Goal: Task Accomplishment & Management: Manage account settings

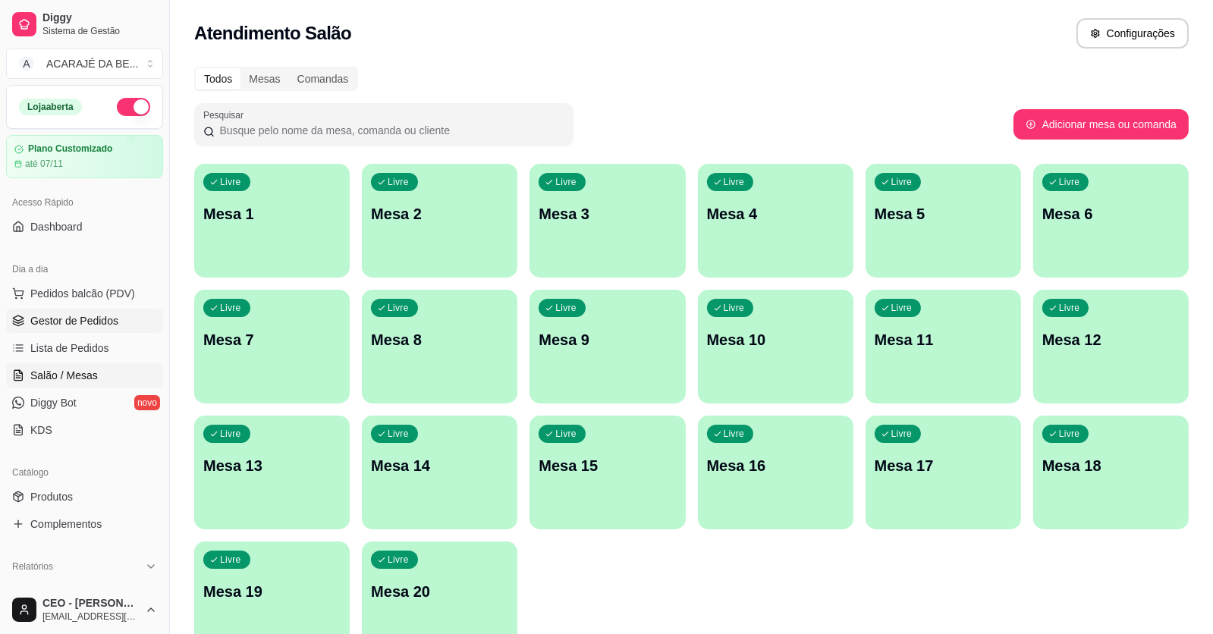
click at [112, 315] on span "Gestor de Pedidos" at bounding box center [74, 320] width 88 height 15
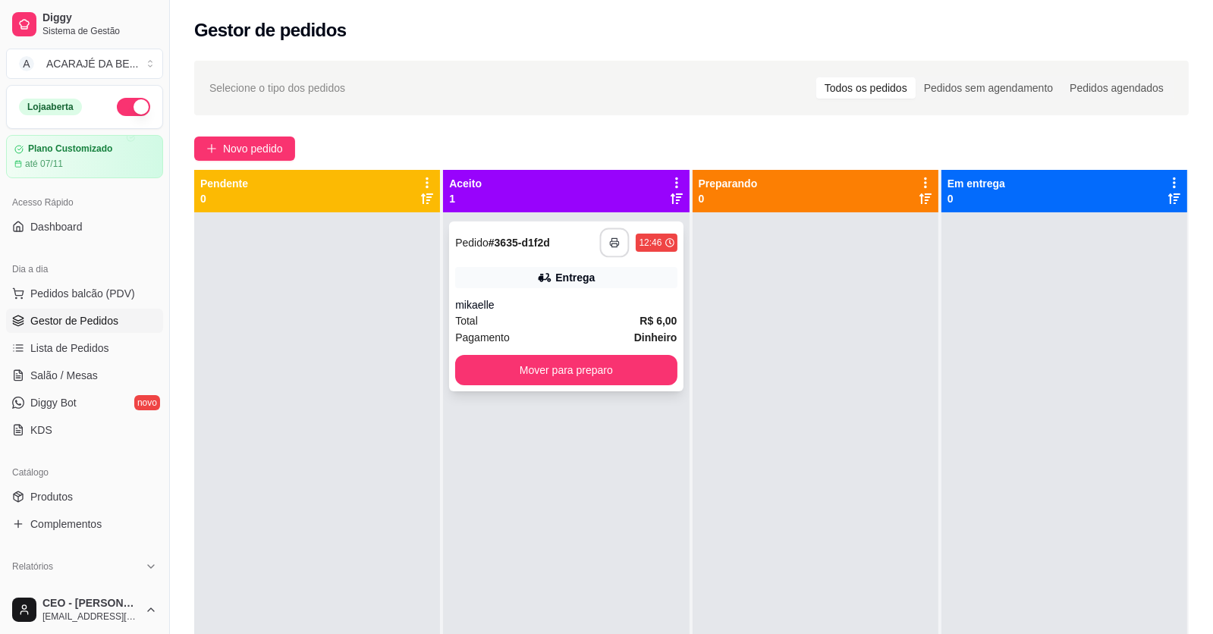
click at [603, 238] on button "button" at bounding box center [615, 243] width 30 height 30
click at [611, 382] on button "Mover para preparo" at bounding box center [566, 371] width 215 height 30
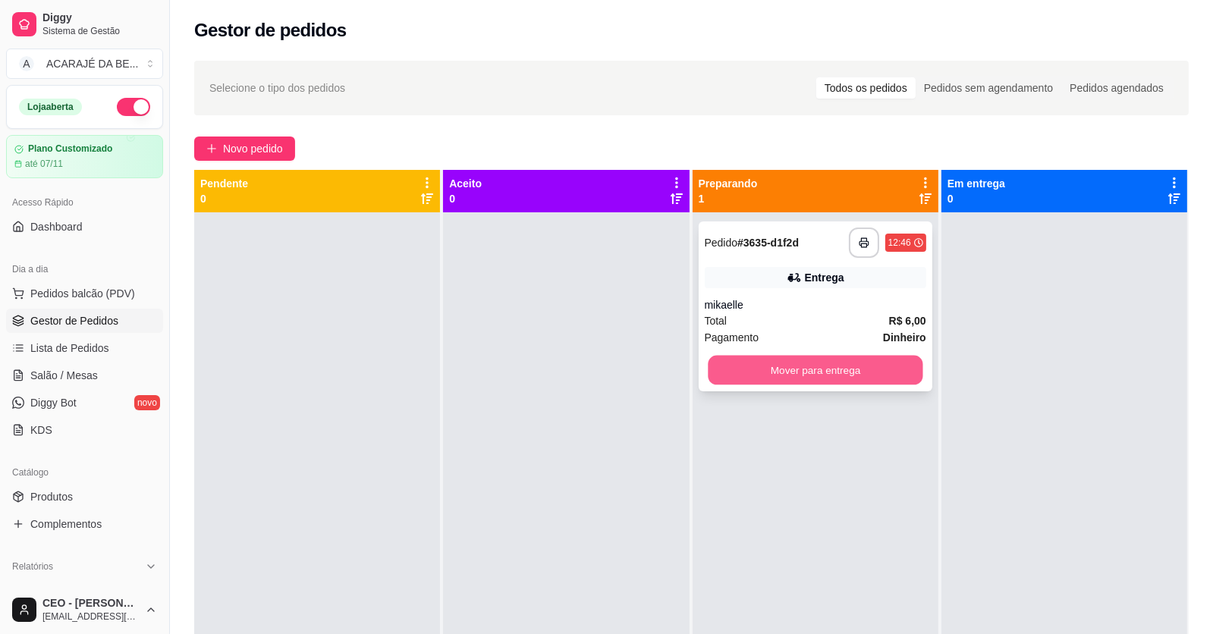
click at [852, 375] on button "Mover para entrega" at bounding box center [815, 371] width 215 height 30
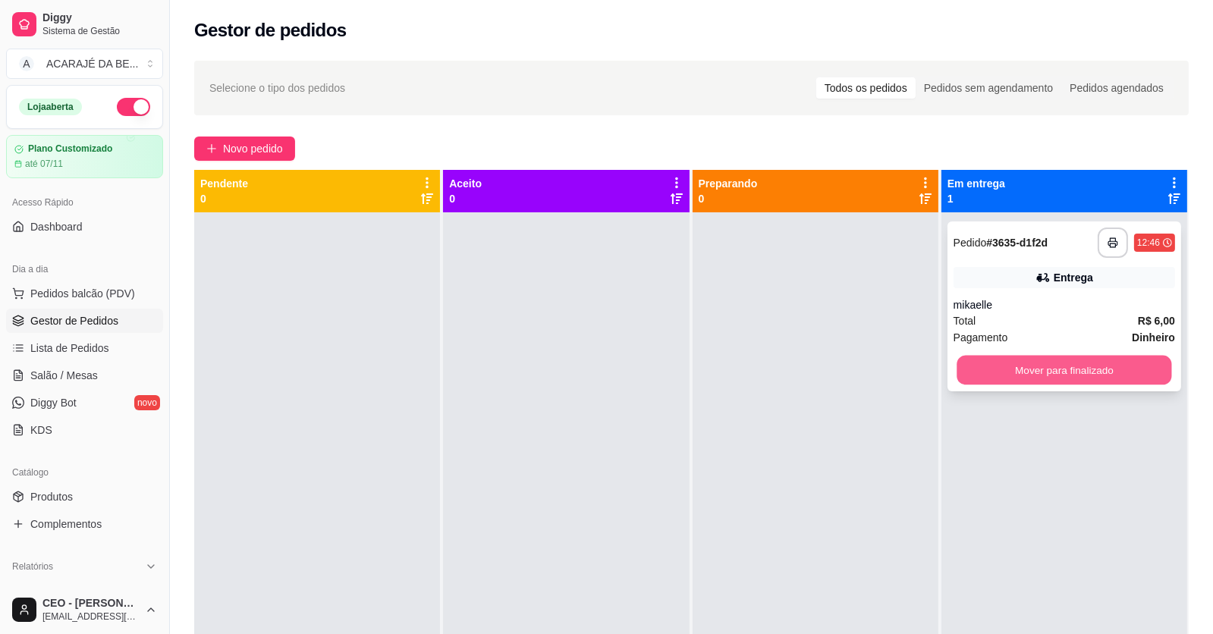
click at [988, 365] on button "Mover para finalizado" at bounding box center [1063, 371] width 215 height 30
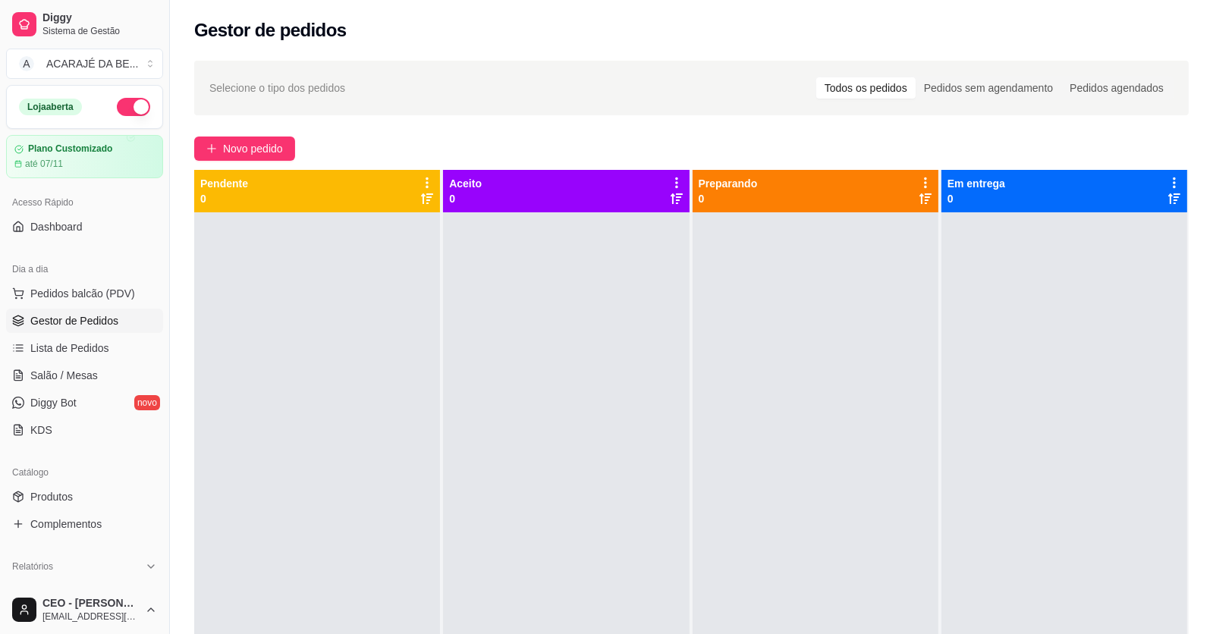
click at [591, 323] on div "Pendente 0 Aceito 0 Preparando 0 Em entrega 0" at bounding box center [691, 487] width 994 height 634
click at [271, 140] on span "Novo pedido" at bounding box center [253, 148] width 60 height 17
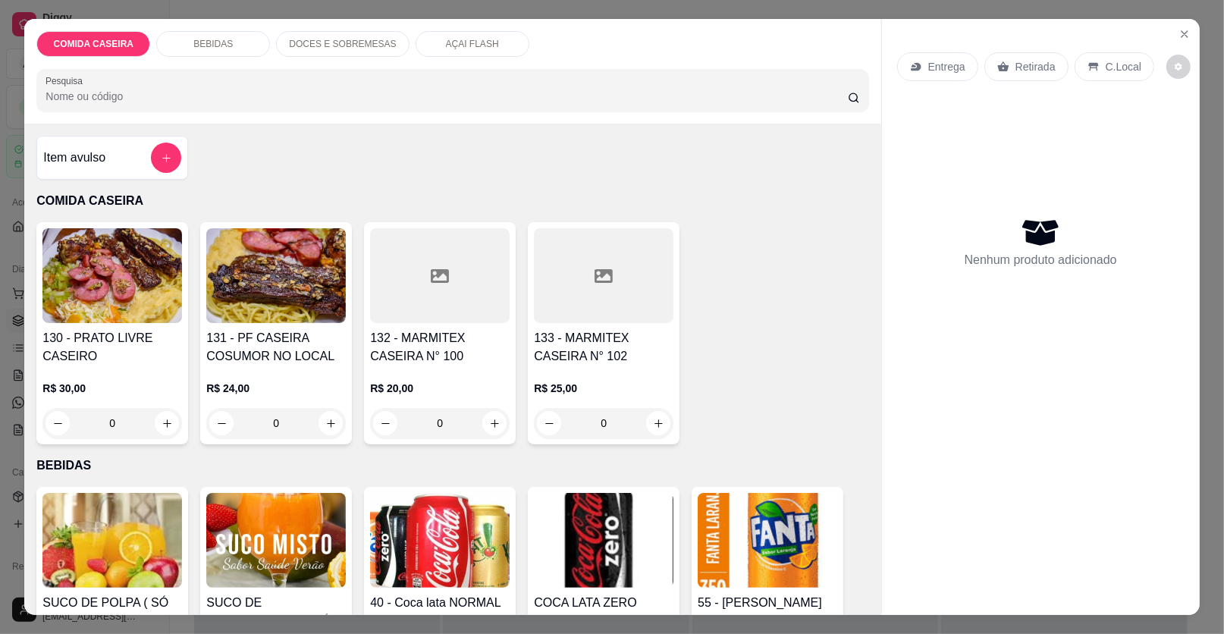
click at [466, 284] on div at bounding box center [440, 275] width 140 height 95
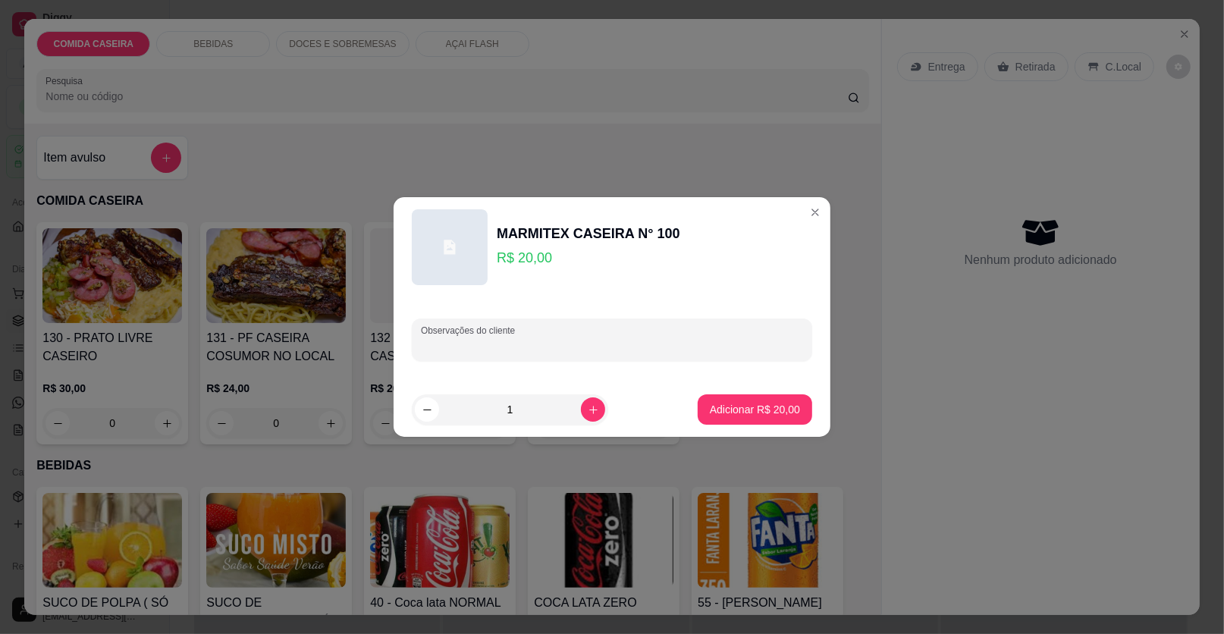
drag, startPoint x: 551, startPoint y: 344, endPoint x: 557, endPoint y: 330, distance: 14.6
click at [554, 338] on input "Observações do cliente" at bounding box center [612, 345] width 382 height 15
paste input "Feijão tropeiro Purê de aimpim Batata grelhada Cenoura cozida Filé de [PERSON_N…"
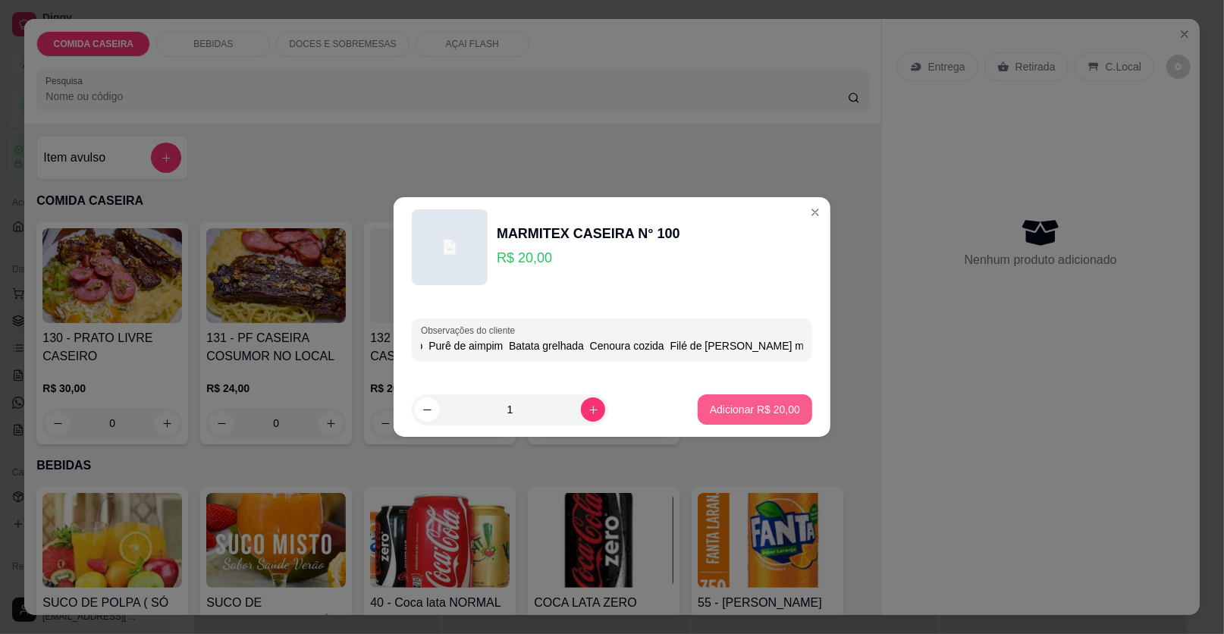
type input "Feijão tropeiro Purê de aimpim Batata grelhada Cenoura cozida Filé de [PERSON_N…"
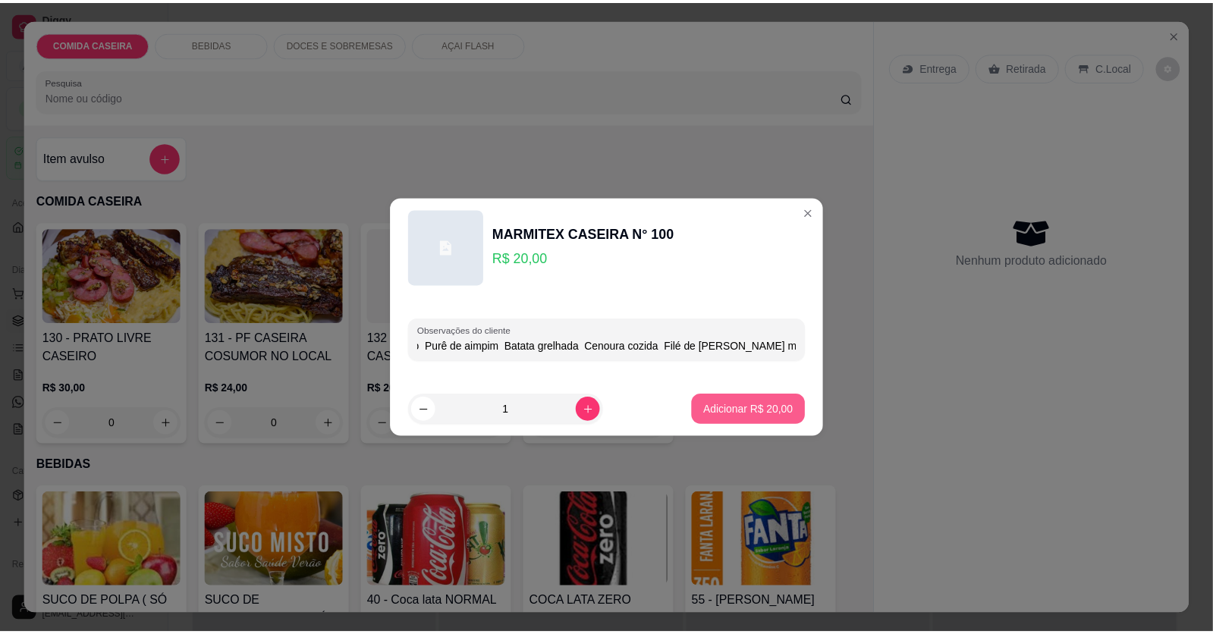
scroll to position [0, 0]
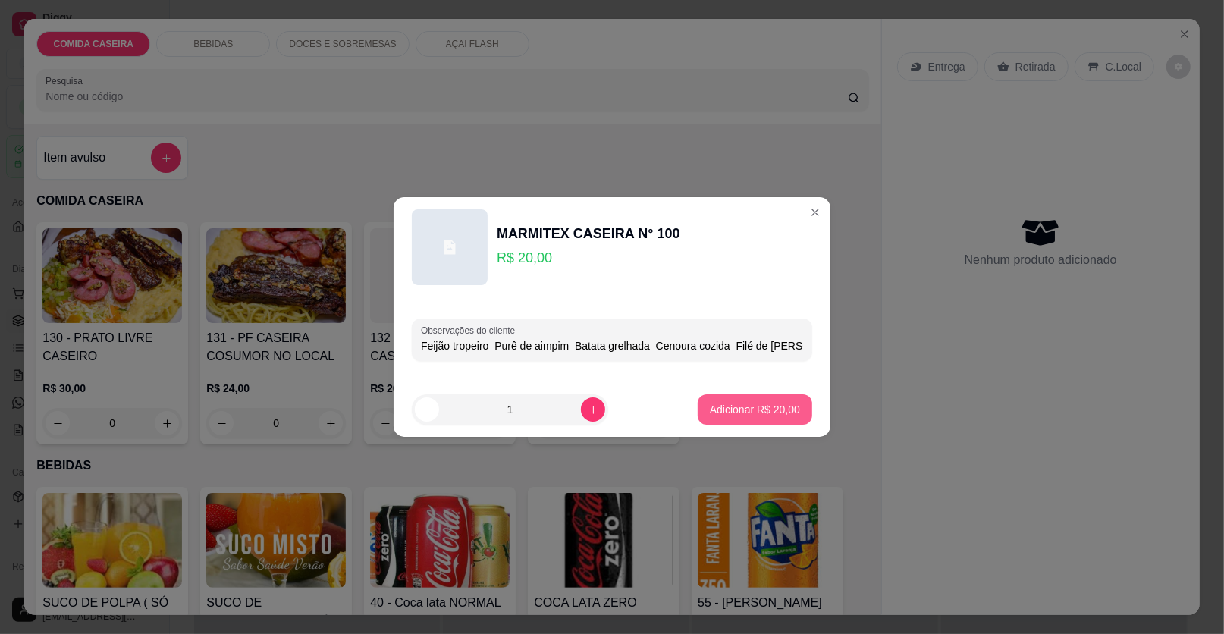
click at [767, 408] on p "Adicionar R$ 20,00" at bounding box center [755, 409] width 90 height 15
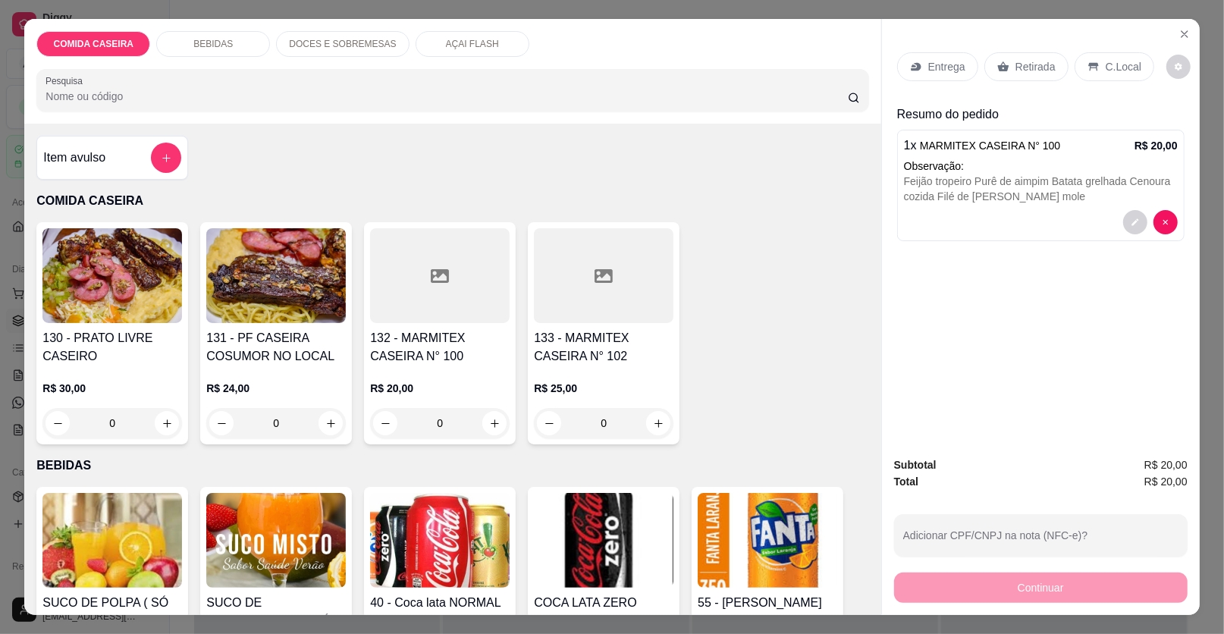
click at [961, 64] on div "Entrega" at bounding box center [937, 66] width 81 height 29
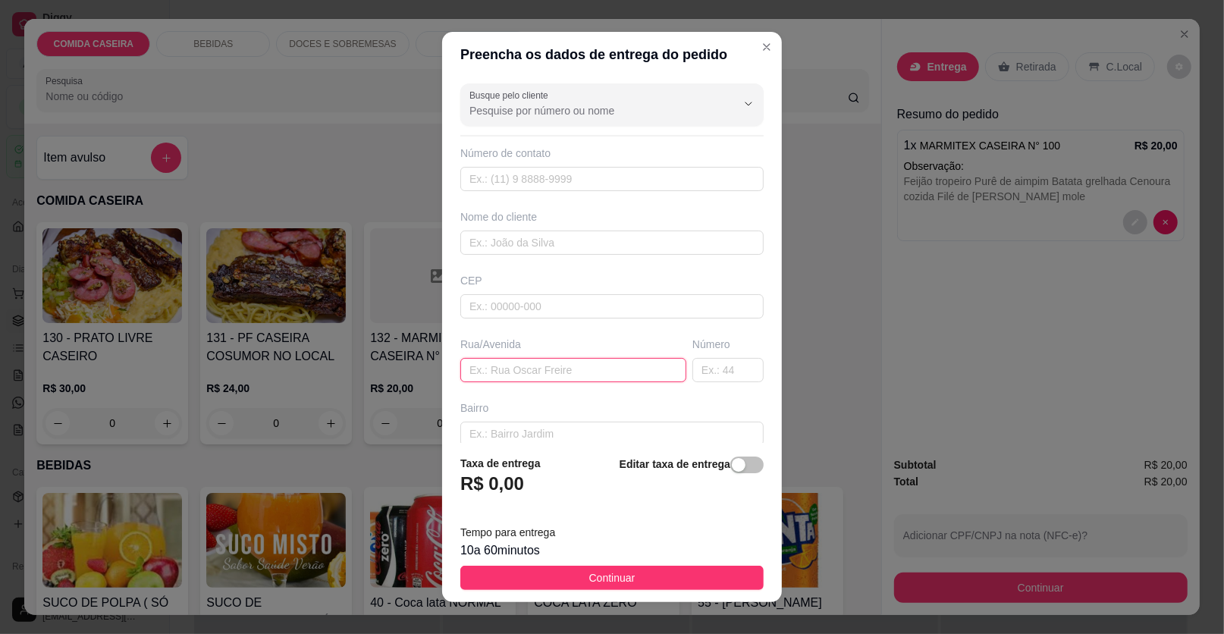
click at [633, 362] on input "text" at bounding box center [573, 370] width 226 height 24
paste input "Entrega no colégio premium"
type input "Entrega no colégio premium"
click at [620, 240] on input "text" at bounding box center [611, 243] width 303 height 24
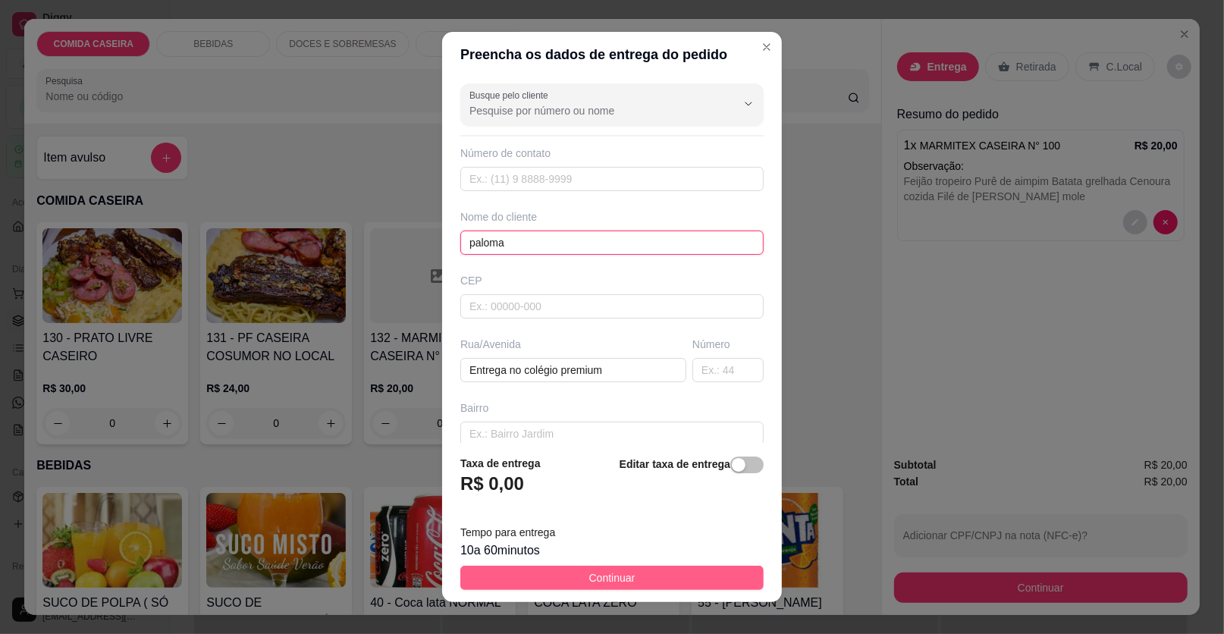
type input "paloma"
click at [716, 580] on button "Continuar" at bounding box center [611, 578] width 303 height 24
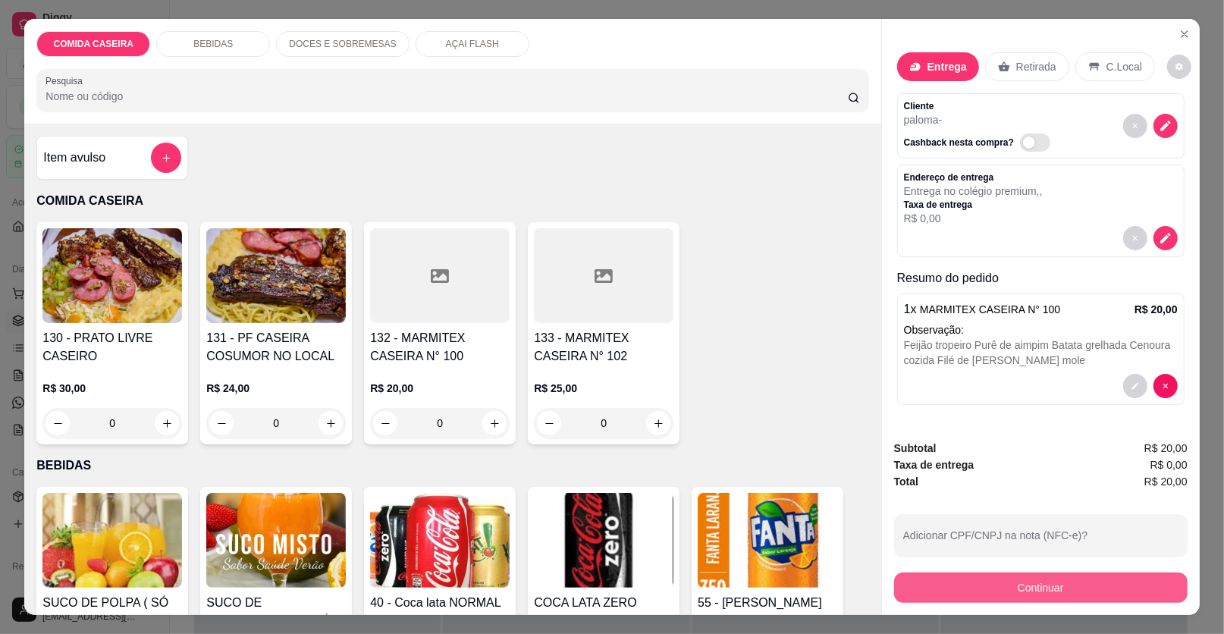
click at [959, 586] on button "Continuar" at bounding box center [1041, 588] width 294 height 30
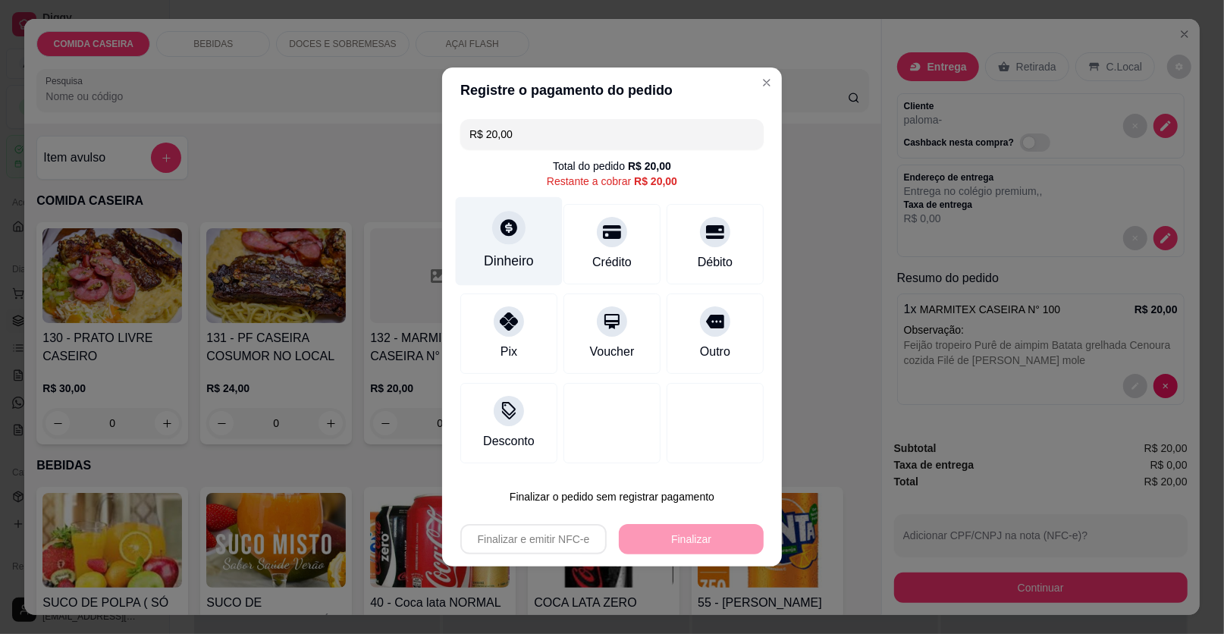
click at [475, 230] on div "Dinheiro" at bounding box center [509, 241] width 107 height 89
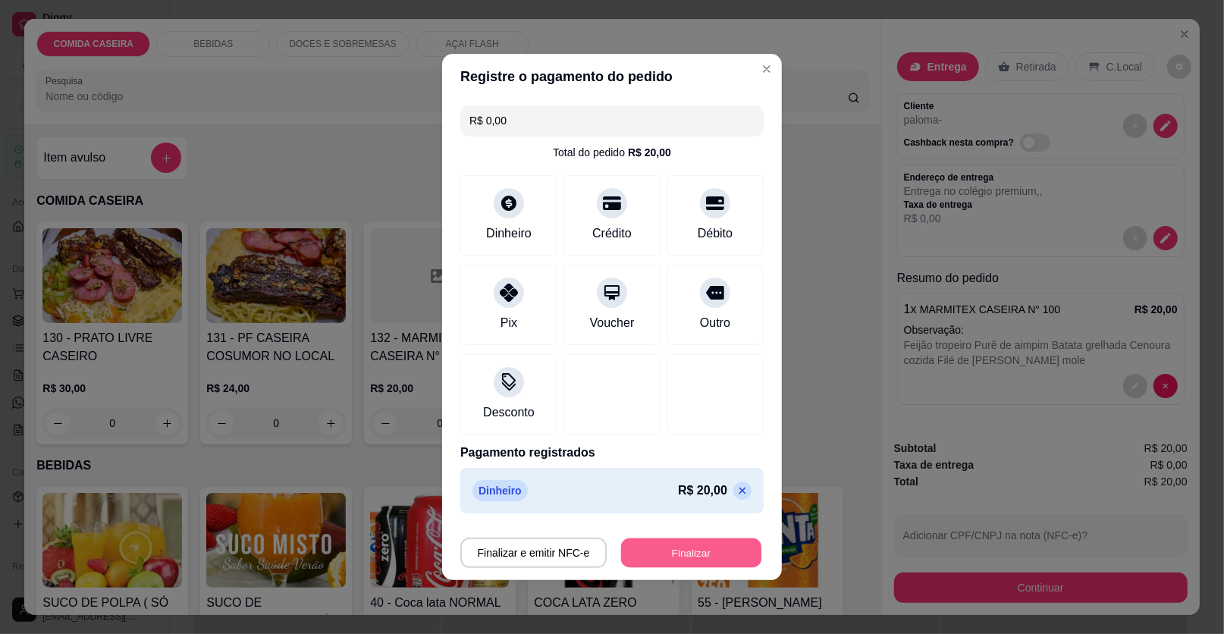
click at [711, 554] on button "Finalizar" at bounding box center [691, 554] width 140 height 30
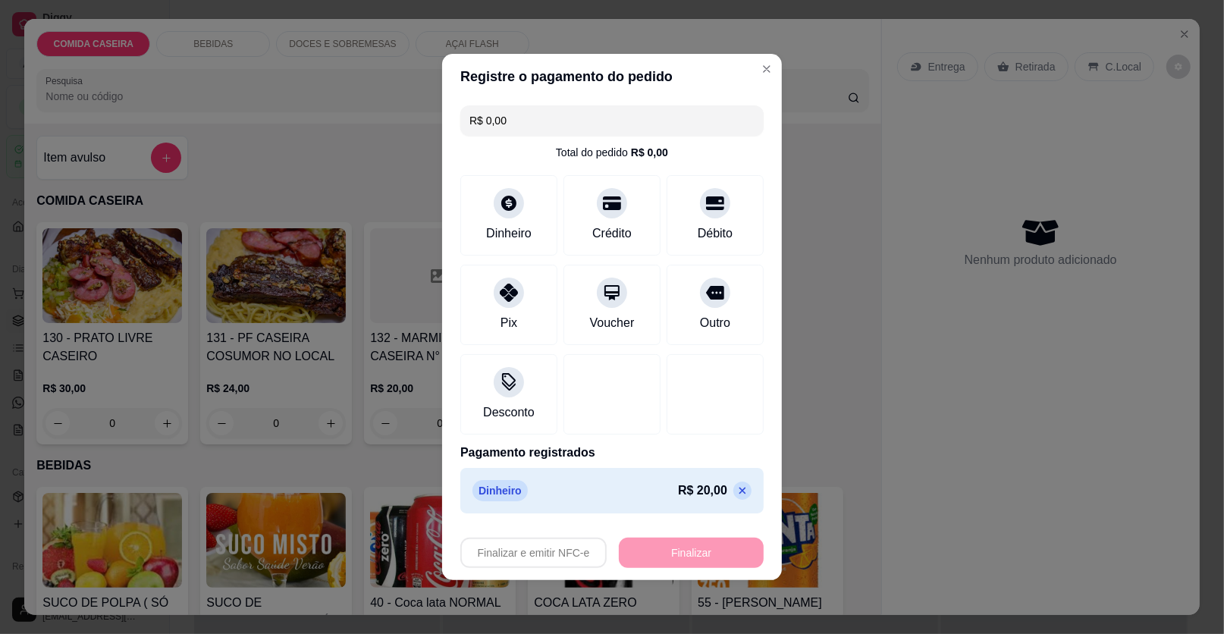
type input "-R$ 20,00"
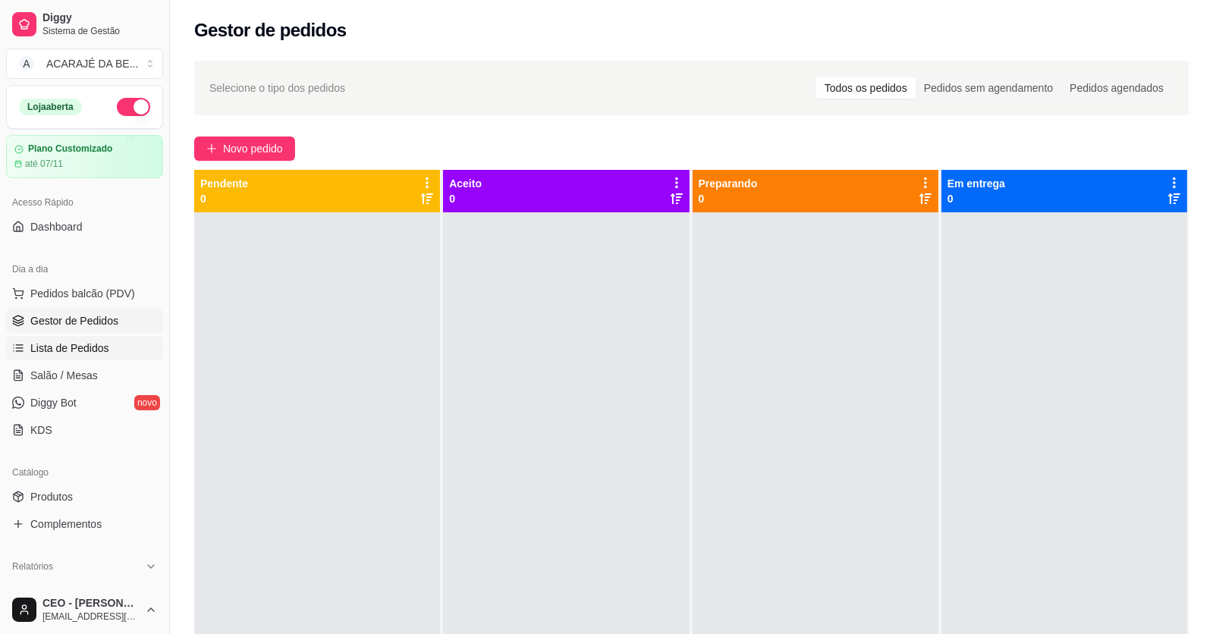
click at [71, 336] on ul "Pedidos balcão (PDV) Gestor de Pedidos Lista de Pedidos Salão / Mesas Diggy Bot…" at bounding box center [84, 361] width 157 height 161
click at [72, 341] on span "Lista de Pedidos" at bounding box center [69, 348] width 79 height 15
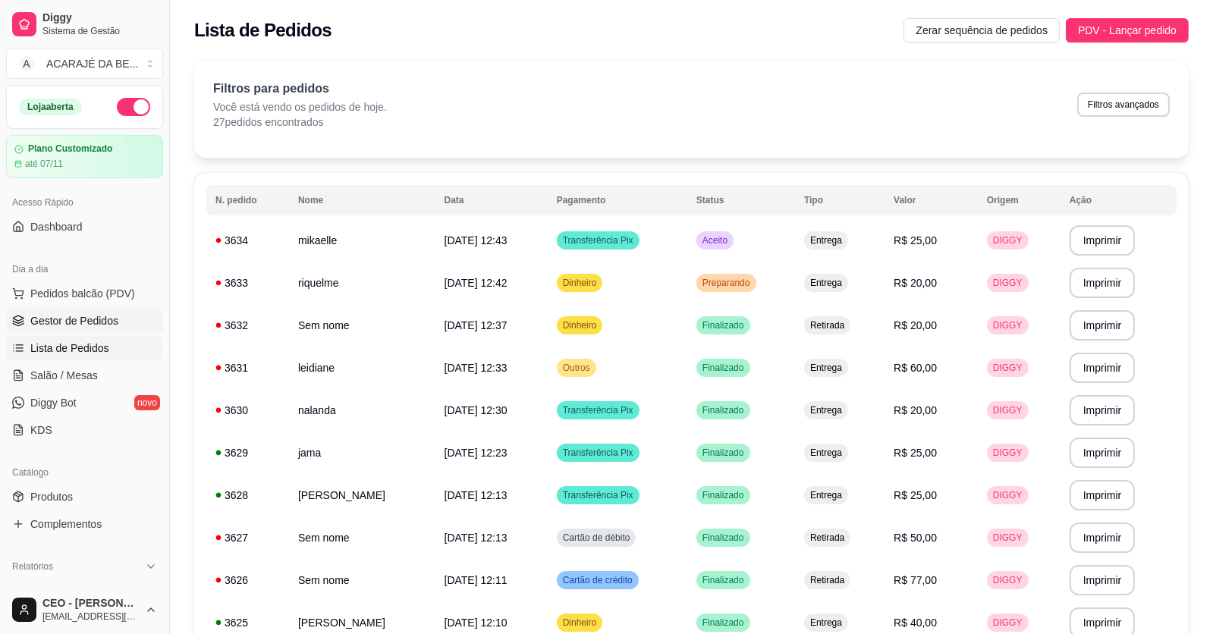
click at [86, 316] on span "Gestor de Pedidos" at bounding box center [74, 320] width 88 height 15
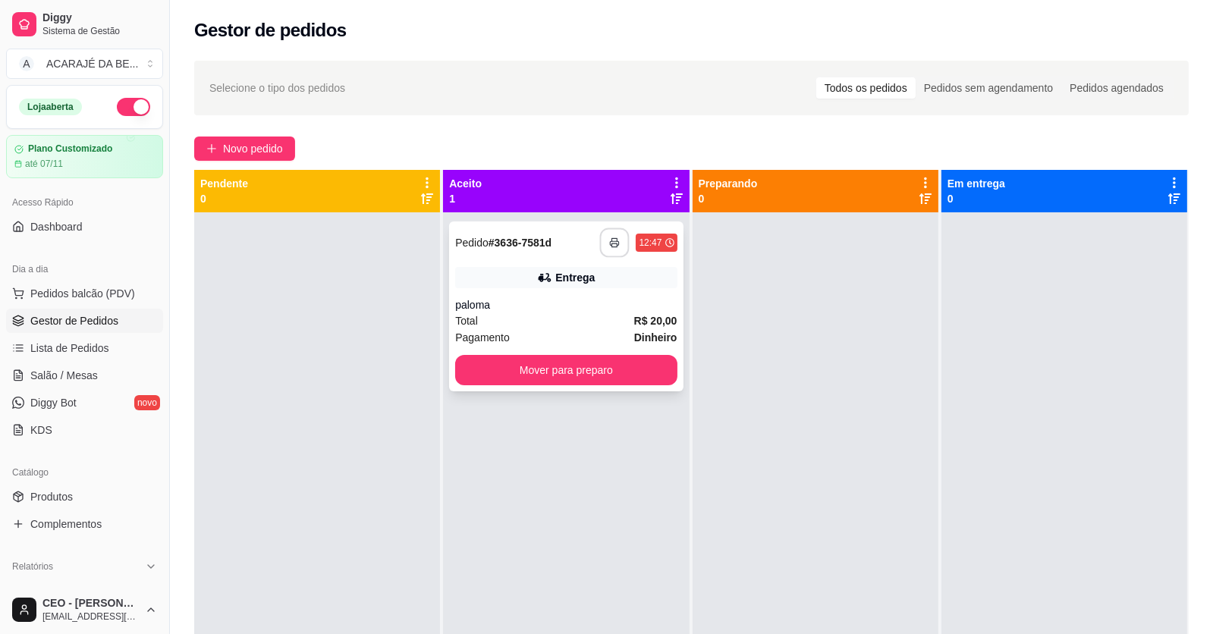
click at [614, 248] on button "button" at bounding box center [615, 243] width 30 height 30
click at [664, 375] on button "Mover para preparo" at bounding box center [565, 370] width 221 height 30
click at [664, 375] on div "Mover para preparo" at bounding box center [565, 370] width 221 height 30
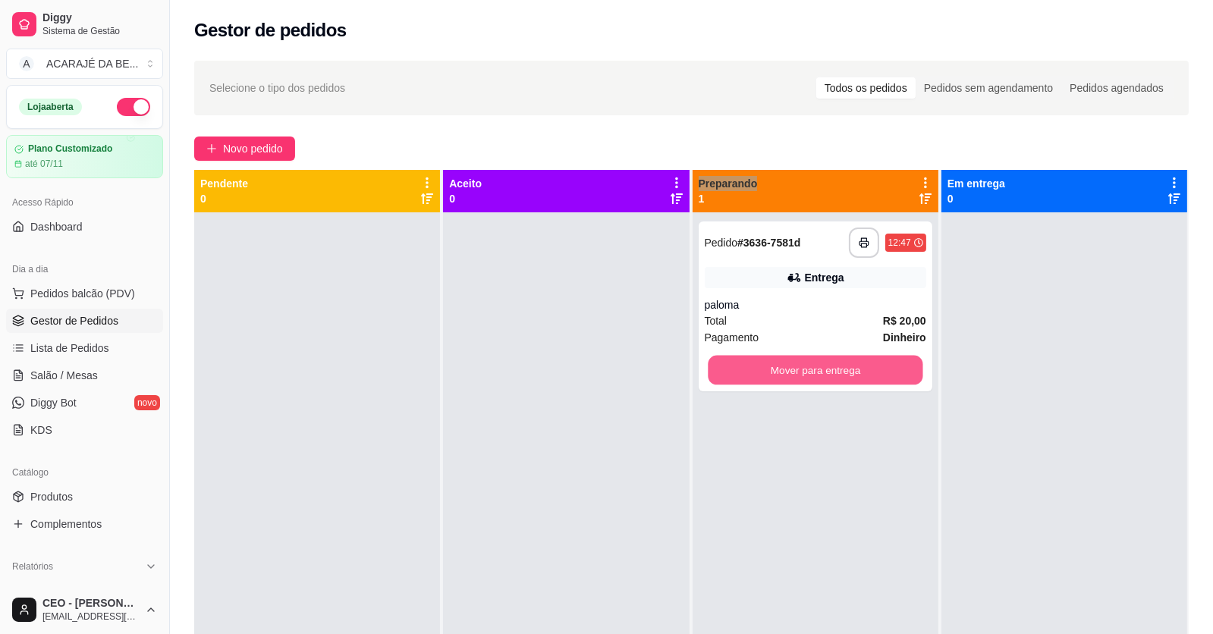
click at [893, 378] on button "Mover para entrega" at bounding box center [815, 371] width 215 height 30
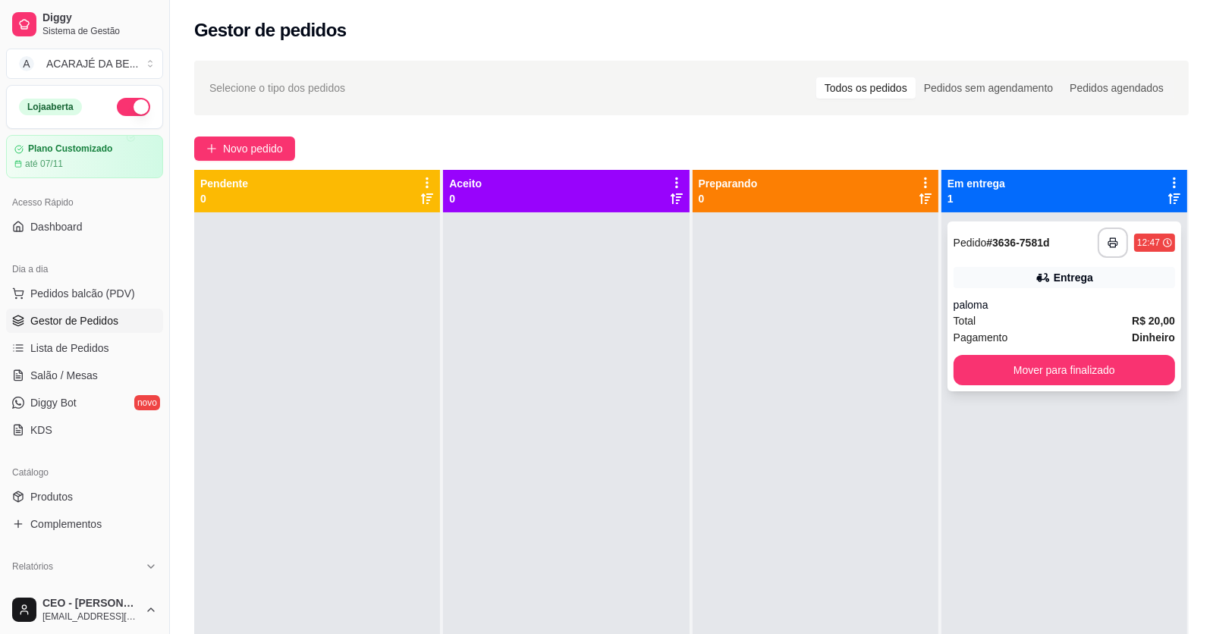
click at [1036, 385] on div "**********" at bounding box center [1064, 306] width 234 height 170
click at [1002, 369] on button "Mover para finalizado" at bounding box center [1063, 371] width 215 height 30
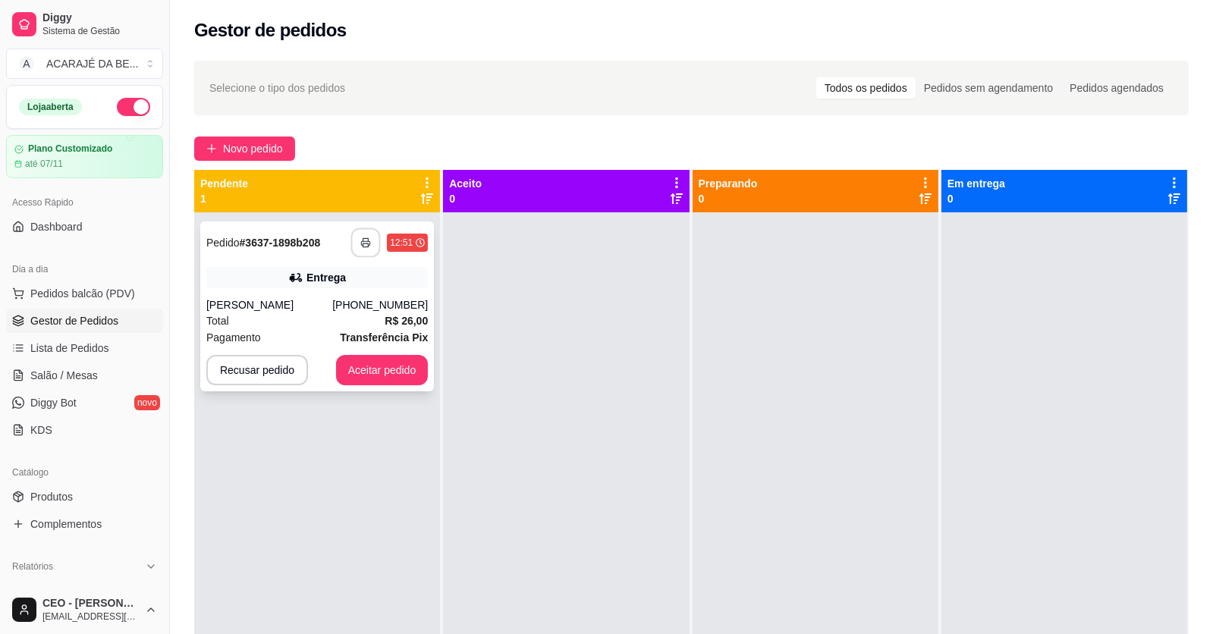
click at [363, 241] on icon "button" at bounding box center [366, 243] width 8 height 4
click at [410, 379] on button "Aceitar pedido" at bounding box center [382, 370] width 93 height 30
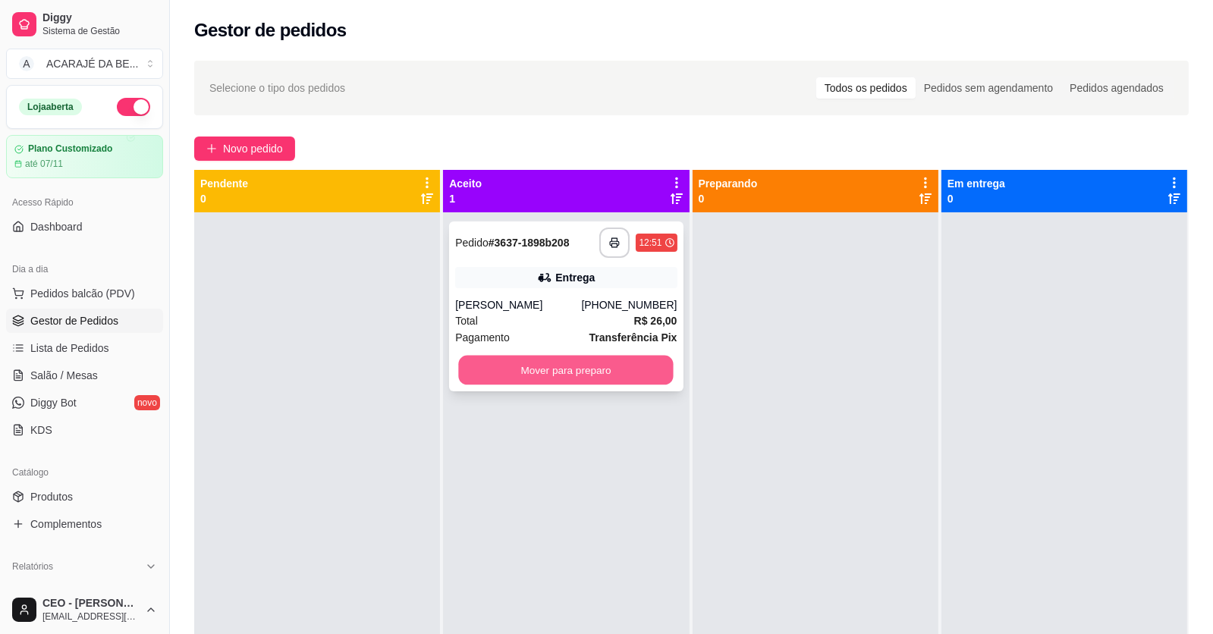
click at [617, 367] on button "Mover para preparo" at bounding box center [566, 371] width 215 height 30
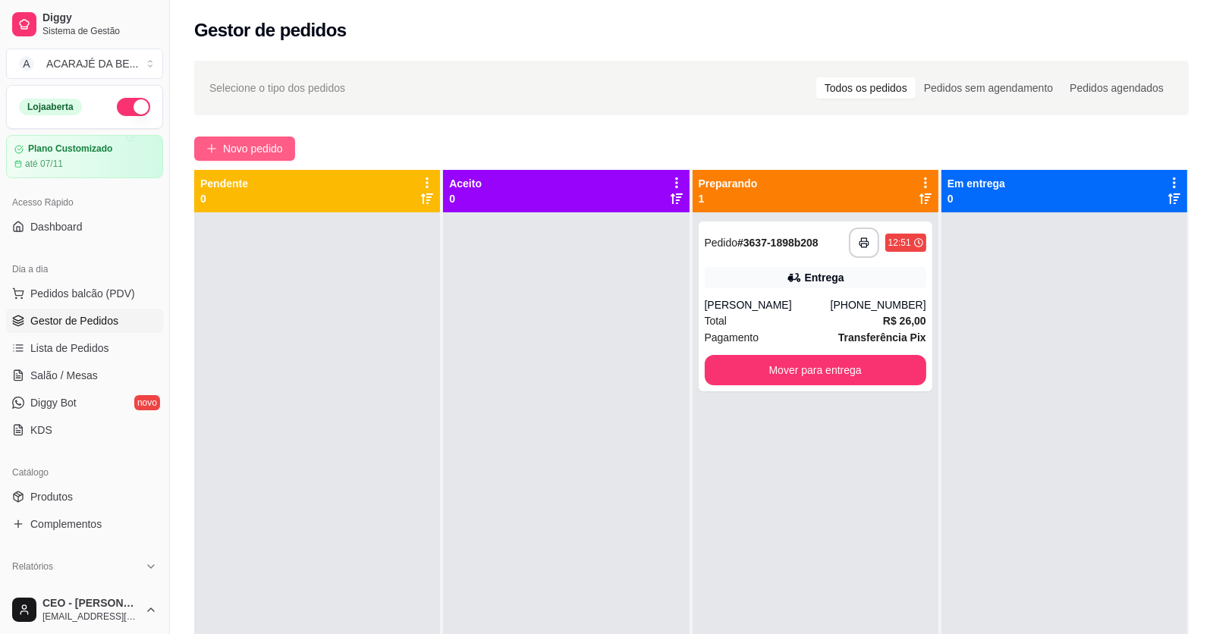
click at [277, 155] on span "Novo pedido" at bounding box center [253, 148] width 60 height 17
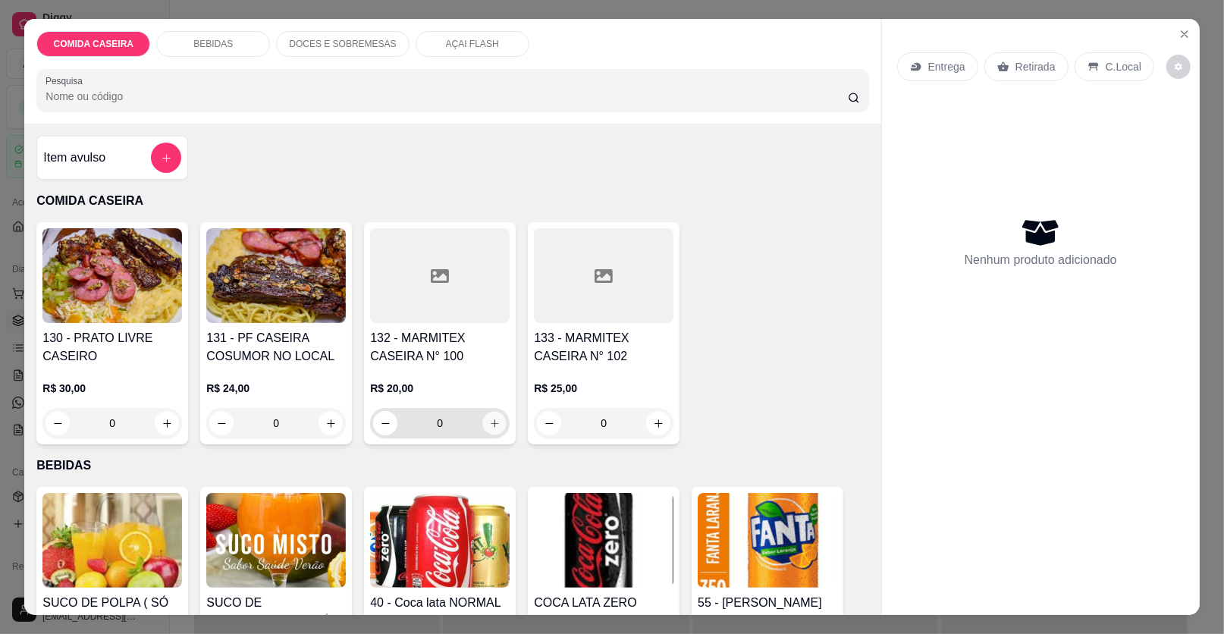
click at [491, 422] on icon "increase-product-quantity" at bounding box center [494, 423] width 11 height 11
type input "1"
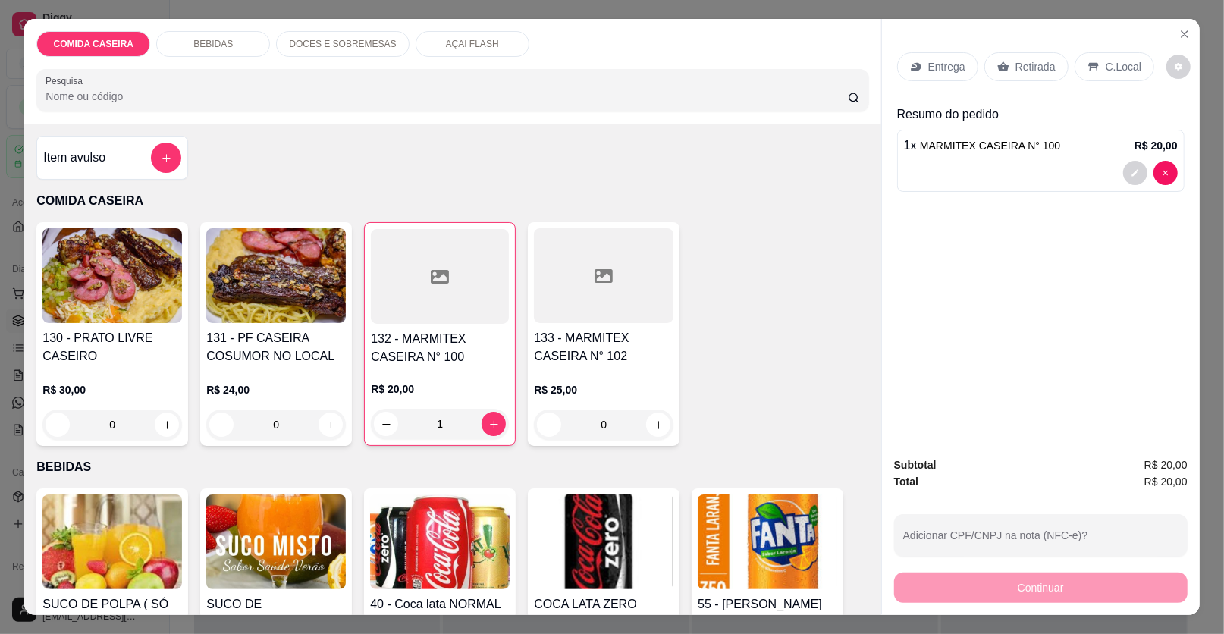
click at [454, 283] on div at bounding box center [440, 276] width 138 height 95
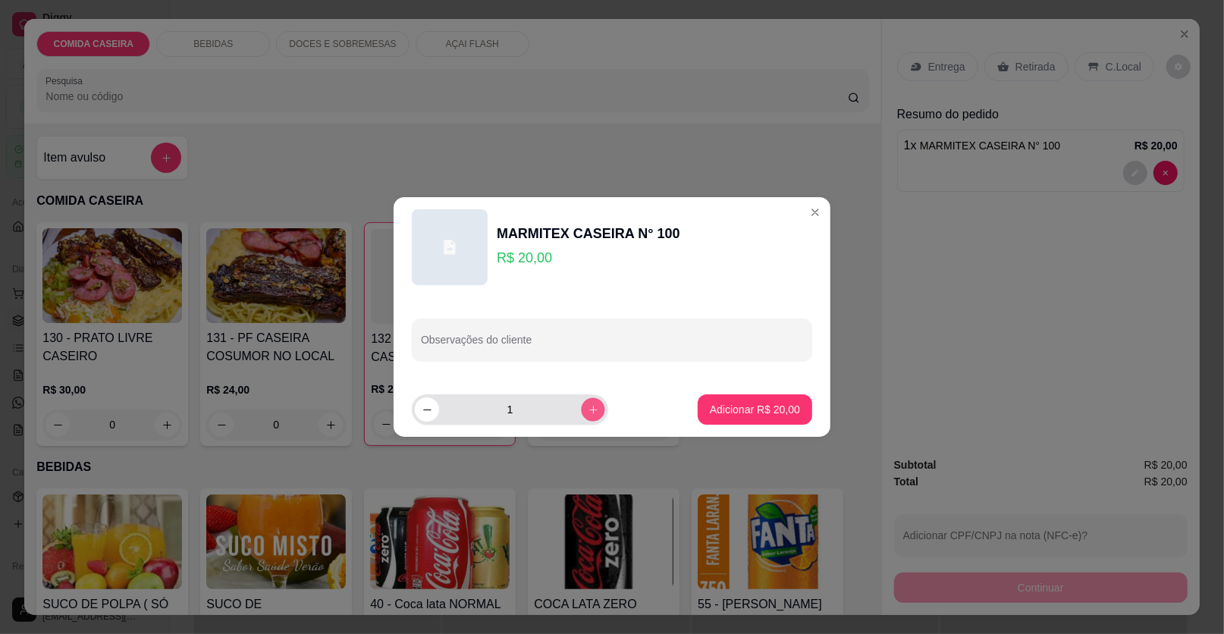
click at [588, 399] on button "increase-product-quantity" at bounding box center [593, 409] width 24 height 24
type input "2"
click at [599, 347] on input "Observações do cliente" at bounding box center [612, 345] width 382 height 15
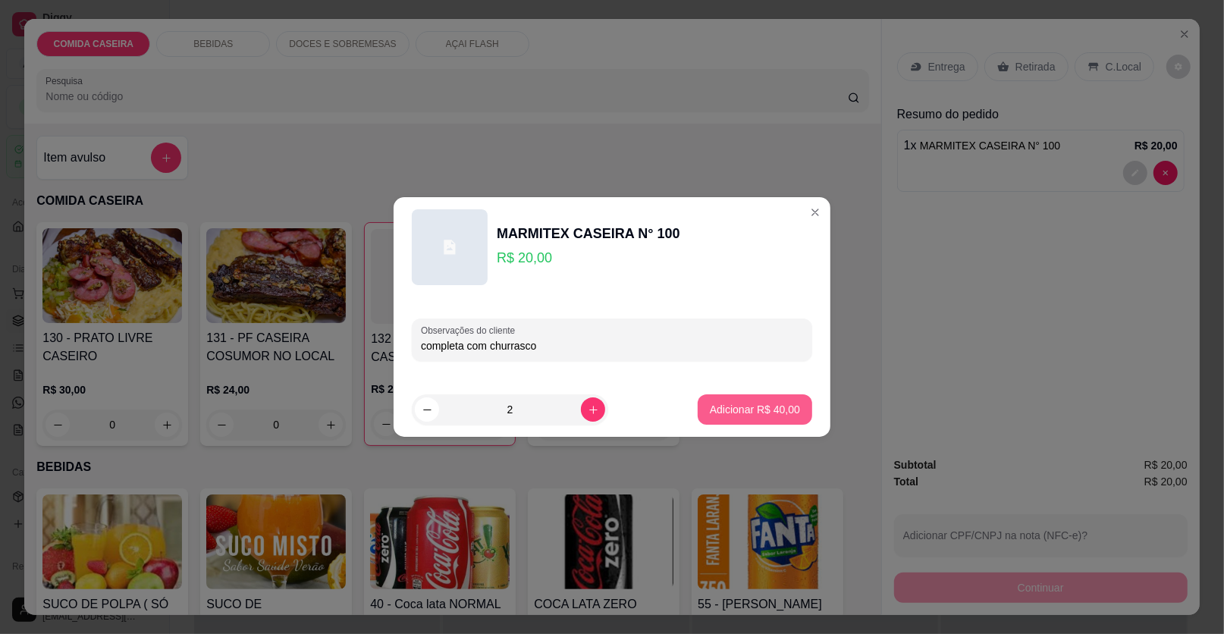
type input "completa com churrasco"
click at [766, 422] on button "Adicionar R$ 40,00" at bounding box center [754, 410] width 111 height 30
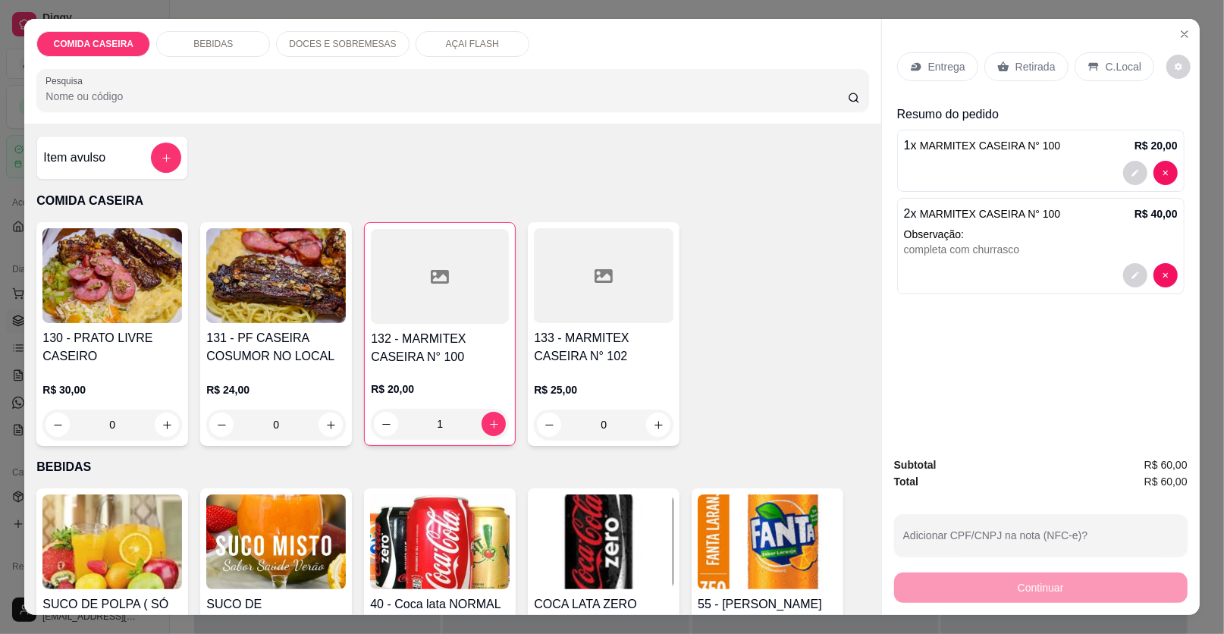
click at [956, 64] on p "Entrega" at bounding box center [946, 66] width 37 height 15
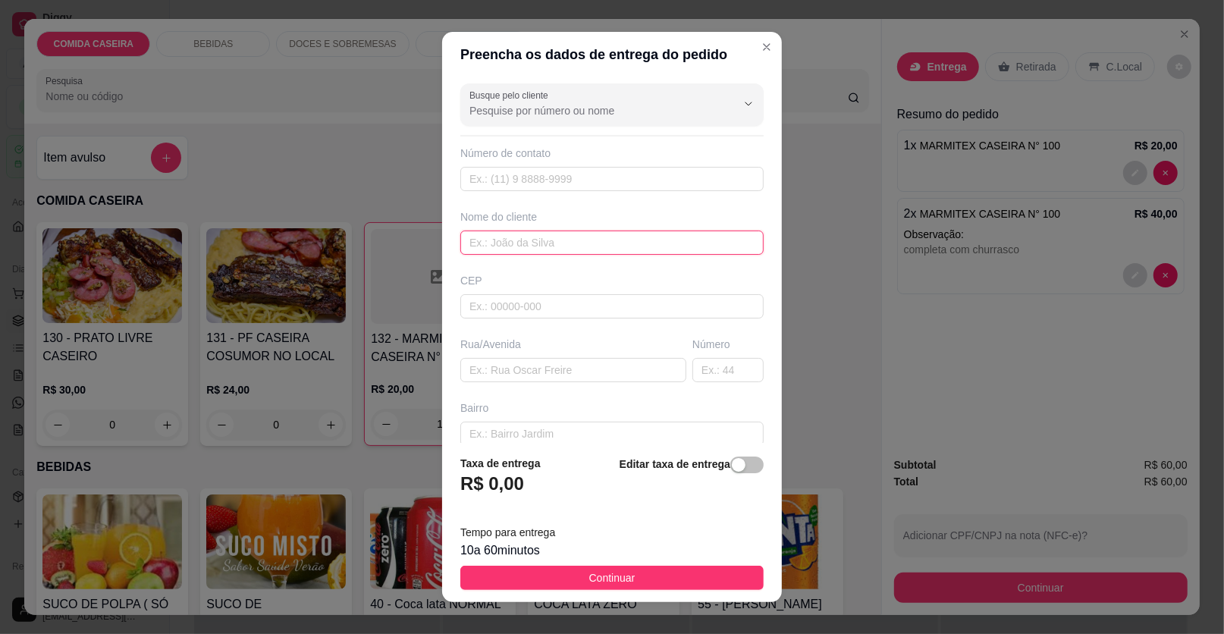
click at [567, 239] on input "text" at bounding box center [611, 243] width 303 height 24
type input "[PERSON_NAME]"
click at [571, 378] on input "text" at bounding box center [573, 370] width 226 height 24
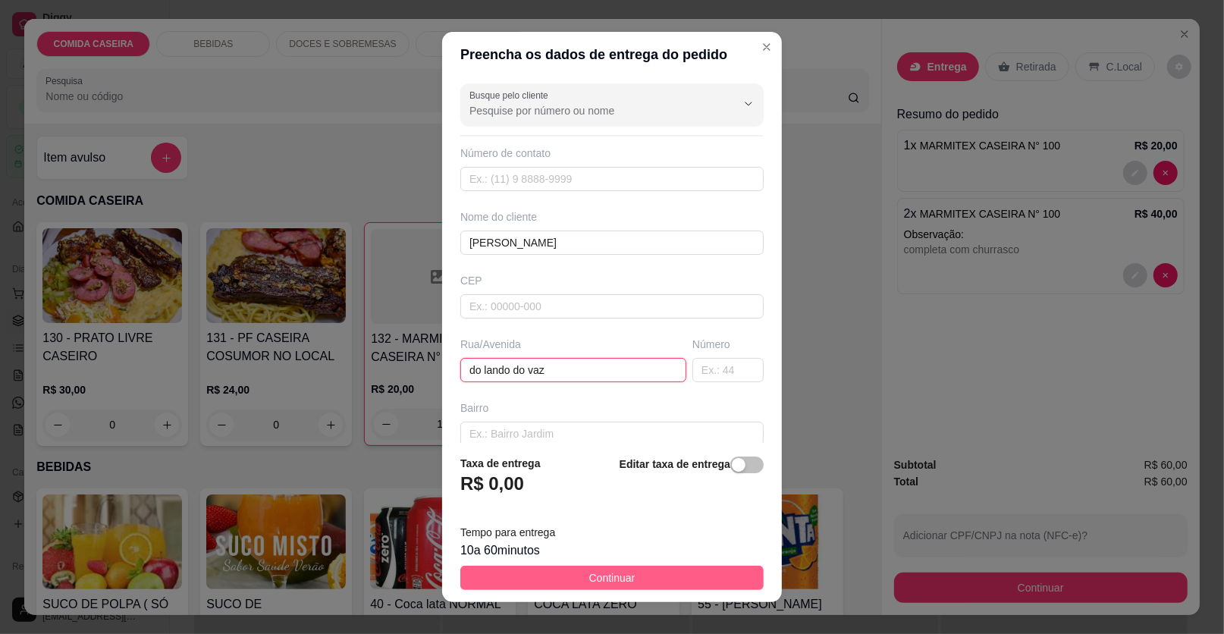
type input "do lando do vaz"
click at [680, 571] on button "Continuar" at bounding box center [611, 578] width 303 height 24
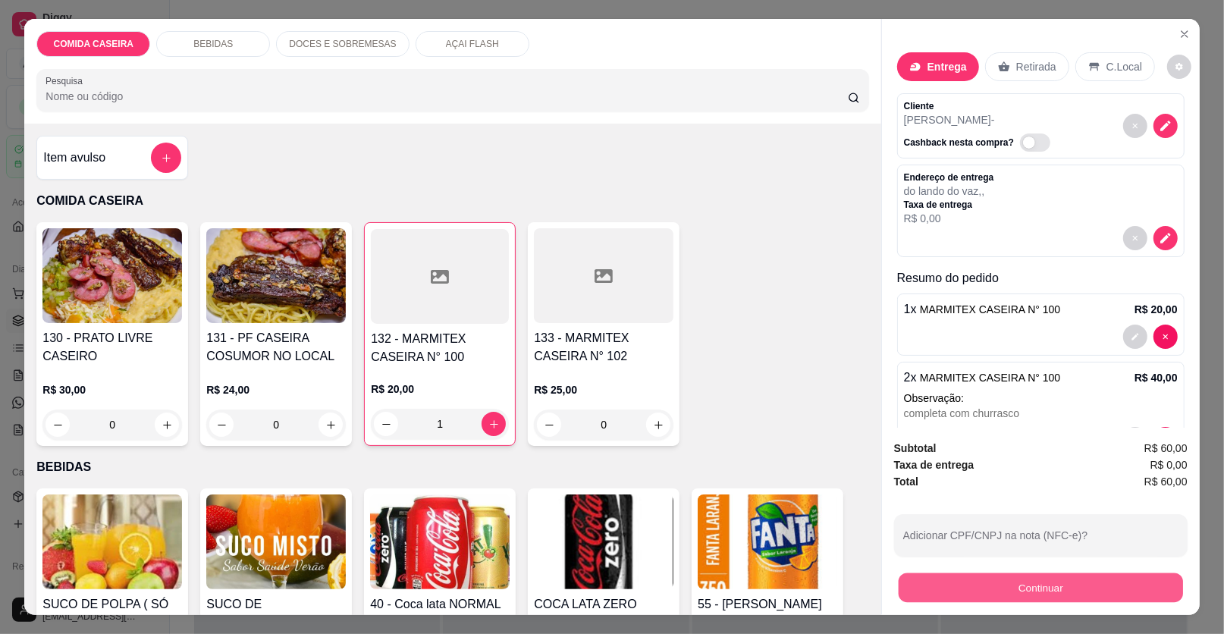
click at [958, 579] on button "Continuar" at bounding box center [1041, 588] width 284 height 30
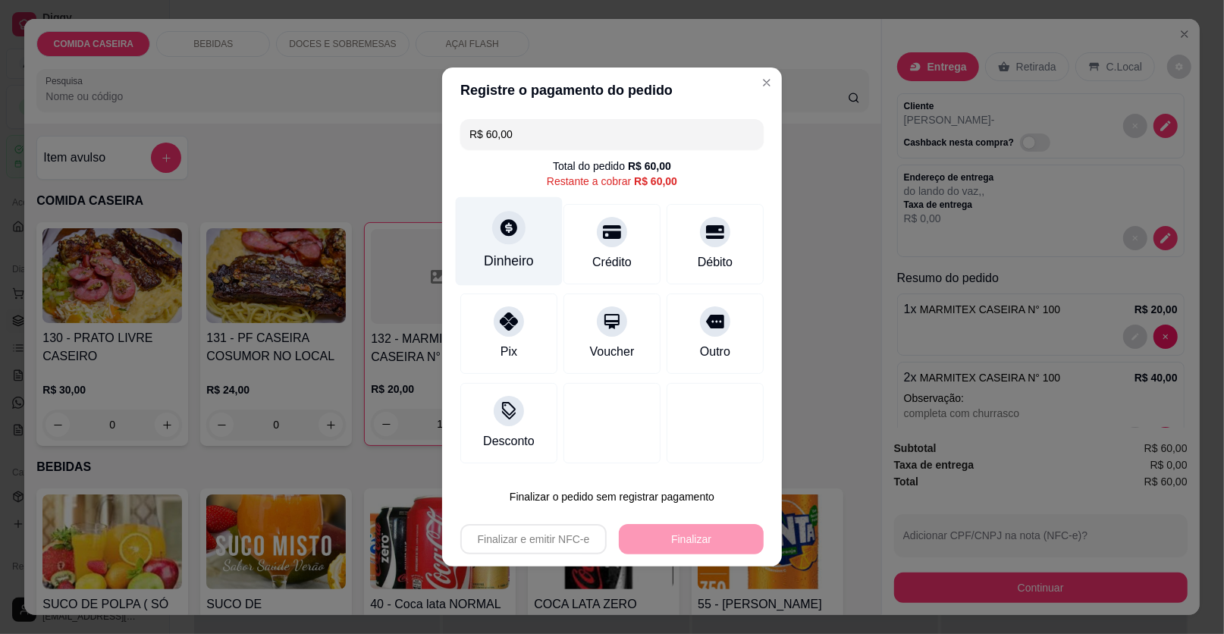
click at [488, 244] on div "Dinheiro" at bounding box center [509, 241] width 107 height 89
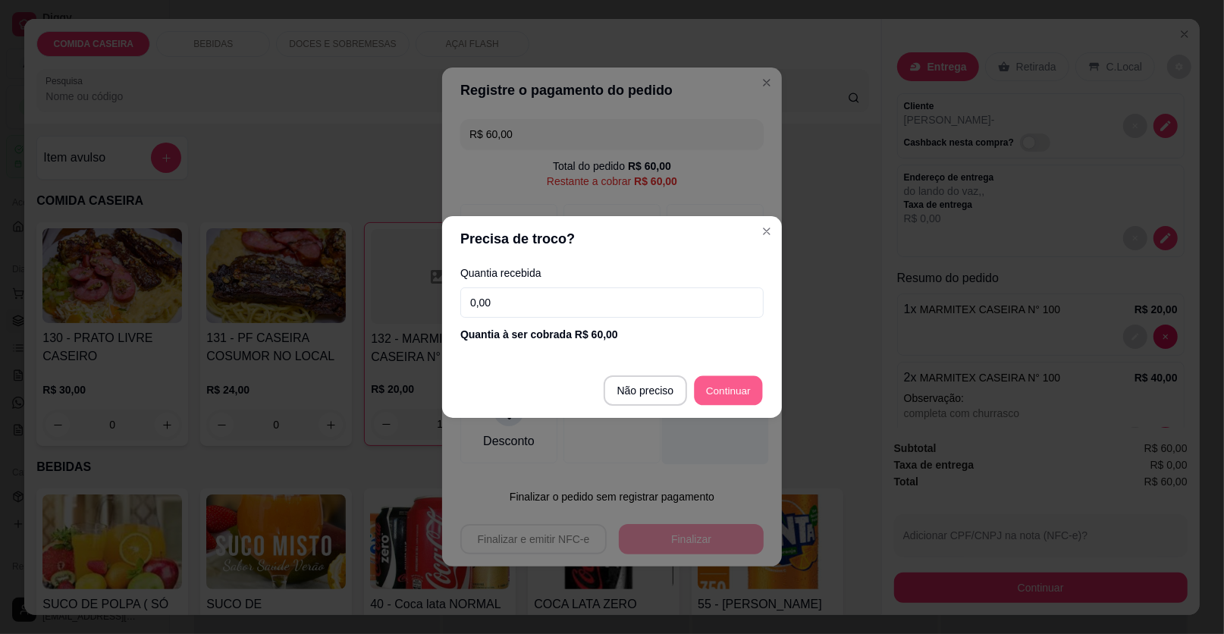
type input "R$ 0,00"
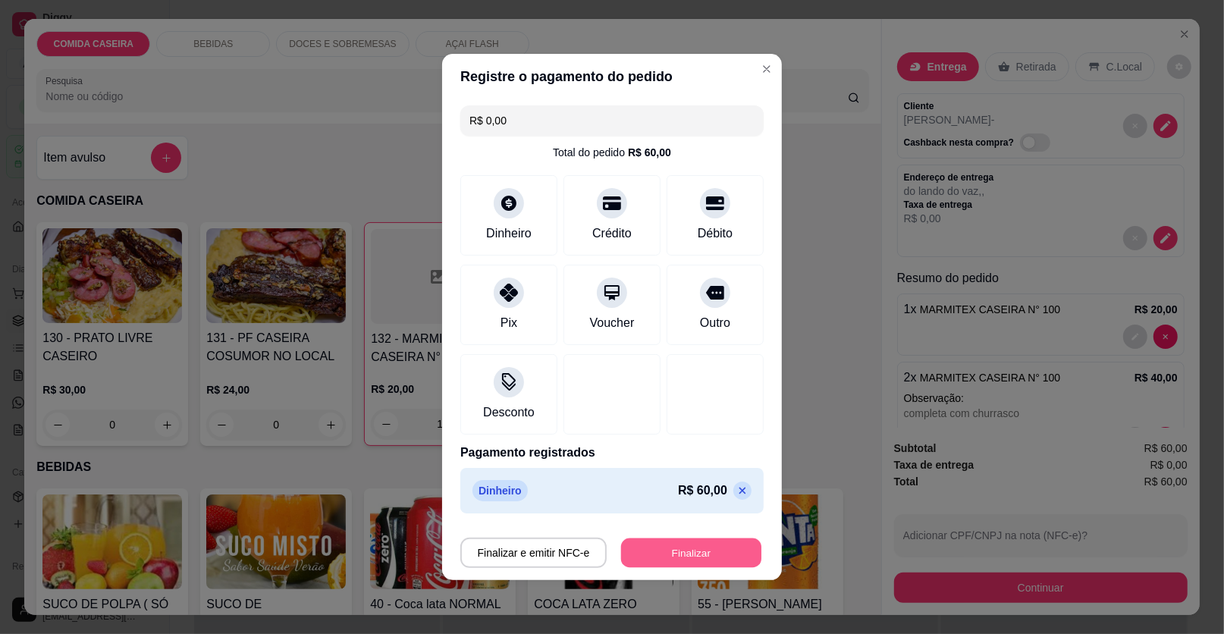
click at [714, 554] on button "Finalizar" at bounding box center [691, 554] width 140 height 30
type input "0"
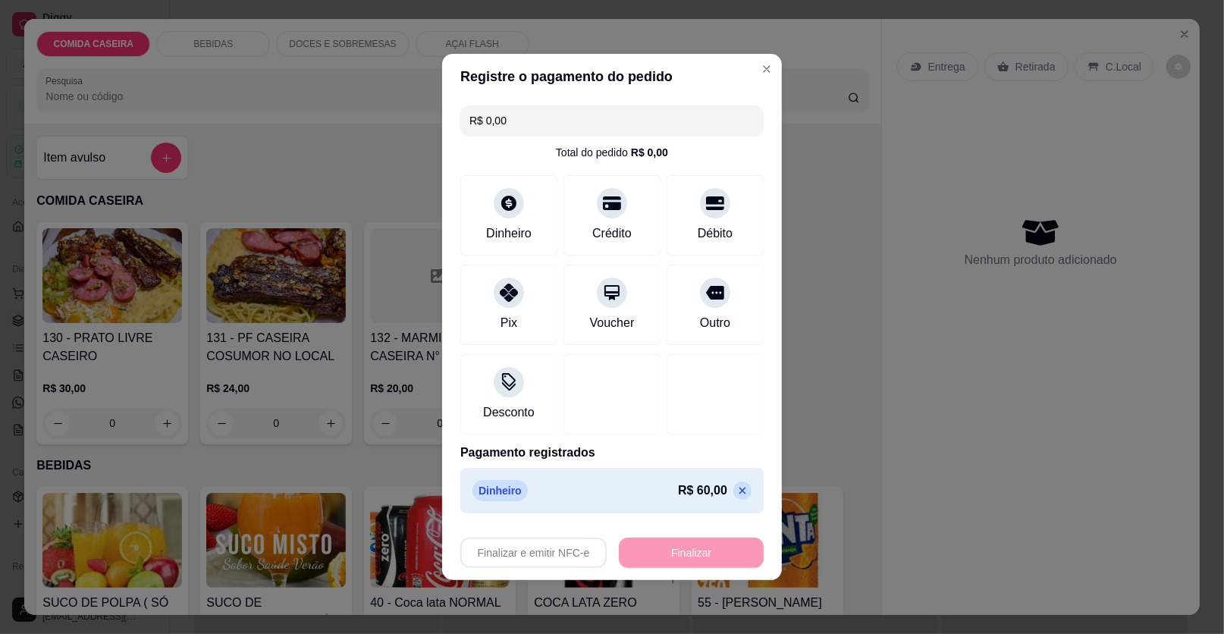
type input "-R$ 60,00"
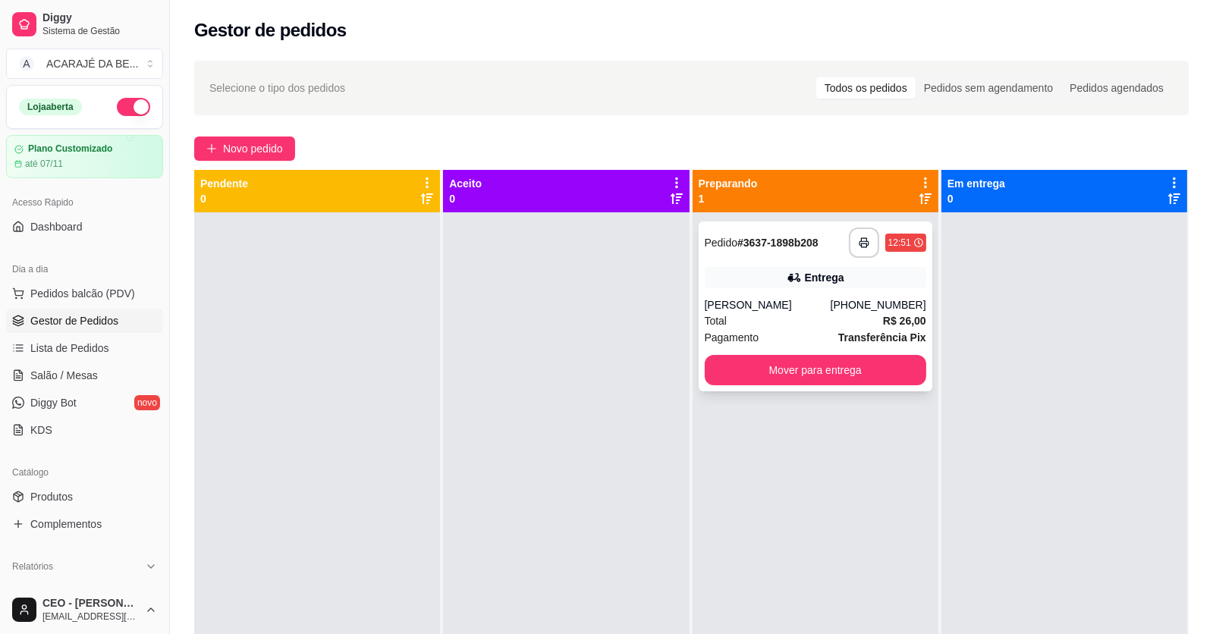
click at [782, 329] on div "Pagamento Transferência Pix" at bounding box center [815, 337] width 221 height 17
click at [79, 344] on span "Lista de Pedidos" at bounding box center [69, 348] width 79 height 15
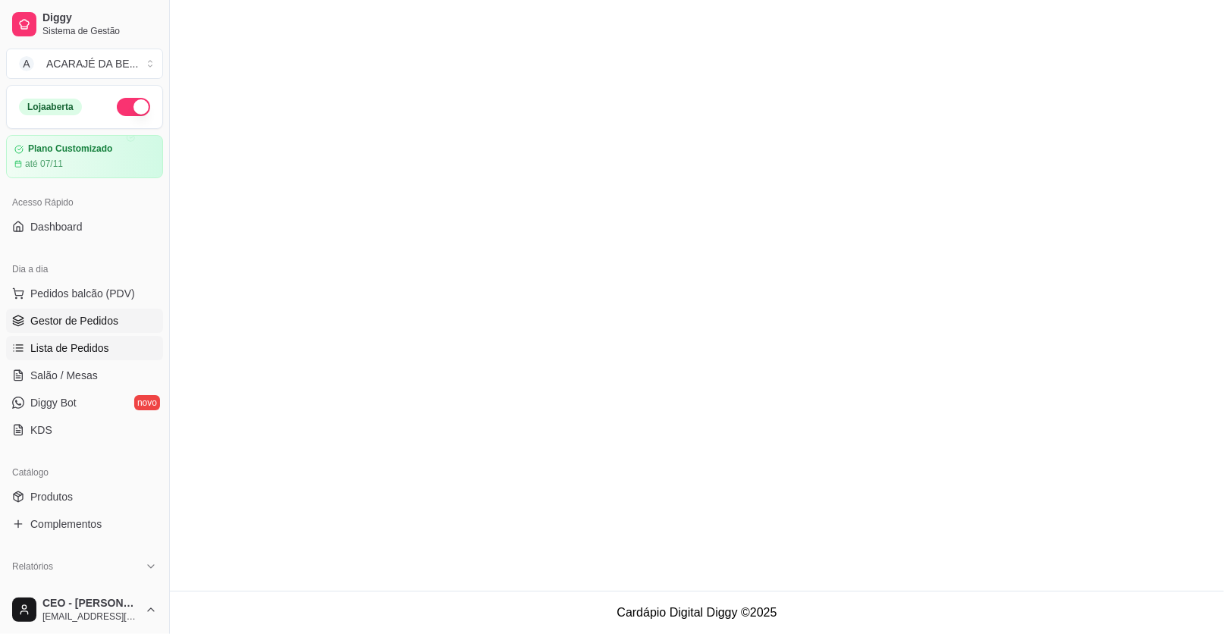
click at [97, 317] on span "Gestor de Pedidos" at bounding box center [74, 320] width 88 height 15
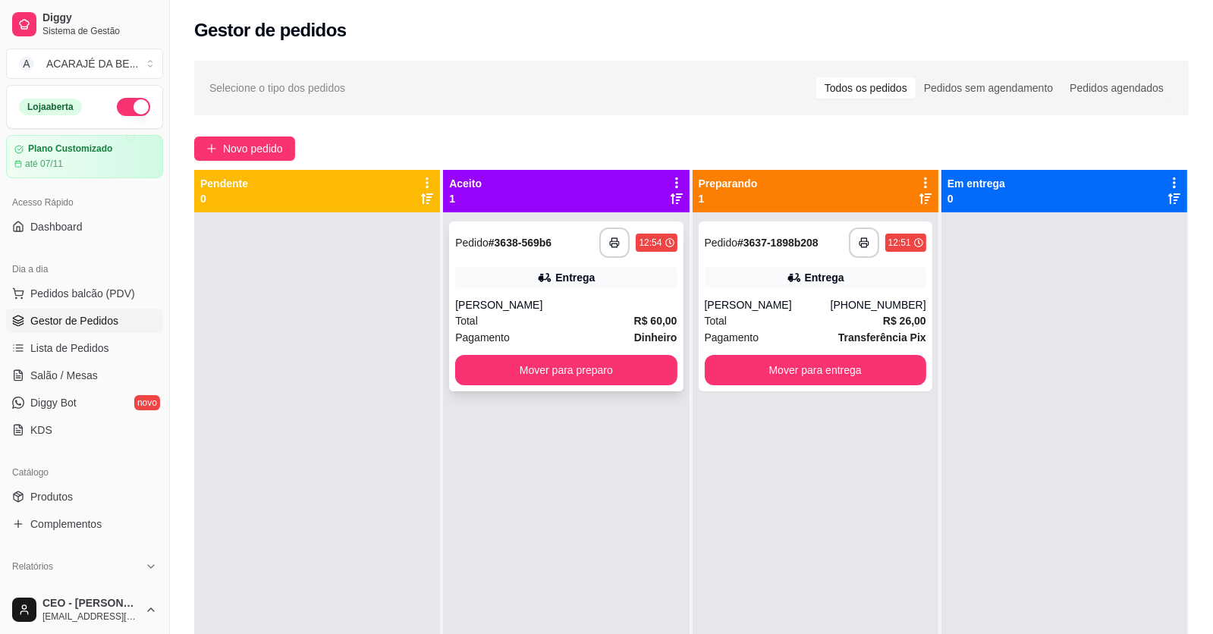
click at [594, 329] on div "Pagamento Dinheiro" at bounding box center [565, 337] width 221 height 17
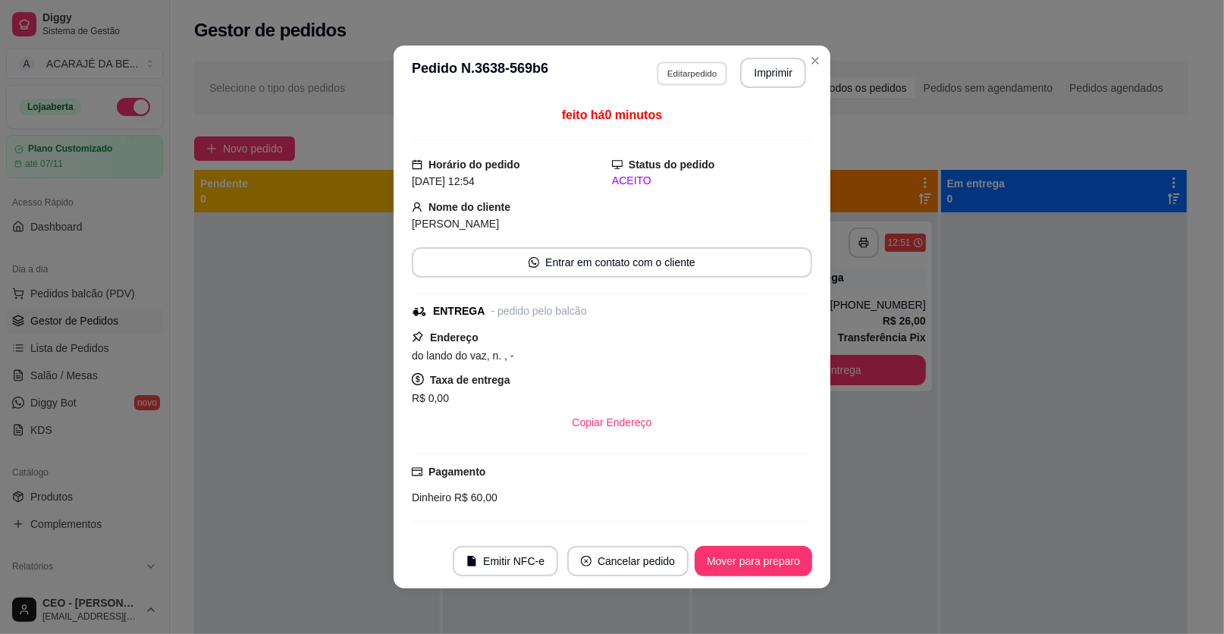
click at [673, 77] on button "Editar pedido" at bounding box center [692, 73] width 71 height 24
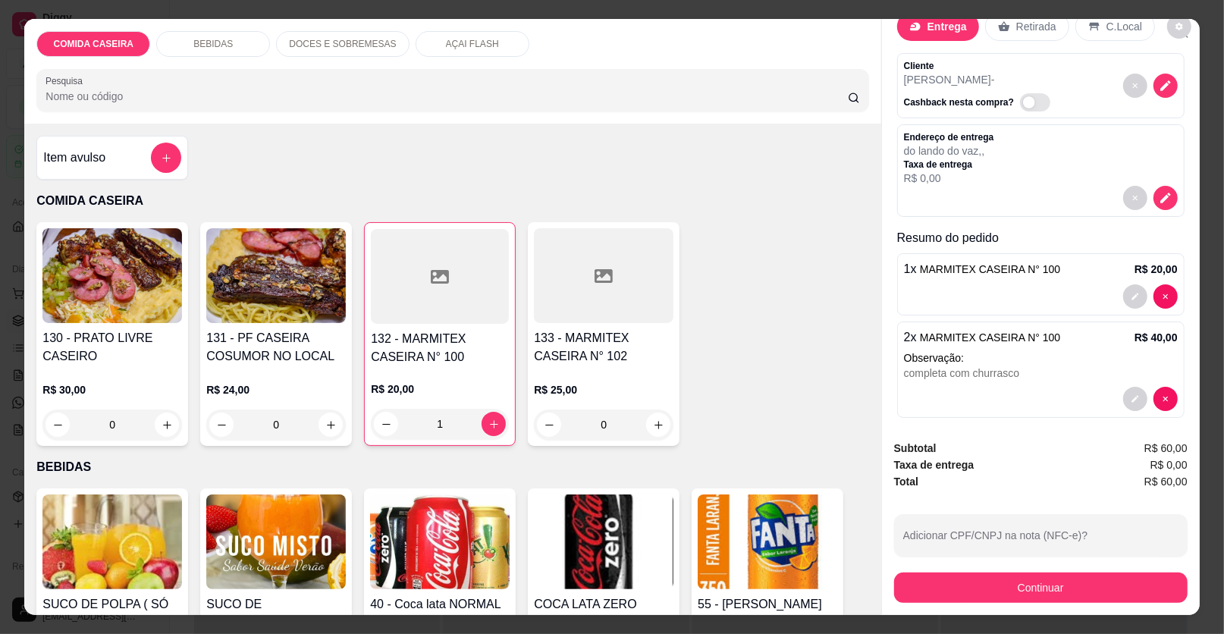
scroll to position [50, 0]
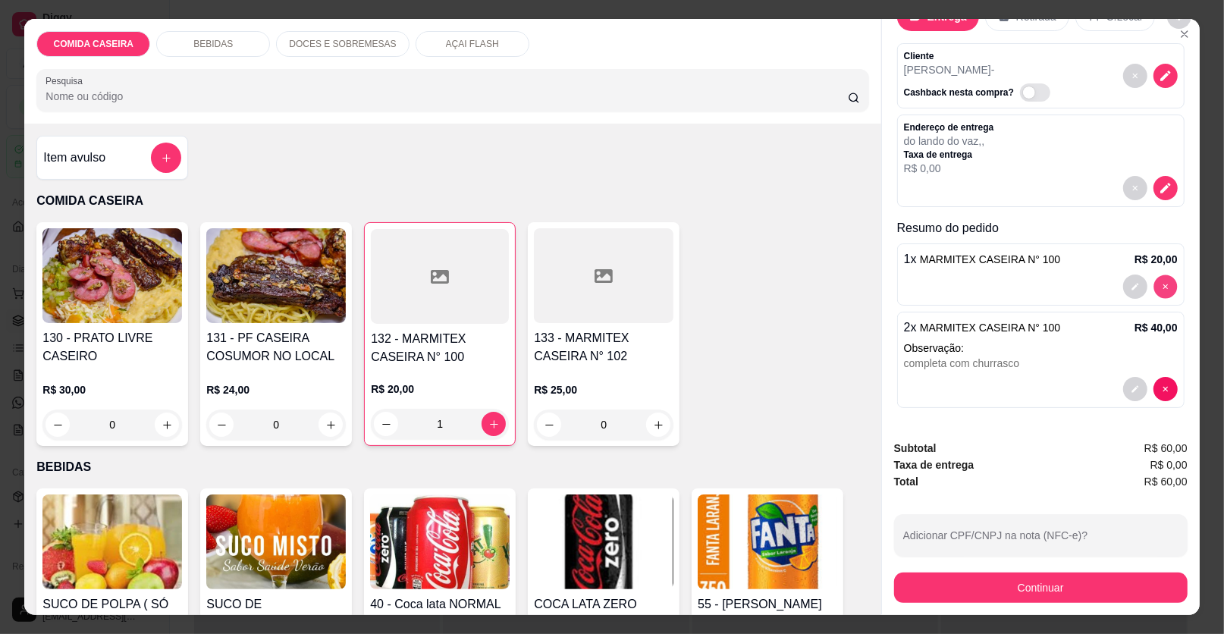
type input "0"
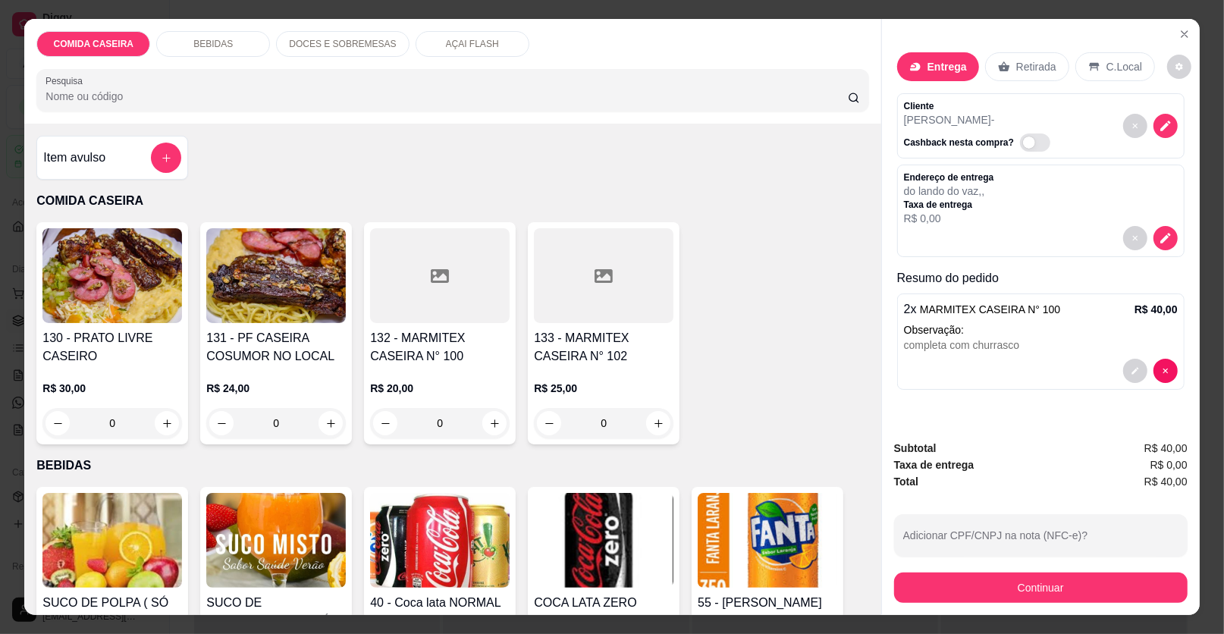
scroll to position [0, 0]
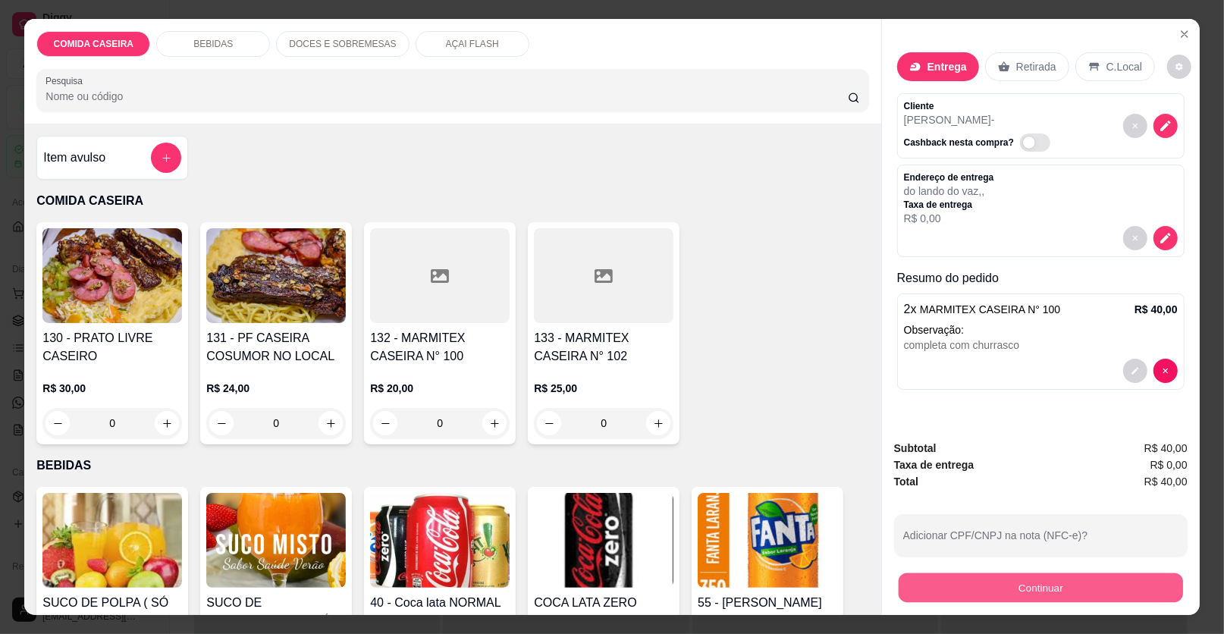
click at [1045, 583] on button "Continuar" at bounding box center [1041, 588] width 284 height 30
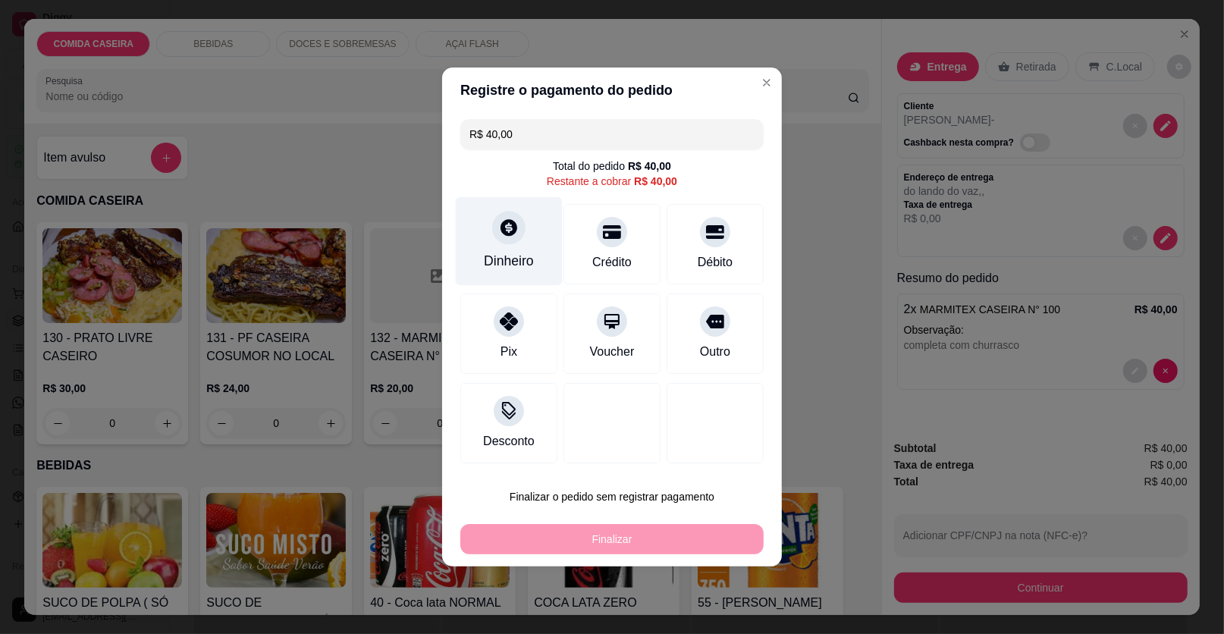
click at [526, 250] on div "Dinheiro" at bounding box center [509, 241] width 107 height 89
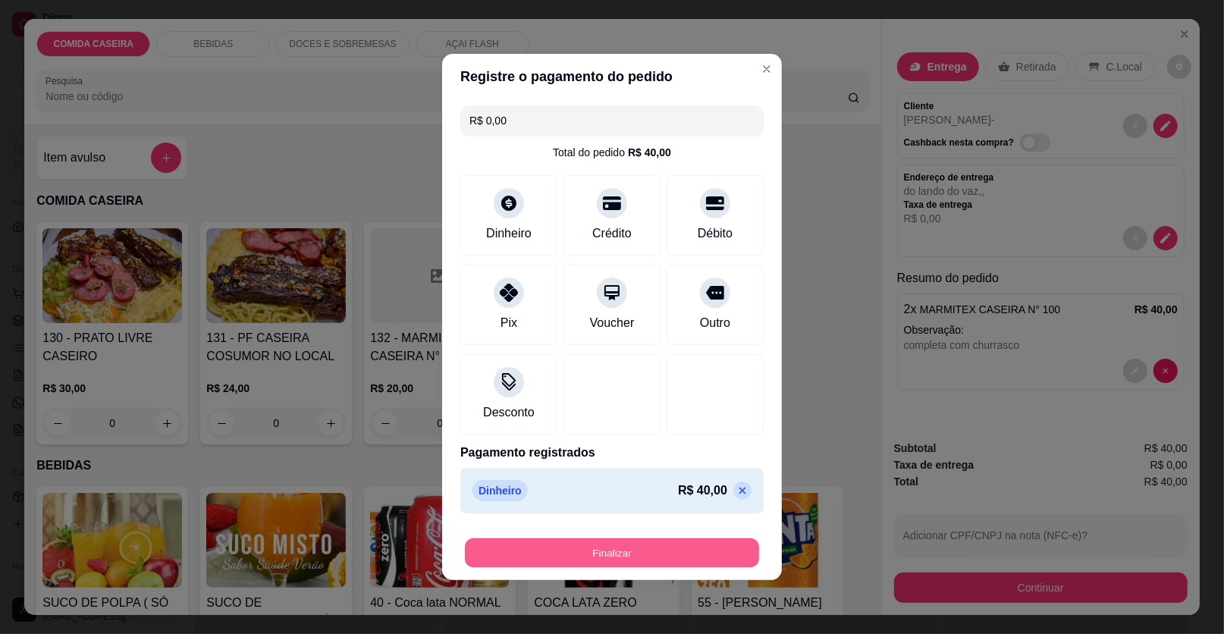
click at [642, 555] on button "Finalizar" at bounding box center [612, 554] width 294 height 30
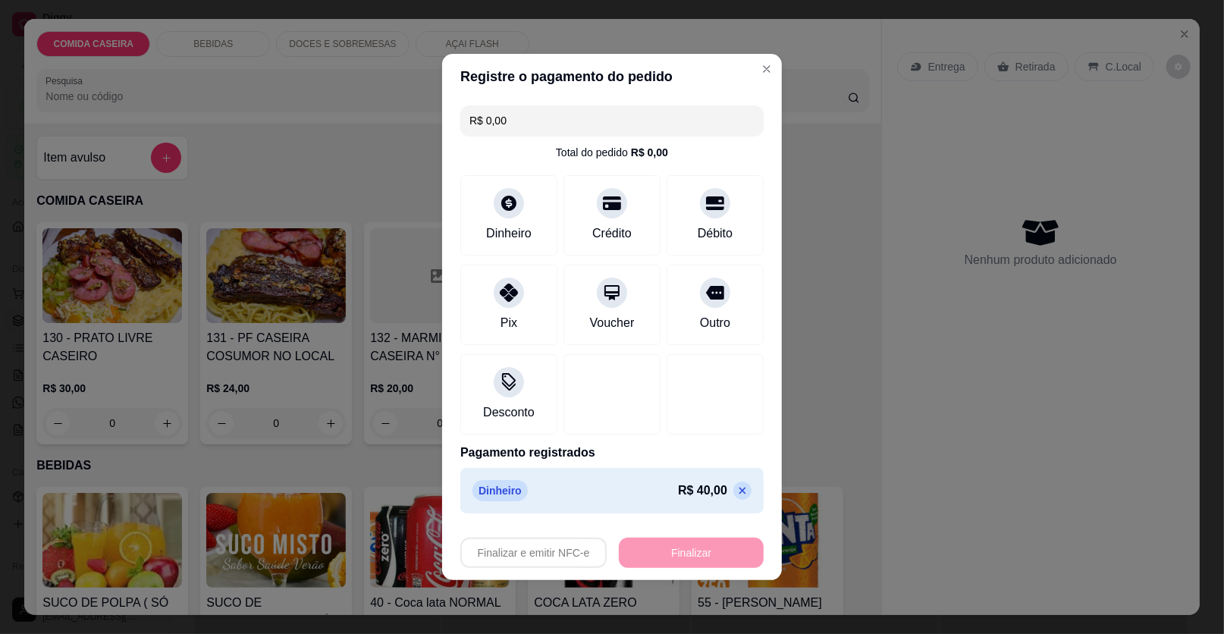
type input "-R$ 40,00"
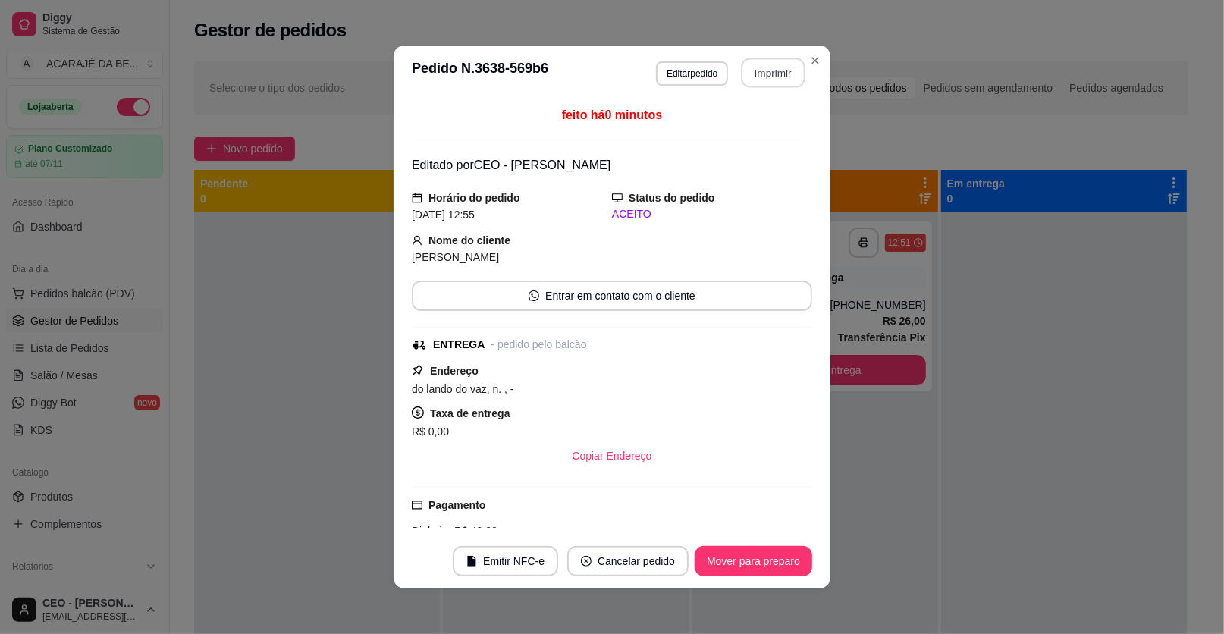
click at [787, 58] on button "Imprimir" at bounding box center [774, 73] width 64 height 30
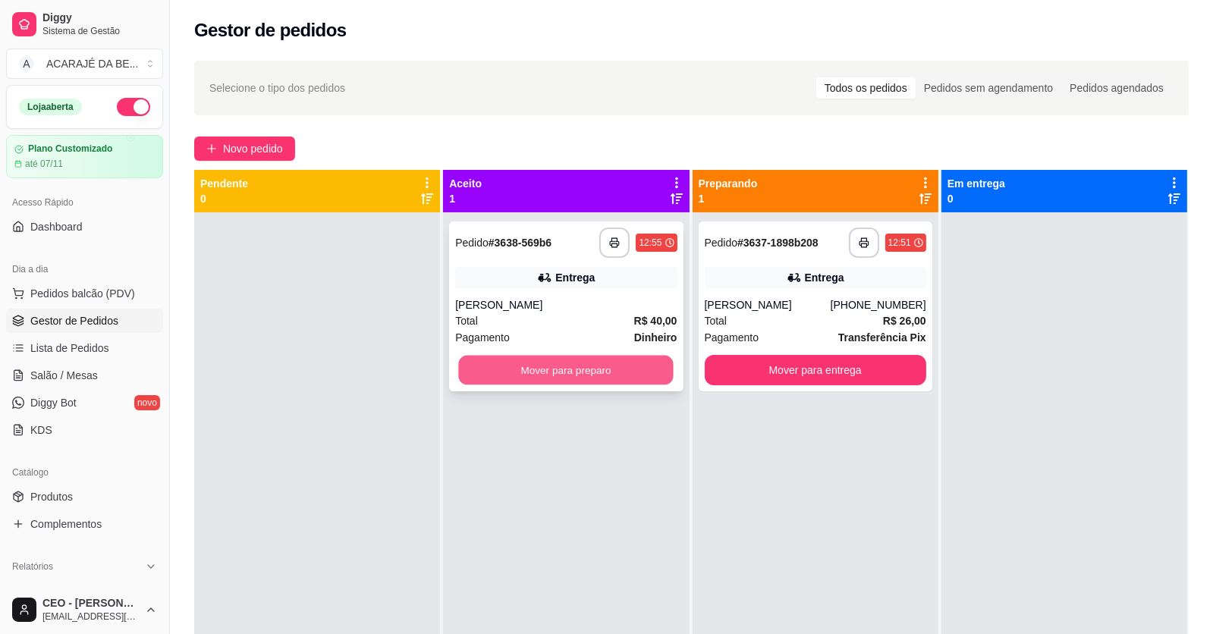
click at [573, 378] on button "Mover para preparo" at bounding box center [566, 371] width 215 height 30
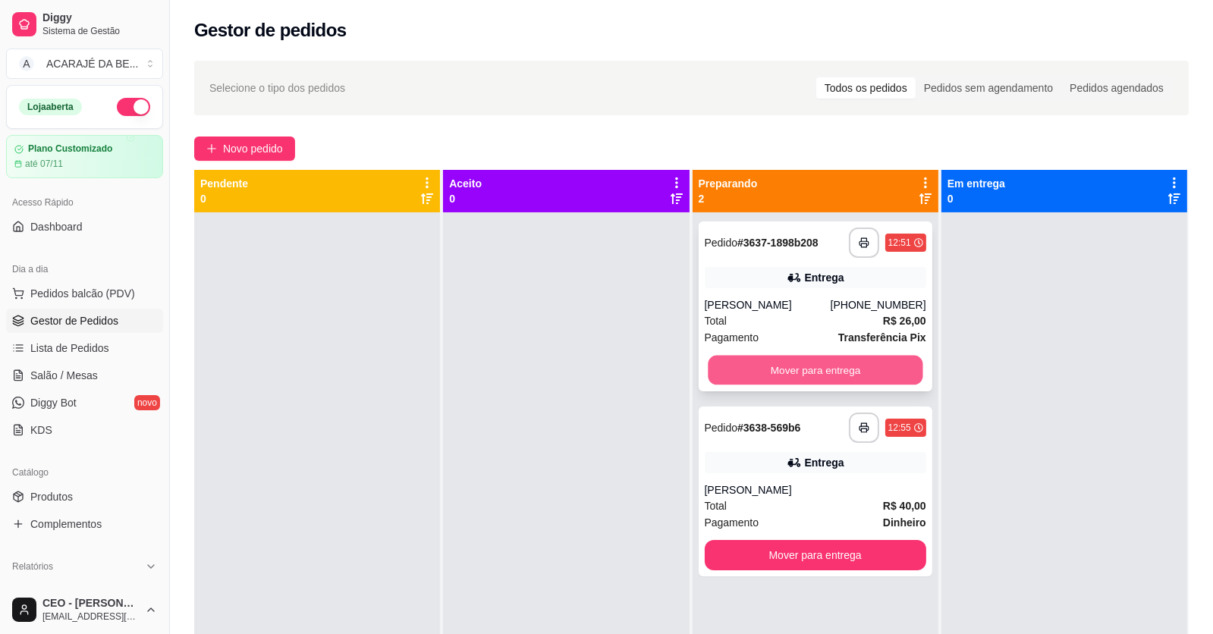
click at [730, 371] on button "Mover para entrega" at bounding box center [815, 371] width 215 height 30
click at [730, 371] on div "Mover para entrega" at bounding box center [815, 370] width 221 height 30
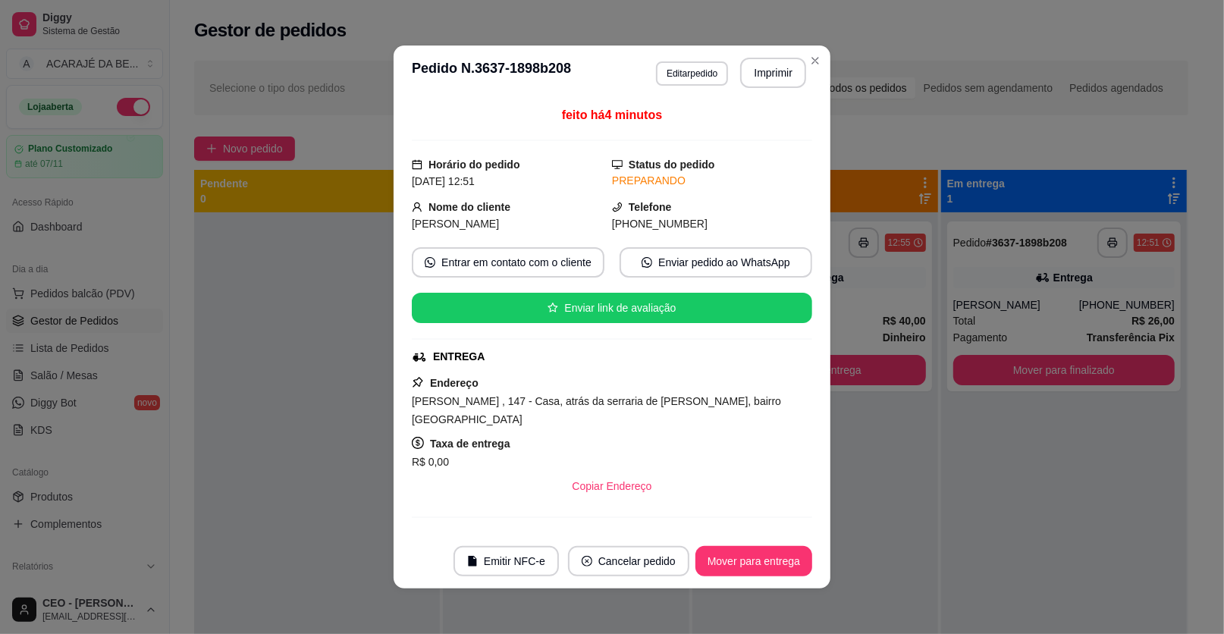
click at [749, 372] on div "feito há 4 minutos Horário do pedido [DATE] 12:51 Status do pedido PREPARANDO N…" at bounding box center [612, 317] width 400 height 422
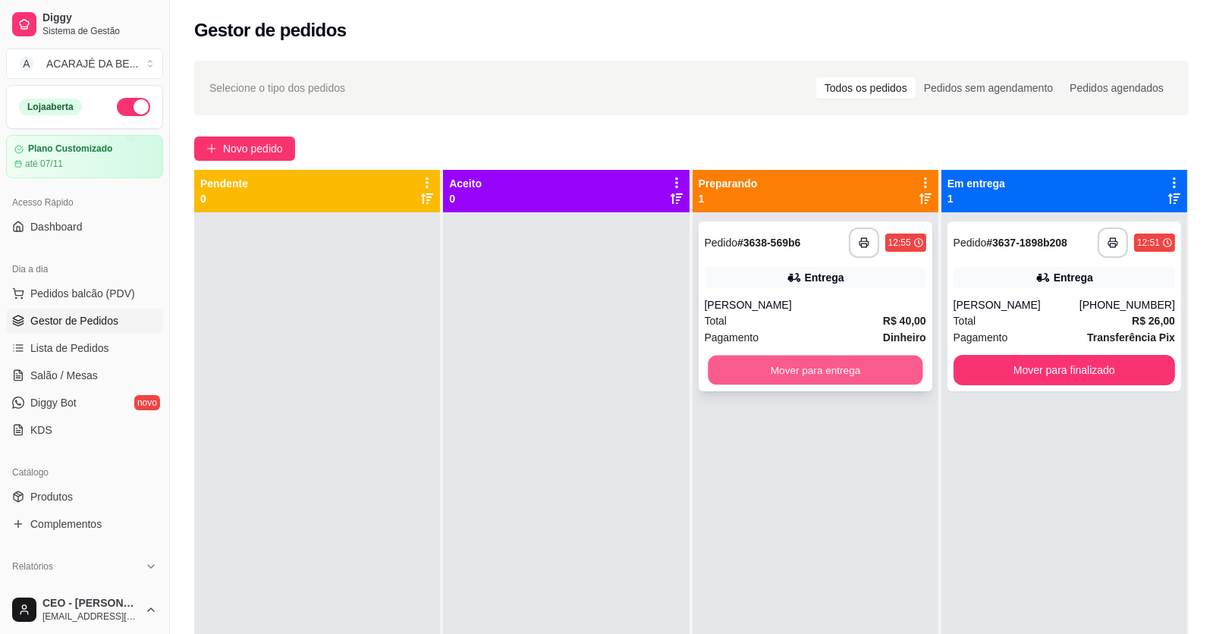
click at [844, 377] on button "Mover para entrega" at bounding box center [815, 371] width 215 height 30
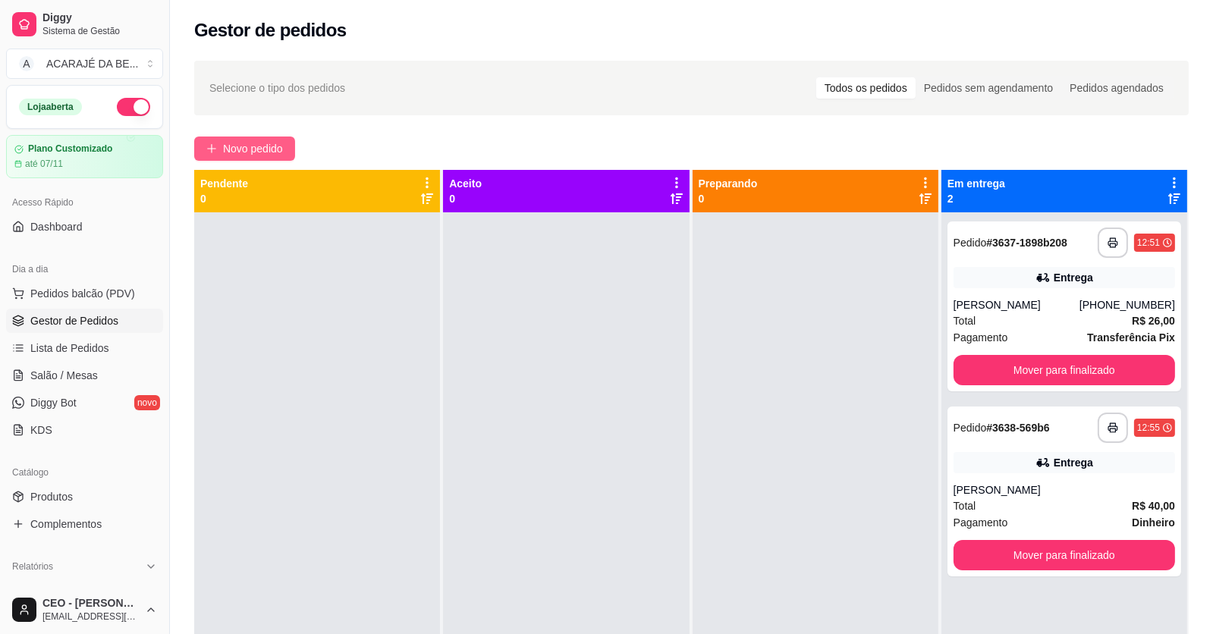
click at [284, 150] on button "Novo pedido" at bounding box center [244, 149] width 101 height 24
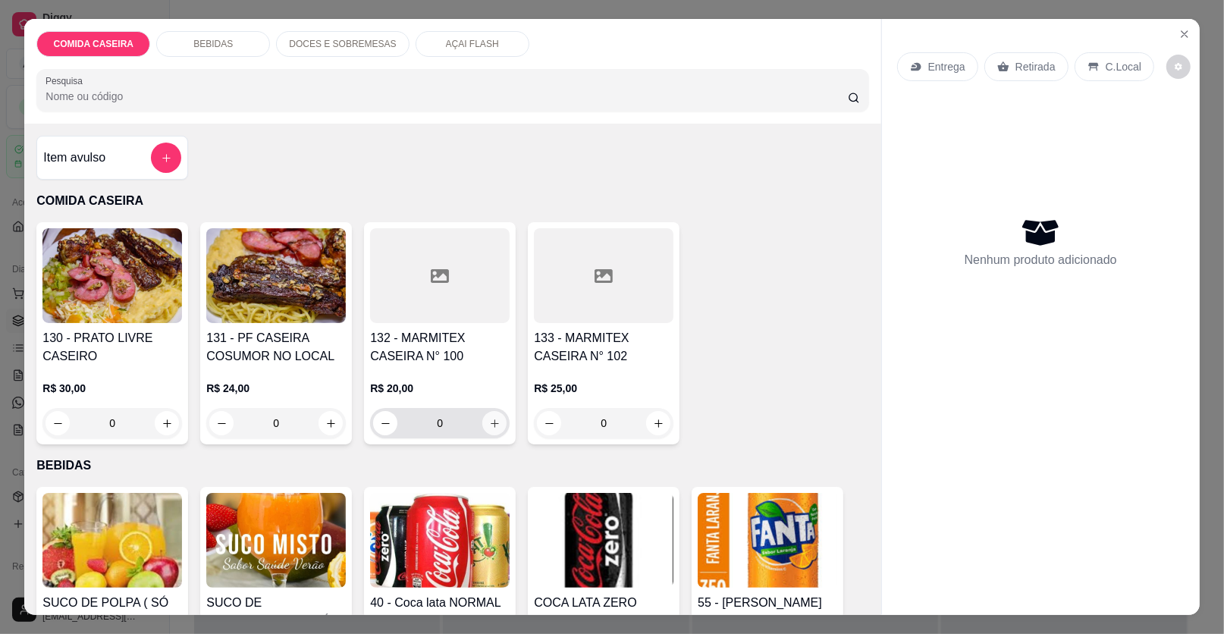
click at [489, 420] on icon "increase-product-quantity" at bounding box center [494, 423] width 11 height 11
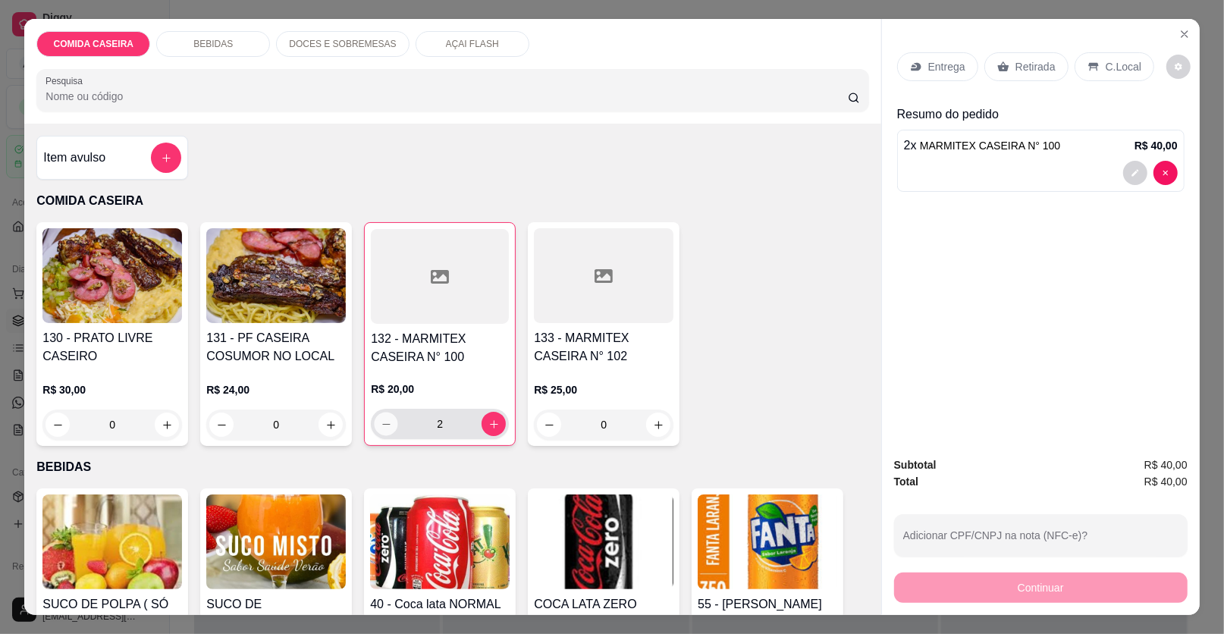
click at [384, 419] on icon "decrease-product-quantity" at bounding box center [386, 424] width 11 height 11
type input "1"
click at [1017, 63] on p "Retirada" at bounding box center [1036, 66] width 40 height 15
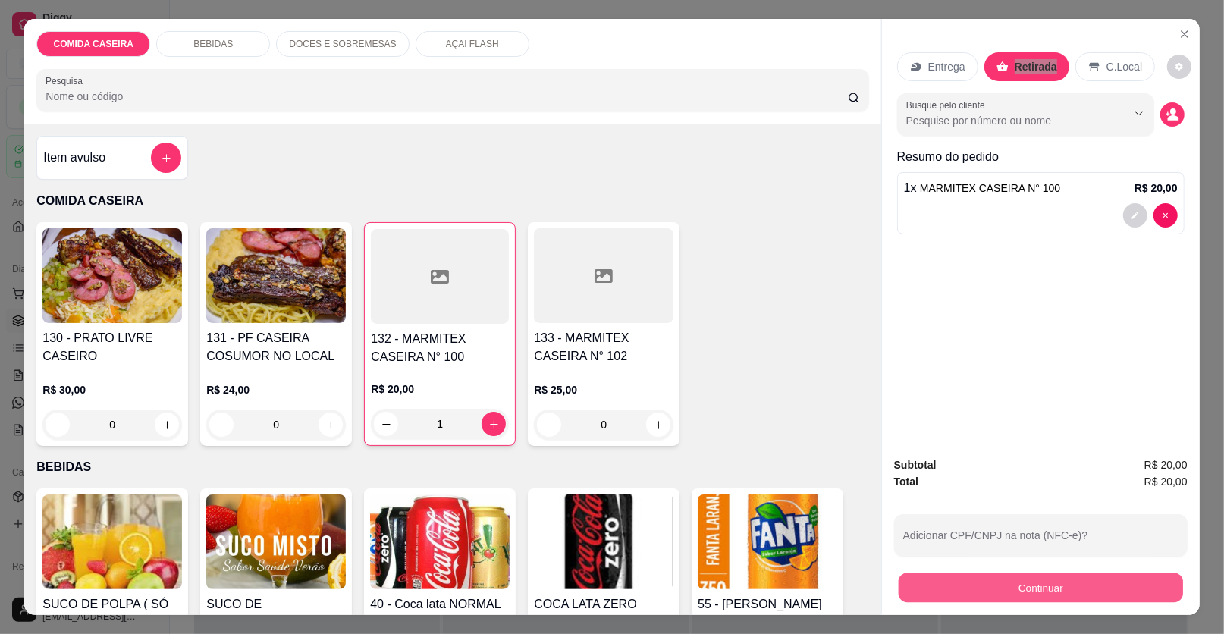
click at [992, 590] on button "Continuar" at bounding box center [1041, 588] width 284 height 30
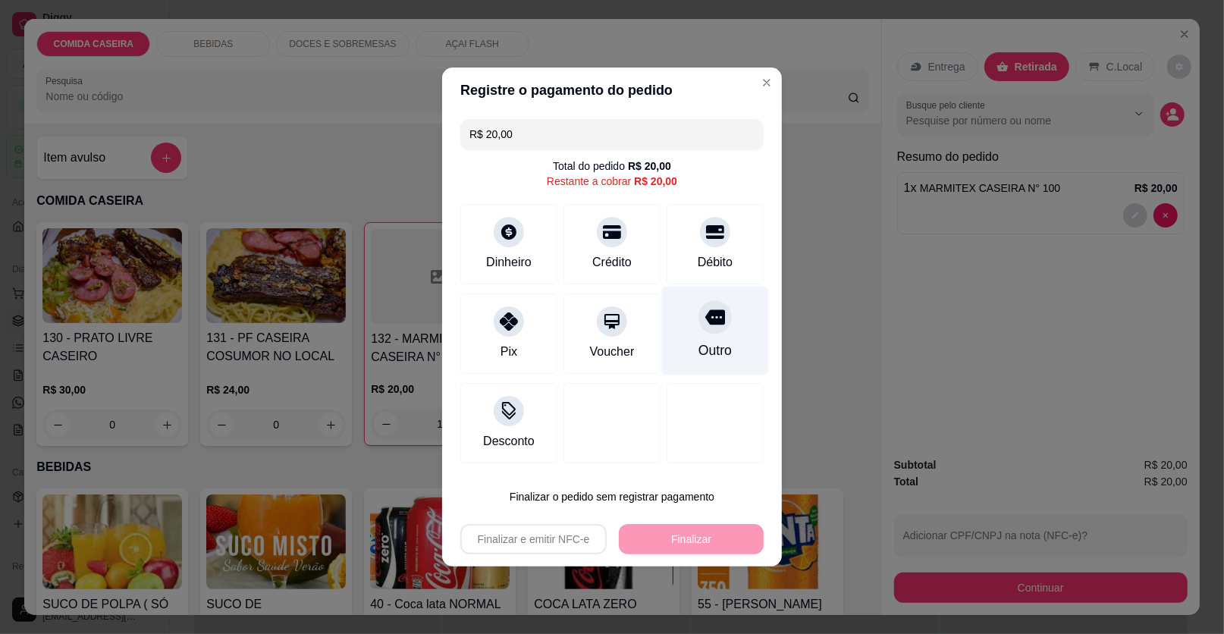
click at [728, 339] on div "Outro" at bounding box center [715, 331] width 107 height 89
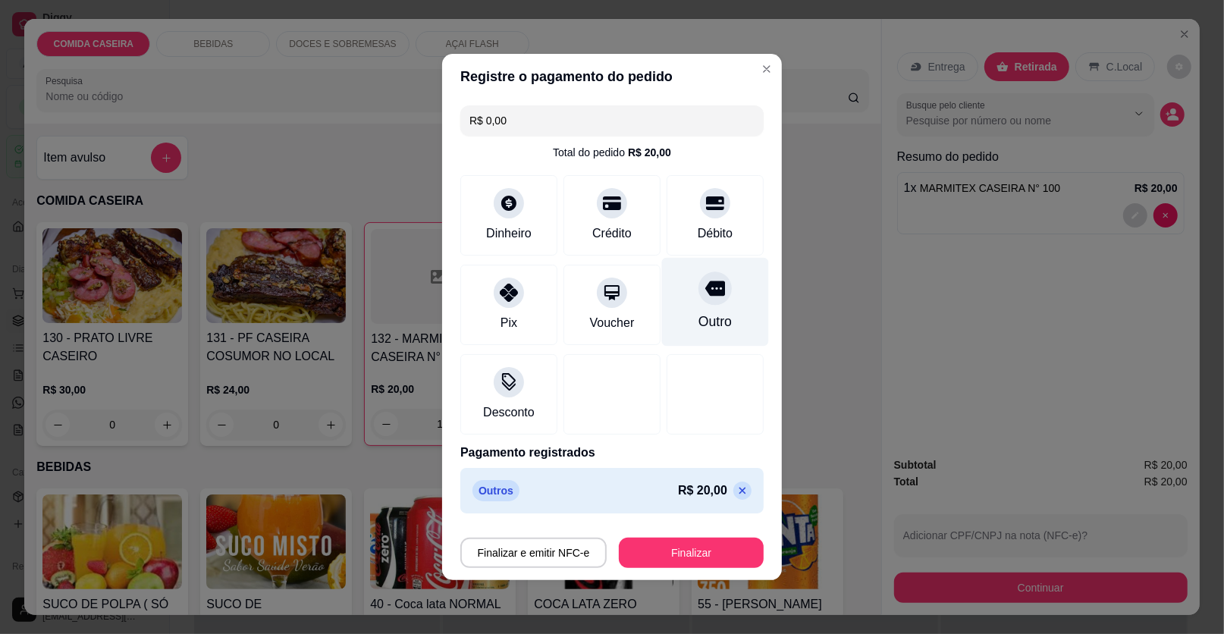
type input "R$ 0,00"
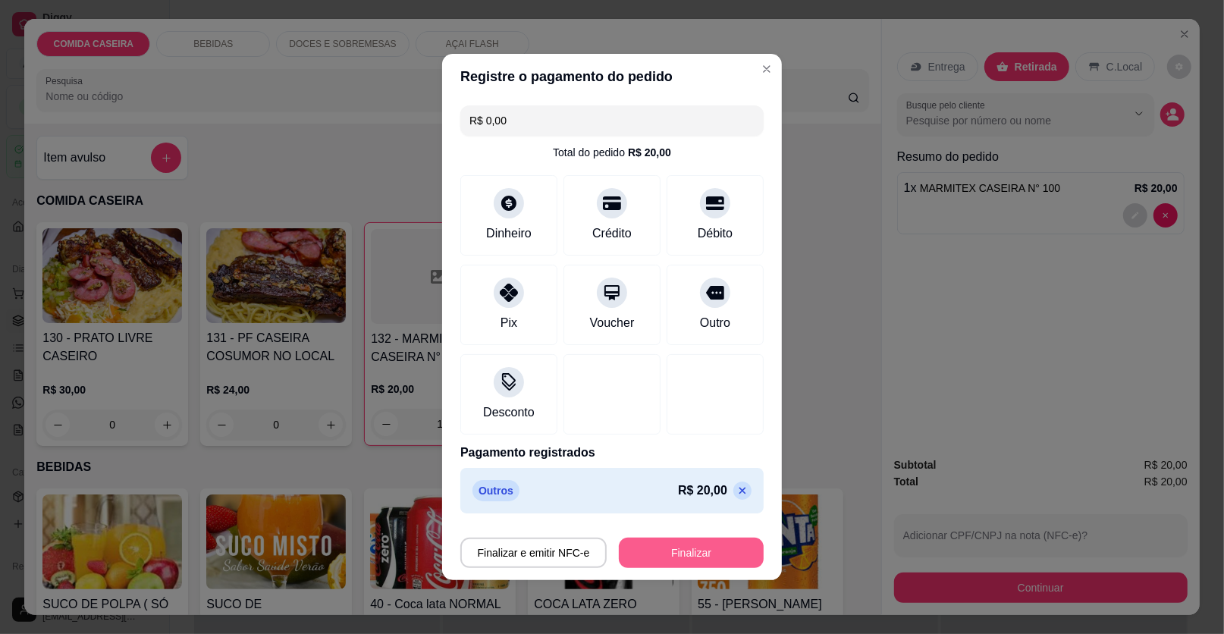
click at [695, 543] on button "Finalizar" at bounding box center [691, 553] width 145 height 30
type input "0"
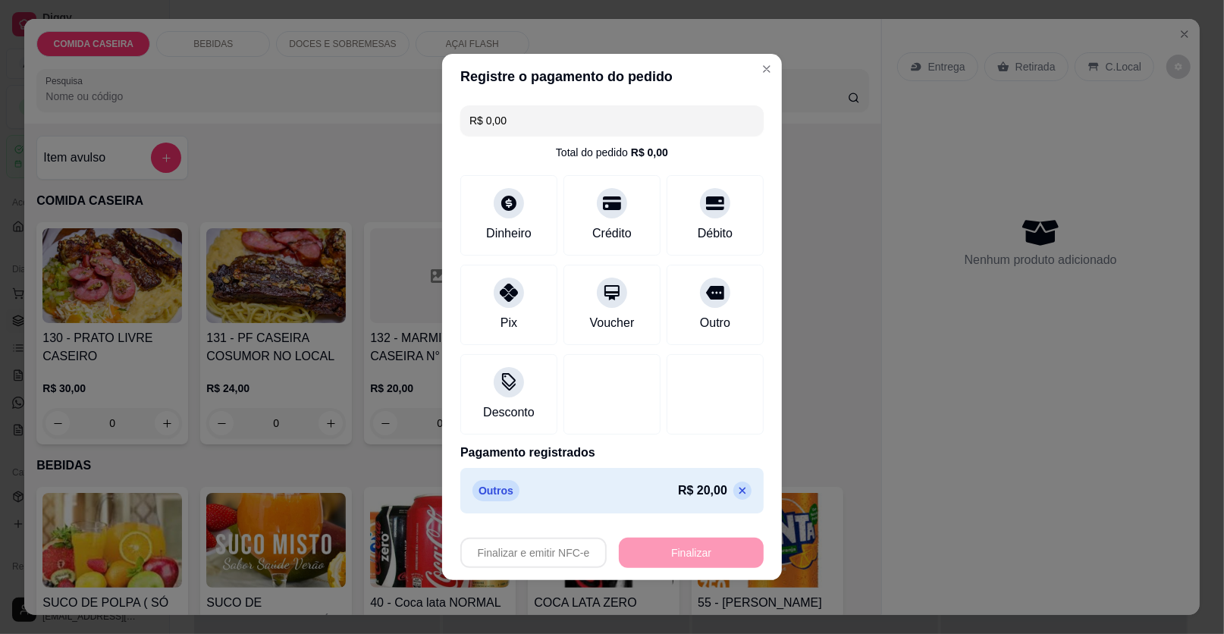
type input "-R$ 20,00"
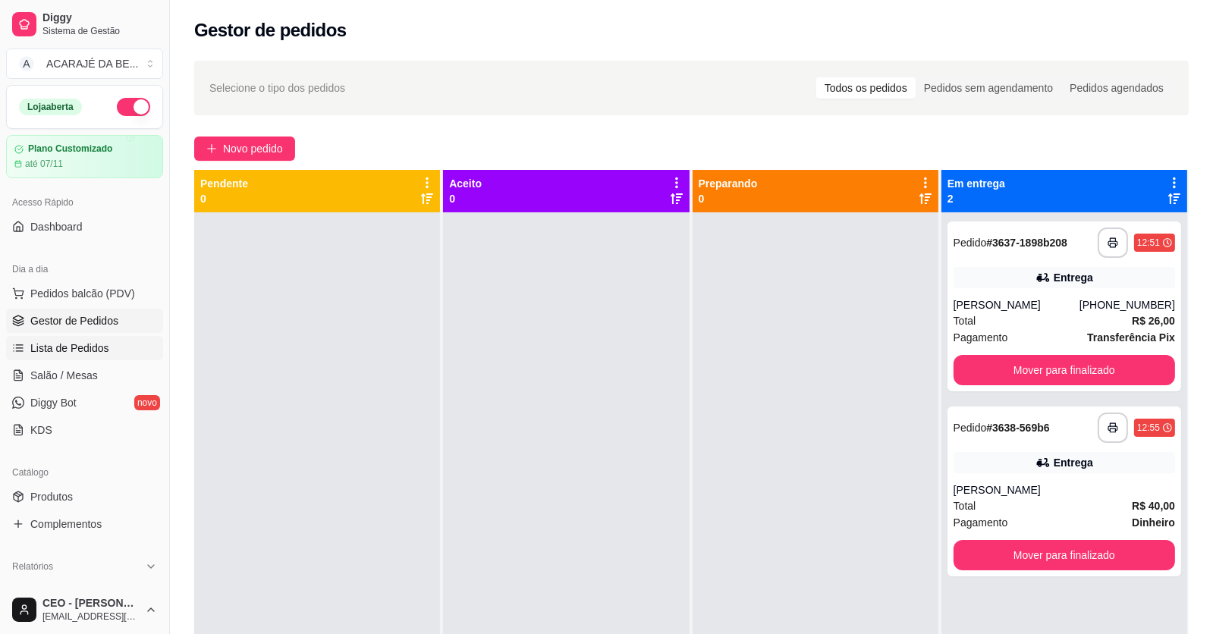
click at [96, 345] on span "Lista de Pedidos" at bounding box center [69, 348] width 79 height 15
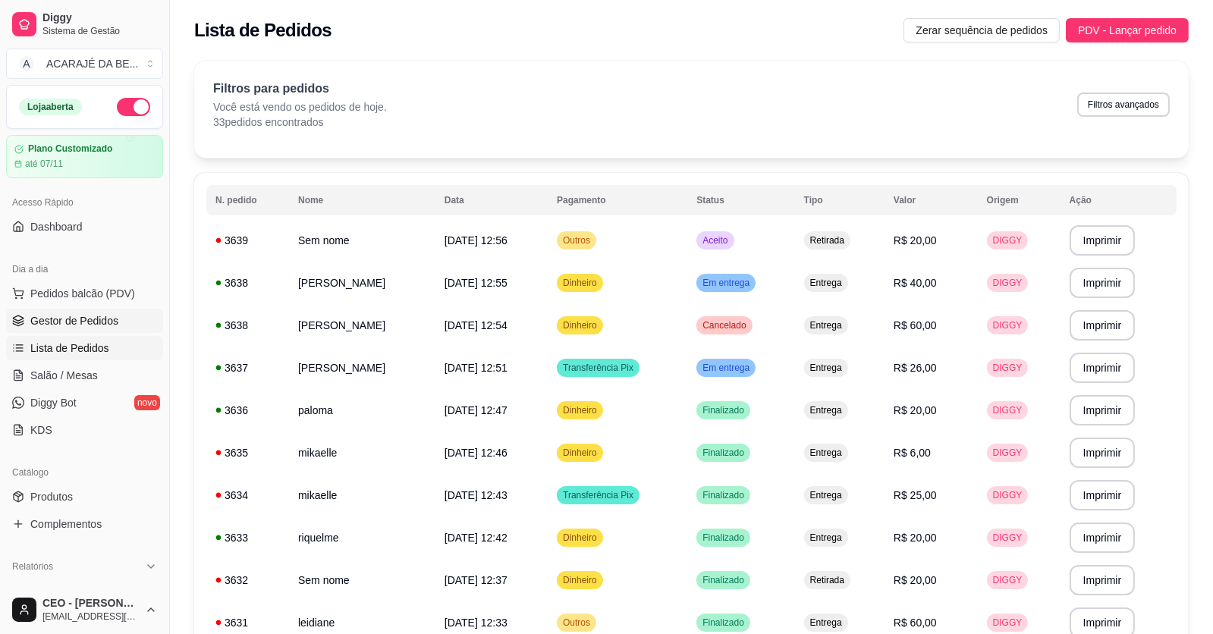
click at [100, 316] on span "Gestor de Pedidos" at bounding box center [74, 320] width 88 height 15
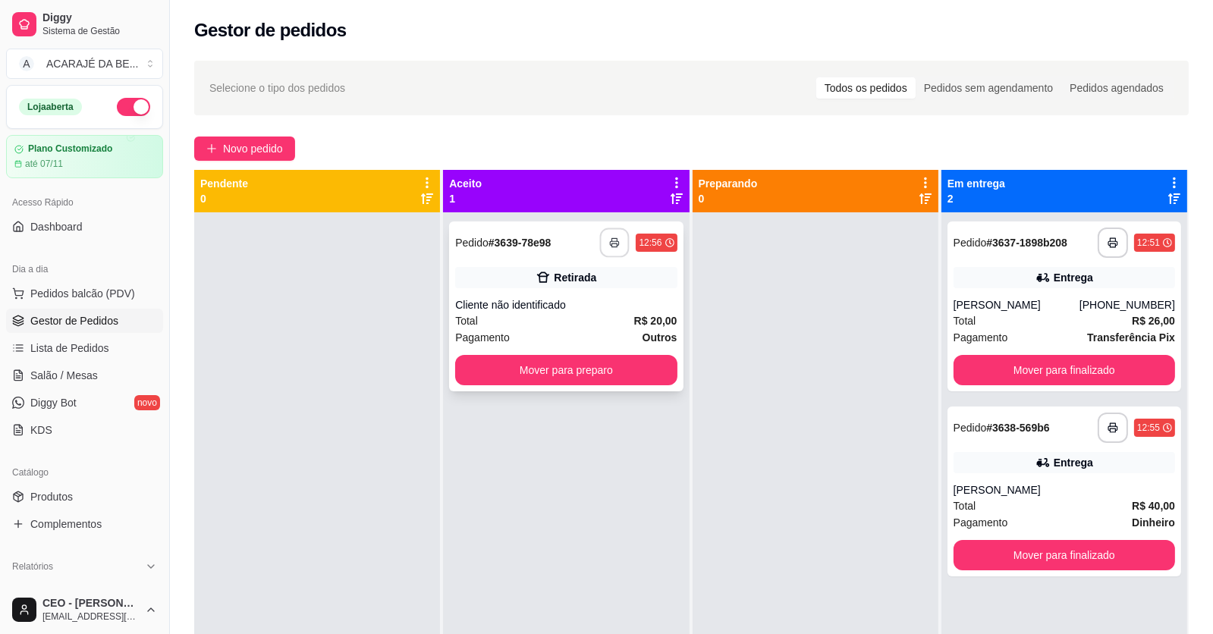
click at [620, 243] on button "button" at bounding box center [615, 243] width 30 height 30
click at [619, 243] on button "button" at bounding box center [615, 243] width 30 height 30
click at [618, 243] on button "button" at bounding box center [615, 243] width 30 height 30
click at [630, 370] on button "Mover para preparo" at bounding box center [566, 371] width 215 height 30
click at [214, 140] on button "Novo pedido" at bounding box center [244, 149] width 101 height 24
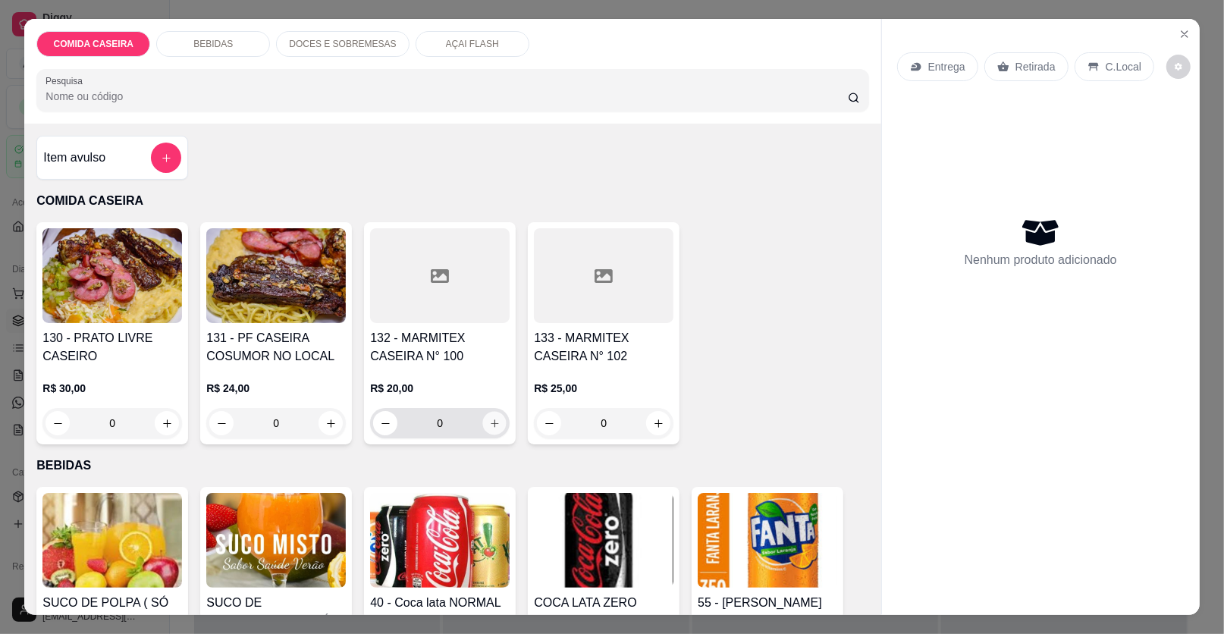
click at [489, 424] on icon "increase-product-quantity" at bounding box center [494, 423] width 11 height 11
type input "1"
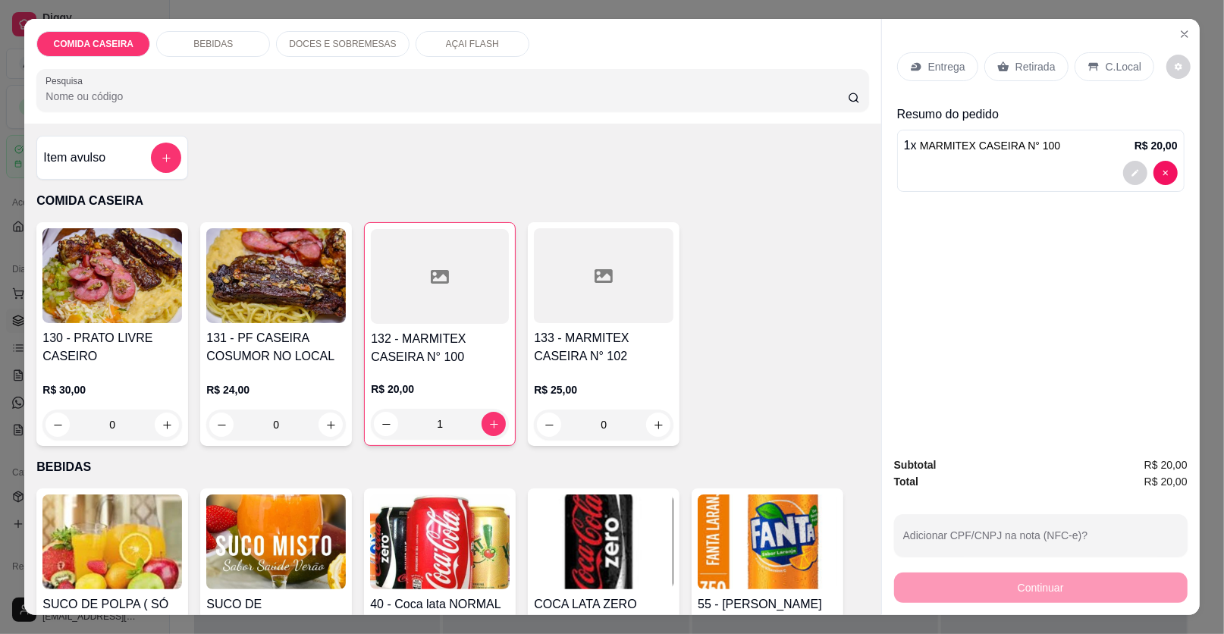
click at [1016, 64] on p "Retirada" at bounding box center [1036, 66] width 40 height 15
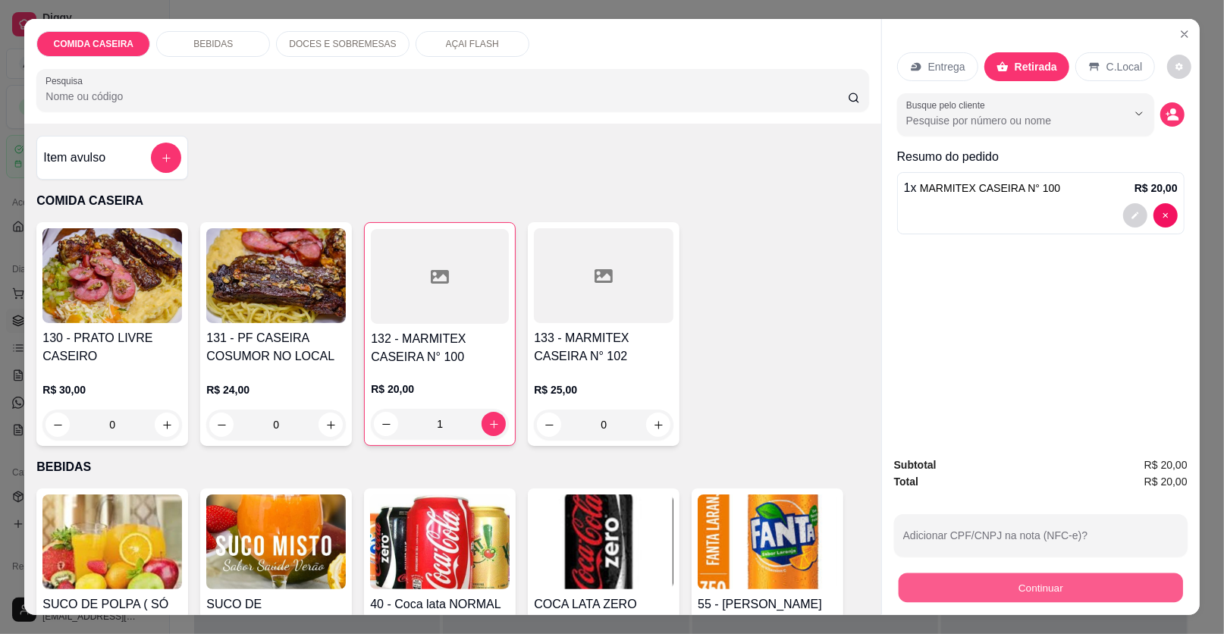
click at [1022, 585] on button "Continuar" at bounding box center [1041, 588] width 284 height 30
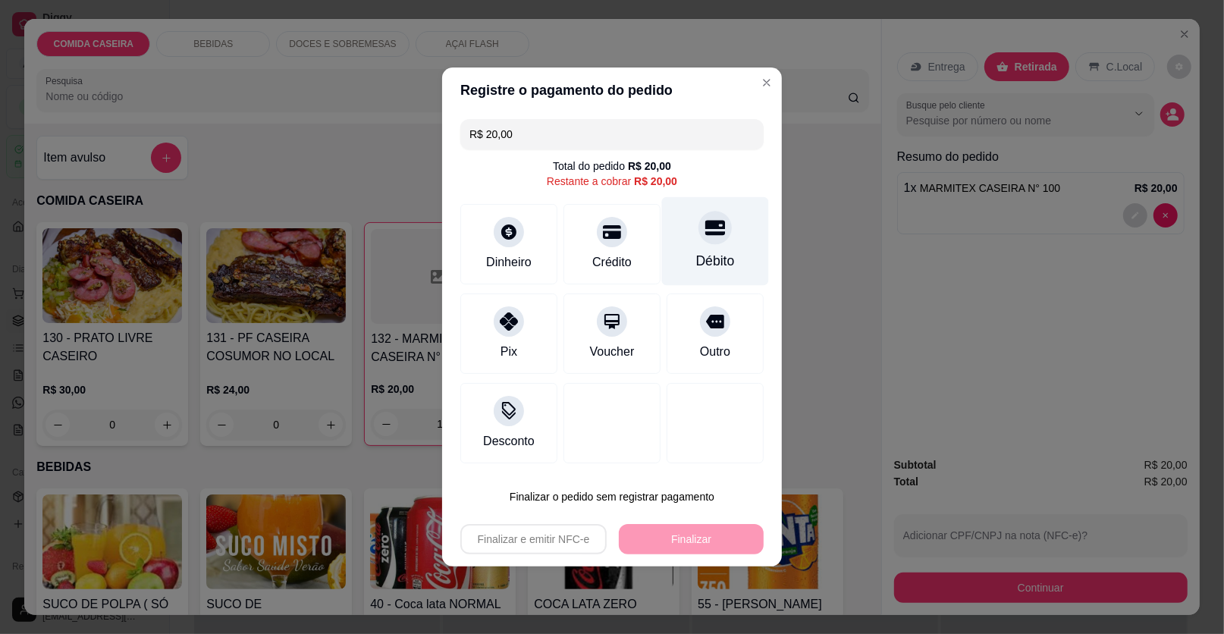
click at [680, 246] on div "Débito" at bounding box center [715, 241] width 107 height 89
type input "R$ 0,00"
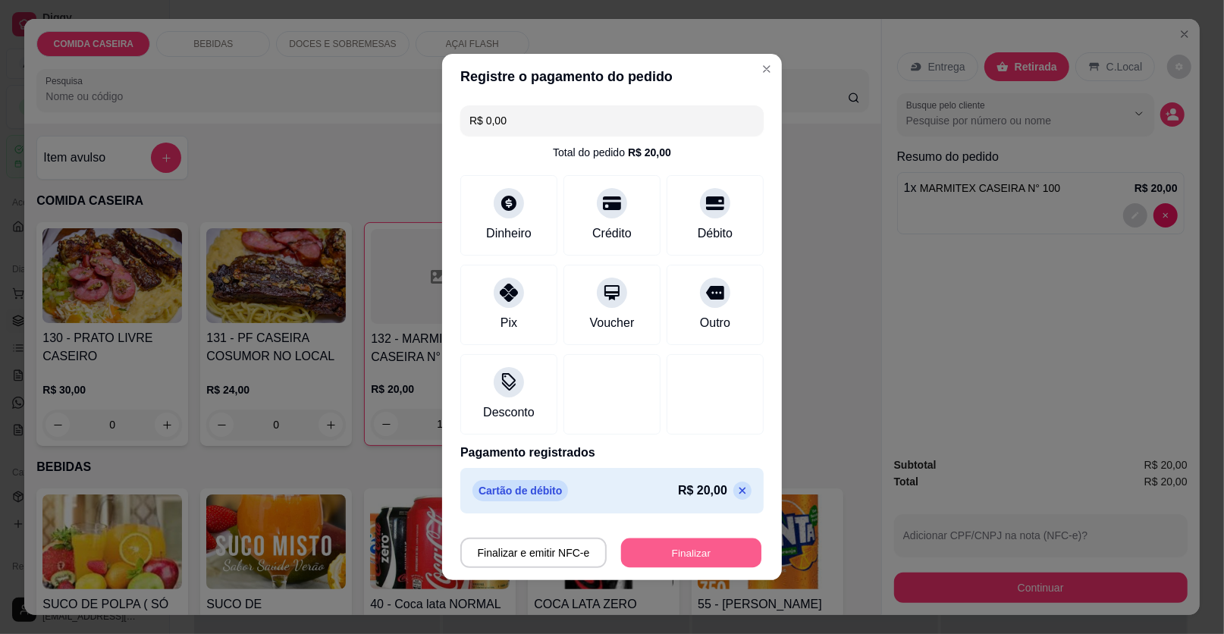
click at [713, 554] on button "Finalizar" at bounding box center [691, 554] width 140 height 30
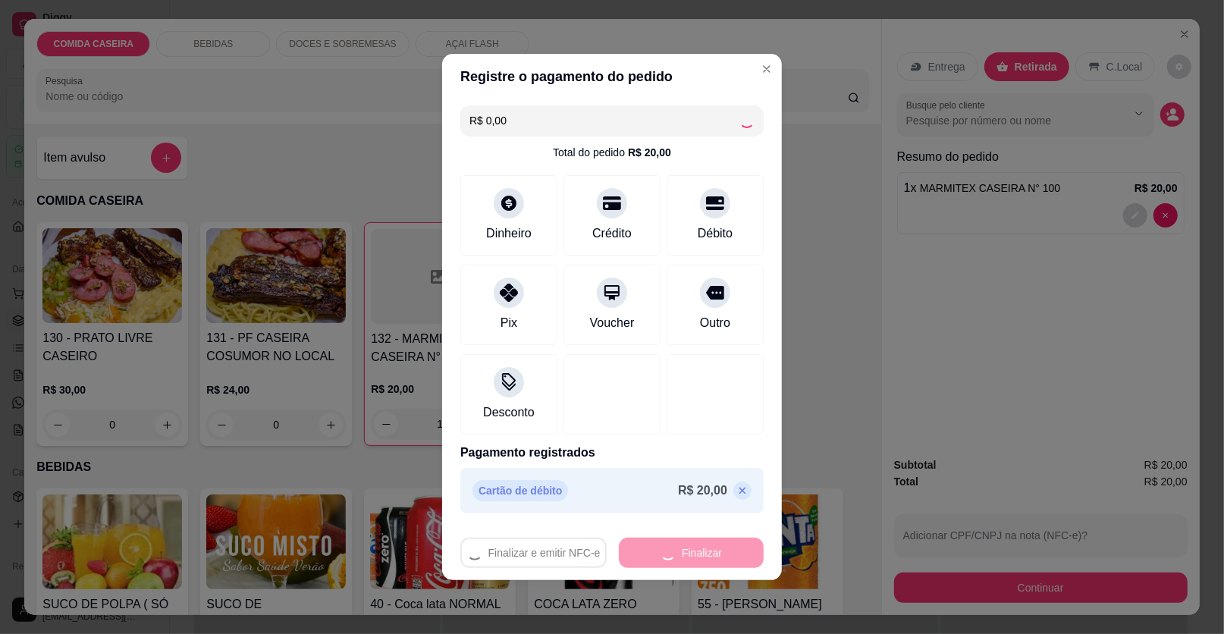
type input "0"
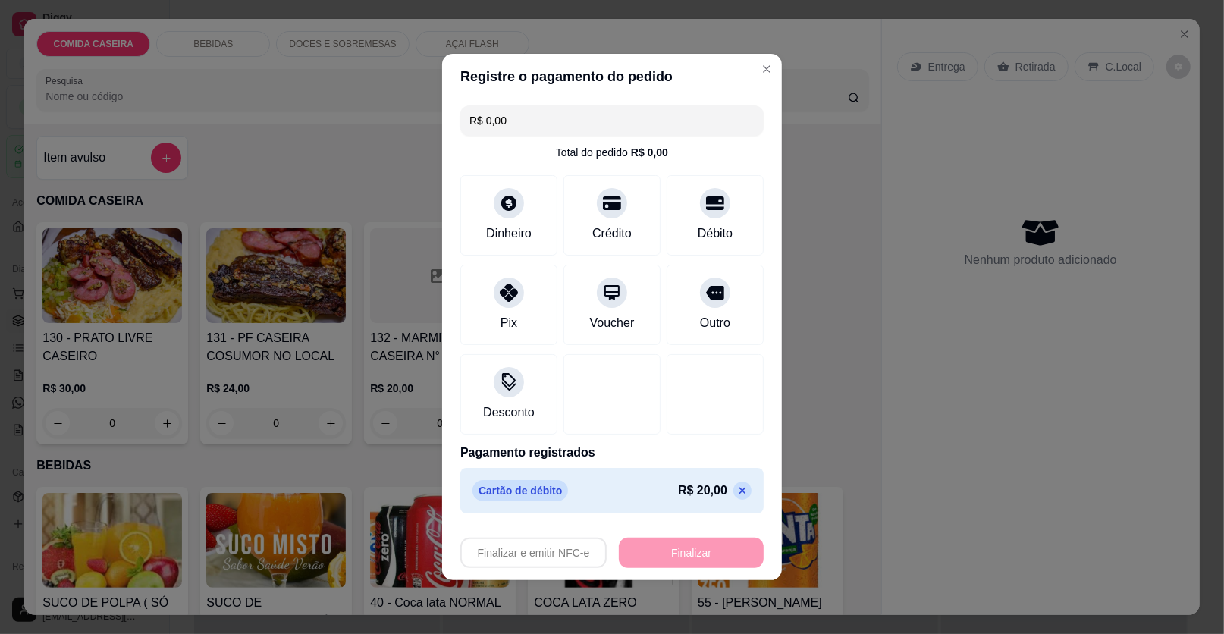
type input "-R$ 20,00"
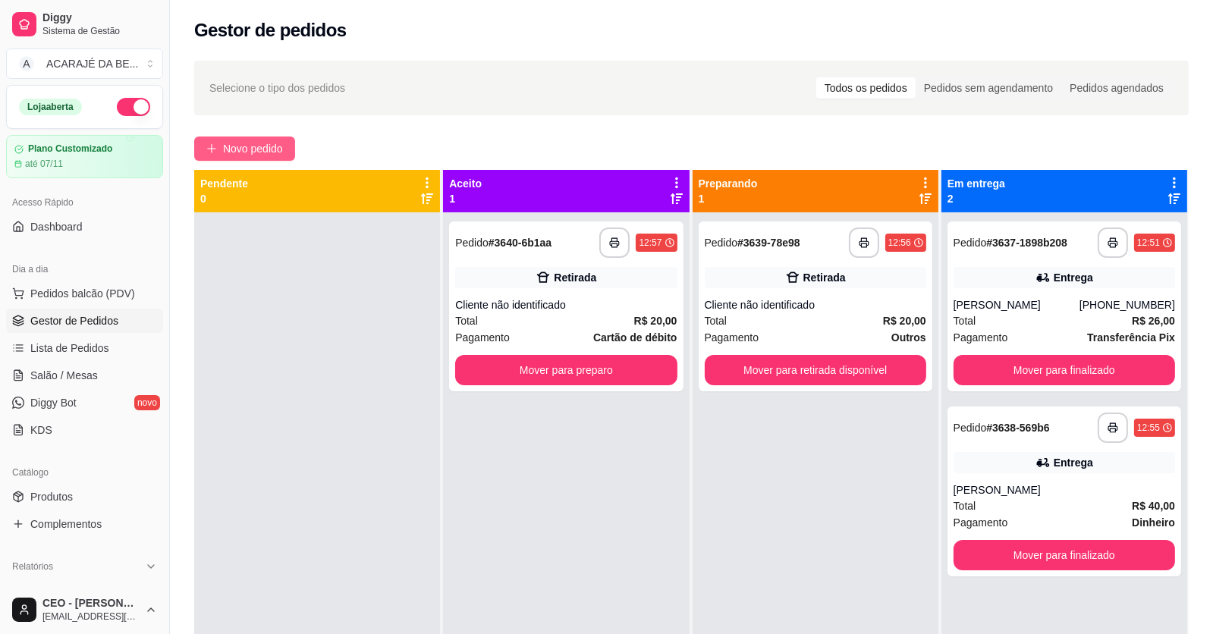
click at [279, 155] on span "Novo pedido" at bounding box center [253, 148] width 60 height 17
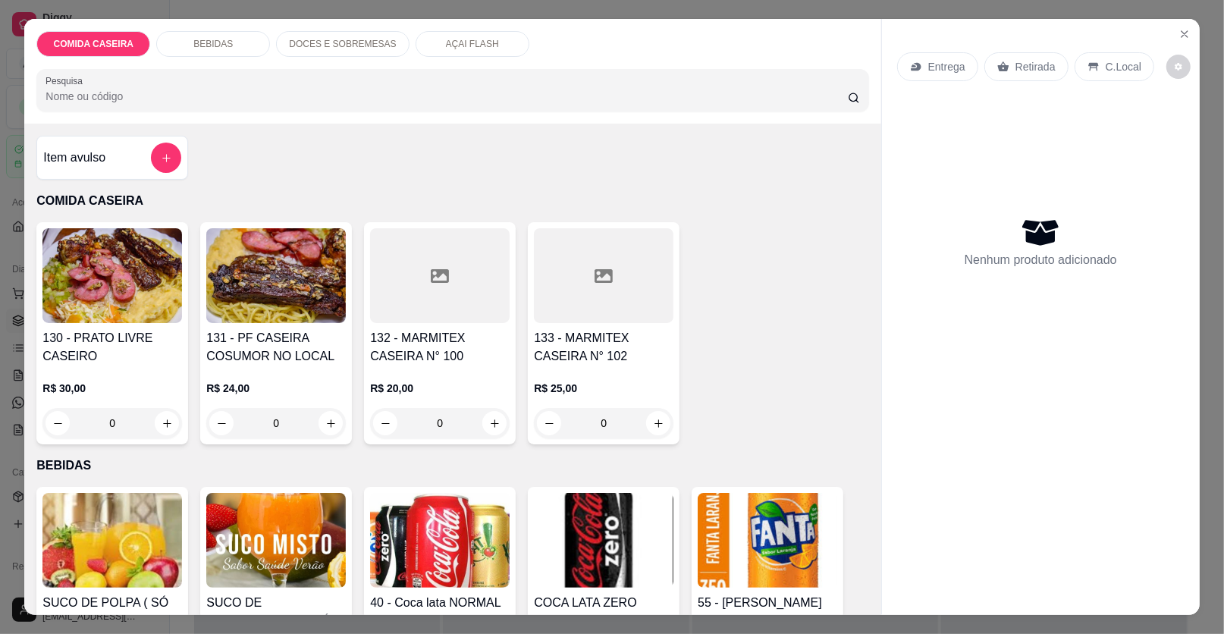
click at [452, 295] on div at bounding box center [440, 275] width 140 height 95
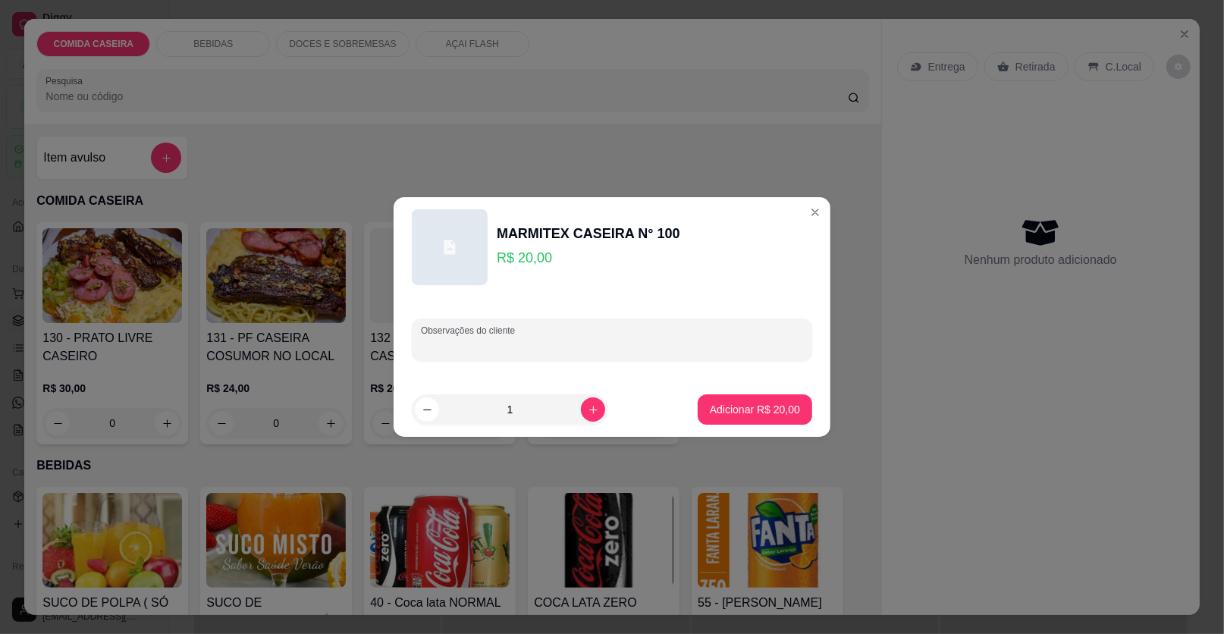
click at [479, 343] on input "Observações do cliente" at bounding box center [612, 345] width 382 height 15
paste input "Feijão tropeiro Macarrao alho e óleo Verdura Vinagrete Abacaxi Churrasco"
type input "Feijão tropeiro Macarrao alho e óleo Verdura Vinagrete Abacaxi Churrasco"
click at [771, 416] on p "Adicionar R$ 20,00" at bounding box center [755, 409] width 88 height 14
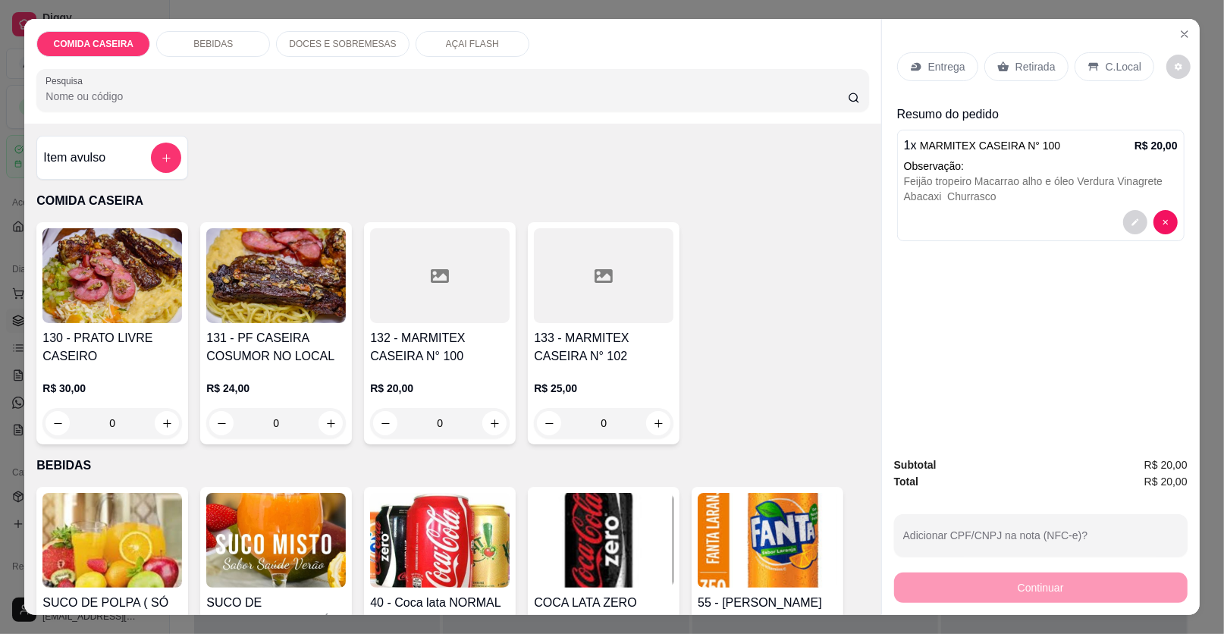
click at [928, 63] on p "Entrega" at bounding box center [946, 66] width 37 height 15
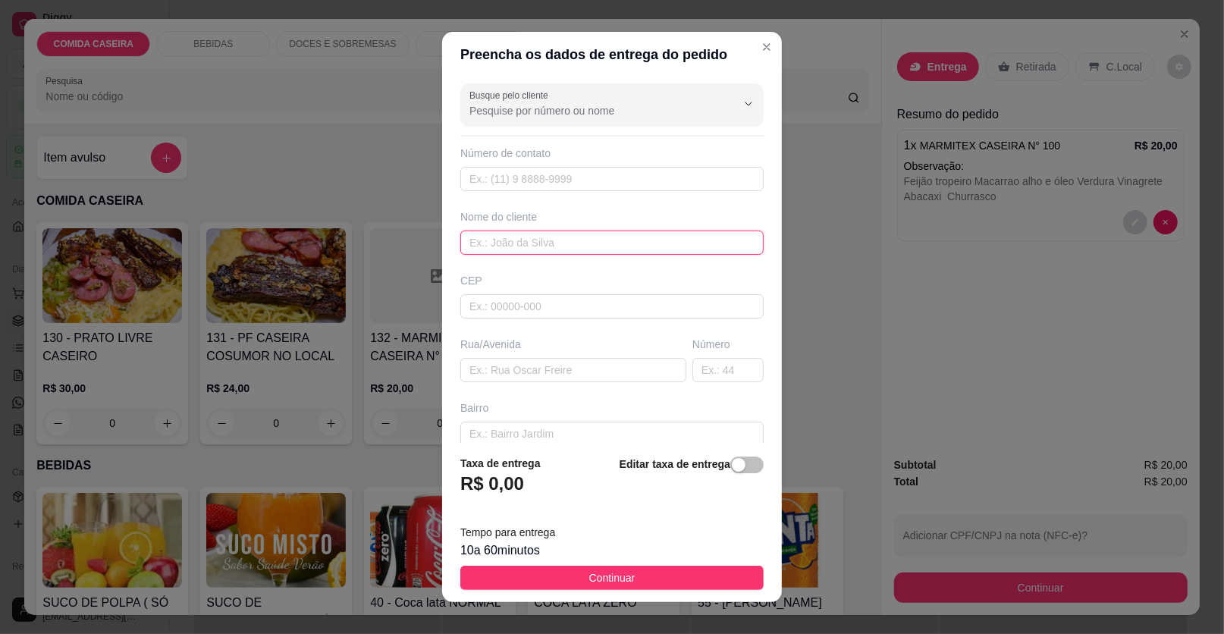
click at [564, 234] on input "text" at bounding box center [611, 243] width 303 height 24
type input "vitor"
drag, startPoint x: 514, startPoint y: 355, endPoint x: 782, endPoint y: 630, distance: 383.5
click at [723, 564] on section "Preencha os dados de entrega do pedido Busque pelo cliente Número de contato No…" at bounding box center [612, 317] width 340 height 570
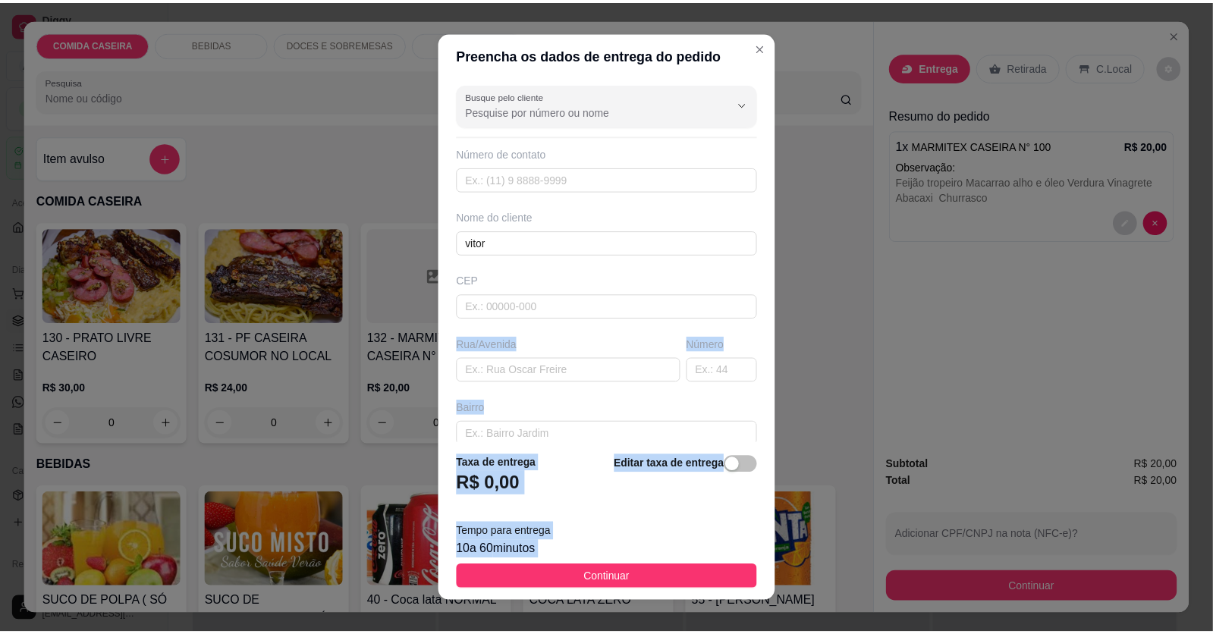
scroll to position [118, 0]
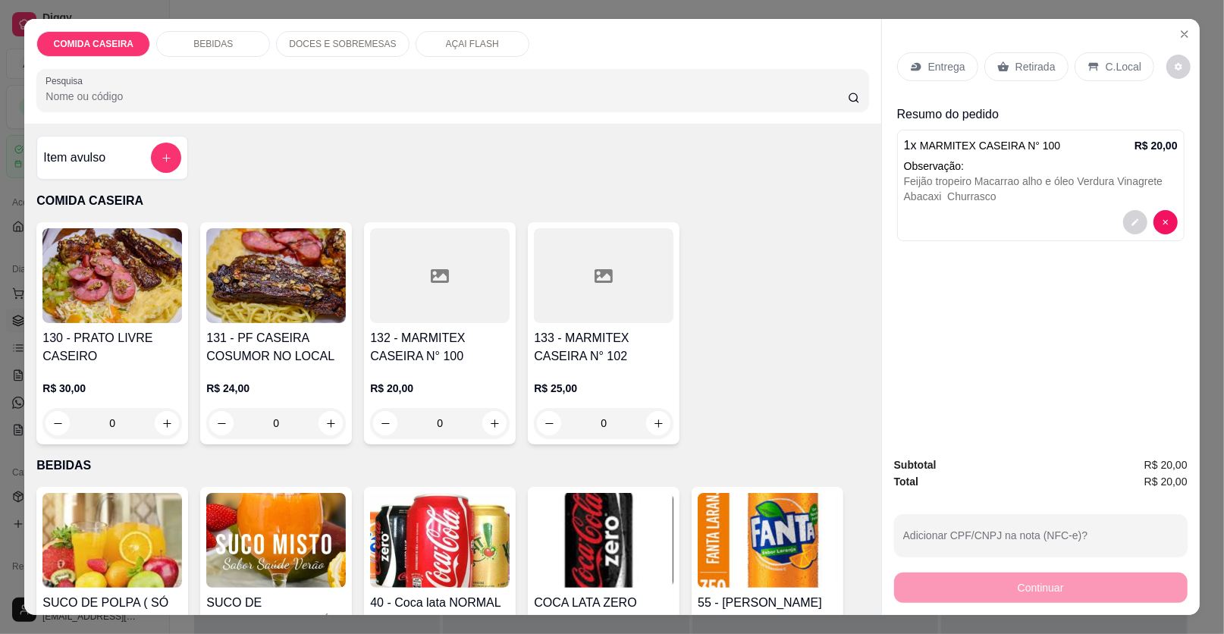
click at [956, 62] on p "Entrega" at bounding box center [946, 66] width 37 height 15
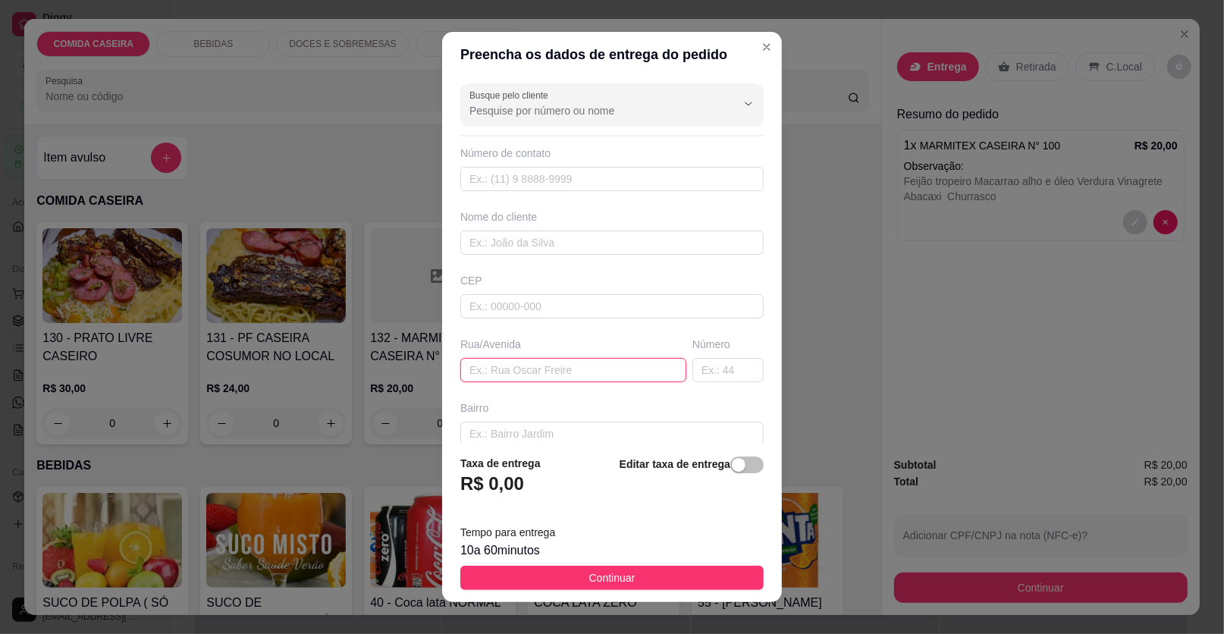
click at [560, 375] on input "text" at bounding box center [573, 370] width 226 height 24
paste input "Radical motos"
type input "Radical motos"
click at [535, 238] on input "text" at bounding box center [611, 243] width 303 height 24
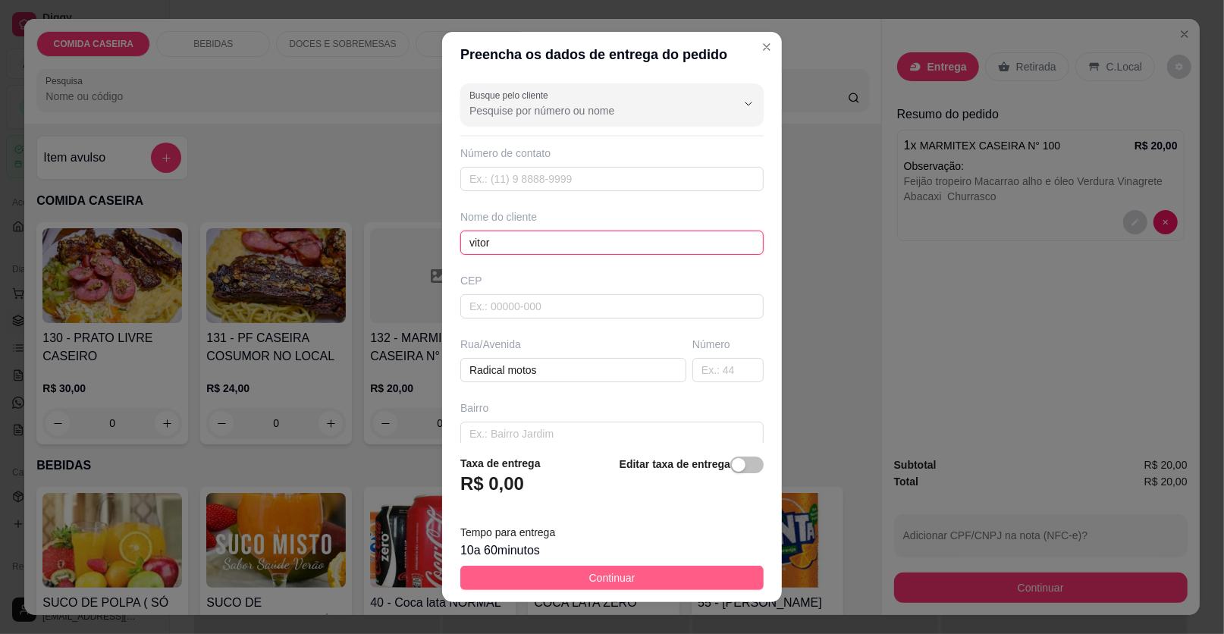
type input "vitor"
click at [619, 576] on span "Continuar" at bounding box center [612, 578] width 46 height 17
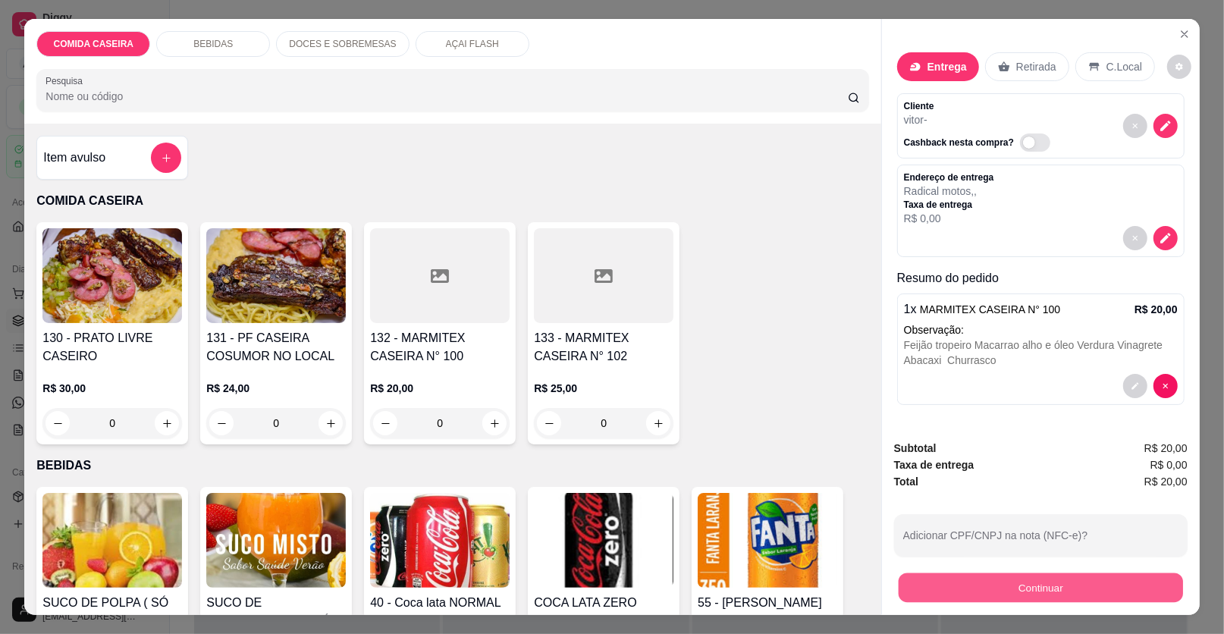
click at [934, 586] on button "Continuar" at bounding box center [1041, 588] width 284 height 30
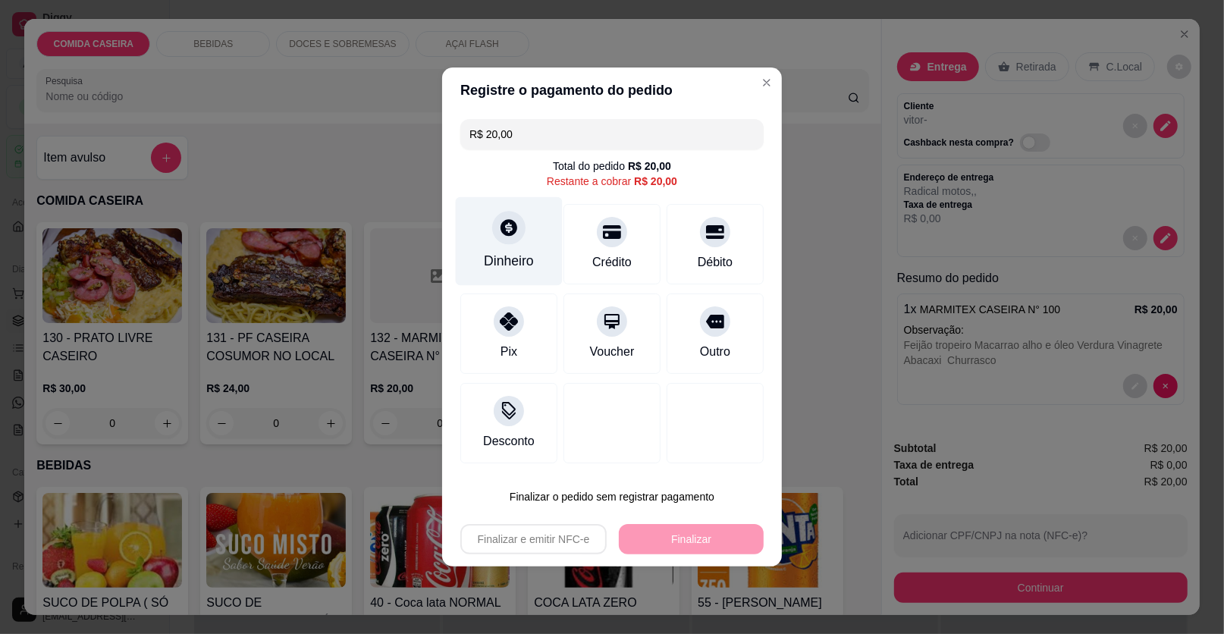
click at [506, 243] on div at bounding box center [508, 227] width 33 height 33
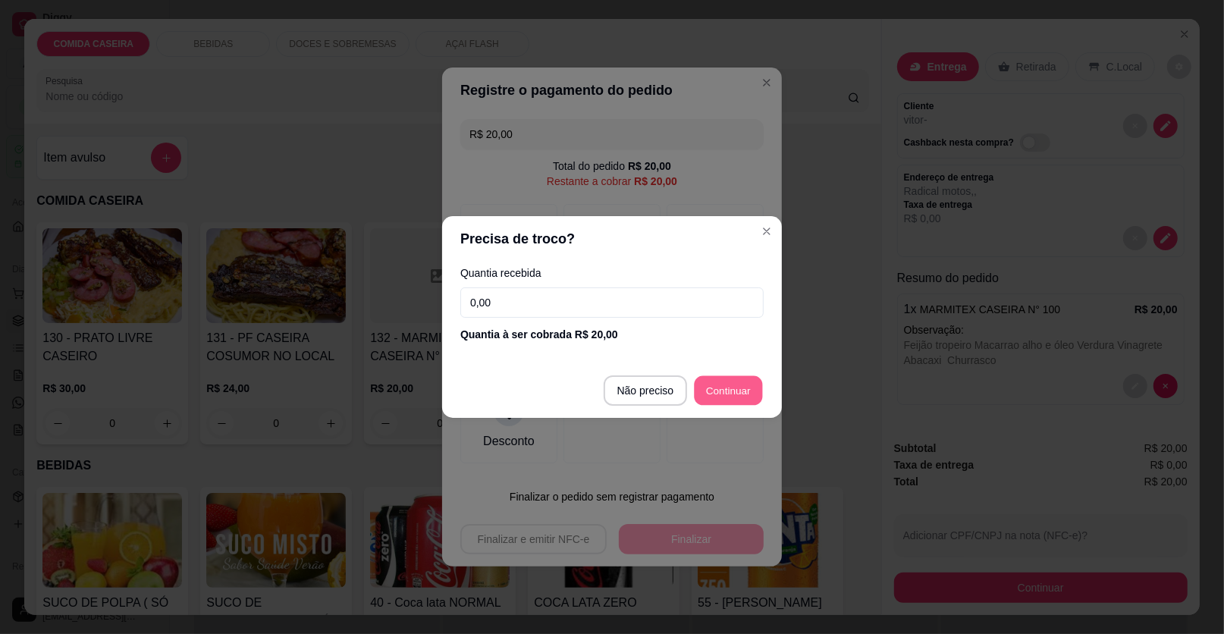
click at [712, 388] on div at bounding box center [715, 423] width 97 height 80
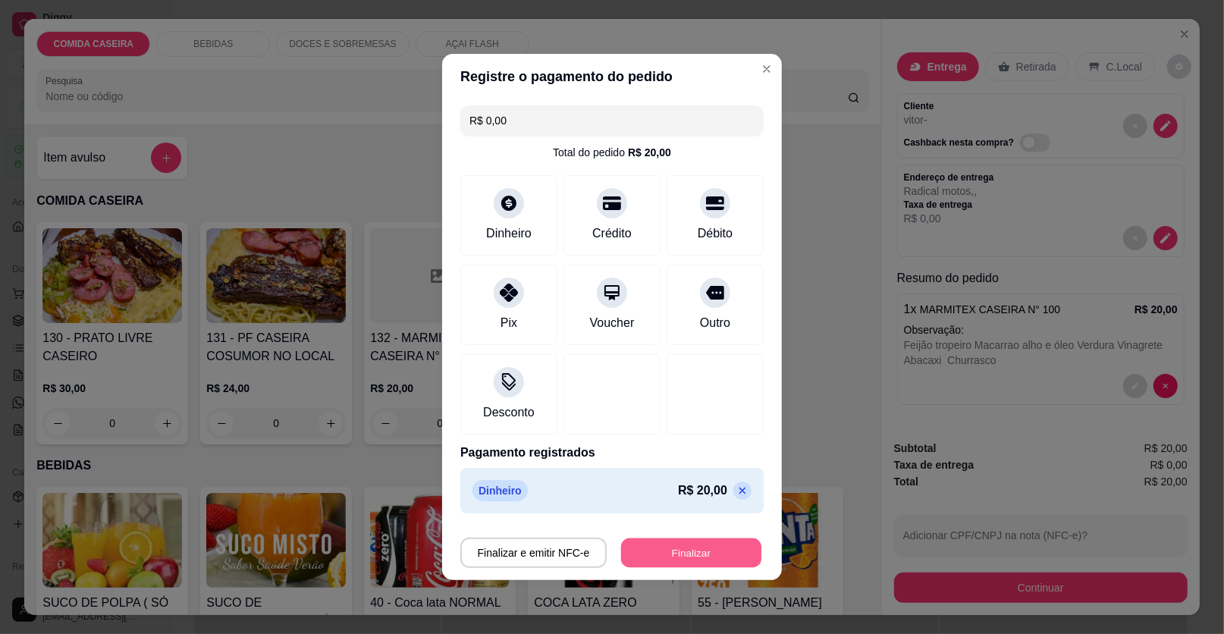
click at [701, 554] on button "Finalizar" at bounding box center [691, 554] width 140 height 30
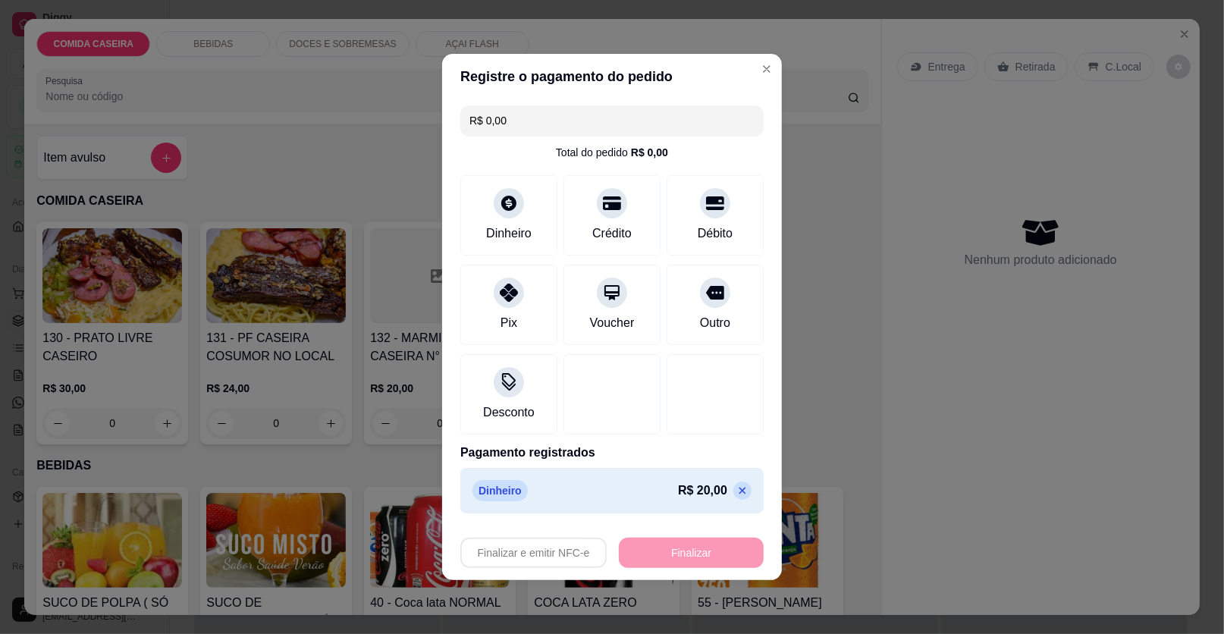
type input "-R$ 20,00"
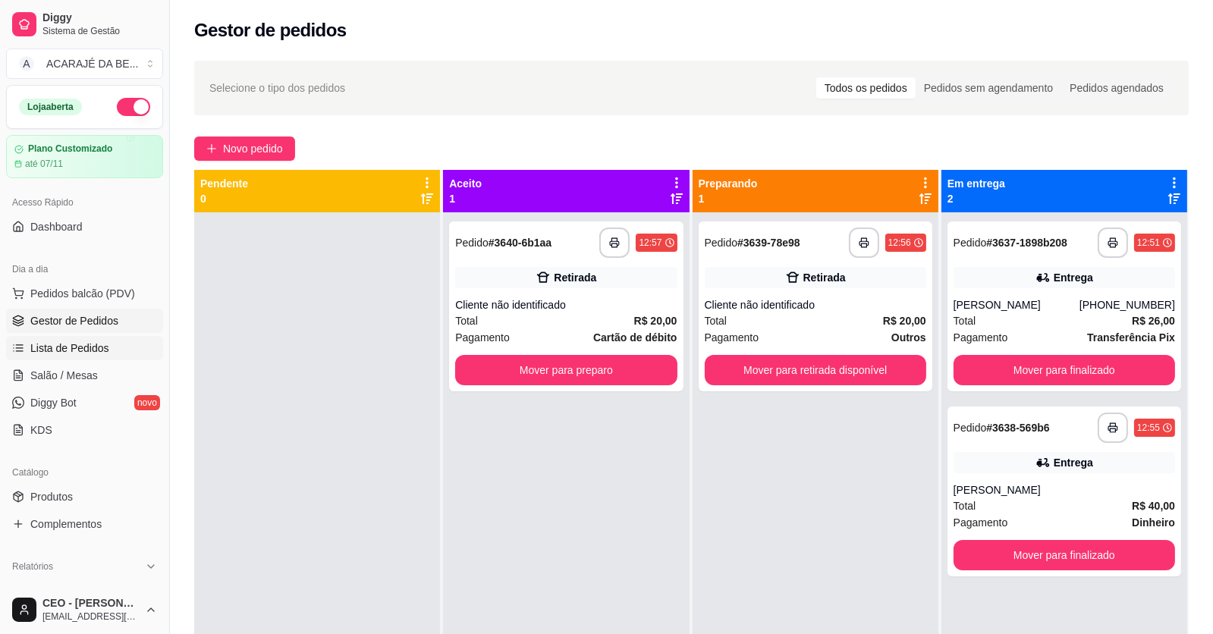
click at [88, 341] on span "Lista de Pedidos" at bounding box center [69, 348] width 79 height 15
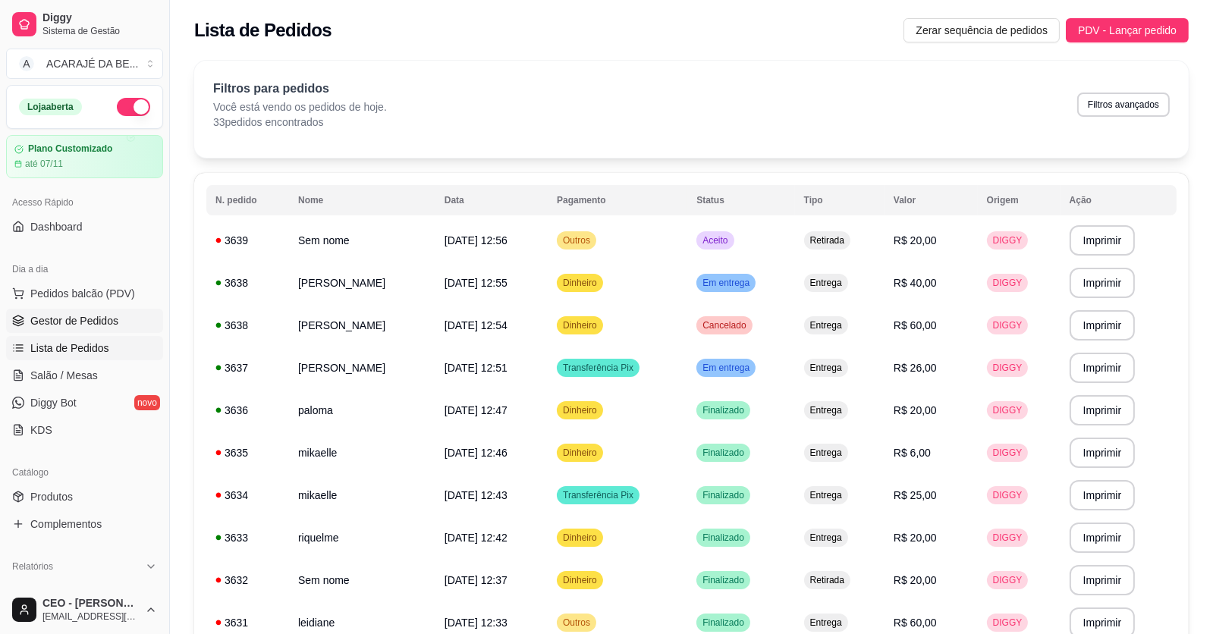
click at [97, 314] on span "Gestor de Pedidos" at bounding box center [74, 320] width 88 height 15
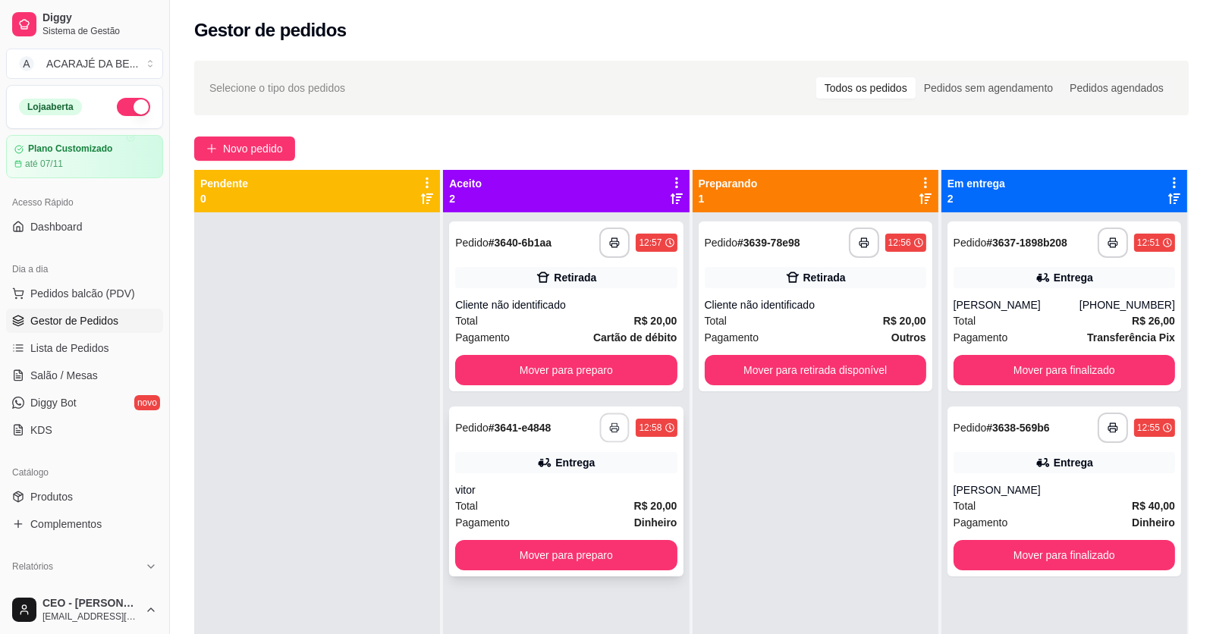
click at [614, 419] on button "button" at bounding box center [615, 428] width 30 height 30
click at [607, 370] on button "Mover para preparo" at bounding box center [566, 371] width 215 height 30
click at [607, 370] on div "Mover para preparo" at bounding box center [565, 370] width 221 height 30
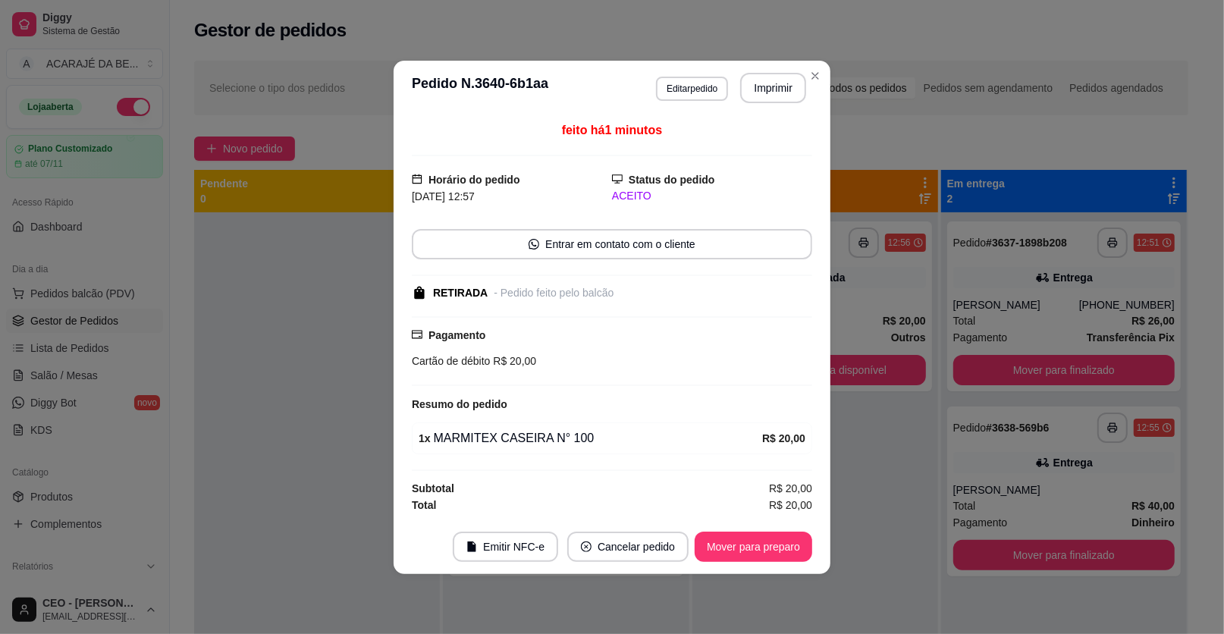
click at [608, 370] on div "Pagamento Cartão de débito R$ 20,00" at bounding box center [612, 351] width 400 height 70
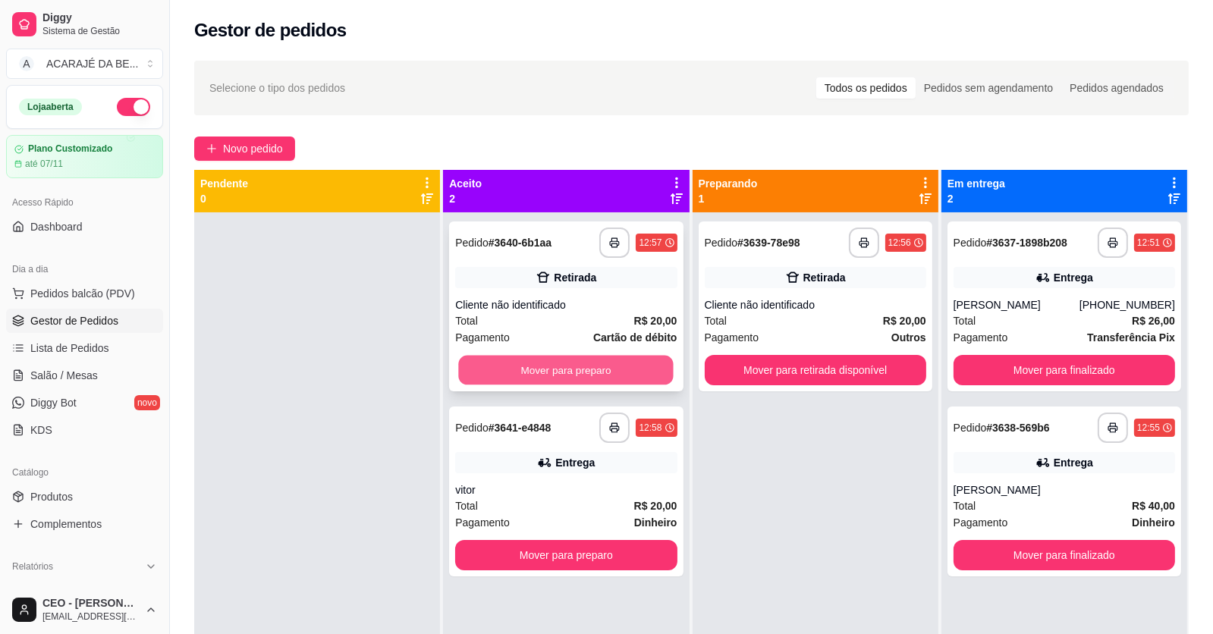
click at [515, 368] on button "Mover para preparo" at bounding box center [566, 371] width 215 height 30
click at [515, 368] on div "Mover para preparo" at bounding box center [565, 370] width 221 height 30
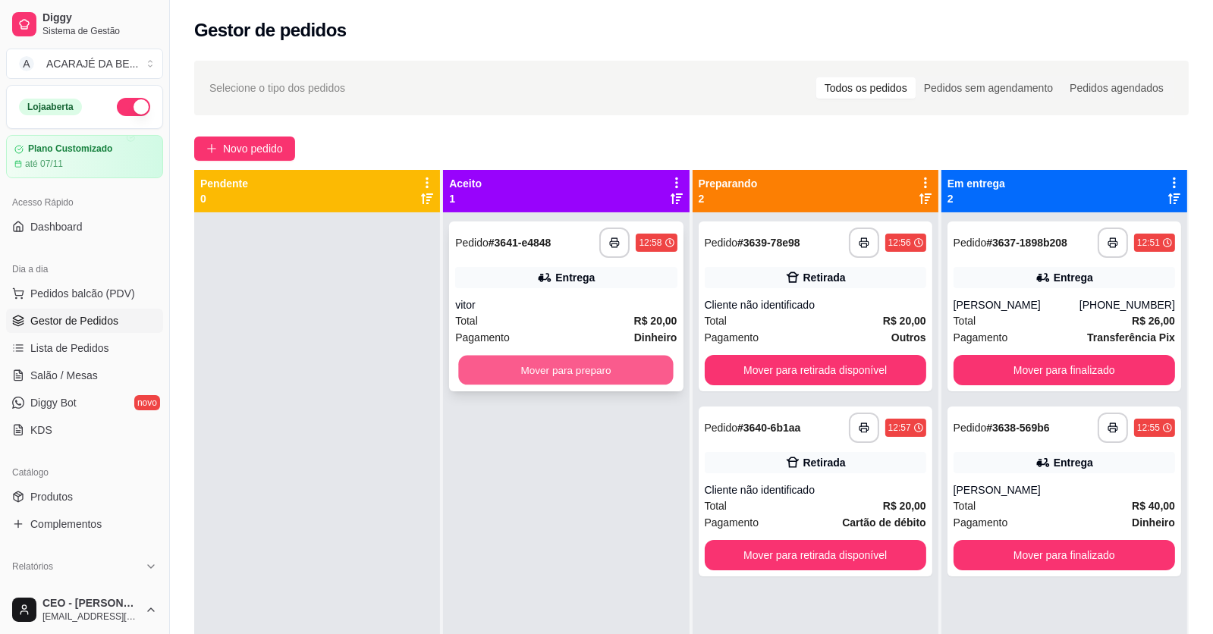
click at [513, 375] on button "Mover para preparo" at bounding box center [566, 371] width 215 height 30
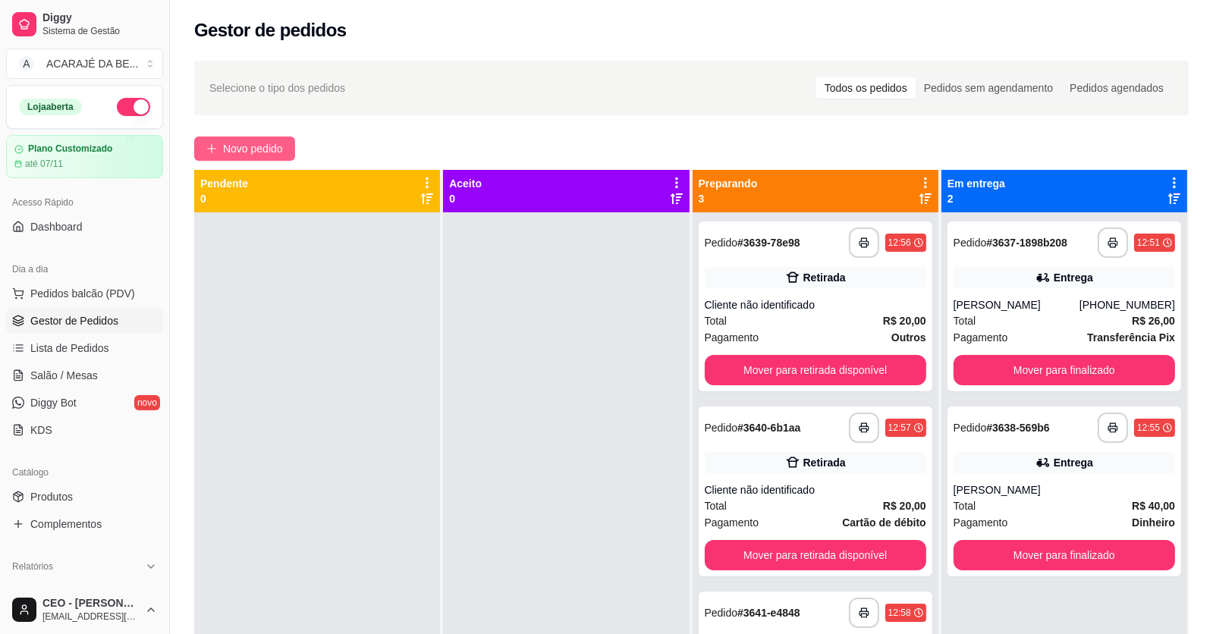
drag, startPoint x: 251, startPoint y: 156, endPoint x: 254, endPoint y: 143, distance: 13.2
click at [254, 143] on span "Novo pedido" at bounding box center [253, 148] width 60 height 17
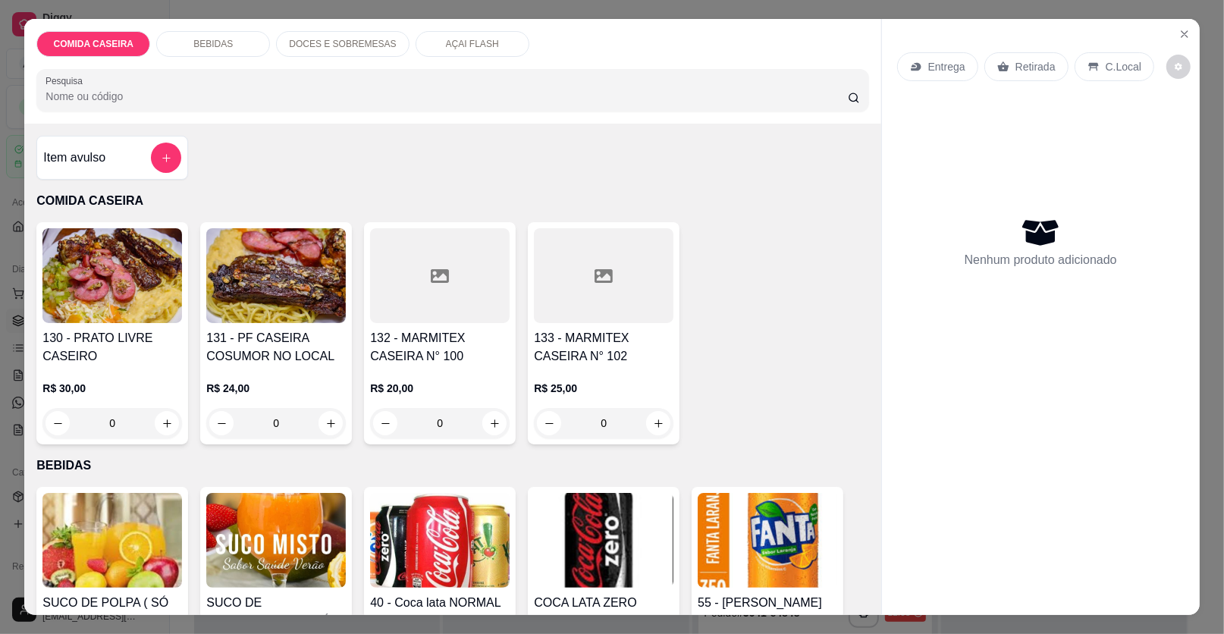
click at [460, 267] on div at bounding box center [440, 275] width 140 height 95
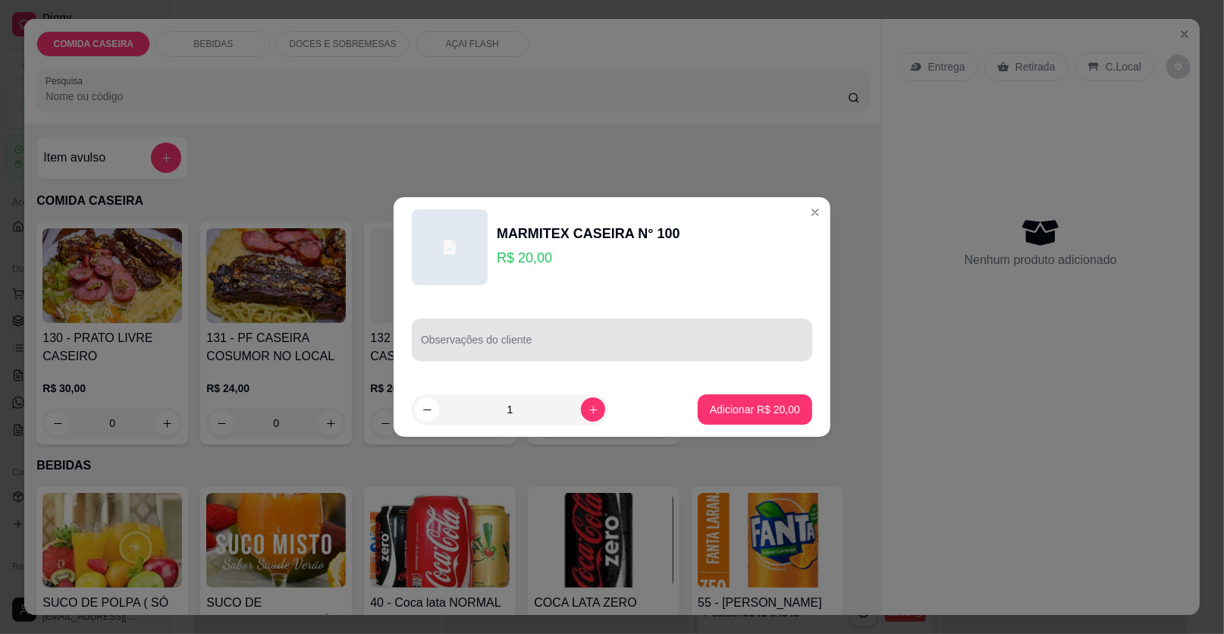
click at [573, 346] on input "Observações do cliente" at bounding box center [612, 345] width 382 height 15
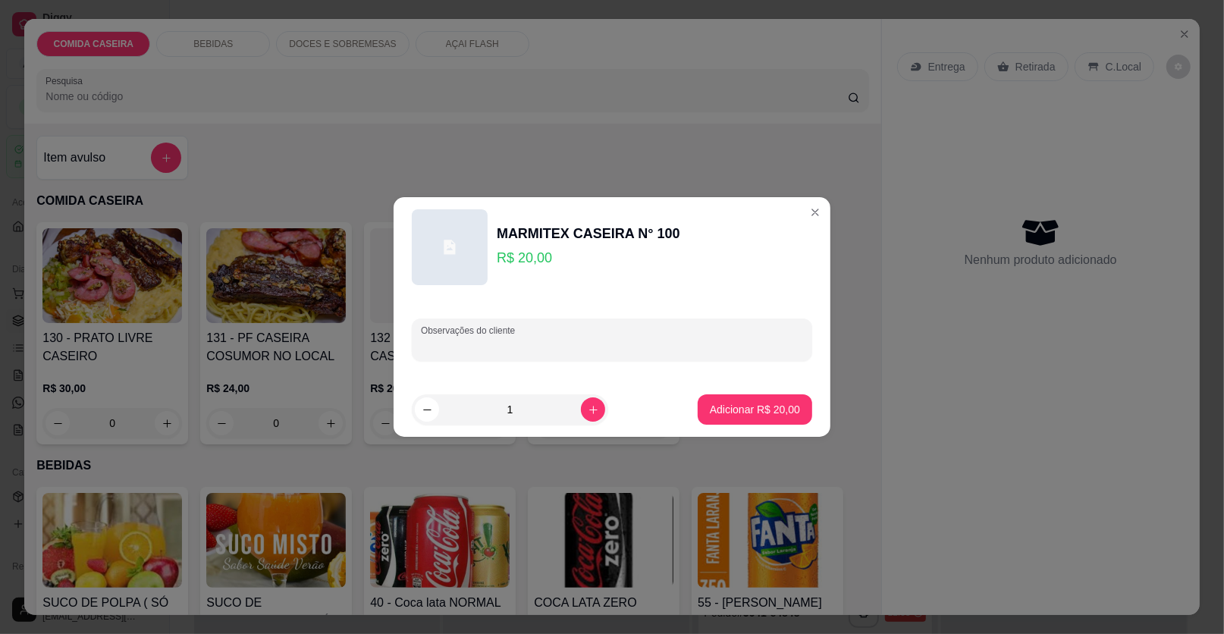
paste input "Arroz branco,macarrão,batata grelhada,purê,vinagrete,coxinha da asa,[PERSON_NAM…"
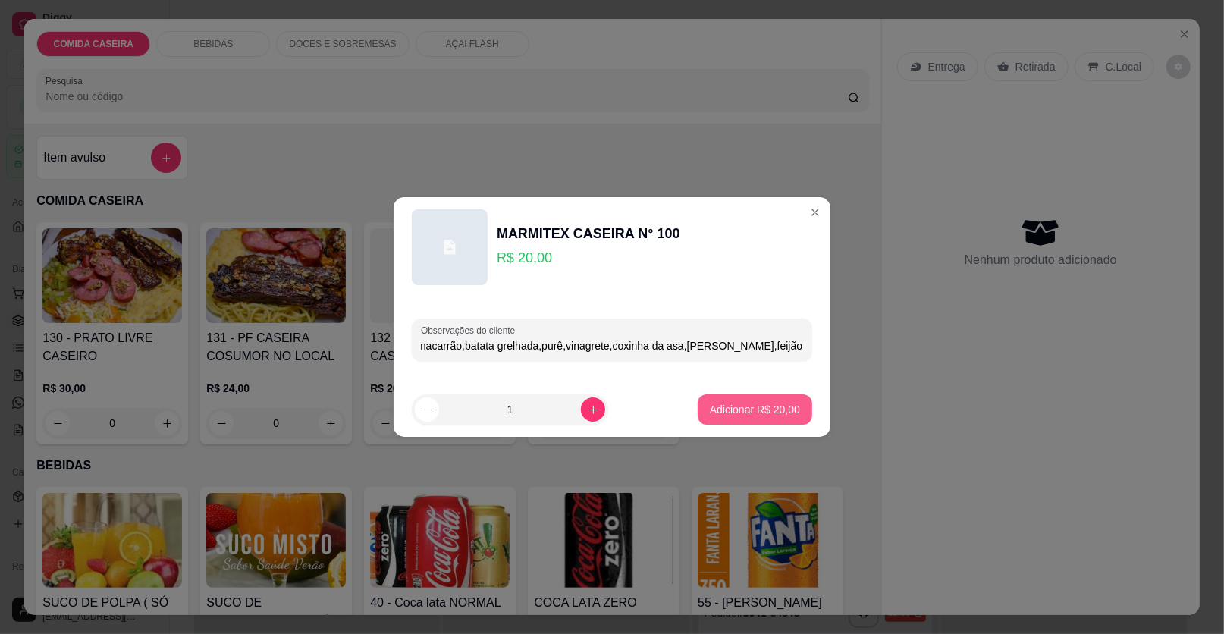
type input "Arroz branco,macarrão,batata grelhada,purê,vinagrete,coxinha da asa,[PERSON_NAM…"
click at [742, 416] on p "Adicionar R$ 20,00" at bounding box center [755, 409] width 88 height 14
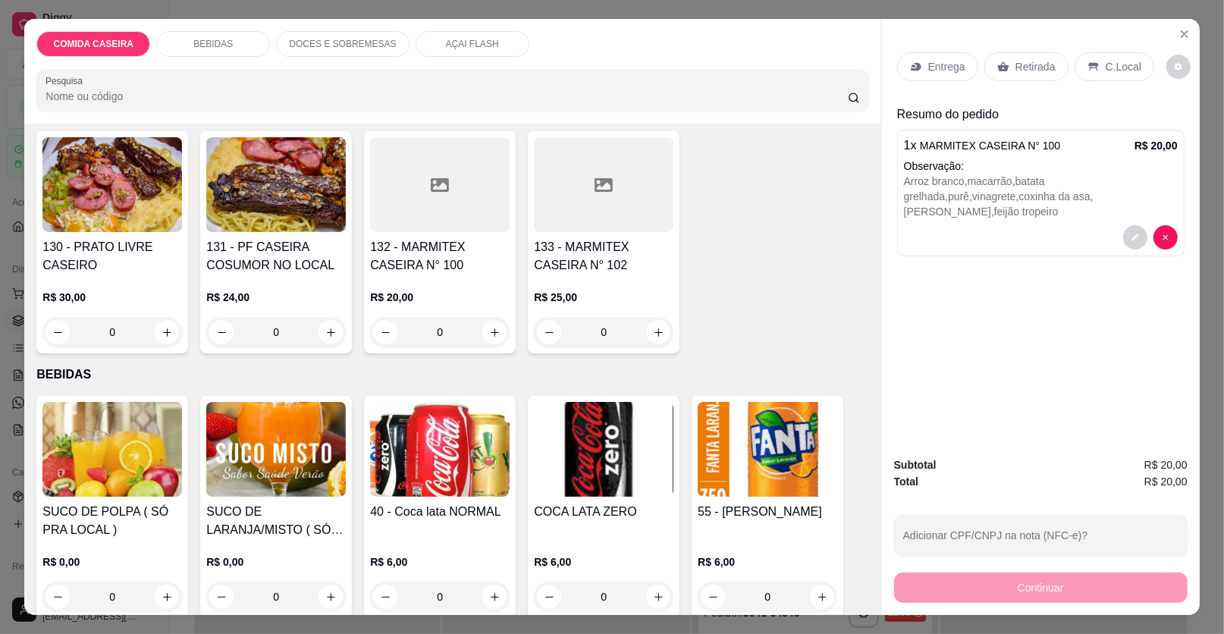
scroll to position [151, 0]
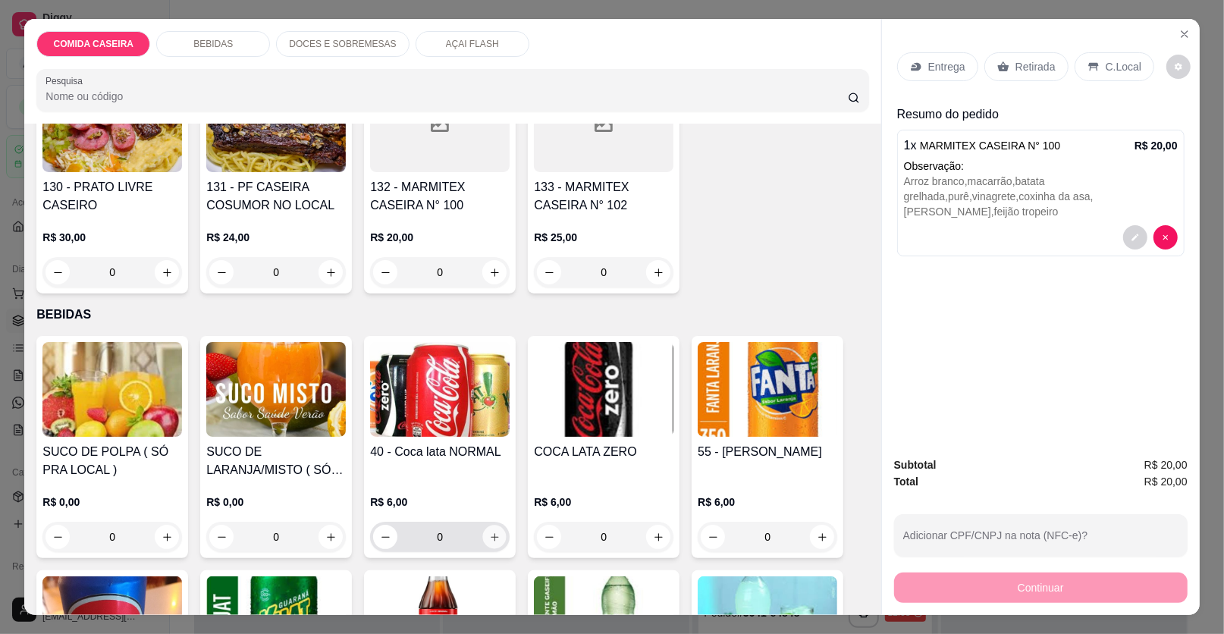
click at [487, 543] on button "increase-product-quantity" at bounding box center [495, 538] width 24 height 24
type input "1"
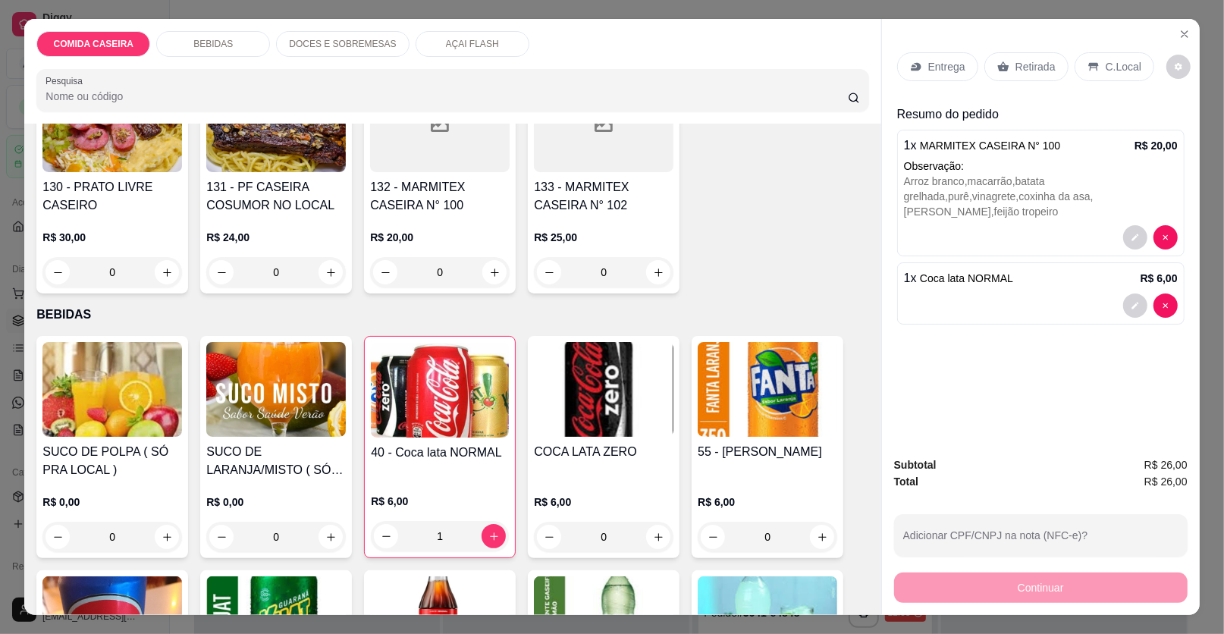
click at [934, 70] on p "Entrega" at bounding box center [946, 66] width 37 height 15
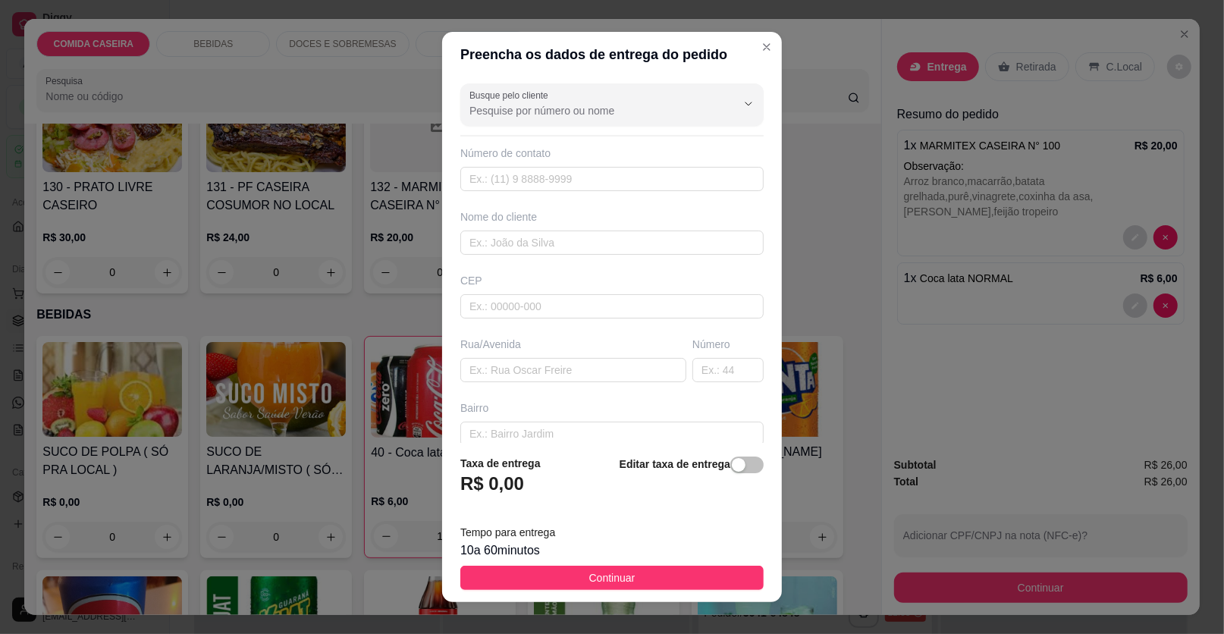
click at [761, 565] on footer "Taxa de entrega R$ 0,00 Editar taxa de entrega Tempo para entrega 10 a 60 minut…" at bounding box center [612, 522] width 340 height 159
click at [566, 366] on input "text" at bounding box center [573, 370] width 226 height 24
paste input "Aqui na [DATE], número da casa 138,próximo da [GEOGRAPHIC_DATA][PERSON_NAME]"
type input "Aqui na [DATE], número da casa 138,próximo da [GEOGRAPHIC_DATA][PERSON_NAME]"
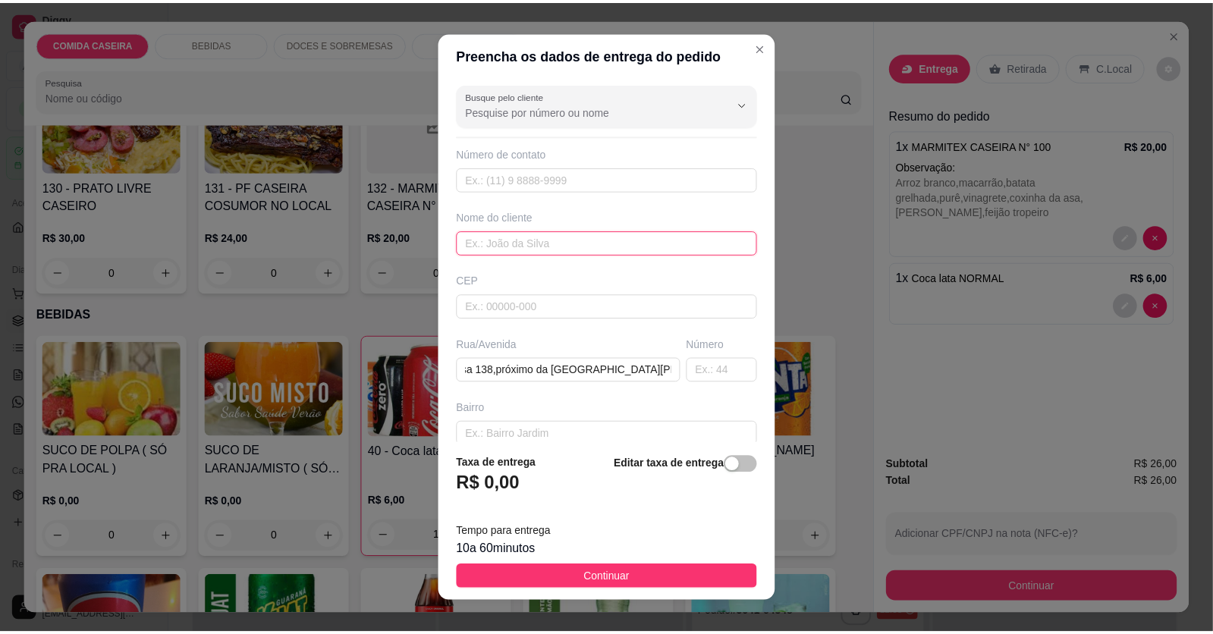
scroll to position [0, 0]
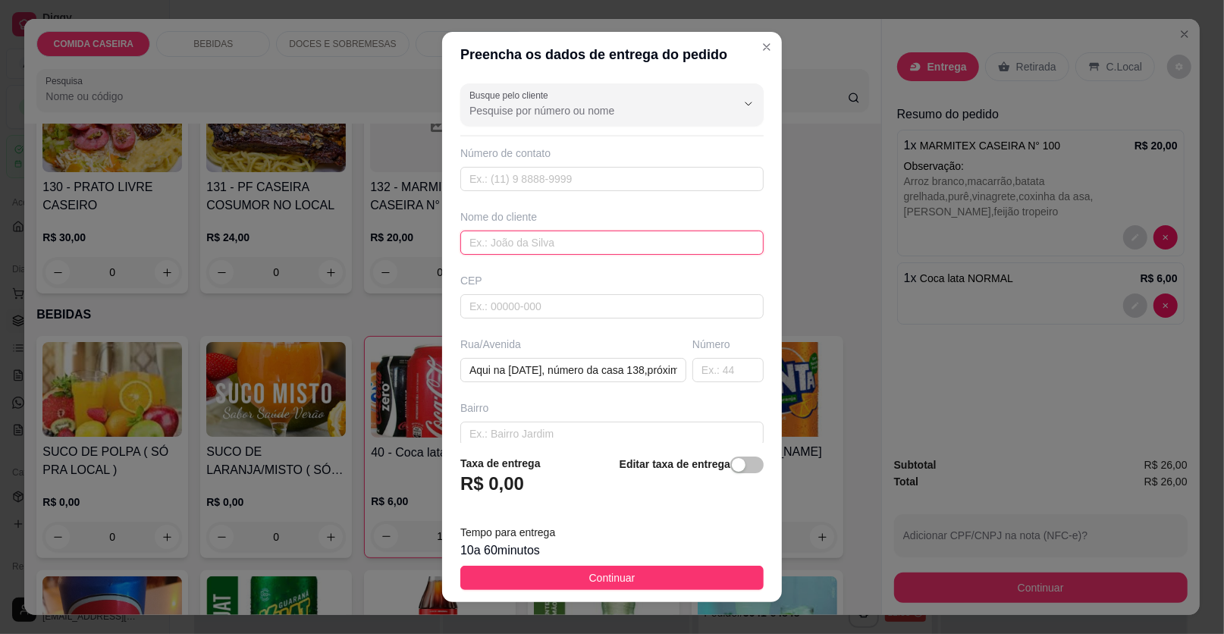
drag, startPoint x: 586, startPoint y: 246, endPoint x: 582, endPoint y: 239, distance: 7.8
click at [582, 239] on input "text" at bounding box center [611, 243] width 303 height 24
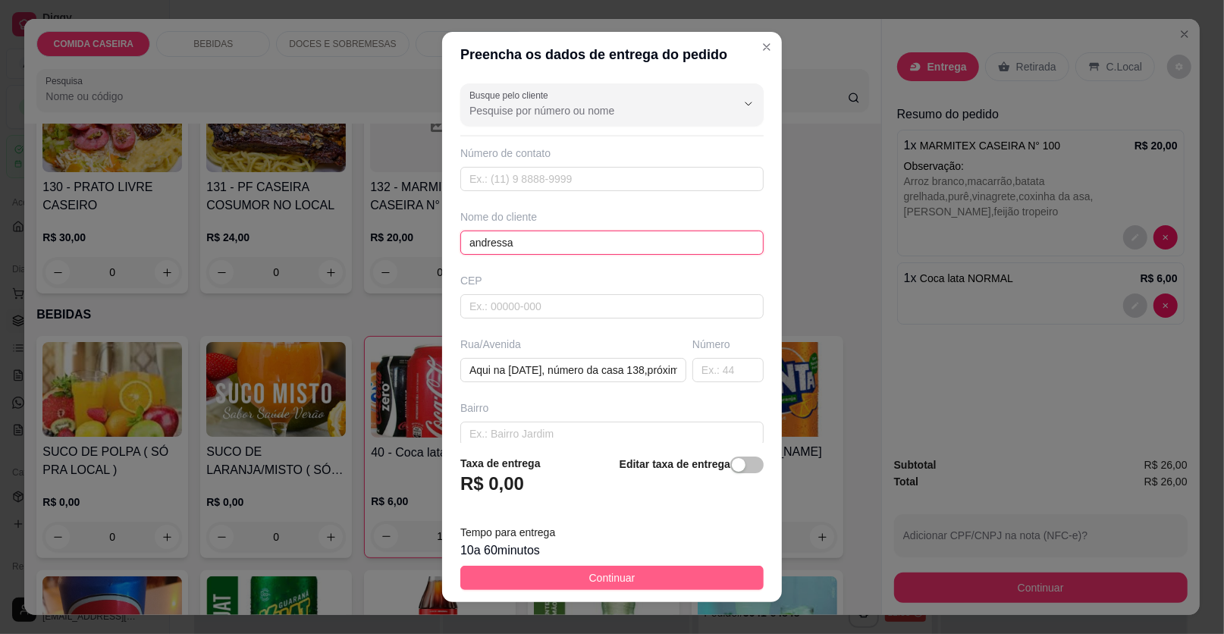
type input "andressa"
click at [627, 579] on button "Continuar" at bounding box center [611, 578] width 303 height 24
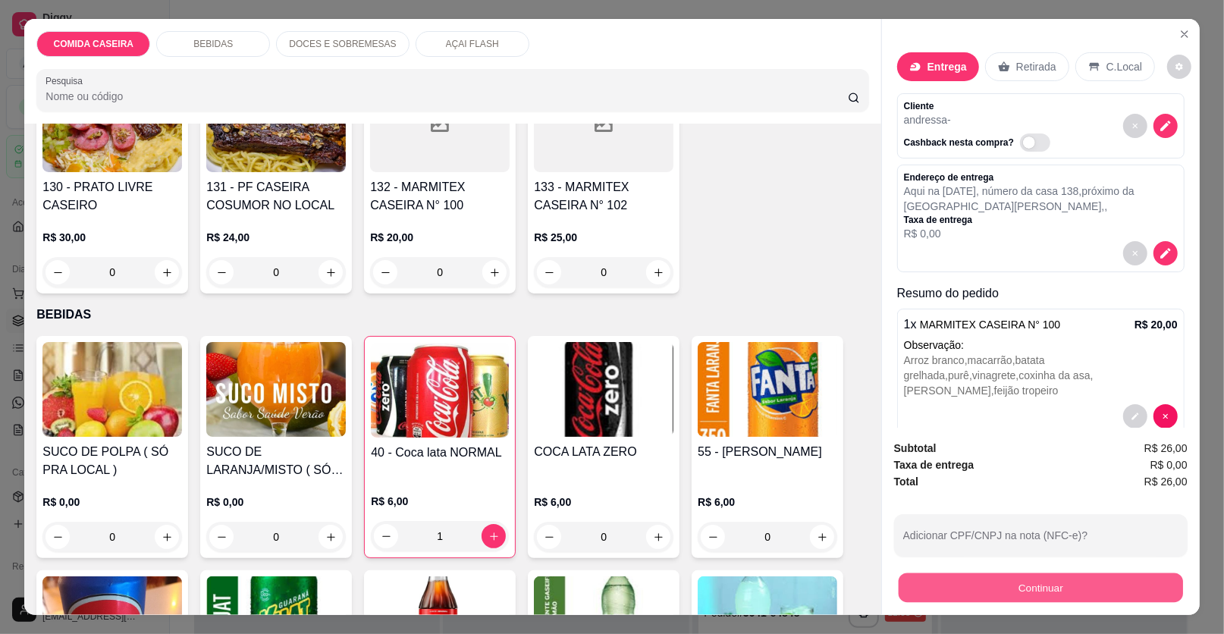
click at [972, 578] on button "Continuar" at bounding box center [1041, 588] width 284 height 30
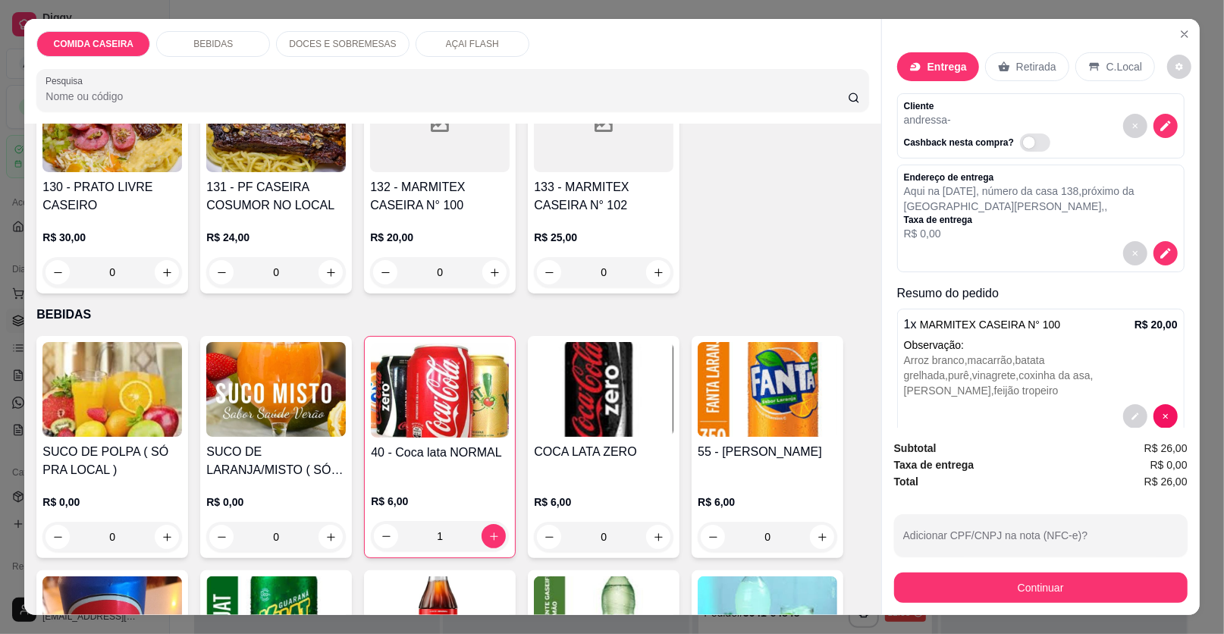
drag, startPoint x: 994, startPoint y: 566, endPoint x: 981, endPoint y: 581, distance: 19.4
click at [993, 566] on div "Subtotal R$ 26,00 Taxa de entrega R$ 0,00 Total R$ 26,00 Adicionar CPF/CNPJ na …" at bounding box center [1041, 521] width 294 height 163
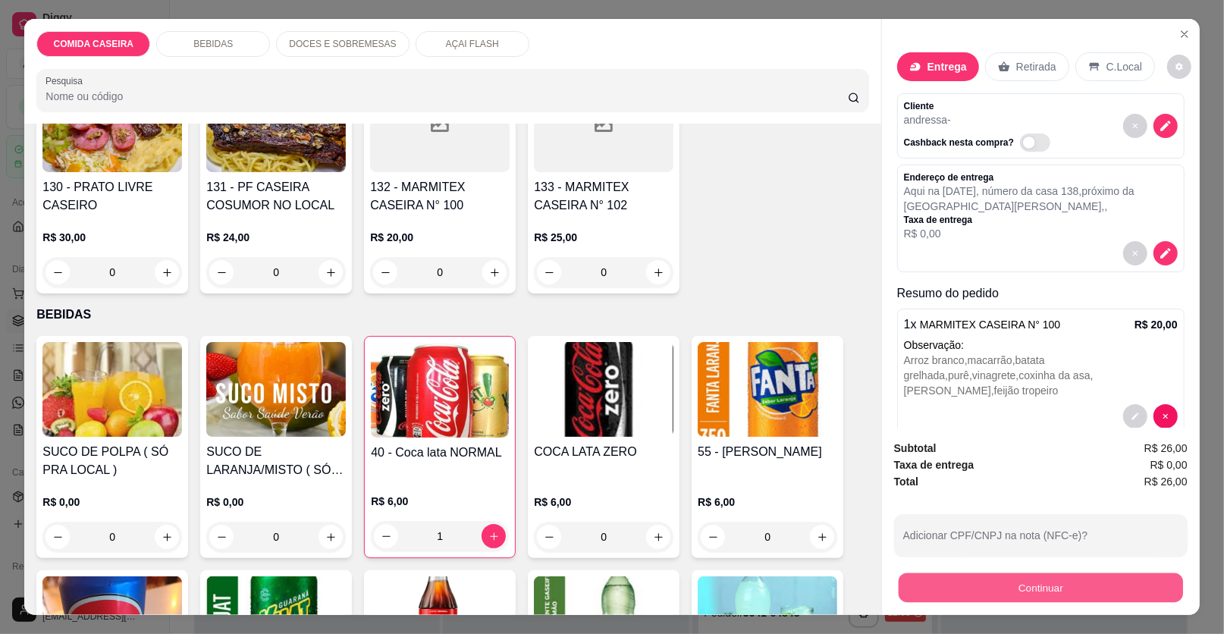
click at [980, 586] on button "Continuar" at bounding box center [1041, 588] width 284 height 30
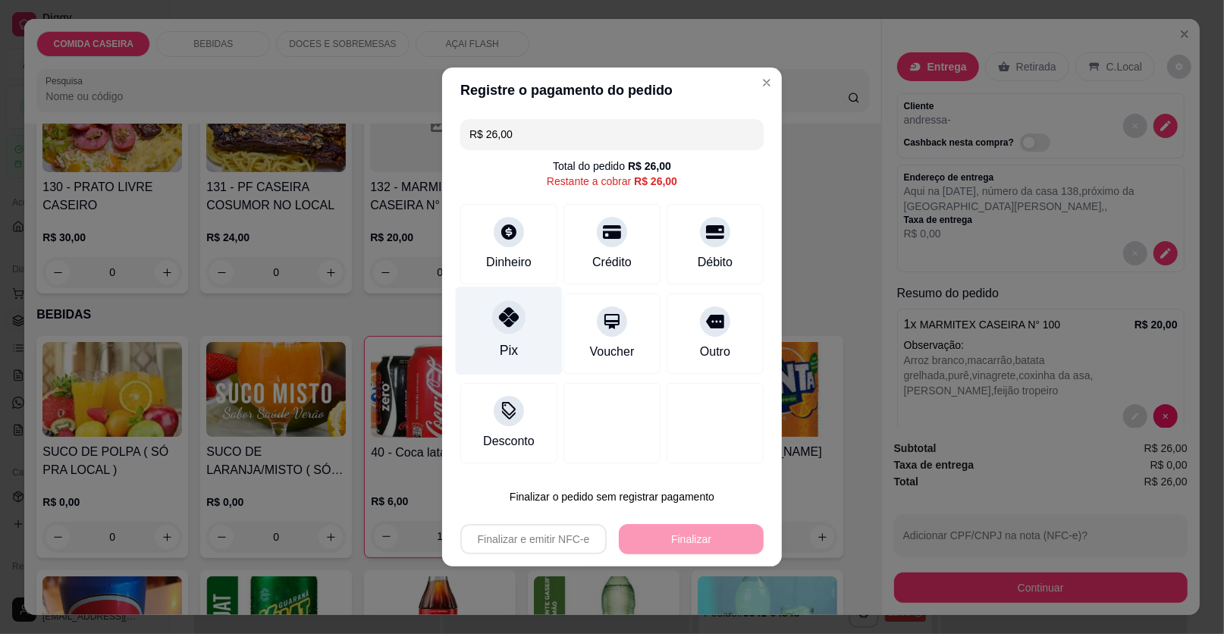
click at [504, 350] on div "Pix" at bounding box center [509, 351] width 18 height 20
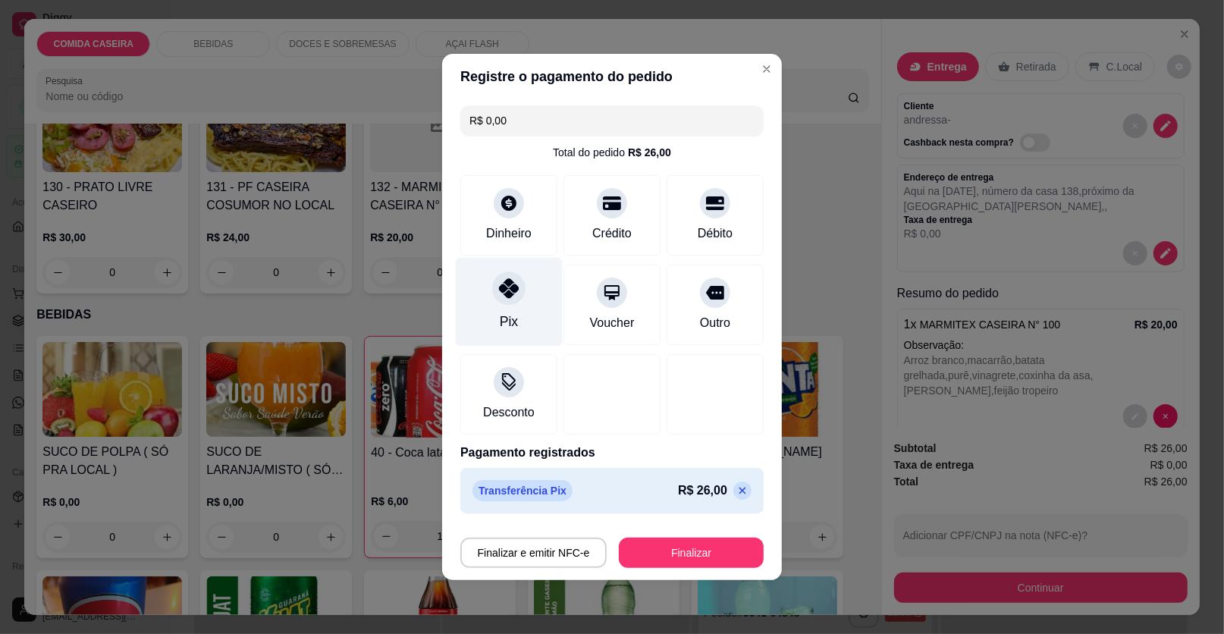
type input "R$ 0,00"
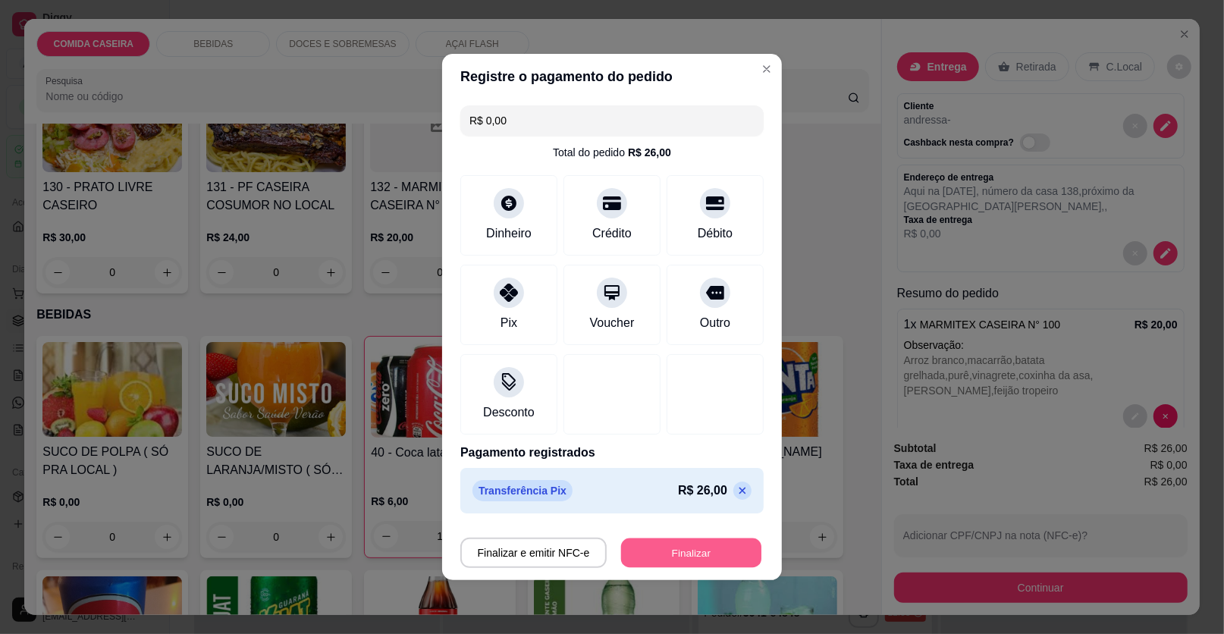
click at [664, 546] on button "Finalizar" at bounding box center [691, 554] width 140 height 30
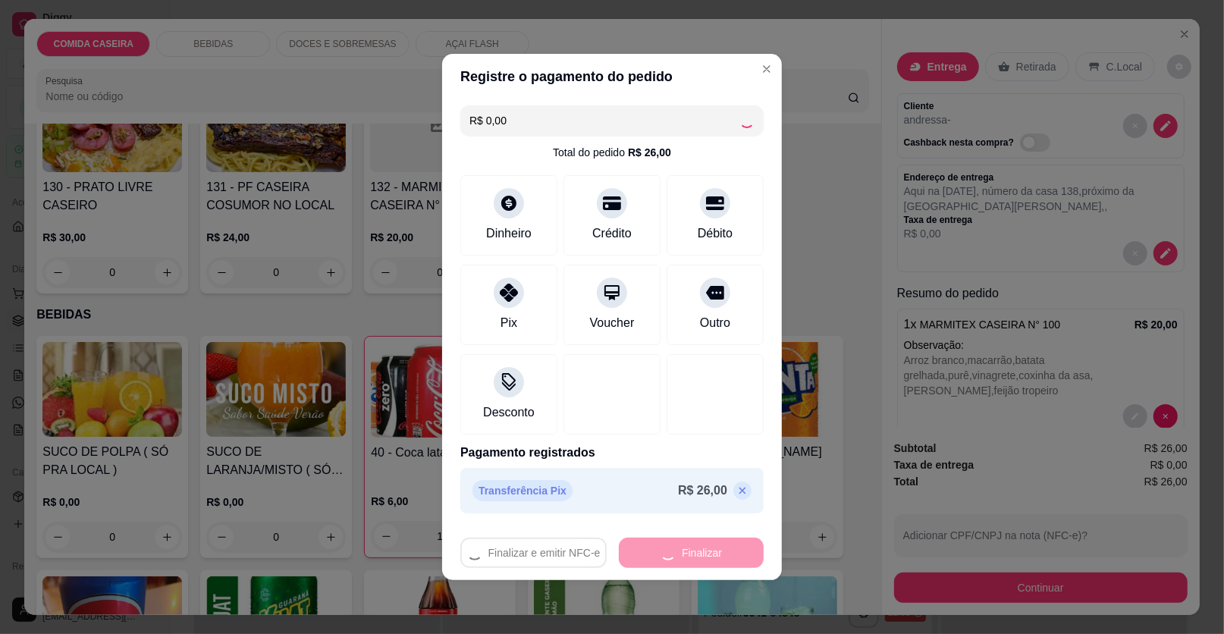
type input "0"
type input "-R$ 26,00"
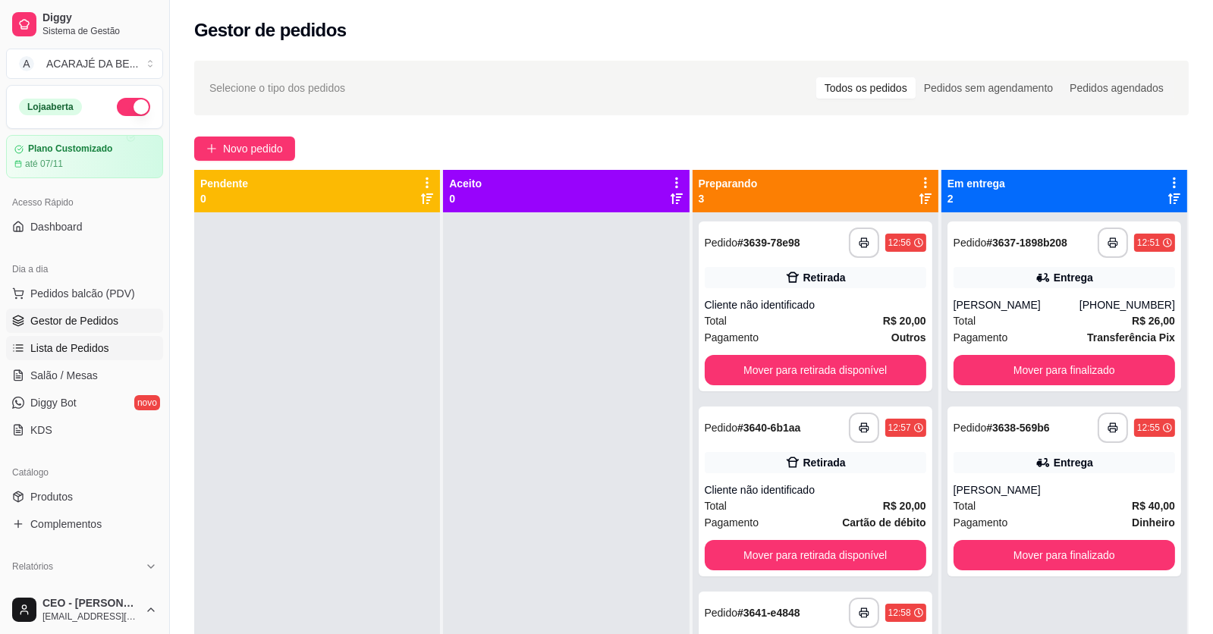
click at [83, 348] on span "Lista de Pedidos" at bounding box center [69, 348] width 79 height 15
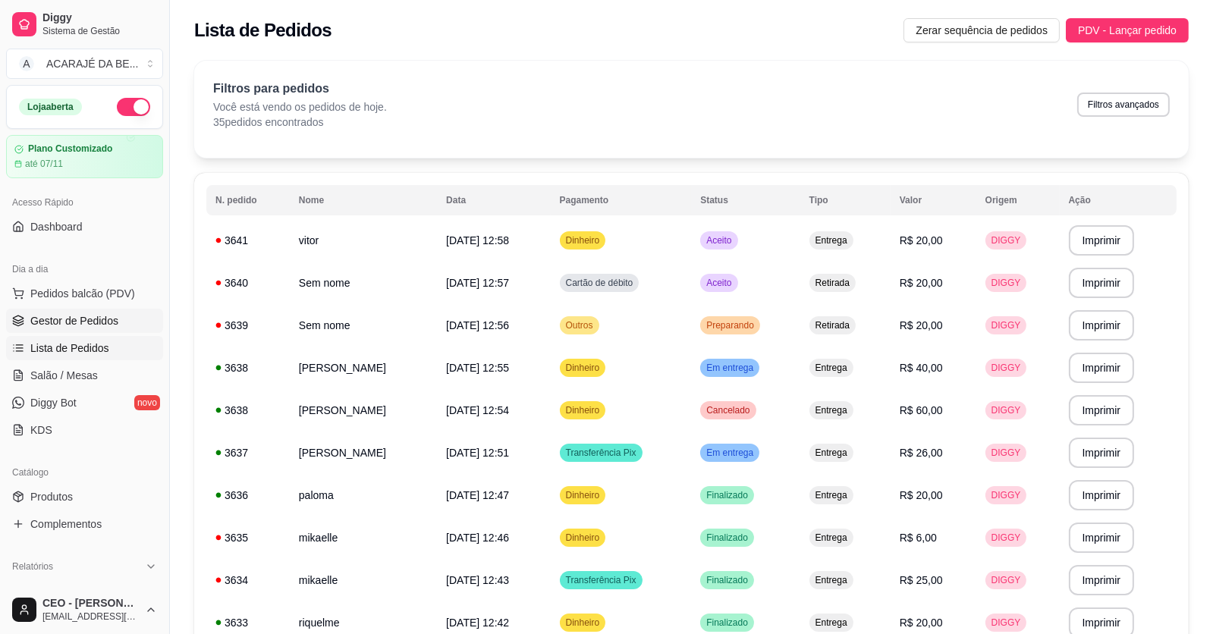
click at [94, 317] on span "Gestor de Pedidos" at bounding box center [74, 320] width 88 height 15
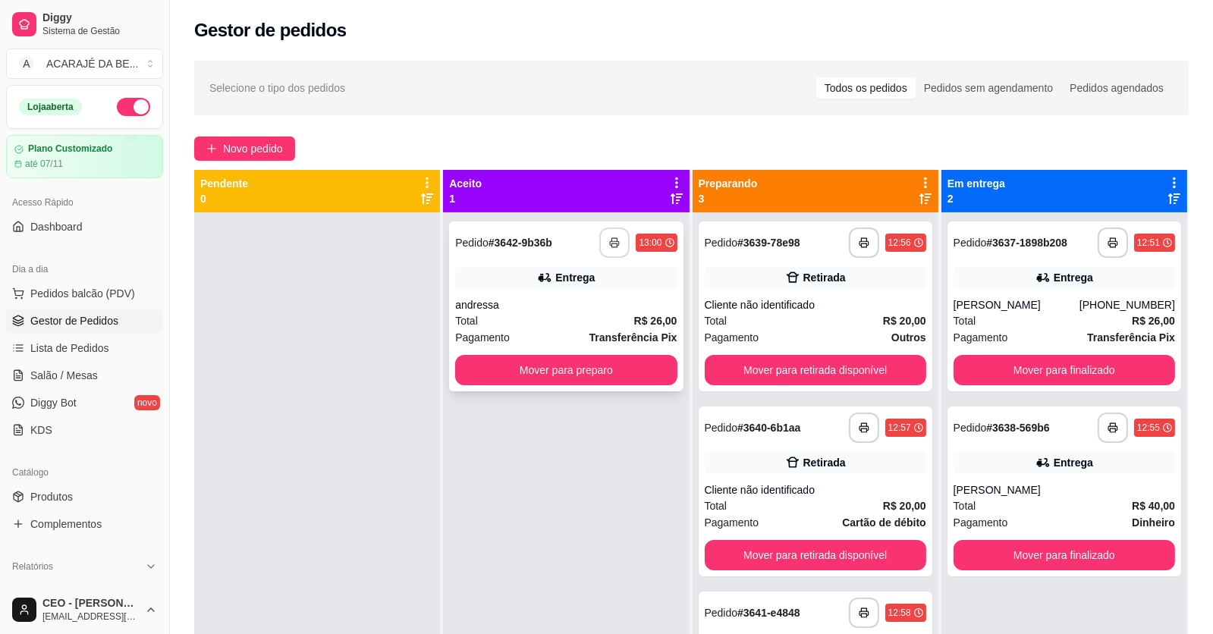
click at [614, 240] on icon "button" at bounding box center [614, 242] width 11 height 11
click at [618, 366] on button "Mover para preparo" at bounding box center [565, 370] width 221 height 30
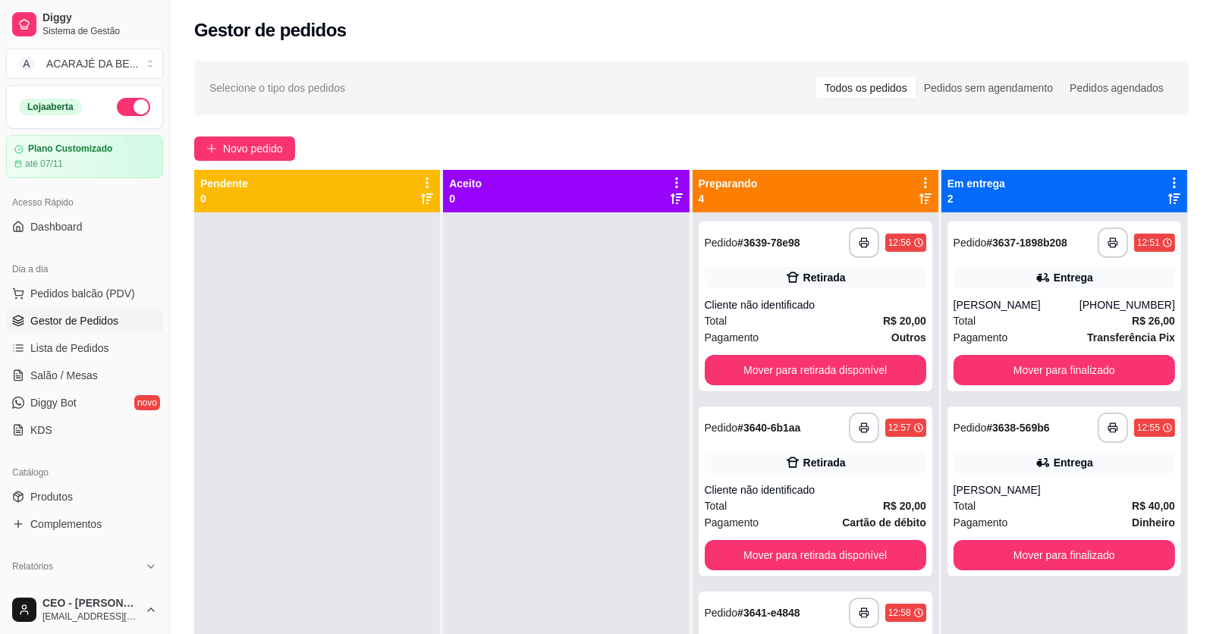
click at [719, 561] on button "Mover para retirada disponível" at bounding box center [815, 555] width 221 height 30
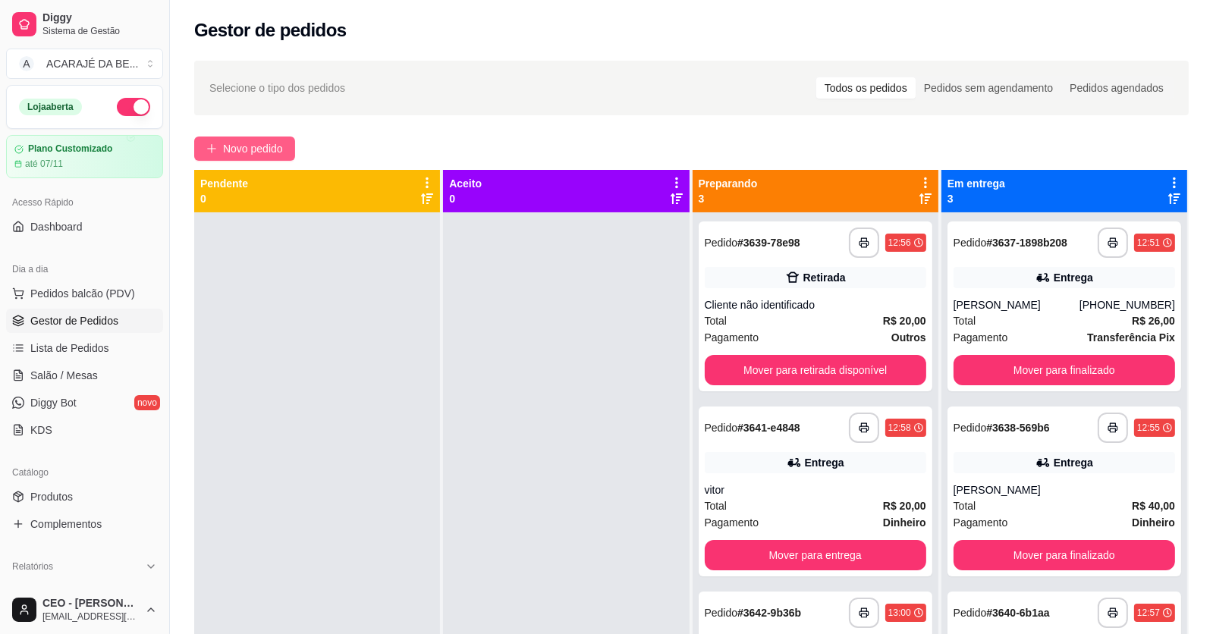
click at [259, 146] on span "Novo pedido" at bounding box center [253, 148] width 60 height 17
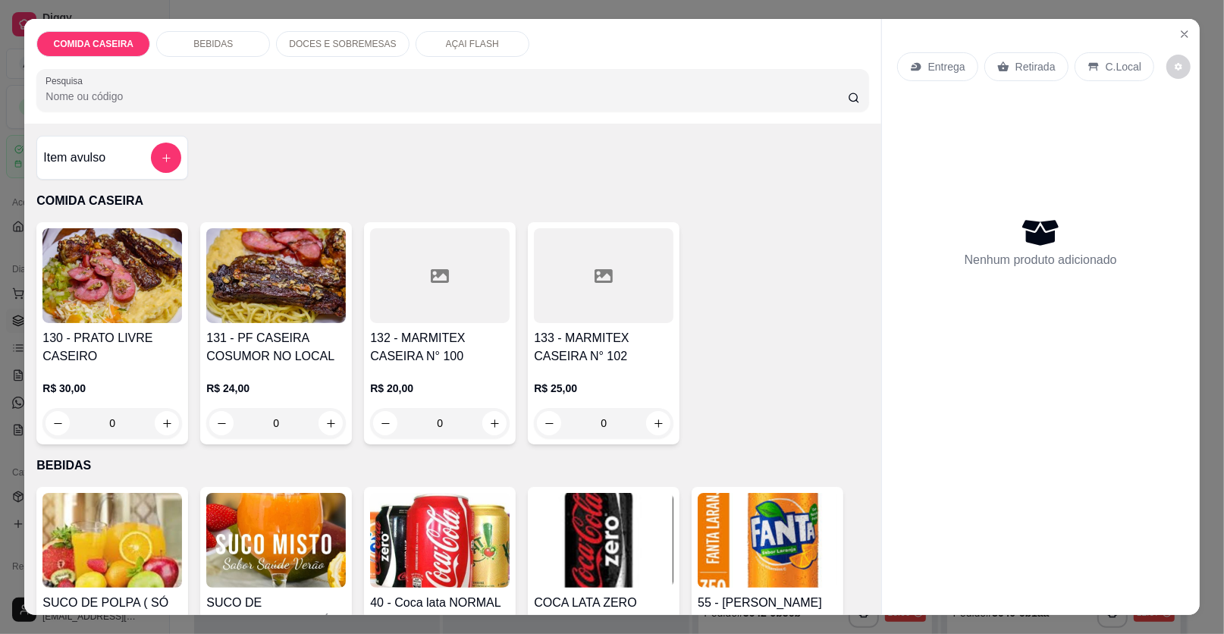
click at [456, 283] on div at bounding box center [440, 275] width 140 height 95
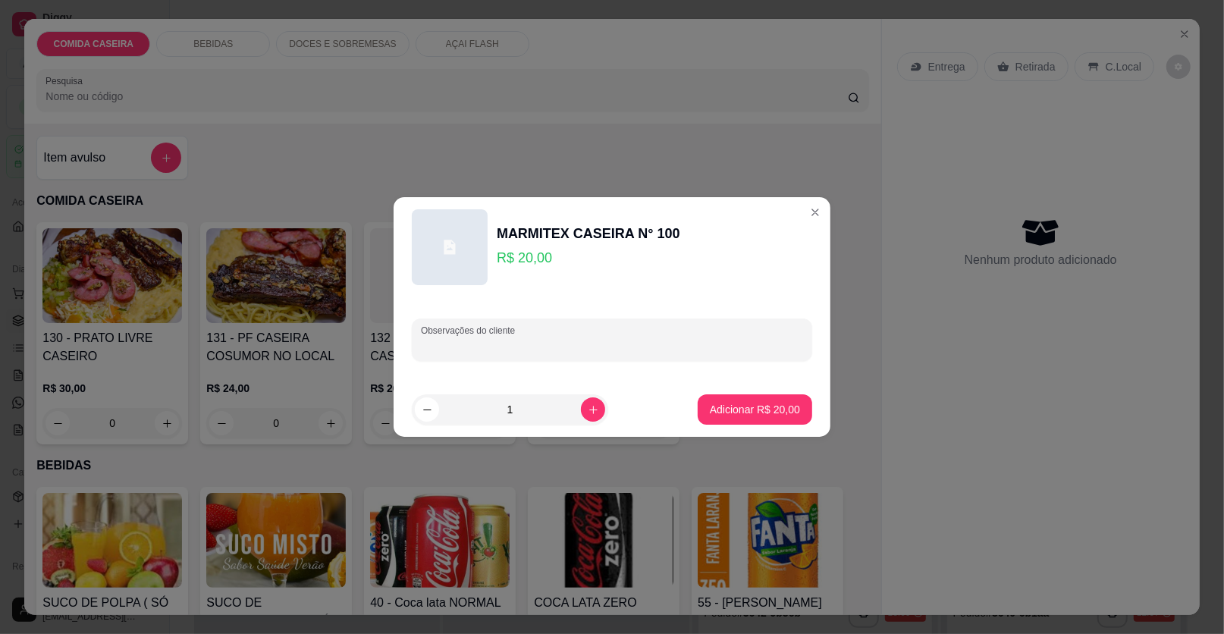
click at [504, 341] on input "Observações do cliente" at bounding box center [612, 345] width 382 height 15
paste input "Galinha balão Feijão tropeiro [PERSON_NAME]"
type input "Galinha balão Feijão tropeiro [PERSON_NAME]"
click at [766, 408] on p "Adicionar R$ 20,00" at bounding box center [755, 409] width 88 height 14
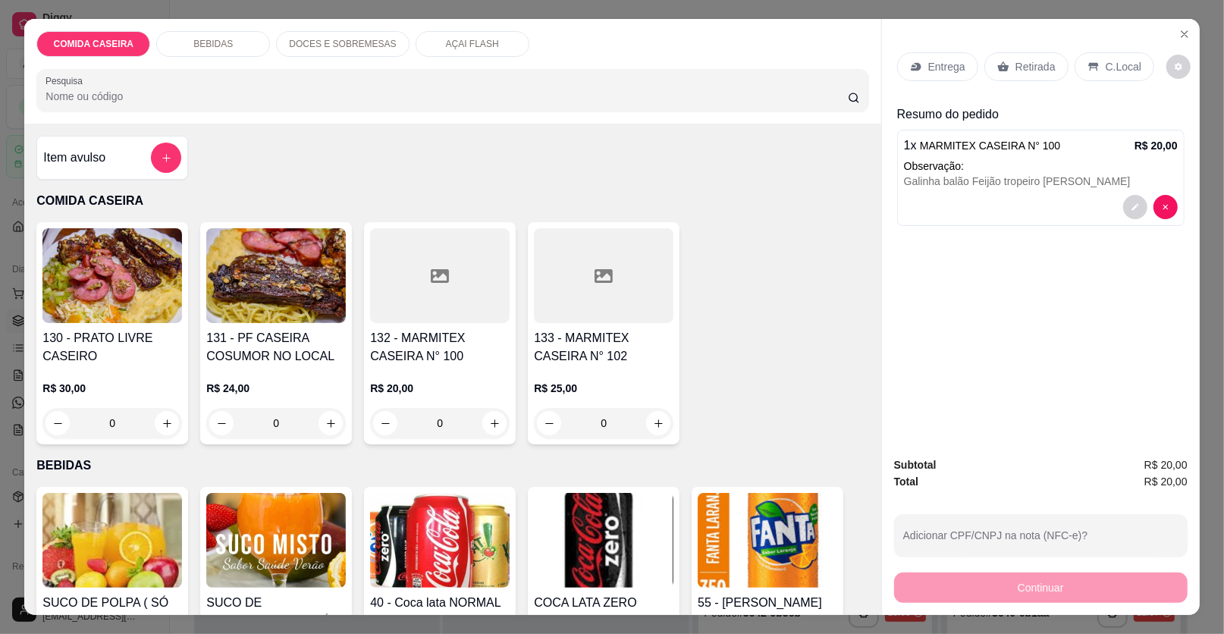
click at [439, 282] on icon at bounding box center [440, 276] width 18 height 18
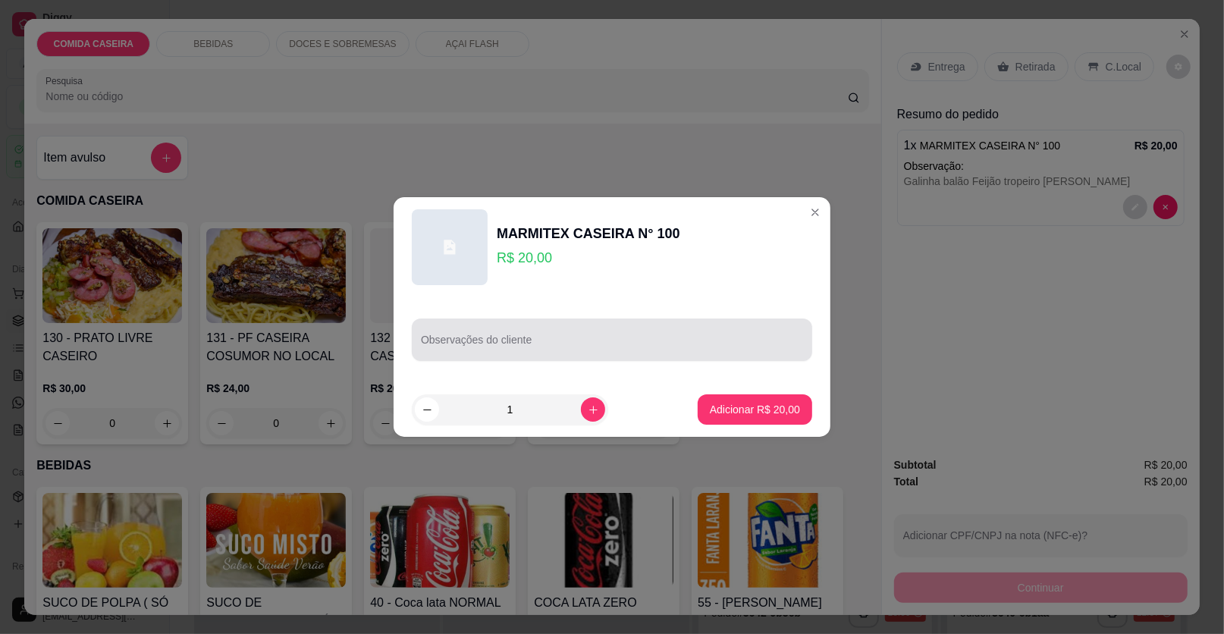
click at [636, 335] on div at bounding box center [612, 340] width 382 height 30
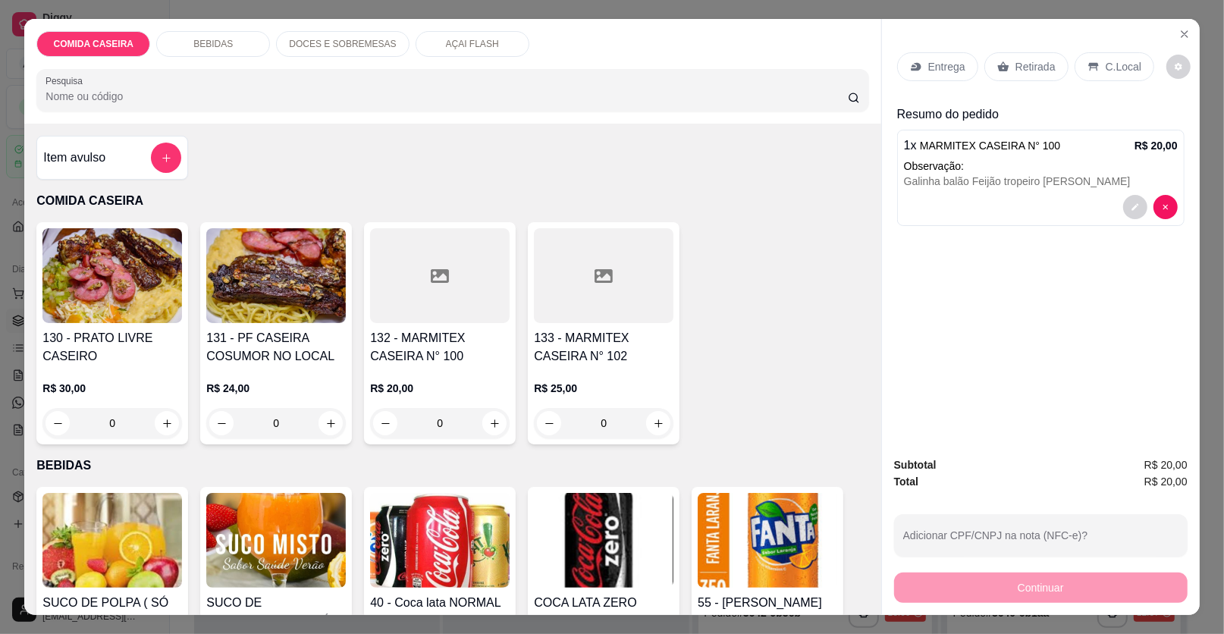
drag, startPoint x: 115, startPoint y: 134, endPoint x: 113, endPoint y: 144, distance: 10.0
click at [113, 139] on div "Item avulso COMIDA CASEIRA 130 - PRATO LIVRE CASEIRO R$ 30,00 0 131 - PF CASEIR…" at bounding box center [452, 370] width 856 height 492
click at [113, 145] on div "Item avulso" at bounding box center [112, 158] width 138 height 30
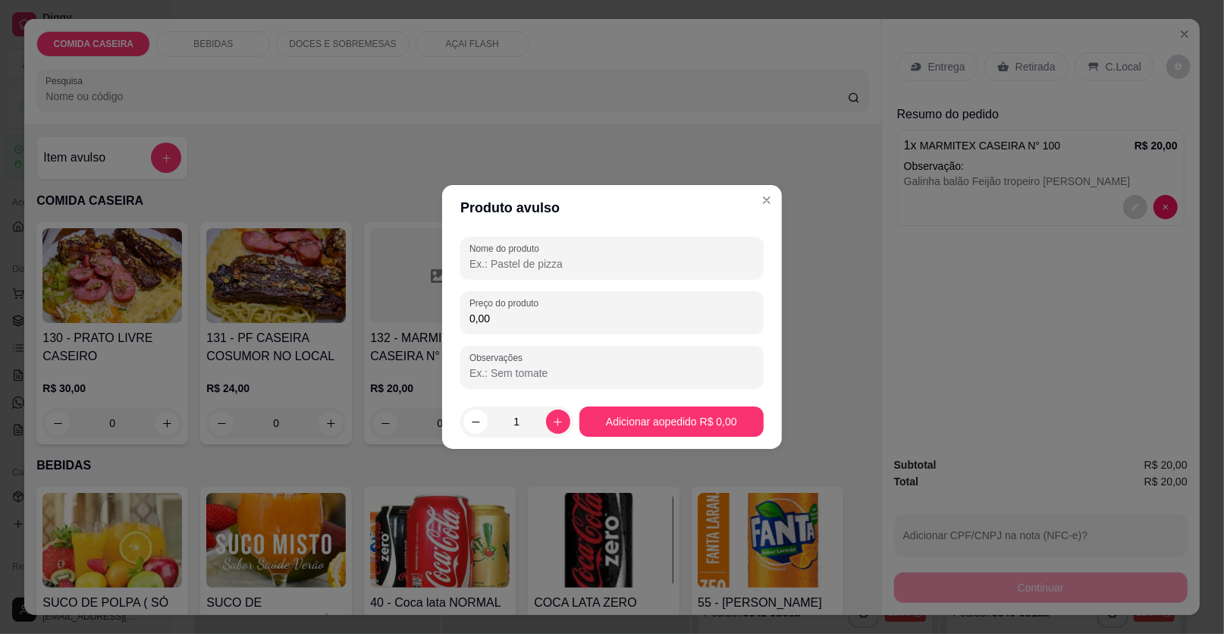
click at [623, 270] on input "Nome do produto" at bounding box center [612, 263] width 285 height 15
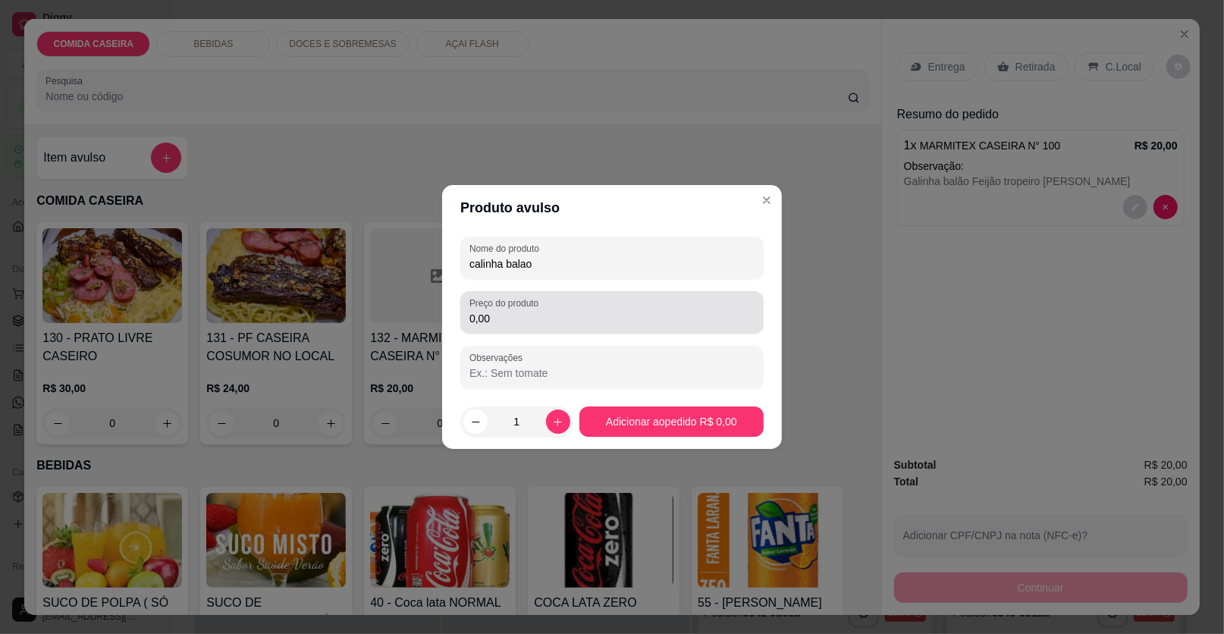
type input "calinha balao"
click at [557, 325] on input "0,00" at bounding box center [612, 318] width 285 height 15
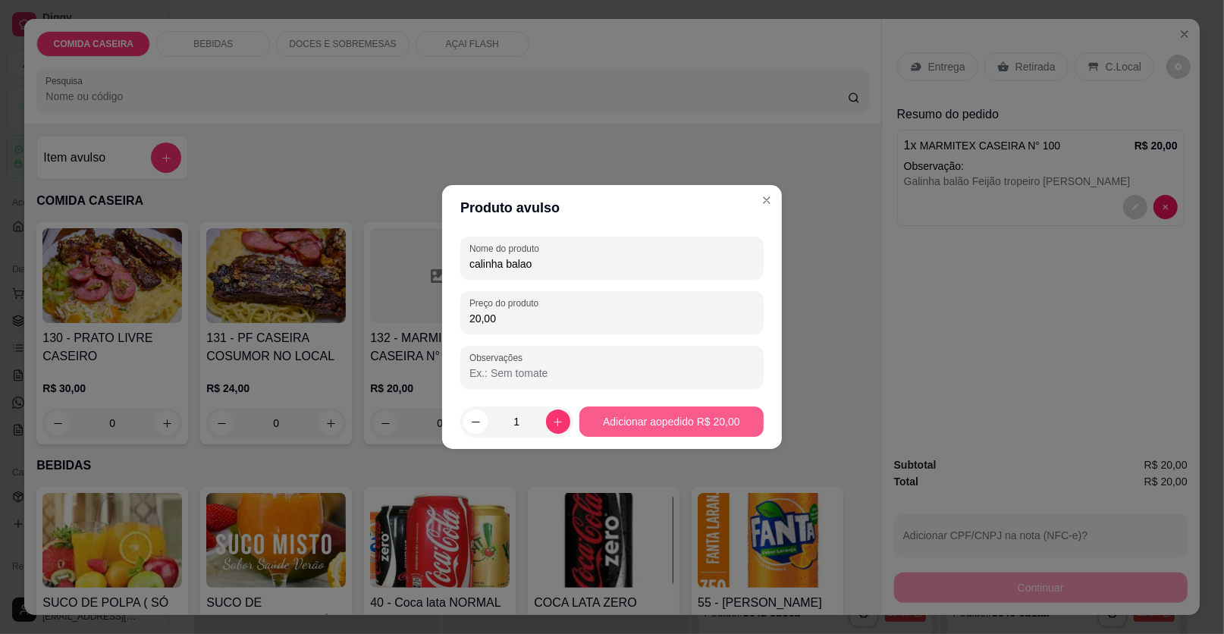
type input "20,00"
click at [702, 417] on div "130 - PRATO LIVRE CASEIRO R$ 30,00 0 131 - PF CASEIRA COSUMOR NO LOCAL R$ 24,00…" at bounding box center [452, 333] width 832 height 222
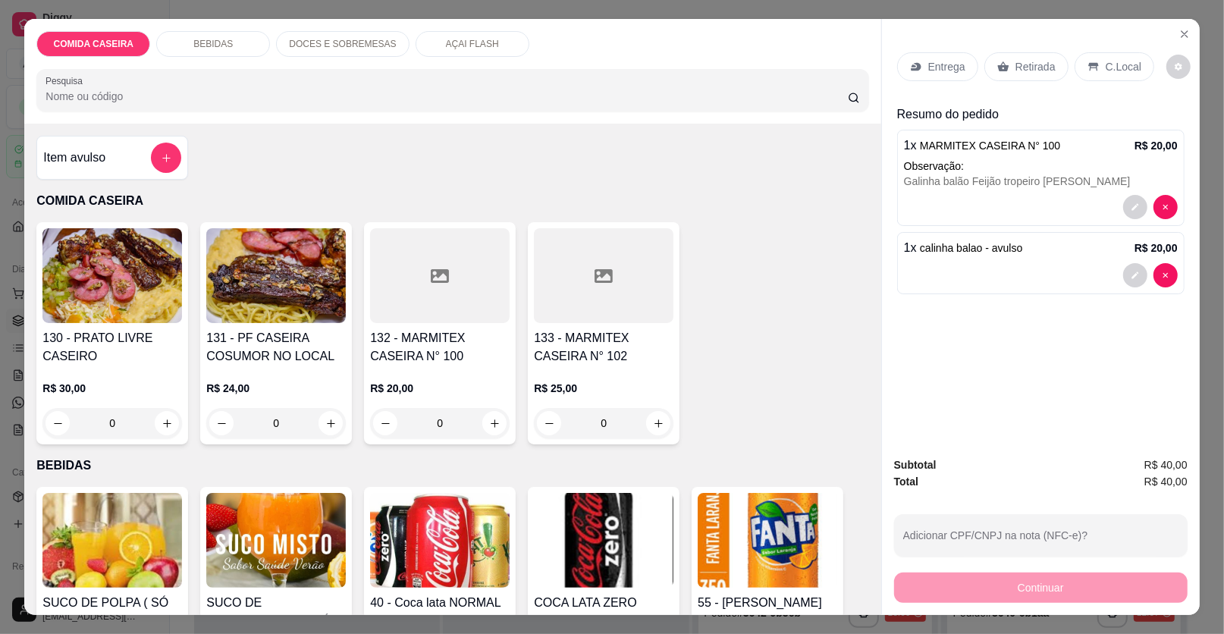
click at [956, 62] on p "Entrega" at bounding box center [946, 66] width 37 height 15
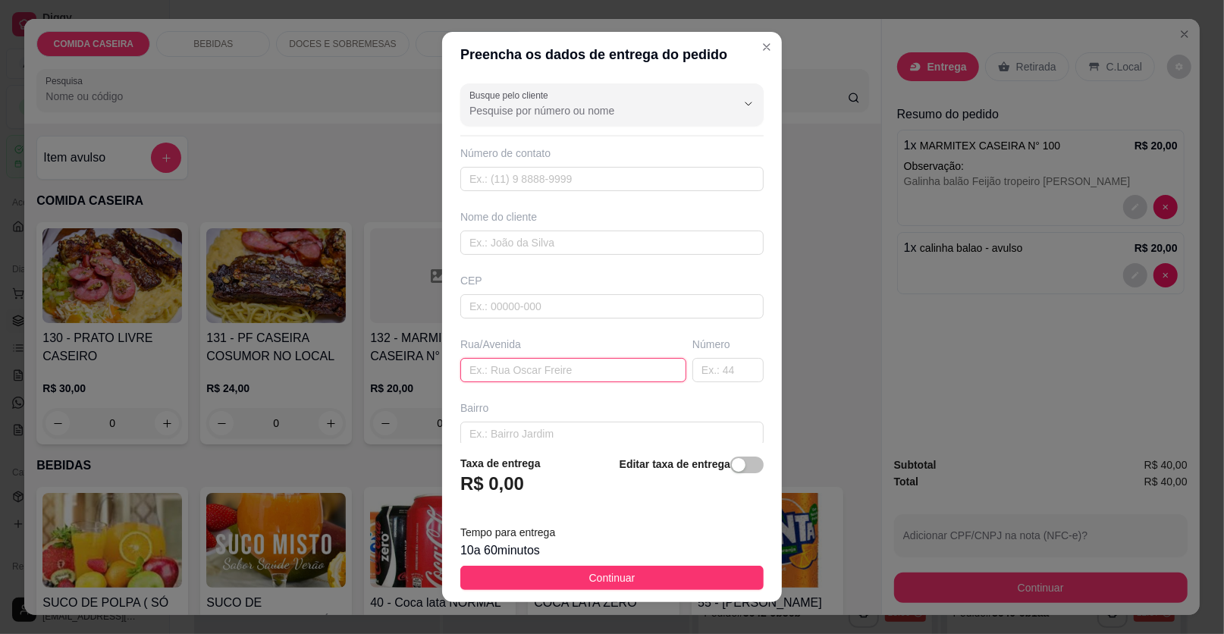
drag, startPoint x: 558, startPoint y: 356, endPoint x: 557, endPoint y: 372, distance: 15.2
click at [558, 359] on input "text" at bounding box center [573, 370] width 226 height 24
paste input "🗣 Rua 👉 ROTARY Bairro 👉CENTRO 🏠[GEOGRAPHIC_DATA] 👉ROSA e BRANCA Portão 👉 BRANCO…"
type input "🗣 Rua 👉 ROTARY Bairro 👉CENTRO 🏠[GEOGRAPHIC_DATA] 👉ROSA e BRANCA Portão 👉 BRANCO…"
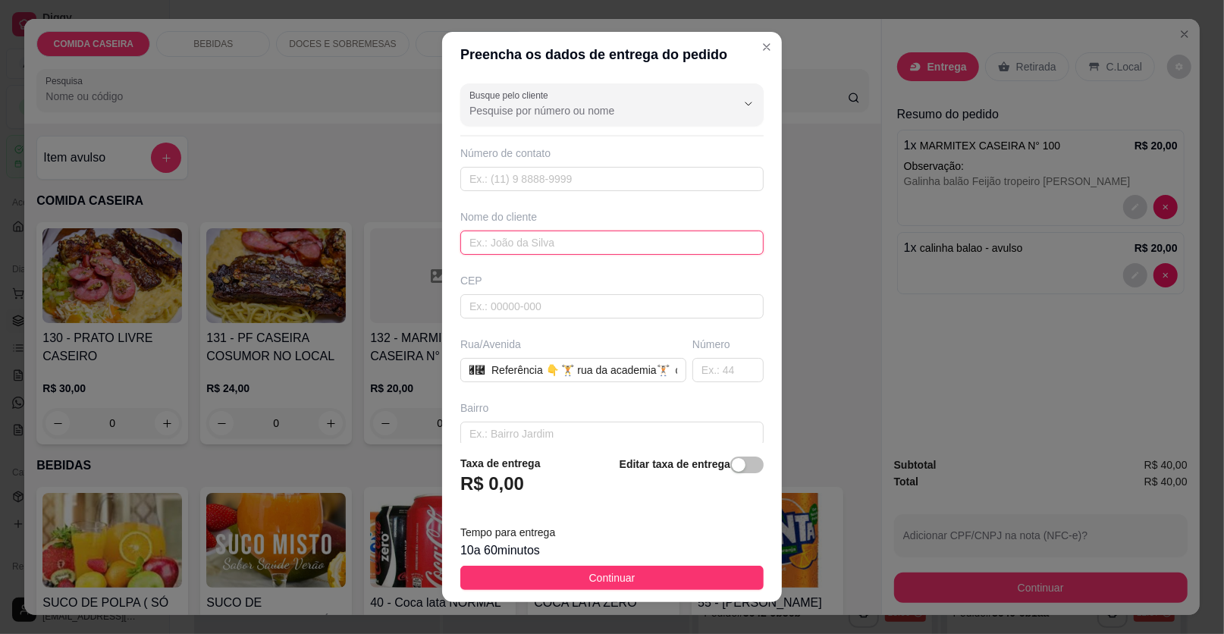
click at [603, 243] on input "text" at bounding box center [611, 243] width 303 height 24
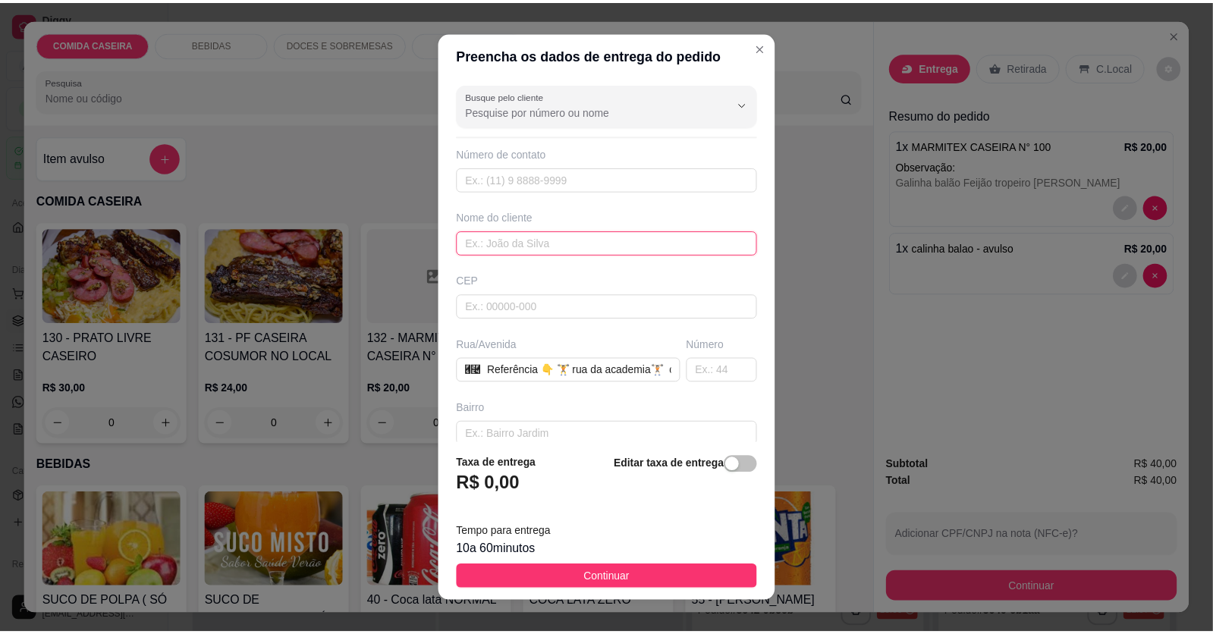
scroll to position [0, 0]
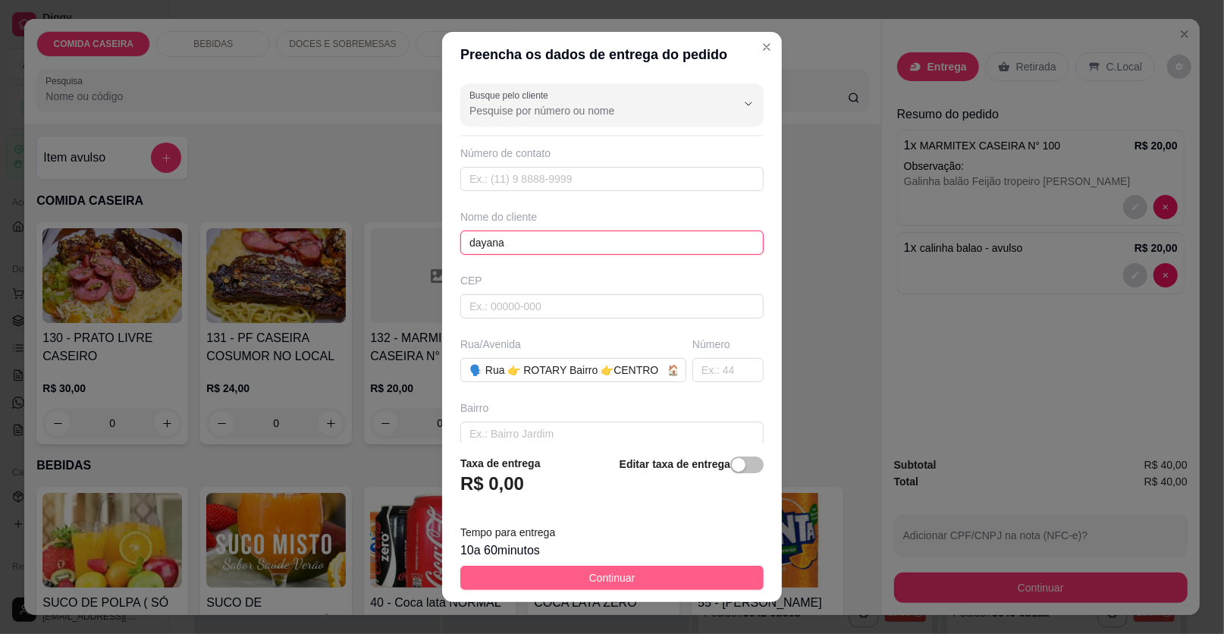
type input "dayana"
click at [714, 569] on button "Continuar" at bounding box center [611, 578] width 303 height 24
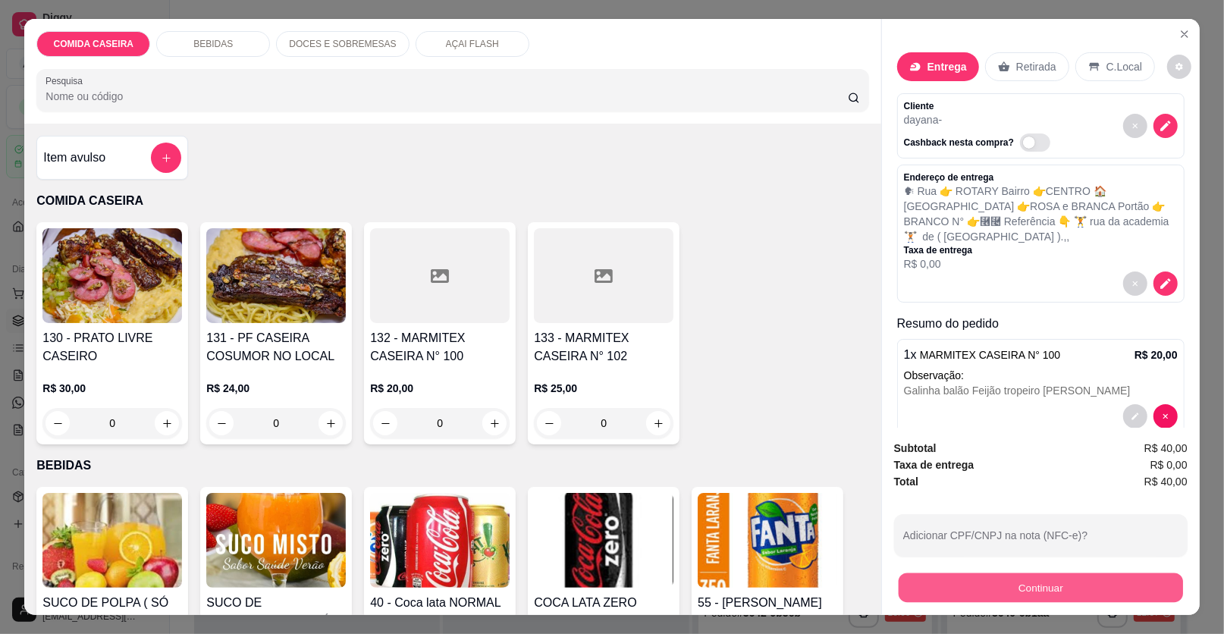
click at [937, 582] on button "Continuar" at bounding box center [1041, 588] width 284 height 30
click at [948, 592] on button "Continuar" at bounding box center [1041, 588] width 294 height 30
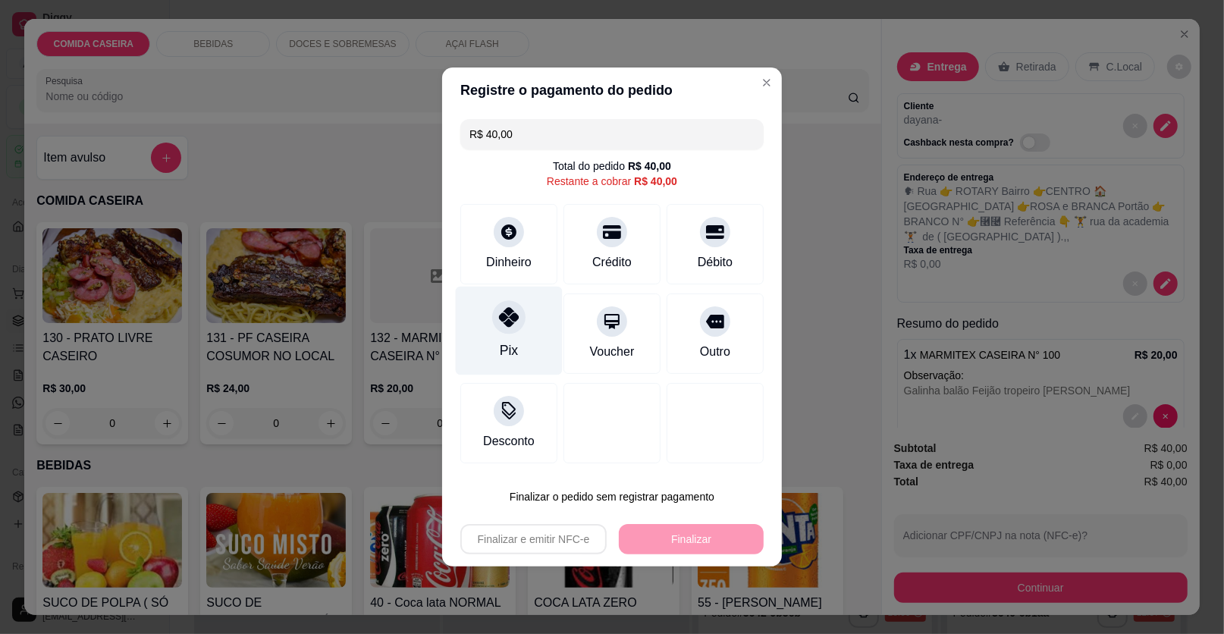
click at [542, 346] on div "Pix" at bounding box center [509, 331] width 107 height 89
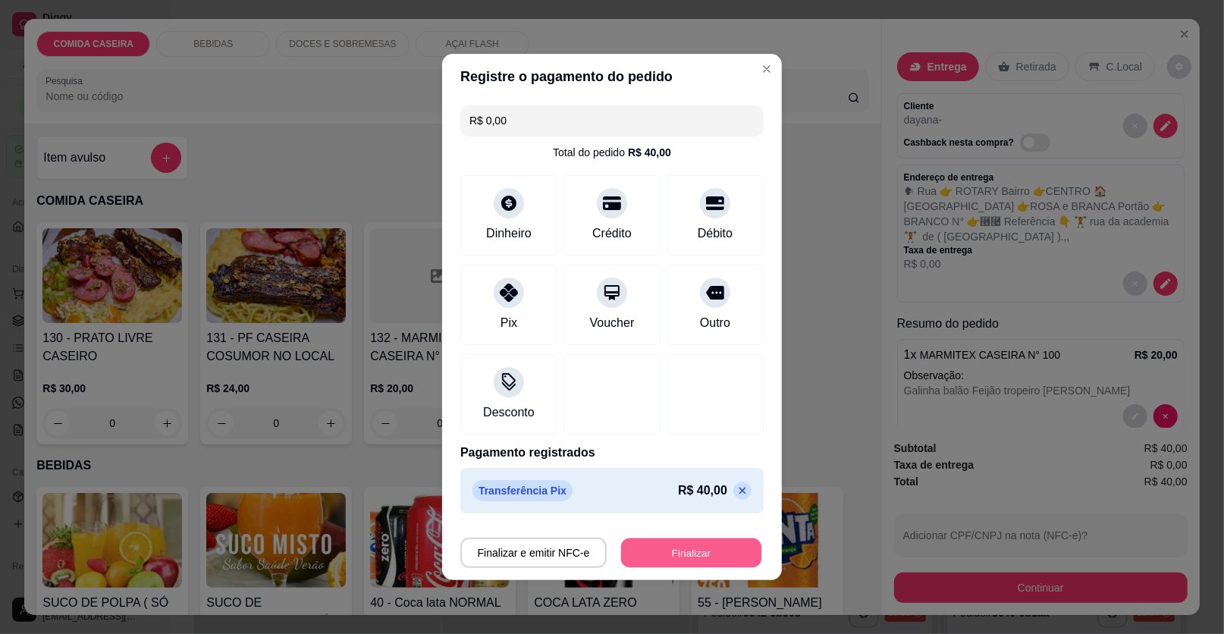
click at [693, 553] on button "Finalizar" at bounding box center [691, 554] width 140 height 30
click at [693, 553] on div "Finalizar e emitir NFC-e Finalizar" at bounding box center [611, 553] width 303 height 30
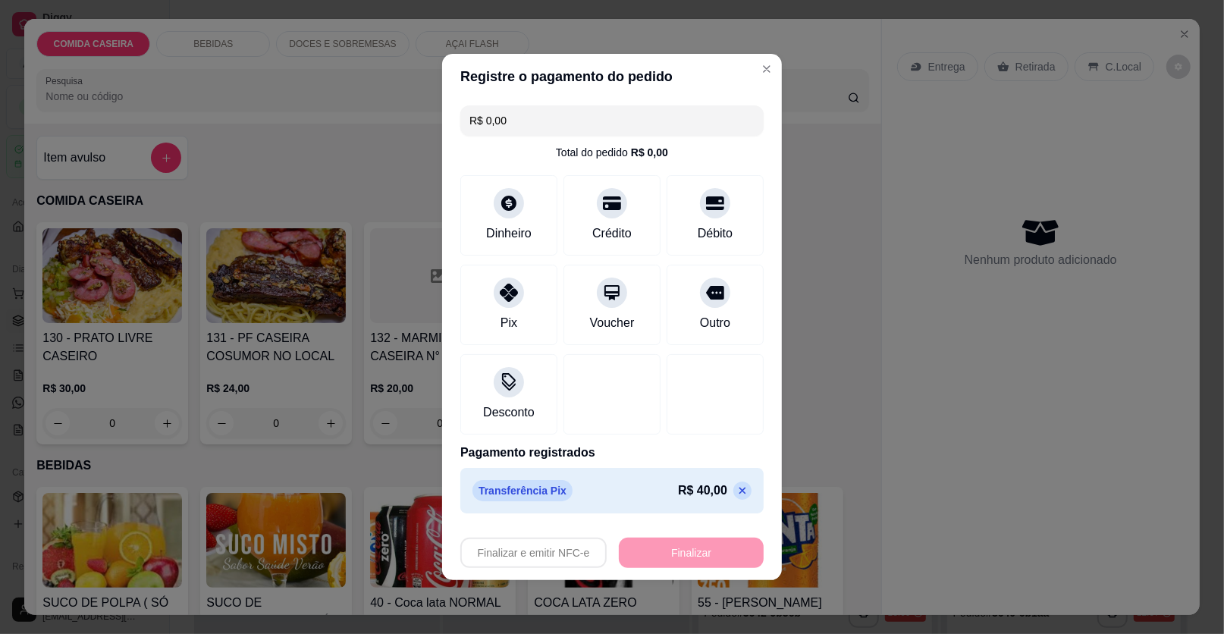
type input "-R$ 40,00"
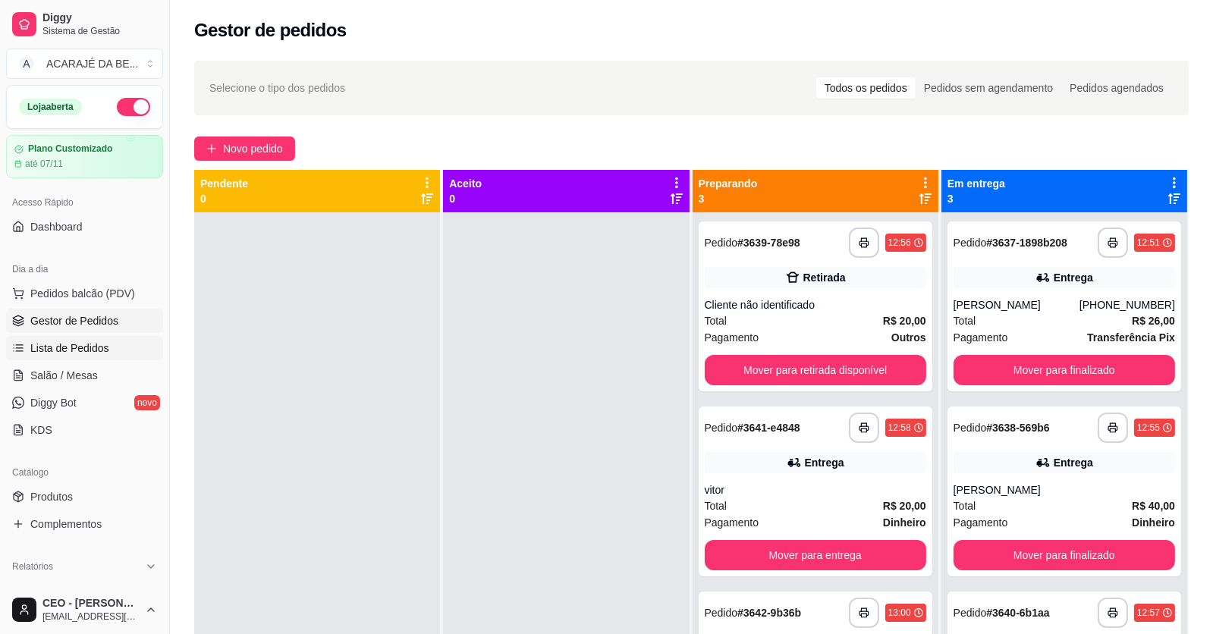
click at [52, 347] on span "Lista de Pedidos" at bounding box center [69, 348] width 79 height 15
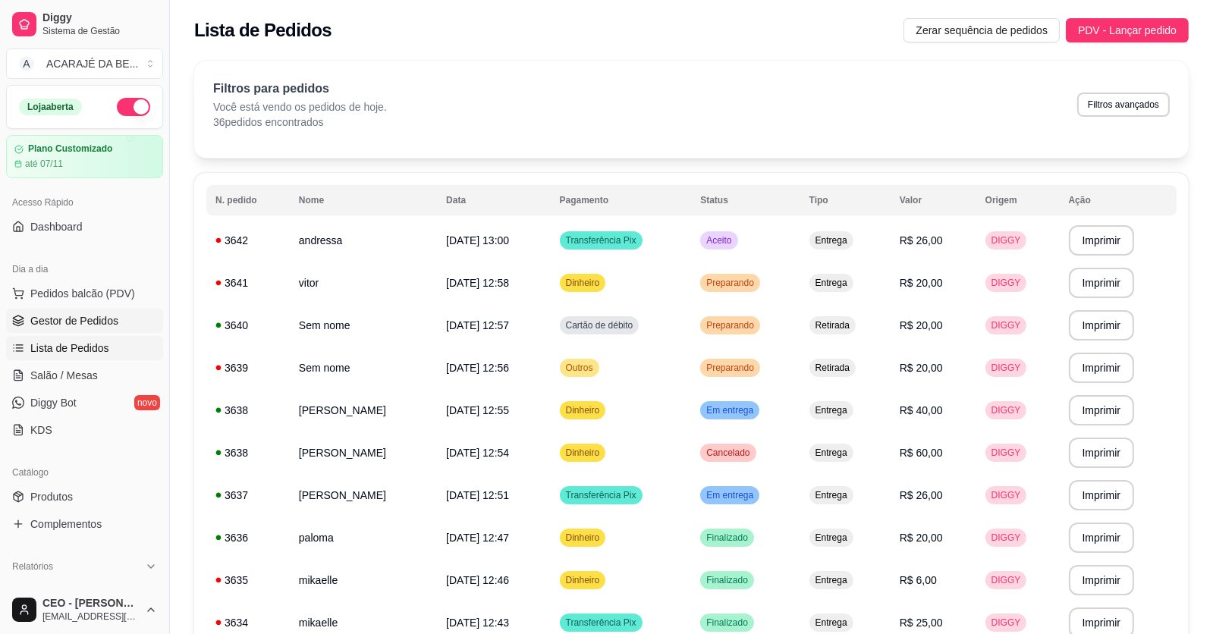
click at [55, 321] on span "Gestor de Pedidos" at bounding box center [74, 320] width 88 height 15
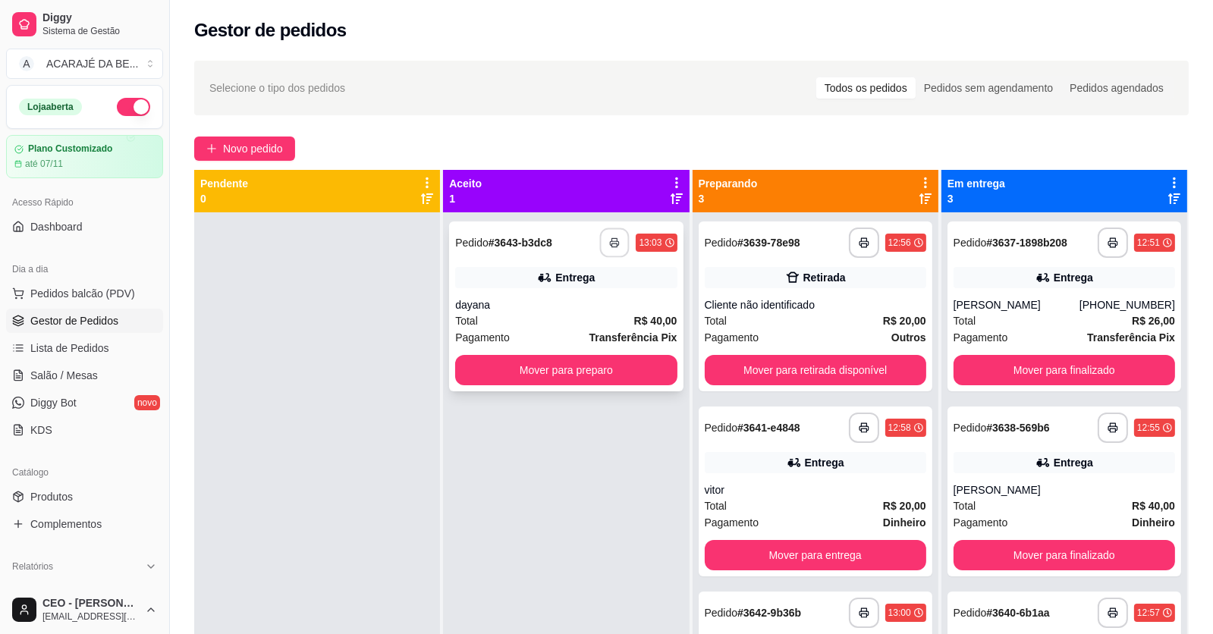
click at [611, 235] on button "button" at bounding box center [615, 243] width 30 height 30
click at [738, 375] on button "Mover para retirada disponível" at bounding box center [815, 370] width 221 height 30
click at [738, 375] on button "Mover para retirada disponível" at bounding box center [815, 371] width 215 height 30
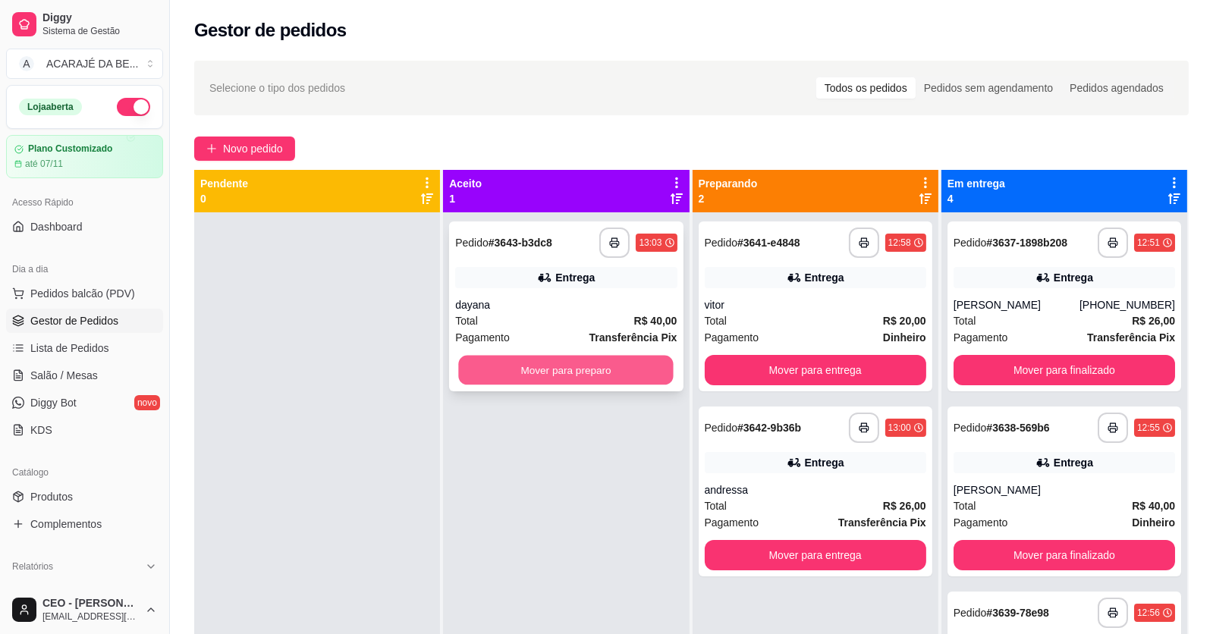
click at [595, 374] on button "Mover para preparo" at bounding box center [566, 371] width 215 height 30
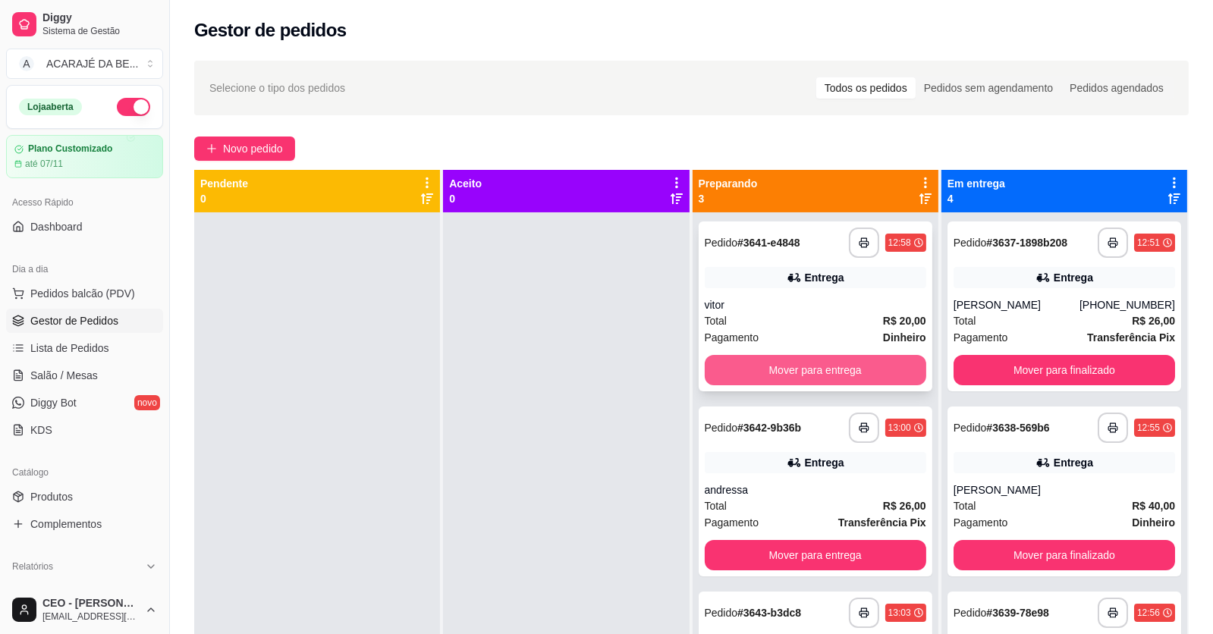
click at [809, 371] on button "Mover para entrega" at bounding box center [815, 370] width 221 height 30
click at [809, 371] on div "Mover para entrega" at bounding box center [815, 370] width 221 height 30
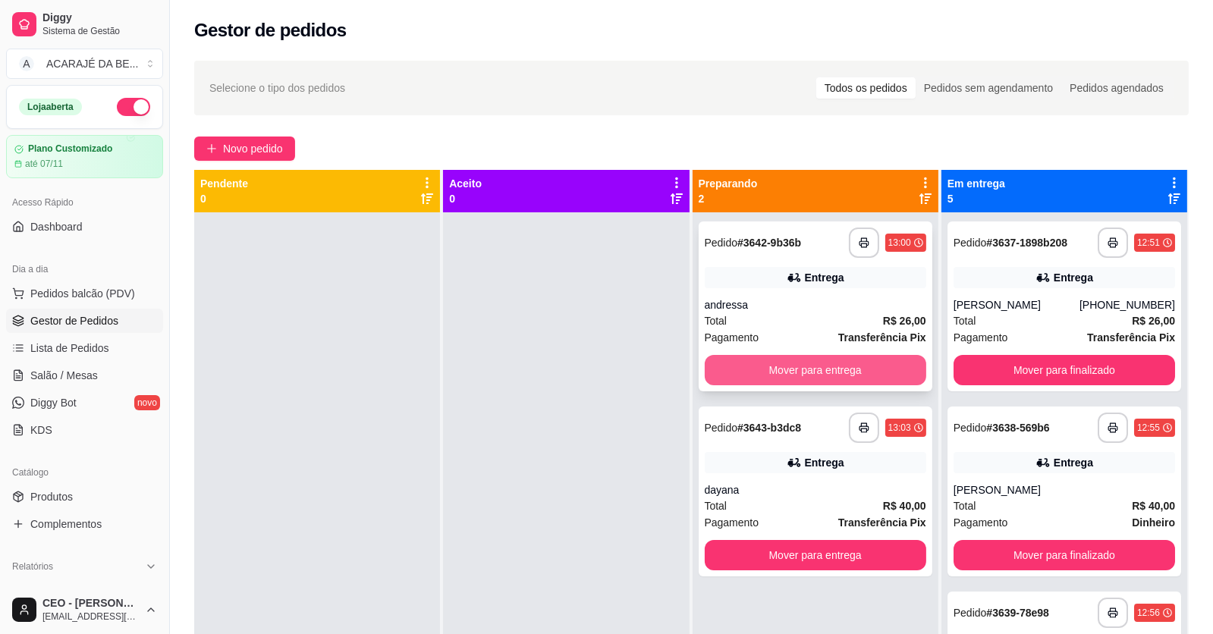
click at [857, 373] on button "Mover para entrega" at bounding box center [815, 370] width 221 height 30
click at [857, 373] on div "Mover para entrega" at bounding box center [815, 370] width 221 height 30
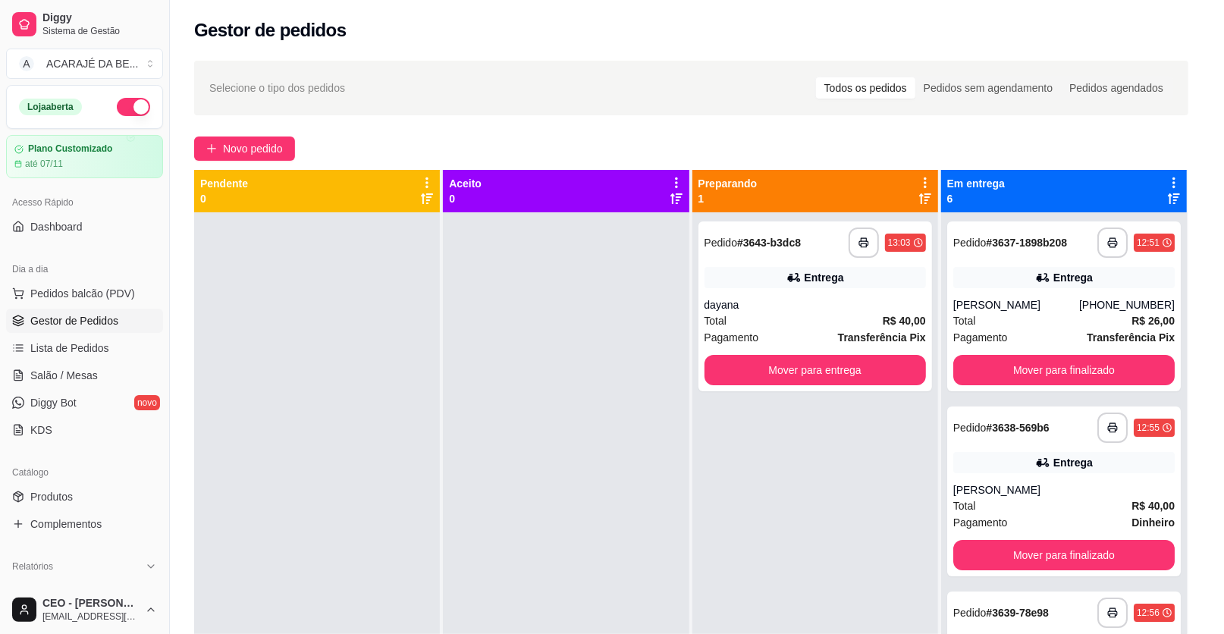
click at [857, 373] on button "Mover para entrega" at bounding box center [815, 370] width 221 height 30
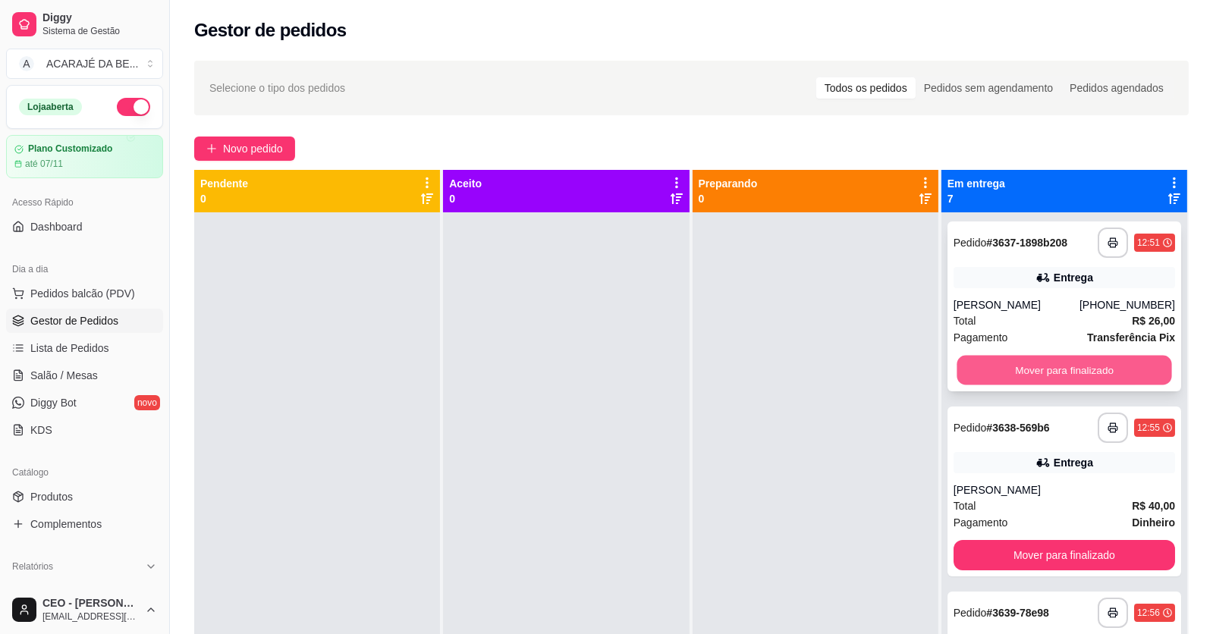
click at [1007, 362] on button "Mover para finalizado" at bounding box center [1063, 371] width 215 height 30
click at [1007, 363] on button "Mover para finalizado" at bounding box center [1063, 371] width 215 height 30
click at [1007, 363] on div "Mover para finalizado" at bounding box center [1063, 370] width 221 height 30
click at [1005, 366] on button "Mover para finalizado" at bounding box center [1063, 370] width 221 height 30
click at [1003, 367] on button "Mover para finalizado" at bounding box center [1063, 371] width 215 height 30
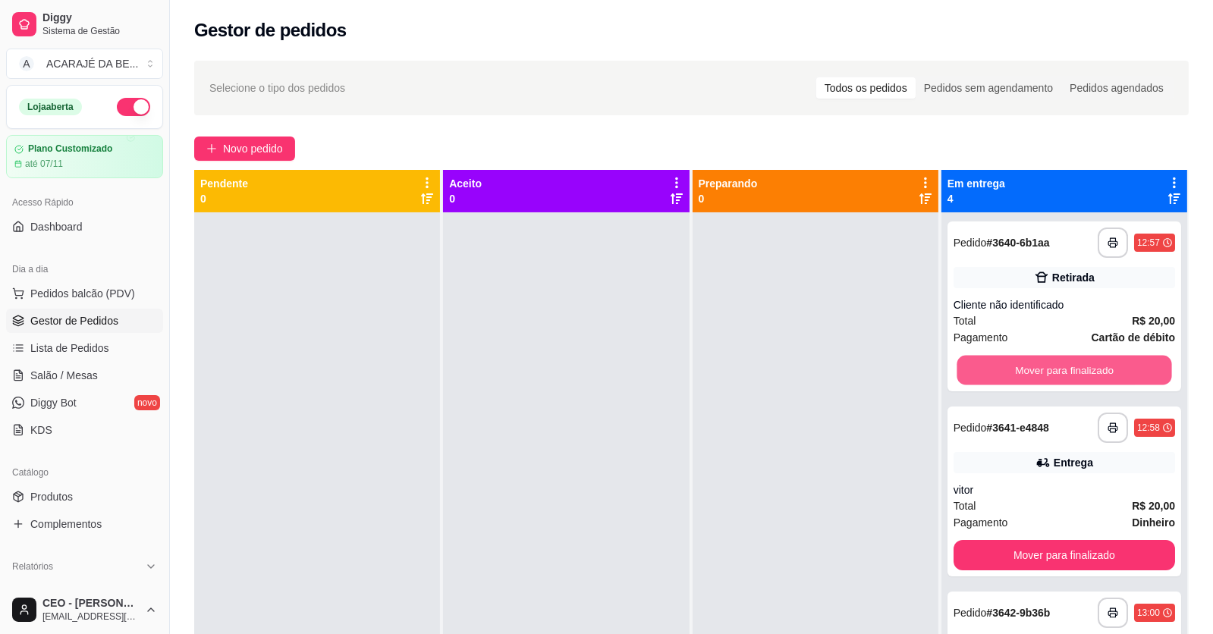
click at [1003, 367] on div "Mover para finalizado" at bounding box center [1063, 370] width 221 height 30
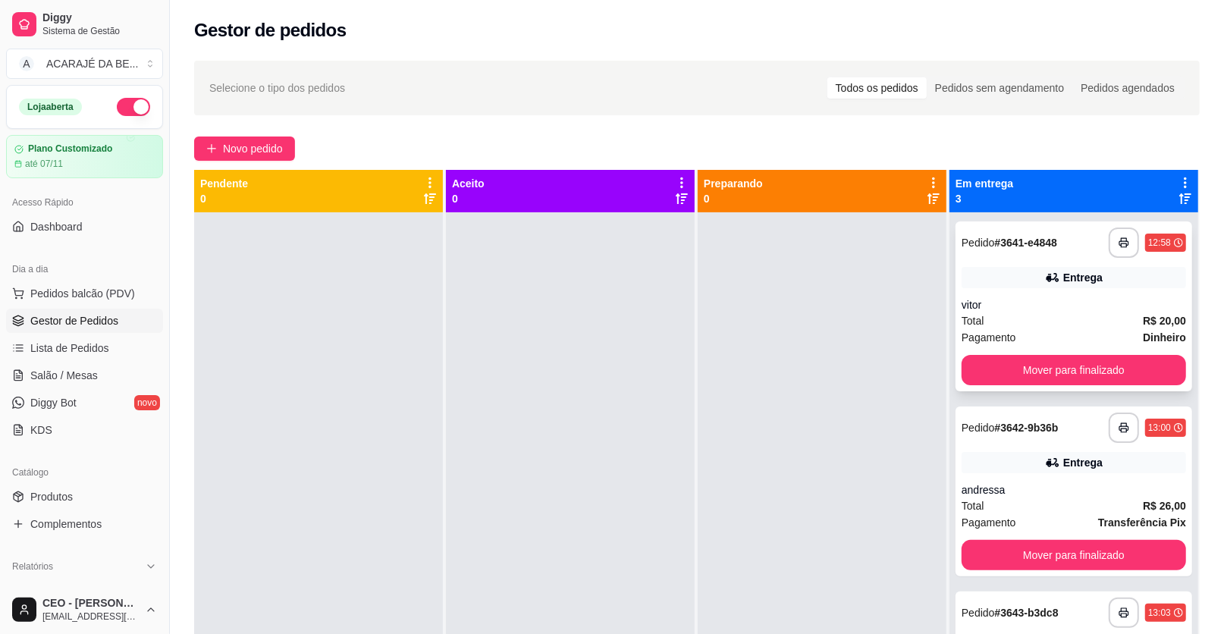
click at [1003, 368] on button "Mover para finalizado" at bounding box center [1074, 370] width 225 height 30
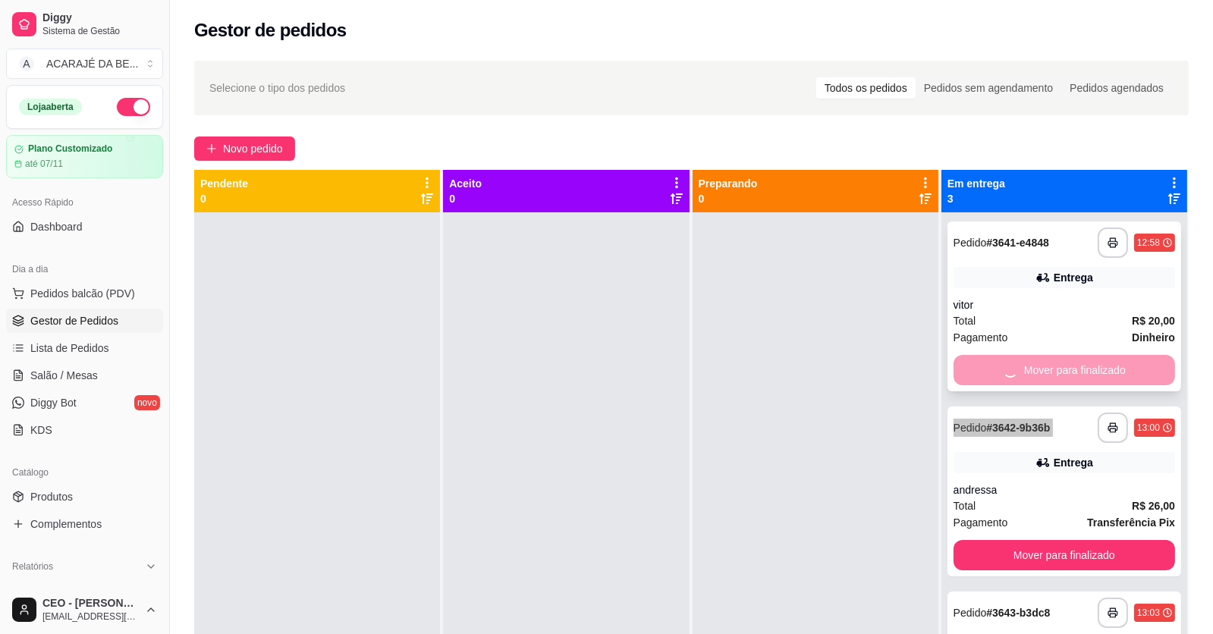
click at [1002, 369] on div "Mover para finalizado" at bounding box center [1063, 370] width 221 height 30
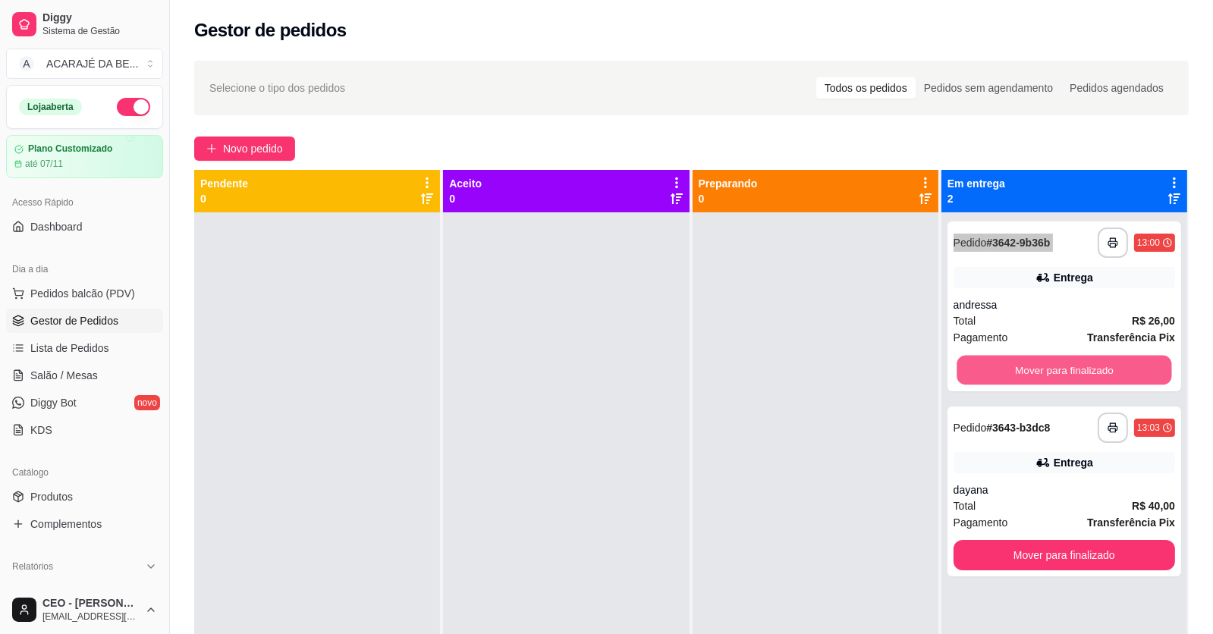
click at [1001, 370] on button "Mover para finalizado" at bounding box center [1063, 371] width 215 height 30
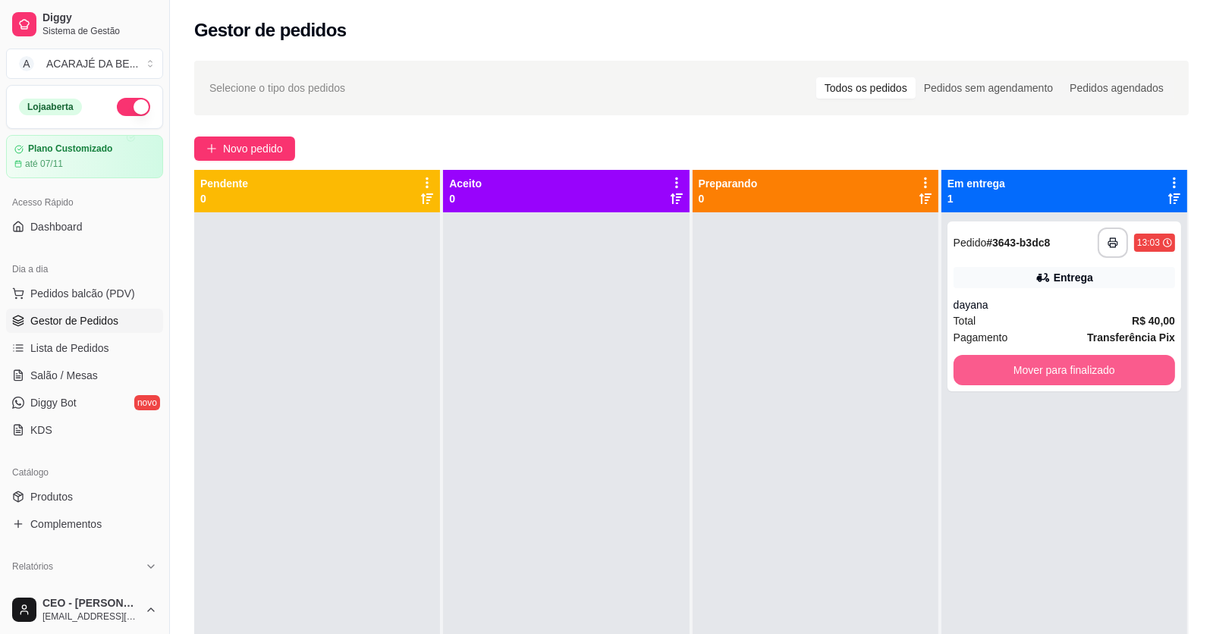
click at [1001, 370] on button "Mover para finalizado" at bounding box center [1063, 370] width 221 height 30
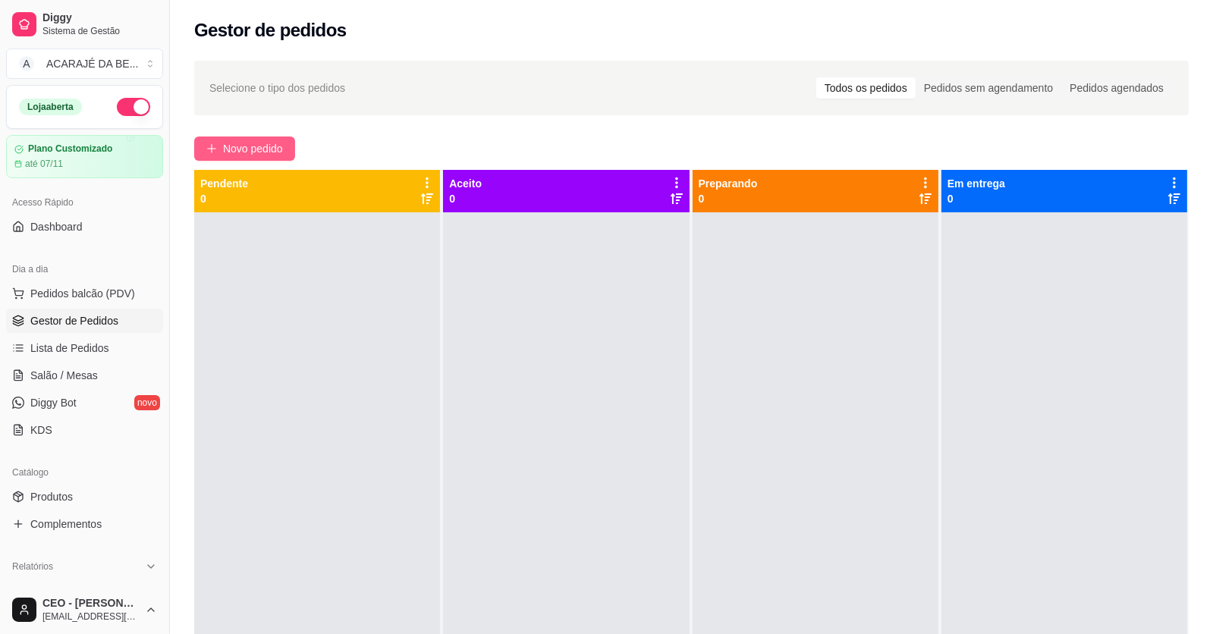
click at [239, 144] on span "Novo pedido" at bounding box center [253, 148] width 60 height 17
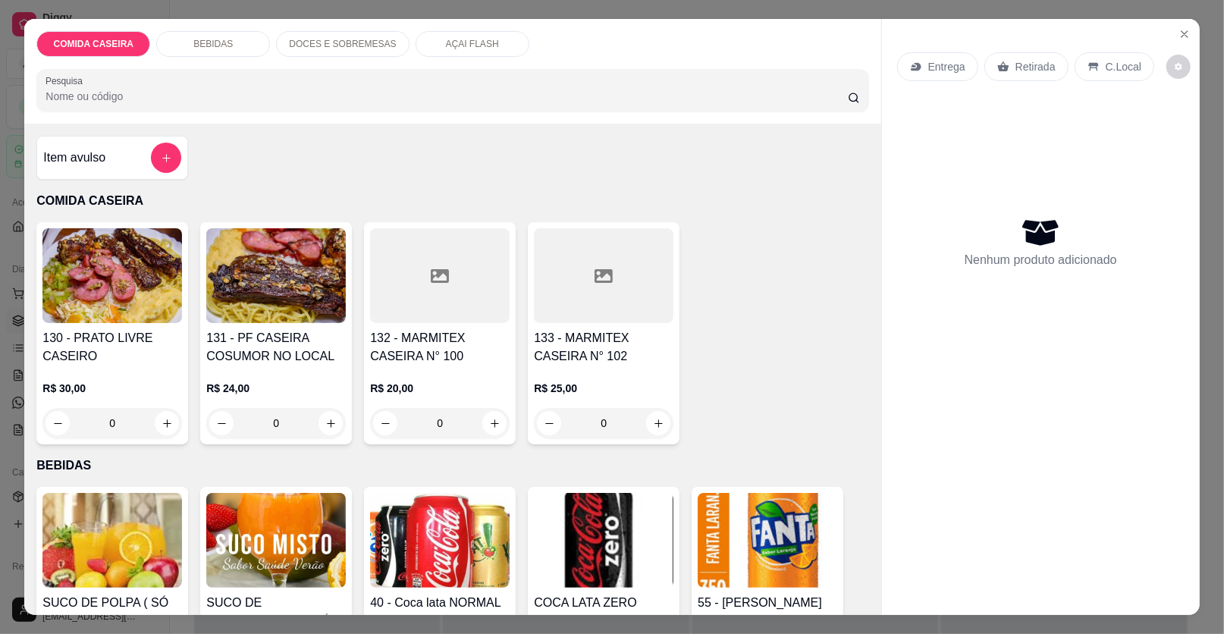
click at [432, 272] on icon at bounding box center [440, 276] width 18 height 14
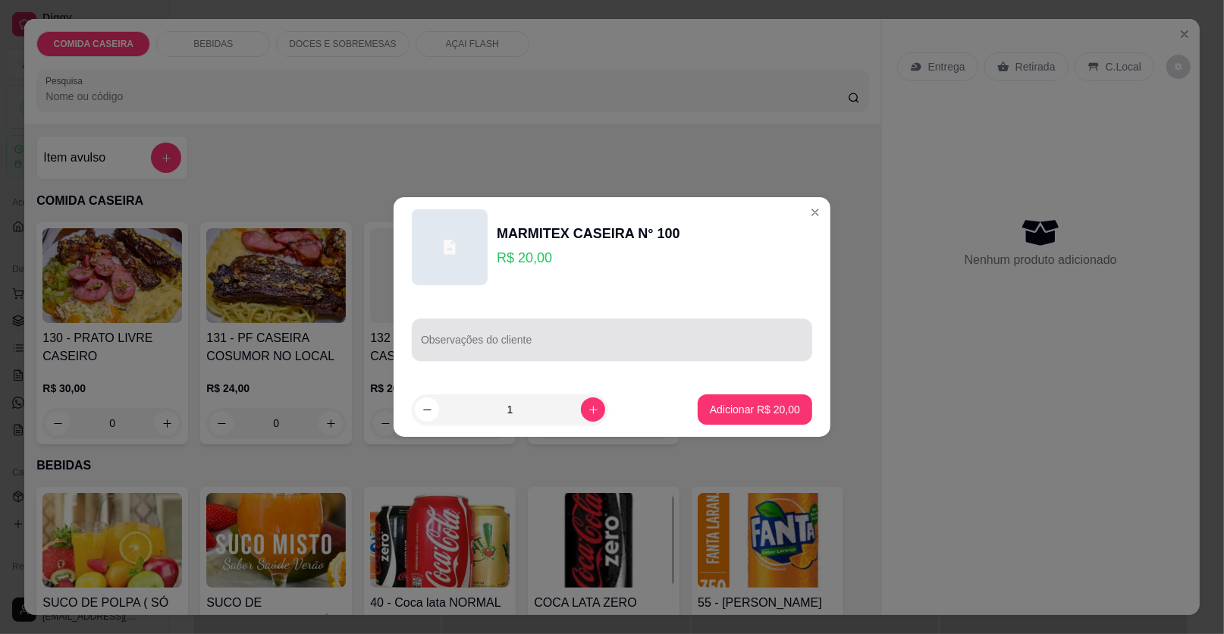
click at [507, 334] on div at bounding box center [612, 340] width 382 height 30
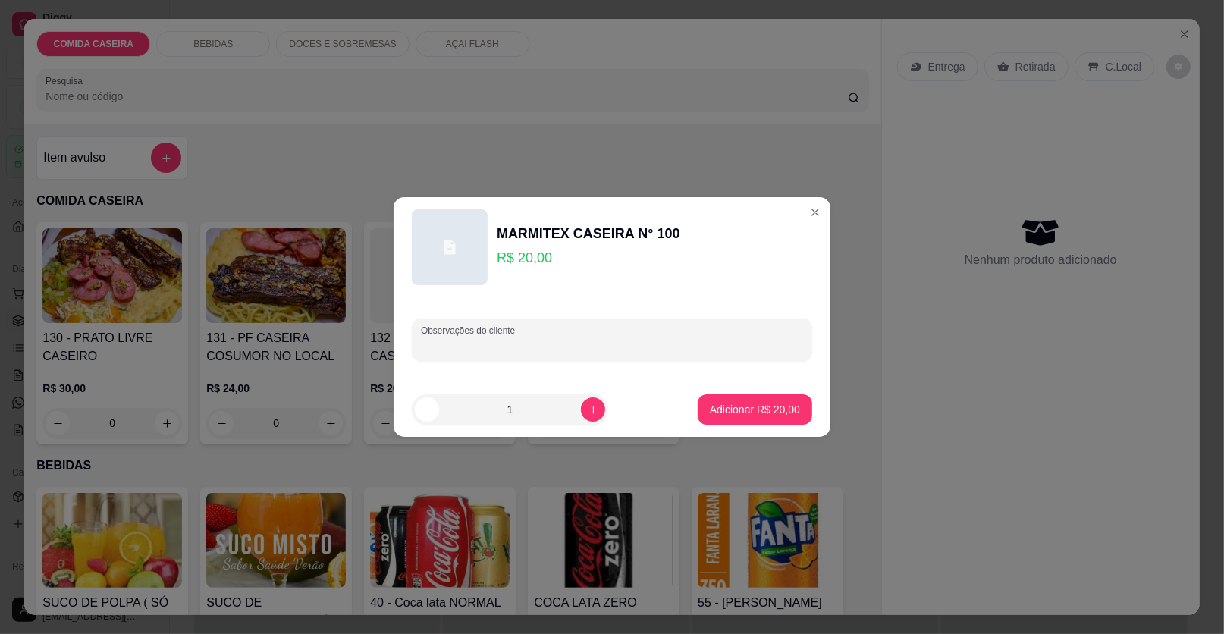
paste input "Purê de aipim, verduras, batata grelhada, coxinha da asa ao ponto e carne com m…"
type input "Purê de aipim, verduras, batata grelhada, coxinha da asa ao ponto e carne com m…"
click at [726, 410] on p "Adicionar R$ 20,00" at bounding box center [755, 409] width 88 height 14
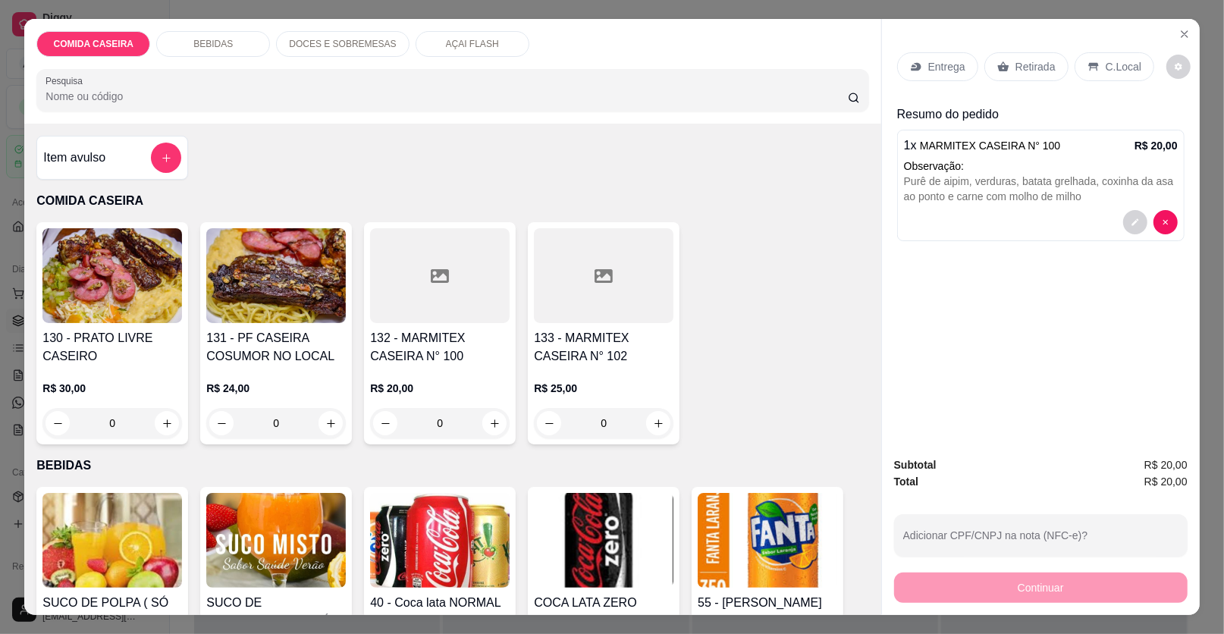
click at [946, 68] on p "Entrega" at bounding box center [946, 66] width 37 height 15
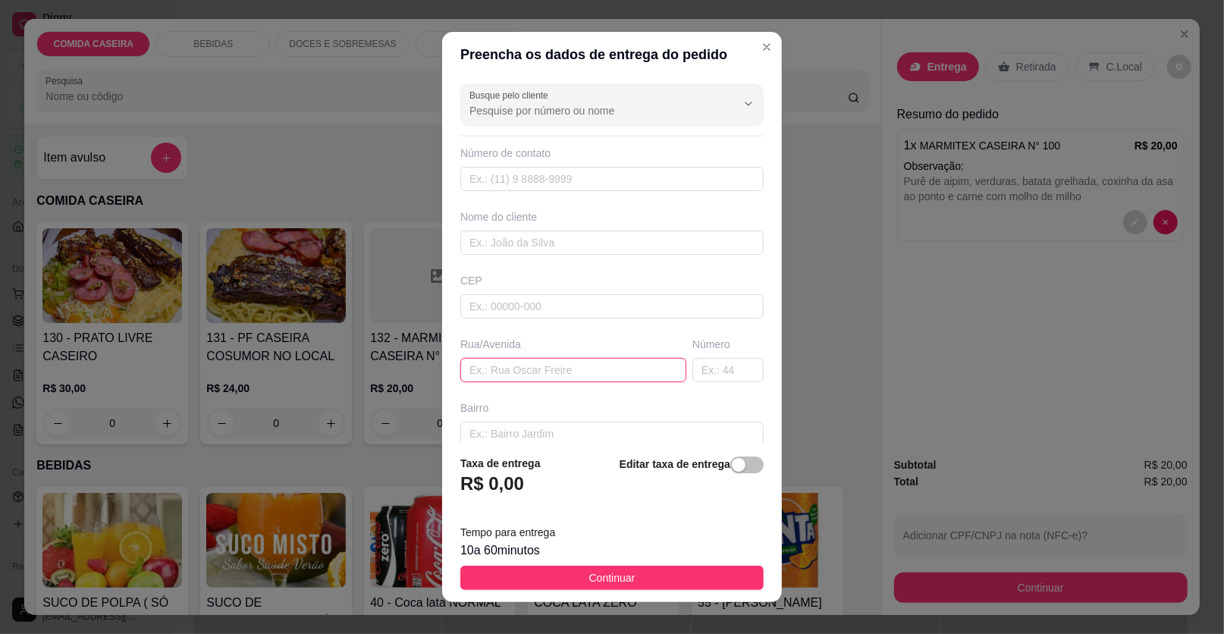
click at [591, 363] on input "text" at bounding box center [573, 370] width 226 height 24
paste input "[STREET_ADDRESS] (próximo a baguida do gás"
type input "[STREET_ADDRESS] (próximo a baguida do gás"
click at [558, 236] on input "text" at bounding box center [611, 243] width 303 height 24
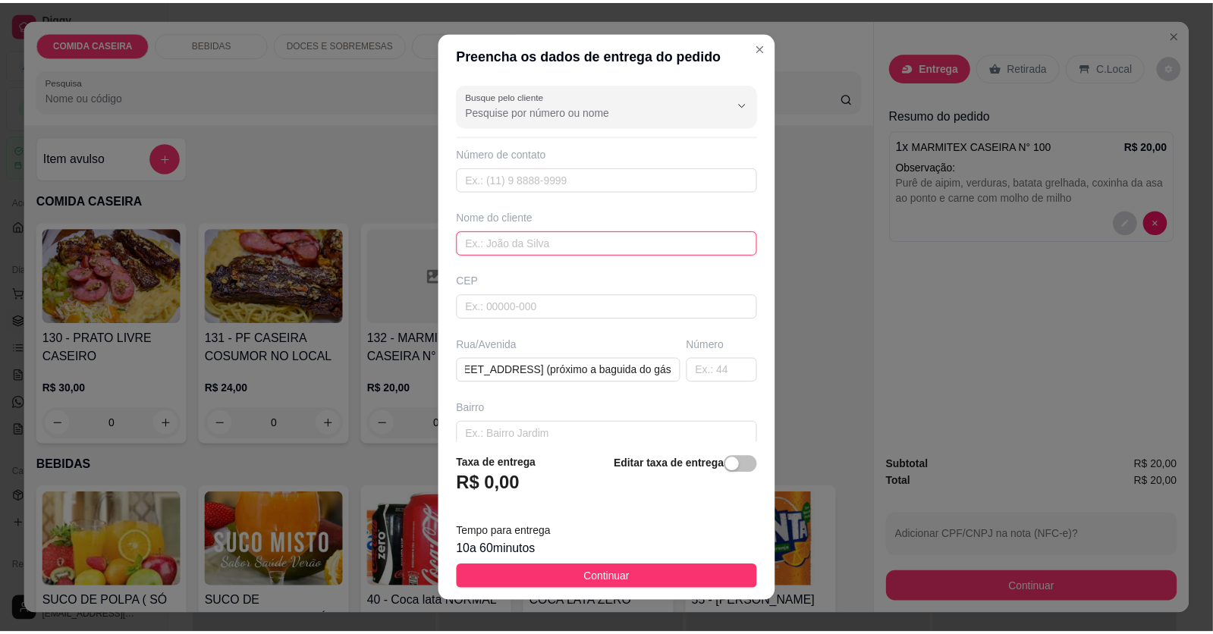
scroll to position [0, 0]
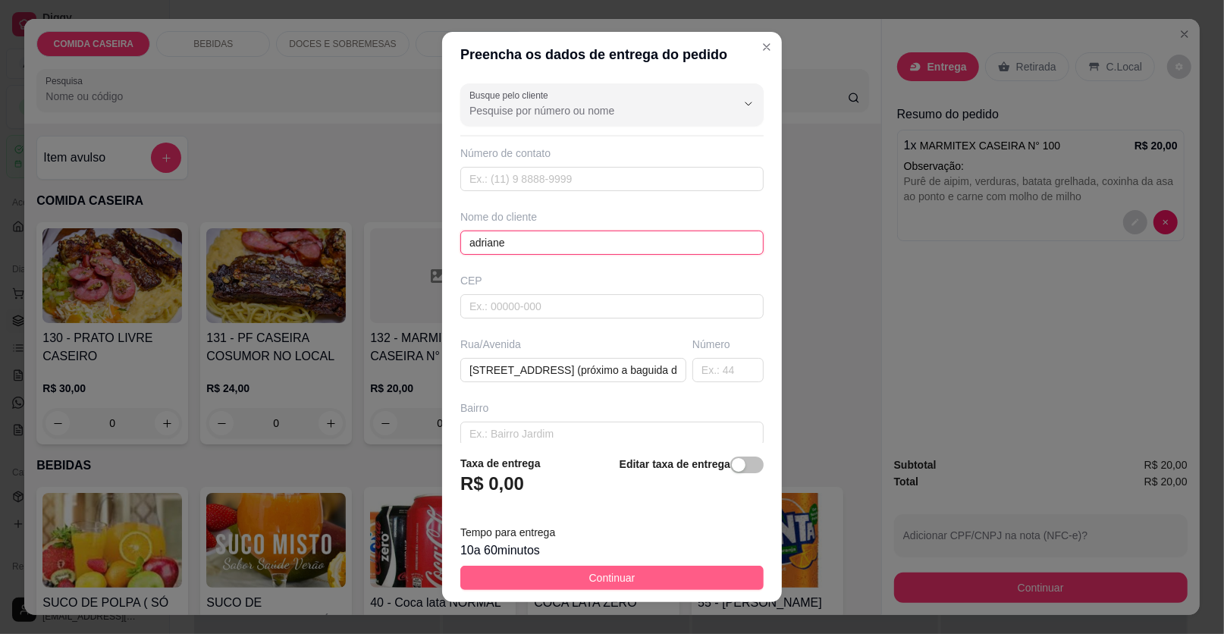
type input "adriane"
click at [657, 578] on button "Continuar" at bounding box center [611, 578] width 303 height 24
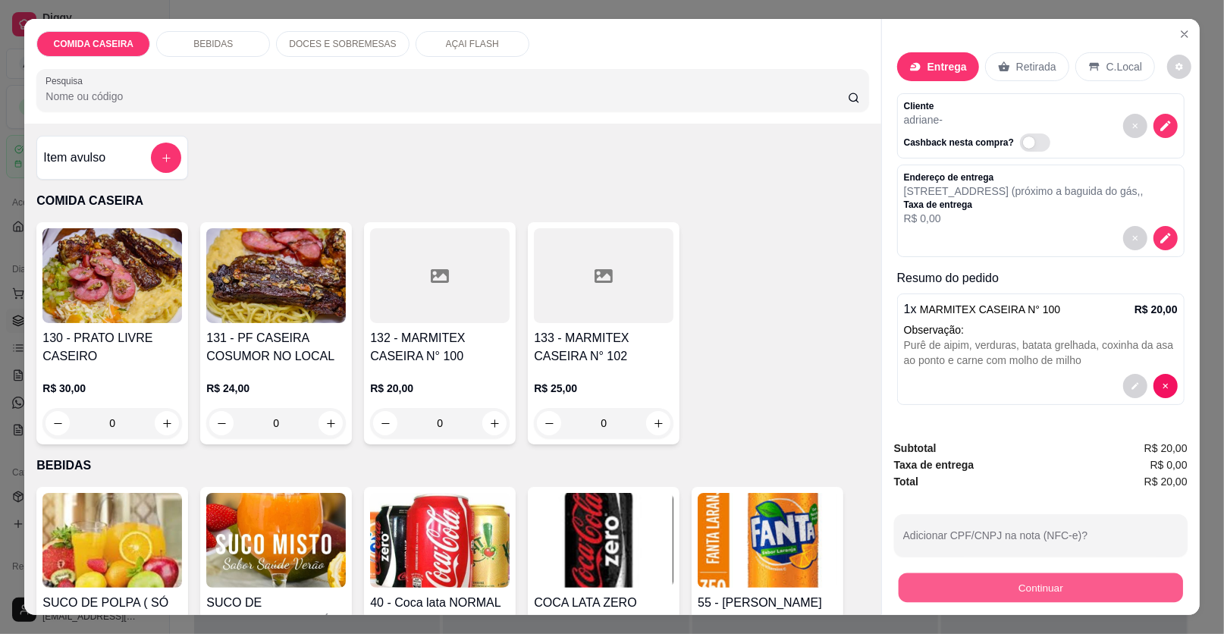
click at [926, 588] on button "Continuar" at bounding box center [1041, 588] width 284 height 30
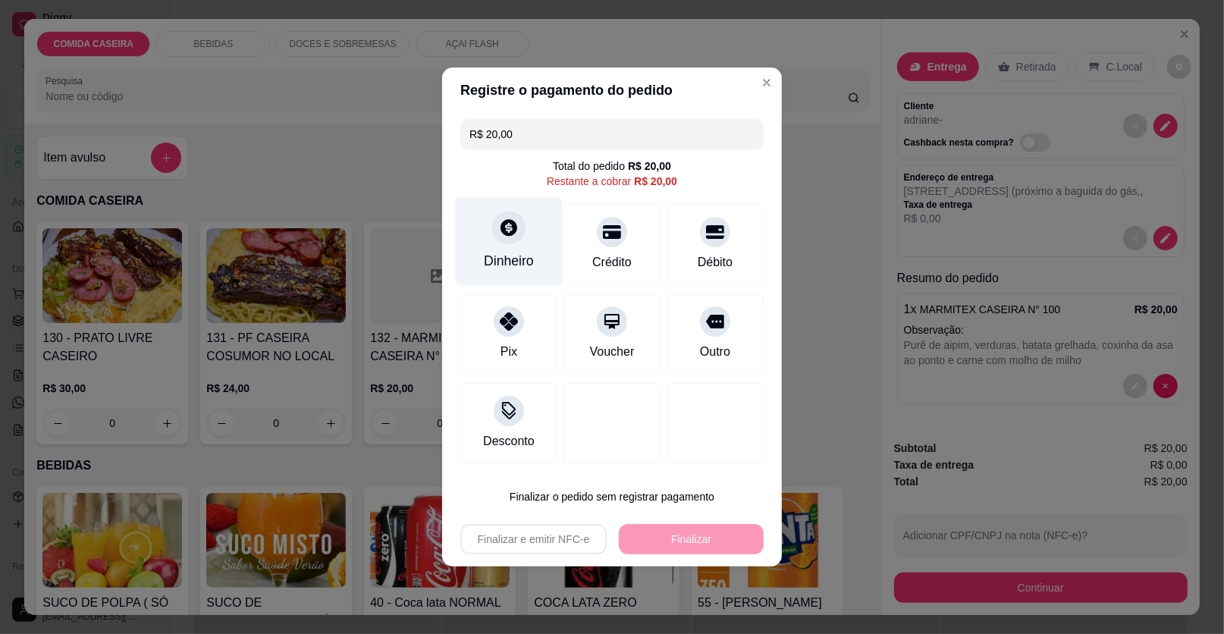
click at [482, 221] on div "Dinheiro" at bounding box center [509, 241] width 107 height 89
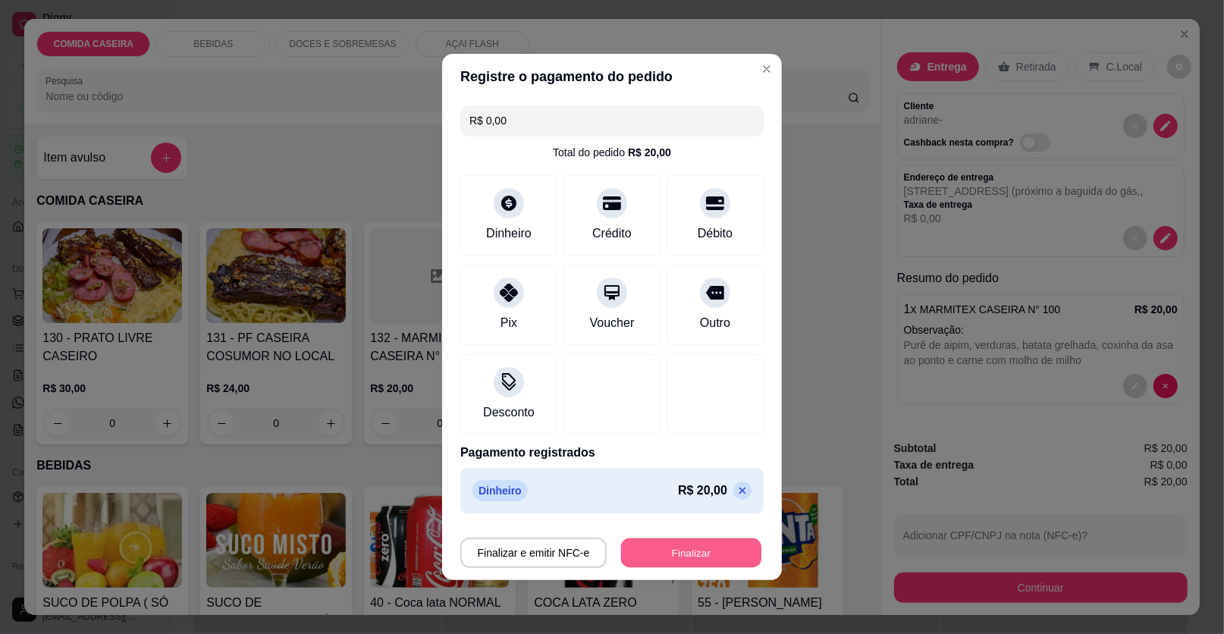
click at [696, 556] on button "Finalizar" at bounding box center [691, 554] width 140 height 30
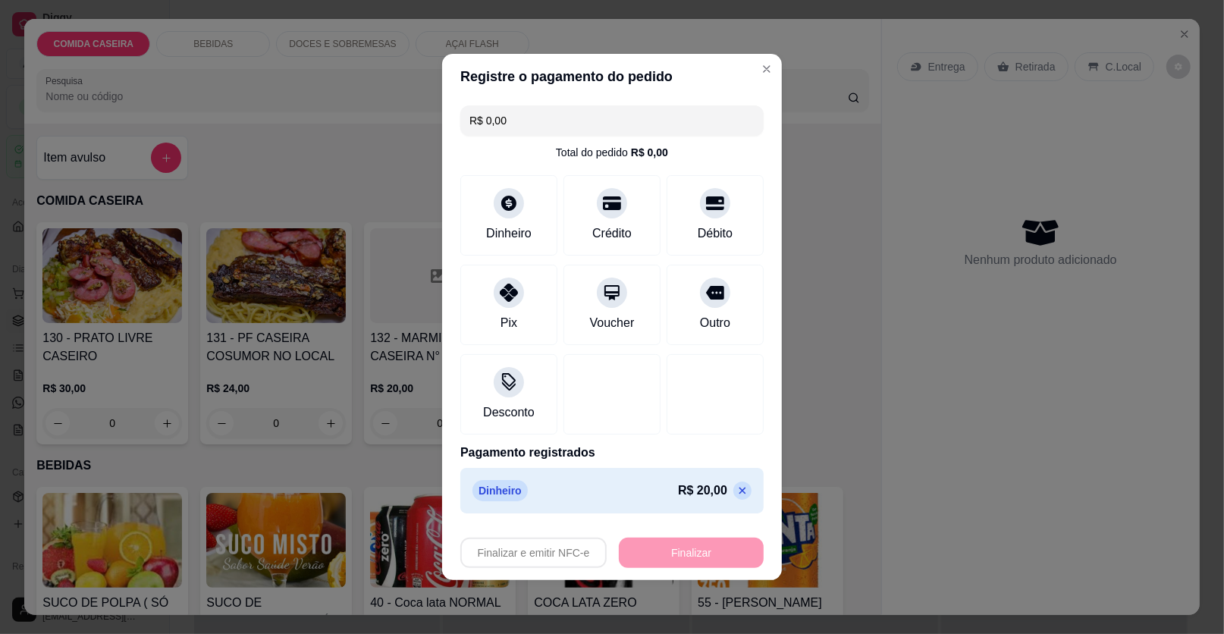
type input "-R$ 20,00"
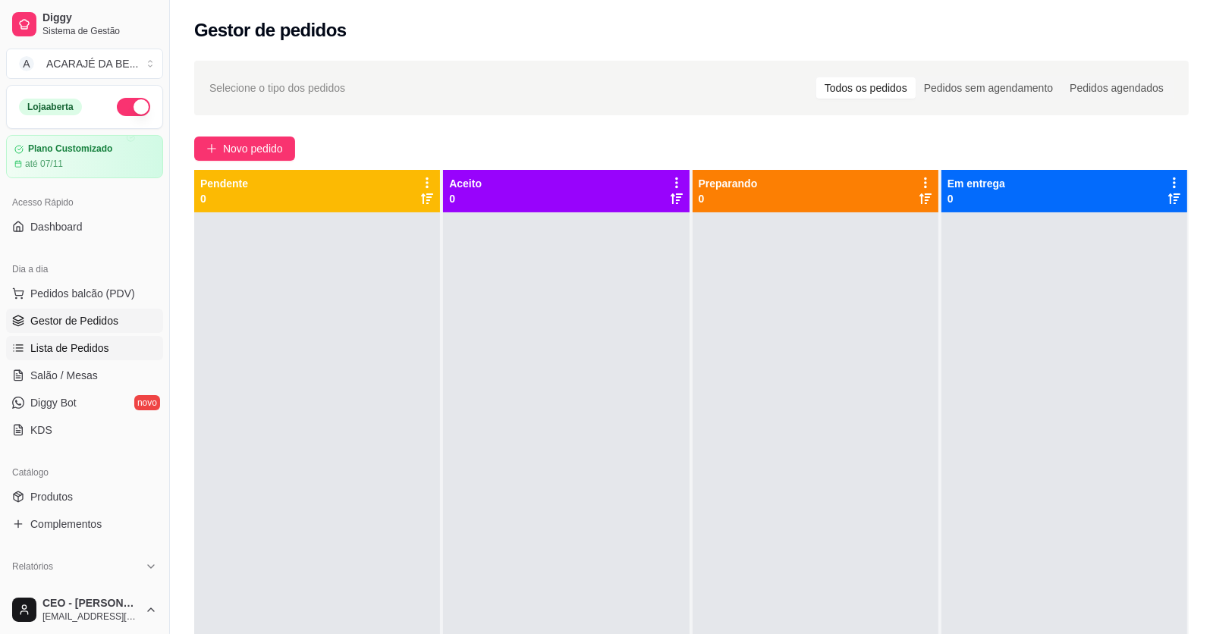
click at [116, 344] on link "Lista de Pedidos" at bounding box center [84, 348] width 157 height 24
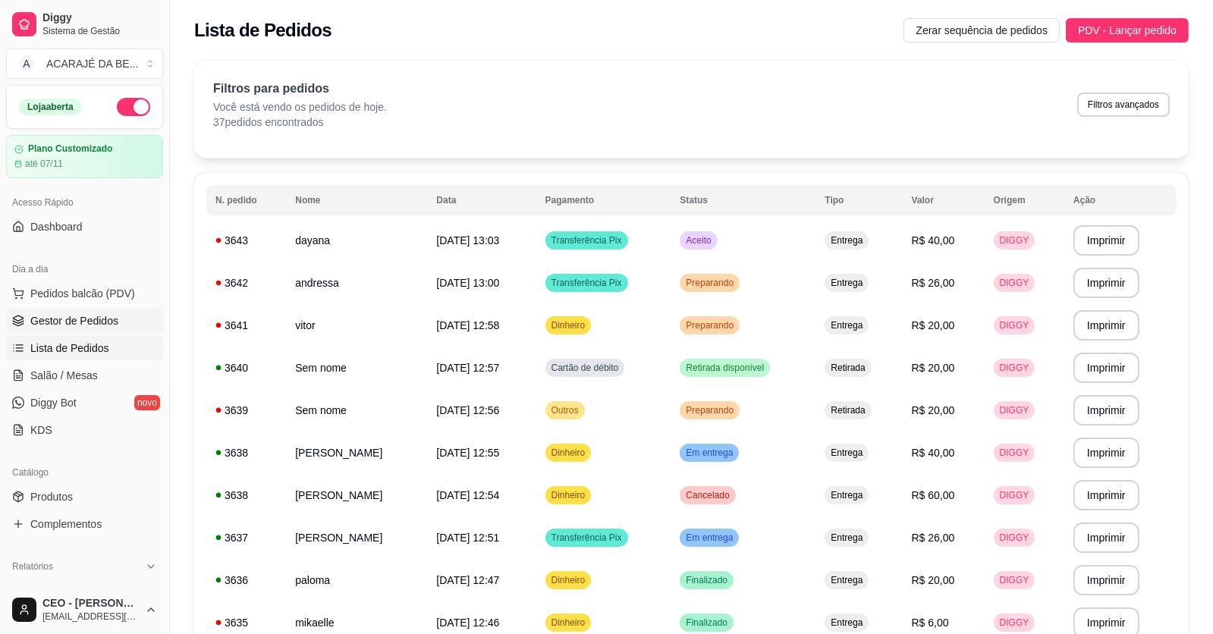
click at [108, 313] on span "Gestor de Pedidos" at bounding box center [74, 320] width 88 height 15
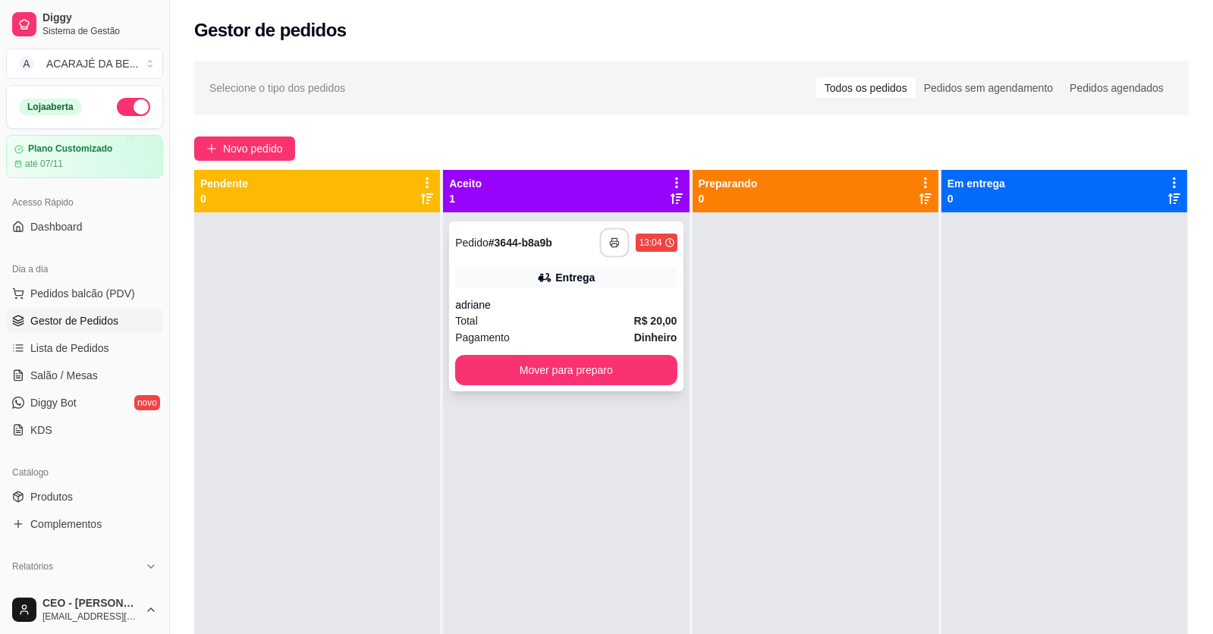
click at [614, 239] on icon "button" at bounding box center [615, 242] width 11 height 11
click at [633, 378] on button "Mover para preparo" at bounding box center [565, 370] width 221 height 30
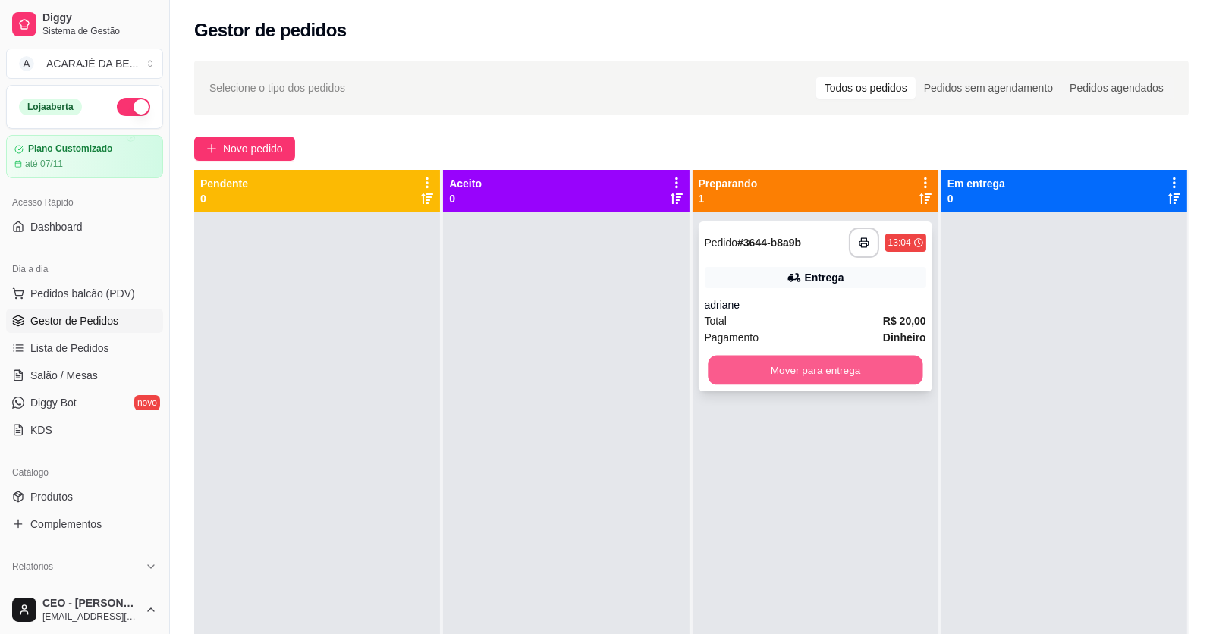
click at [745, 373] on button "Mover para entrega" at bounding box center [815, 371] width 215 height 30
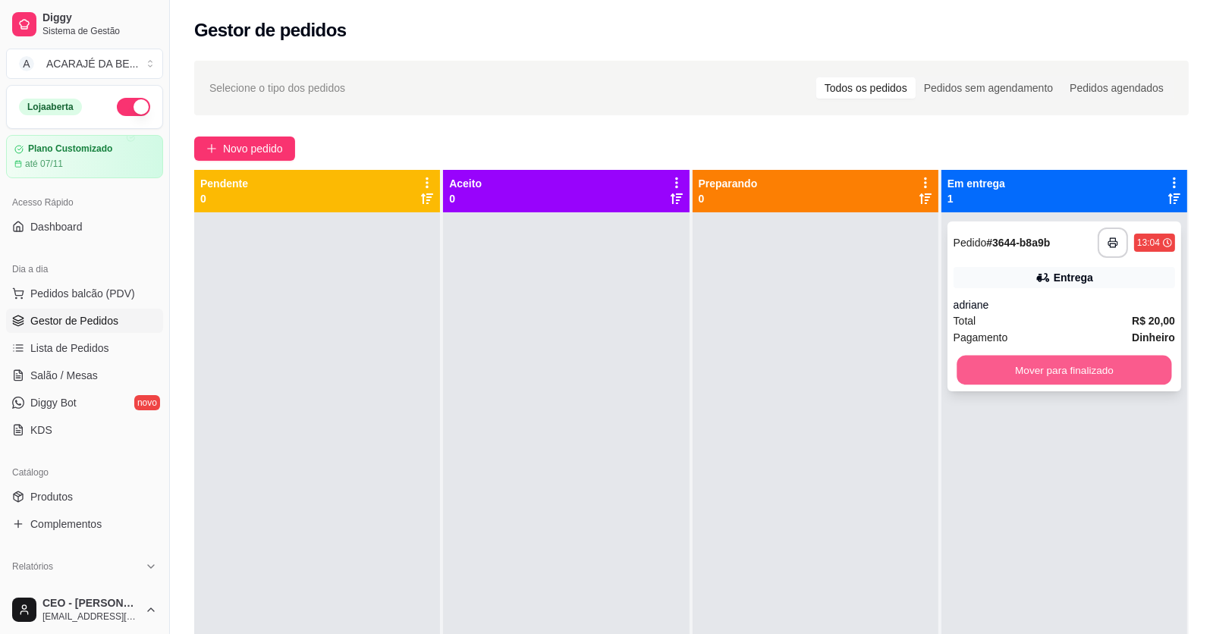
click at [1020, 363] on button "Mover para finalizado" at bounding box center [1063, 371] width 215 height 30
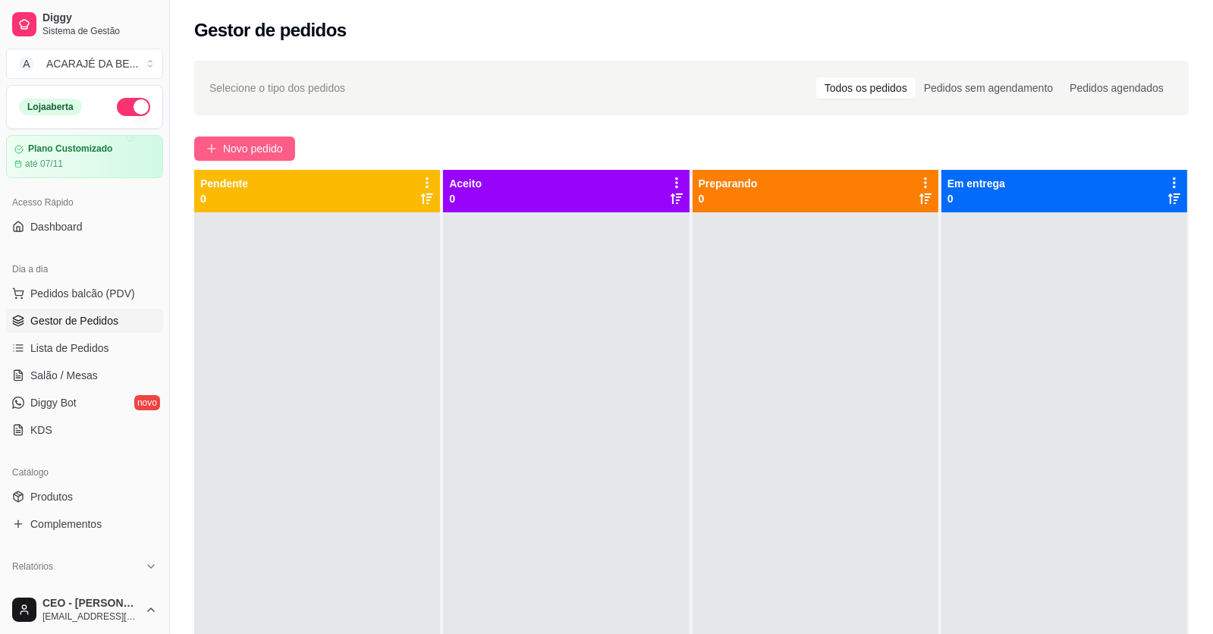
click at [245, 149] on span "Novo pedido" at bounding box center [253, 148] width 60 height 17
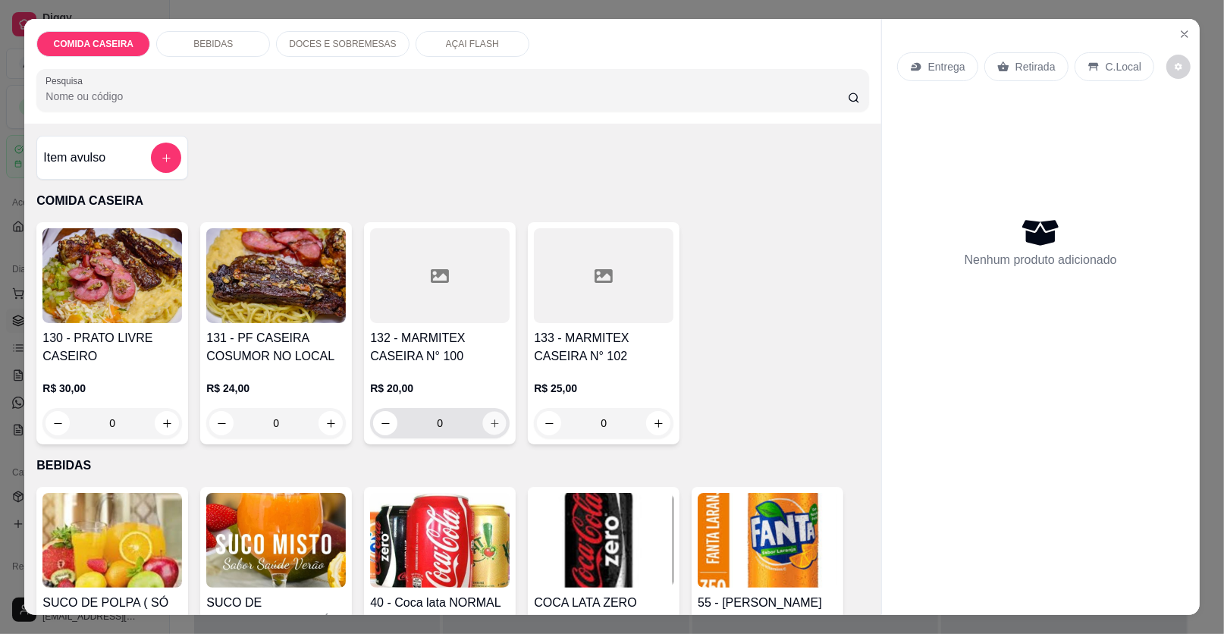
click at [493, 430] on button "increase-product-quantity" at bounding box center [495, 424] width 24 height 24
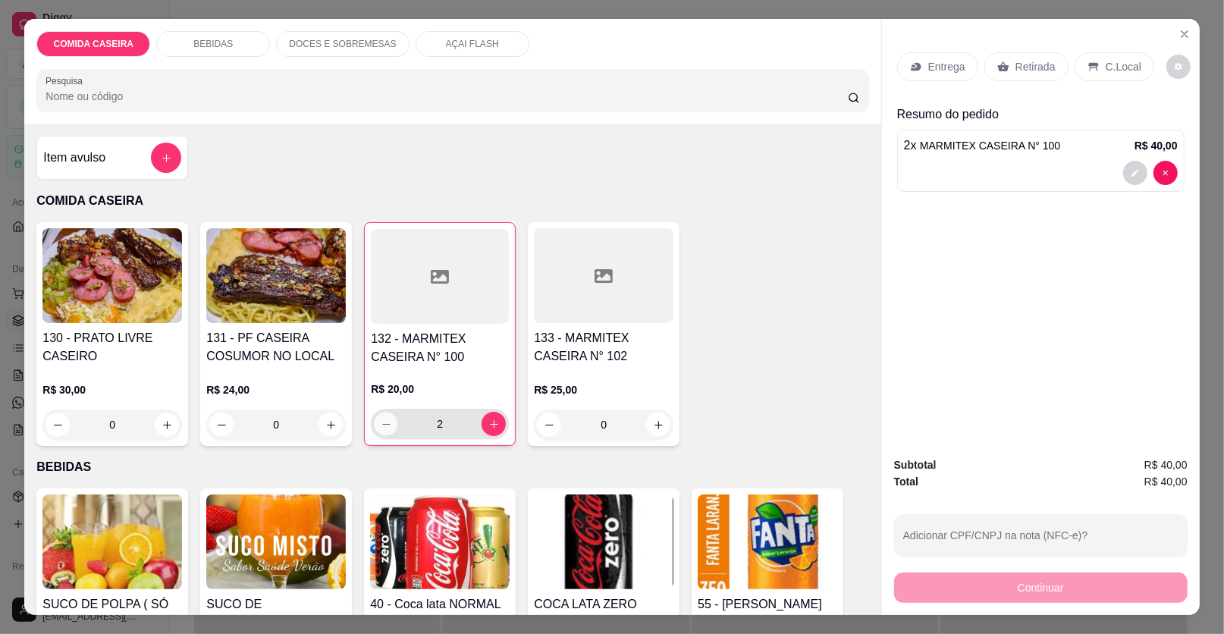
click at [388, 429] on button "decrease-product-quantity" at bounding box center [387, 425] width 24 height 24
type input "1"
click at [1025, 68] on p "Retirada" at bounding box center [1036, 66] width 40 height 15
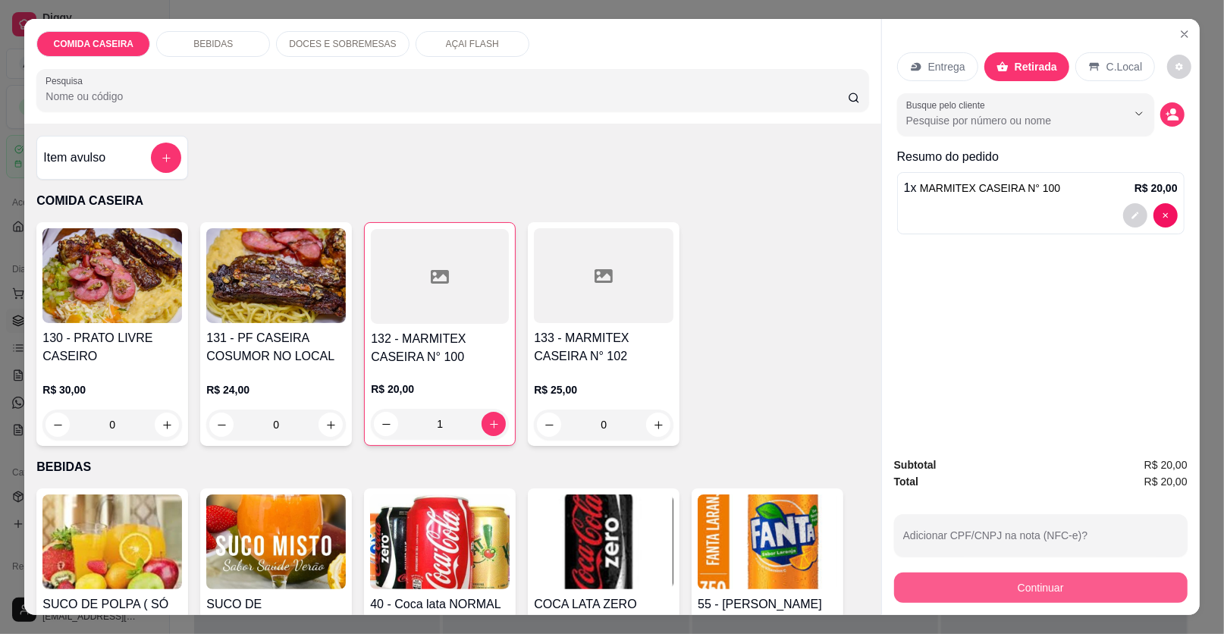
click at [1003, 581] on button "Continuar" at bounding box center [1041, 588] width 294 height 30
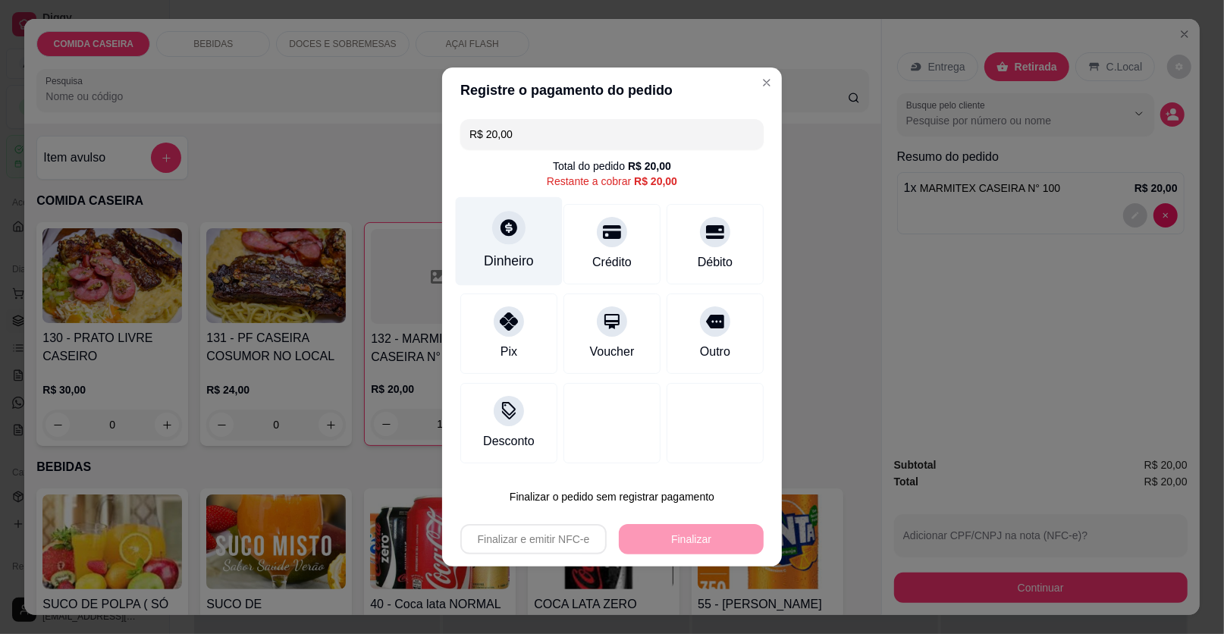
click at [533, 266] on div "Dinheiro" at bounding box center [509, 241] width 107 height 89
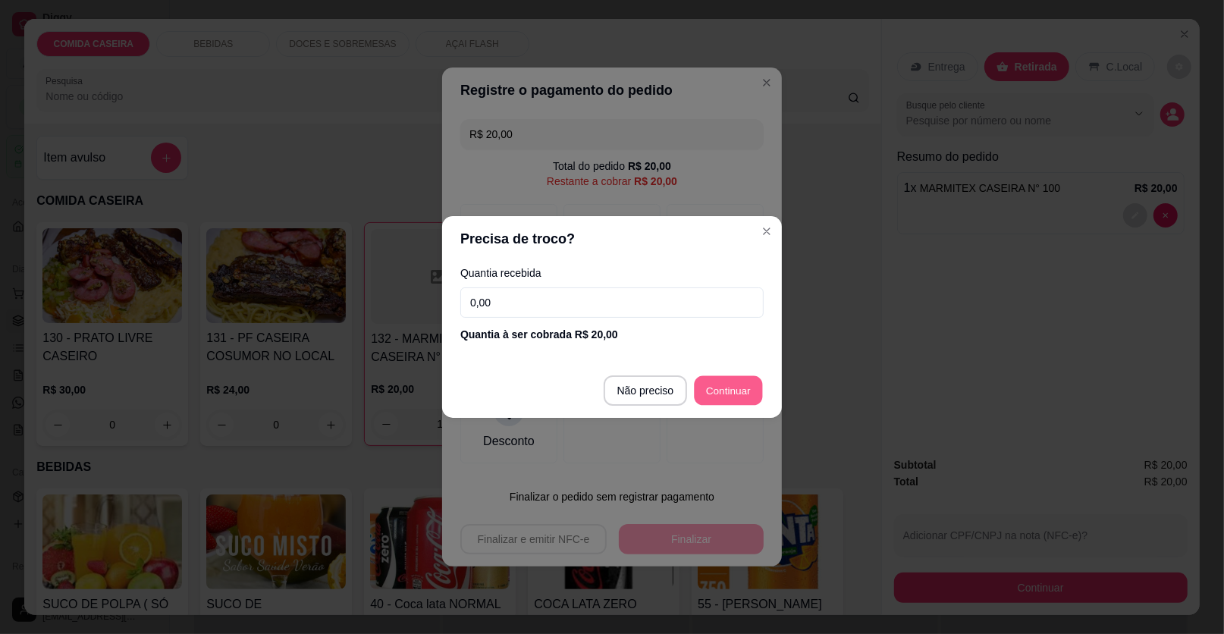
type input "R$ 0,00"
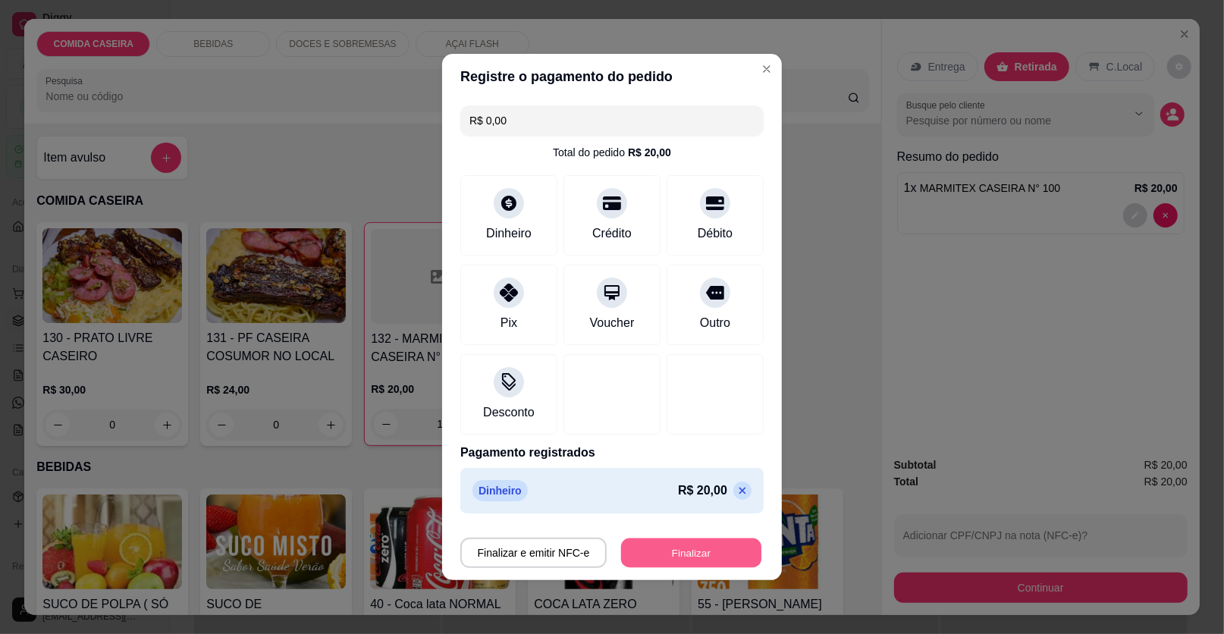
click at [702, 542] on button "Finalizar" at bounding box center [691, 554] width 140 height 30
type input "0"
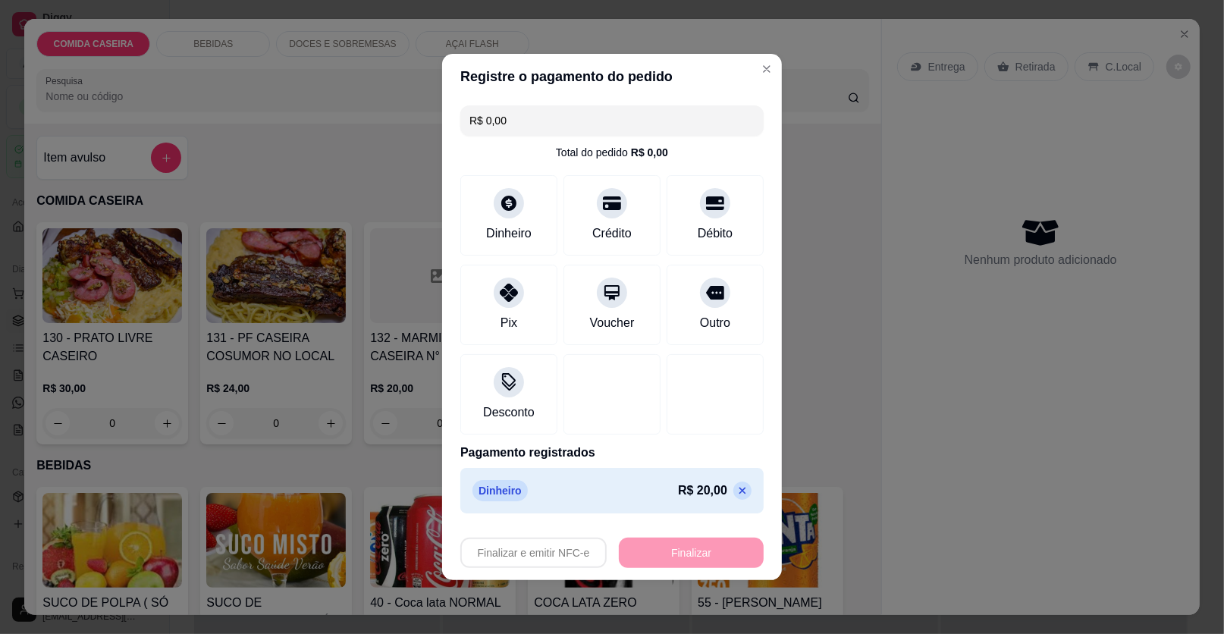
type input "-R$ 20,00"
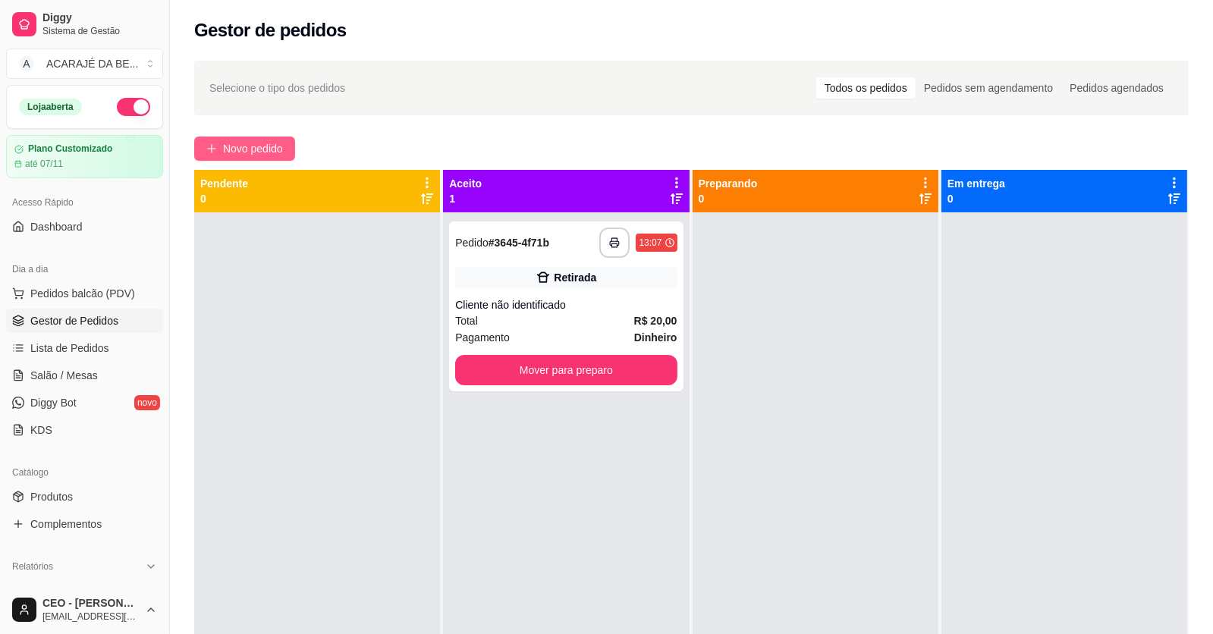
click at [273, 151] on span "Novo pedido" at bounding box center [253, 148] width 60 height 17
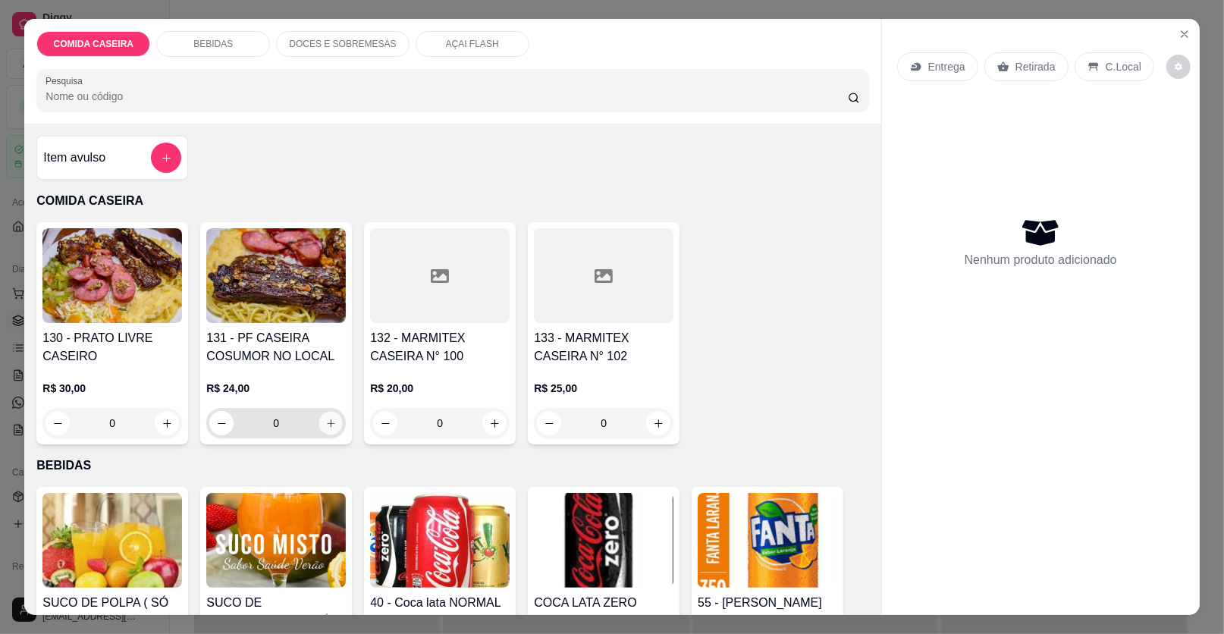
click at [321, 430] on button "increase-product-quantity" at bounding box center [331, 424] width 24 height 24
type input "1"
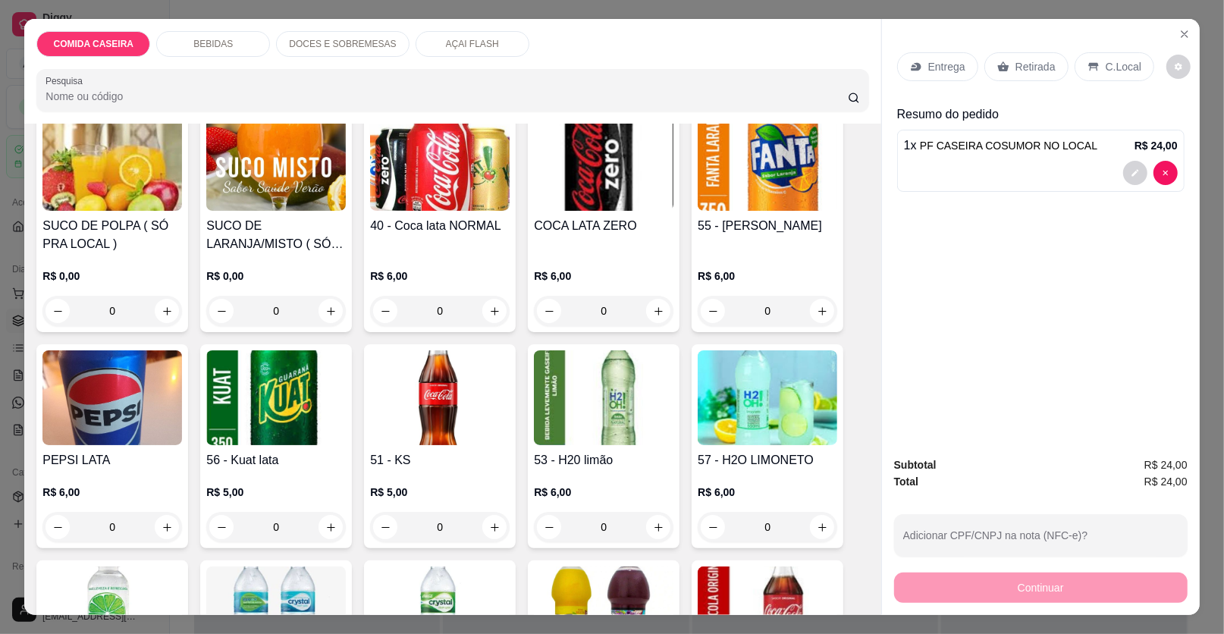
scroll to position [834, 0]
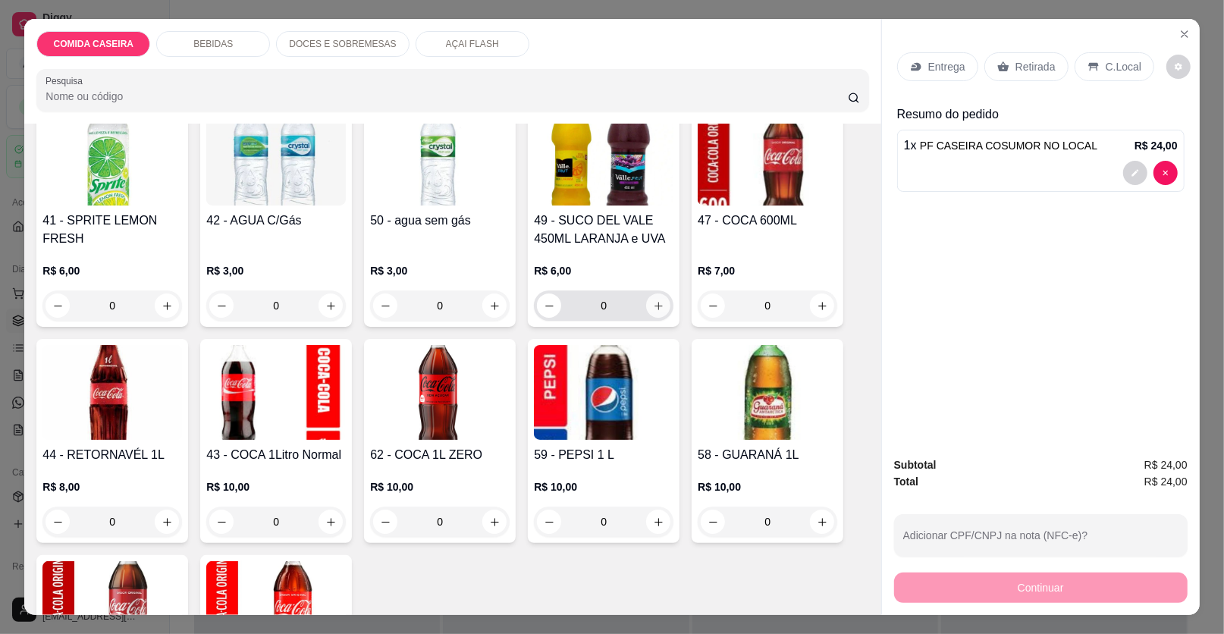
click at [655, 312] on button "increase-product-quantity" at bounding box center [658, 306] width 24 height 24
type input "1"
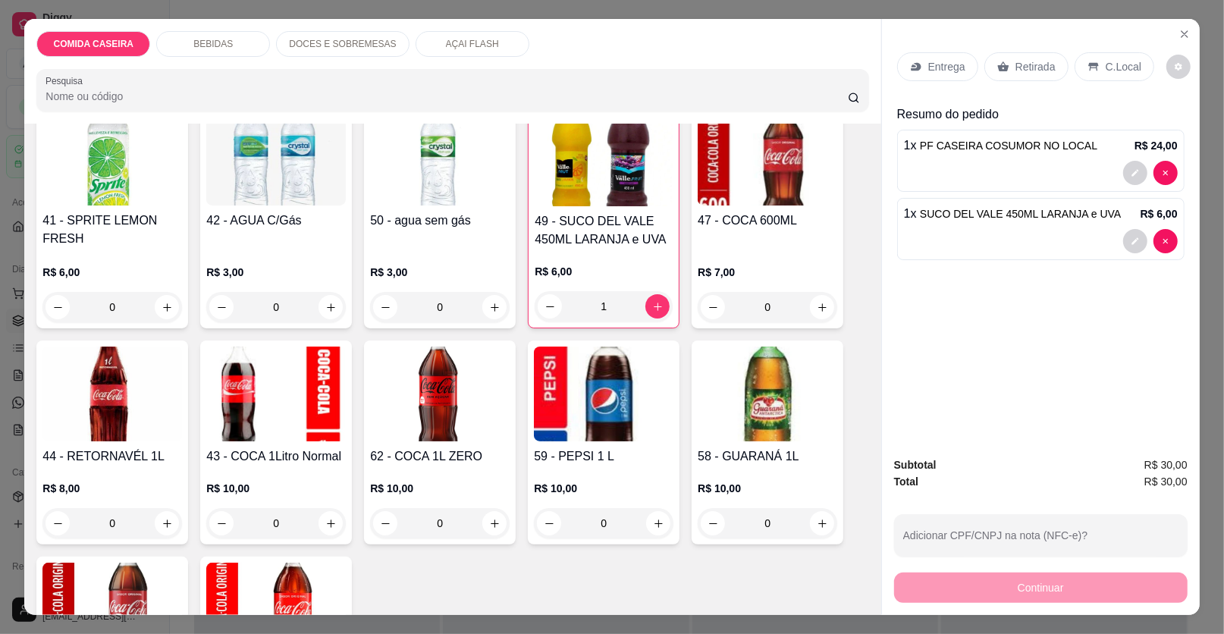
click at [1099, 55] on div "C.Local" at bounding box center [1115, 66] width 80 height 29
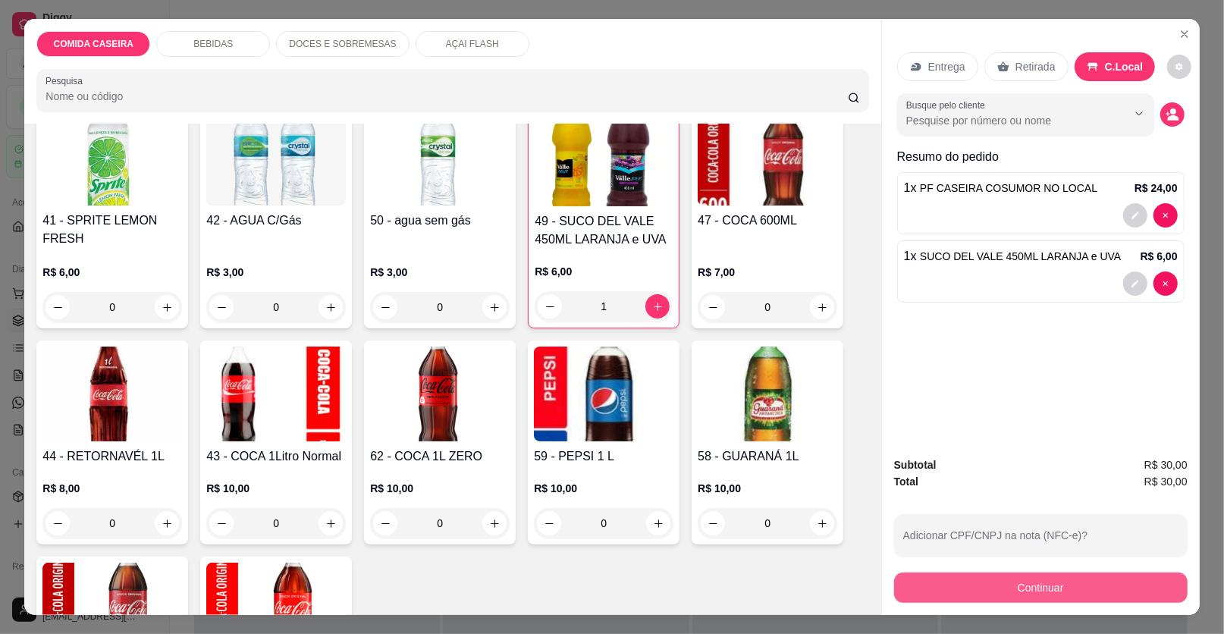
click at [1035, 594] on button "Continuar" at bounding box center [1041, 588] width 294 height 30
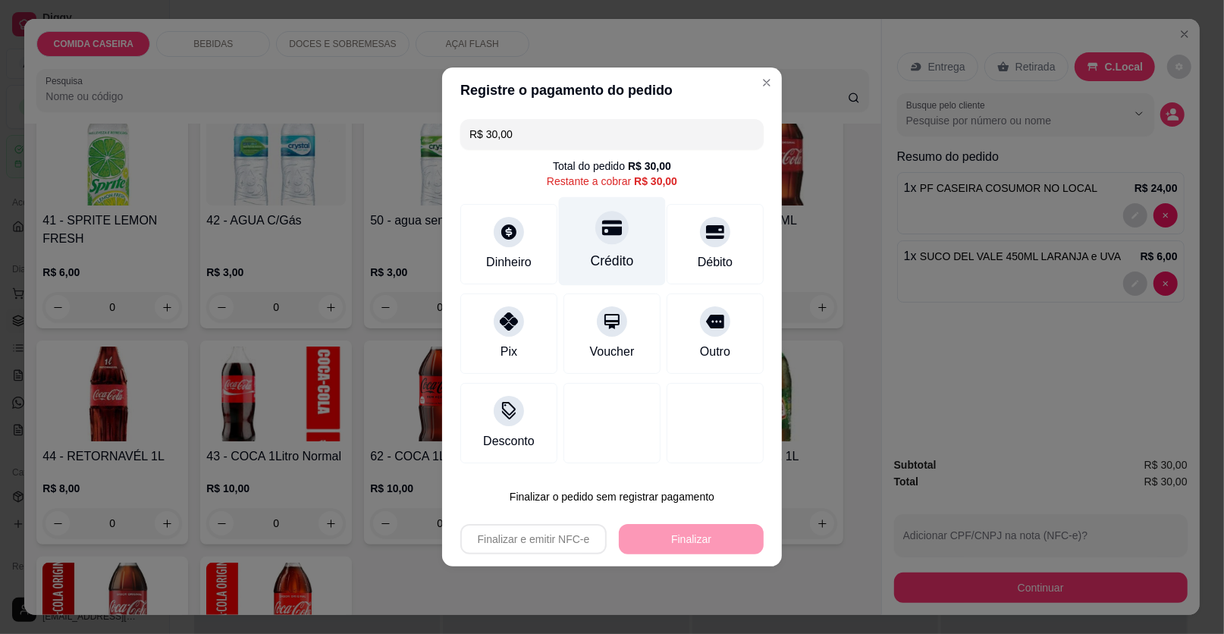
click at [624, 258] on div "Crédito" at bounding box center [612, 261] width 43 height 20
type input "R$ 0,00"
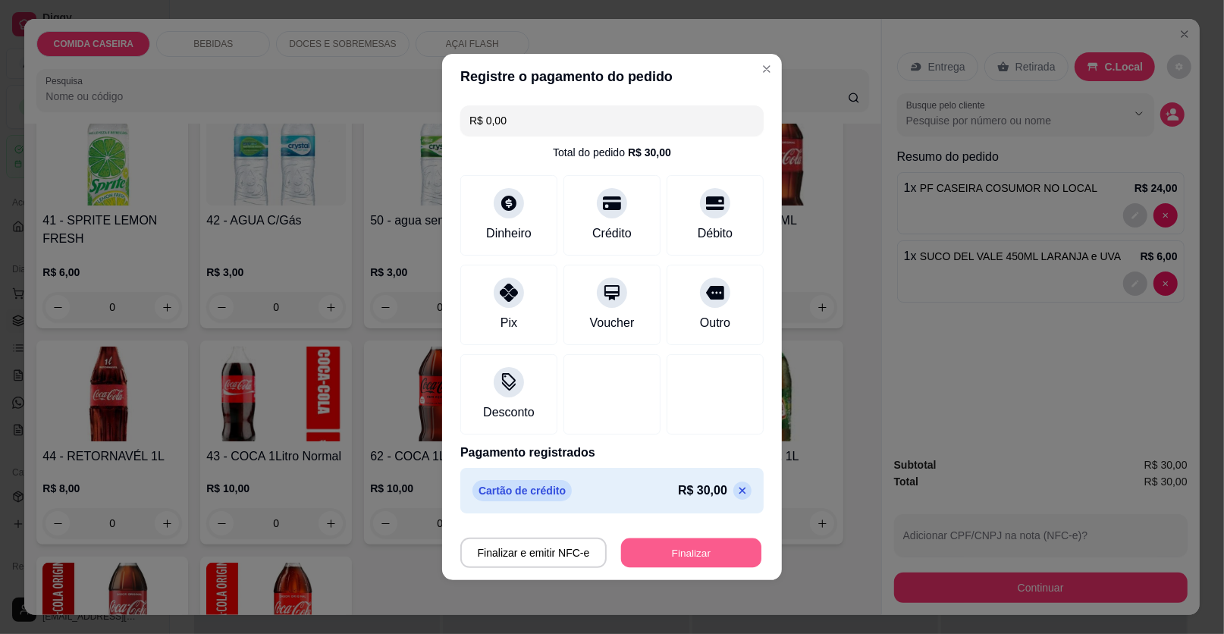
click at [689, 549] on button "Finalizar" at bounding box center [691, 554] width 140 height 30
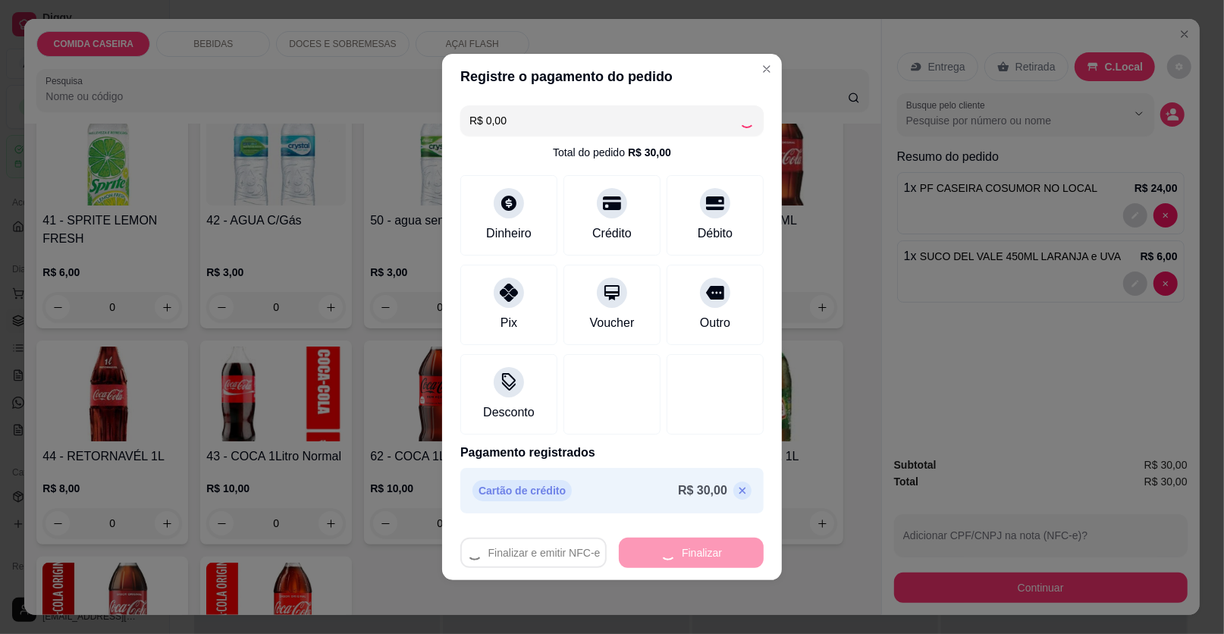
type input "0"
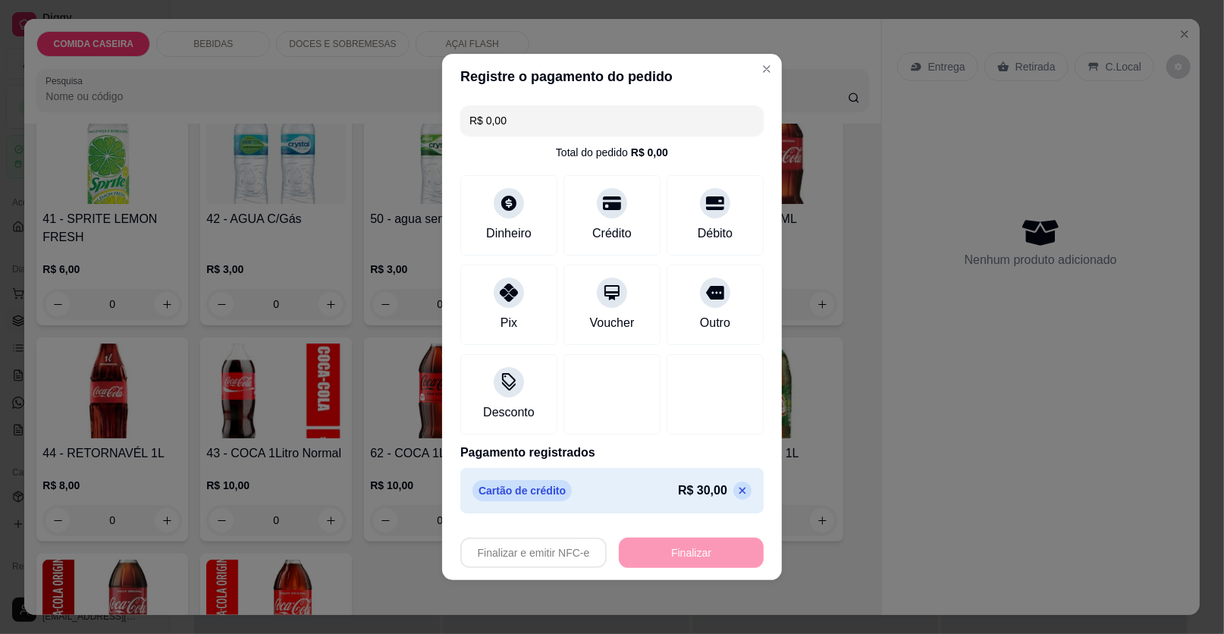
type input "-R$ 30,00"
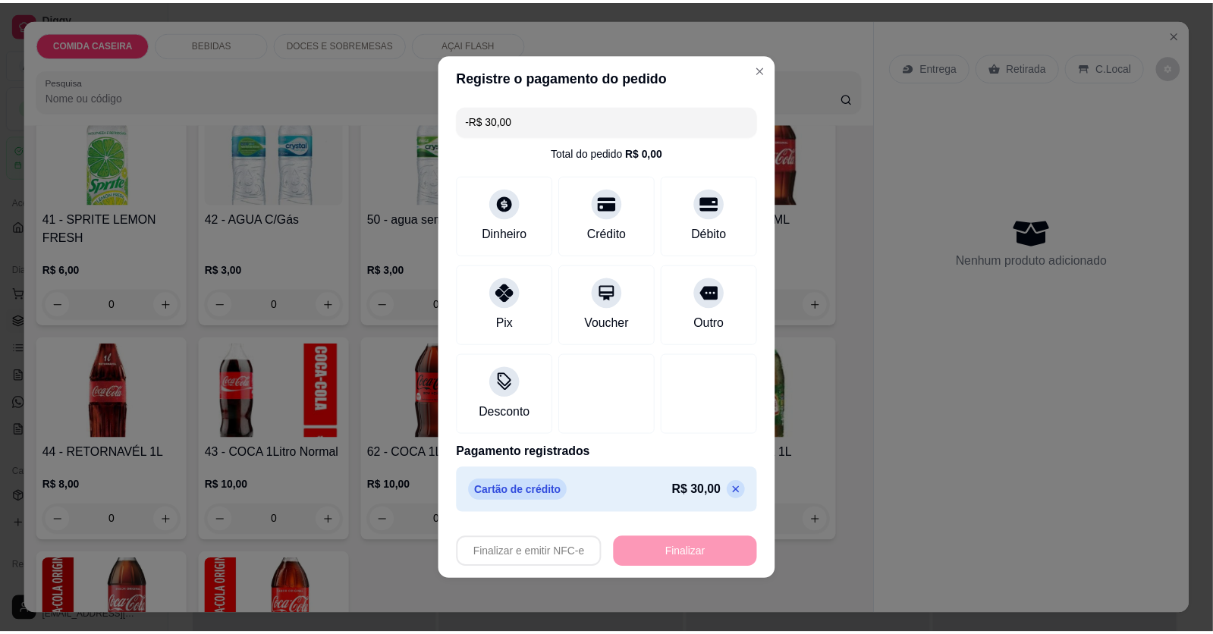
scroll to position [833, 0]
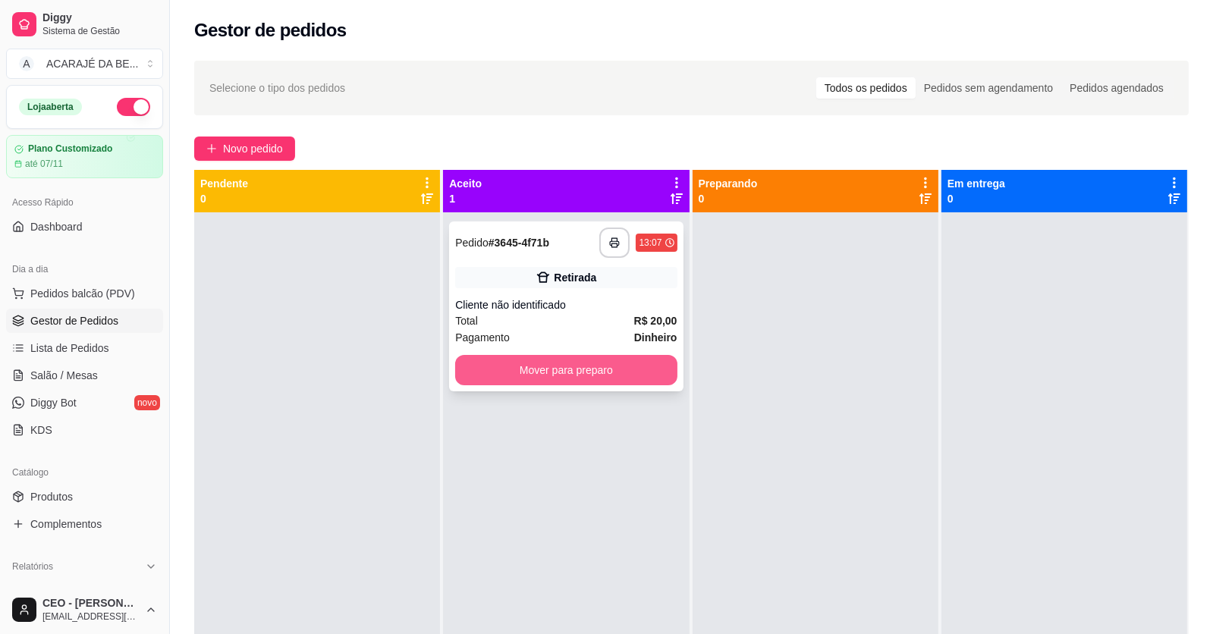
click at [618, 377] on button "Mover para preparo" at bounding box center [565, 370] width 221 height 30
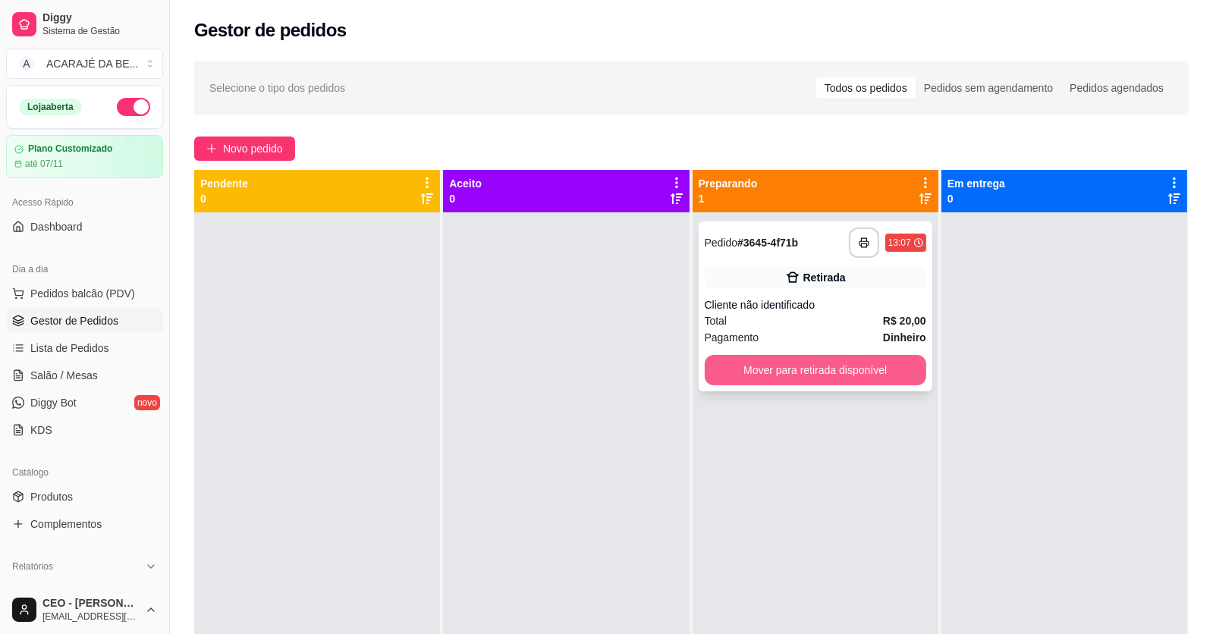
click at [836, 363] on button "Mover para retirada disponível" at bounding box center [815, 370] width 221 height 30
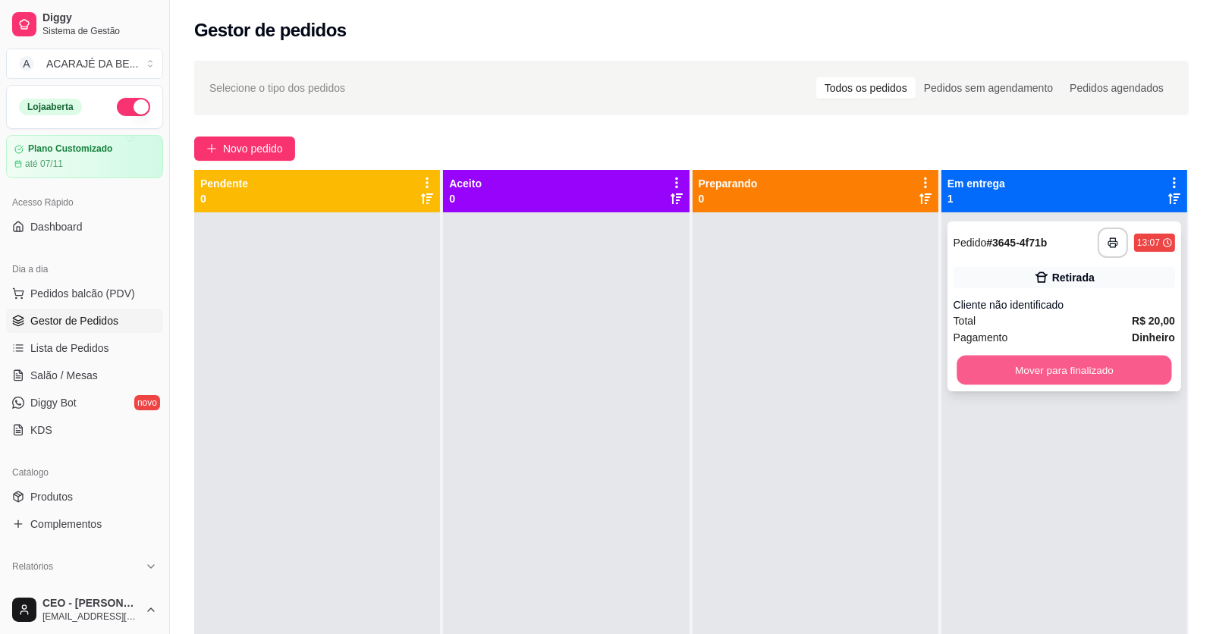
click at [1079, 366] on button "Mover para finalizado" at bounding box center [1063, 371] width 215 height 30
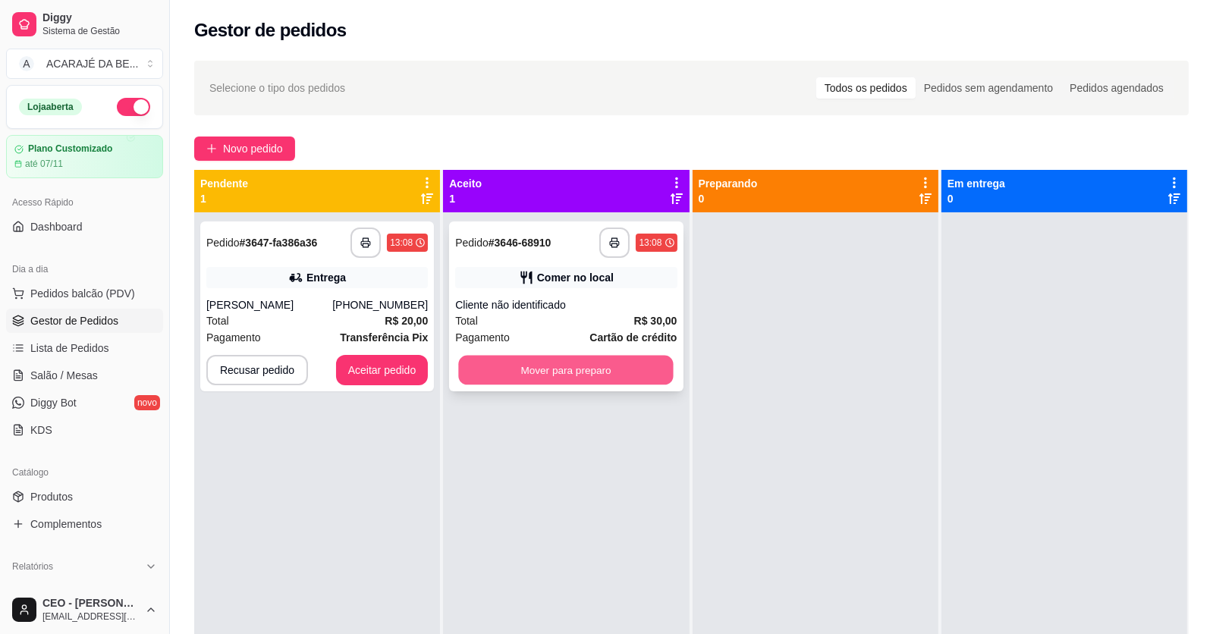
click at [619, 358] on button "Mover para preparo" at bounding box center [566, 371] width 215 height 30
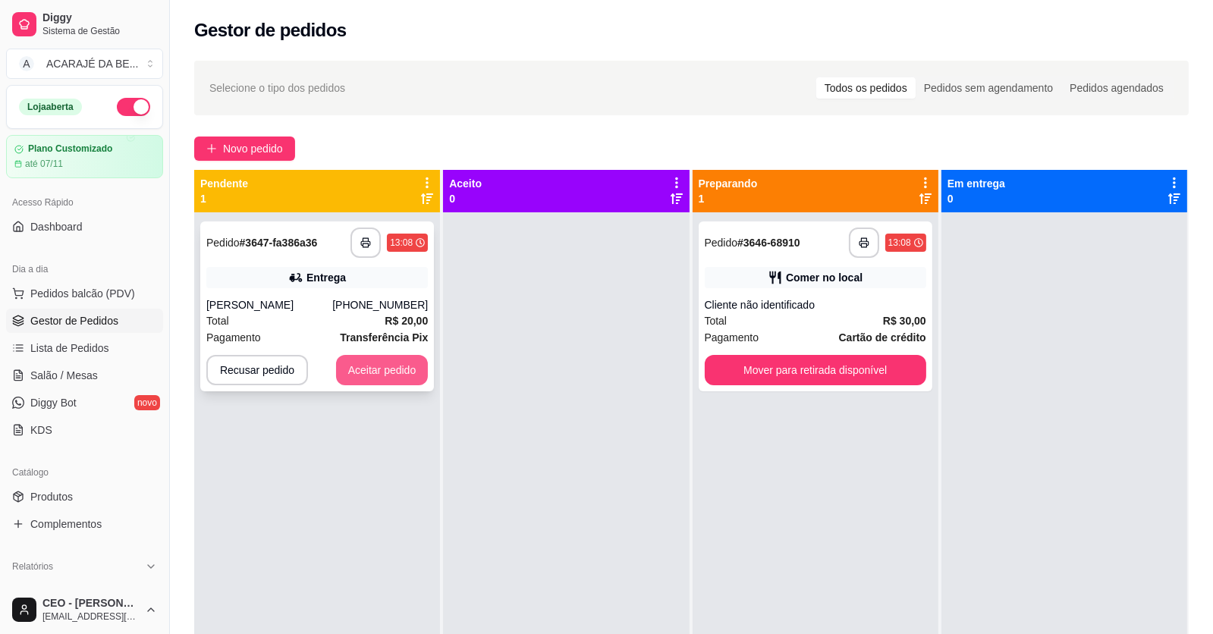
click at [390, 375] on button "Aceitar pedido" at bounding box center [382, 370] width 93 height 30
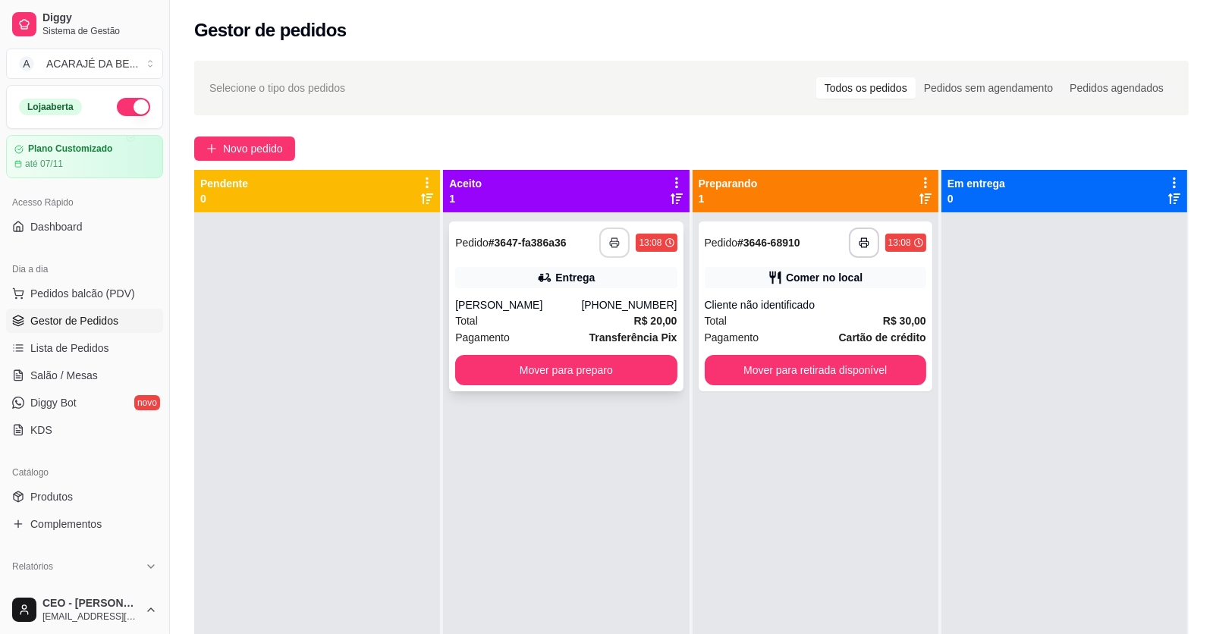
click at [615, 246] on button "button" at bounding box center [614, 243] width 30 height 30
click at [642, 365] on button "Mover para preparo" at bounding box center [566, 371] width 215 height 30
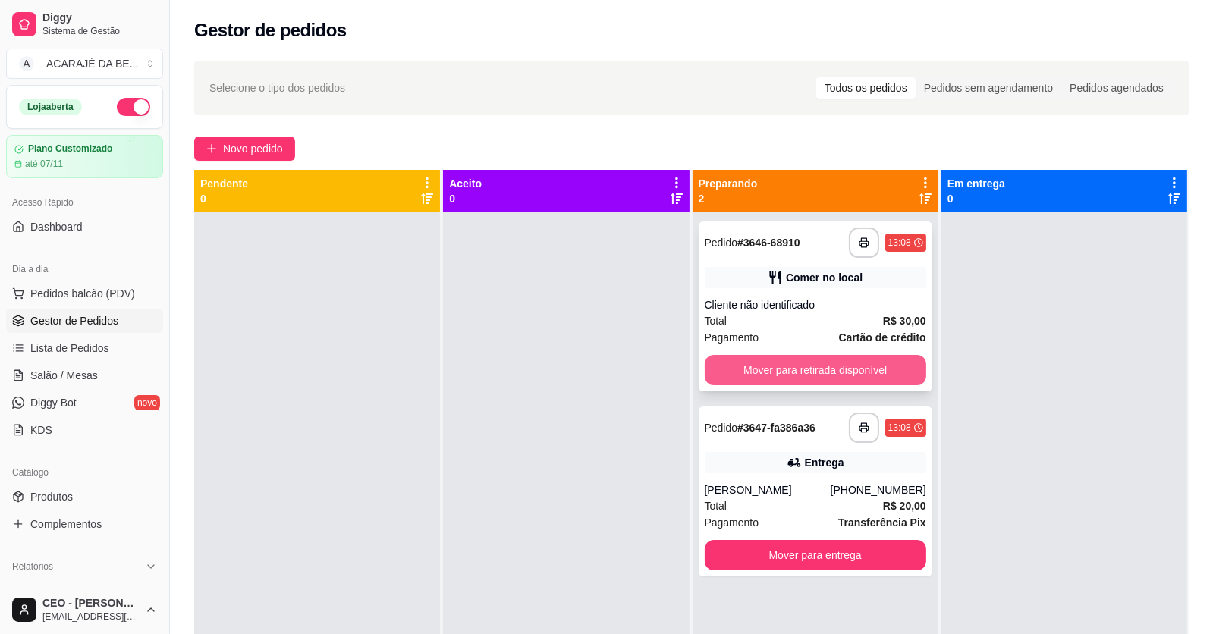
click at [770, 369] on button "Mover para retirada disponível" at bounding box center [815, 370] width 221 height 30
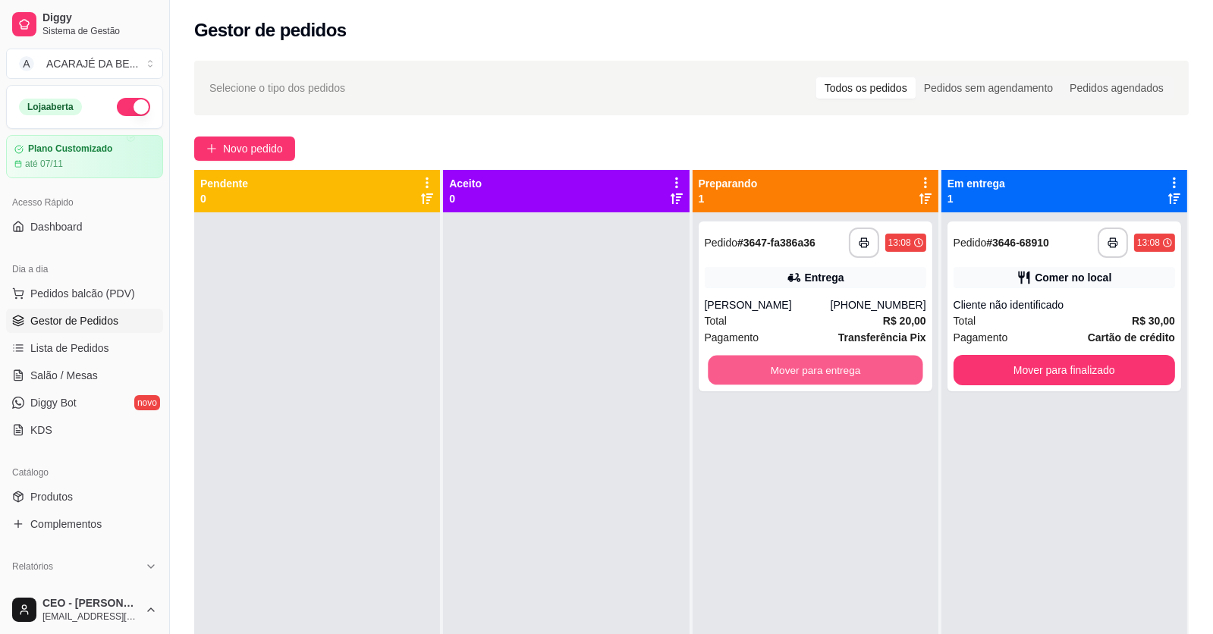
click at [771, 368] on button "Mover para entrega" at bounding box center [815, 371] width 215 height 30
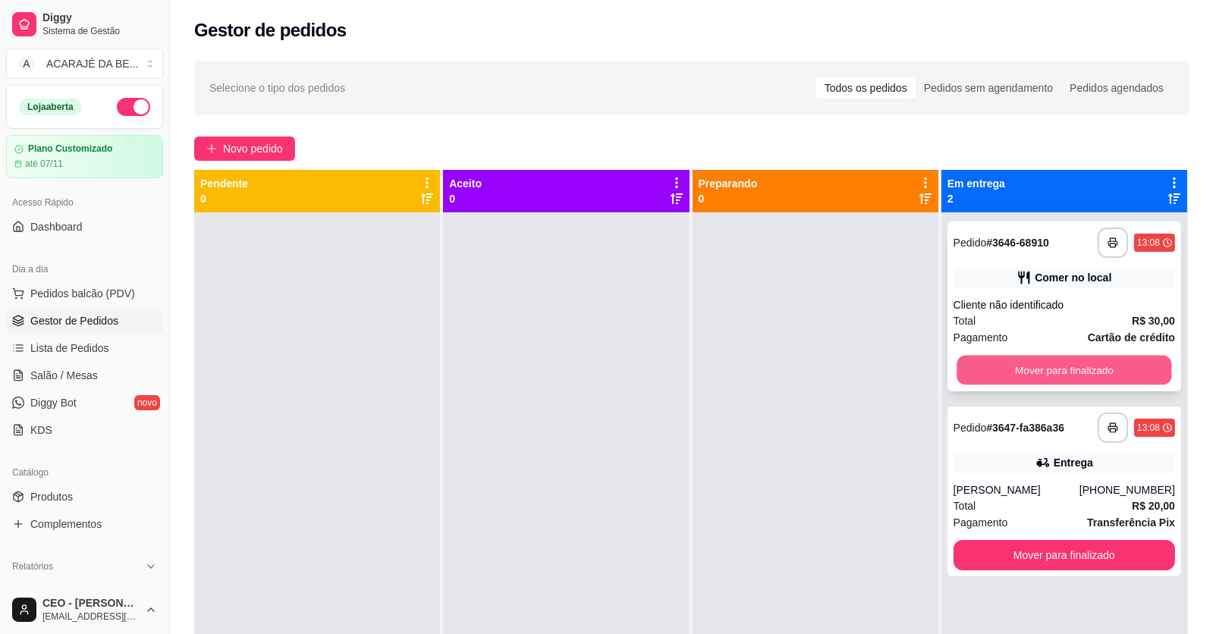
click at [981, 371] on button "Mover para finalizado" at bounding box center [1063, 371] width 215 height 30
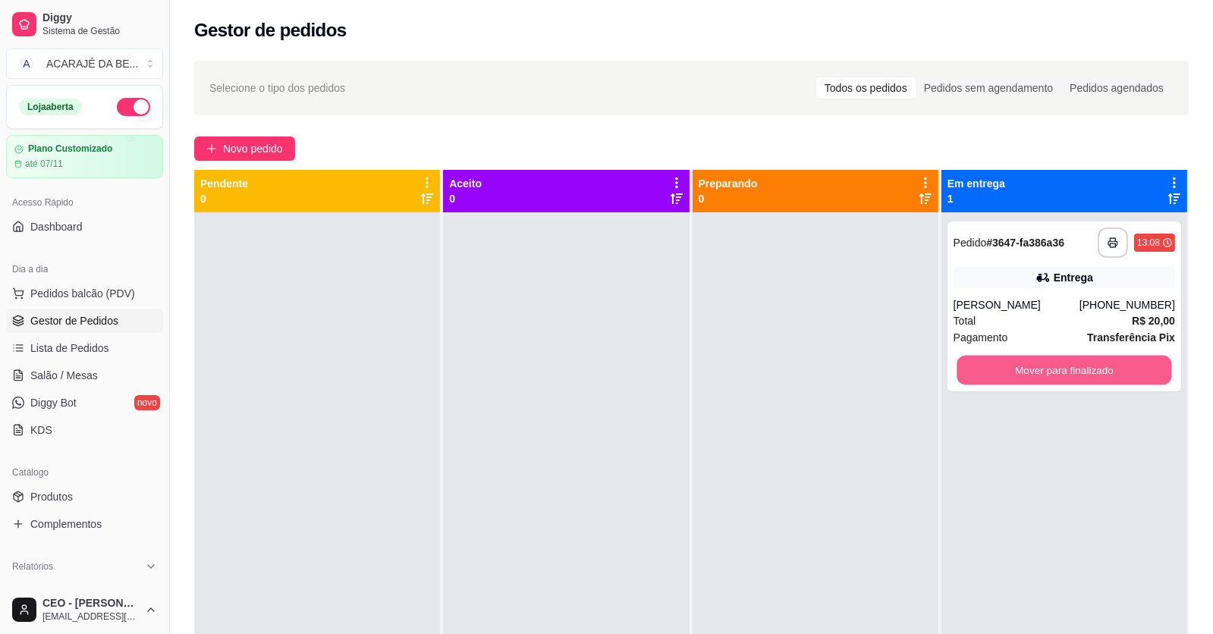
click at [981, 372] on button "Mover para finalizado" at bounding box center [1063, 371] width 215 height 30
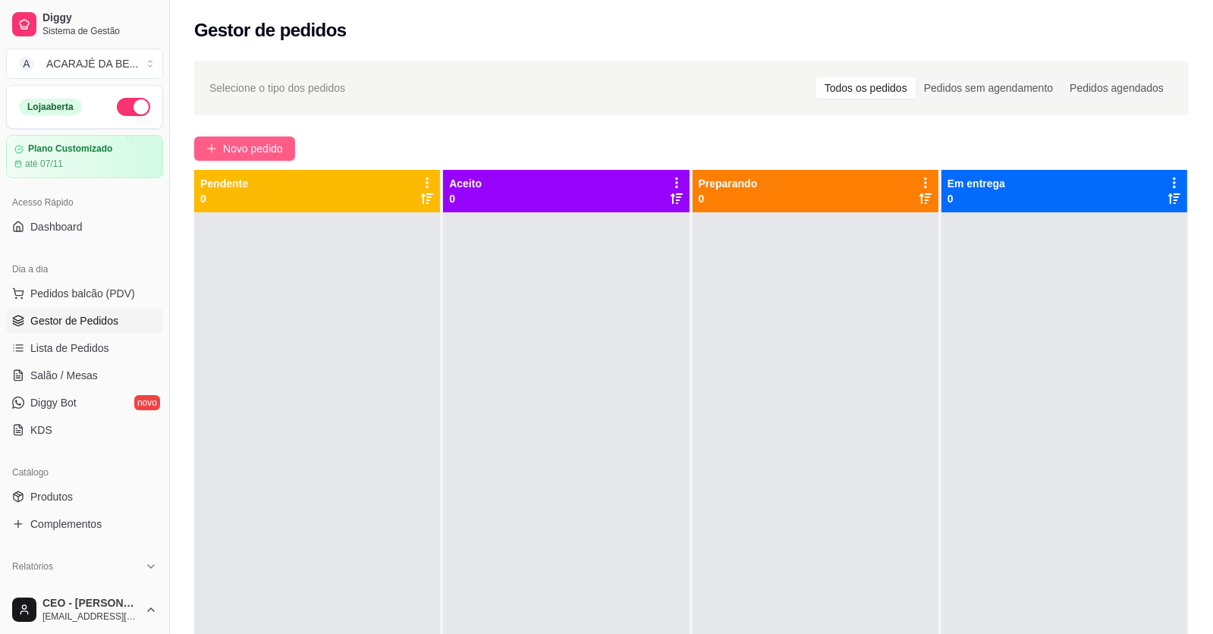
click at [267, 149] on span "Novo pedido" at bounding box center [253, 148] width 60 height 17
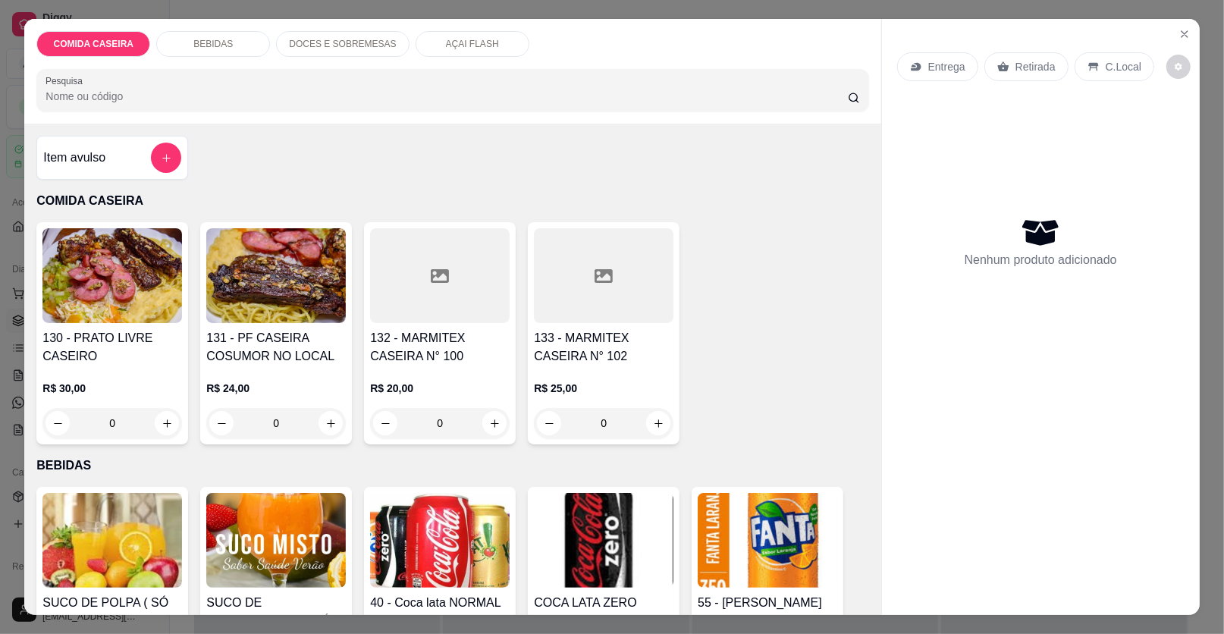
click at [561, 279] on div at bounding box center [604, 275] width 140 height 95
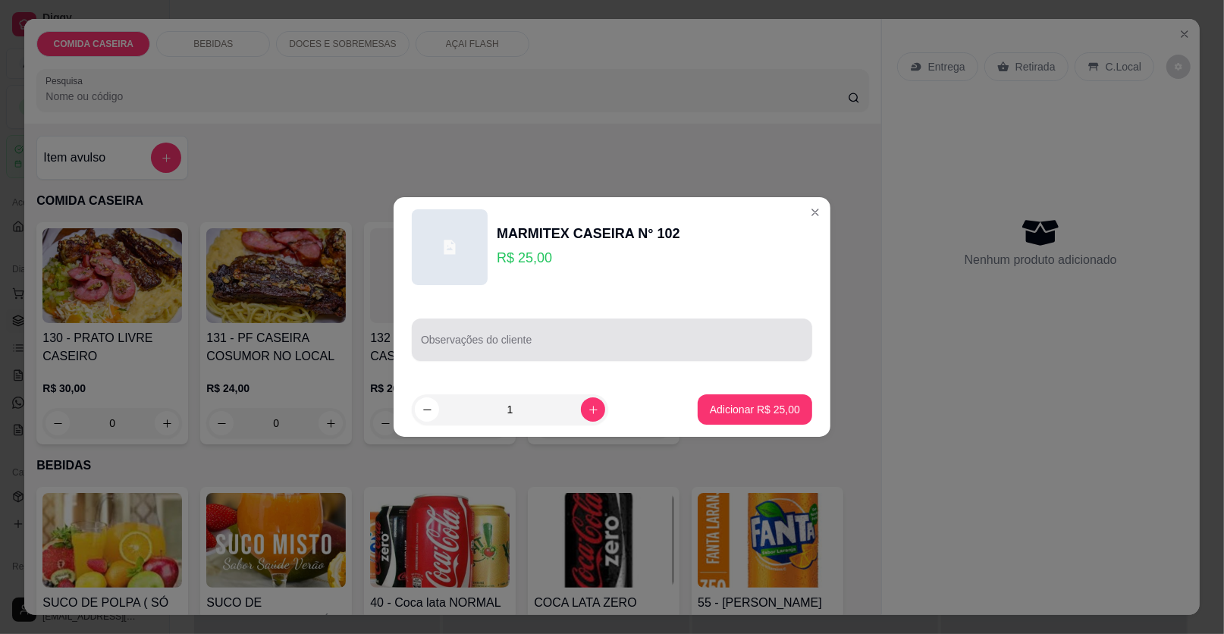
click at [607, 331] on div at bounding box center [612, 340] width 382 height 30
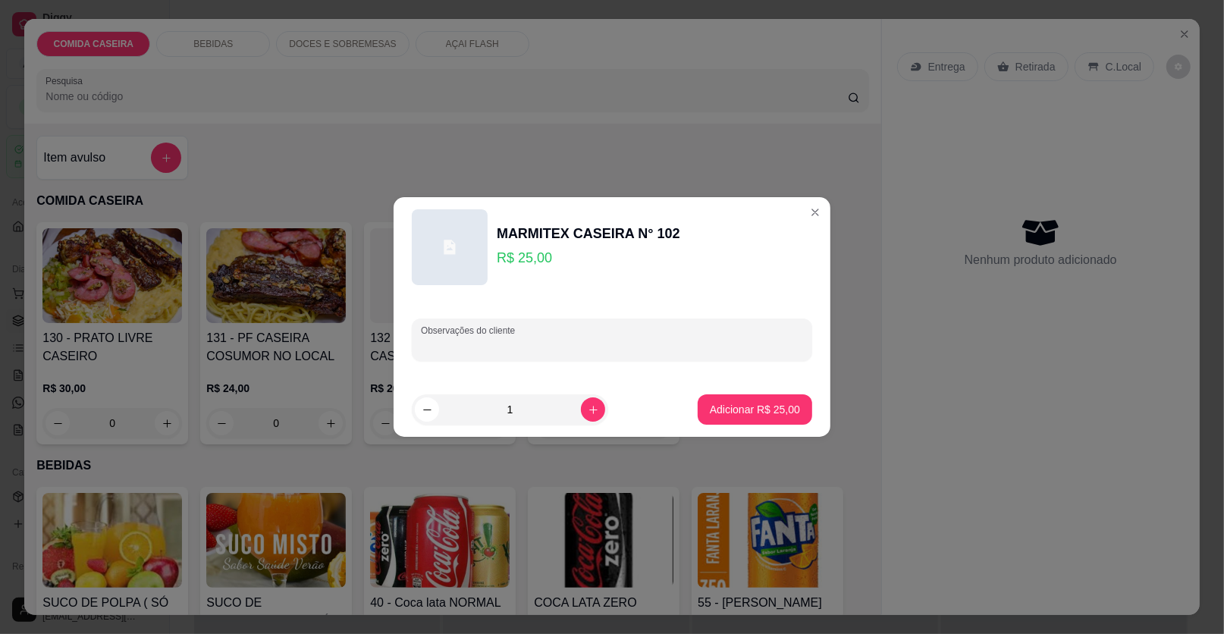
paste input "Carne ao molho Macarrão ao alho e óleo Arroz Abacaxi."
type input "Carne ao molho Macarrão ao alho e óleo Arroz Abacaxi."
click at [798, 410] on button "Adicionar R$ 25,00" at bounding box center [755, 409] width 115 height 30
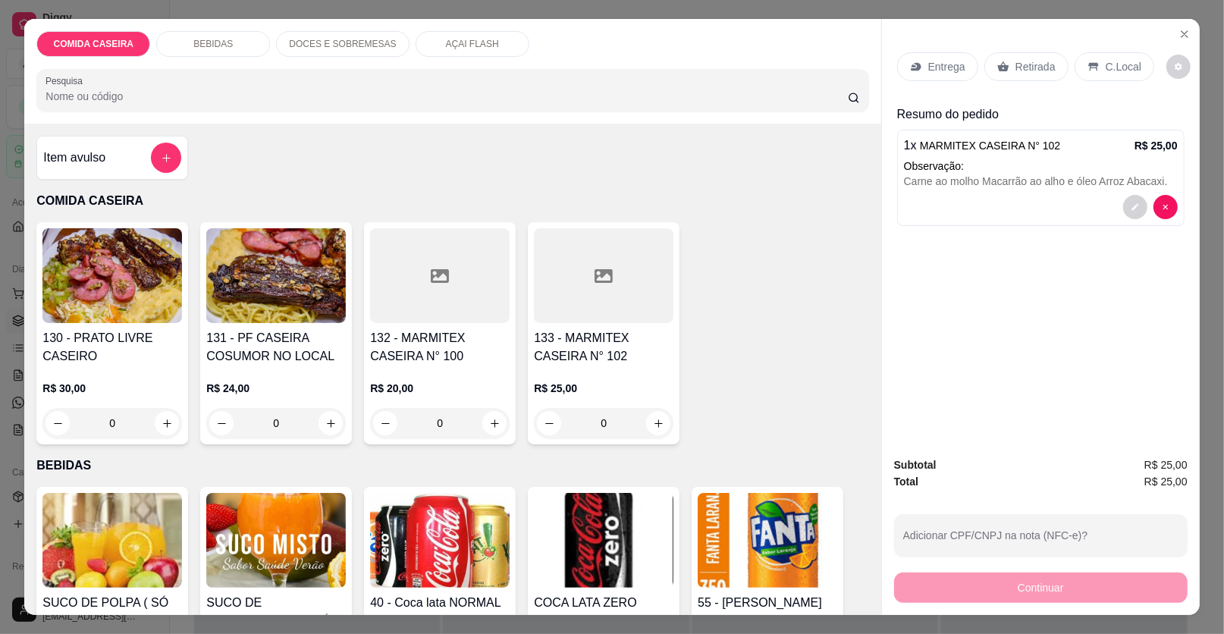
click at [942, 61] on p "Entrega" at bounding box center [946, 66] width 37 height 15
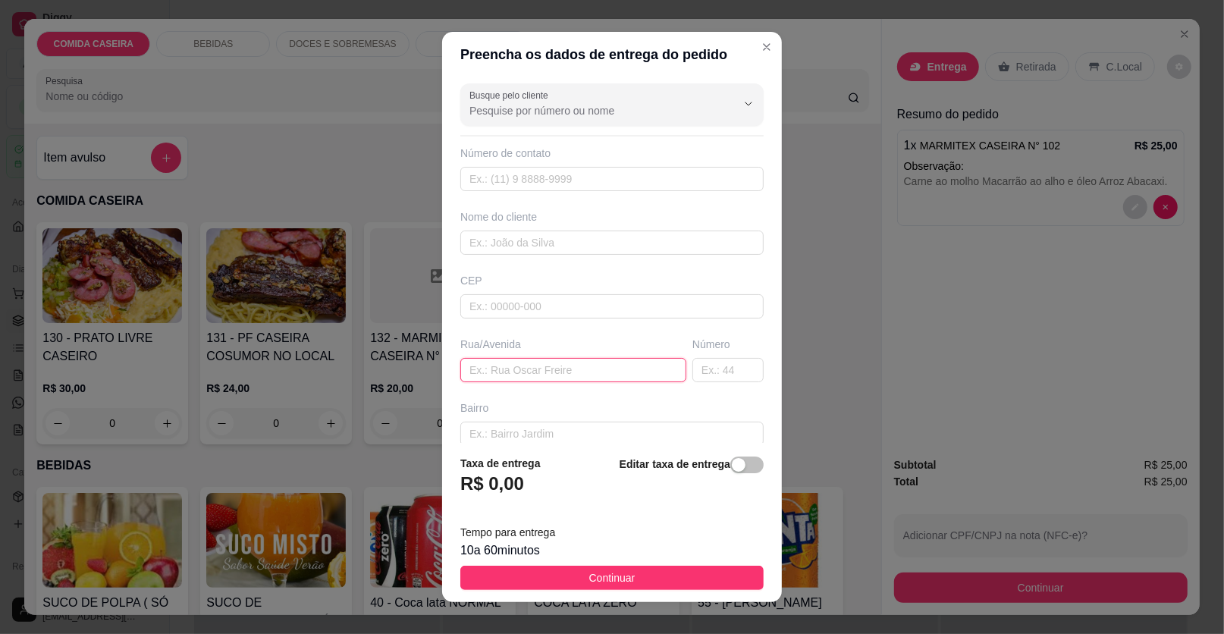
click at [558, 374] on input "text" at bounding box center [573, 370] width 226 height 24
paste input "Em cima da óticas vison"
type input "Em cima da óticas vison"
click at [573, 231] on input "text" at bounding box center [611, 243] width 303 height 24
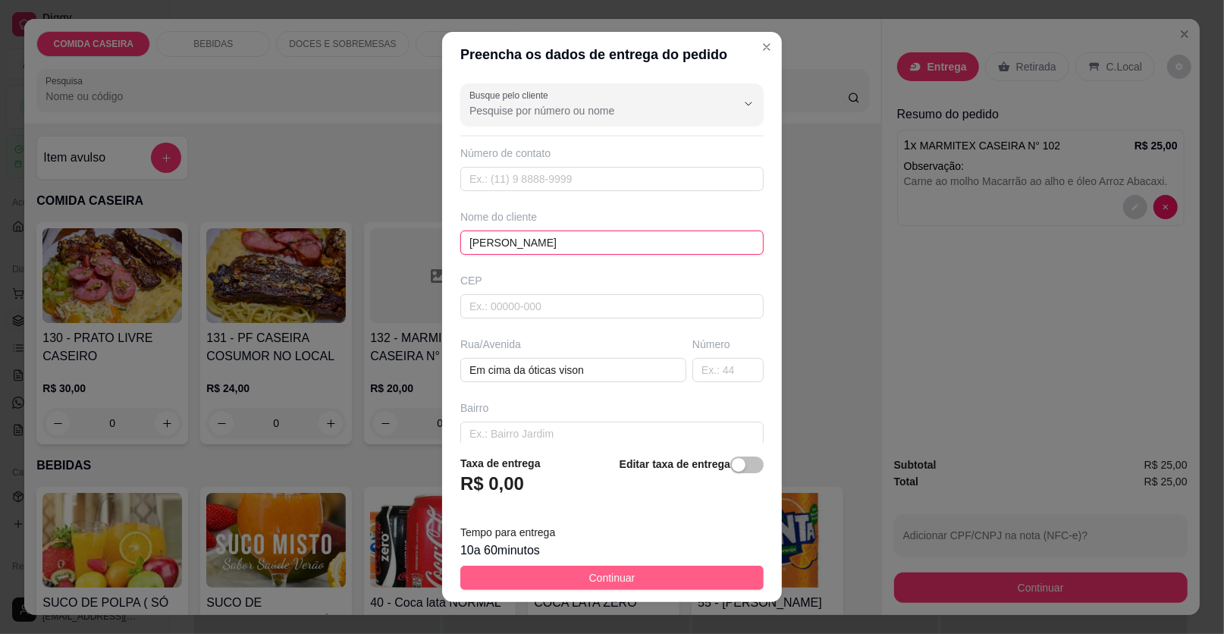
type input "[PERSON_NAME]"
click at [598, 583] on span "Continuar" at bounding box center [612, 578] width 46 height 17
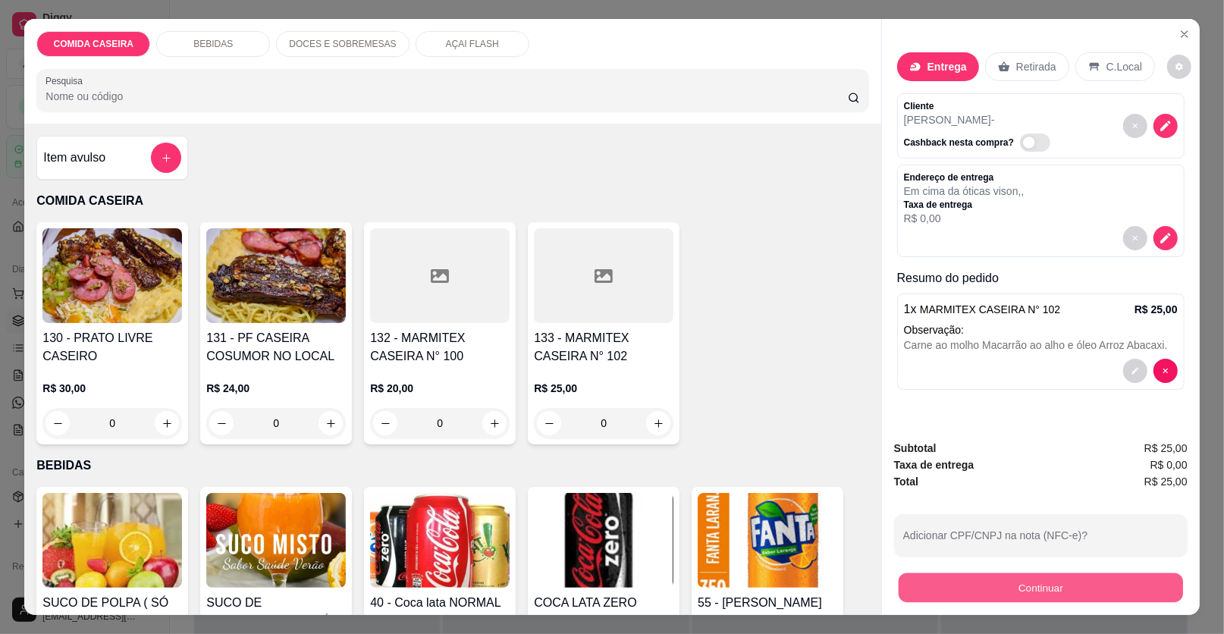
click at [1013, 595] on button "Continuar" at bounding box center [1041, 588] width 284 height 30
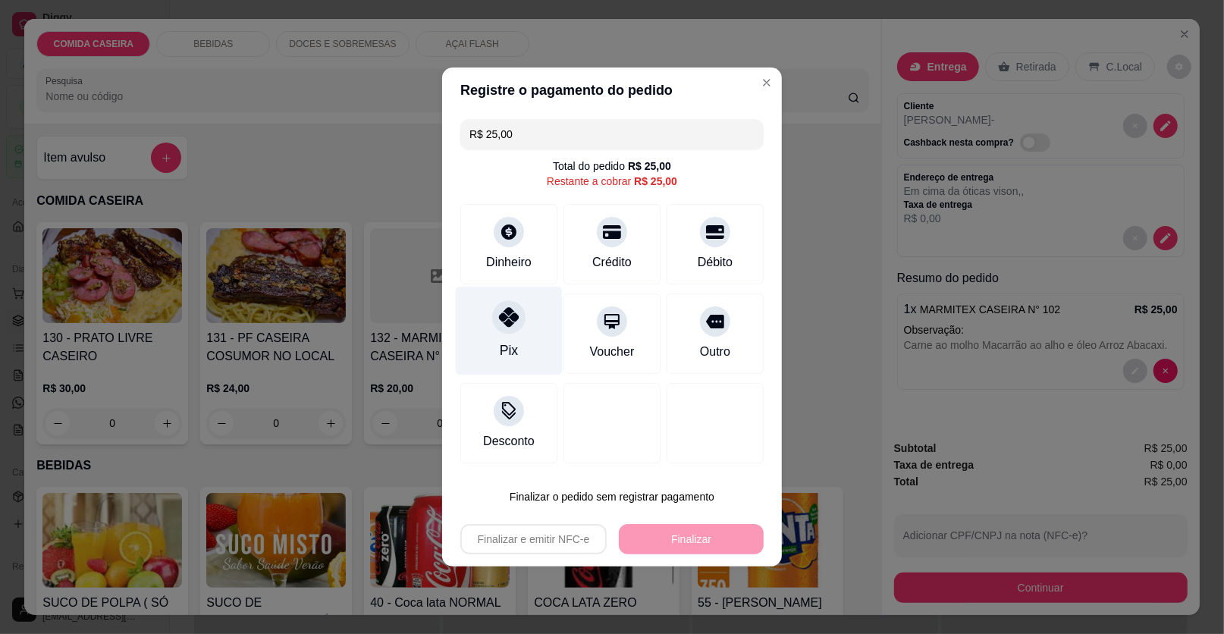
click at [500, 331] on div at bounding box center [508, 316] width 33 height 33
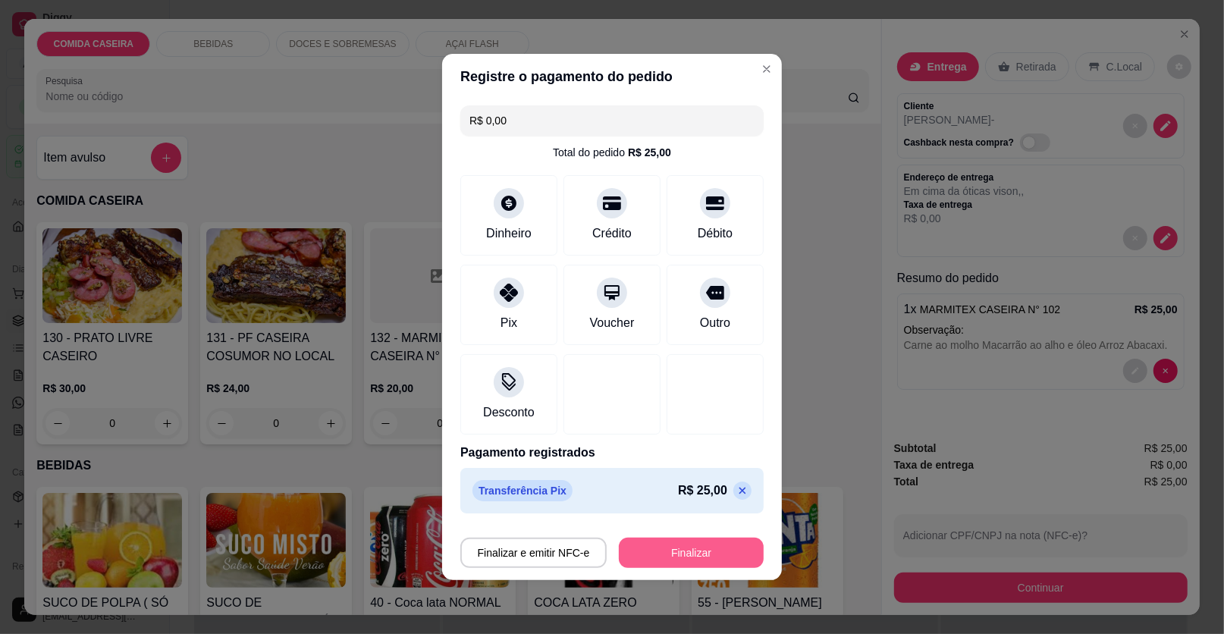
click at [706, 556] on button "Finalizar" at bounding box center [691, 553] width 145 height 30
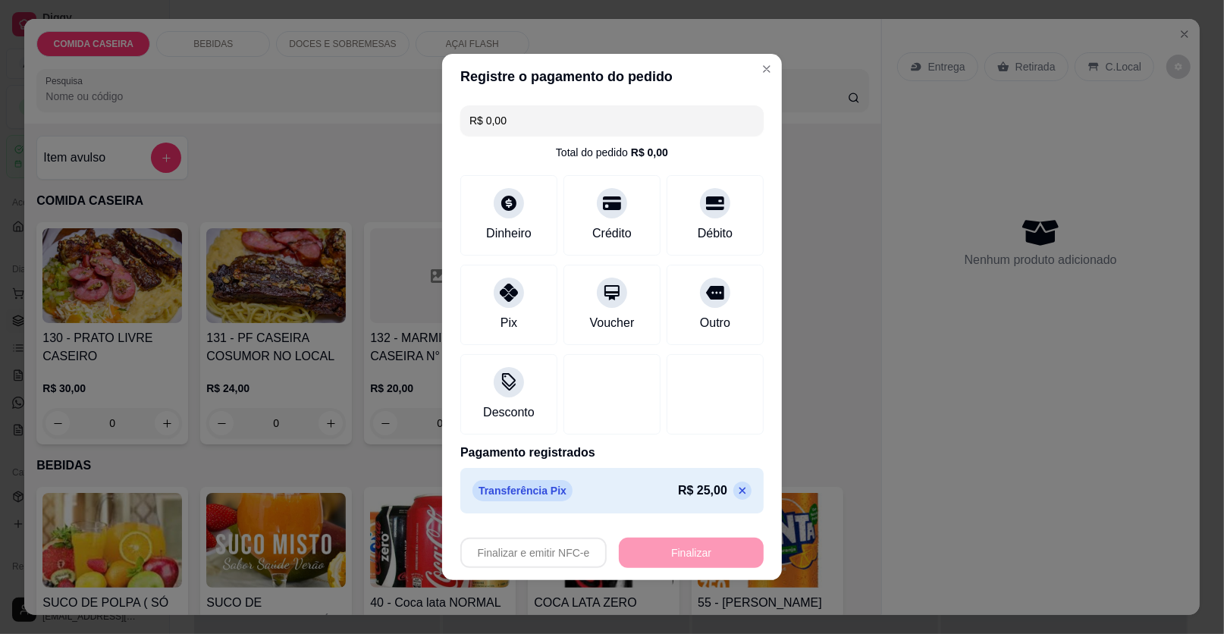
type input "-R$ 25,00"
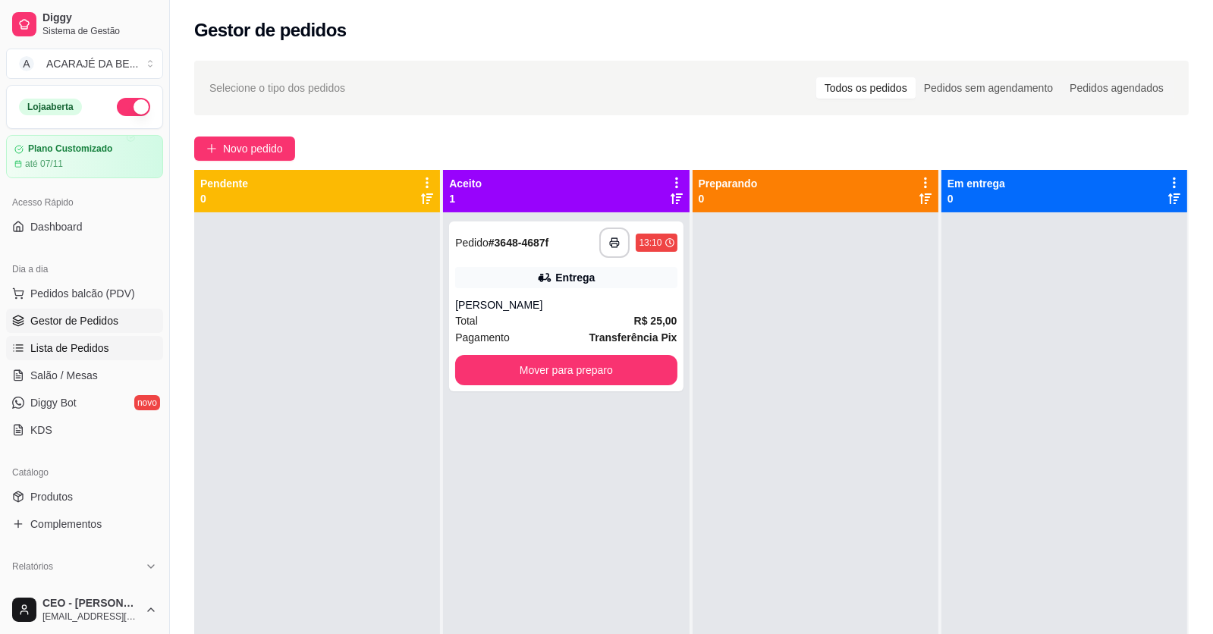
click at [62, 336] on link "Lista de Pedidos" at bounding box center [84, 348] width 157 height 24
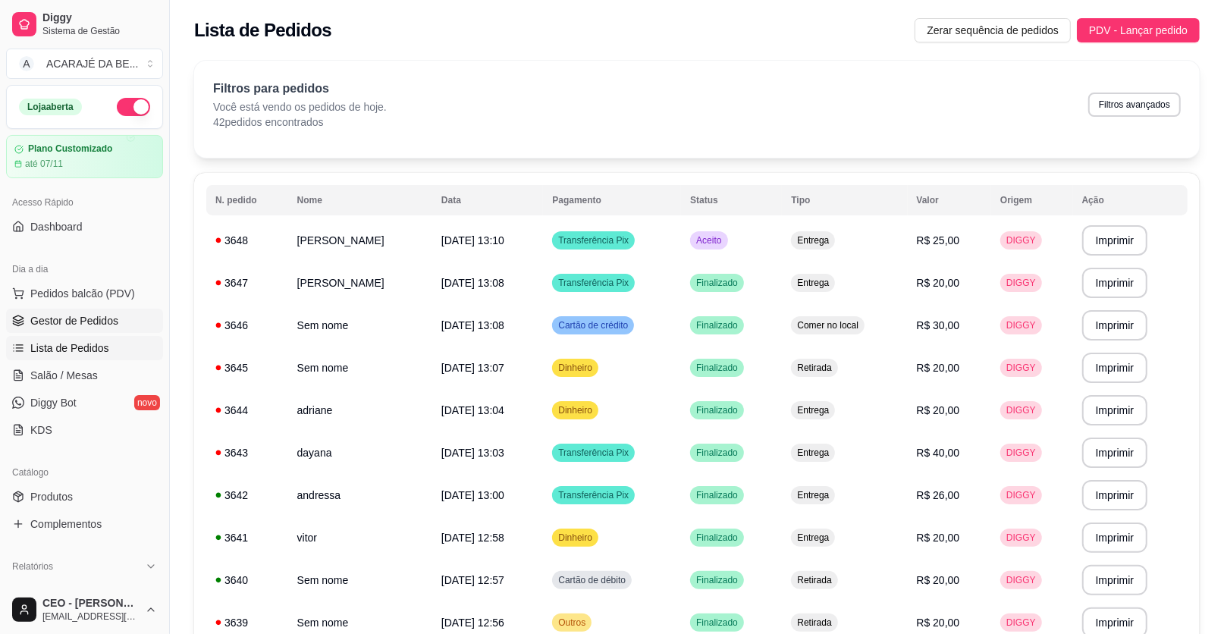
click at [83, 320] on span "Gestor de Pedidos" at bounding box center [74, 320] width 88 height 15
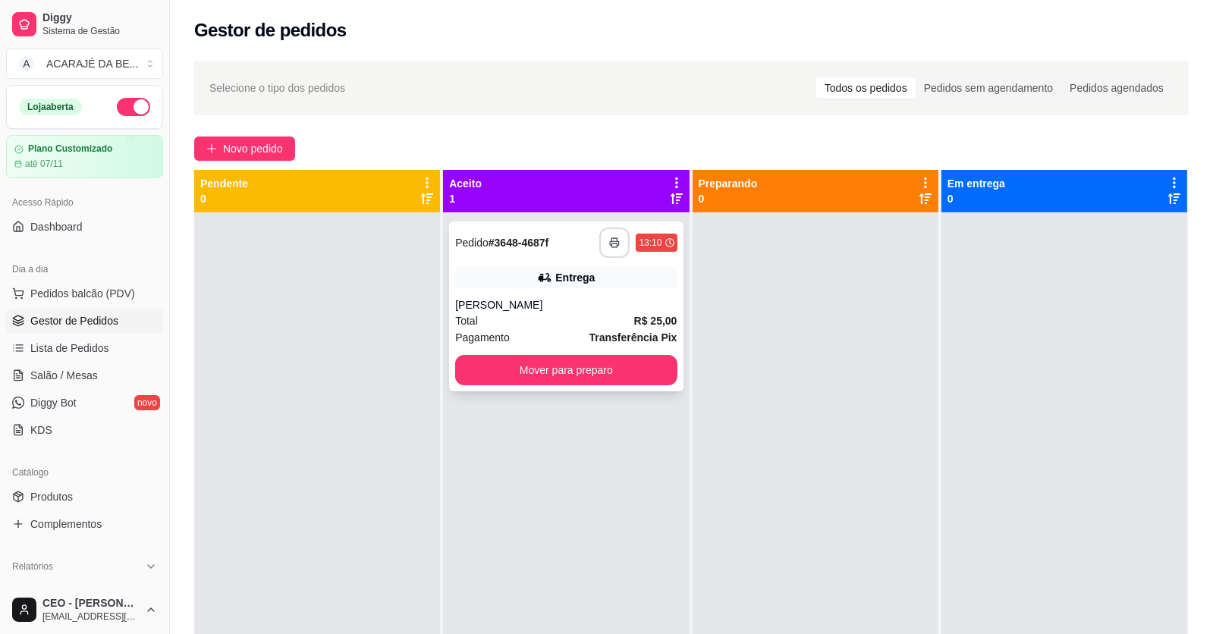
click at [603, 247] on button "button" at bounding box center [614, 243] width 30 height 30
click at [603, 247] on button "button" at bounding box center [615, 243] width 30 height 30
click at [645, 363] on button "Mover para preparo" at bounding box center [566, 371] width 215 height 30
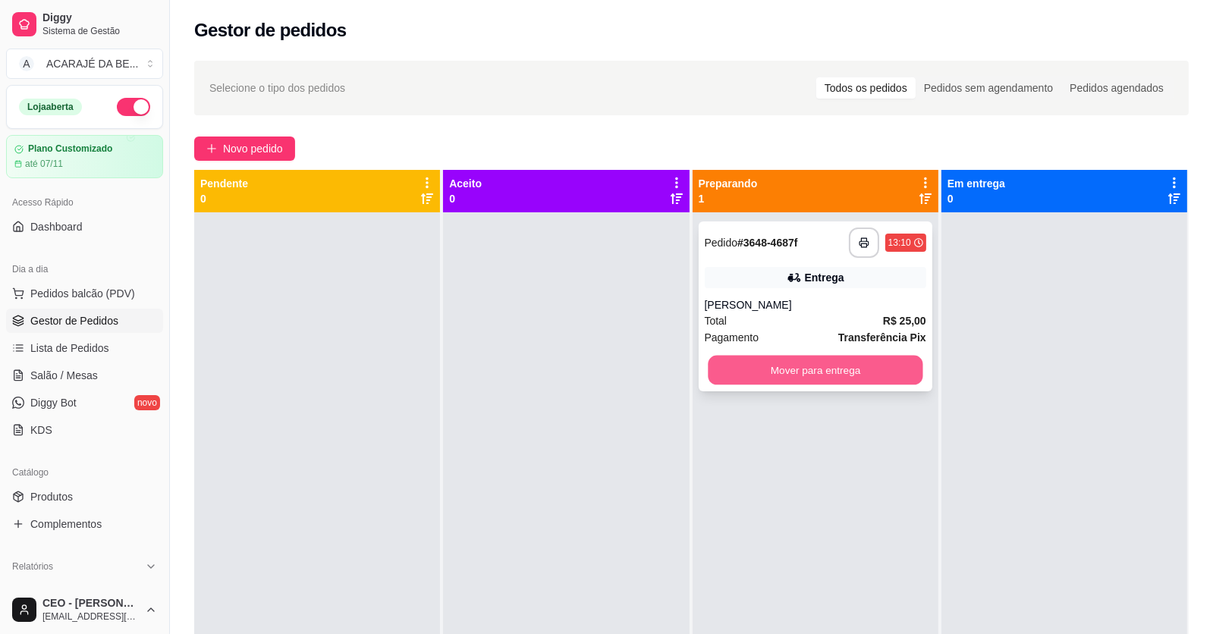
click at [740, 363] on button "Mover para entrega" at bounding box center [815, 371] width 215 height 30
click at [740, 363] on div "Mover para entrega" at bounding box center [815, 370] width 221 height 30
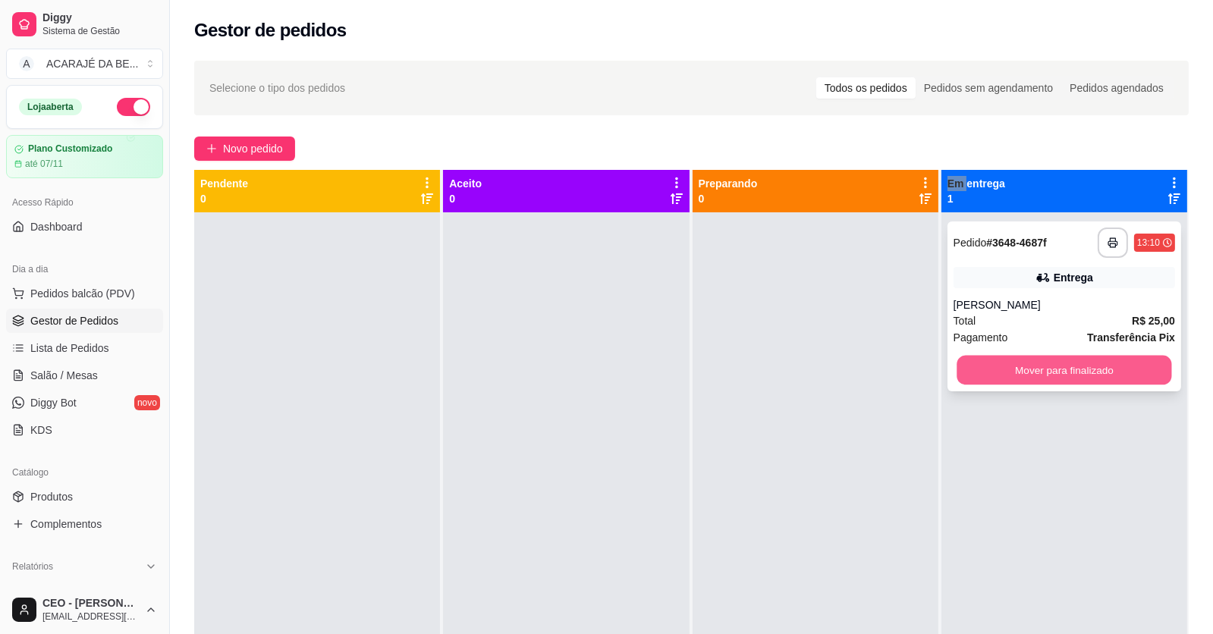
click at [1004, 372] on button "Mover para finalizado" at bounding box center [1063, 371] width 215 height 30
click at [1004, 372] on div "Mover para finalizado" at bounding box center [1063, 370] width 221 height 30
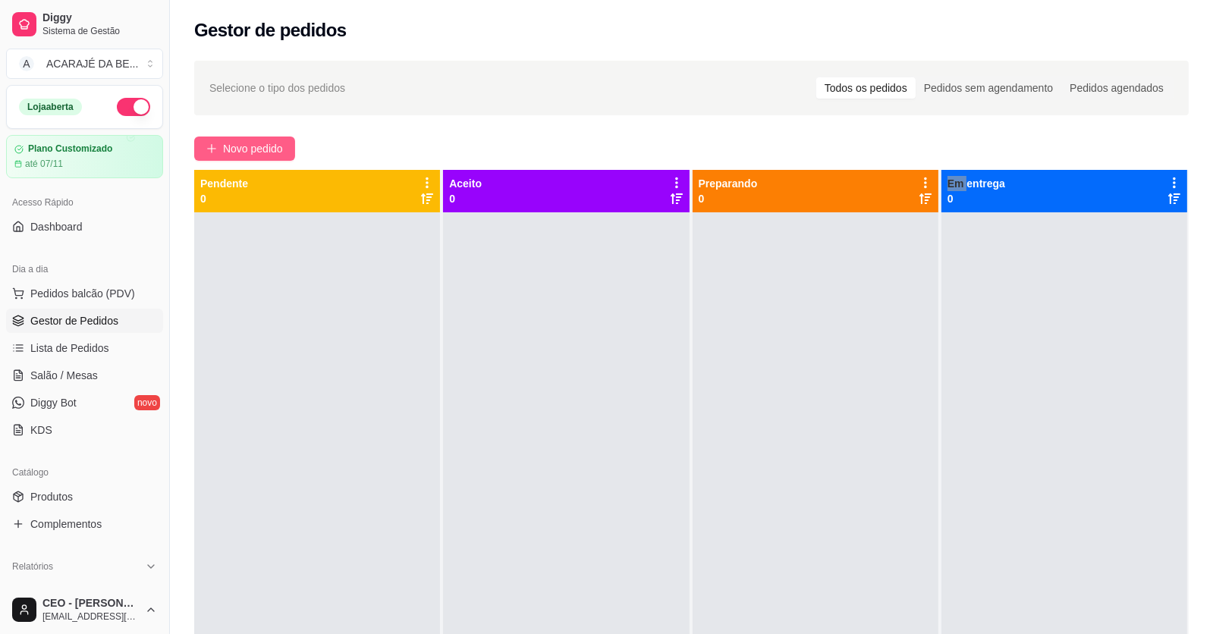
click at [281, 154] on span "Novo pedido" at bounding box center [253, 148] width 60 height 17
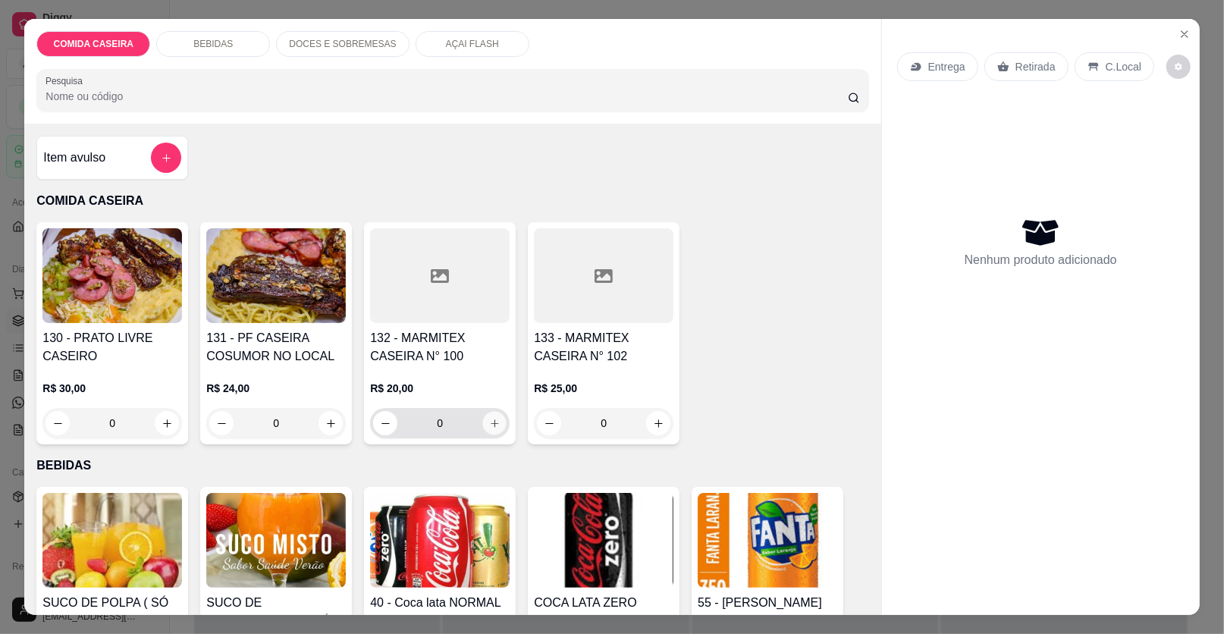
click at [493, 422] on icon "increase-product-quantity" at bounding box center [494, 423] width 11 height 11
type input "1"
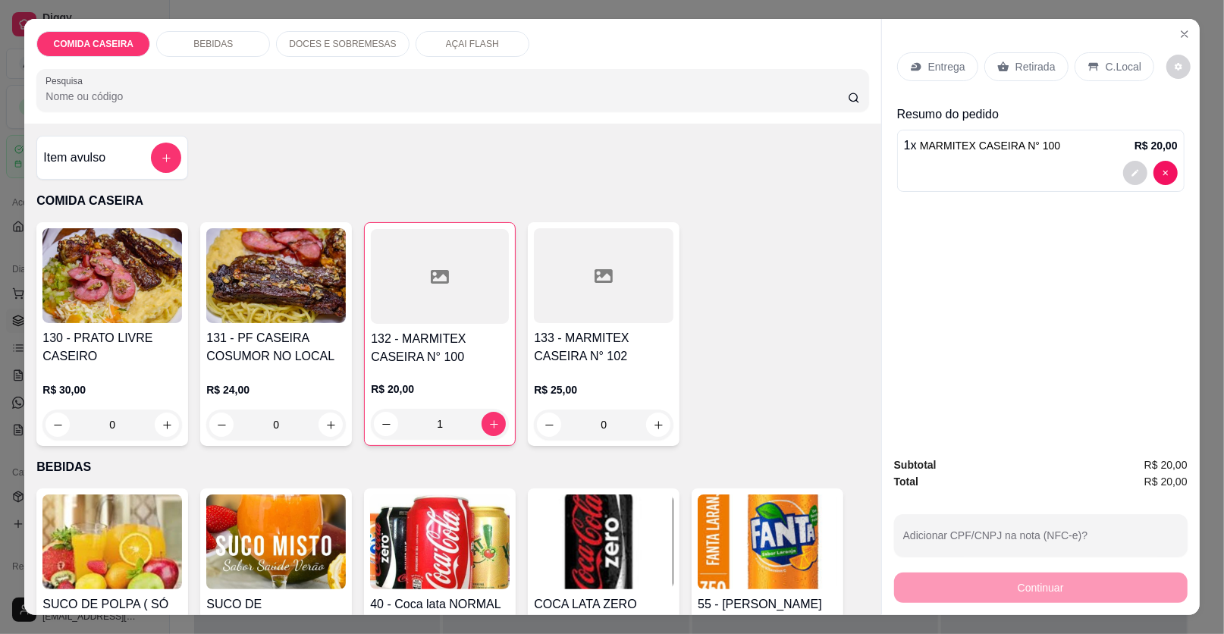
click at [1029, 63] on p "Retirada" at bounding box center [1036, 66] width 40 height 15
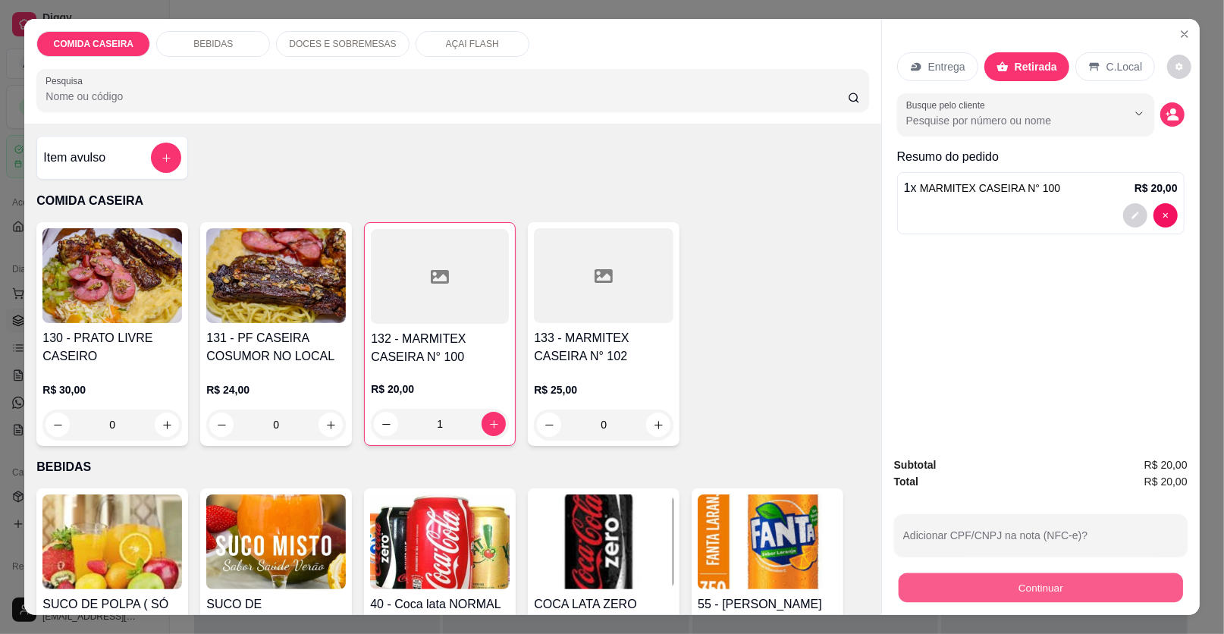
click at [990, 583] on button "Continuar" at bounding box center [1041, 588] width 284 height 30
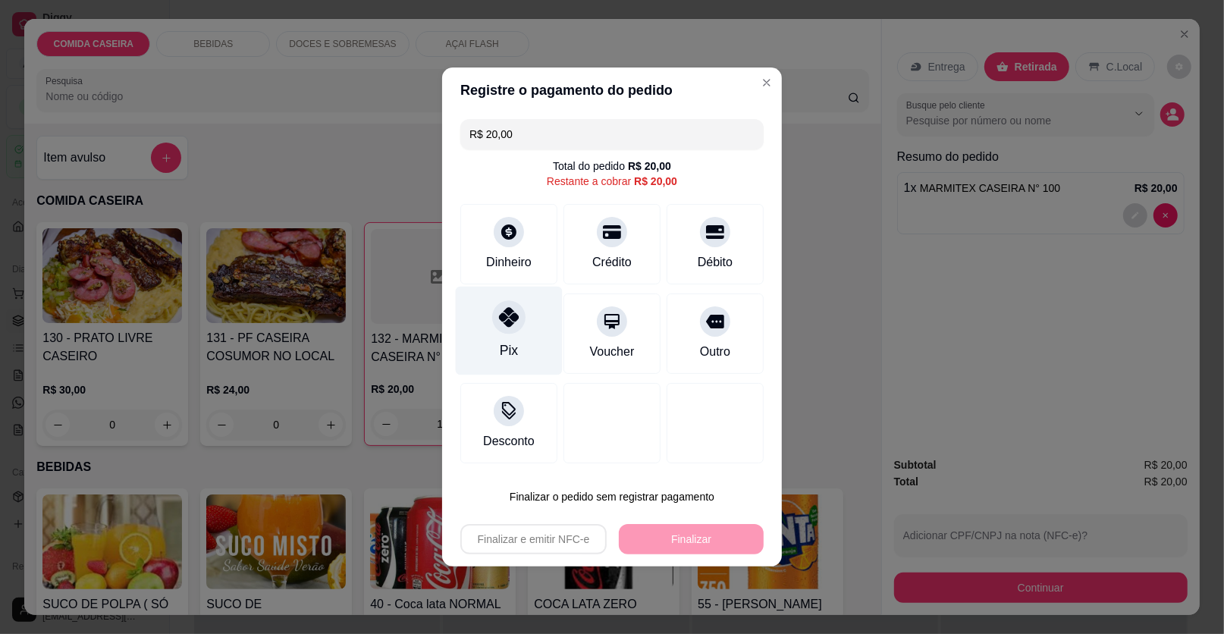
click at [513, 350] on div "Pix" at bounding box center [509, 351] width 18 height 20
type input "R$ 0,00"
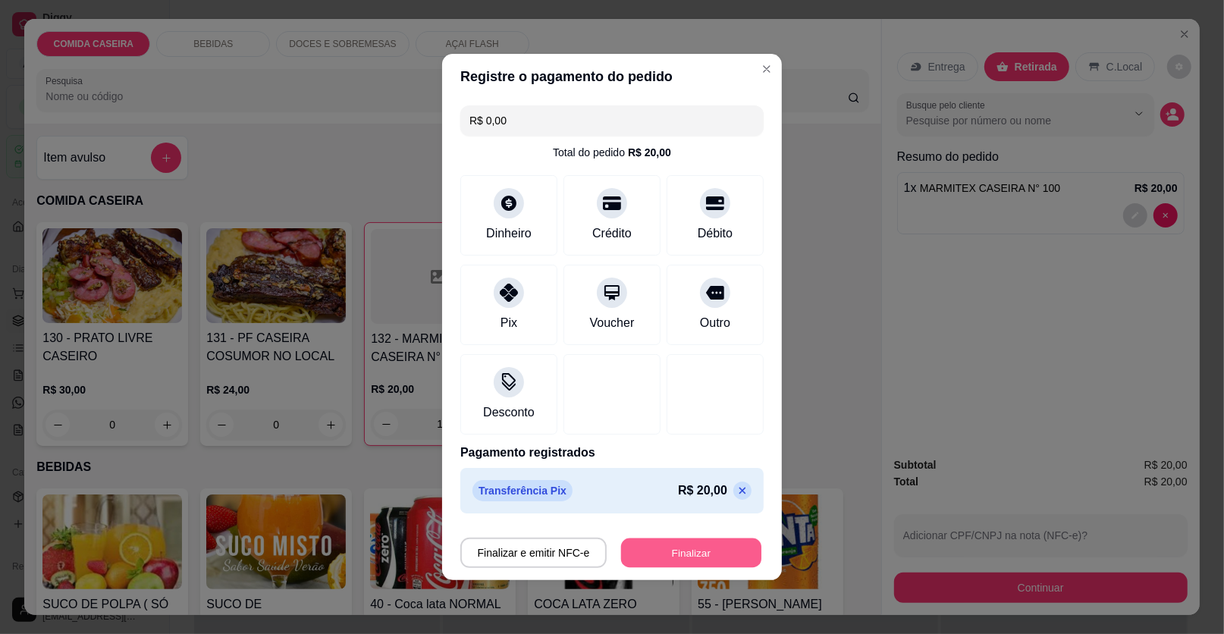
click at [688, 555] on button "Finalizar" at bounding box center [691, 554] width 140 height 30
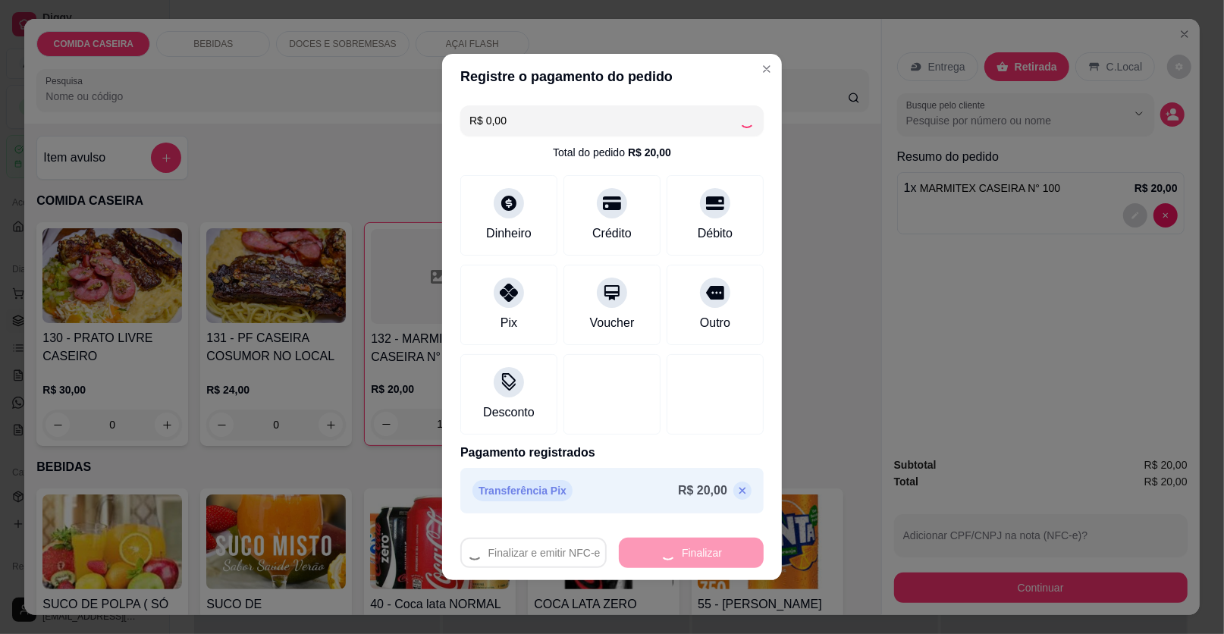
type input "0"
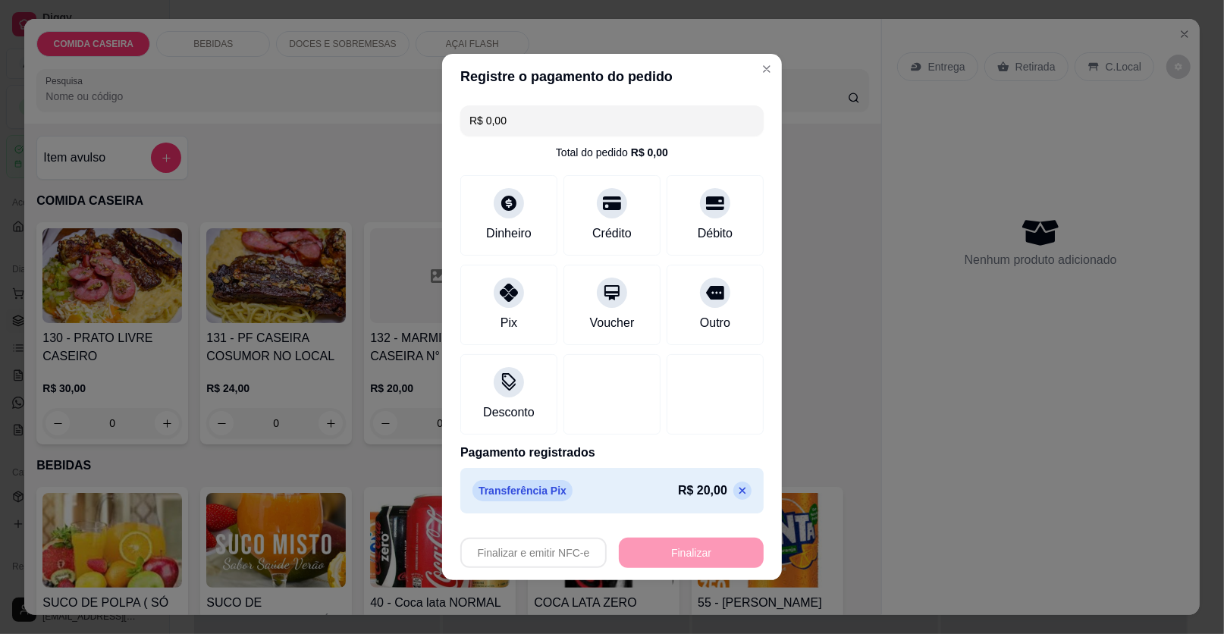
type input "-R$ 20,00"
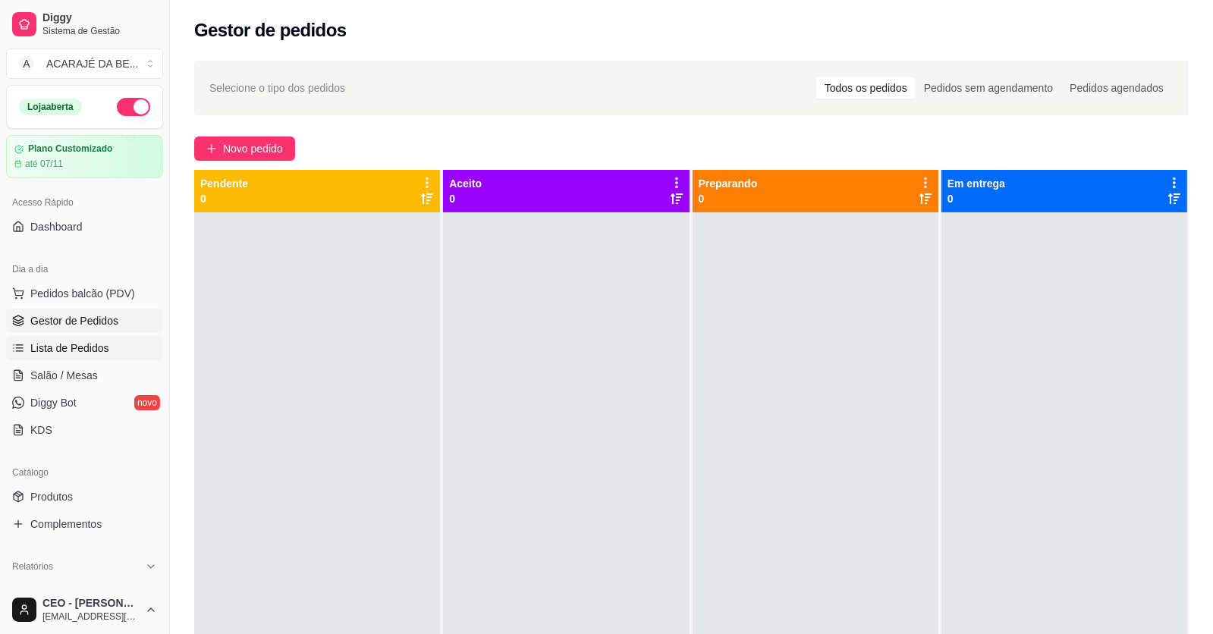
click at [65, 343] on span "Lista de Pedidos" at bounding box center [69, 348] width 79 height 15
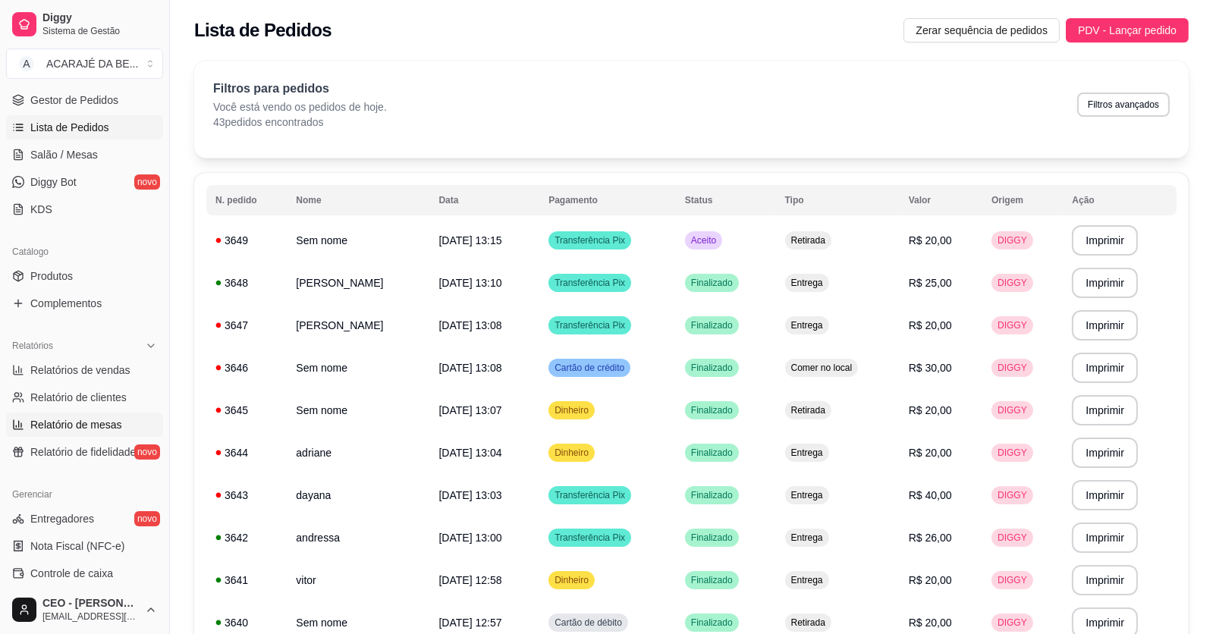
scroll to position [228, 0]
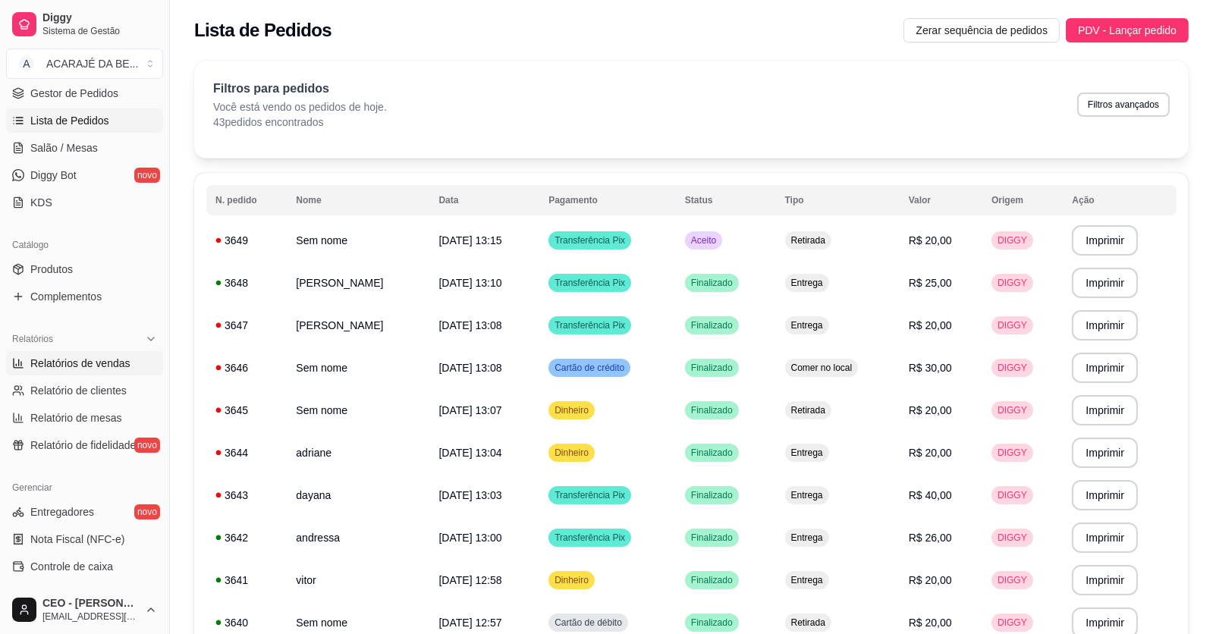
click at [93, 365] on span "Relatórios de vendas" at bounding box center [80, 363] width 100 height 15
select select "ALL"
select select "0"
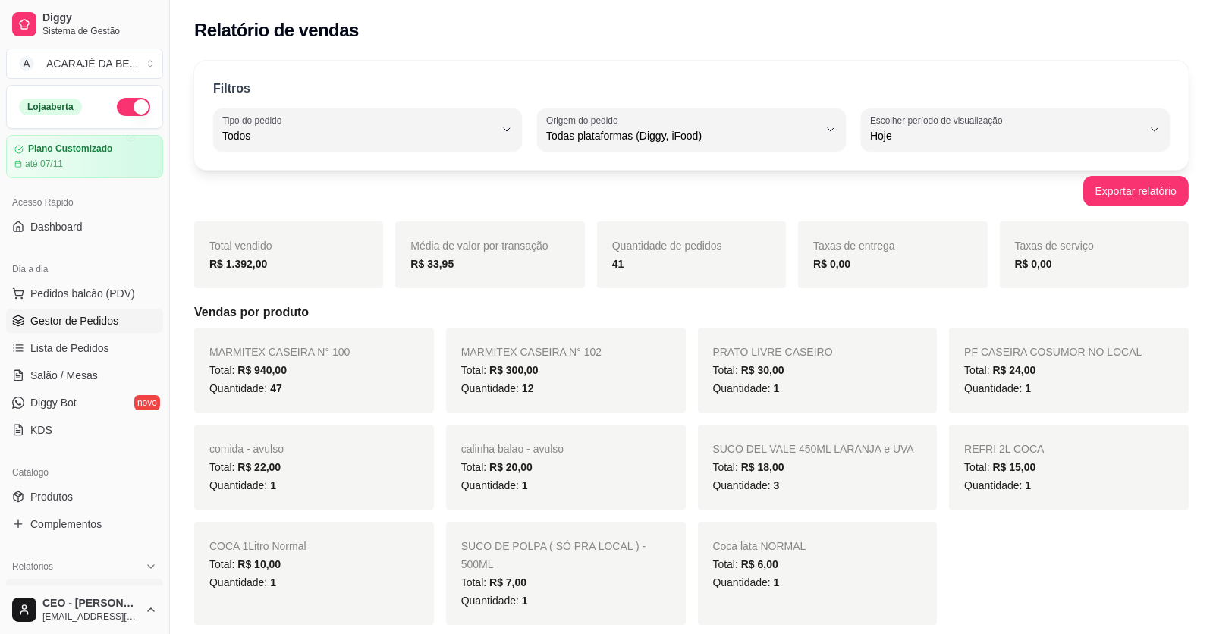
click at [77, 316] on span "Gestor de Pedidos" at bounding box center [74, 320] width 88 height 15
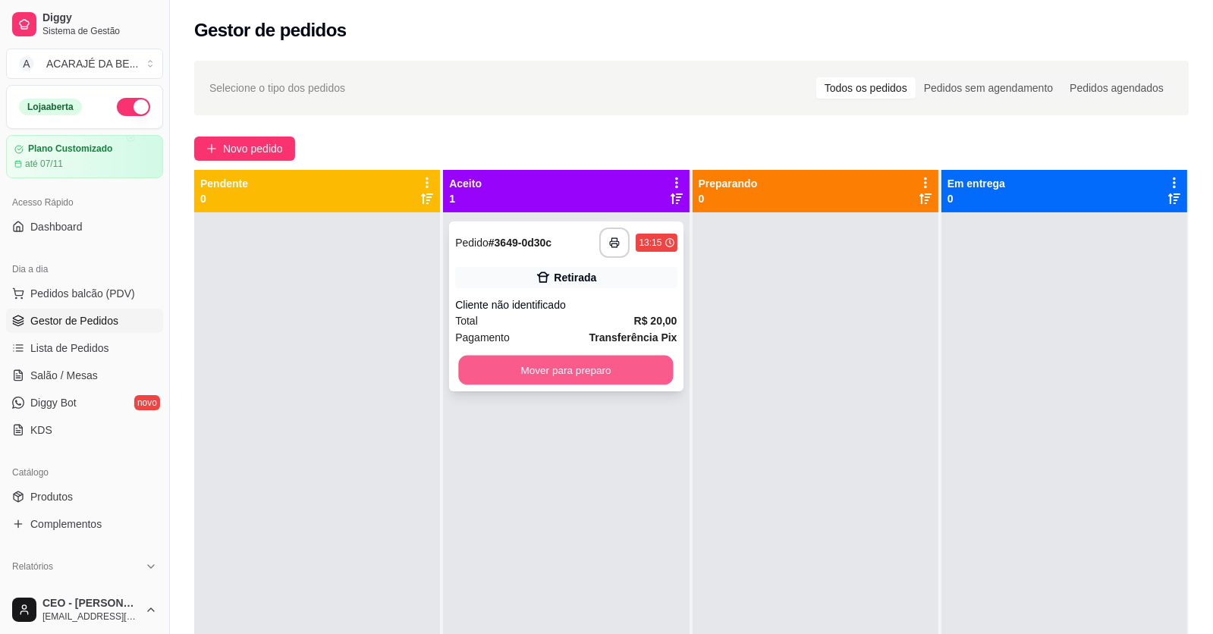
click at [600, 368] on button "Mover para preparo" at bounding box center [566, 371] width 215 height 30
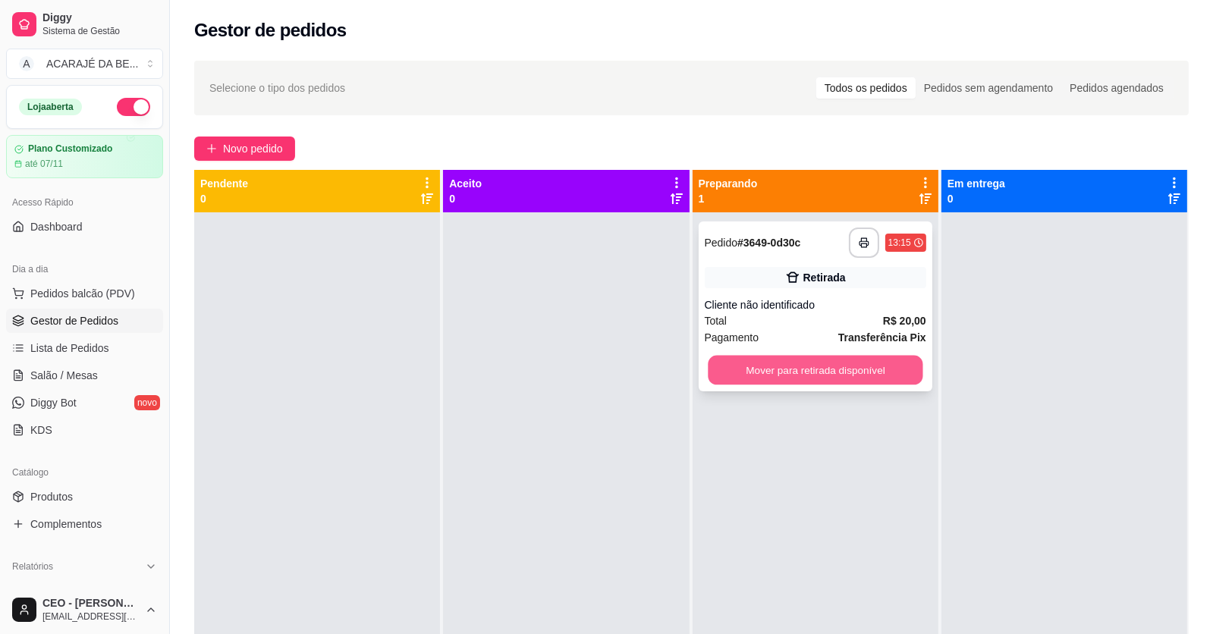
click at [752, 368] on button "Mover para retirada disponível" at bounding box center [815, 371] width 215 height 30
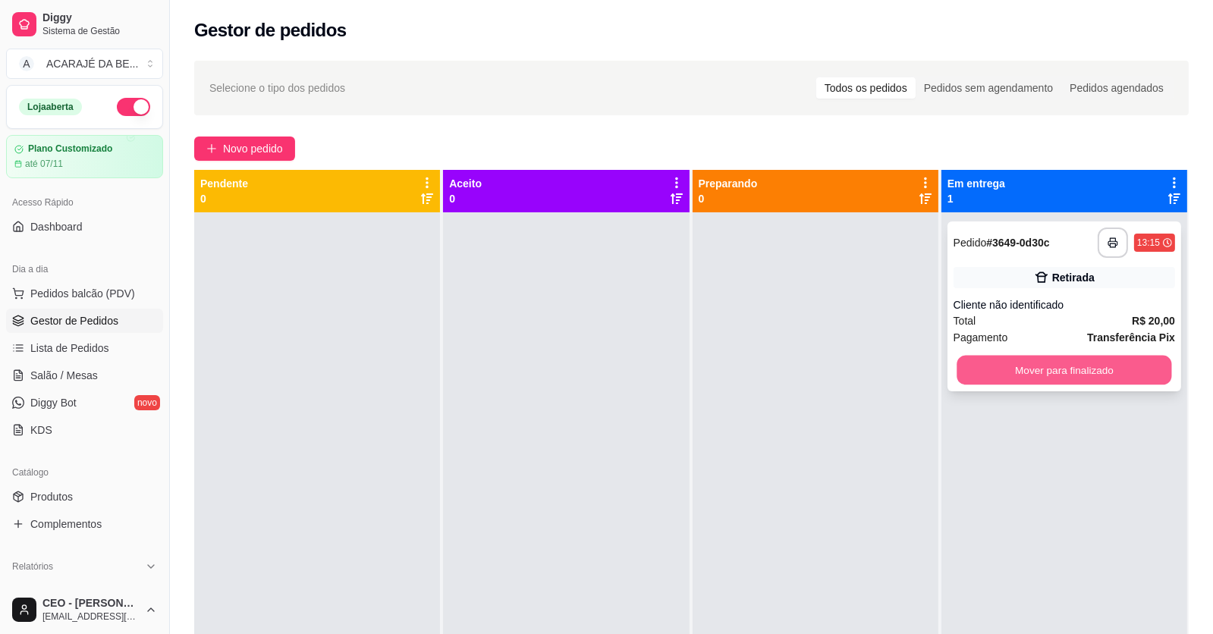
click at [1126, 375] on button "Mover para finalizado" at bounding box center [1063, 371] width 215 height 30
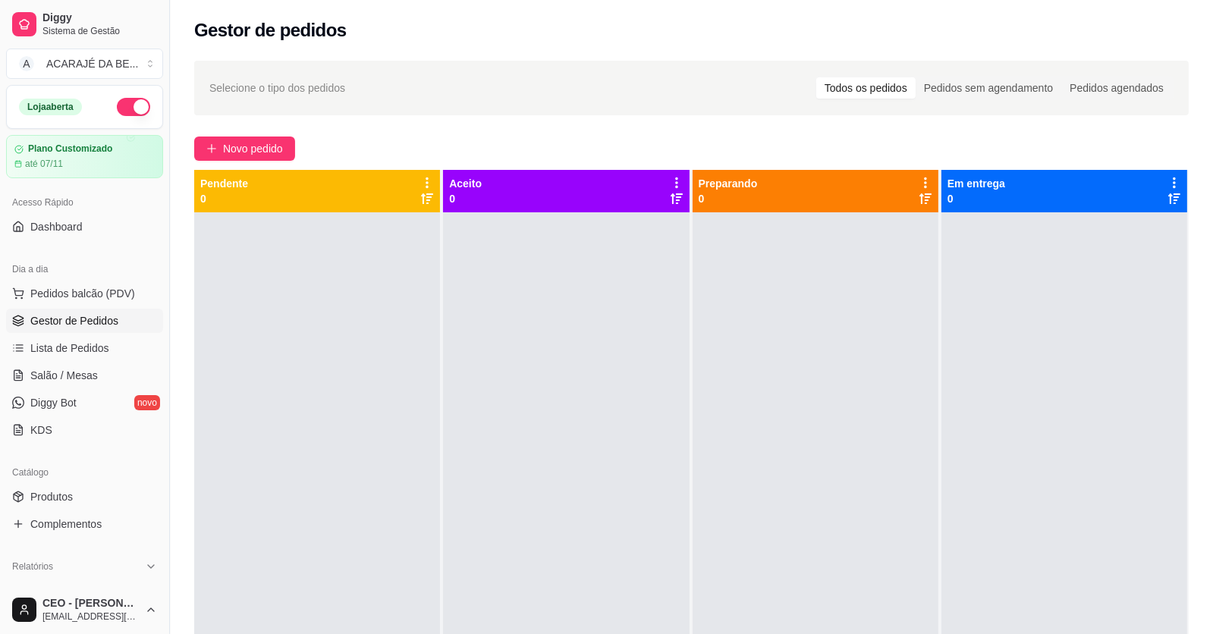
drag, startPoint x: 53, startPoint y: 171, endPoint x: 454, endPoint y: 322, distance: 429.0
click at [454, 322] on div at bounding box center [566, 529] width 246 height 634
click at [281, 137] on button "Novo pedido" at bounding box center [244, 149] width 101 height 24
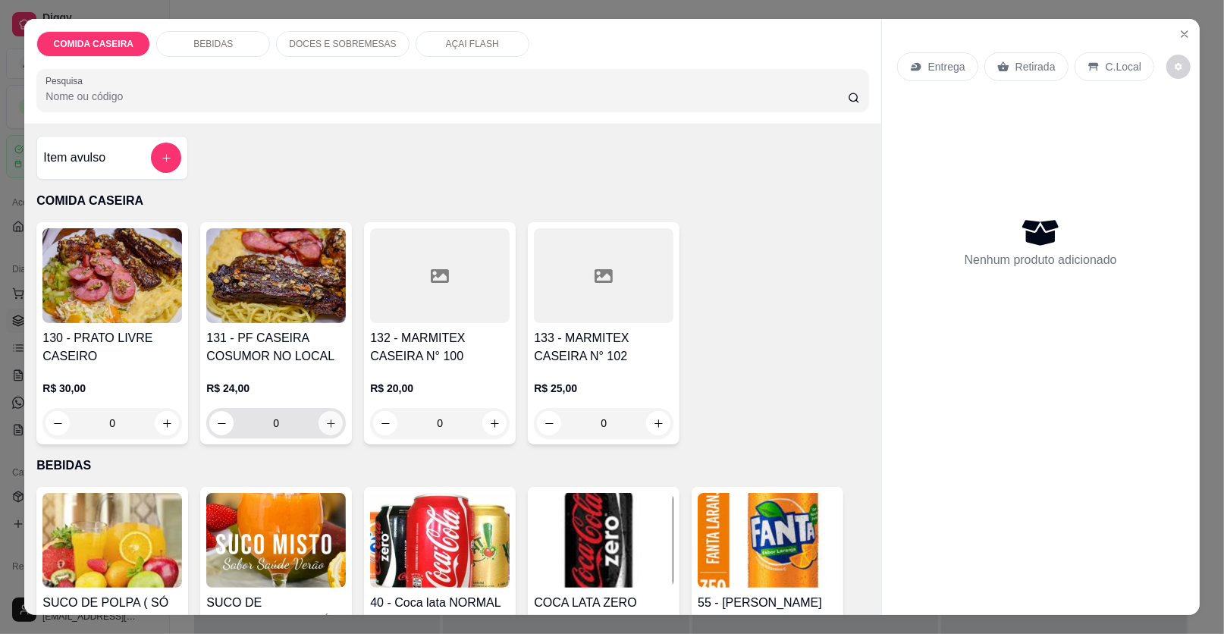
click at [327, 425] on icon "increase-product-quantity" at bounding box center [330, 423] width 11 height 11
type input "2"
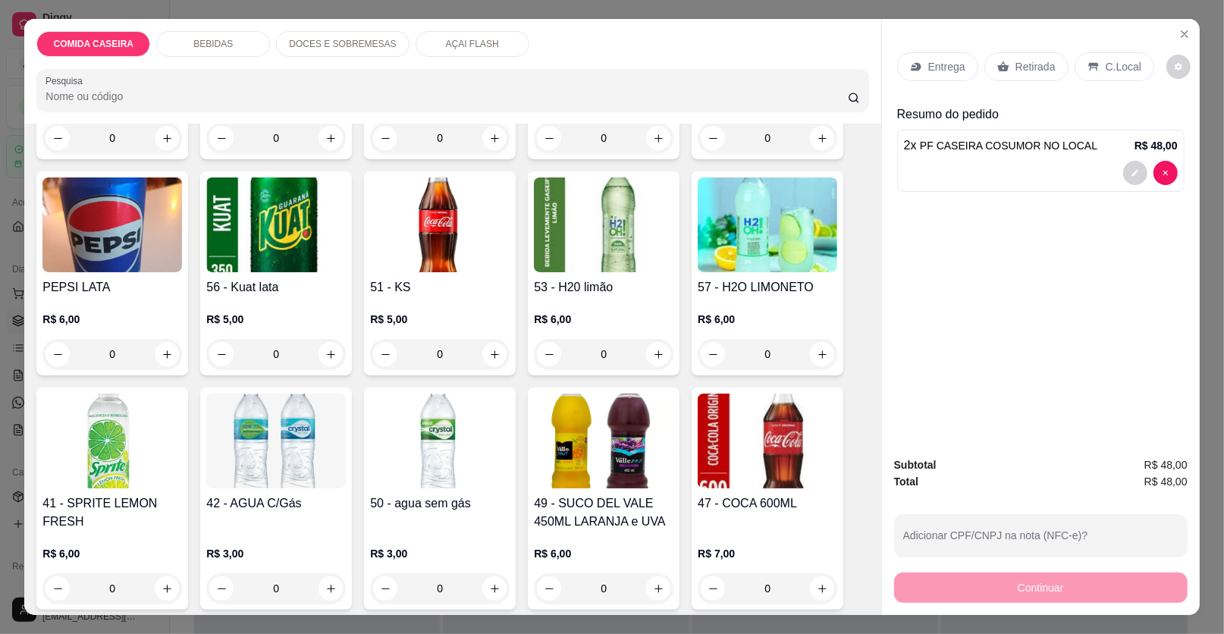
scroll to position [758, 0]
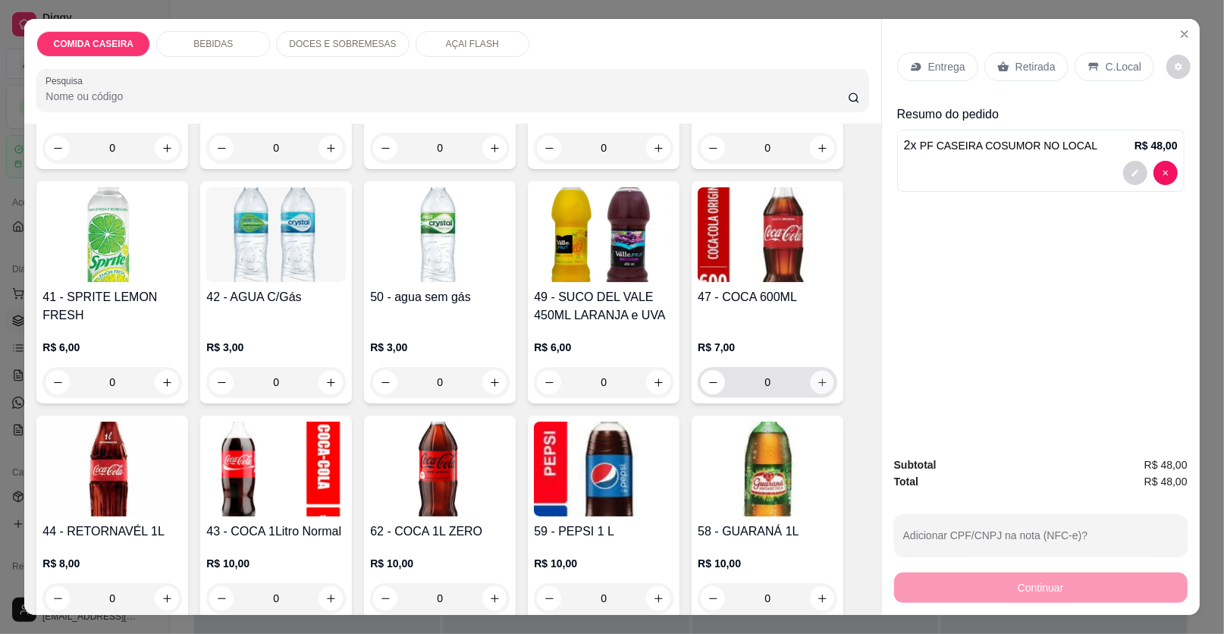
click at [821, 385] on icon "increase-product-quantity" at bounding box center [822, 382] width 11 height 11
type input "1"
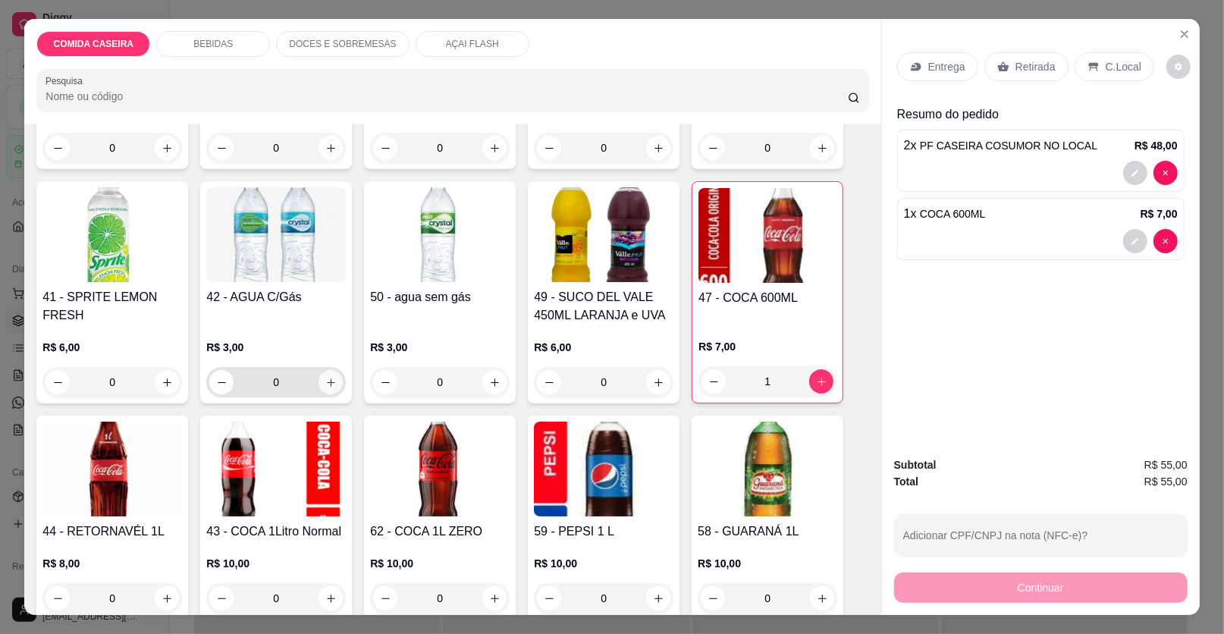
click at [322, 391] on button "increase-product-quantity" at bounding box center [331, 382] width 24 height 24
type input "1"
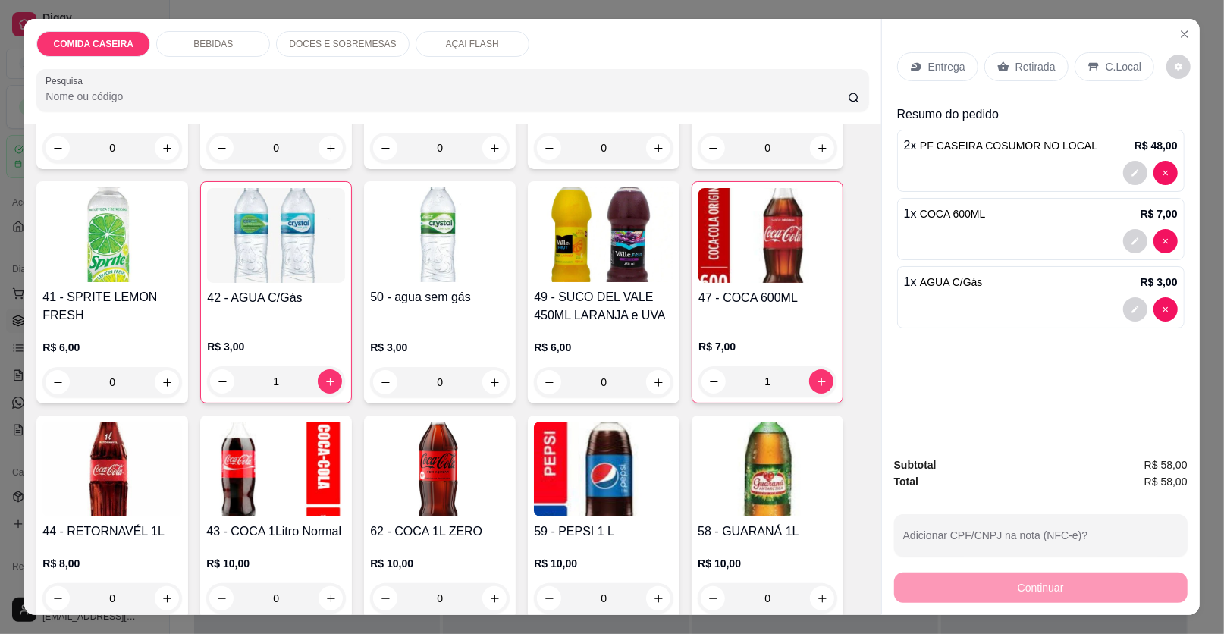
click at [1106, 71] on p "C.Local" at bounding box center [1124, 66] width 36 height 15
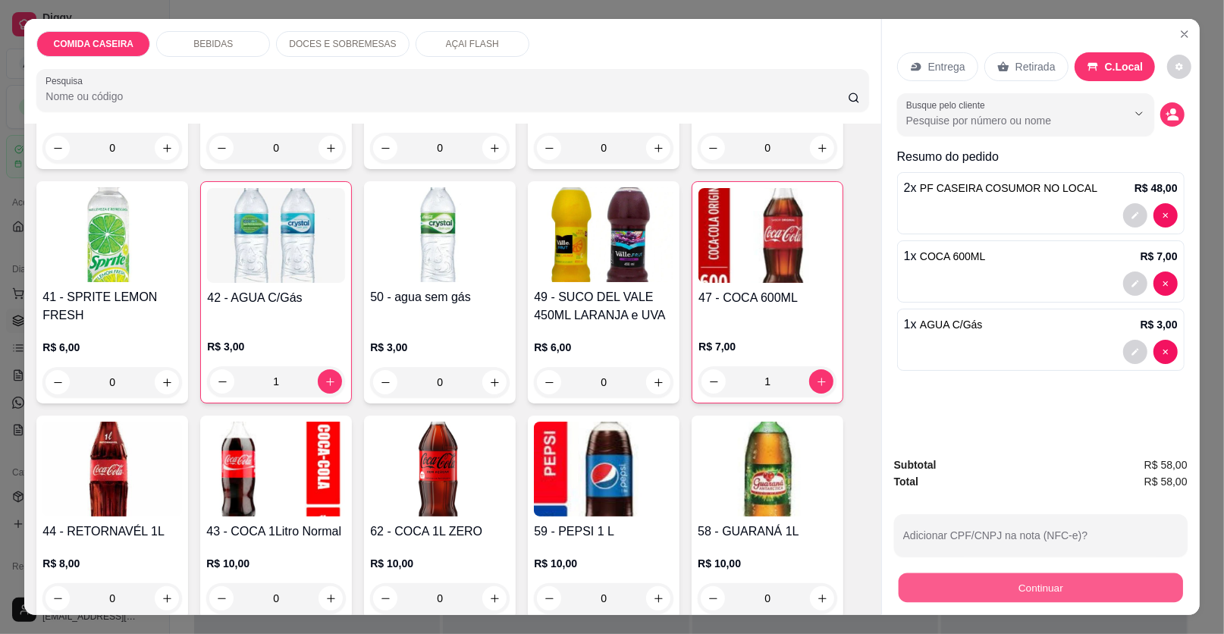
click at [1054, 589] on button "Continuar" at bounding box center [1041, 588] width 284 height 30
click at [1082, 586] on button "Continuar" at bounding box center [1041, 588] width 294 height 30
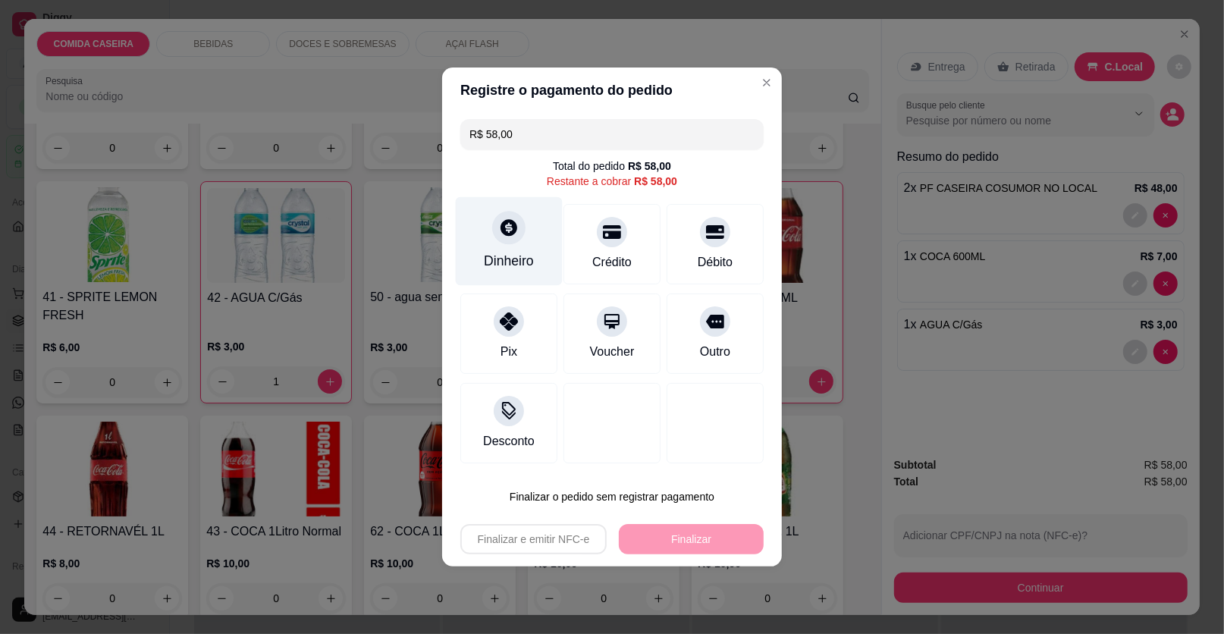
click at [519, 248] on div "Dinheiro" at bounding box center [509, 241] width 107 height 89
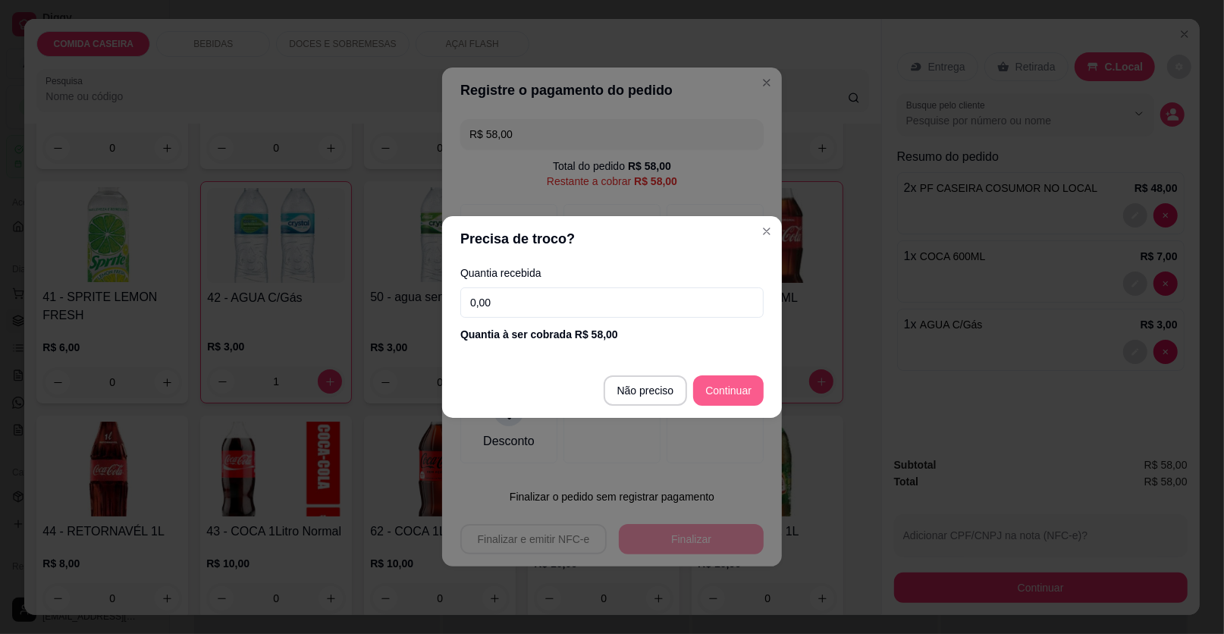
type input "R$ 0,00"
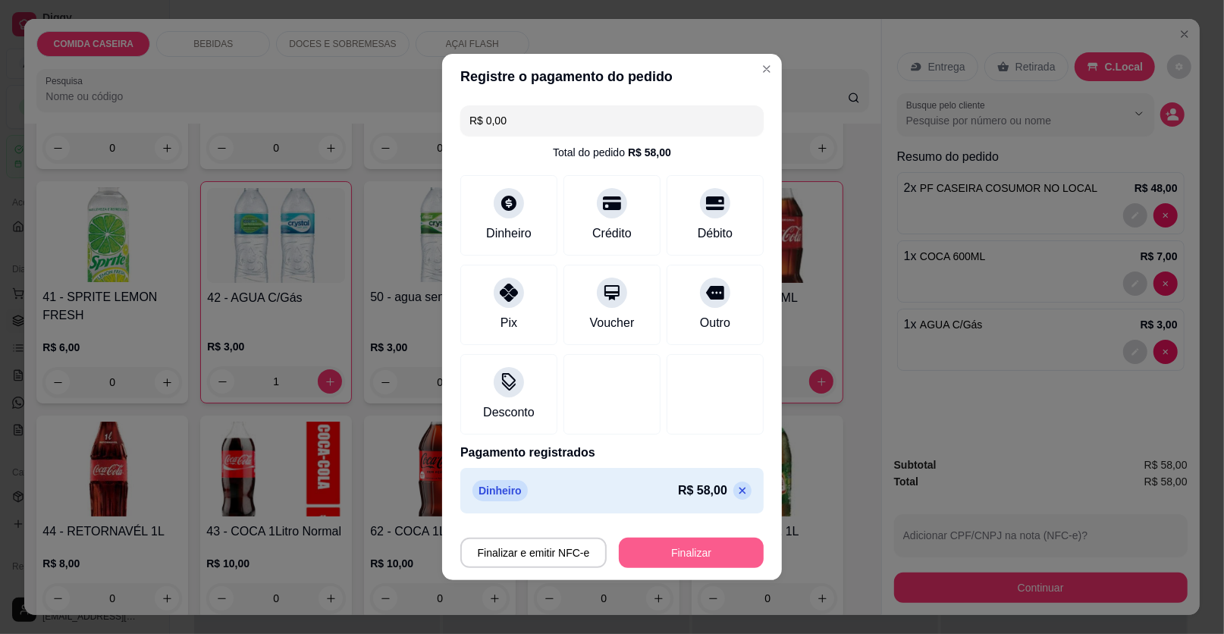
click at [669, 554] on button "Finalizar" at bounding box center [691, 553] width 145 height 30
type input "0"
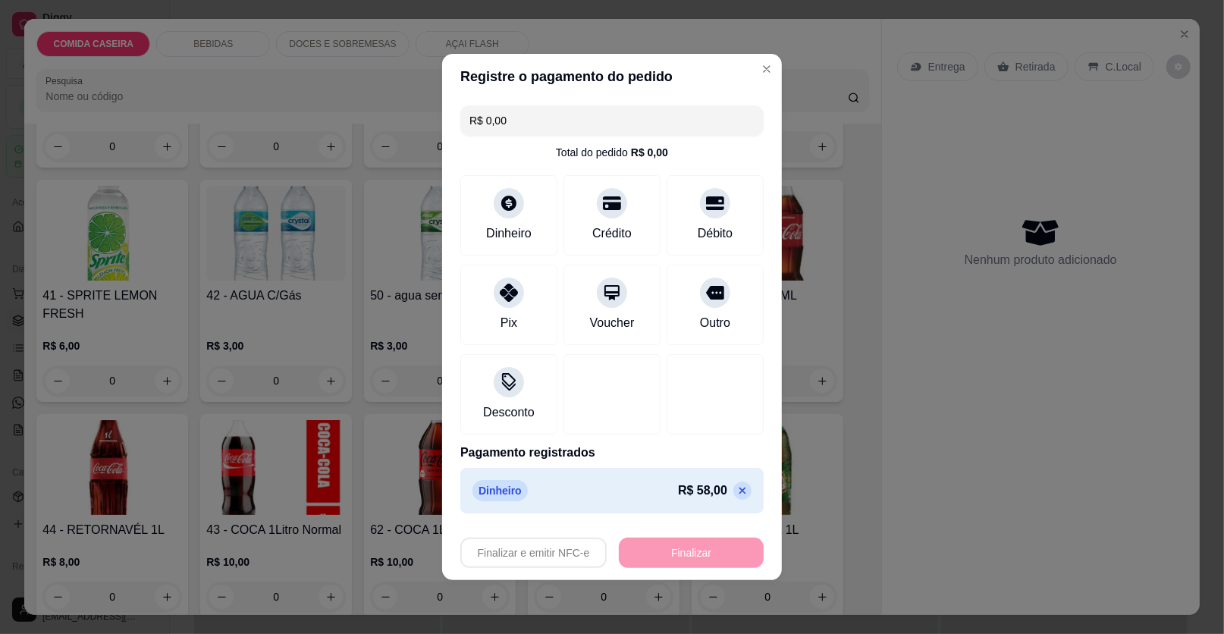
type input "-R$ 58,00"
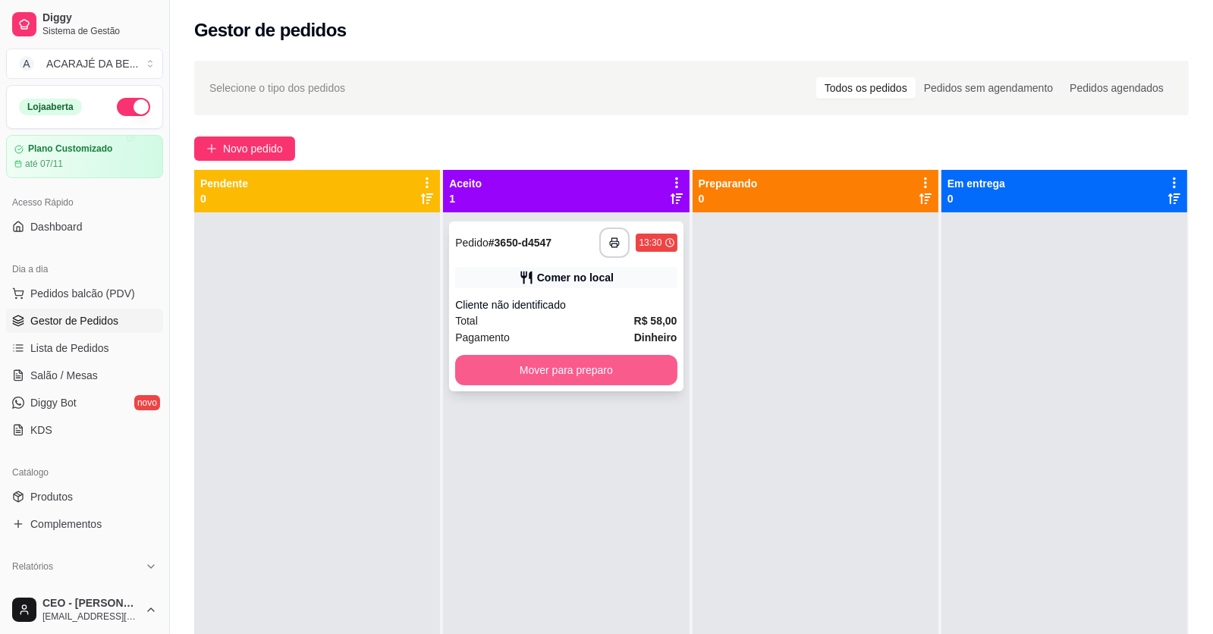
click at [652, 375] on button "Mover para preparo" at bounding box center [565, 370] width 221 height 30
click at [652, 375] on div "Mover para preparo" at bounding box center [565, 370] width 221 height 30
click at [655, 377] on button "Mover para preparo" at bounding box center [566, 371] width 215 height 30
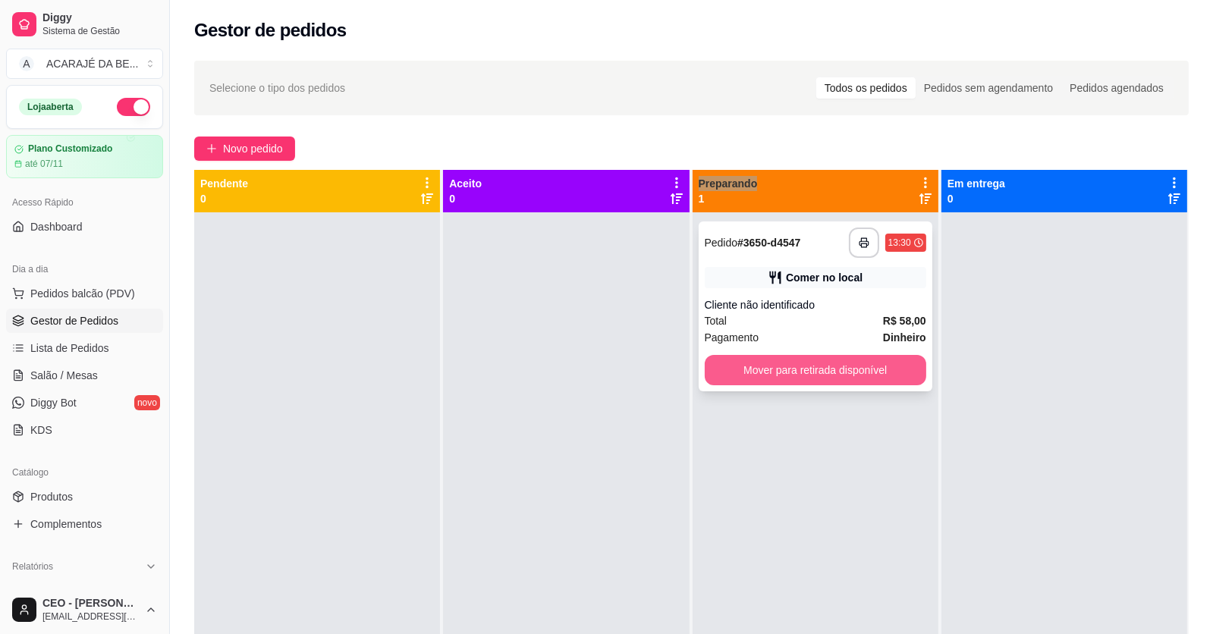
click at [840, 361] on button "Mover para retirada disponível" at bounding box center [815, 370] width 221 height 30
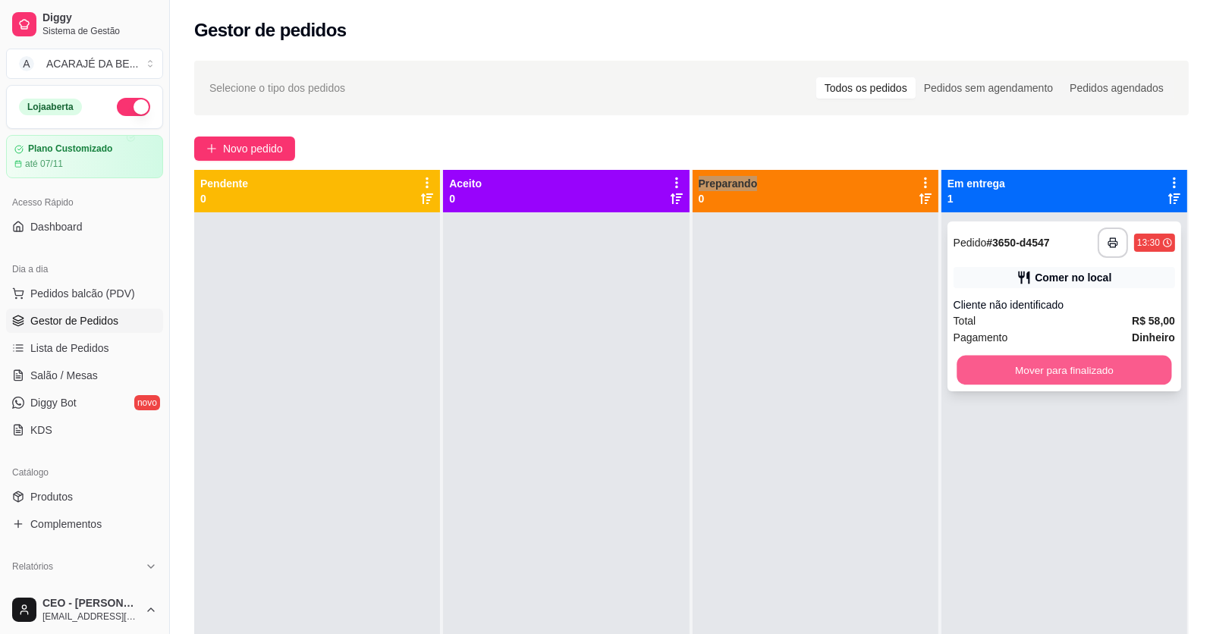
click at [978, 378] on button "Mover para finalizado" at bounding box center [1063, 371] width 215 height 30
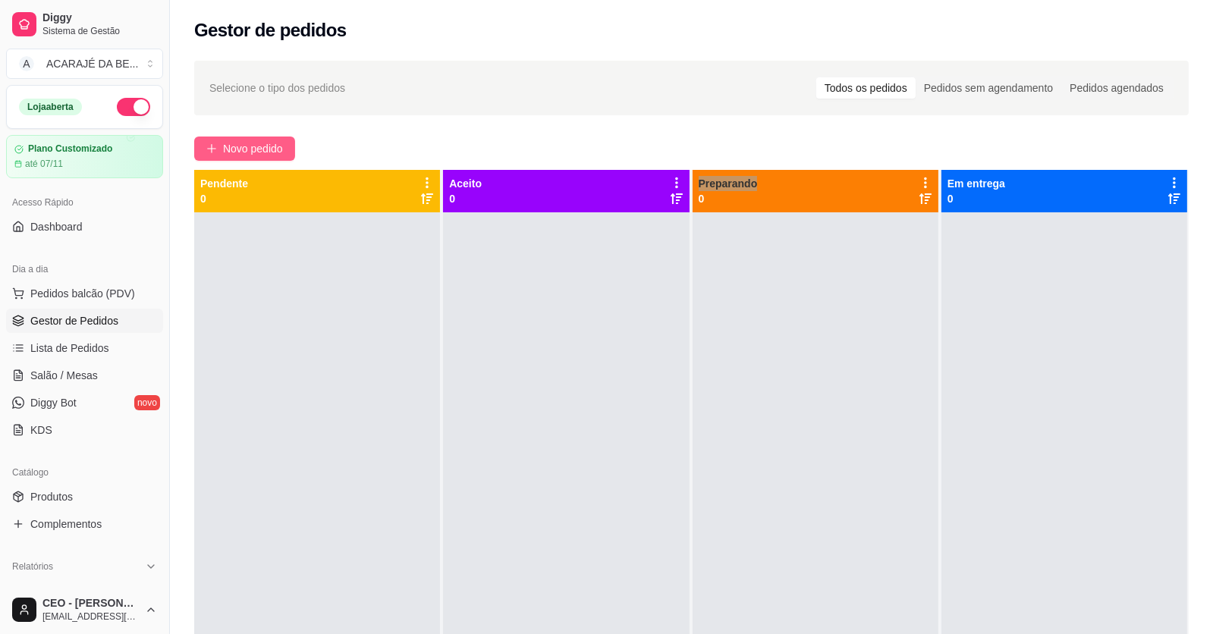
click at [246, 137] on button "Novo pedido" at bounding box center [244, 149] width 101 height 24
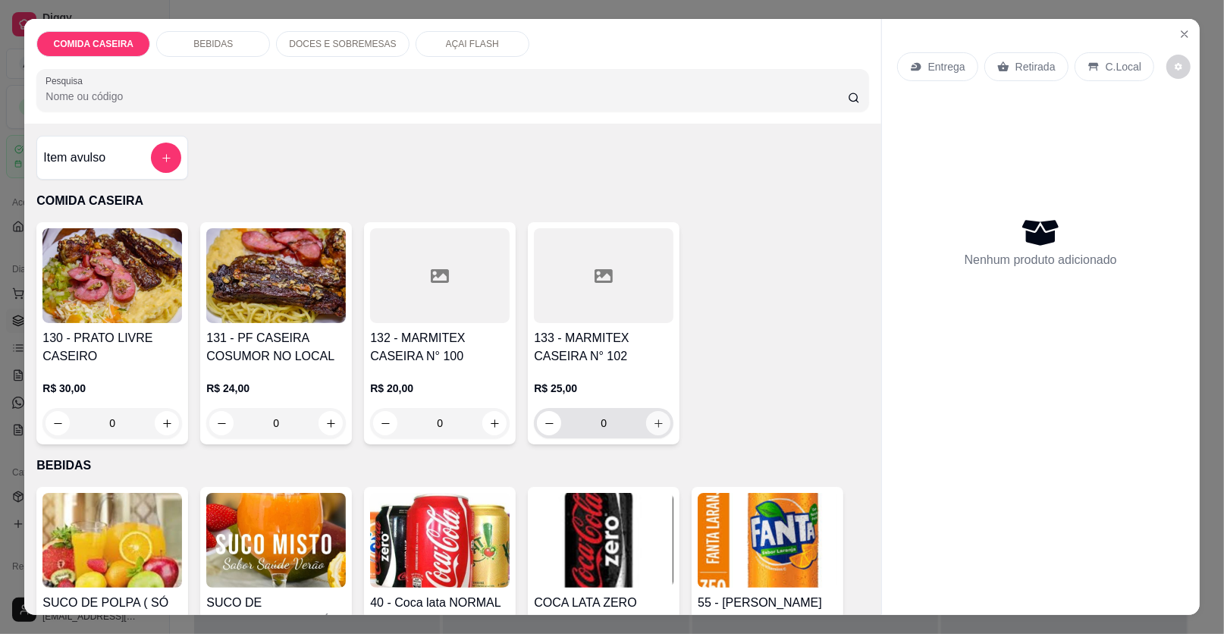
click at [653, 426] on icon "increase-product-quantity" at bounding box center [658, 423] width 11 height 11
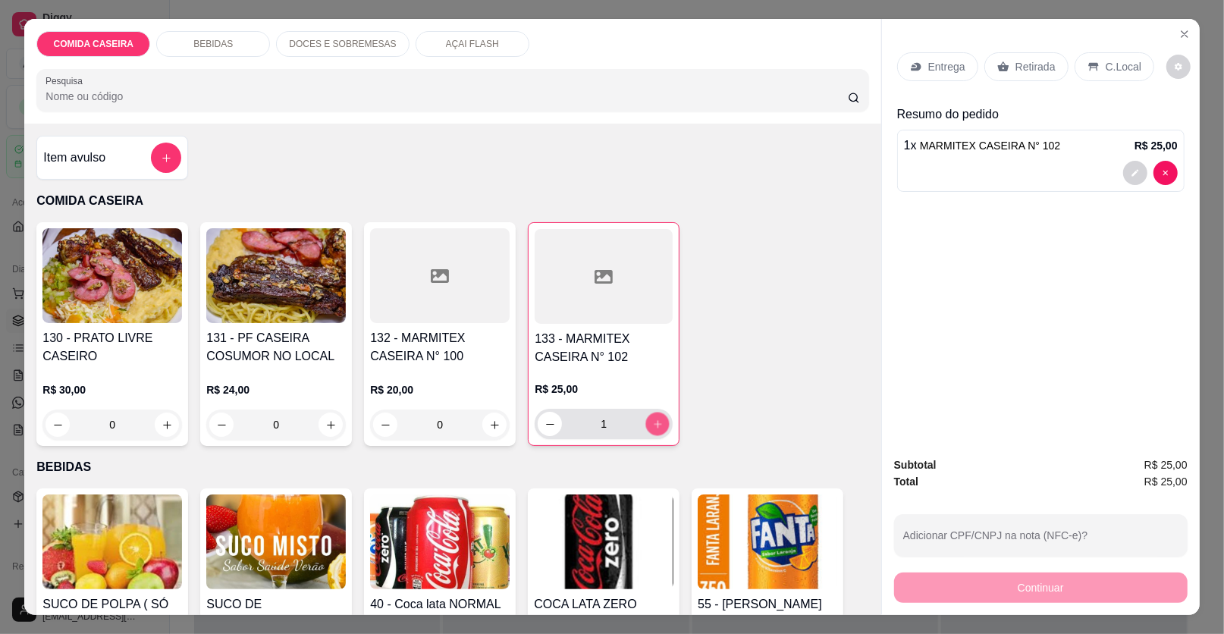
click at [652, 426] on icon "increase-product-quantity" at bounding box center [657, 424] width 11 height 11
type input "2"
click at [1002, 58] on div "Retirada" at bounding box center [1027, 66] width 84 height 29
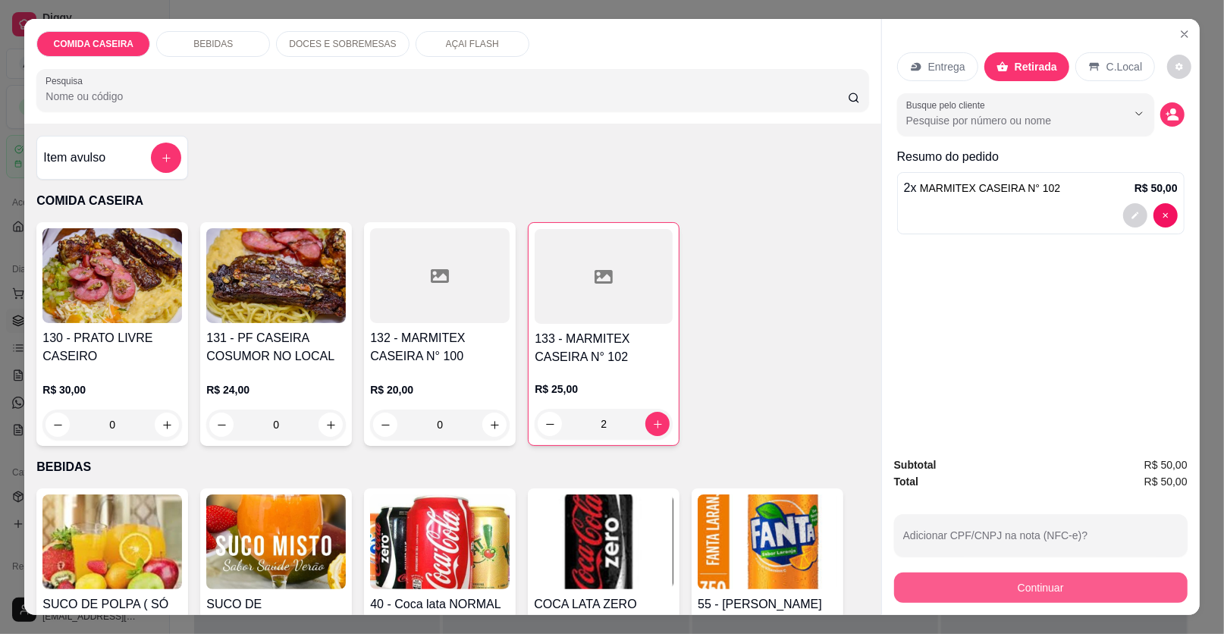
click at [1041, 590] on button "Continuar" at bounding box center [1041, 588] width 294 height 30
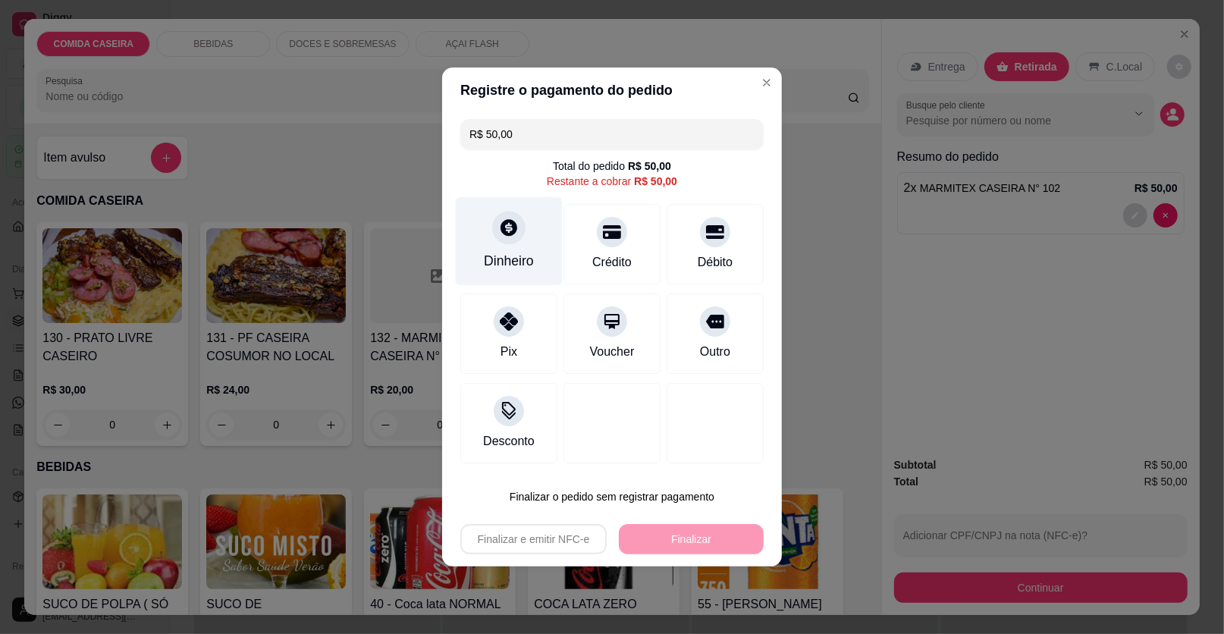
click at [494, 239] on div at bounding box center [508, 227] width 33 height 33
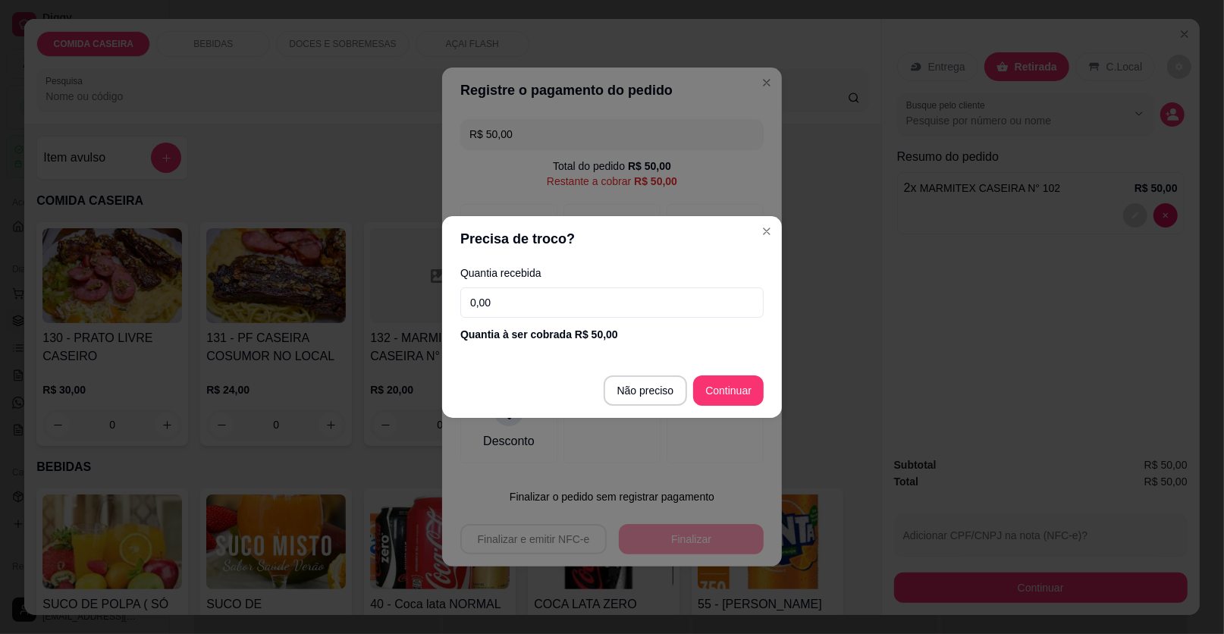
type input "R$ 0,00"
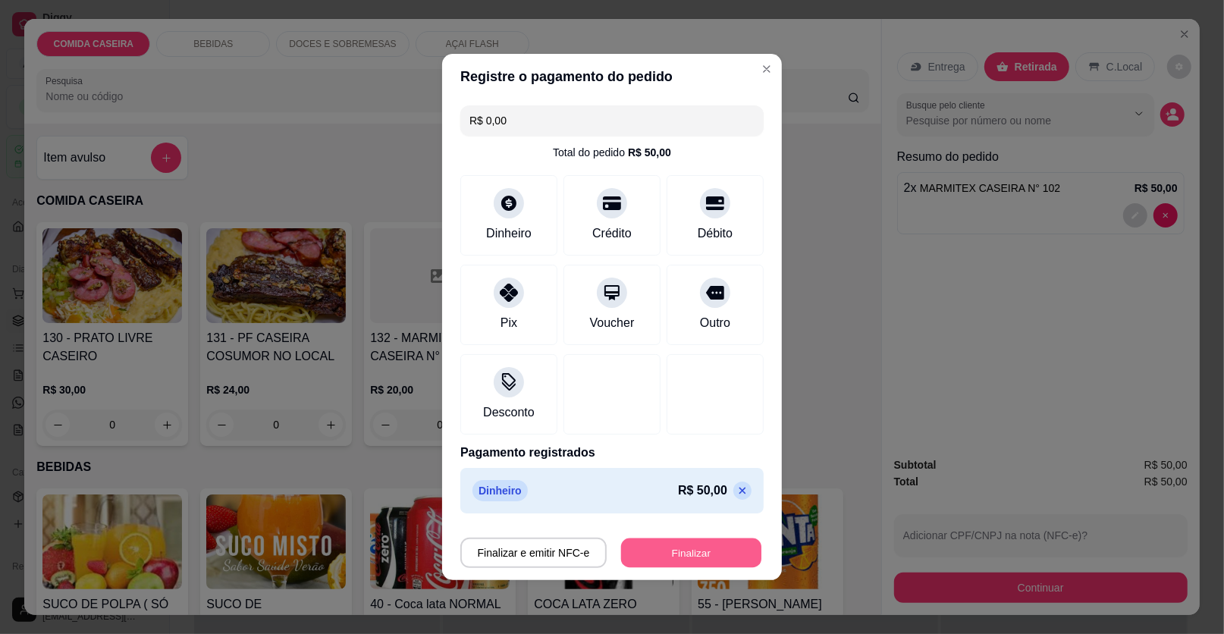
click at [690, 546] on button "Finalizar" at bounding box center [691, 554] width 140 height 30
type input "0"
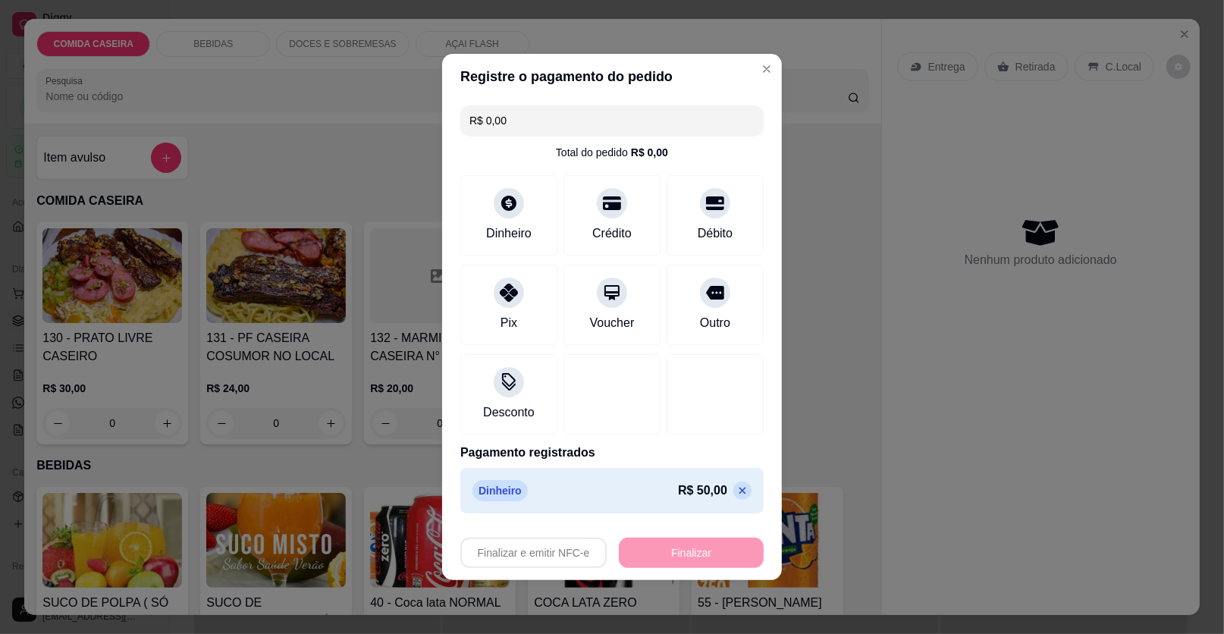
type input "-R$ 50,00"
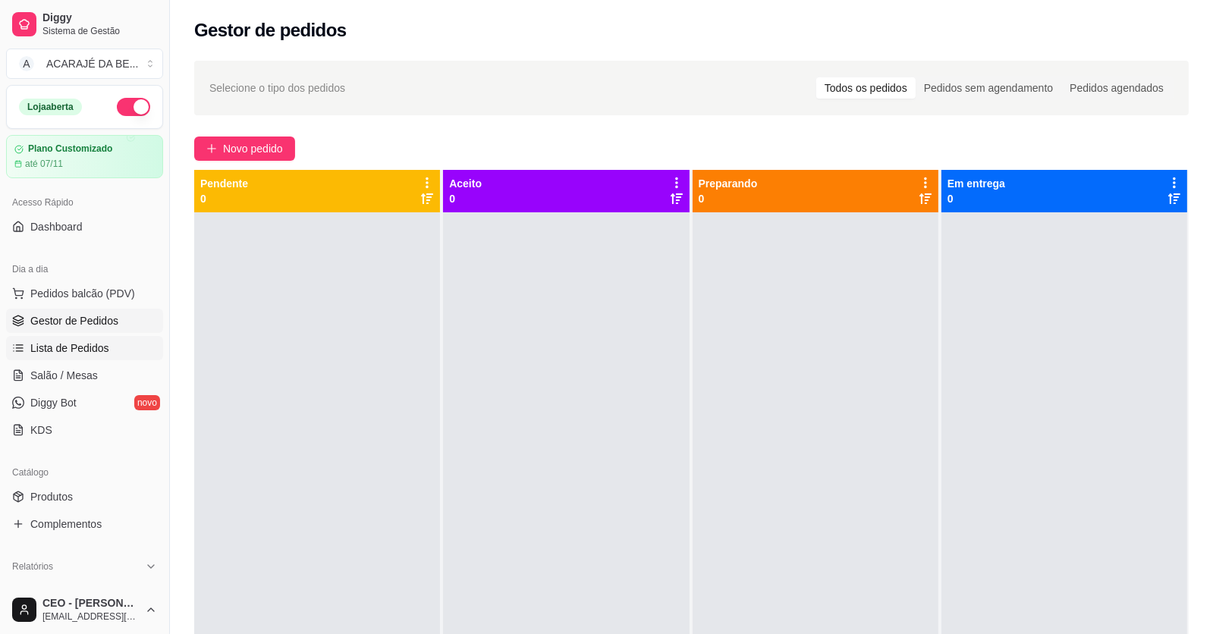
click at [143, 347] on link "Lista de Pedidos" at bounding box center [84, 348] width 157 height 24
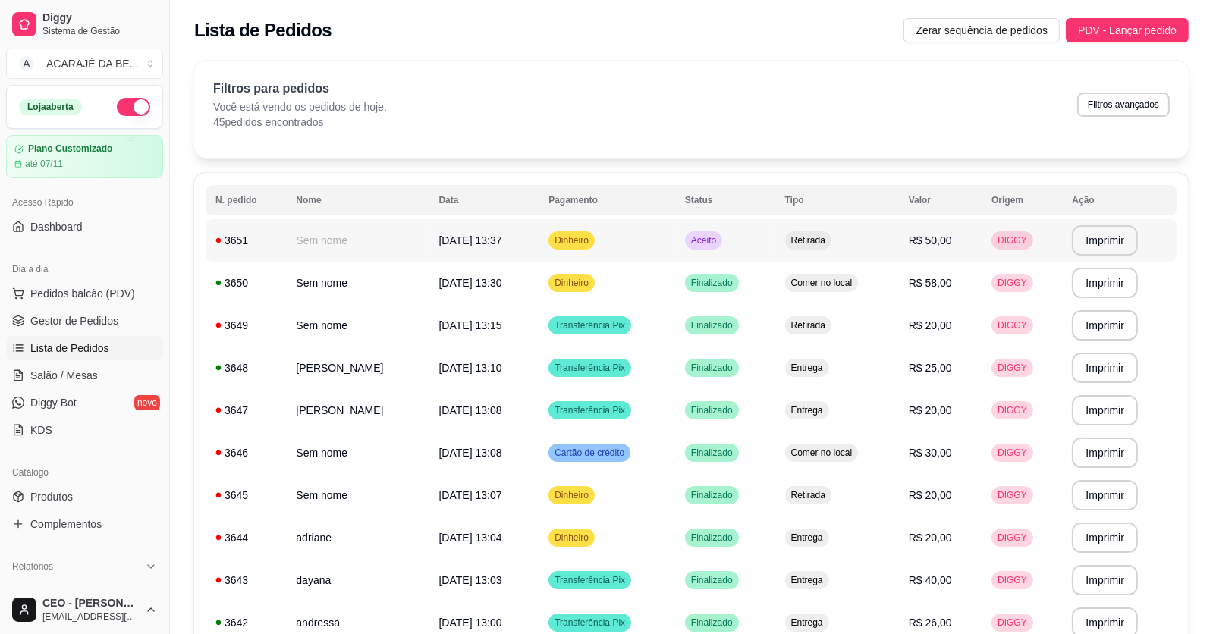
click at [382, 231] on td "Sem nome" at bounding box center [358, 240] width 143 height 42
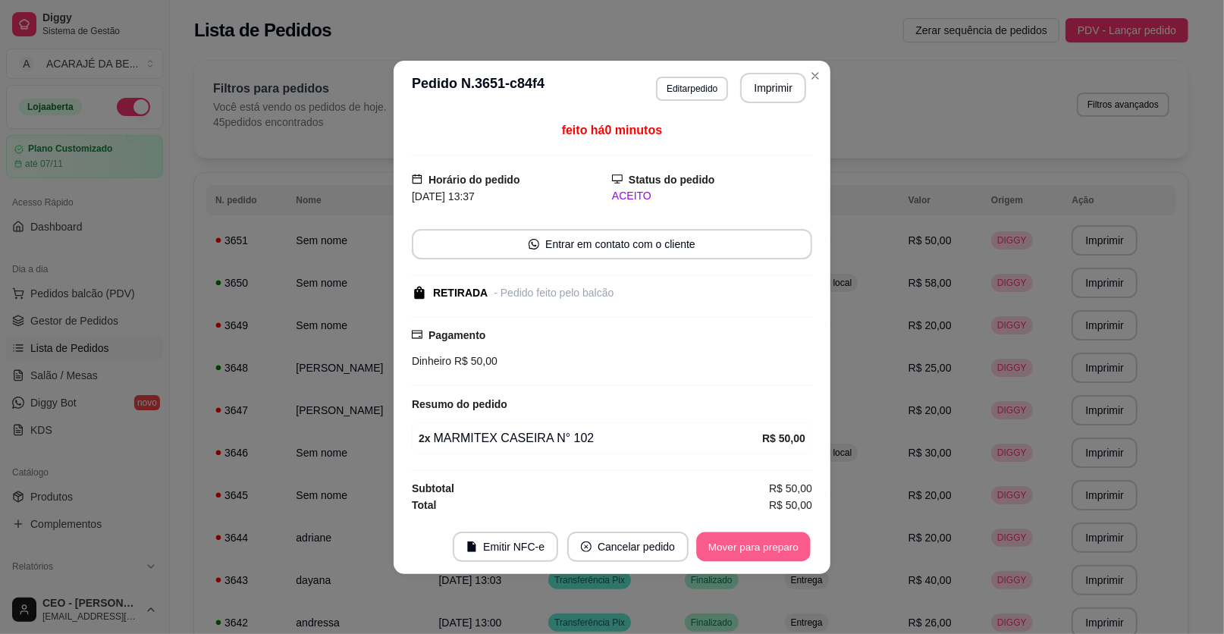
click at [734, 526] on footer "Emitir NFC-e Cancelar pedido Mover para preparo" at bounding box center [612, 547] width 437 height 55
click at [749, 548] on button "Mover para preparo" at bounding box center [753, 547] width 114 height 30
click at [751, 548] on button "Mover para retirada disponível" at bounding box center [729, 547] width 168 height 30
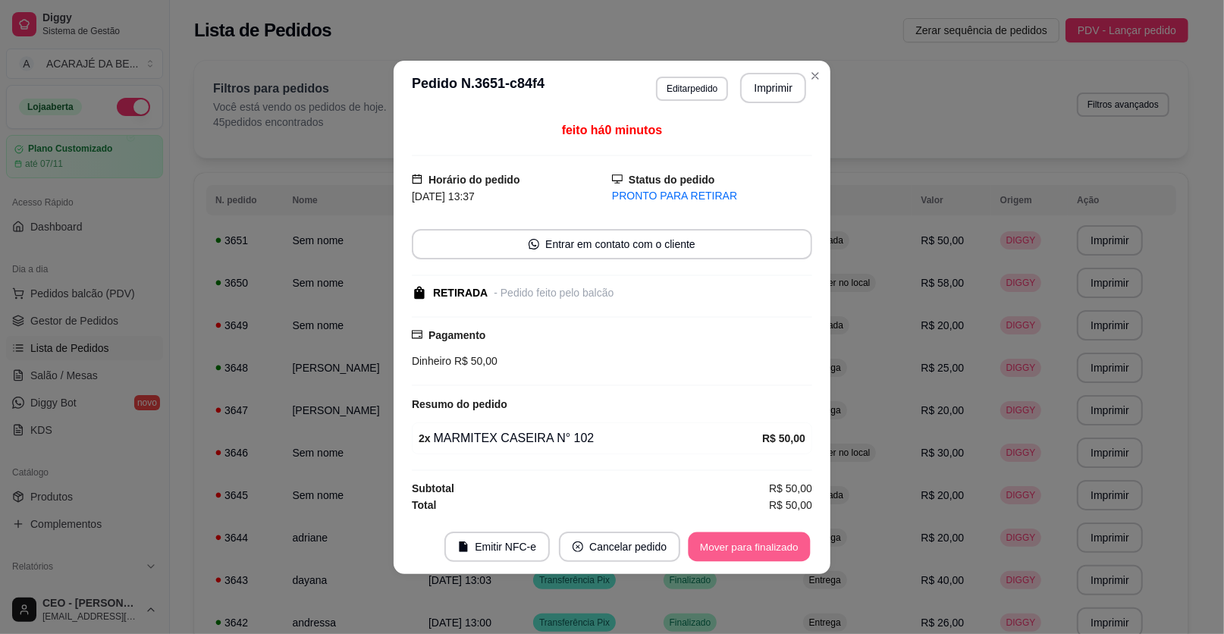
click at [763, 548] on button "Mover para finalizado" at bounding box center [750, 547] width 122 height 30
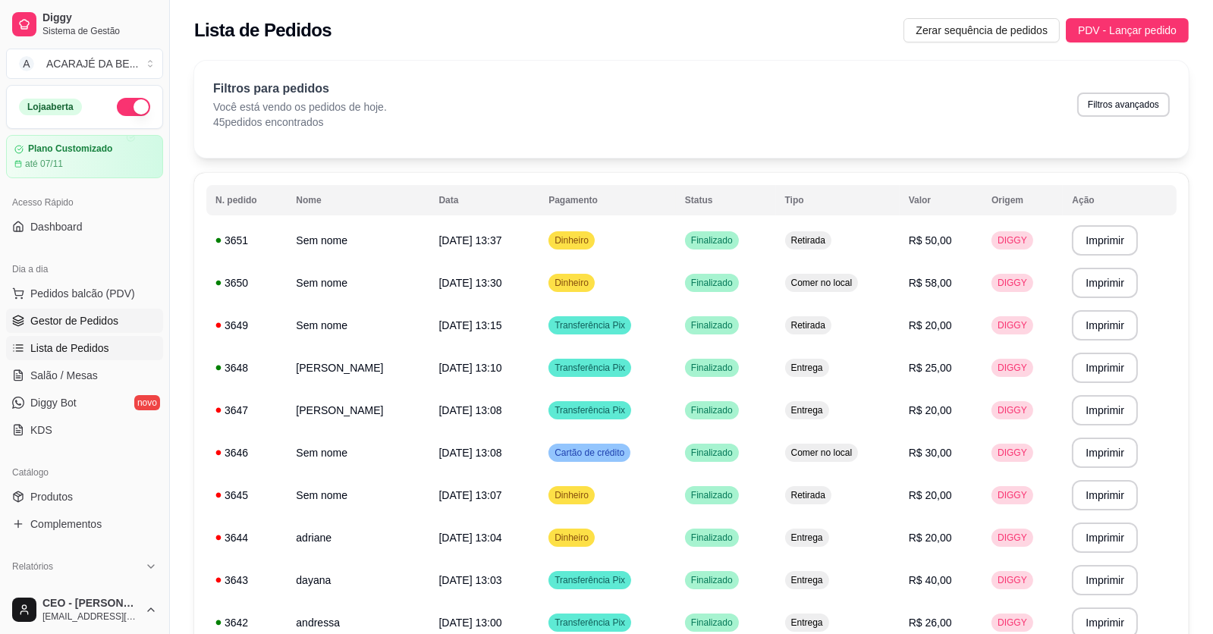
click at [111, 313] on span "Gestor de Pedidos" at bounding box center [74, 320] width 88 height 15
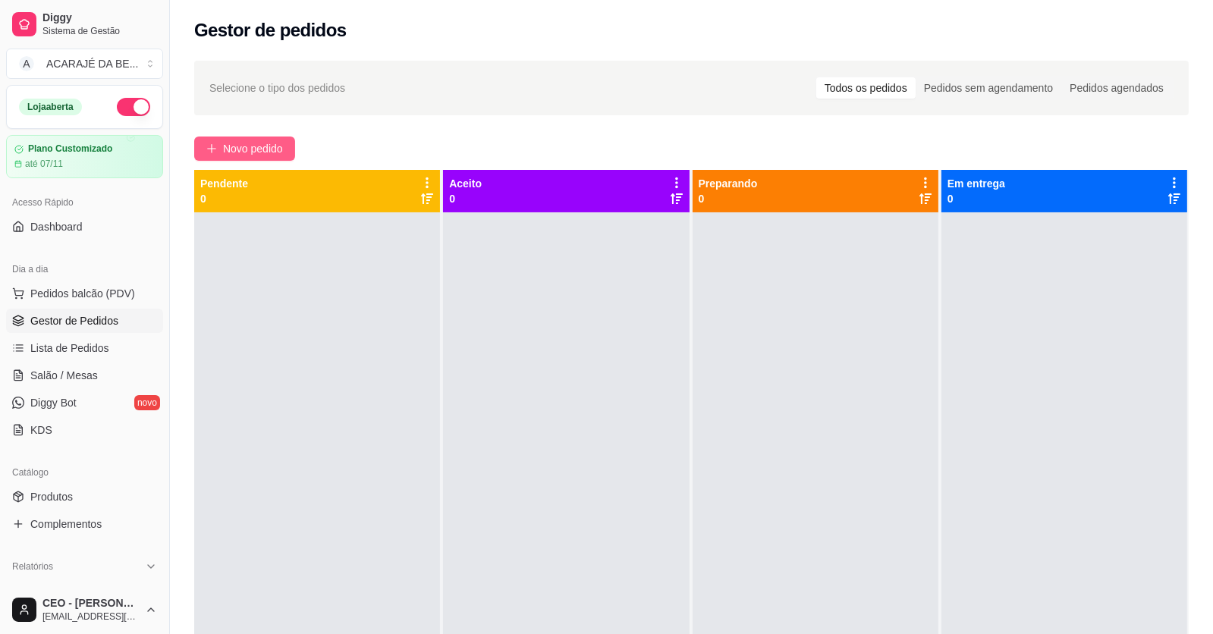
click at [231, 137] on button "Novo pedido" at bounding box center [244, 149] width 101 height 24
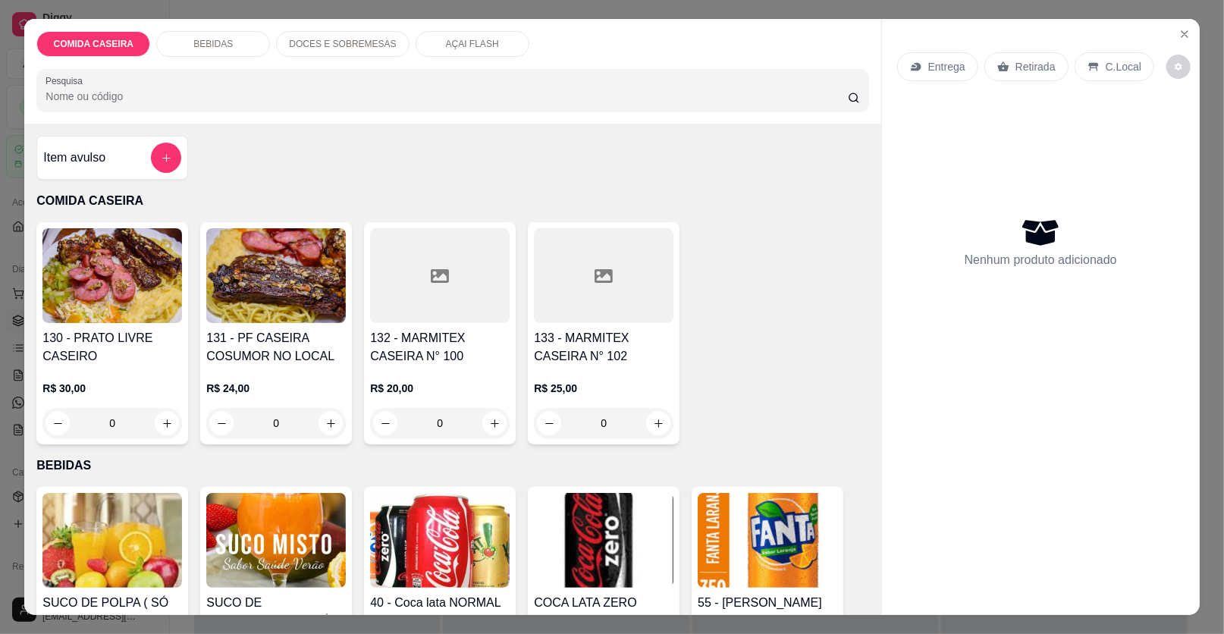
click at [376, 284] on div at bounding box center [440, 275] width 140 height 95
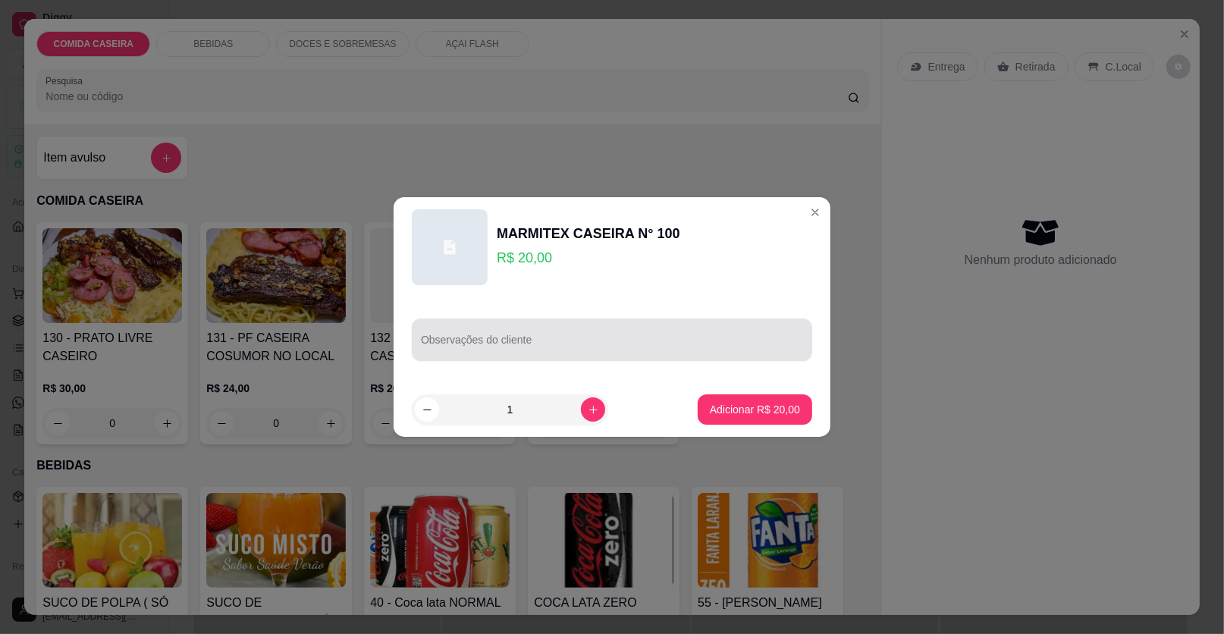
click at [519, 338] on div "Observações do cliente" at bounding box center [612, 340] width 400 height 42
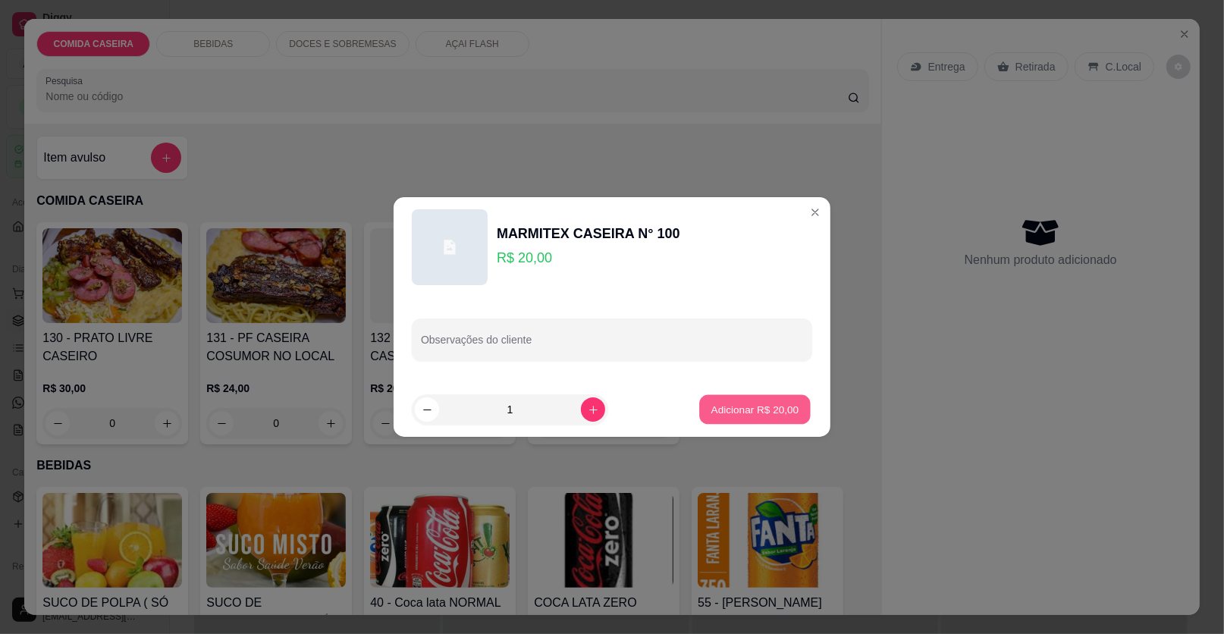
click at [712, 411] on p "Adicionar R$ 20,00" at bounding box center [755, 409] width 88 height 14
type input "1"
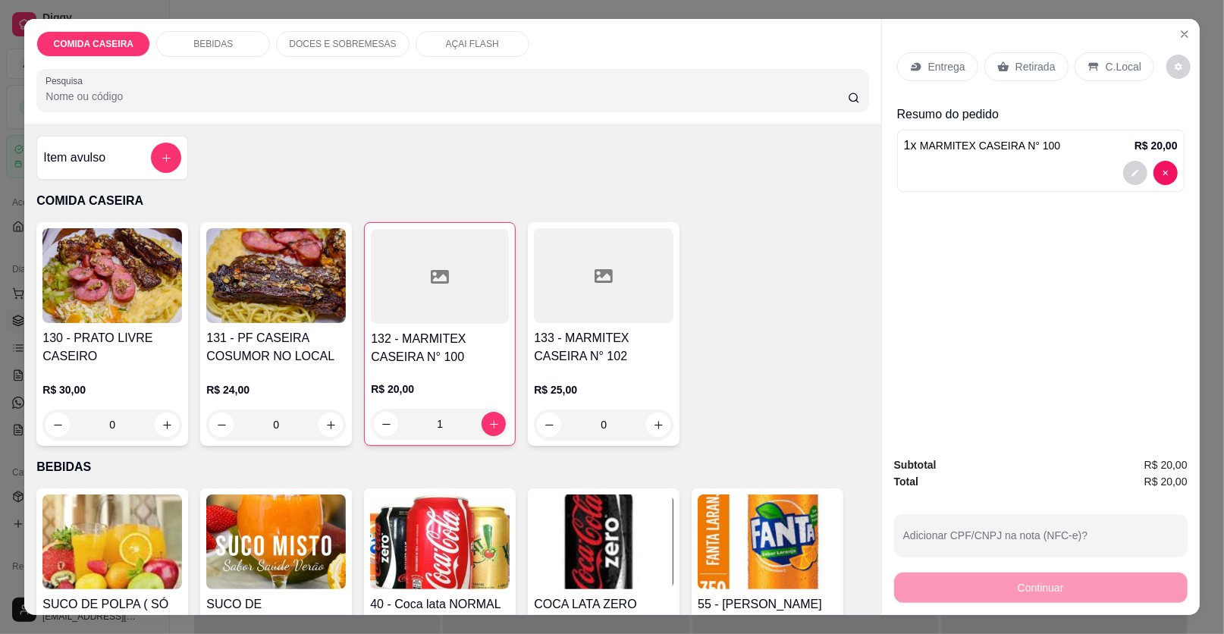
click at [953, 55] on div "Entrega" at bounding box center [937, 66] width 81 height 29
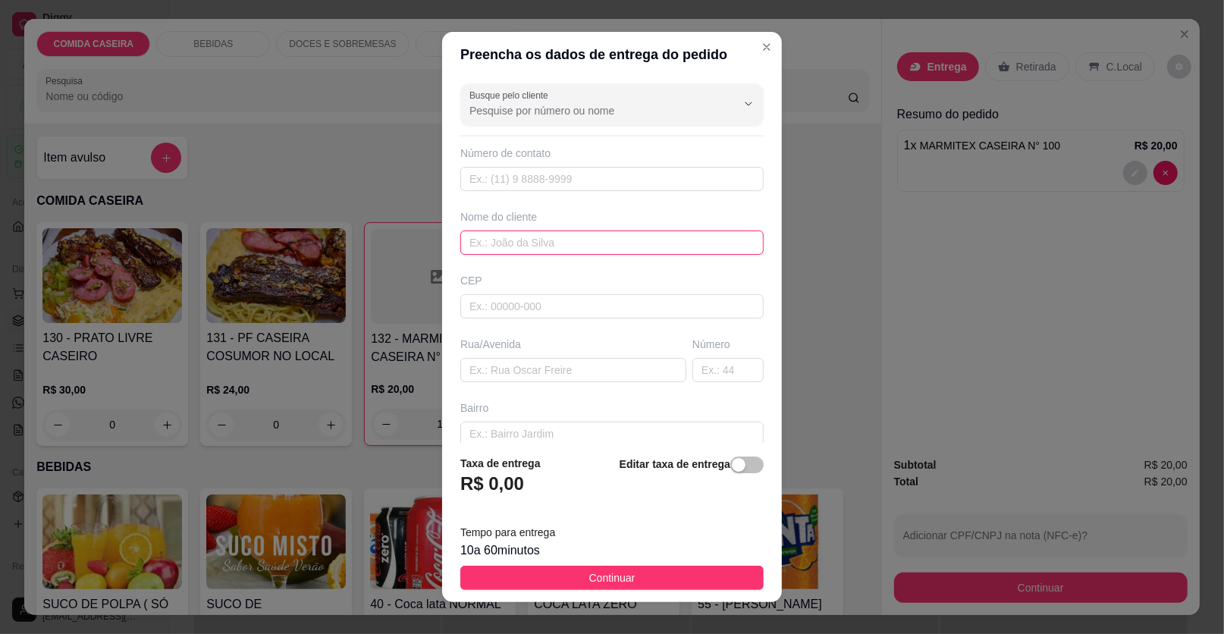
click at [539, 240] on input "text" at bounding box center [611, 243] width 303 height 24
click at [548, 250] on input "text" at bounding box center [611, 243] width 303 height 24
type input "e"
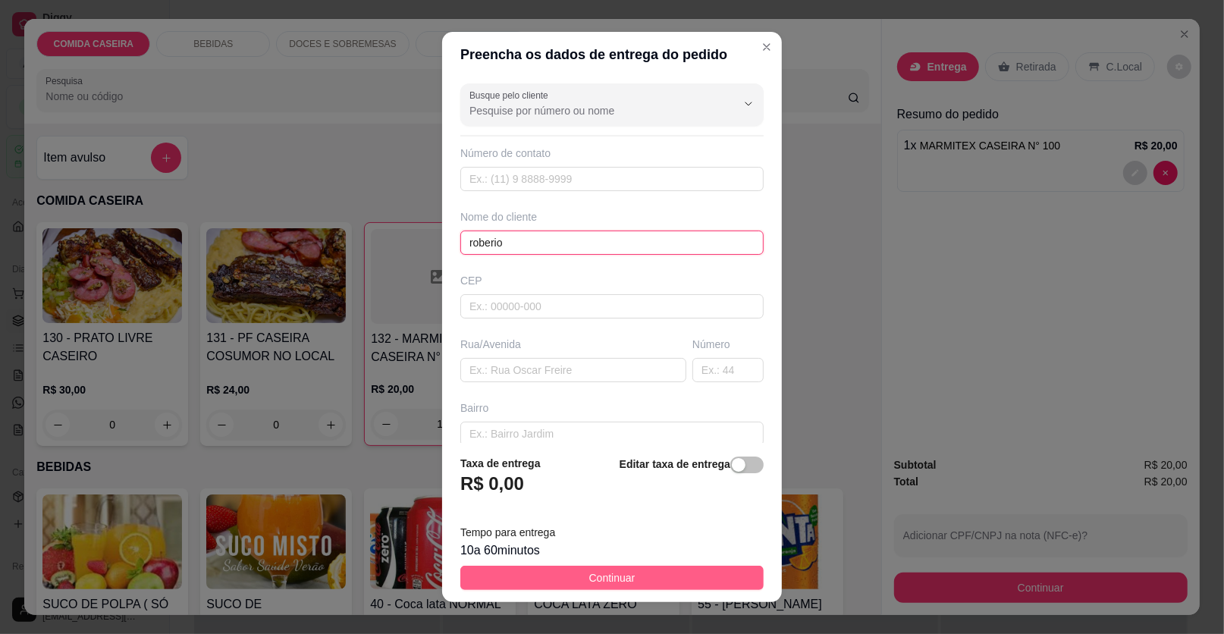
type input "roberio"
click at [711, 571] on button "Continuar" at bounding box center [611, 578] width 303 height 24
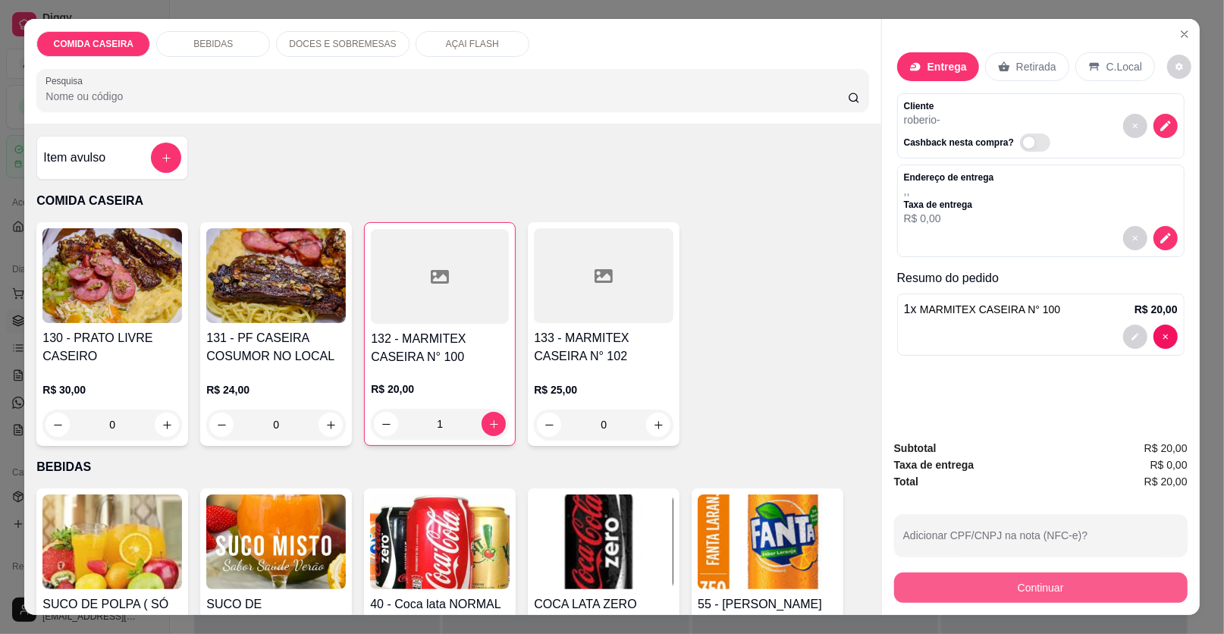
click at [955, 585] on button "Continuar" at bounding box center [1041, 588] width 294 height 30
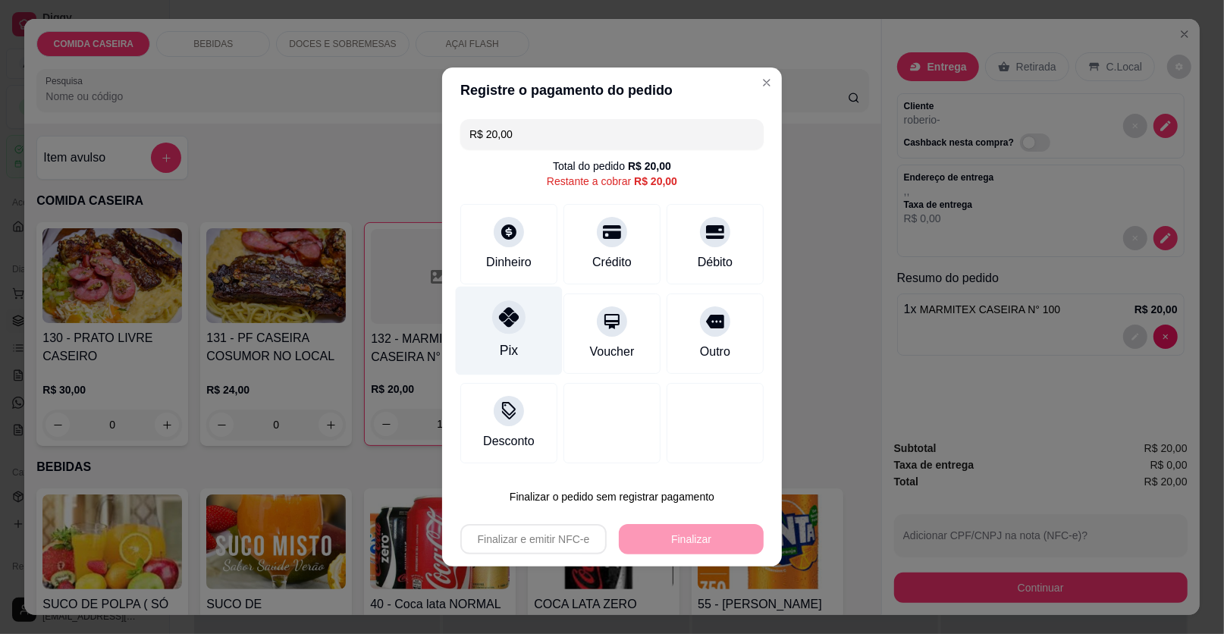
click at [495, 319] on div at bounding box center [508, 316] width 33 height 33
type input "R$ 0,00"
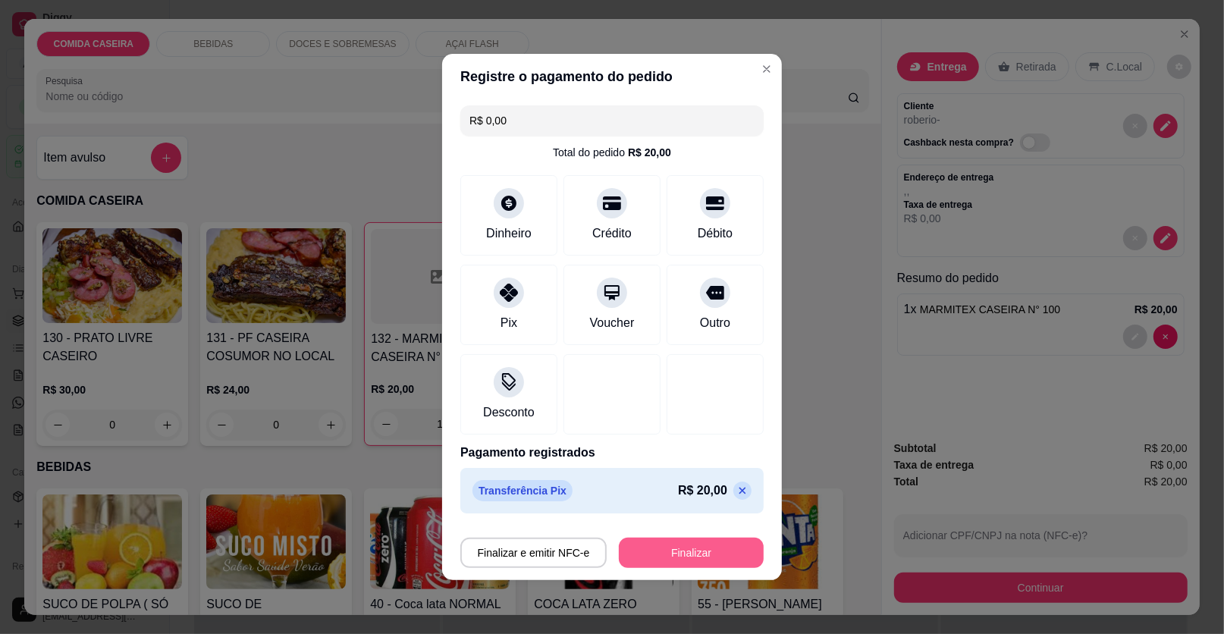
click at [711, 548] on button "Finalizar" at bounding box center [691, 553] width 145 height 30
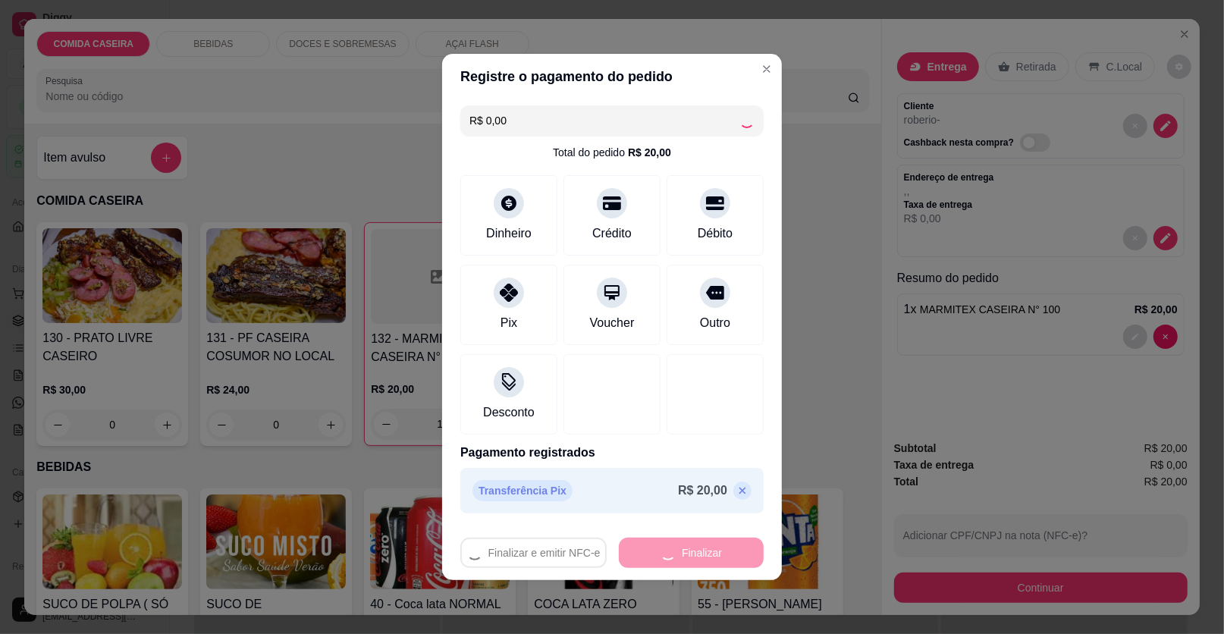
type input "0"
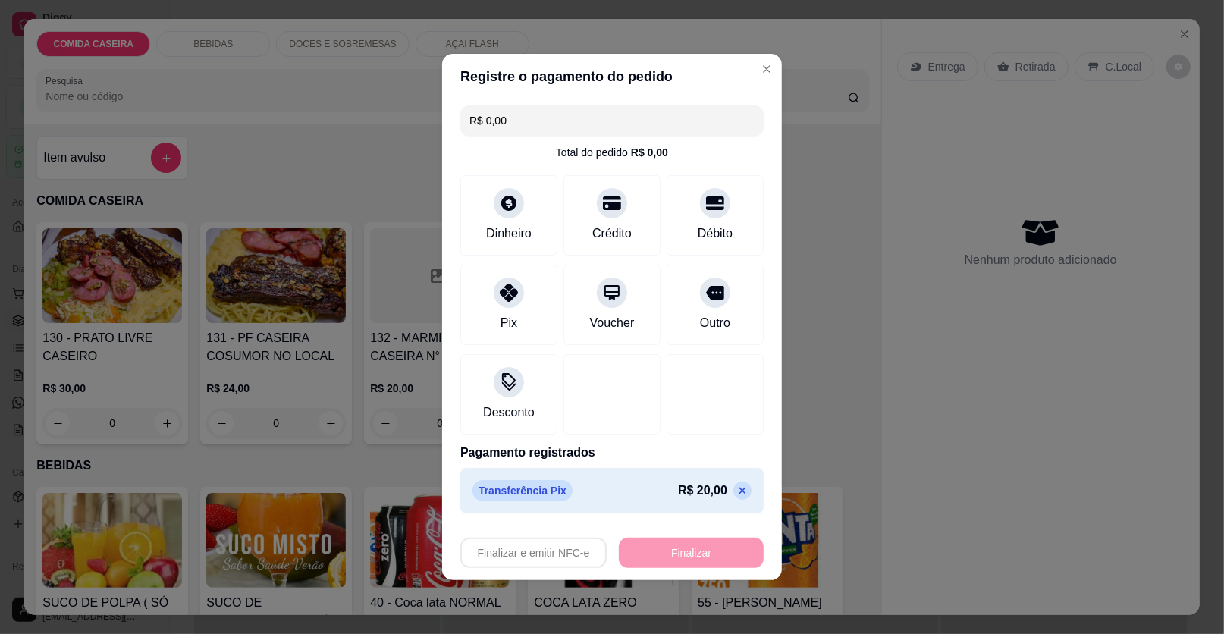
type input "-R$ 20,00"
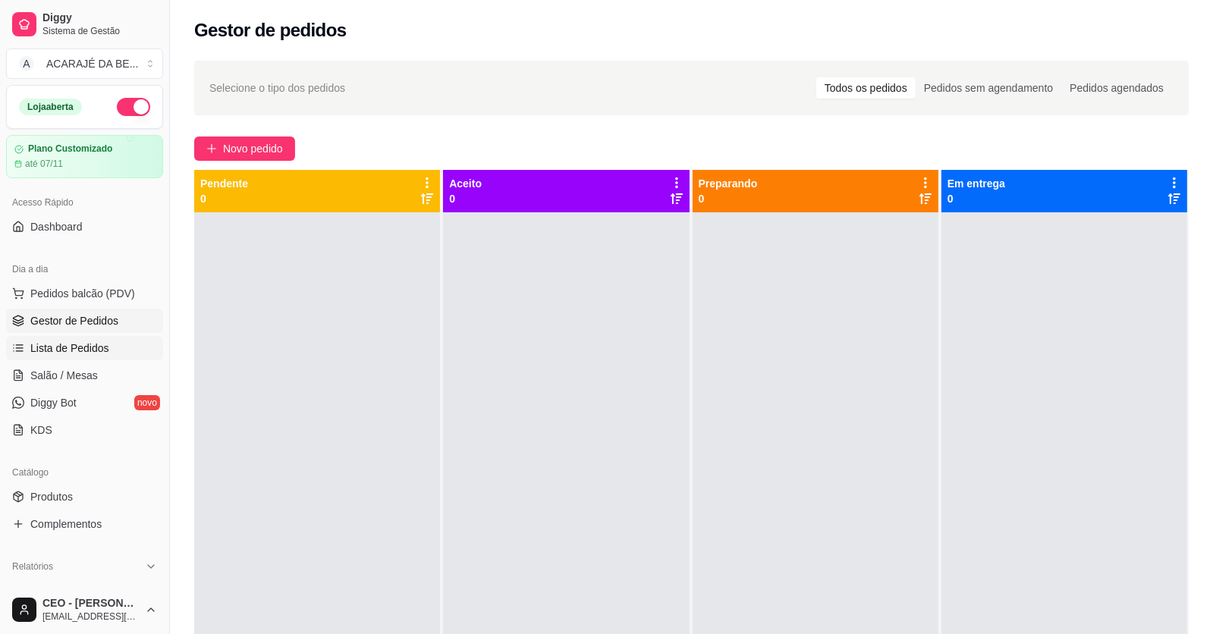
click at [17, 342] on icon at bounding box center [18, 348] width 12 height 12
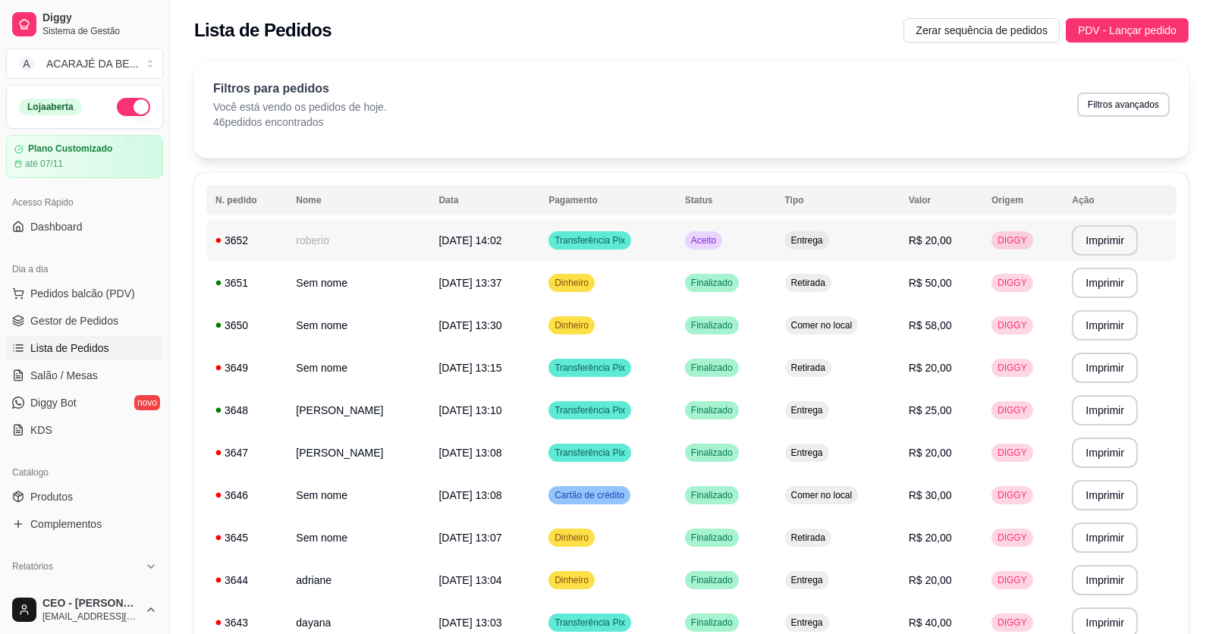
click at [430, 231] on td "[DATE] 14:02" at bounding box center [485, 240] width 110 height 42
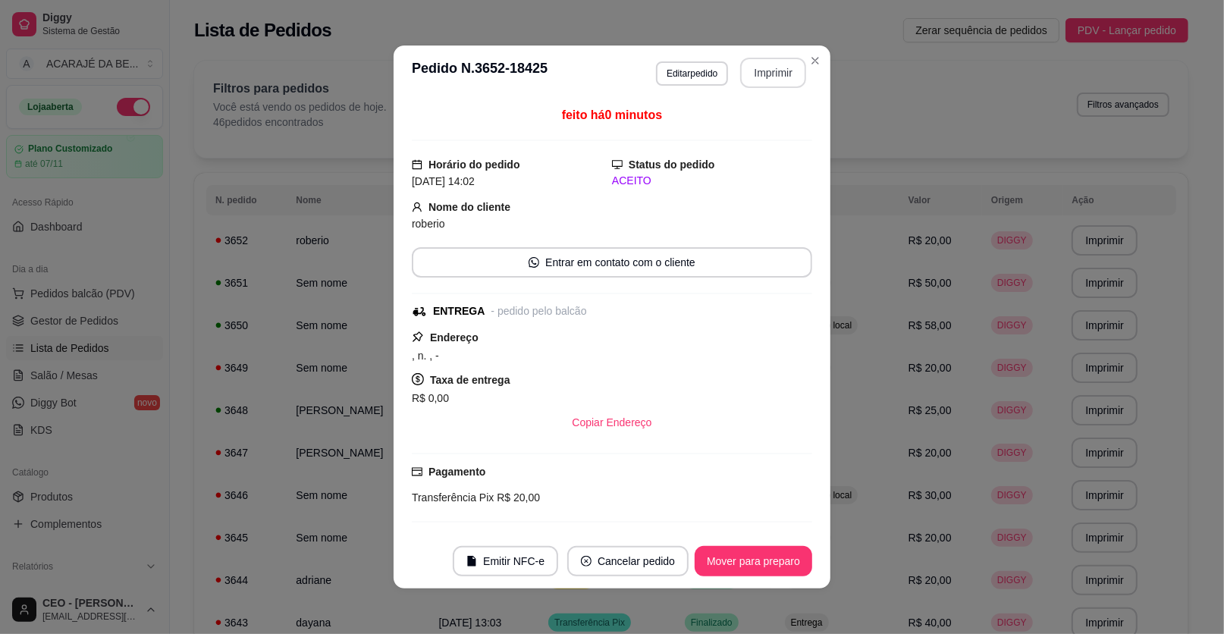
click at [786, 71] on button "Imprimir" at bounding box center [773, 73] width 66 height 30
click at [748, 562] on button "Mover para preparo" at bounding box center [754, 561] width 118 height 30
click at [786, 560] on button "Mover para entrega" at bounding box center [754, 561] width 117 height 30
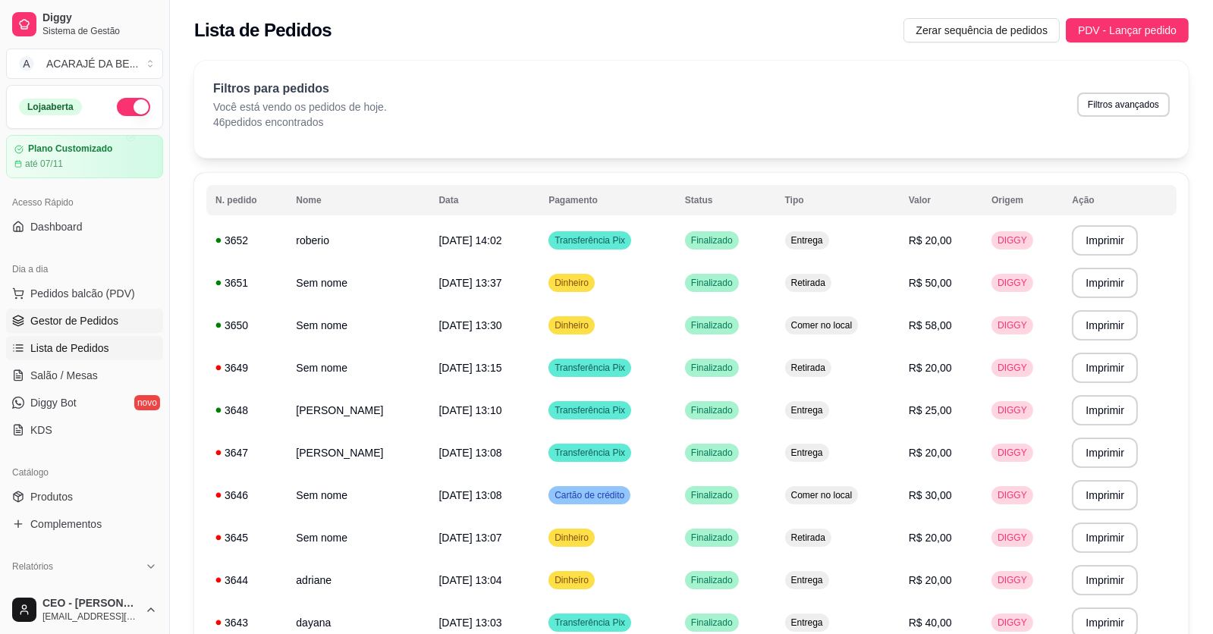
click at [71, 321] on span "Gestor de Pedidos" at bounding box center [74, 320] width 88 height 15
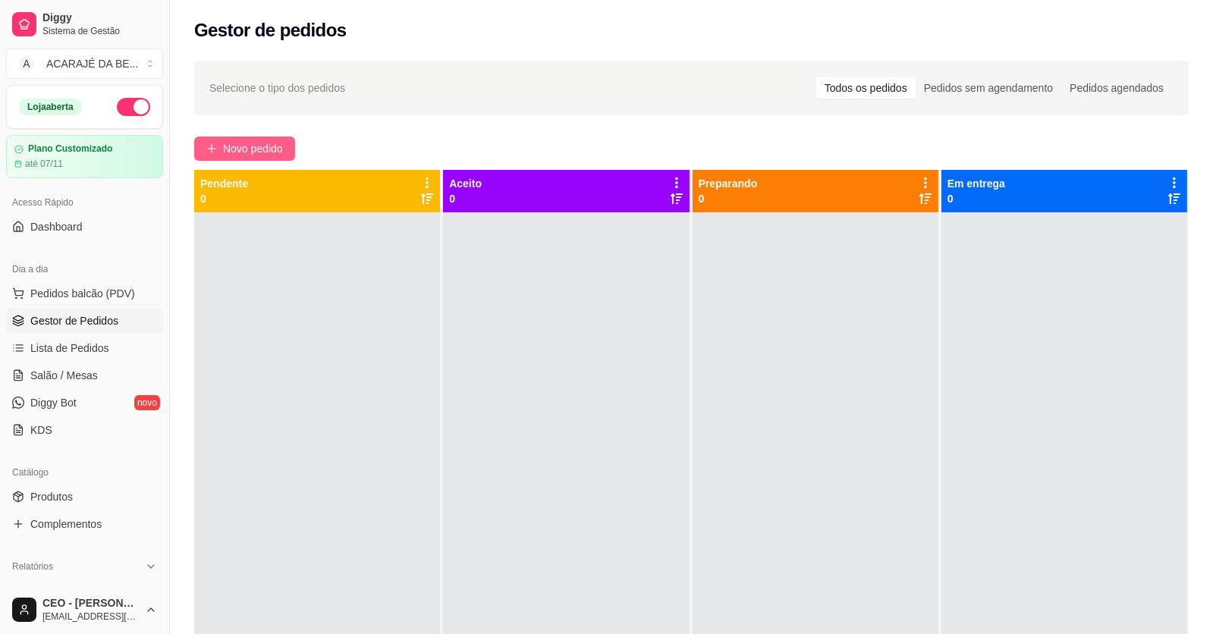
click at [225, 143] on span "Novo pedido" at bounding box center [253, 148] width 60 height 17
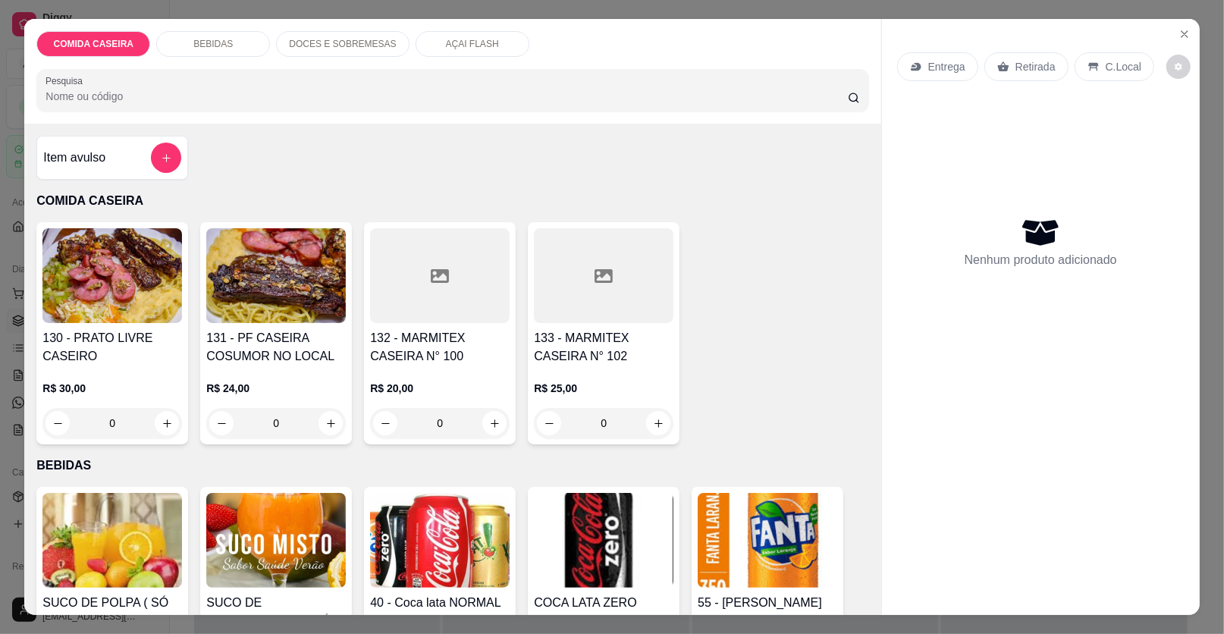
click at [601, 281] on icon at bounding box center [604, 276] width 18 height 14
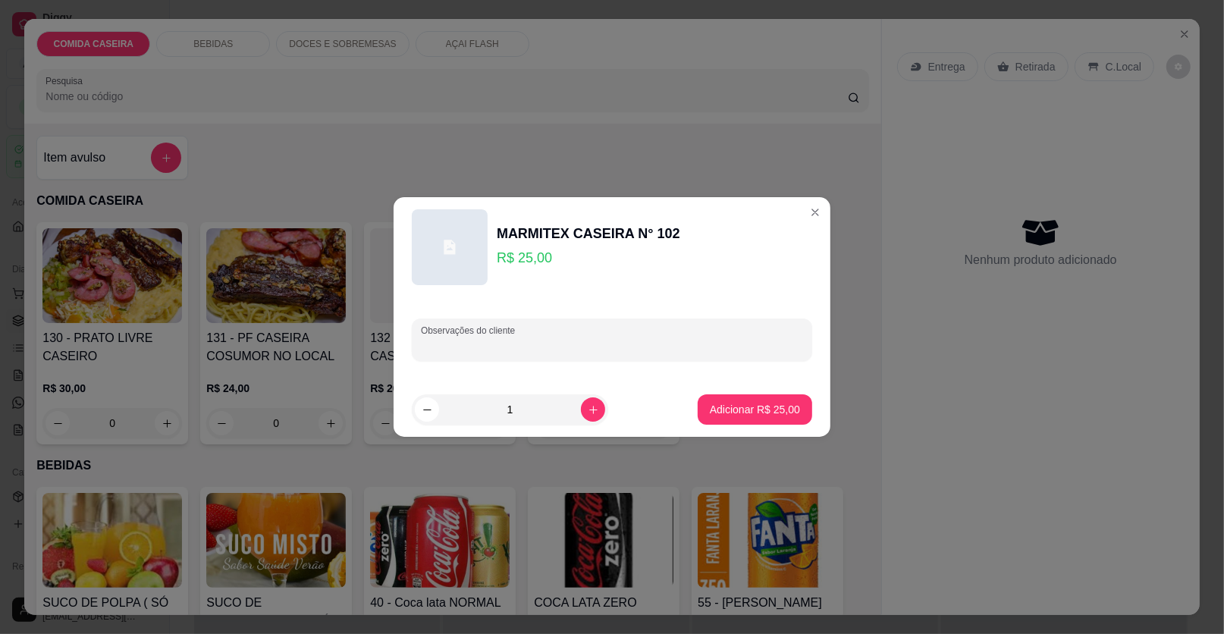
click at [628, 341] on input "Observações do cliente" at bounding box center [612, 345] width 382 height 15
paste input "macarrão, verdura, batata gratinada, salada de couve e carne ao molho de milho"
type input "macarrão, verdura, batata gratinada, salada de couve e carne ao molho de milho"
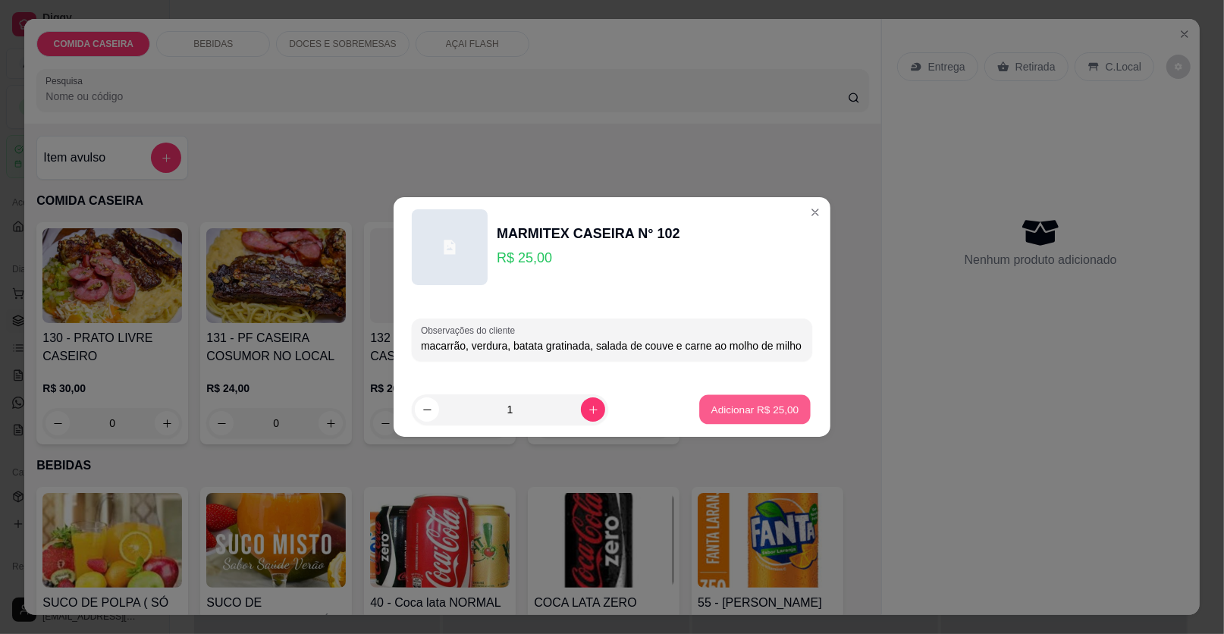
click at [750, 406] on p "Adicionar R$ 25,00" at bounding box center [755, 409] width 88 height 14
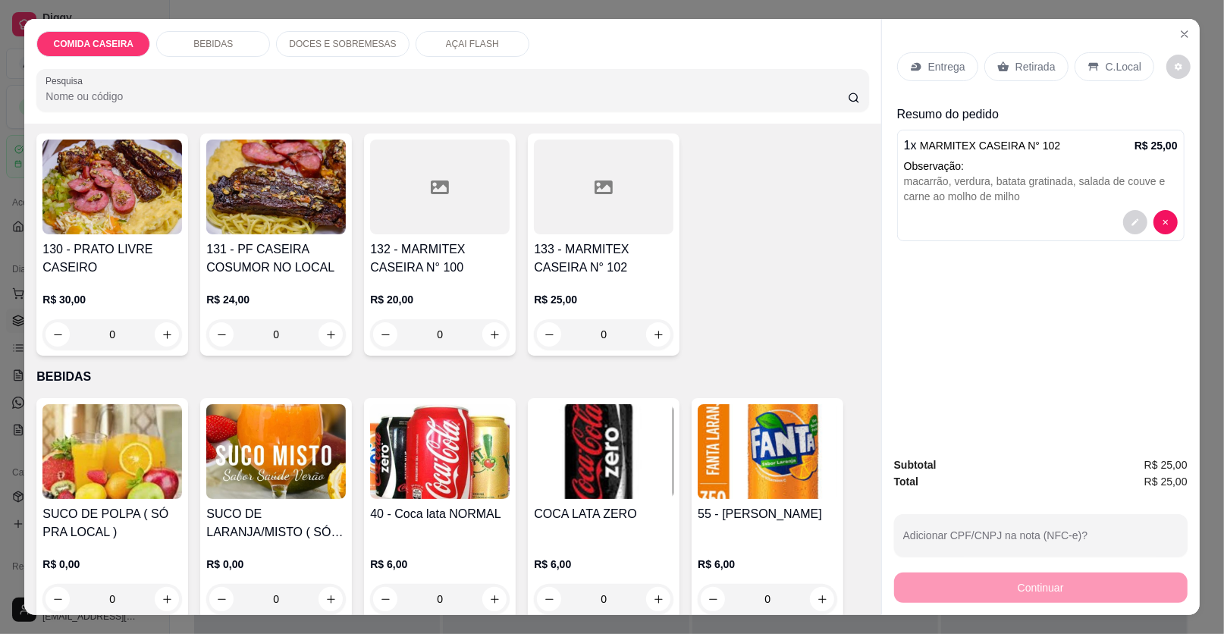
scroll to position [228, 0]
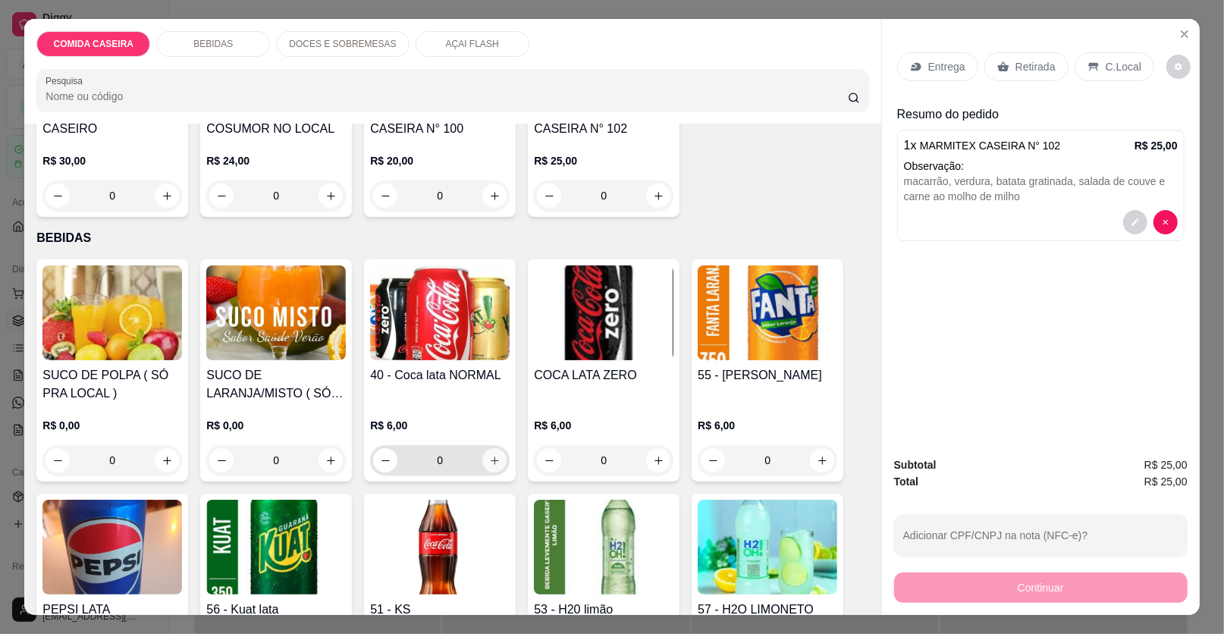
click at [482, 465] on button "increase-product-quantity" at bounding box center [494, 460] width 24 height 24
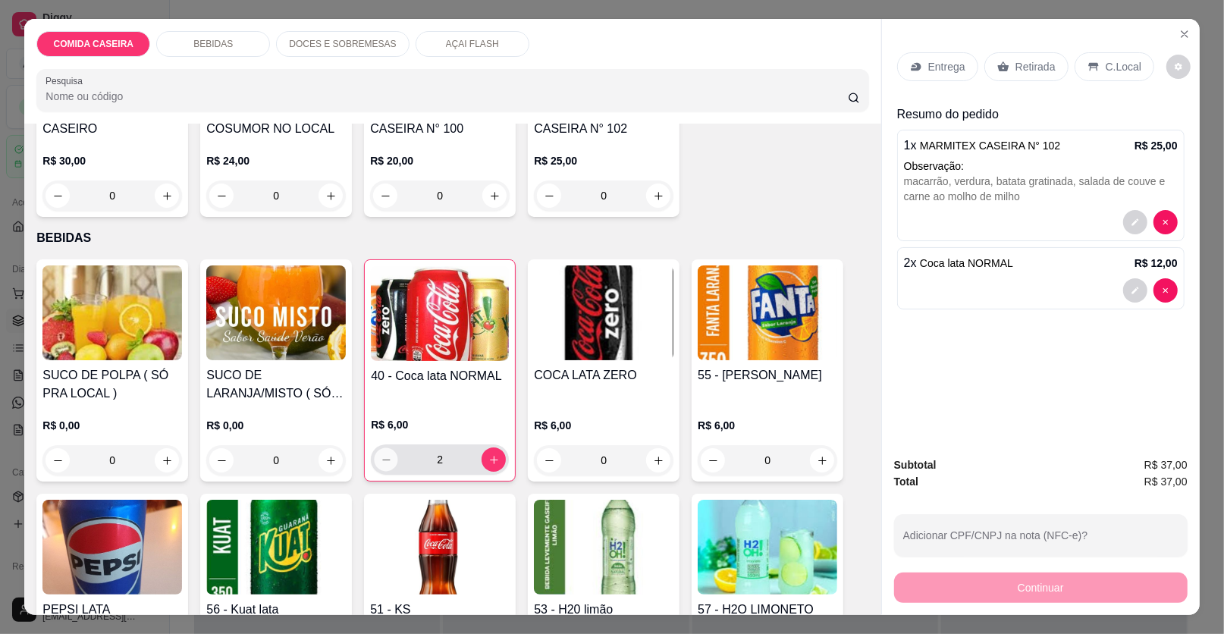
click at [384, 463] on icon "decrease-product-quantity" at bounding box center [386, 459] width 11 height 11
type input "1"
click at [943, 61] on p "Entrega" at bounding box center [946, 66] width 37 height 15
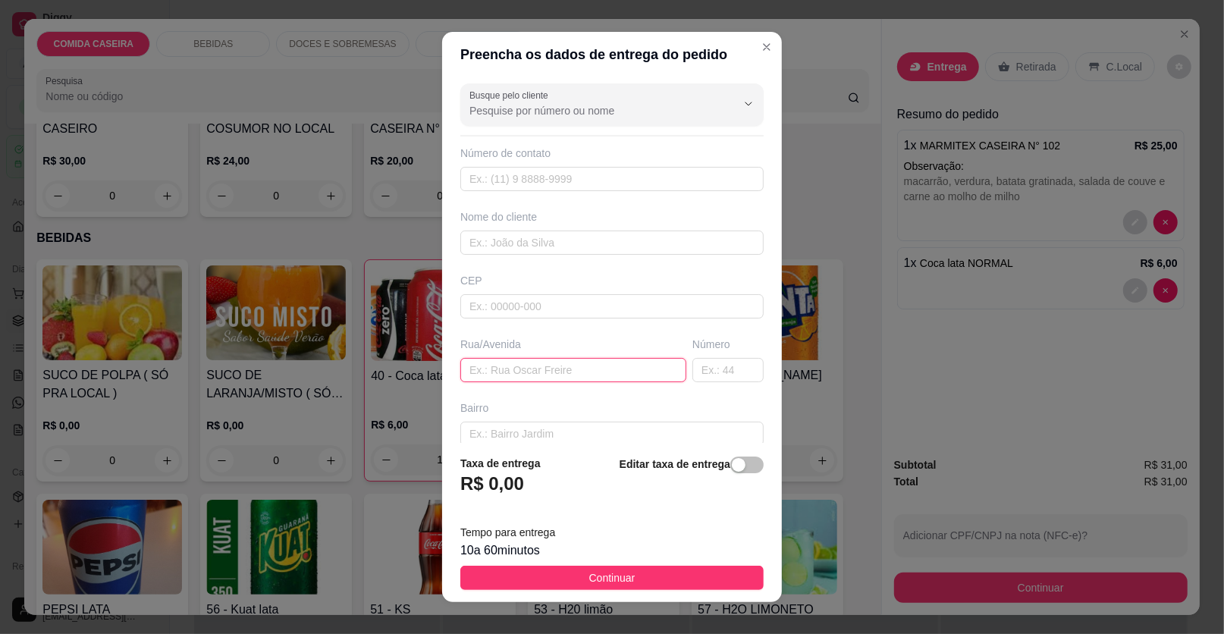
drag, startPoint x: 578, startPoint y: 374, endPoint x: 554, endPoint y: 358, distance: 28.4
click at [578, 370] on input "text" at bounding box center [573, 370] width 226 height 24
paste input "[STREET_ADDRESS][PERSON_NAME] No fundo do posto de saúde"
type input "[STREET_ADDRESS][PERSON_NAME] No fundo do posto de saúde"
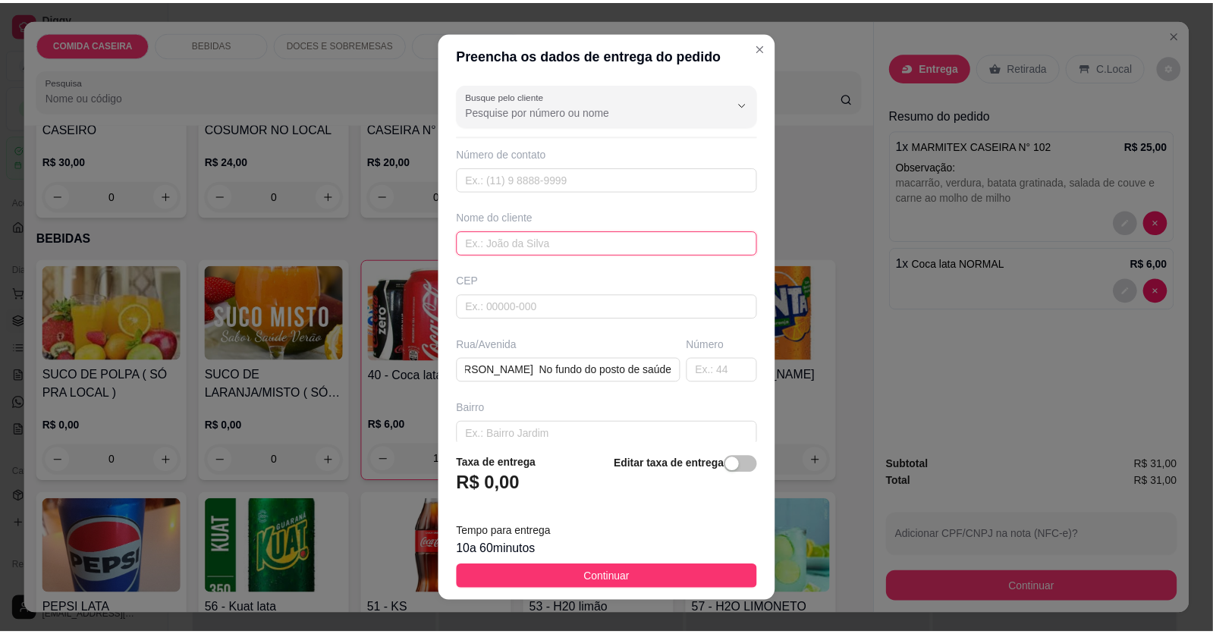
scroll to position [0, 0]
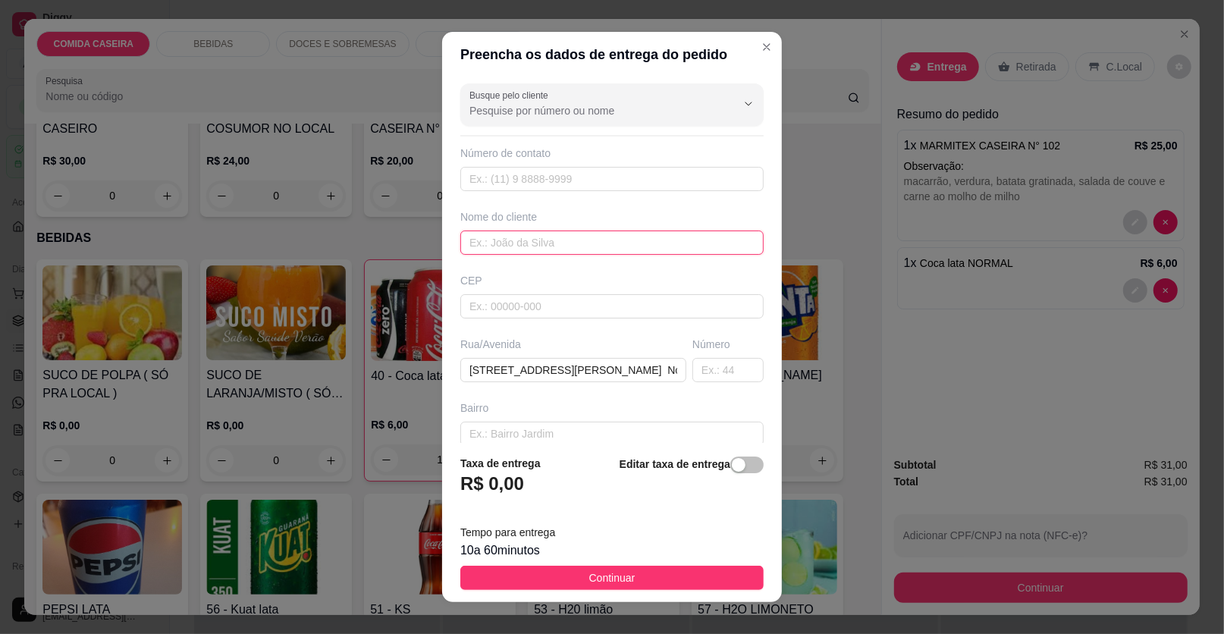
click at [564, 234] on input "text" at bounding box center [611, 243] width 303 height 24
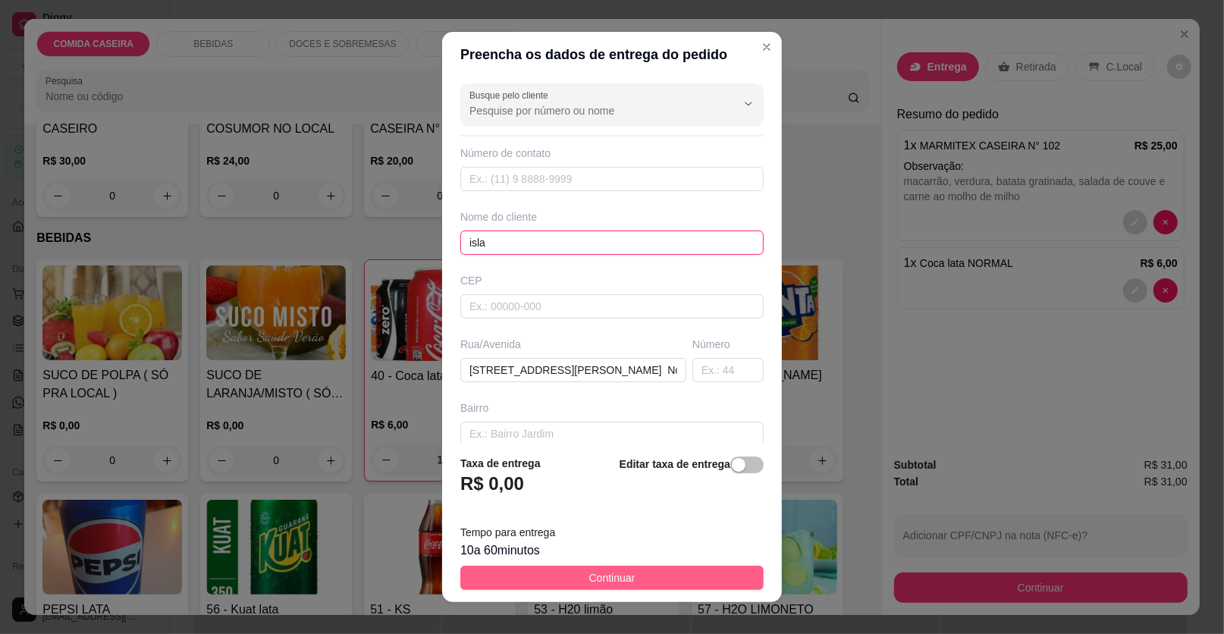
type input "isla"
click at [662, 586] on button "Continuar" at bounding box center [611, 578] width 303 height 24
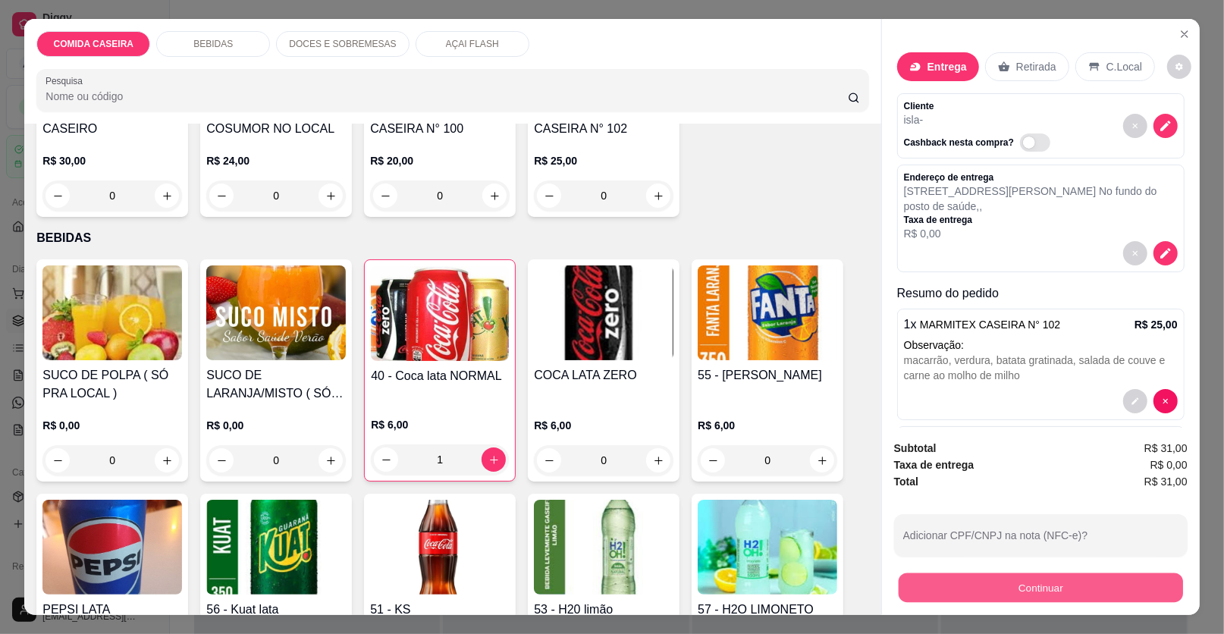
click at [913, 587] on button "Continuar" at bounding box center [1041, 588] width 284 height 30
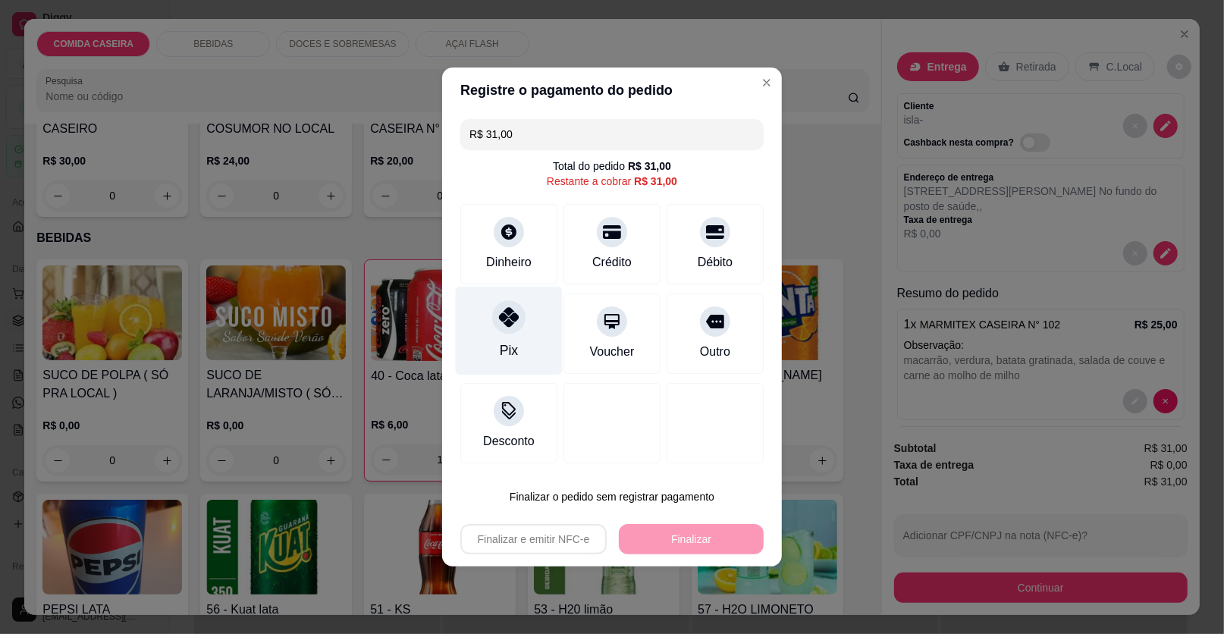
click at [489, 322] on div "Pix" at bounding box center [509, 331] width 107 height 89
type input "R$ 0,00"
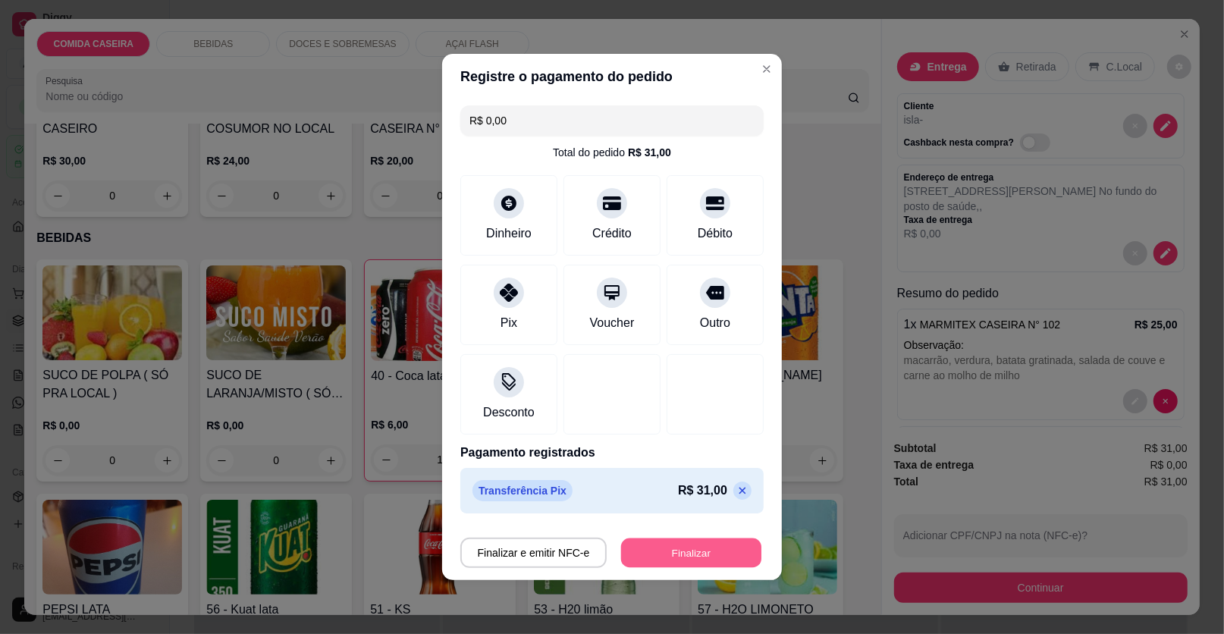
click at [717, 542] on button "Finalizar" at bounding box center [691, 554] width 140 height 30
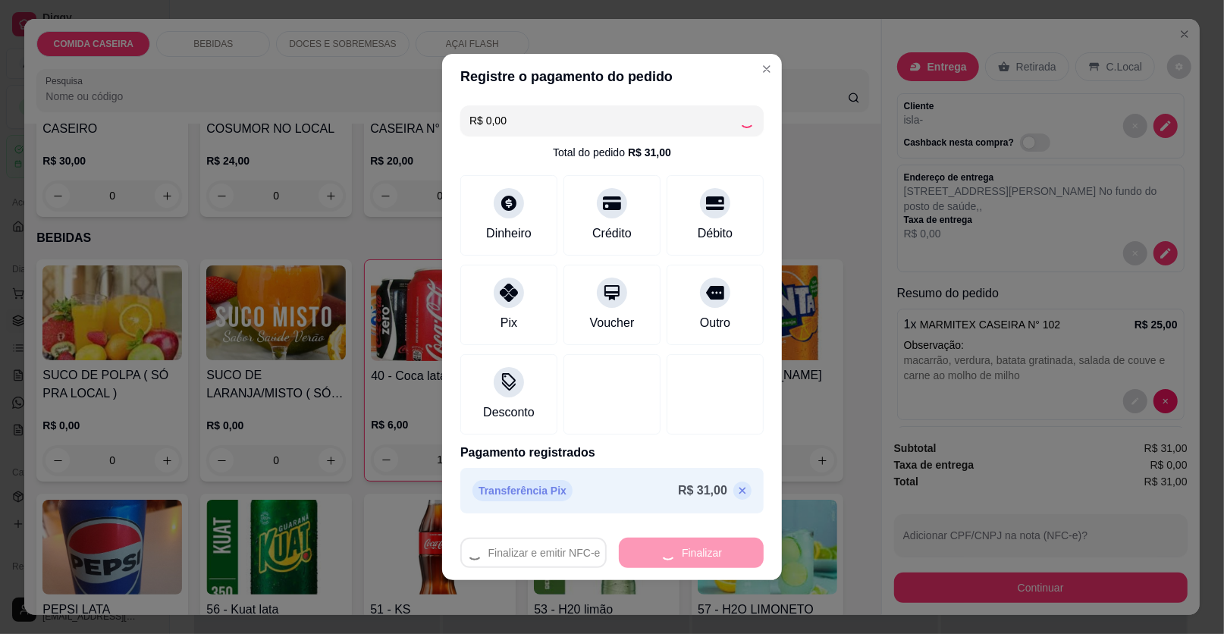
type input "0"
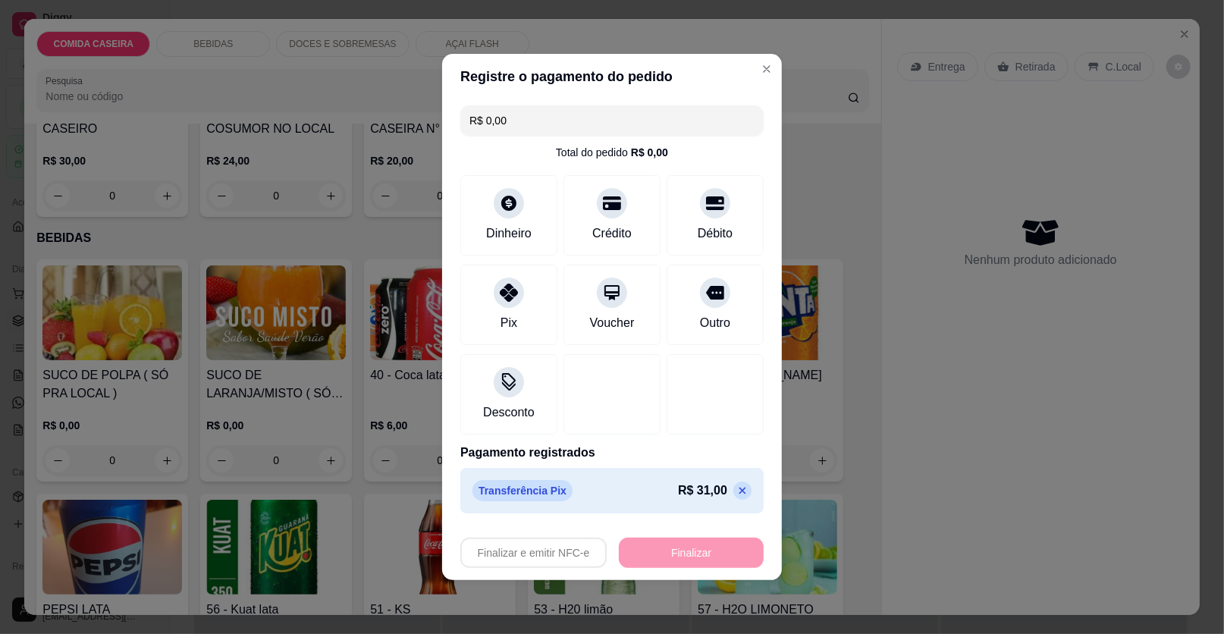
type input "-R$ 31,00"
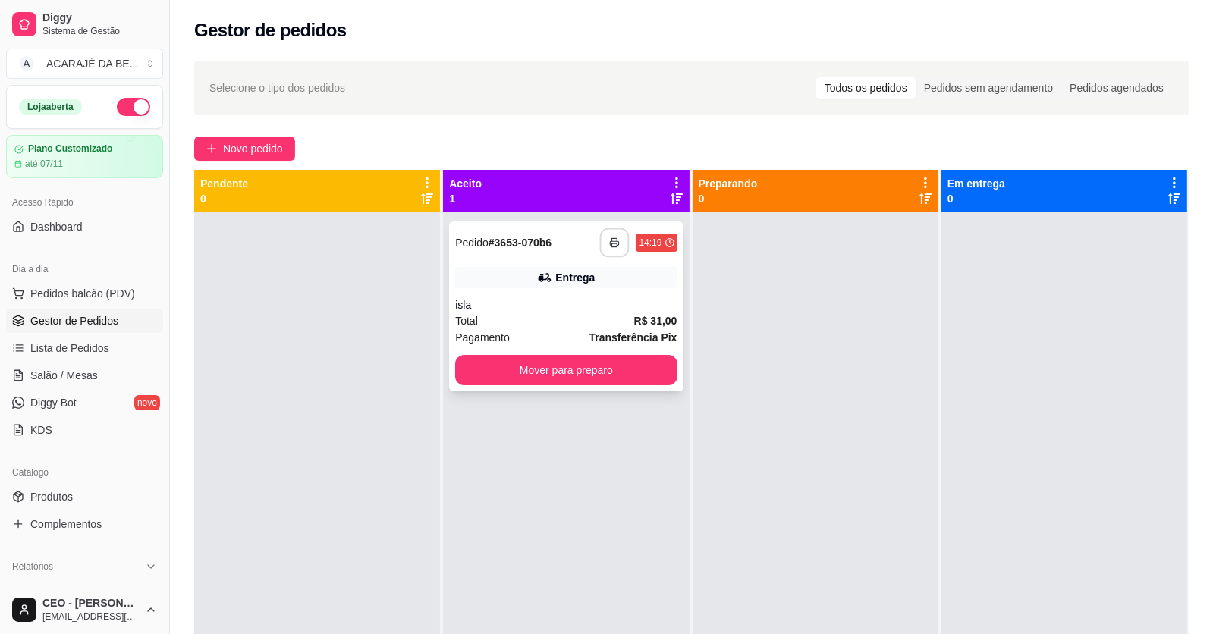
click at [621, 243] on button "button" at bounding box center [615, 243] width 30 height 30
click at [638, 364] on button "Mover para preparo" at bounding box center [566, 371] width 215 height 30
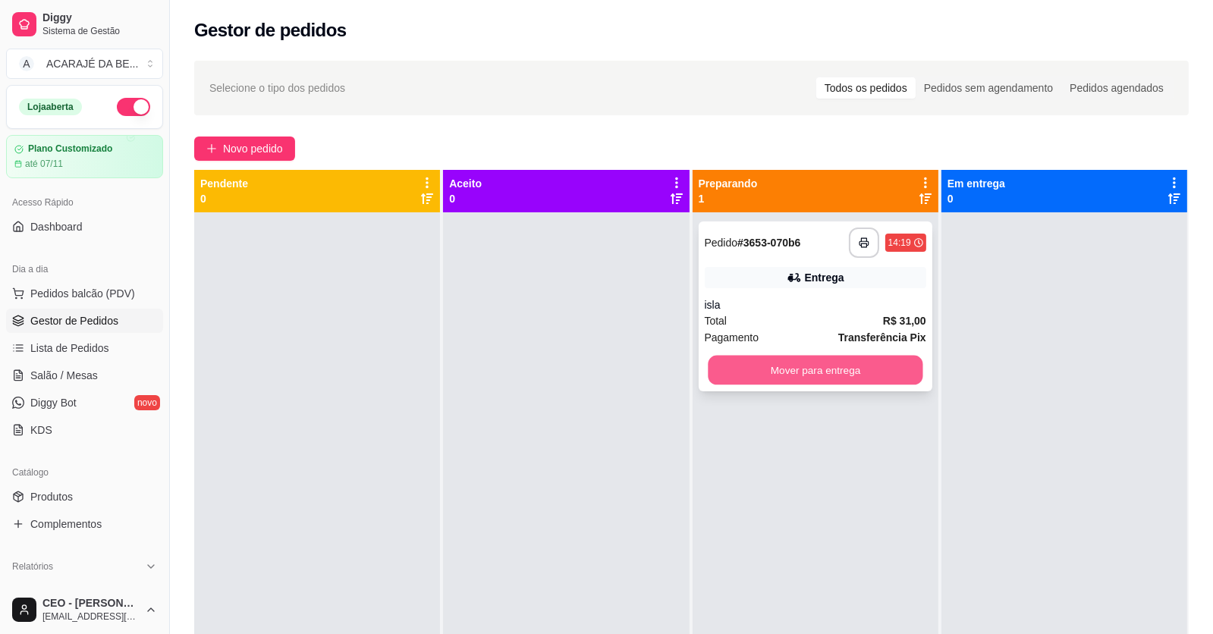
click at [762, 378] on button "Mover para entrega" at bounding box center [815, 371] width 215 height 30
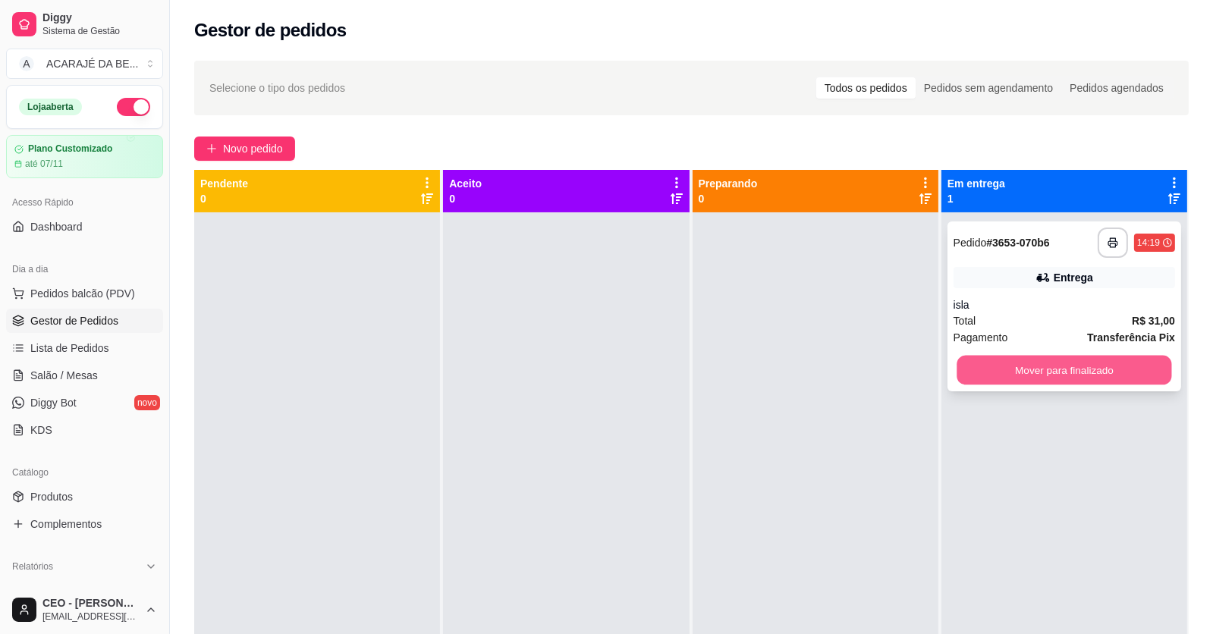
click at [1040, 368] on button "Mover para finalizado" at bounding box center [1063, 371] width 215 height 30
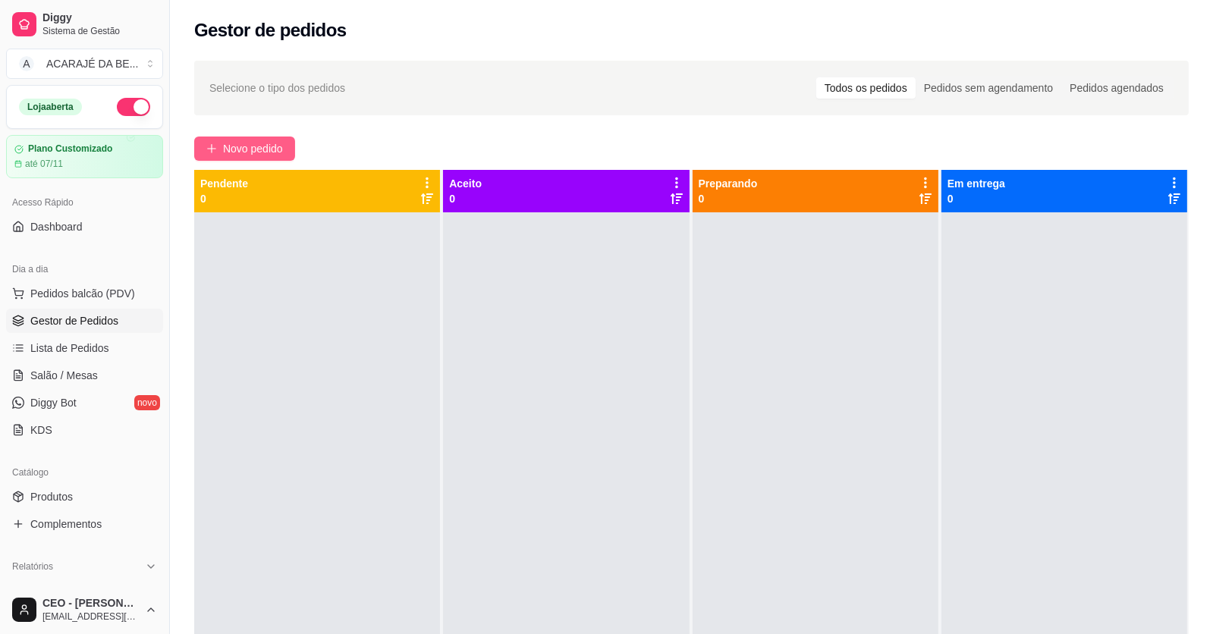
click at [259, 146] on span "Novo pedido" at bounding box center [253, 148] width 60 height 17
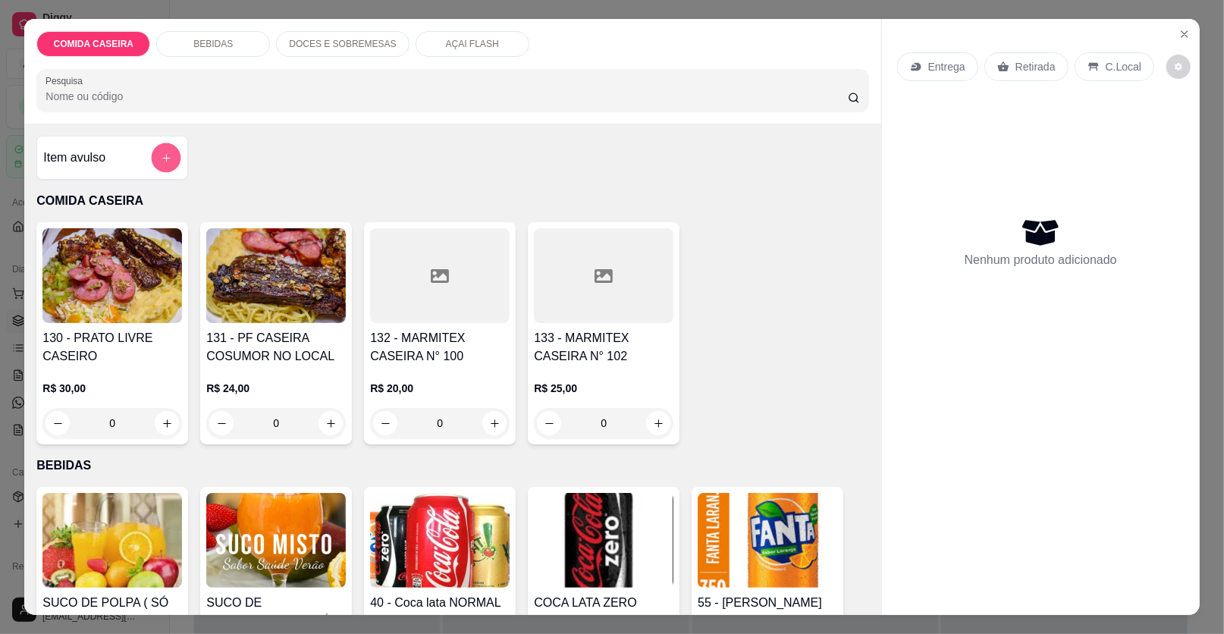
click at [152, 160] on button "add-separate-item" at bounding box center [167, 158] width 30 height 30
click at [129, 155] on div "Item avulso" at bounding box center [112, 158] width 138 height 30
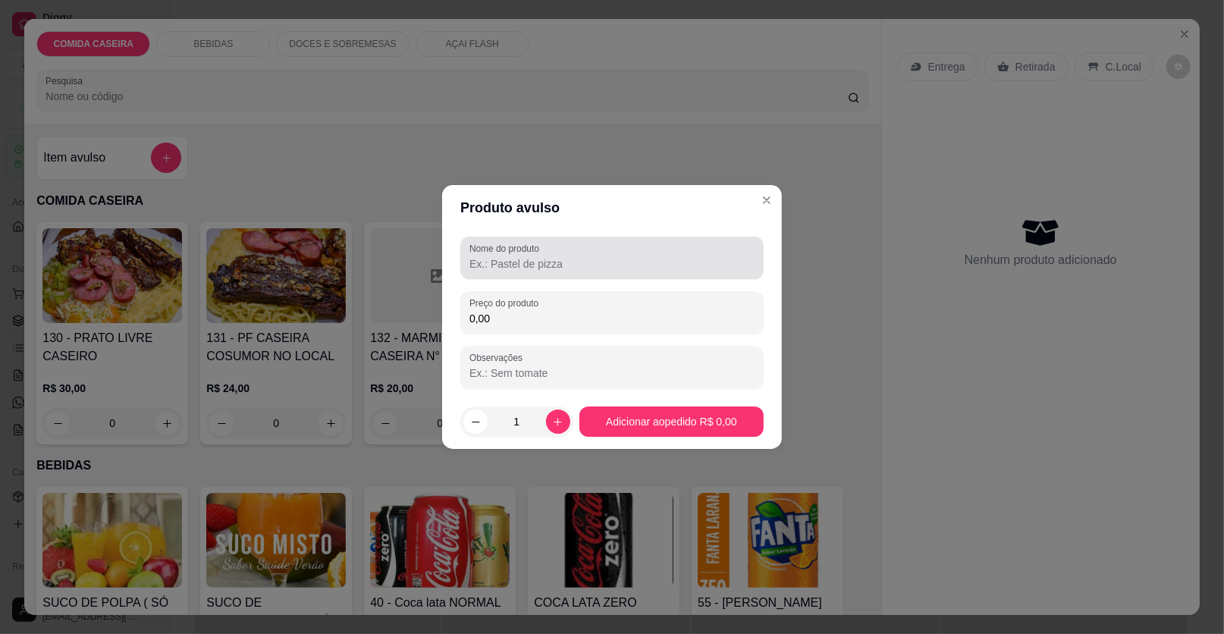
click at [686, 254] on div at bounding box center [612, 258] width 285 height 30
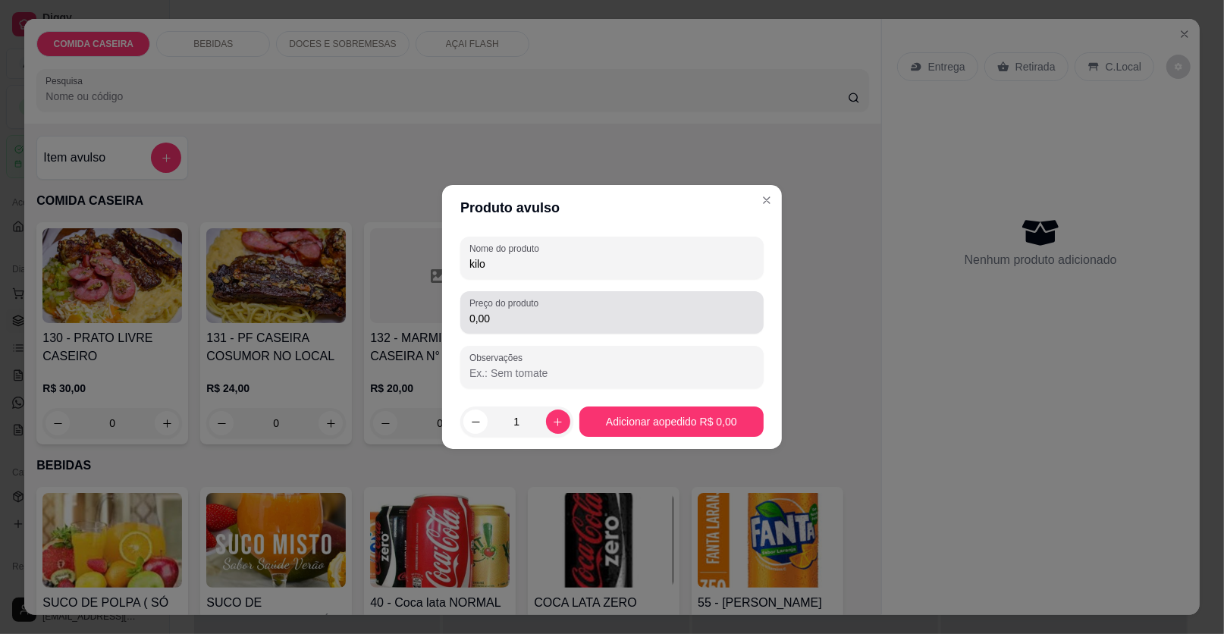
type input "kilo"
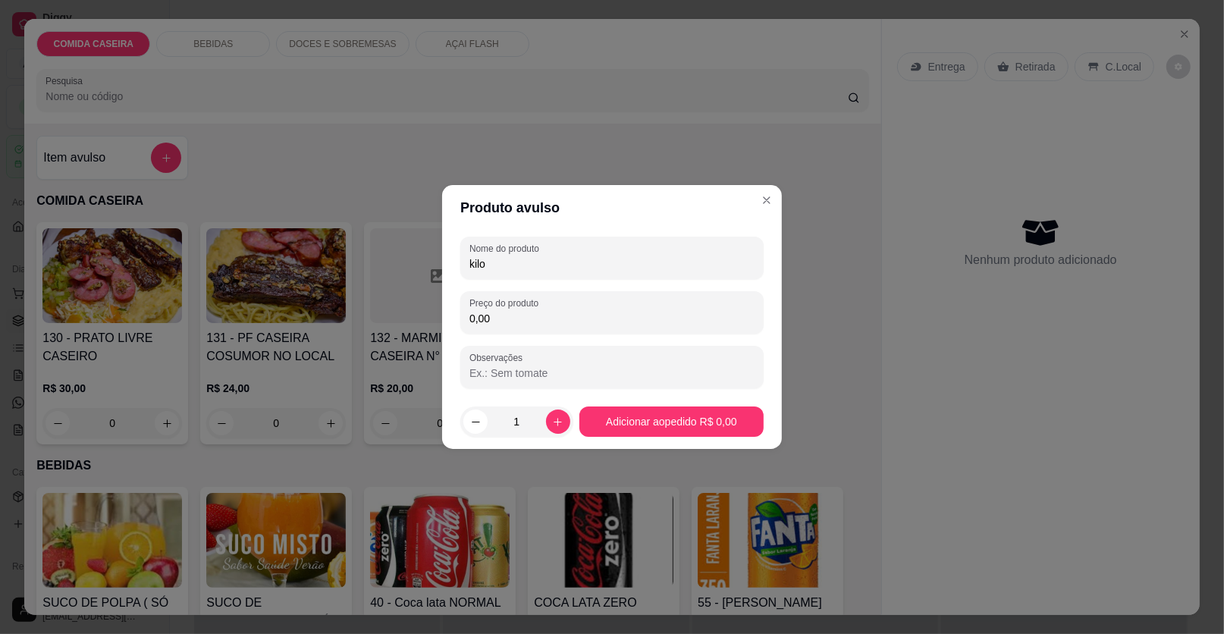
click at [582, 315] on input "0,00" at bounding box center [612, 318] width 285 height 15
type input "28,60"
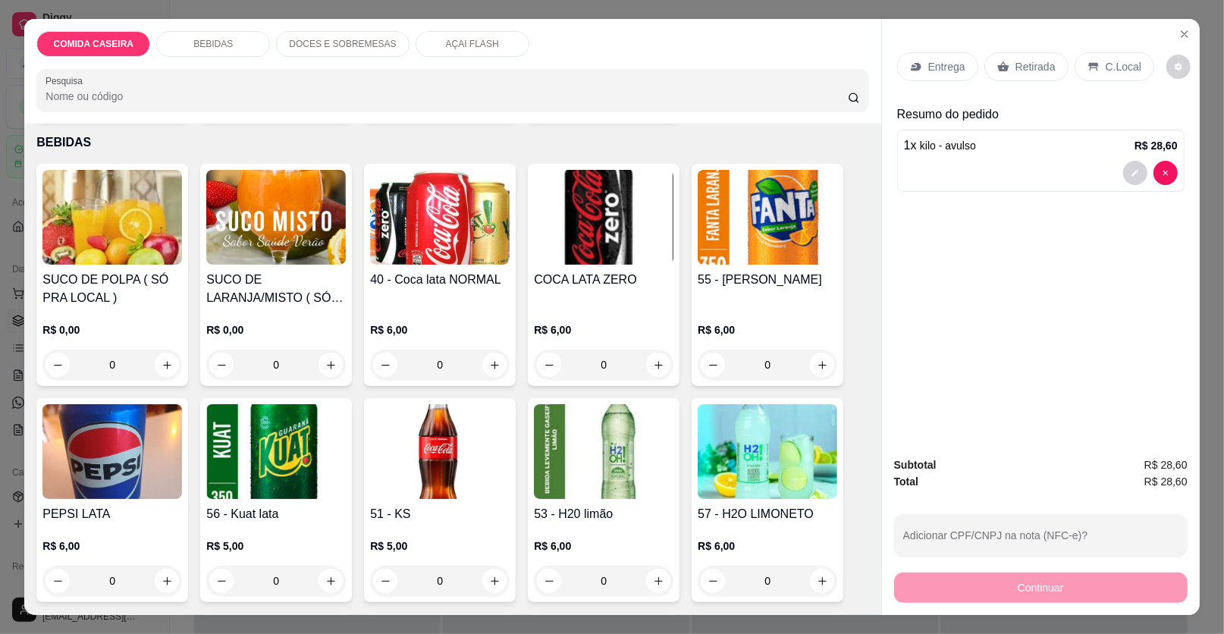
scroll to position [378, 0]
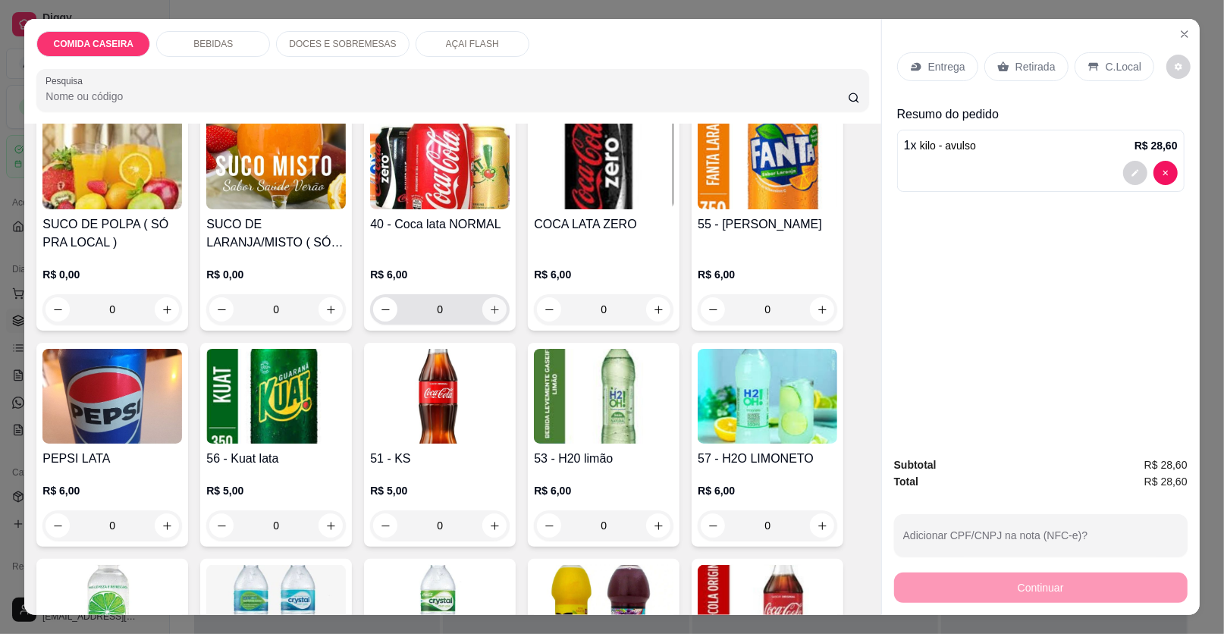
click at [489, 306] on icon "increase-product-quantity" at bounding box center [494, 309] width 11 height 11
type input "1"
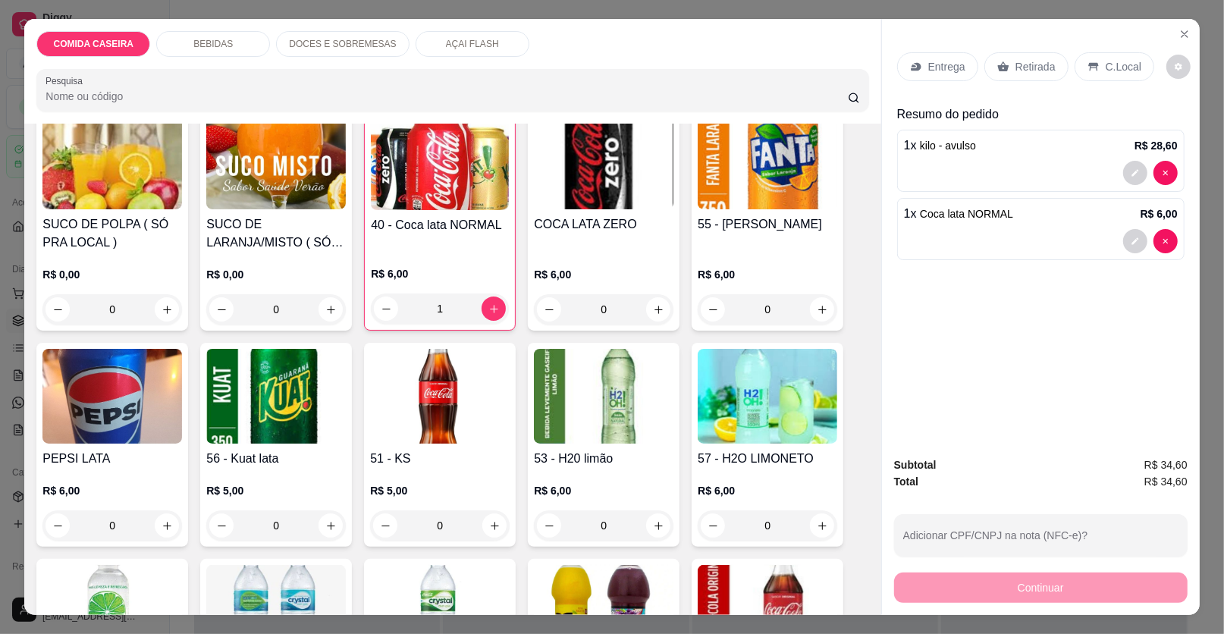
click at [1113, 61] on p "C.Local" at bounding box center [1124, 66] width 36 height 15
drag, startPoint x: 1113, startPoint y: 61, endPoint x: 1029, endPoint y: 341, distance: 293.0
click at [1113, 61] on p "C.Local" at bounding box center [1124, 66] width 36 height 15
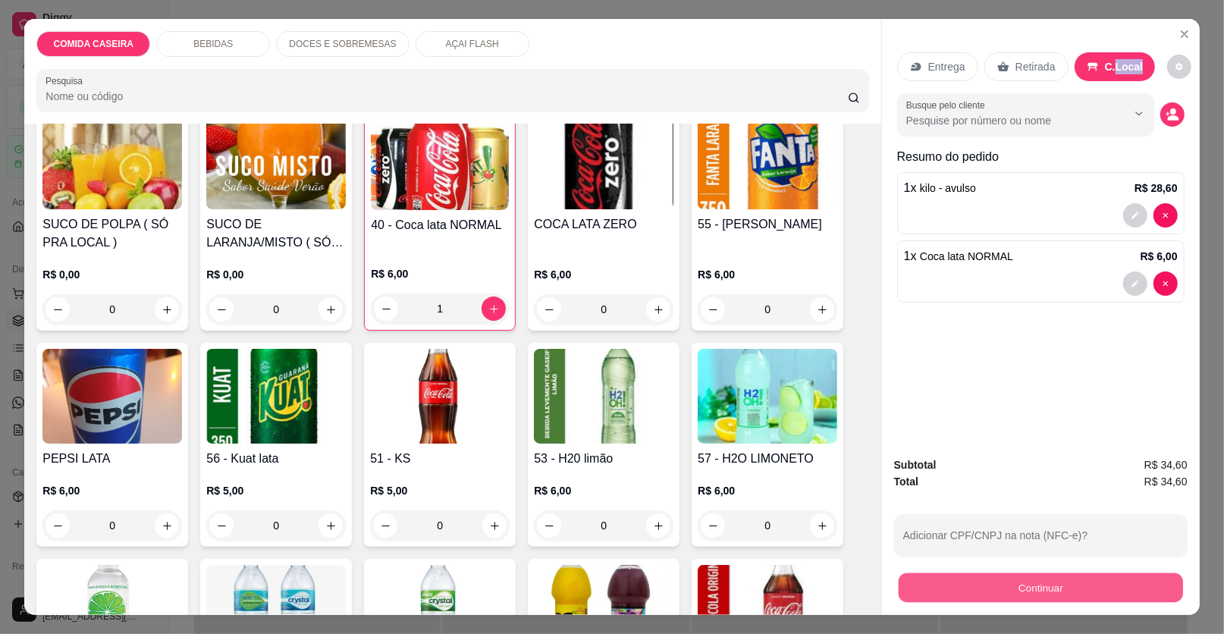
click at [985, 592] on button "Continuar" at bounding box center [1041, 588] width 284 height 30
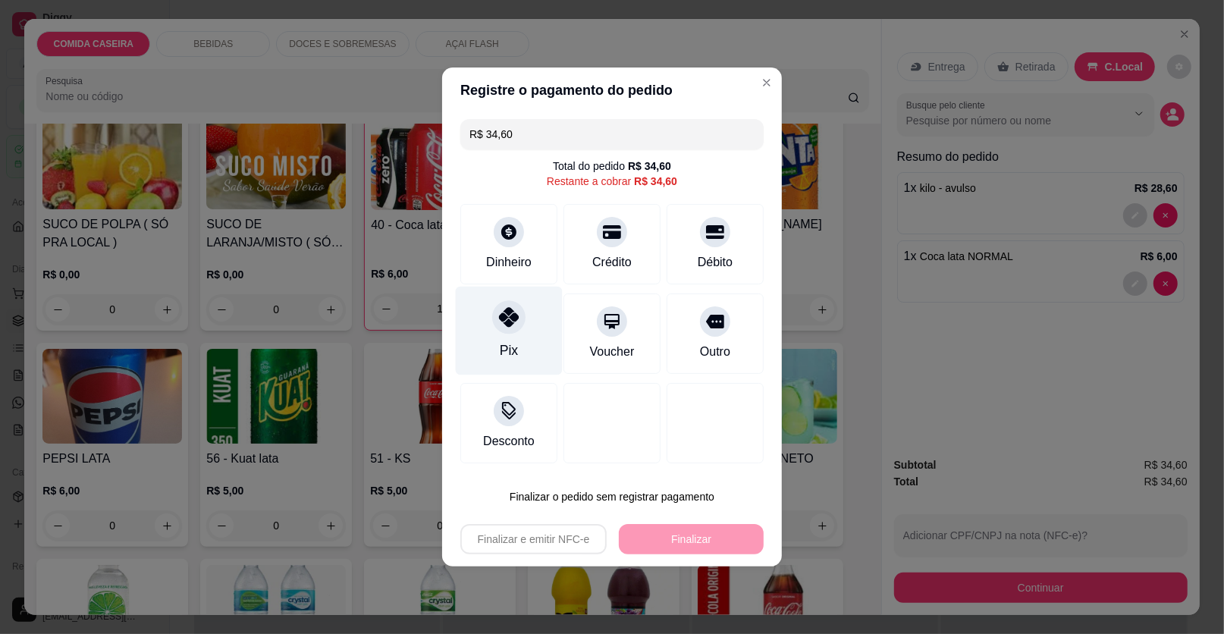
click at [526, 338] on div "Pix" at bounding box center [509, 331] width 107 height 89
type input "R$ 0,00"
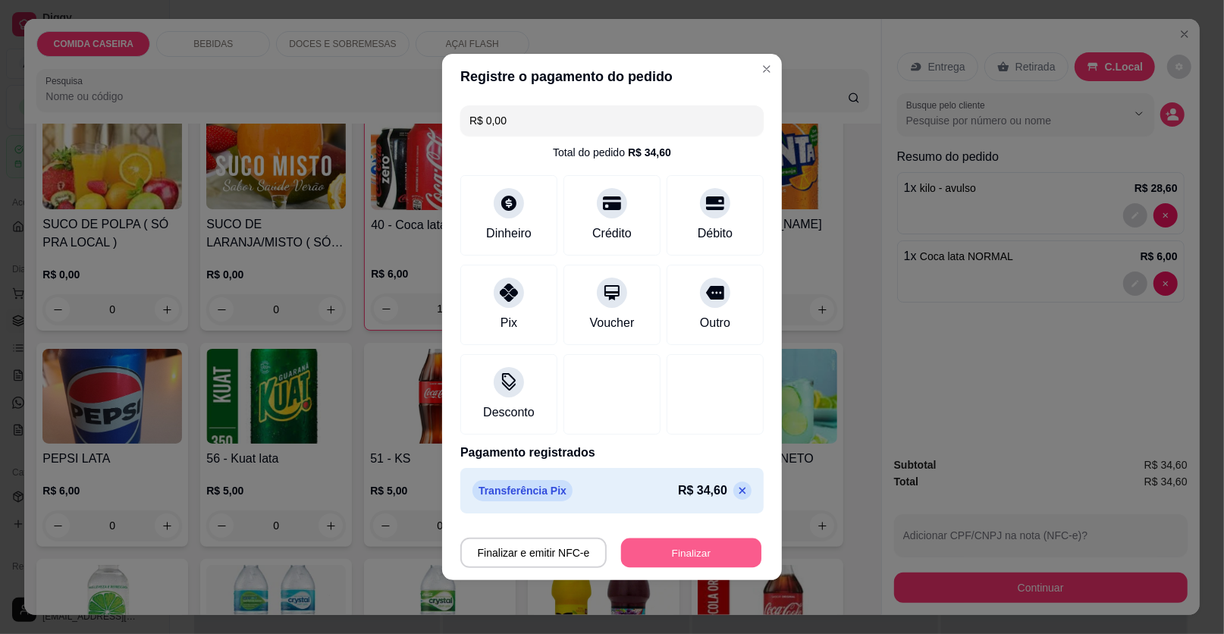
click at [699, 548] on button "Finalizar" at bounding box center [691, 554] width 140 height 30
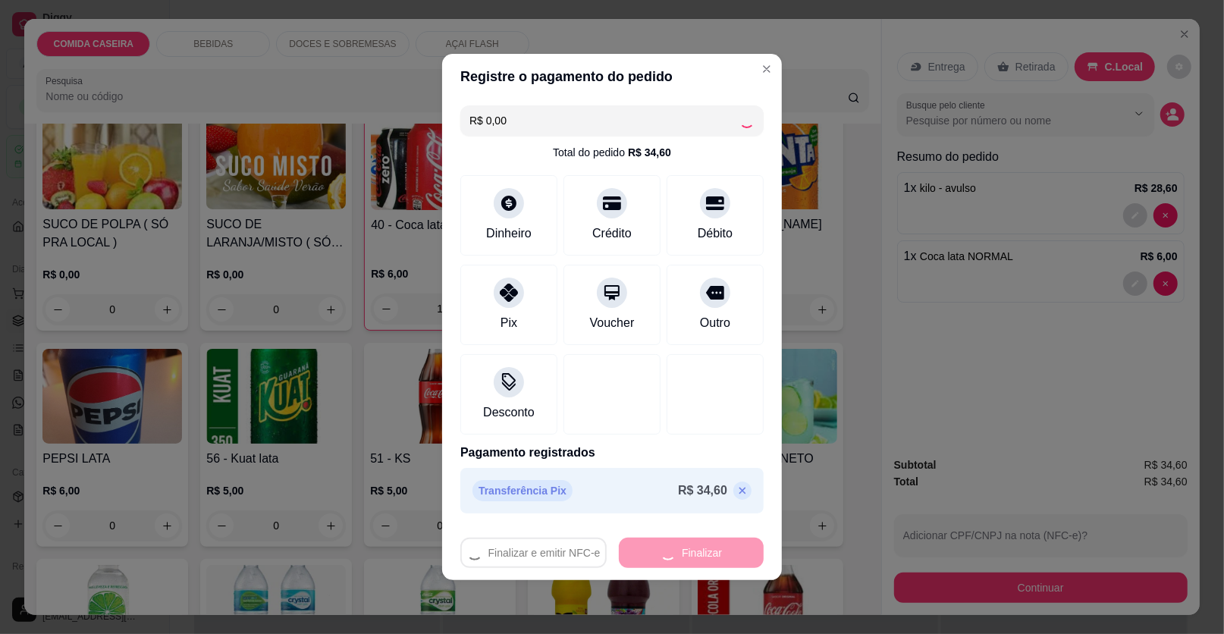
type input "0"
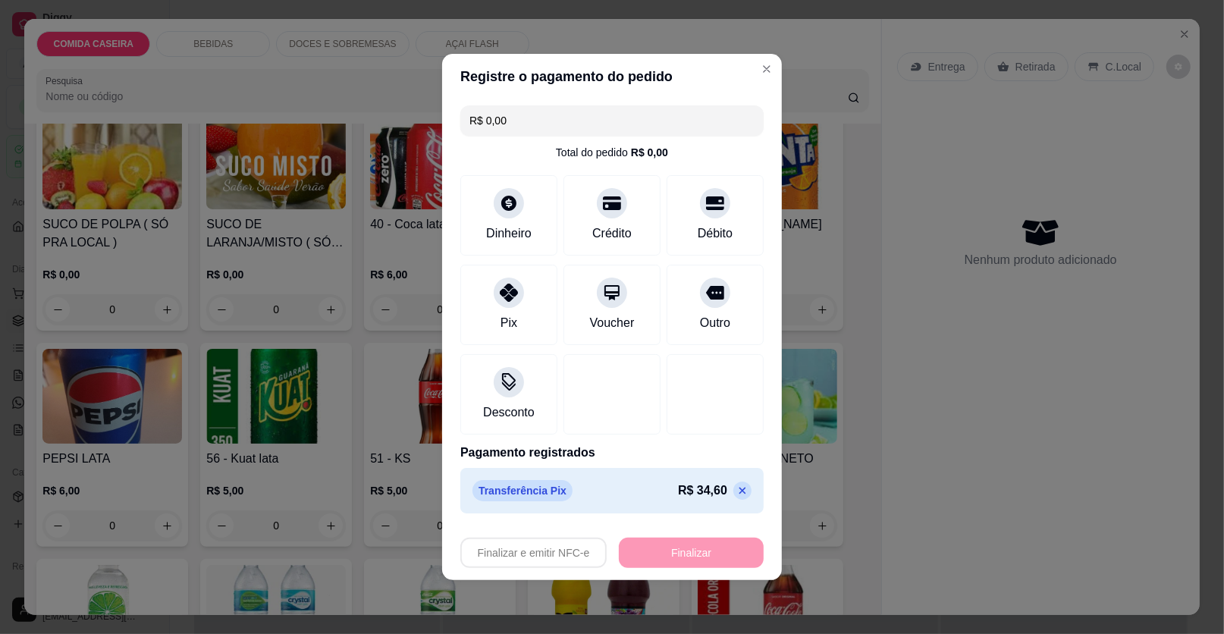
type input "-R$ 34,60"
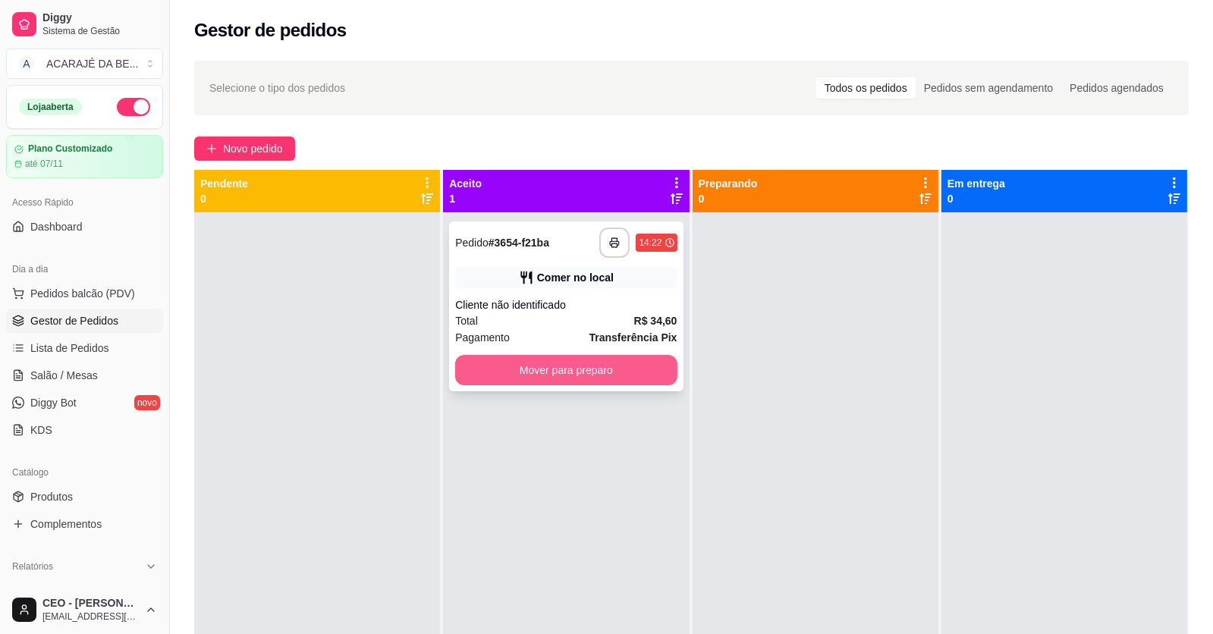
click at [630, 363] on button "Mover para preparo" at bounding box center [565, 370] width 221 height 30
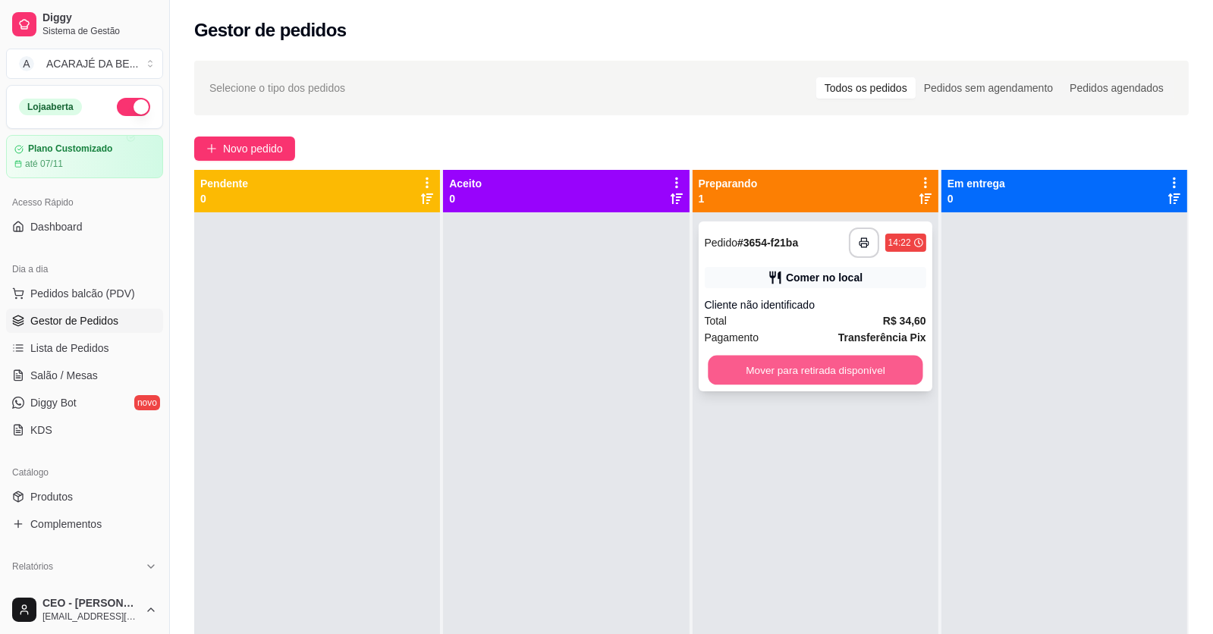
click at [733, 374] on button "Mover para retirada disponível" at bounding box center [815, 371] width 215 height 30
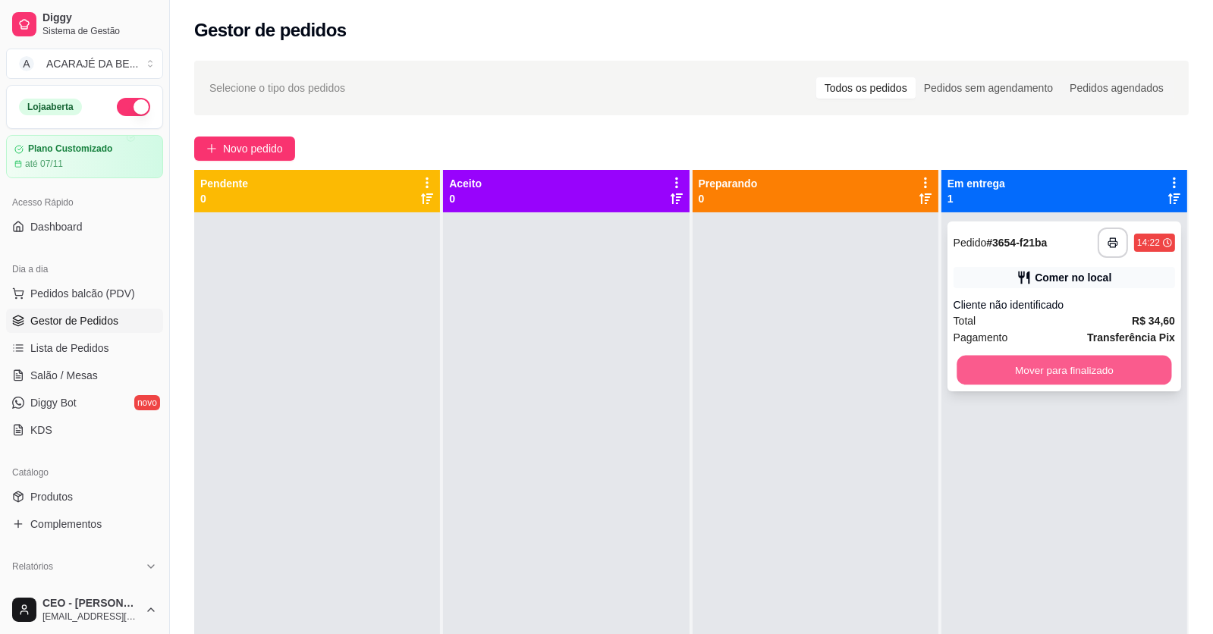
click at [1073, 366] on button "Mover para finalizado" at bounding box center [1063, 371] width 215 height 30
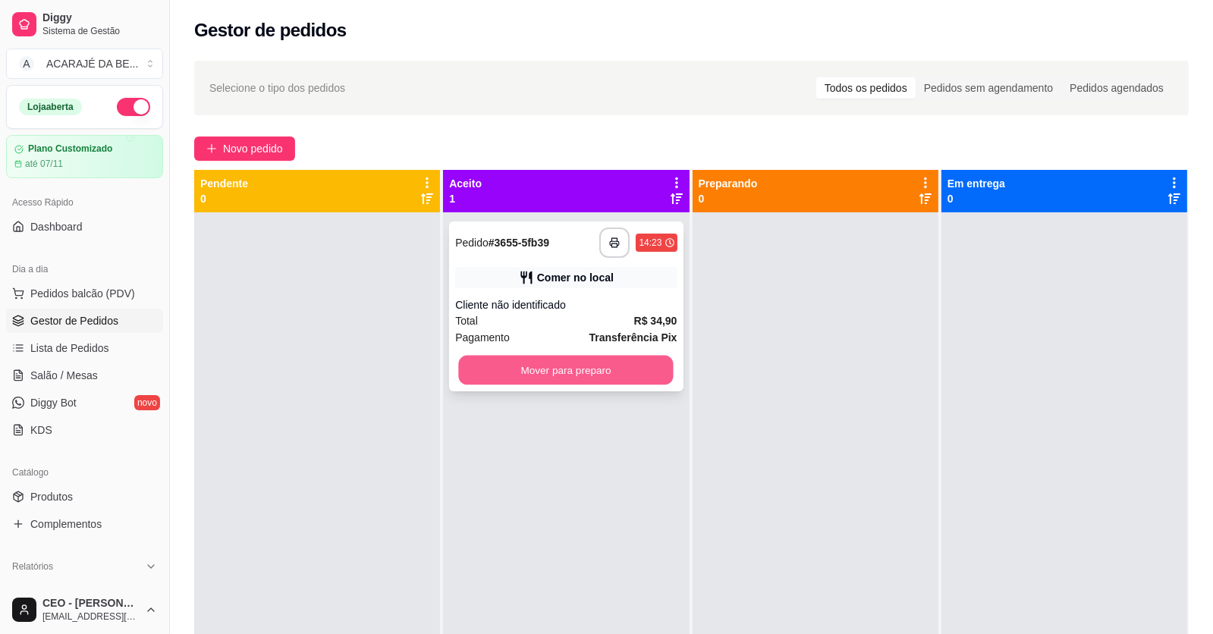
click at [639, 367] on button "Mover para preparo" at bounding box center [566, 371] width 215 height 30
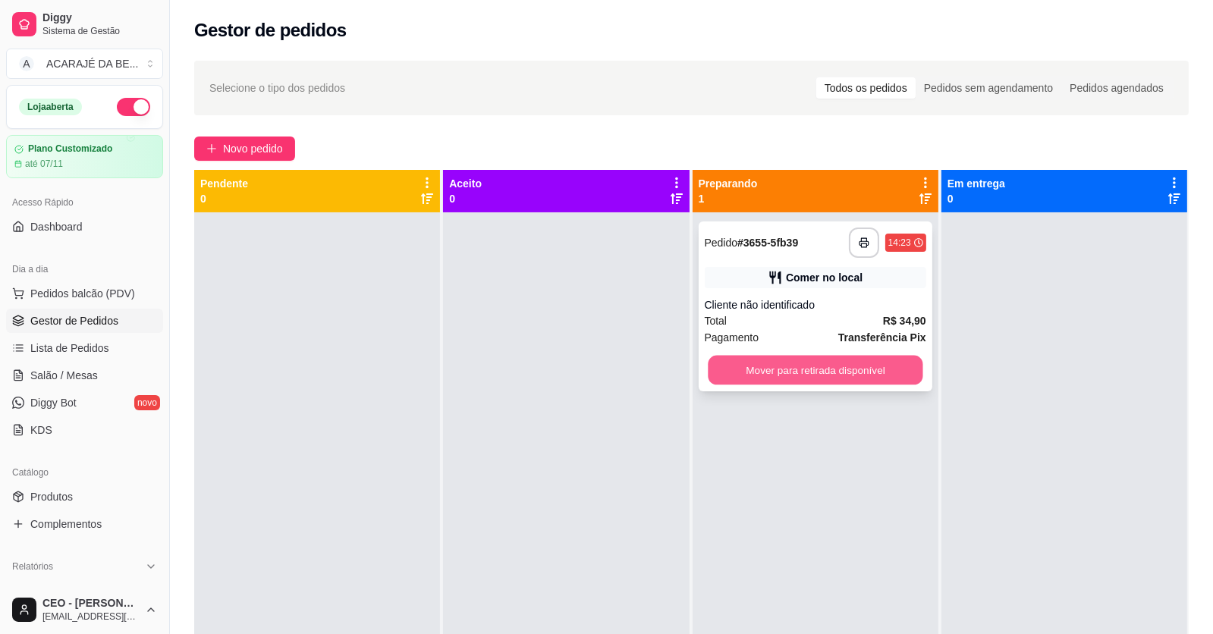
click at [714, 359] on button "Mover para retirada disponível" at bounding box center [815, 371] width 215 height 30
click at [714, 359] on div "Mover para retirada disponível" at bounding box center [815, 370] width 221 height 30
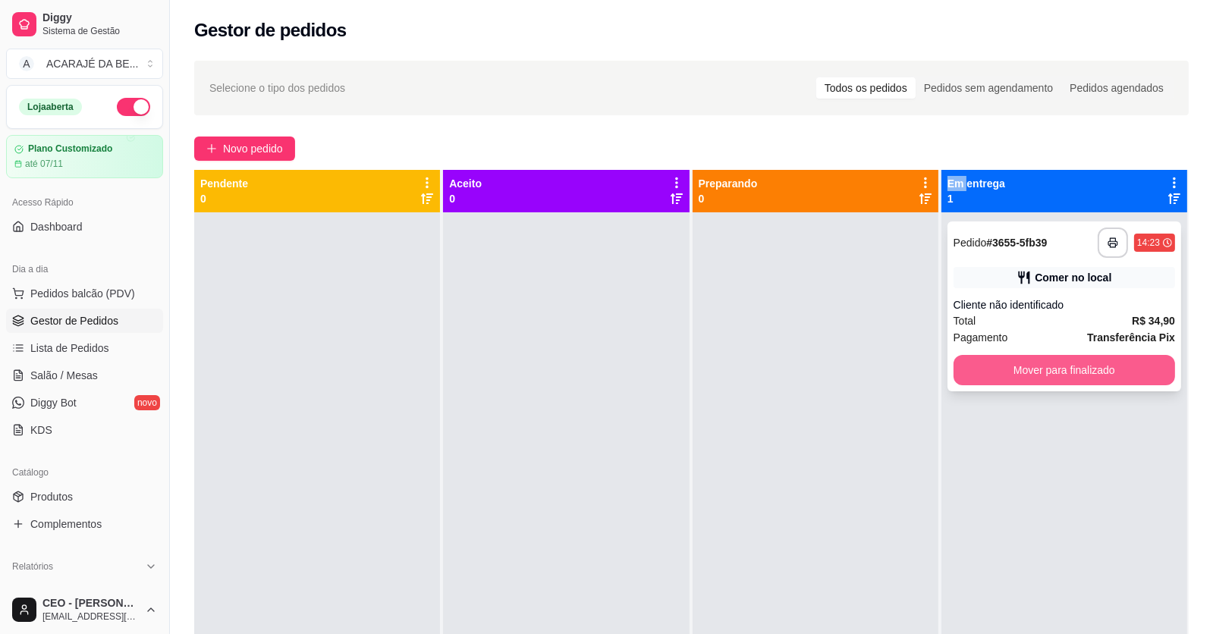
click at [1035, 382] on button "Mover para finalizado" at bounding box center [1063, 370] width 221 height 30
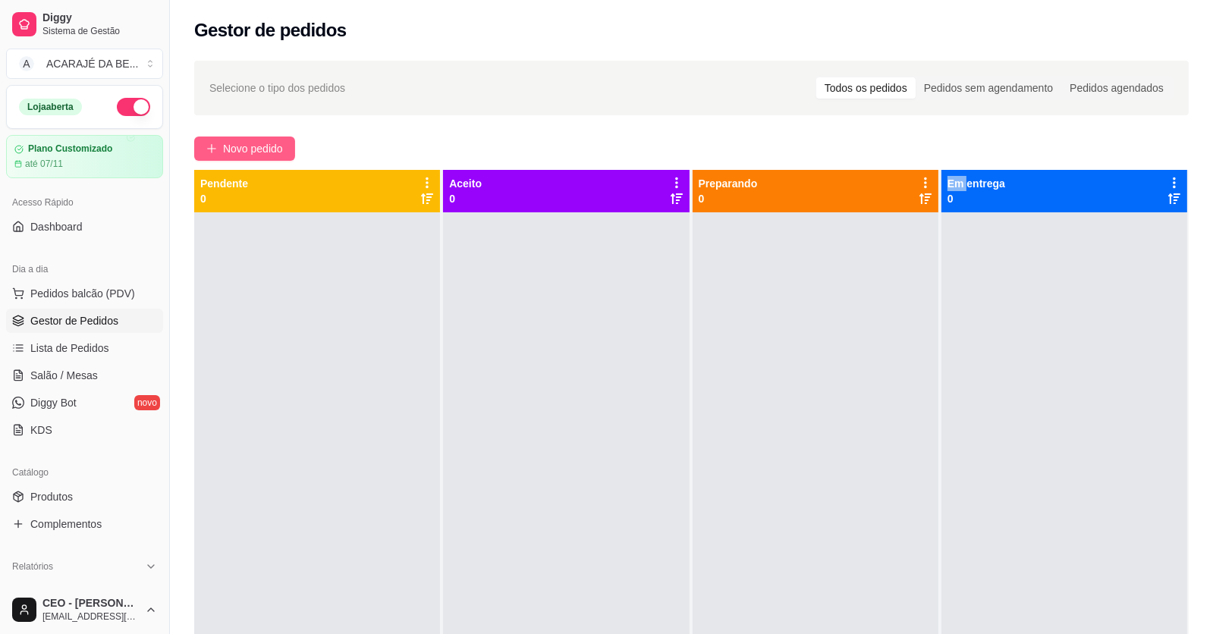
click at [256, 149] on span "Novo pedido" at bounding box center [253, 148] width 60 height 17
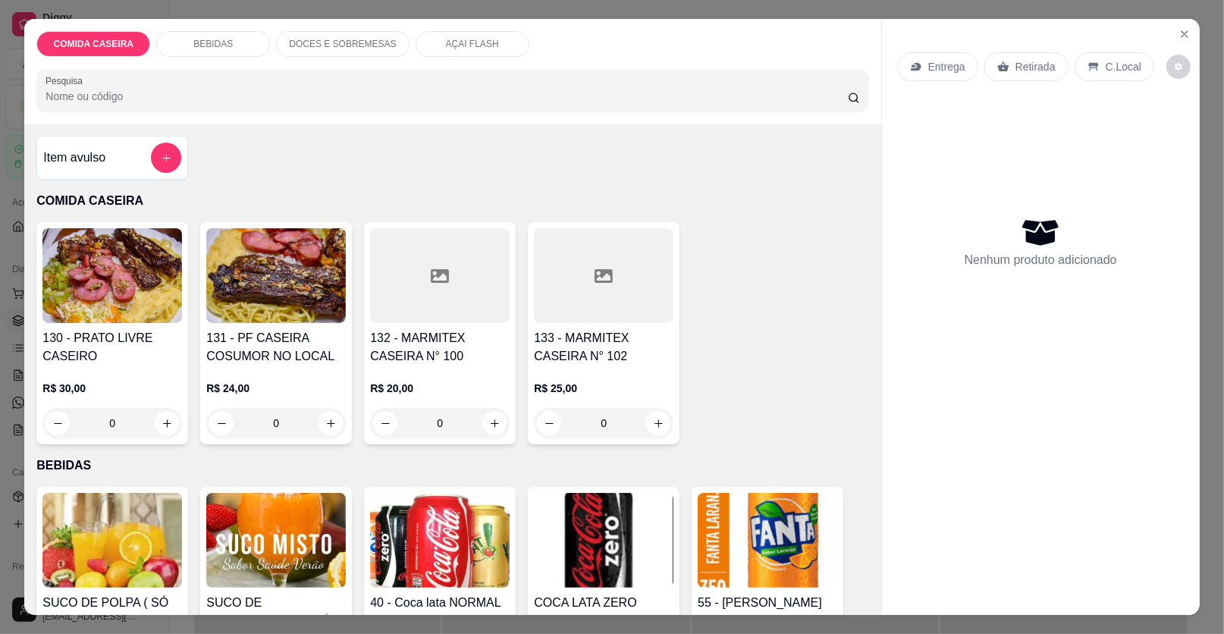
click at [630, 286] on div at bounding box center [604, 275] width 140 height 95
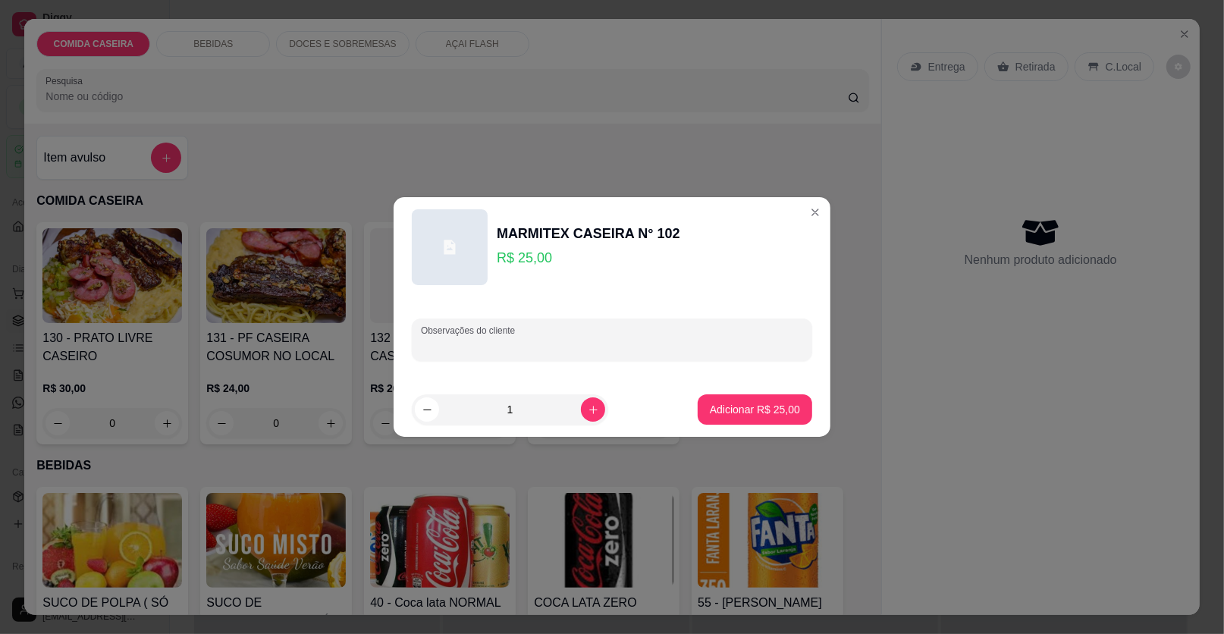
click at [712, 341] on input "Observações do cliente" at bounding box center [612, 345] width 382 height 15
paste input "Feijão tropeiro [PERSON_NAME] Purê Carne ao molho de milho Fraldinha assada"
type input "Feijão tropeiro [PERSON_NAME] Purê Carne ao molho de milho Fraldinha assada"
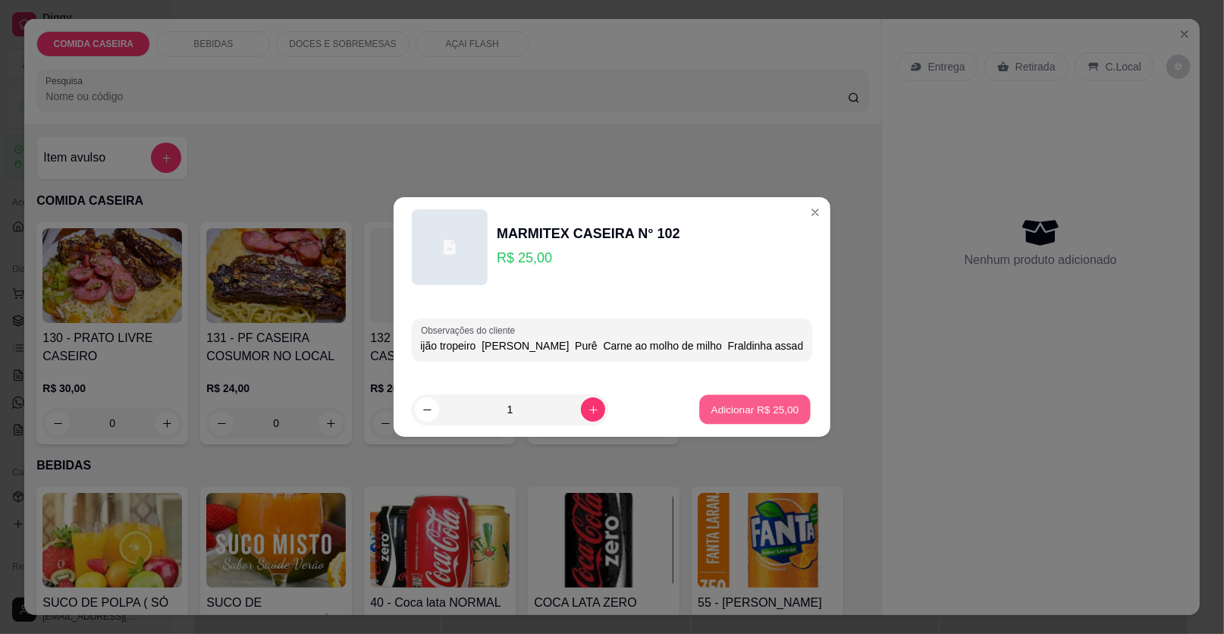
scroll to position [0, 0]
click at [772, 416] on p "Adicionar R$ 25,00" at bounding box center [755, 409] width 88 height 14
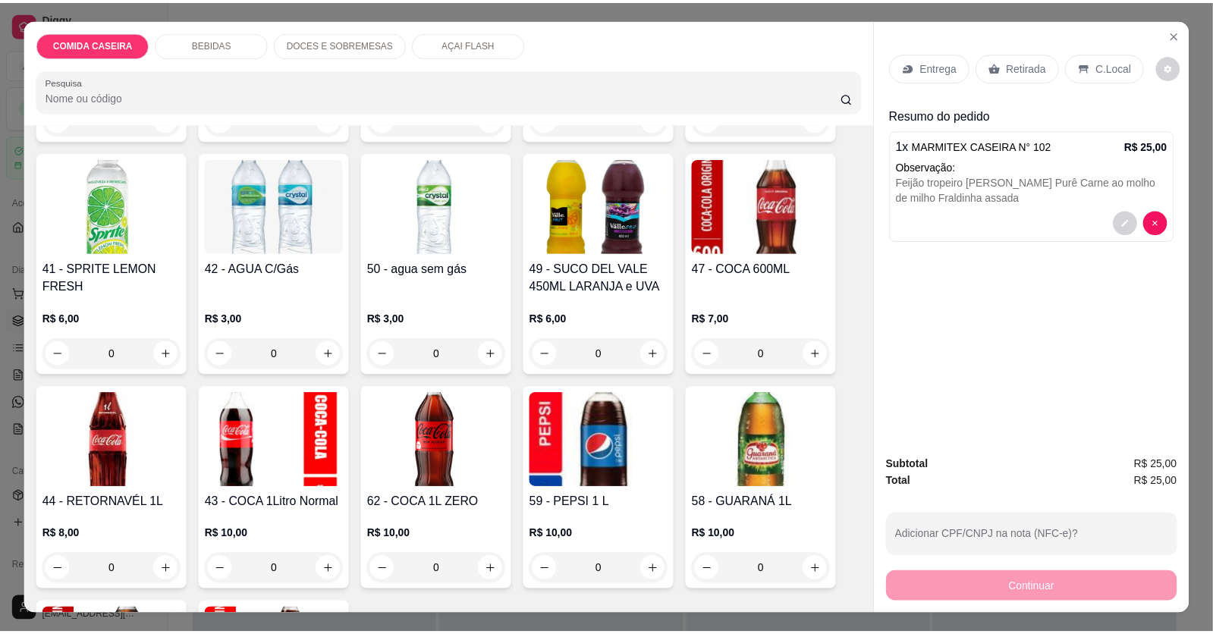
scroll to position [834, 0]
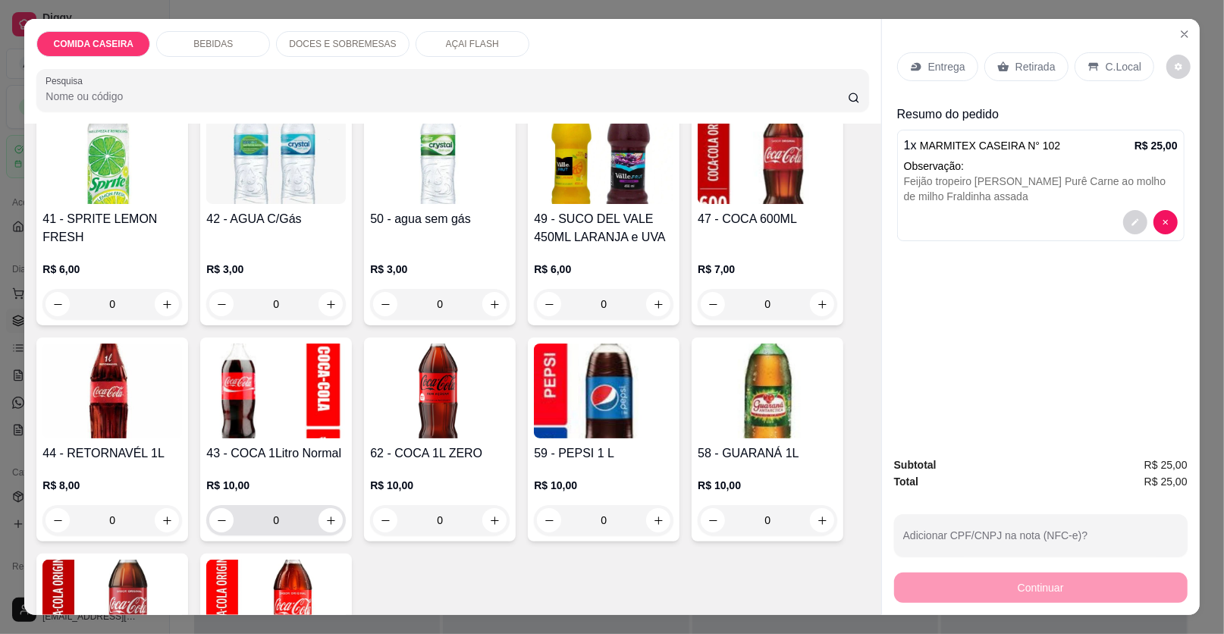
click at [312, 530] on input "0" at bounding box center [276, 520] width 85 height 30
click at [325, 522] on icon "increase-product-quantity" at bounding box center [330, 520] width 11 height 11
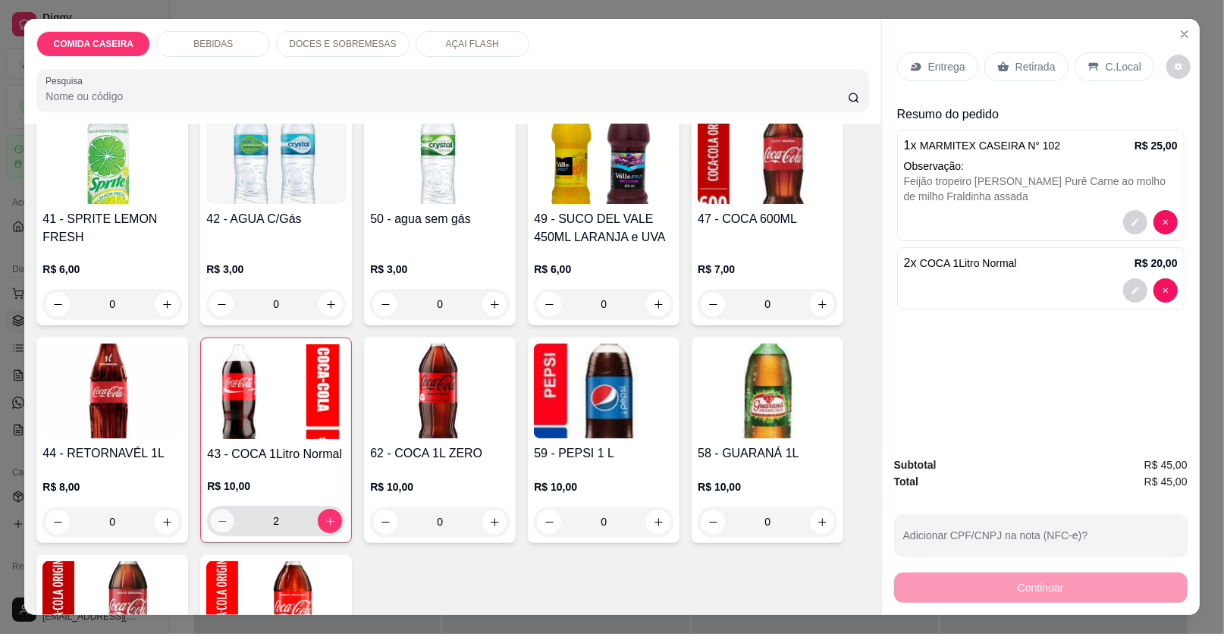
click at [217, 524] on icon "decrease-product-quantity" at bounding box center [222, 521] width 11 height 11
type input "1"
click at [950, 68] on p "Entrega" at bounding box center [946, 66] width 37 height 15
click at [946, 63] on p "Entrega" at bounding box center [946, 66] width 37 height 15
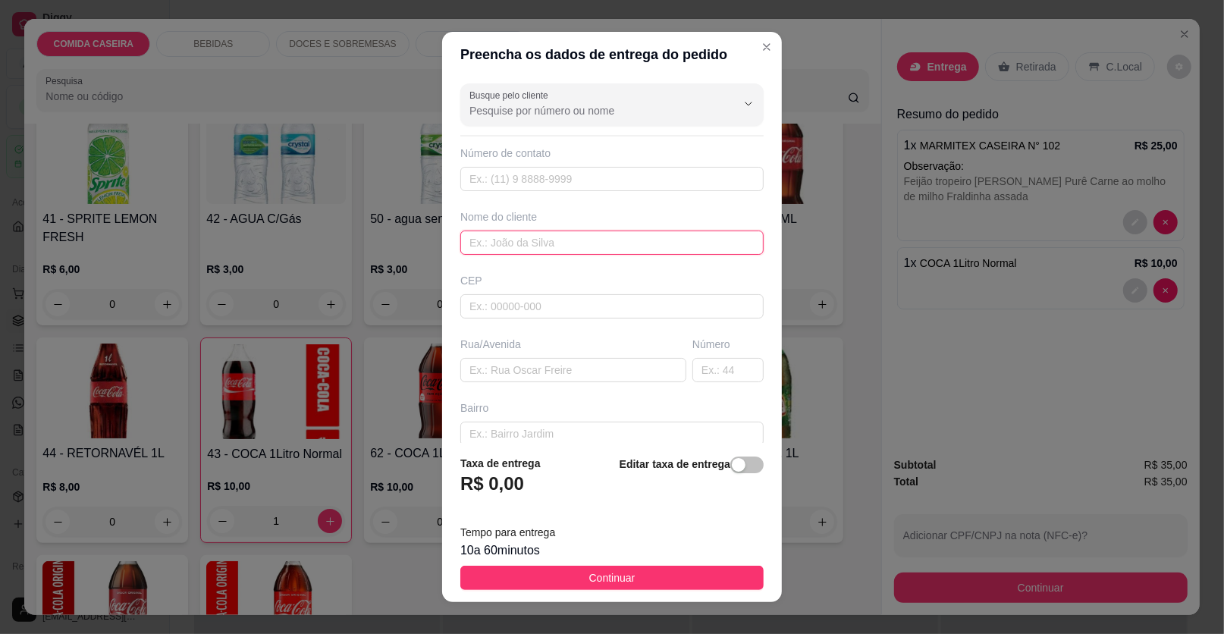
click at [583, 239] on input "text" at bounding box center [611, 243] width 303 height 24
type input "[PERSON_NAME]"
drag, startPoint x: 762, startPoint y: 633, endPoint x: 664, endPoint y: 441, distance: 215.7
click at [752, 596] on footer "Taxa de entrega R$ 0,00 Editar taxa de entrega Tempo para entrega 10 a 60 minut…" at bounding box center [612, 522] width 340 height 159
click at [626, 364] on input "text" at bounding box center [573, 370] width 226 height 24
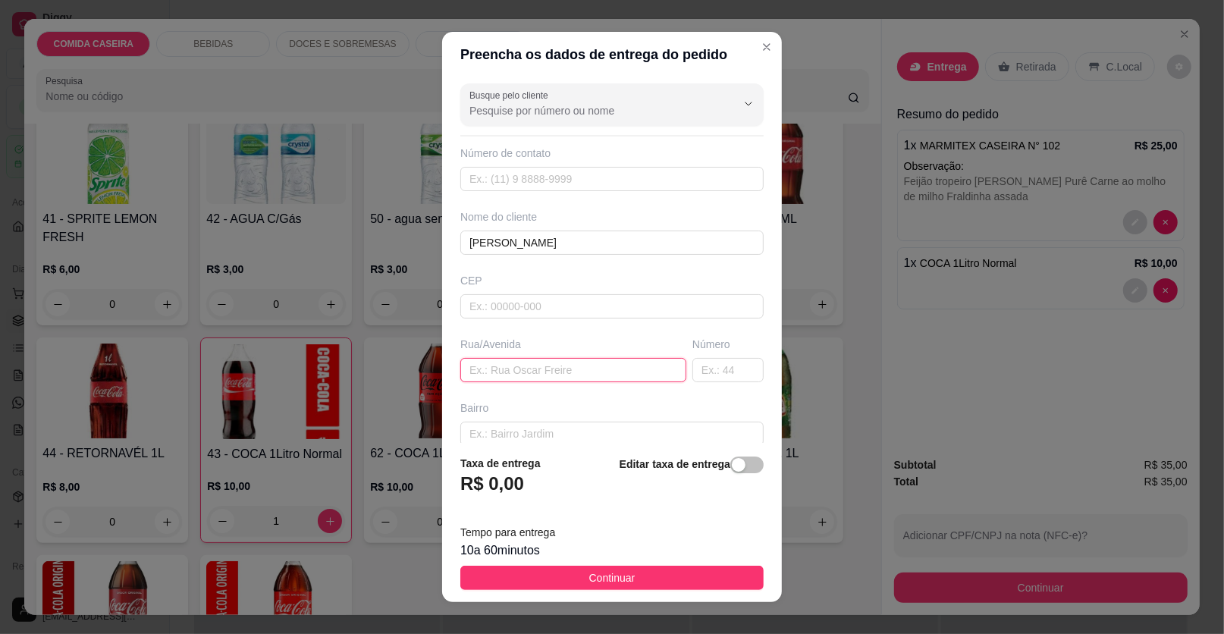
paste input "Encima da camarim"
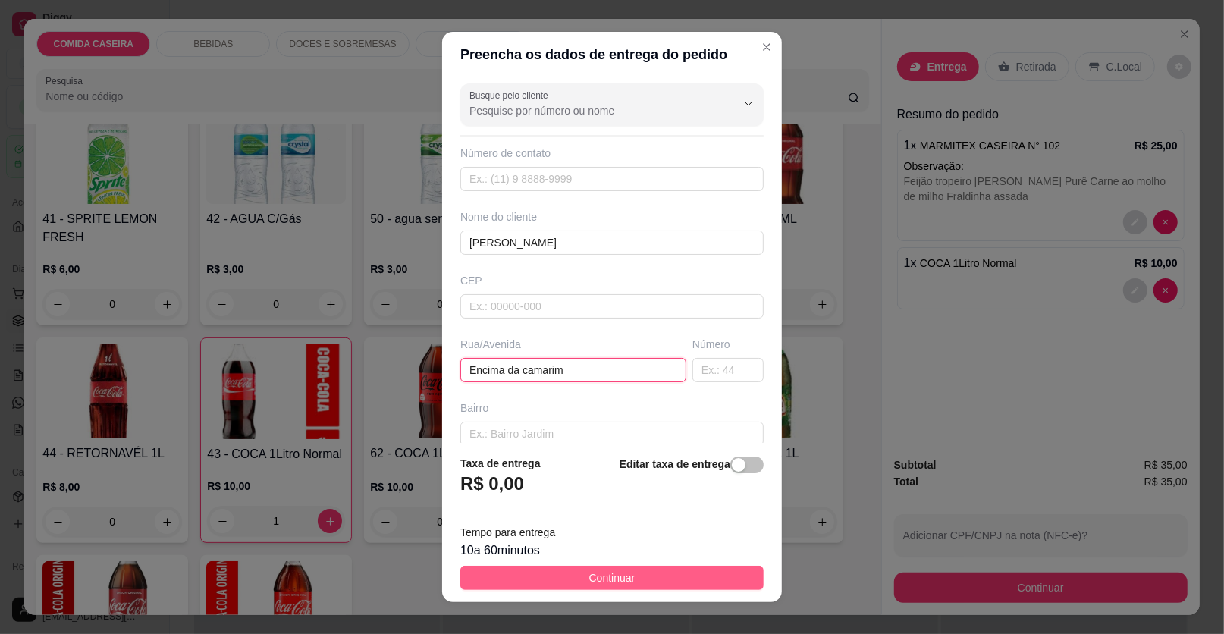
type input "Encima da camarim"
click at [641, 578] on button "Continuar" at bounding box center [611, 578] width 303 height 24
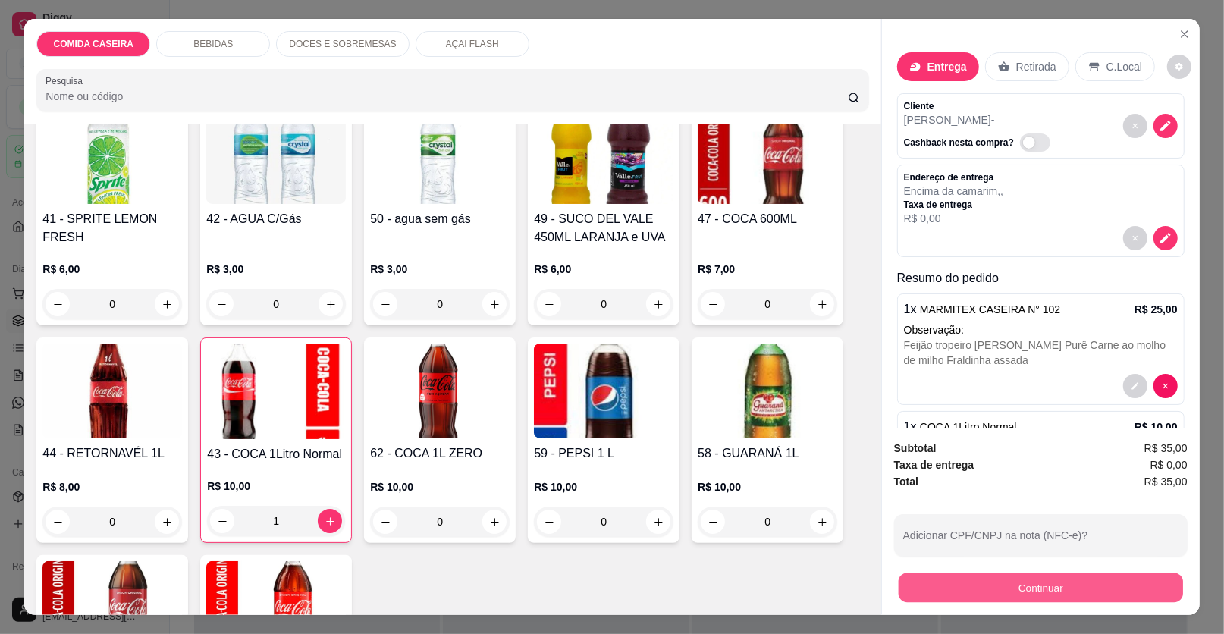
click at [1025, 594] on button "Continuar" at bounding box center [1041, 588] width 284 height 30
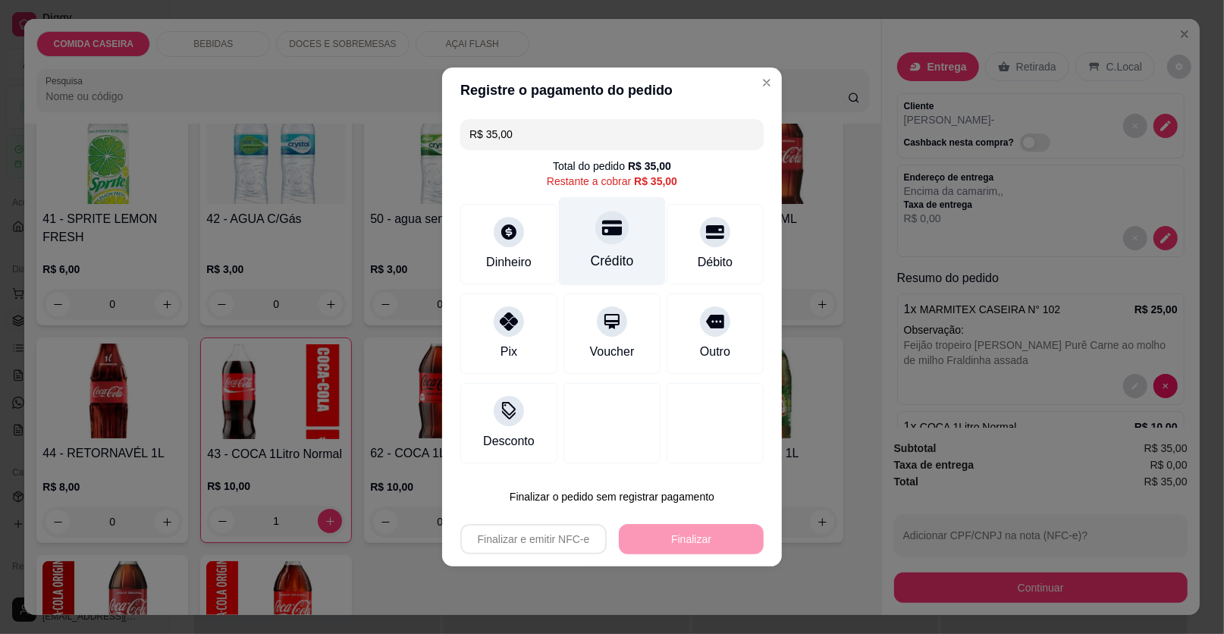
click at [633, 239] on div "Crédito" at bounding box center [612, 241] width 107 height 89
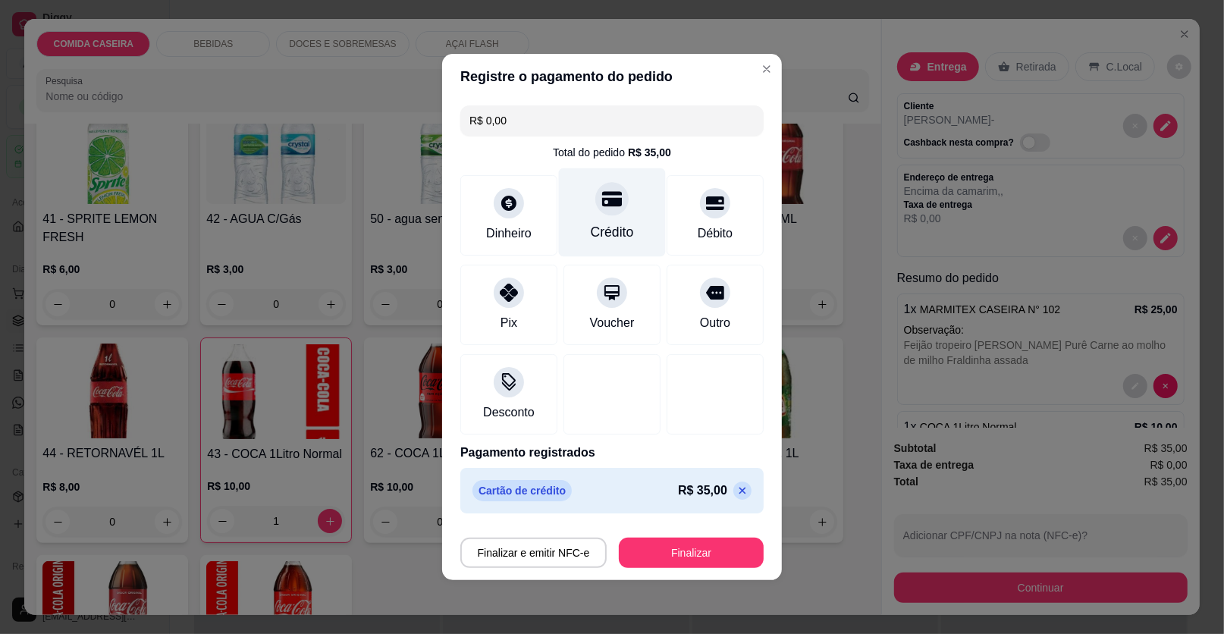
type input "R$ 0,00"
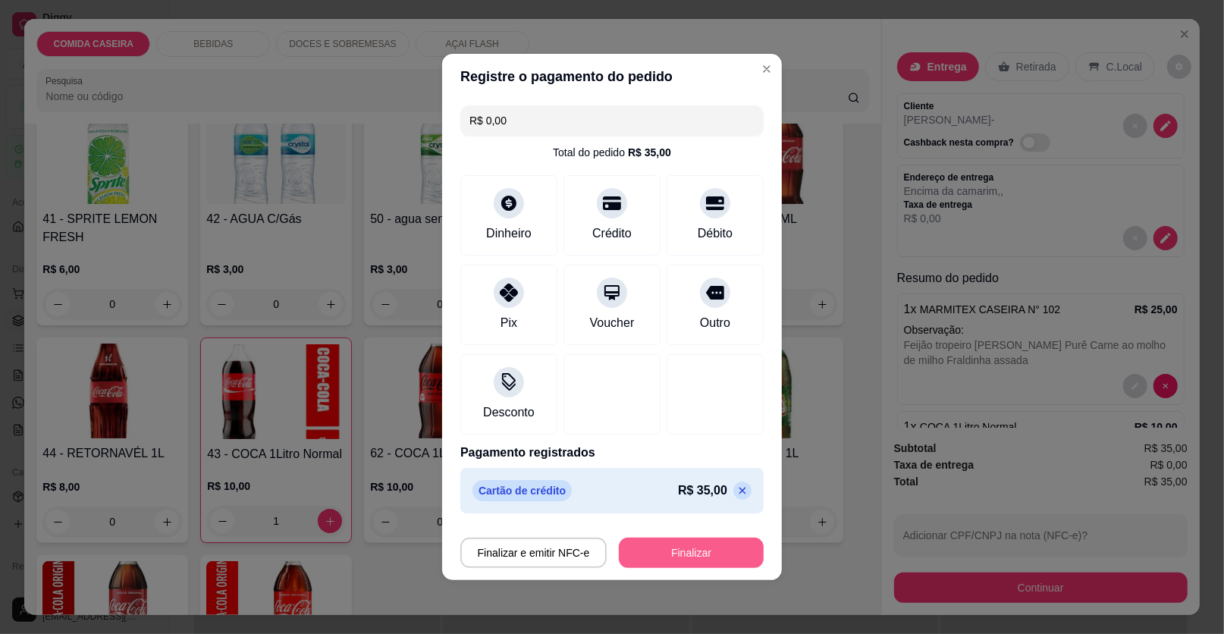
click at [654, 548] on button "Finalizar" at bounding box center [691, 553] width 145 height 30
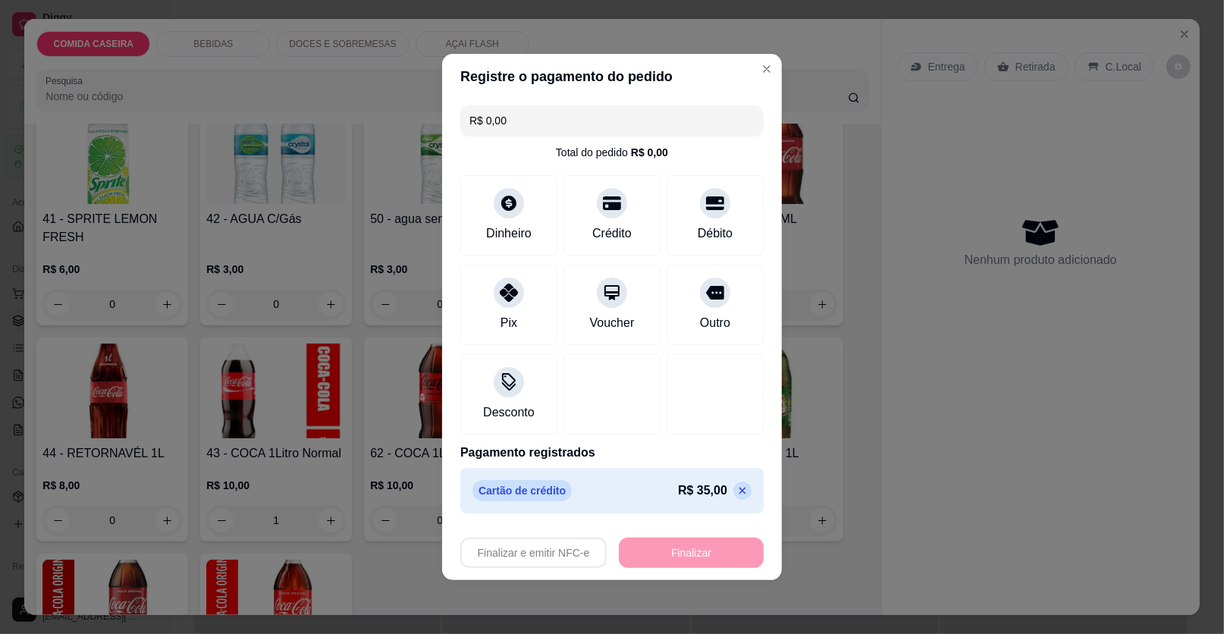
type input "0"
type input "-R$ 35,00"
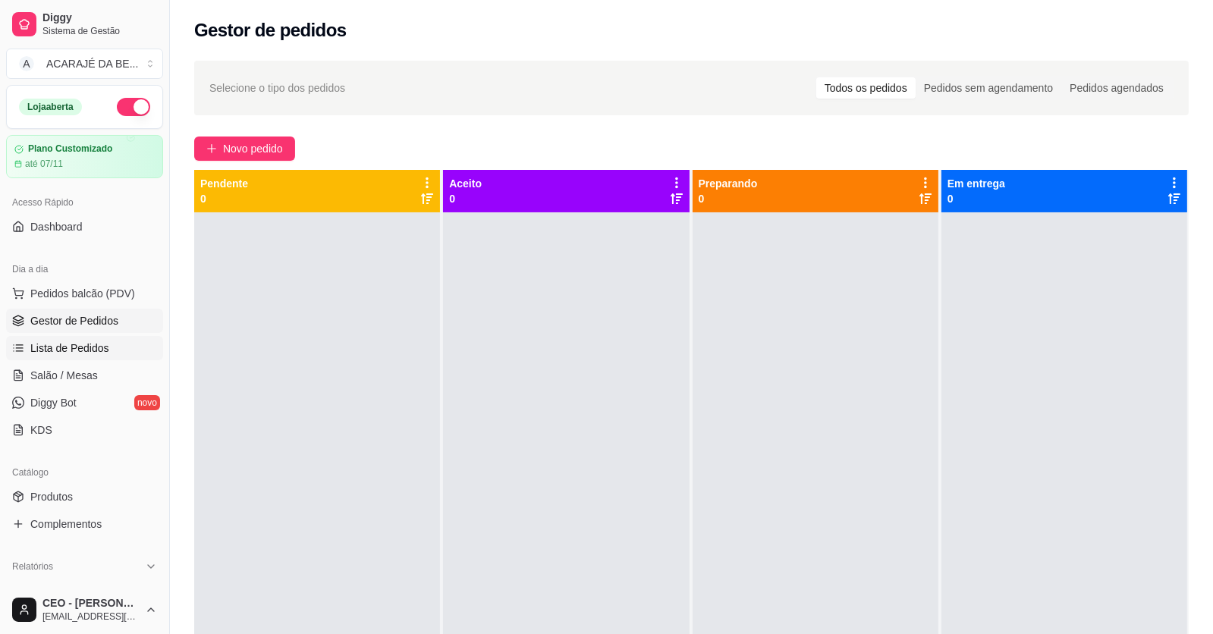
click at [55, 347] on span "Lista de Pedidos" at bounding box center [69, 348] width 79 height 15
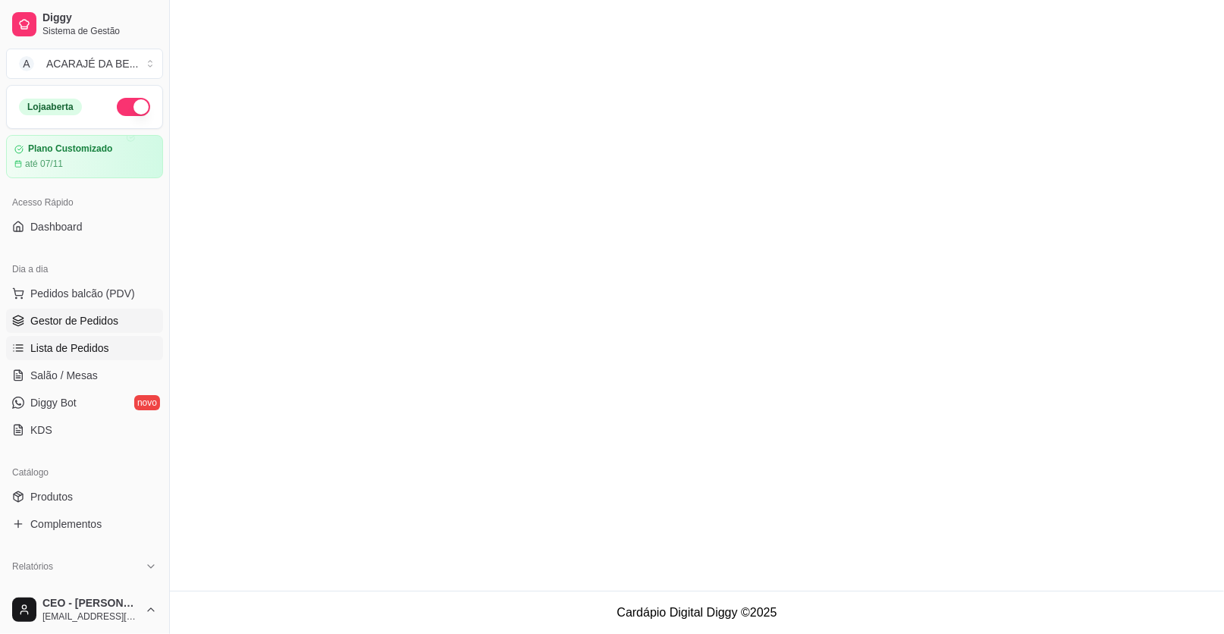
click at [83, 314] on span "Gestor de Pedidos" at bounding box center [74, 320] width 88 height 15
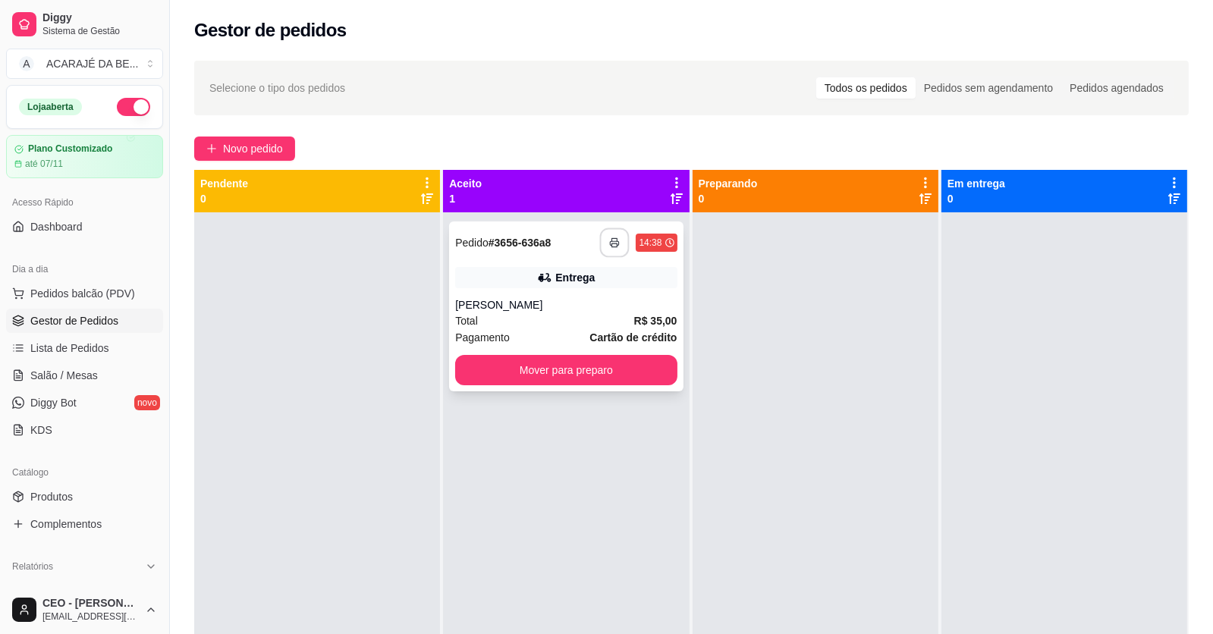
click at [611, 240] on icon "button" at bounding box center [615, 242] width 11 height 11
click at [638, 375] on button "Mover para preparo" at bounding box center [565, 370] width 221 height 30
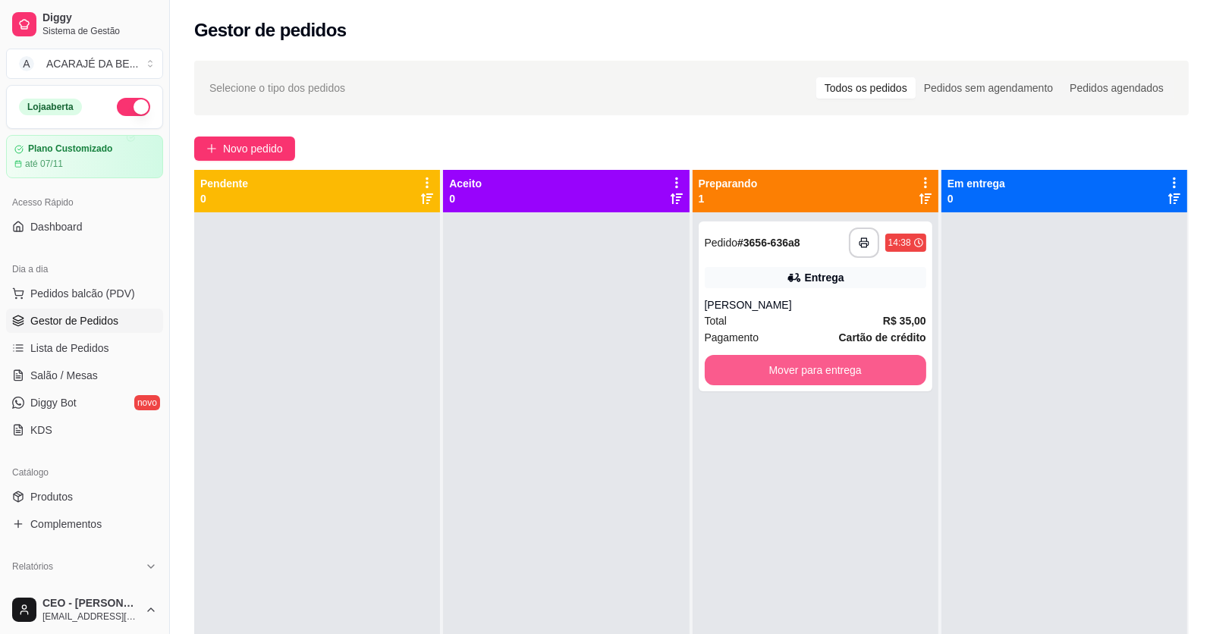
click at [807, 368] on button "Mover para entrega" at bounding box center [815, 370] width 221 height 30
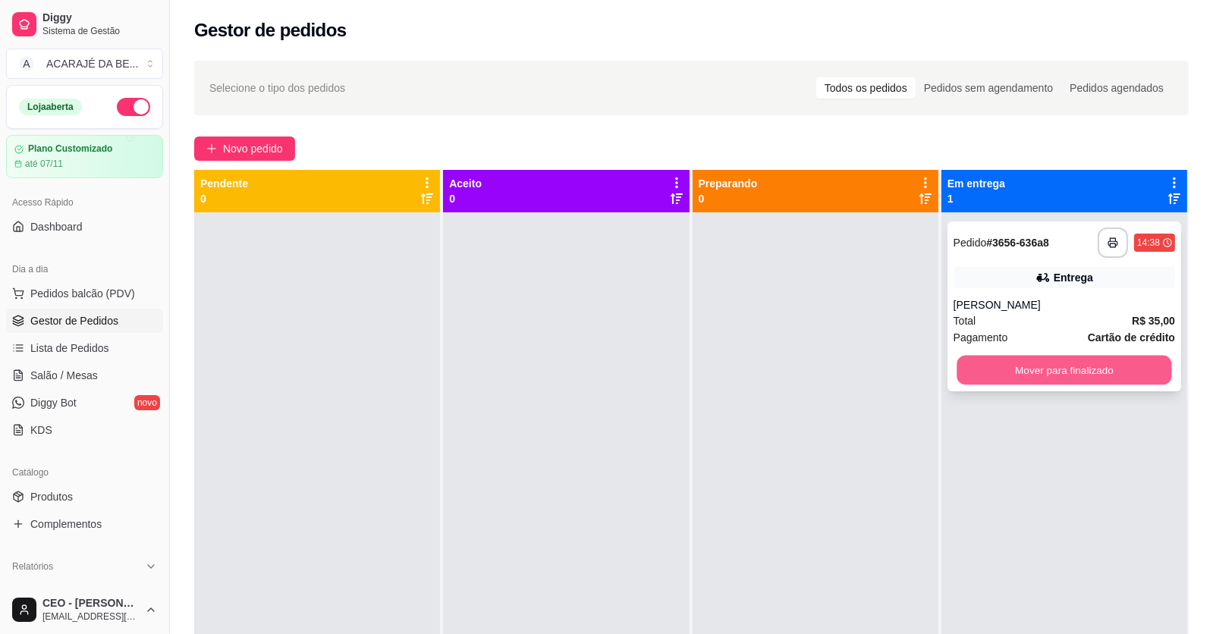
click at [993, 365] on button "Mover para finalizado" at bounding box center [1063, 371] width 215 height 30
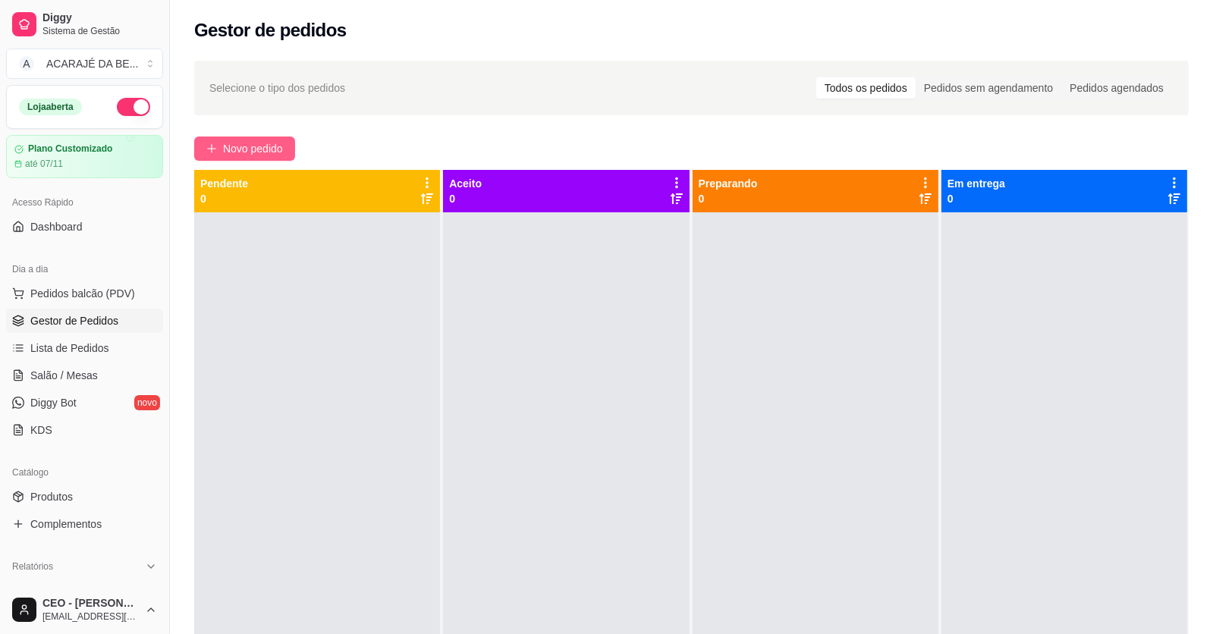
click at [243, 148] on span "Novo pedido" at bounding box center [253, 148] width 60 height 17
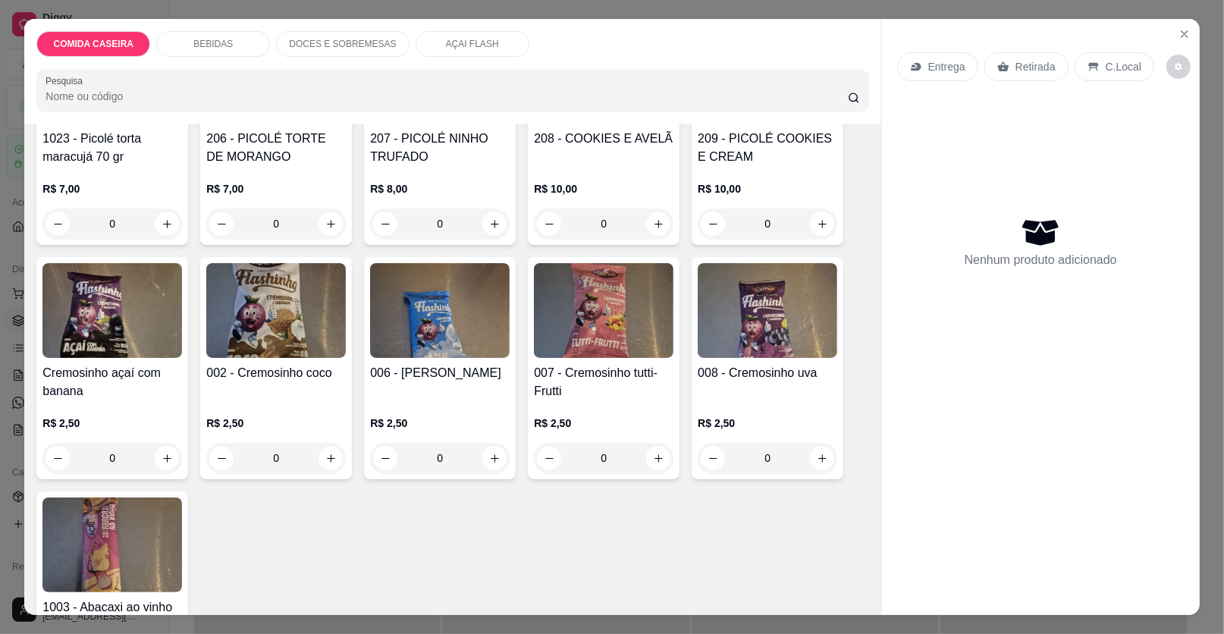
scroll to position [2654, 0]
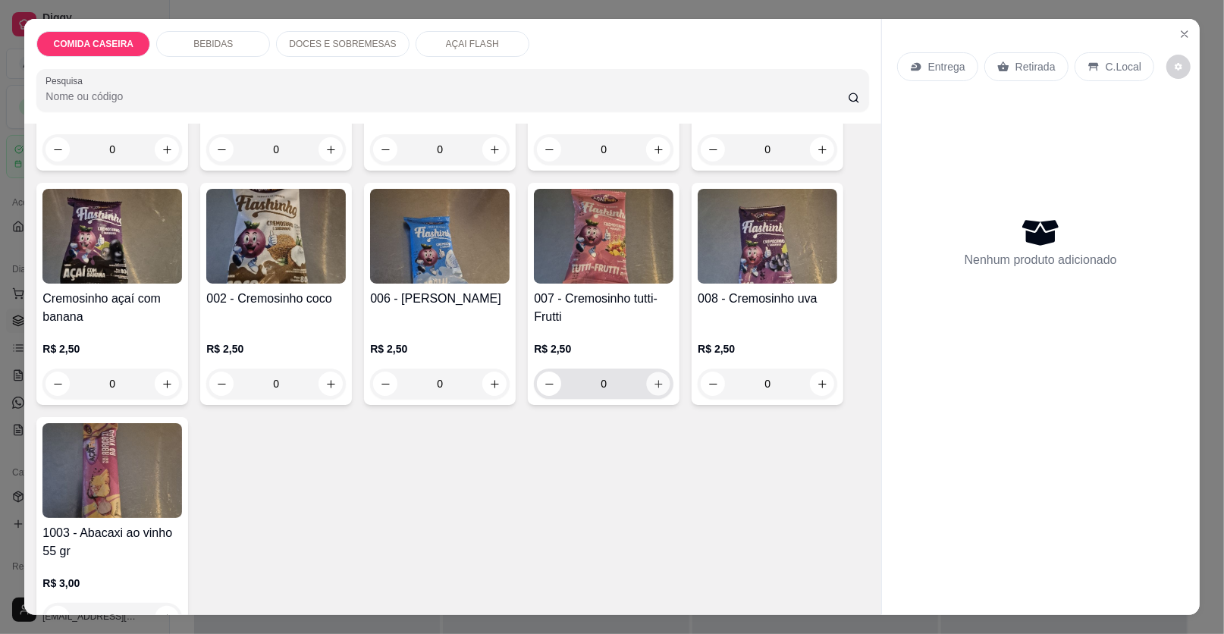
click at [655, 378] on icon "increase-product-quantity" at bounding box center [658, 383] width 11 height 11
type input "1"
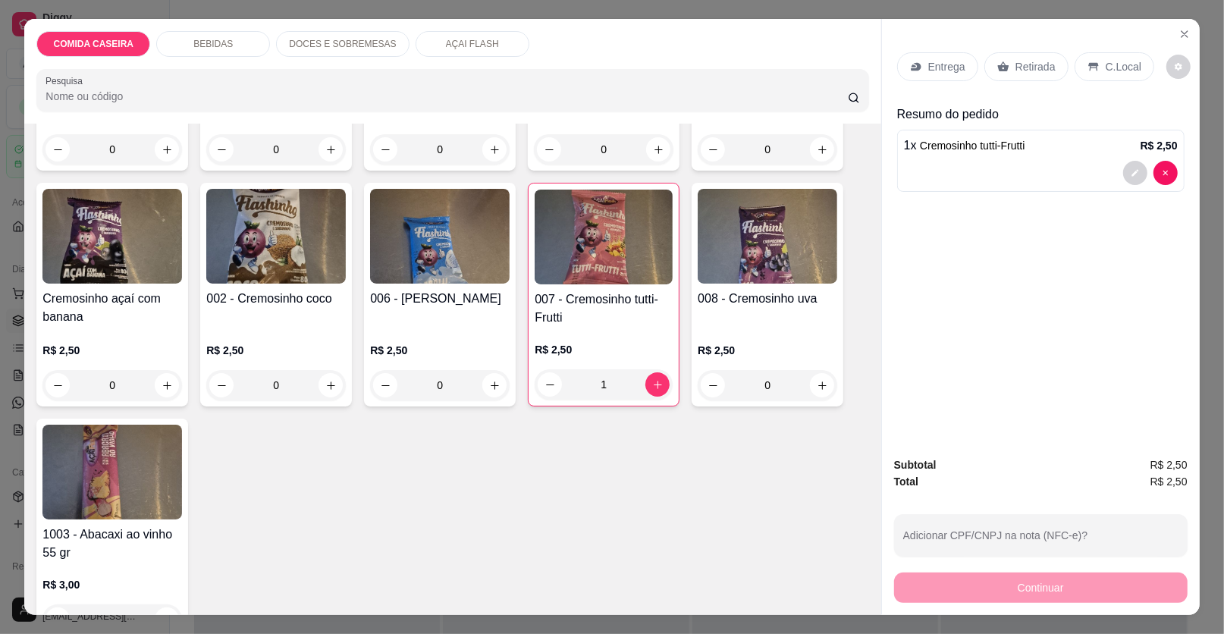
click at [1023, 59] on p "Retirada" at bounding box center [1036, 66] width 40 height 15
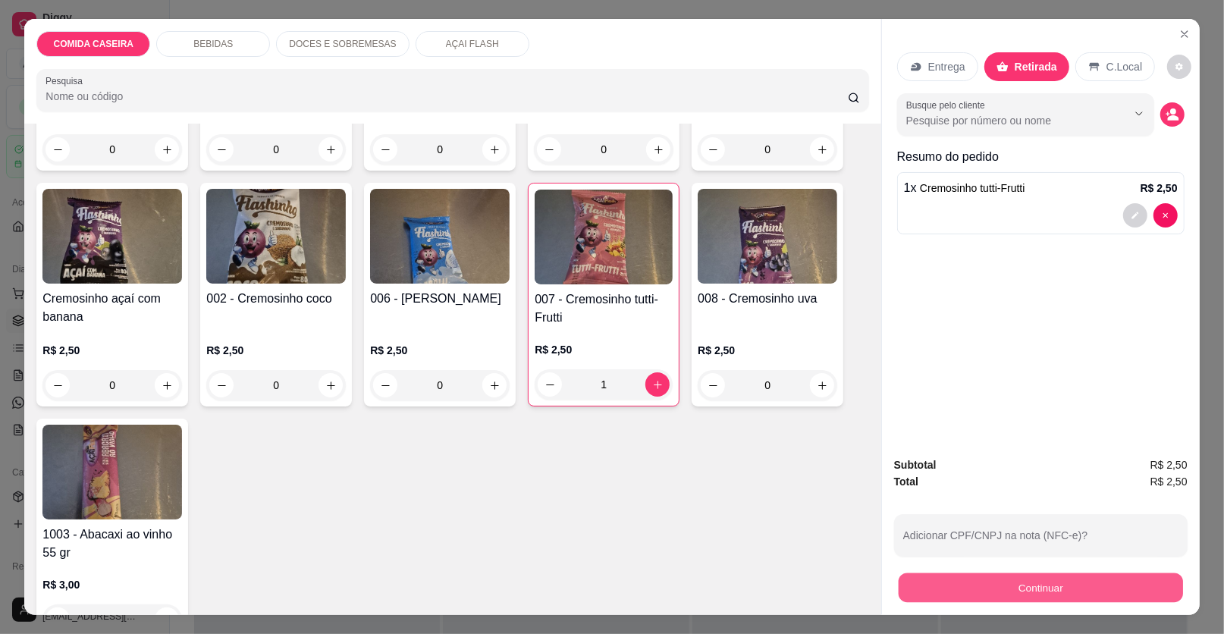
click at [1002, 592] on button "Continuar" at bounding box center [1041, 588] width 284 height 30
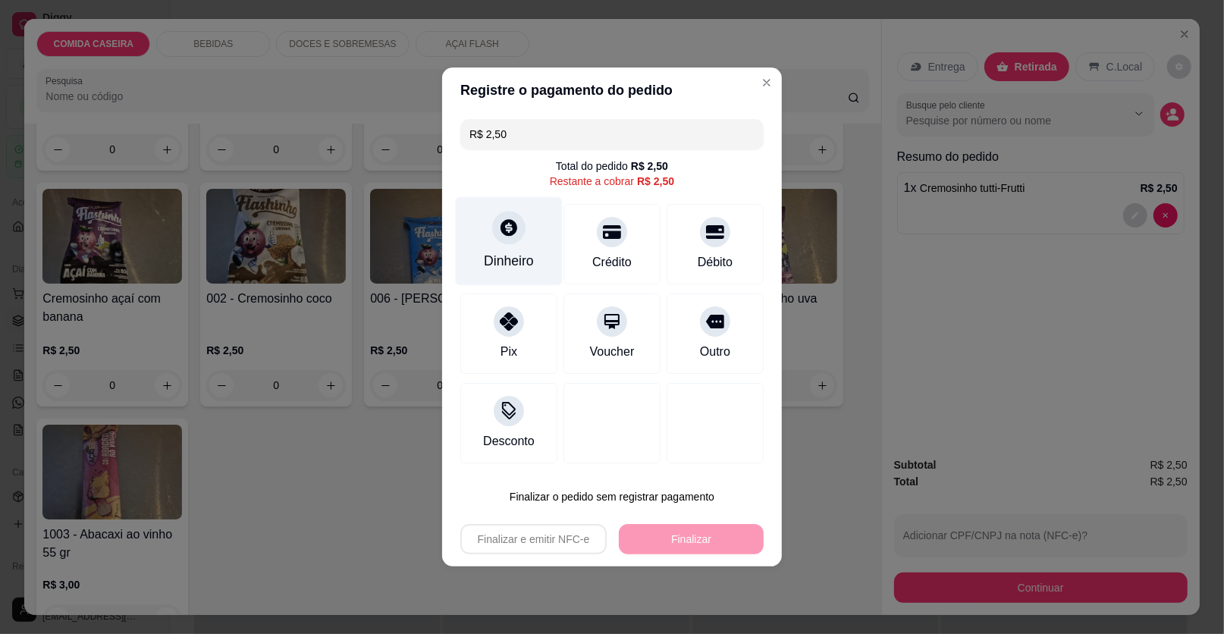
click at [529, 253] on div "Dinheiro" at bounding box center [509, 261] width 50 height 20
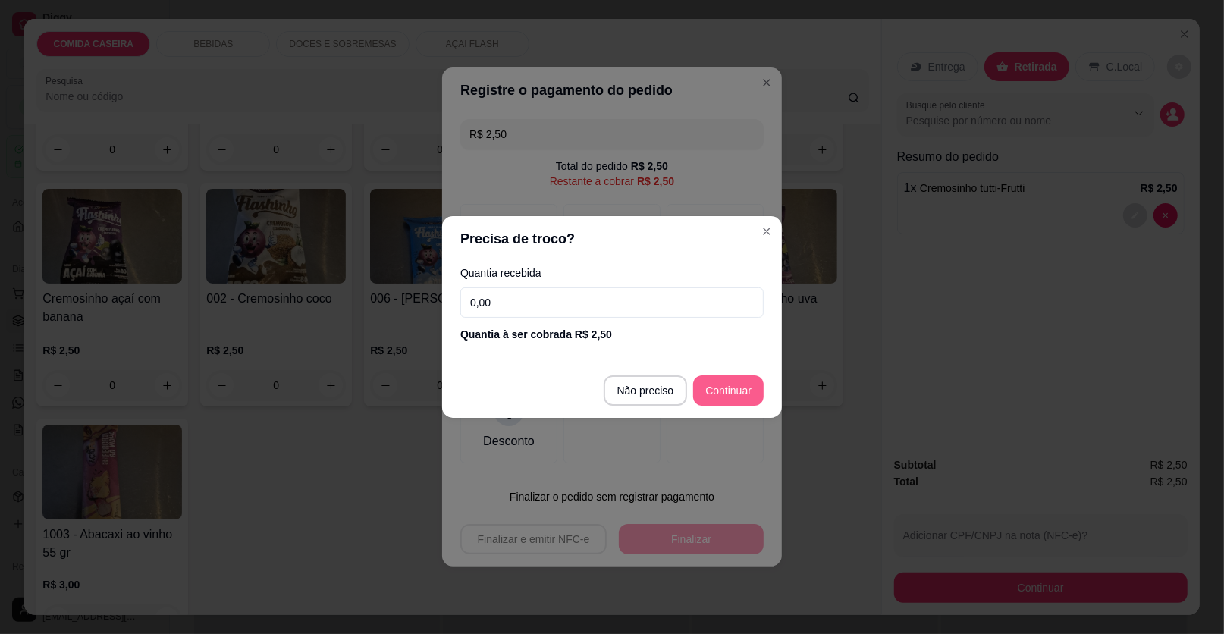
type input "R$ 0,00"
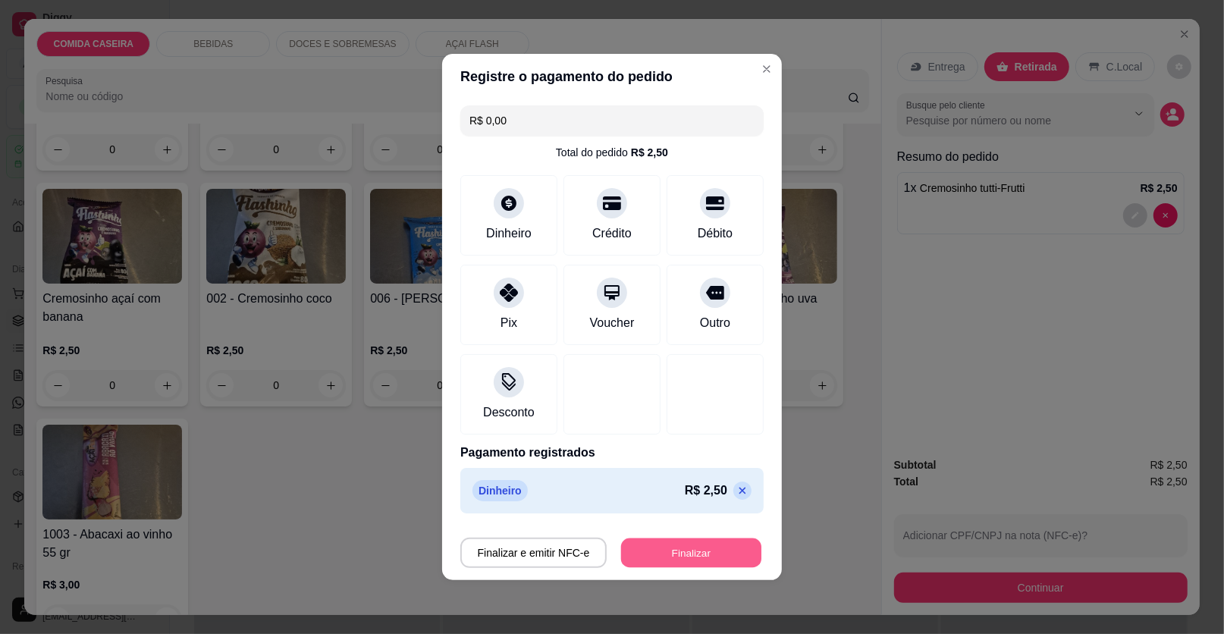
click at [701, 550] on button "Finalizar" at bounding box center [691, 554] width 140 height 30
type input "0"
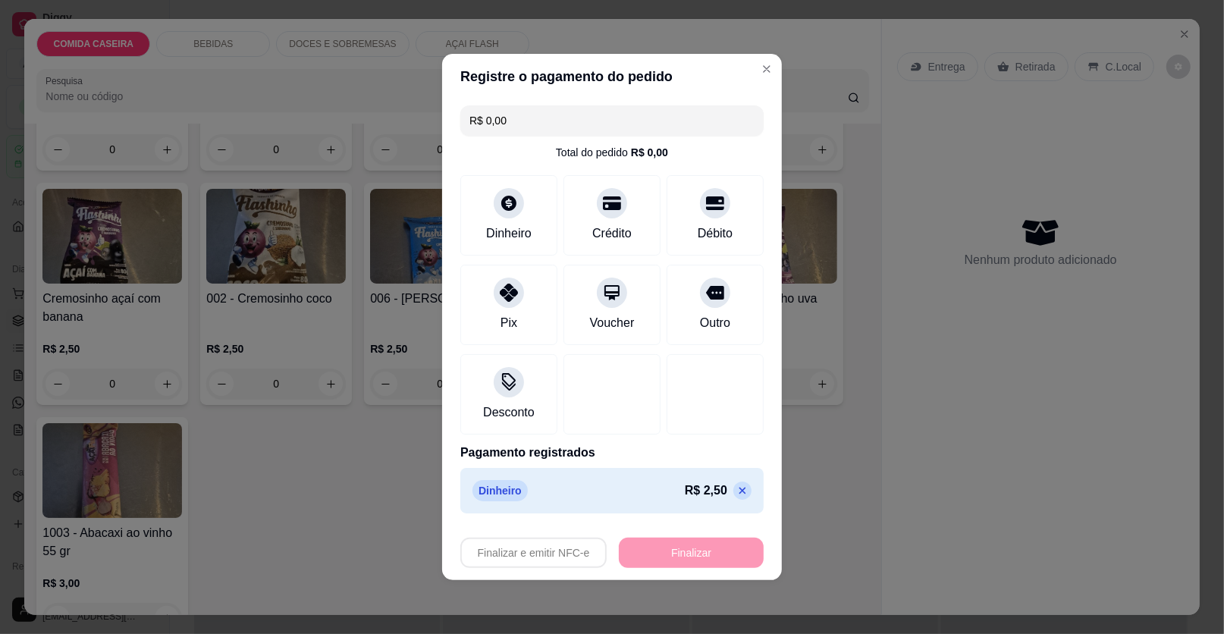
type input "-R$ 2,50"
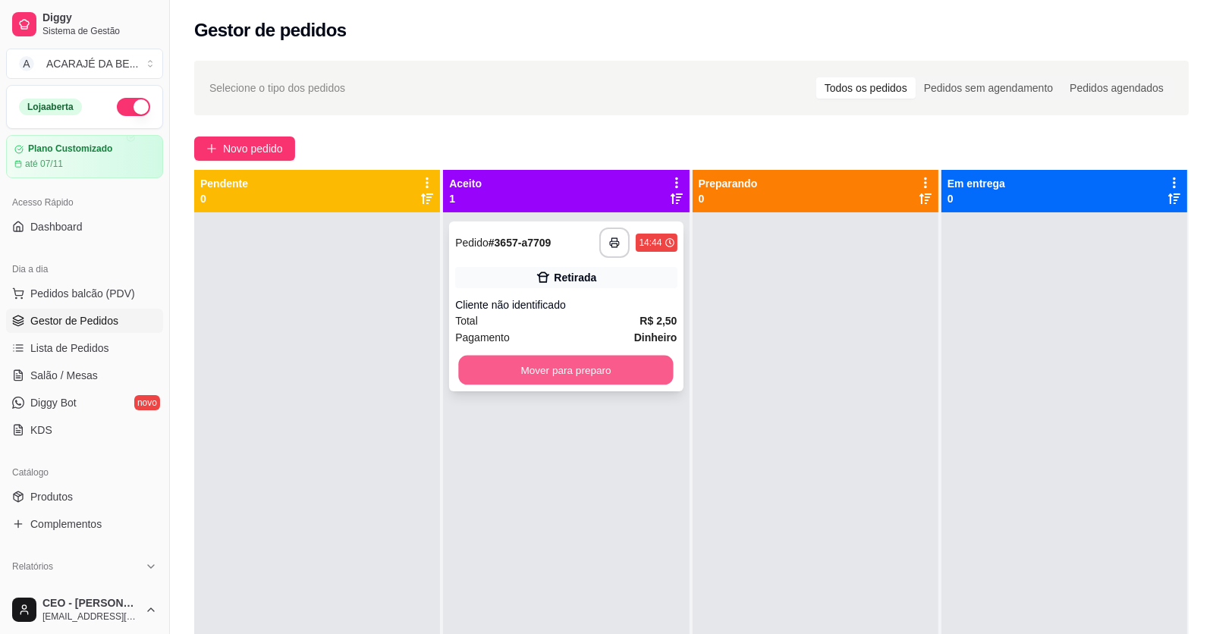
click at [645, 368] on button "Mover para preparo" at bounding box center [566, 371] width 215 height 30
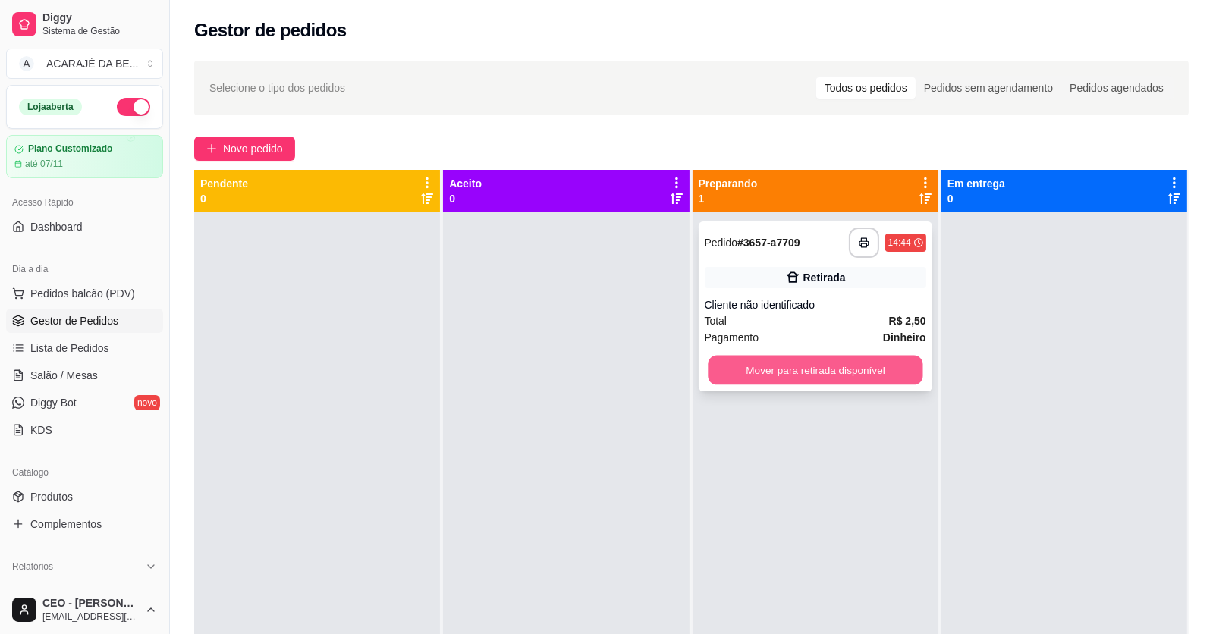
click at [810, 365] on button "Mover para retirada disponível" at bounding box center [815, 371] width 215 height 30
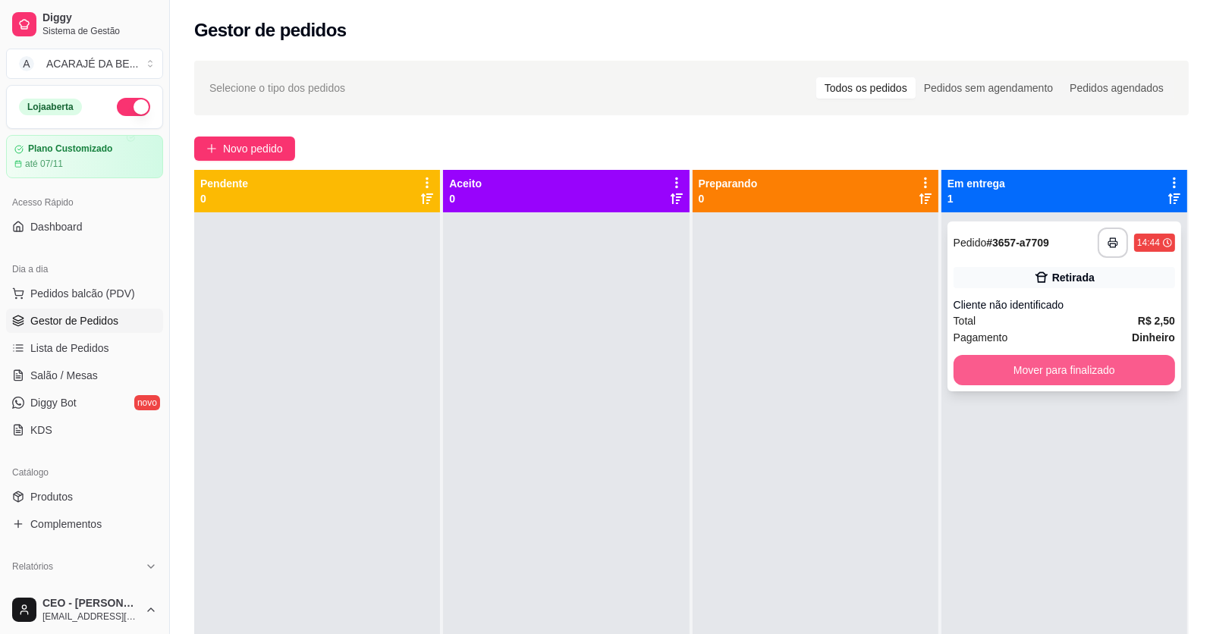
click at [981, 357] on button "Mover para finalizado" at bounding box center [1063, 370] width 221 height 30
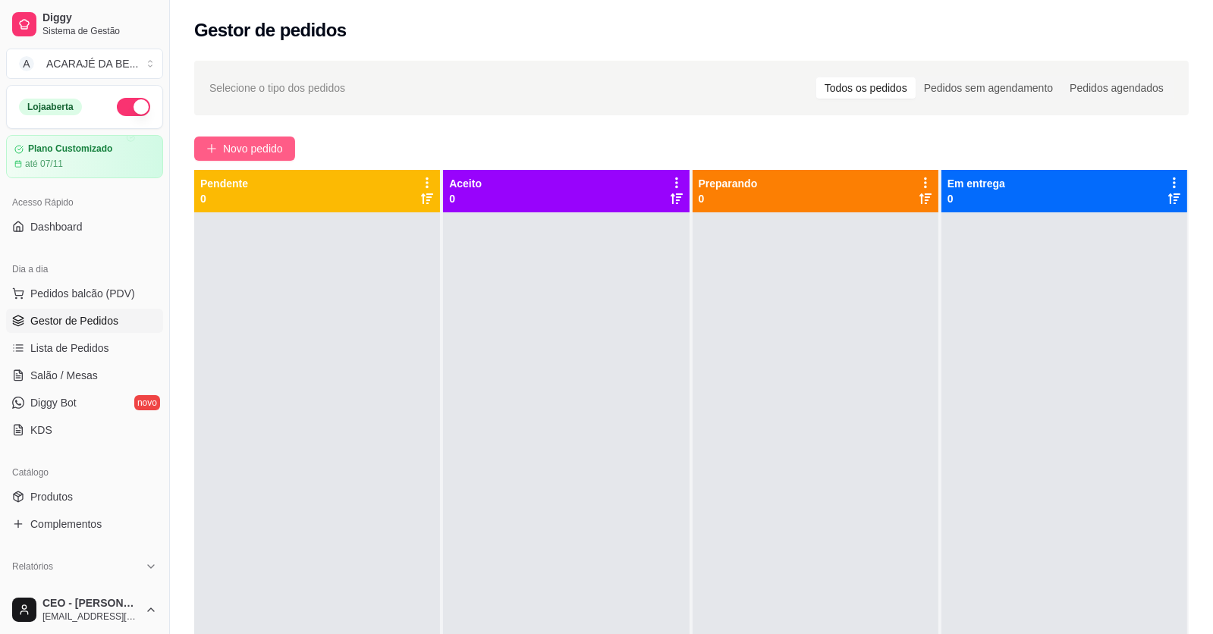
click at [263, 140] on span "Novo pedido" at bounding box center [253, 148] width 60 height 17
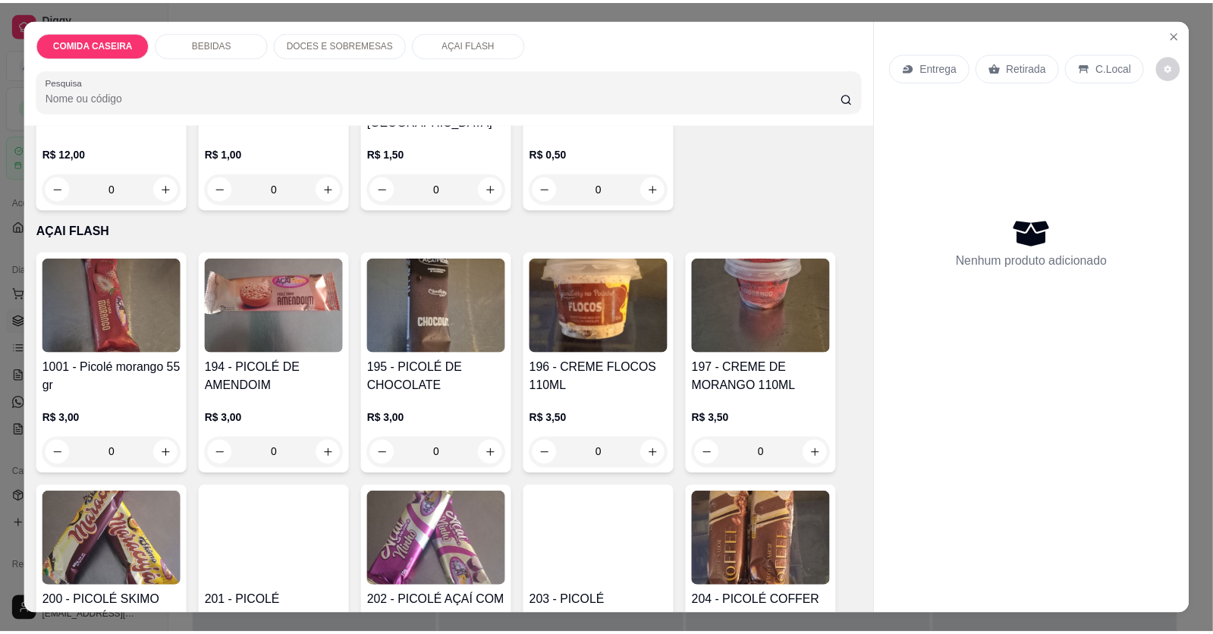
scroll to position [1896, 0]
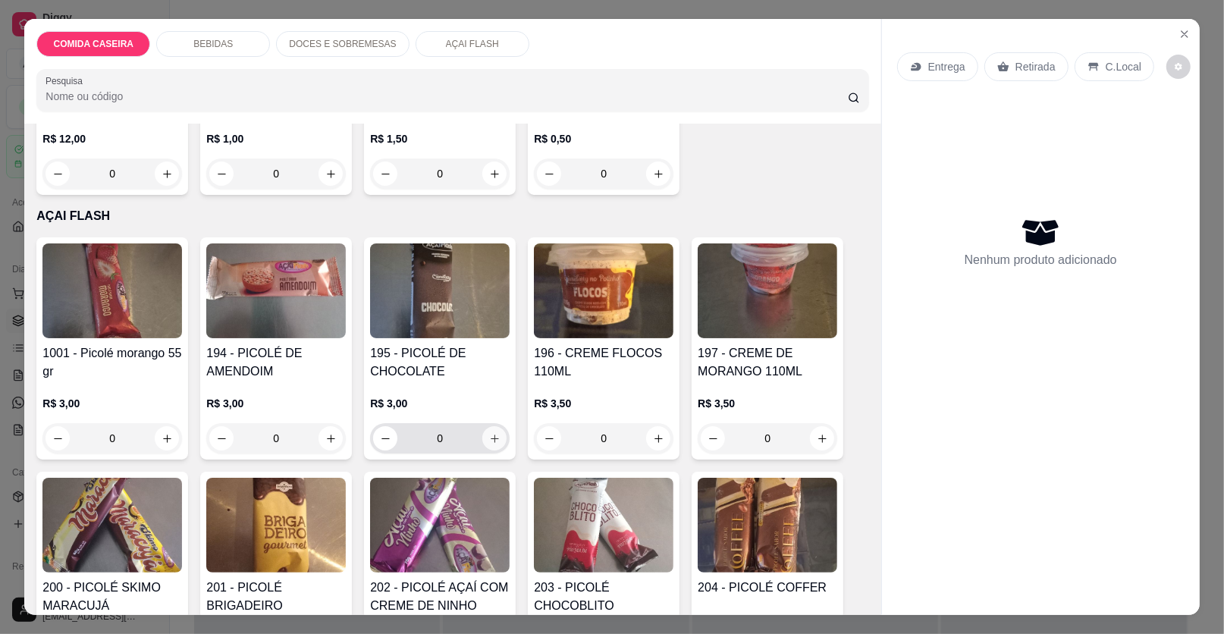
click at [489, 433] on icon "increase-product-quantity" at bounding box center [494, 438] width 11 height 11
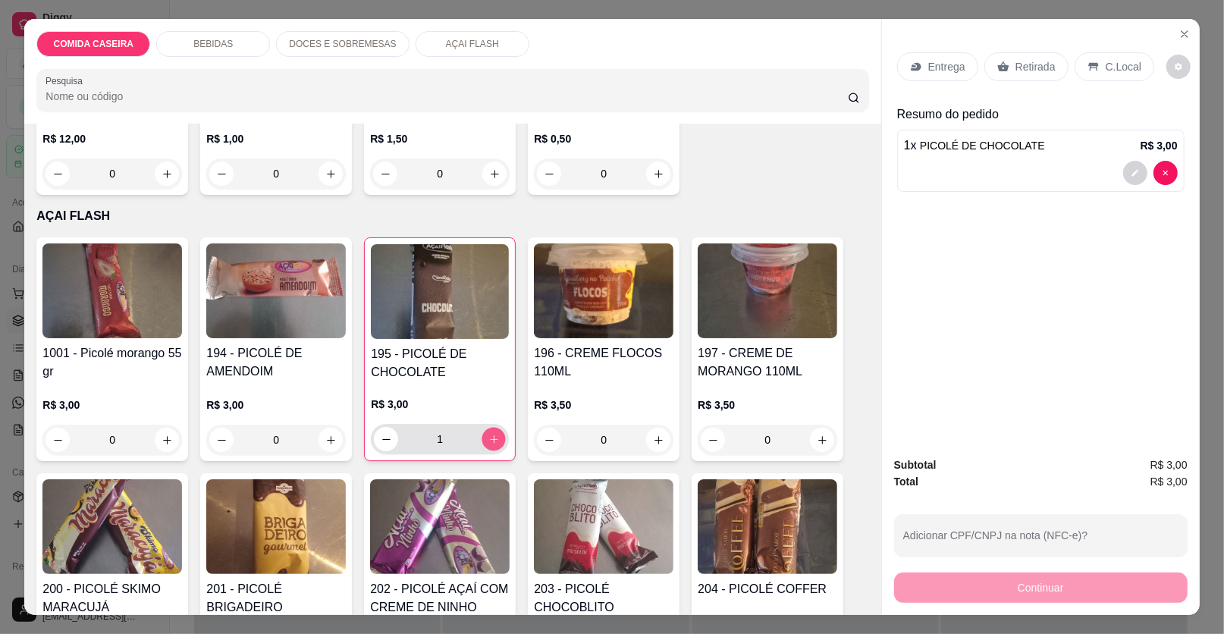
click at [488, 434] on icon "increase-product-quantity" at bounding box center [493, 439] width 11 height 11
type input "3"
click at [1036, 69] on p "Retirada" at bounding box center [1036, 66] width 40 height 15
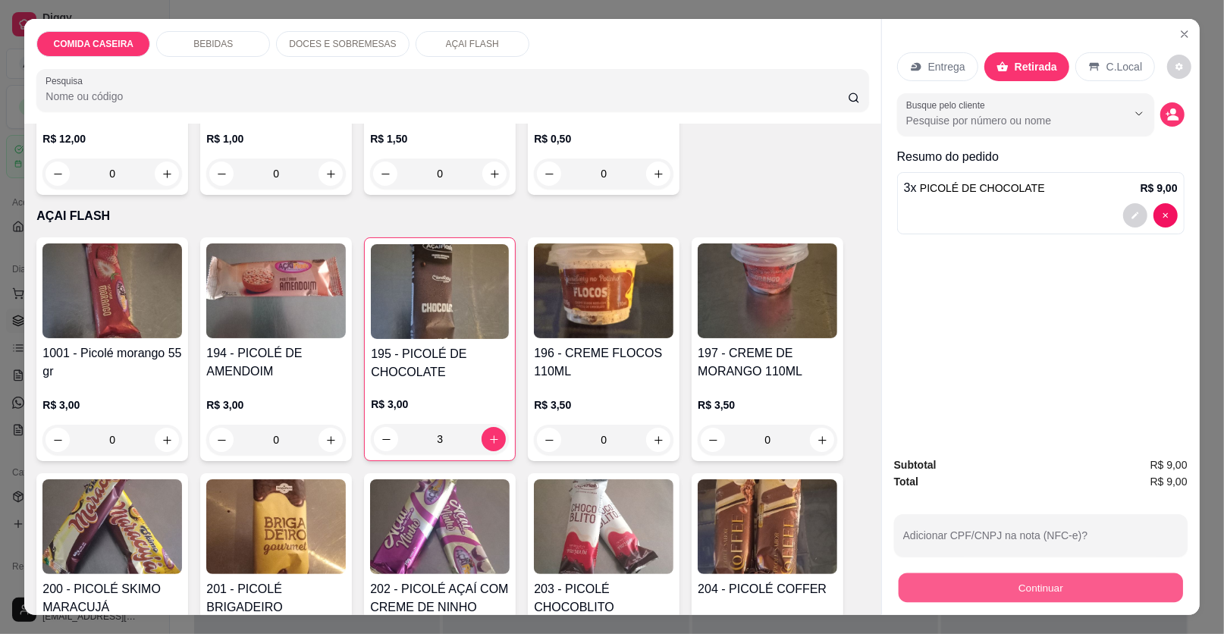
click at [1057, 587] on button "Continuar" at bounding box center [1041, 588] width 284 height 30
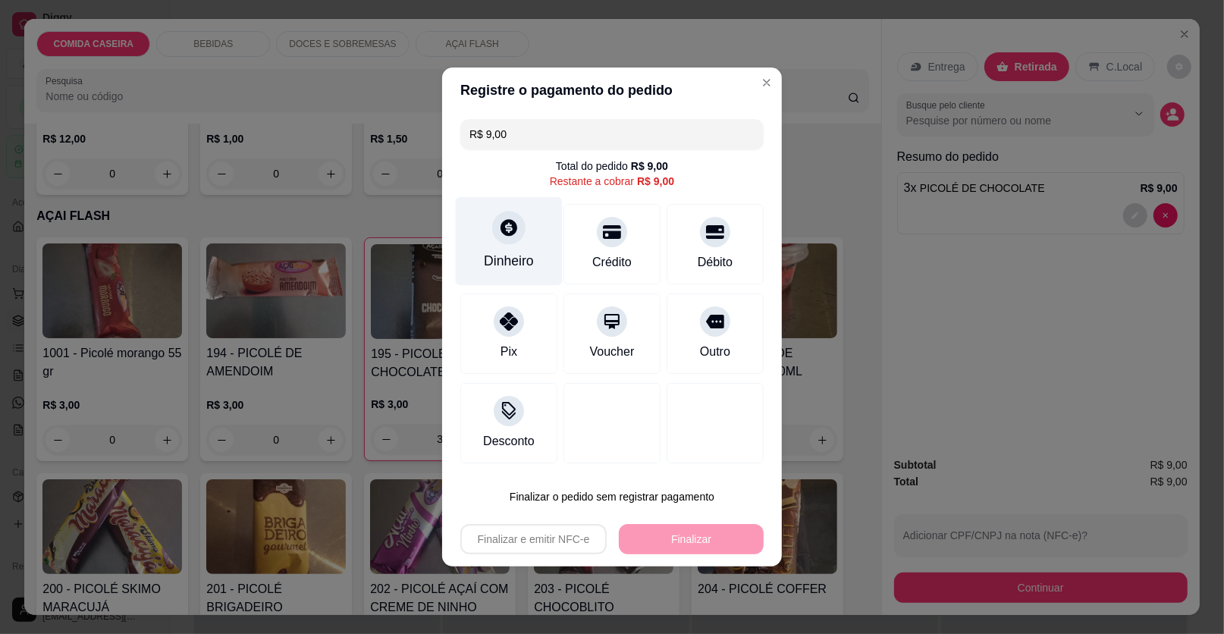
click at [535, 259] on div "Dinheiro" at bounding box center [509, 241] width 107 height 89
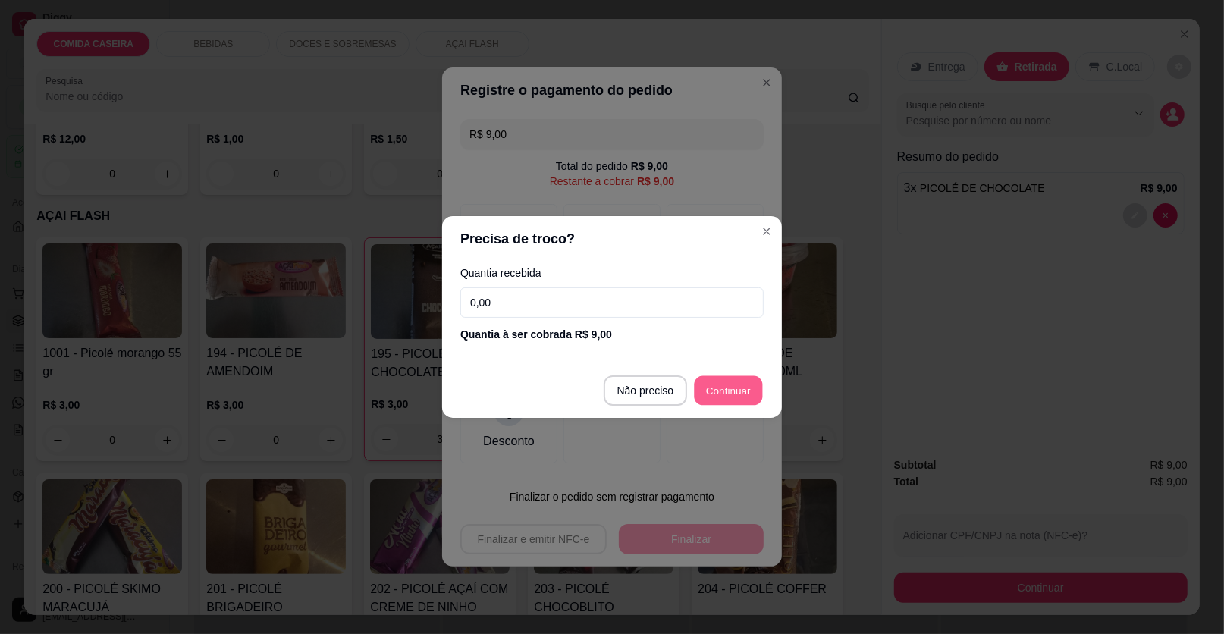
type input "R$ 0,00"
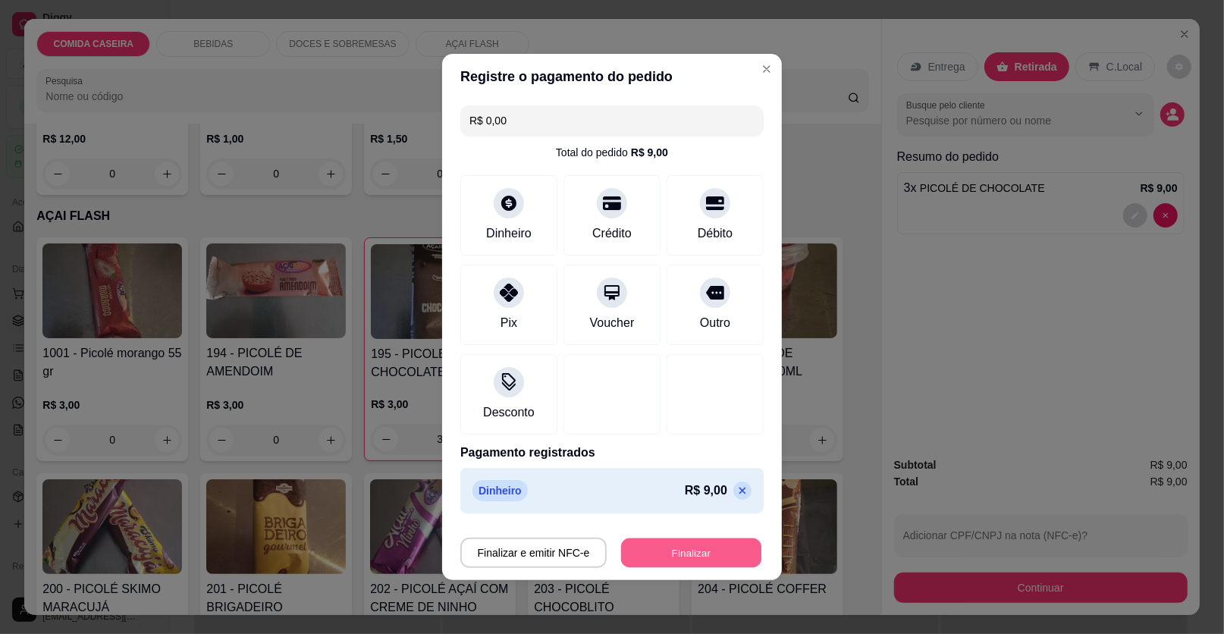
click at [708, 556] on button "Finalizar" at bounding box center [691, 554] width 140 height 30
click at [708, 556] on div "Finalizar e emitir NFC-e Finalizar" at bounding box center [611, 553] width 303 height 30
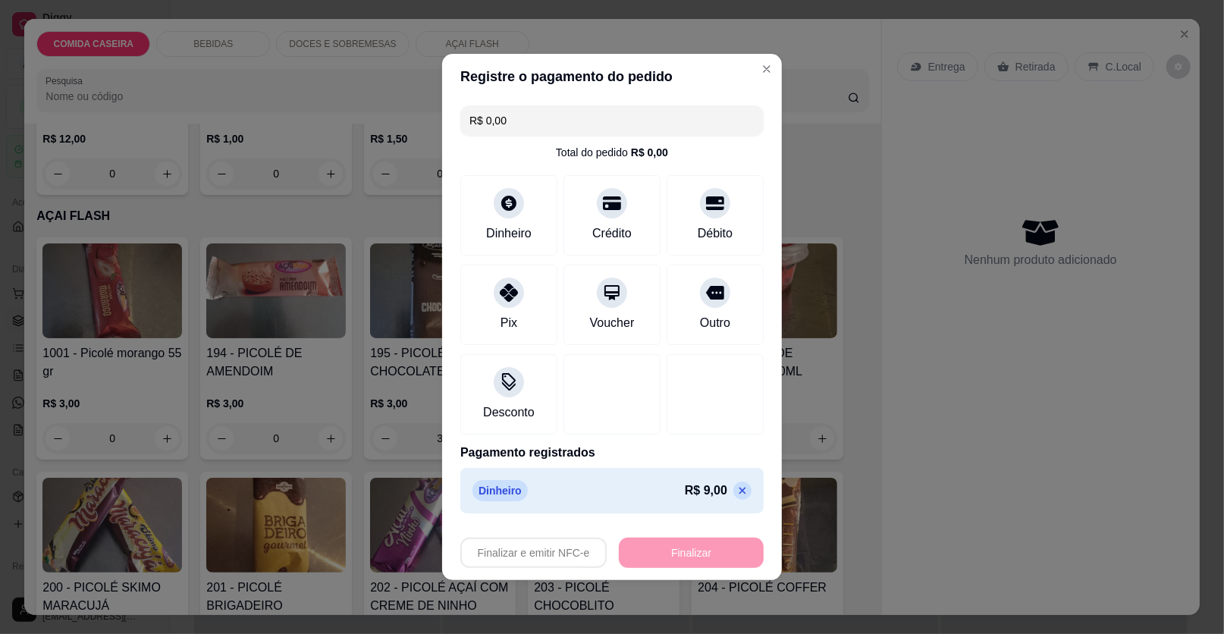
type input "0"
type input "-R$ 9,00"
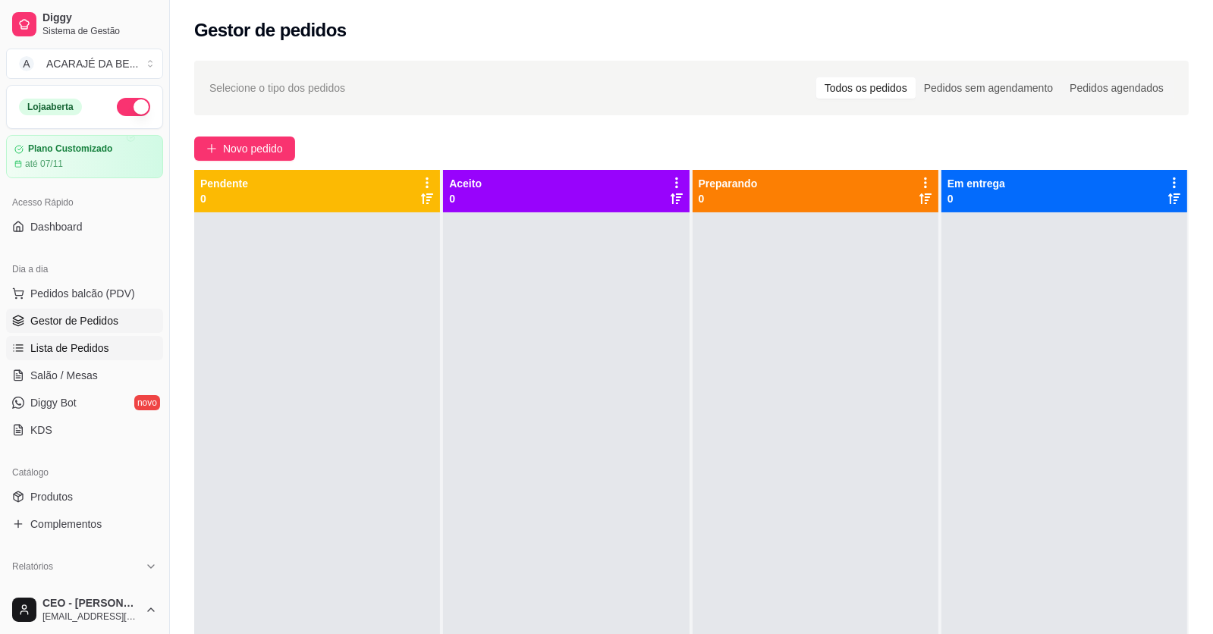
click at [99, 348] on span "Lista de Pedidos" at bounding box center [69, 348] width 79 height 15
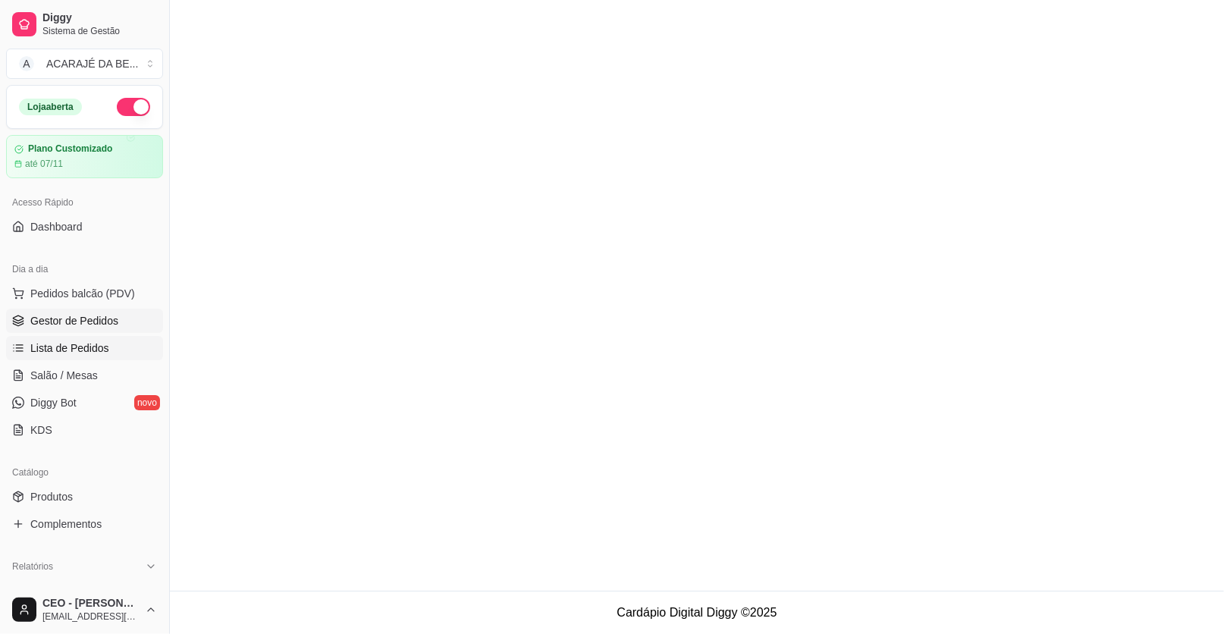
click at [105, 322] on span "Gestor de Pedidos" at bounding box center [74, 320] width 88 height 15
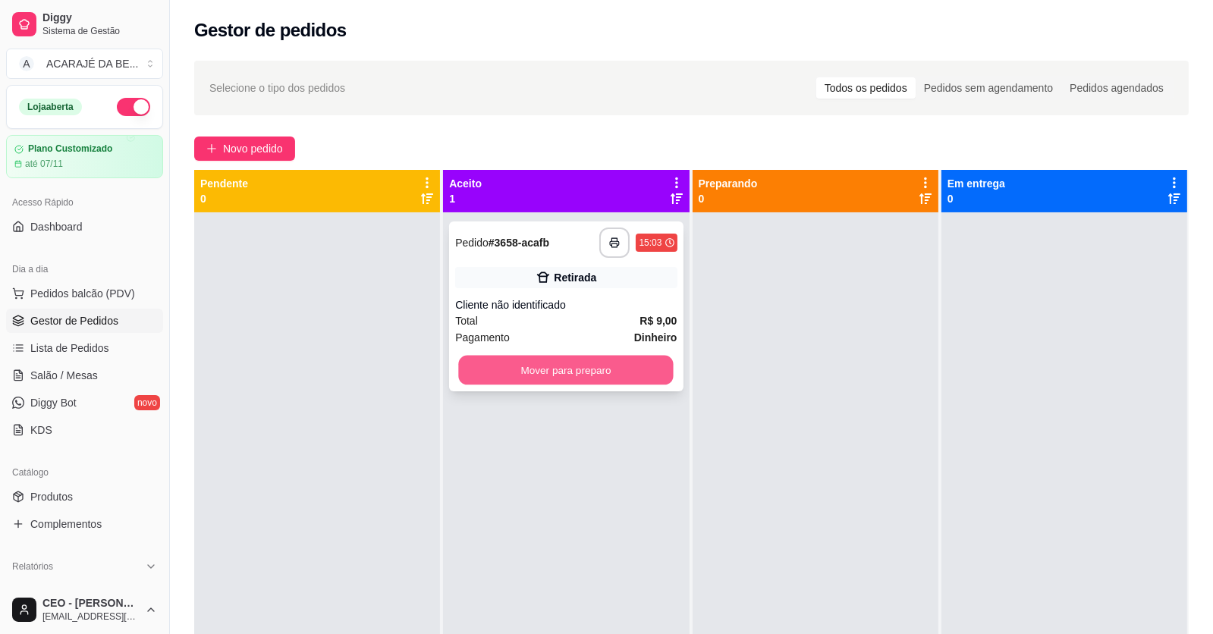
click at [636, 376] on button "Mover para preparo" at bounding box center [566, 371] width 215 height 30
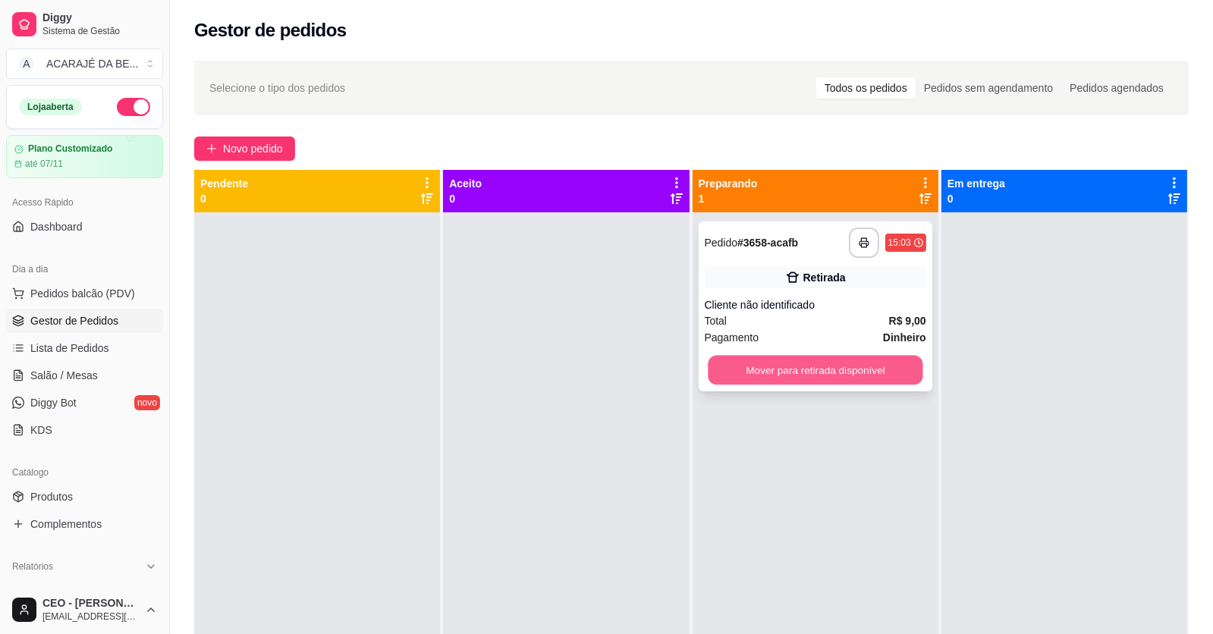
click at [780, 371] on button "Mover para retirada disponível" at bounding box center [815, 371] width 215 height 30
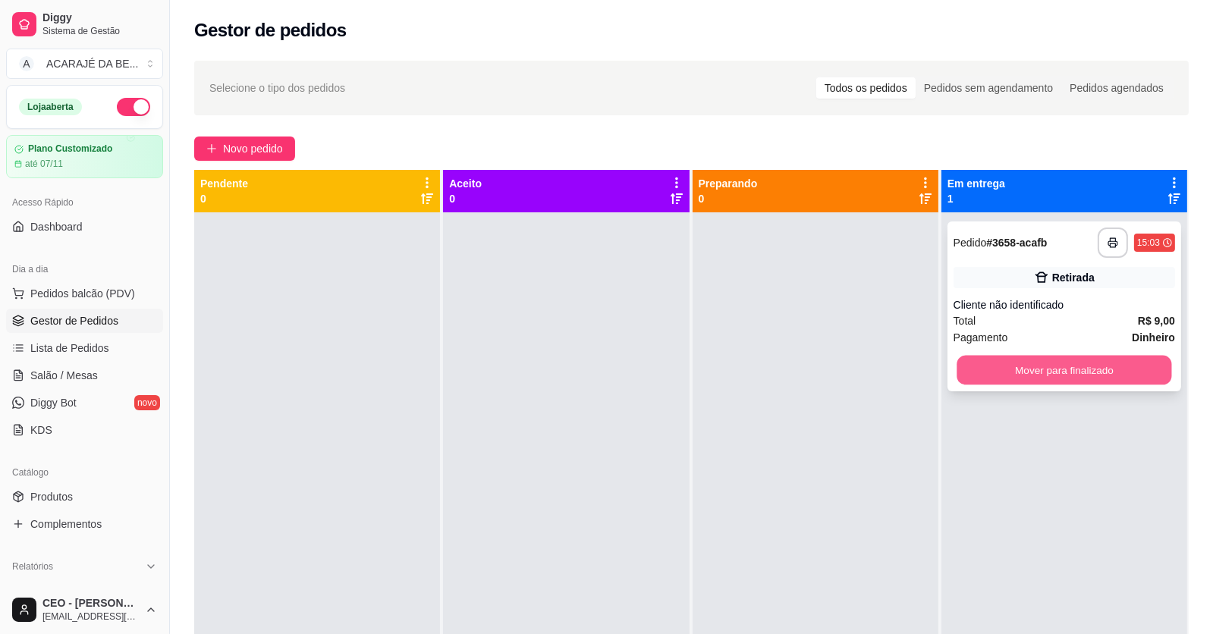
click at [1029, 363] on button "Mover para finalizado" at bounding box center [1063, 371] width 215 height 30
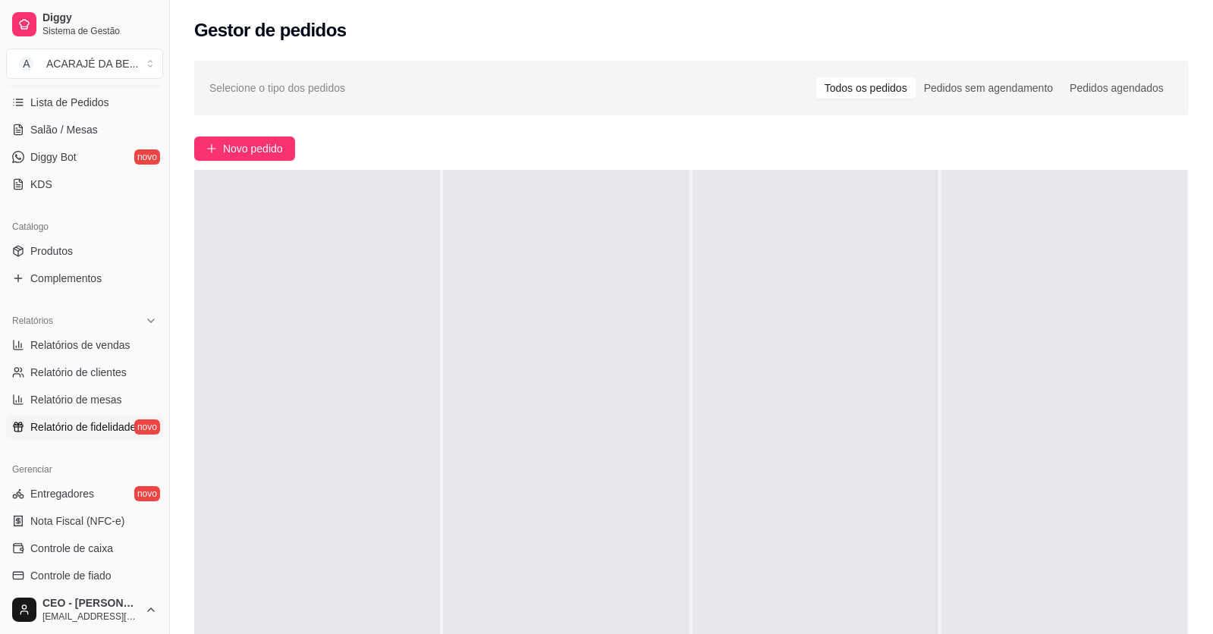
scroll to position [455, 0]
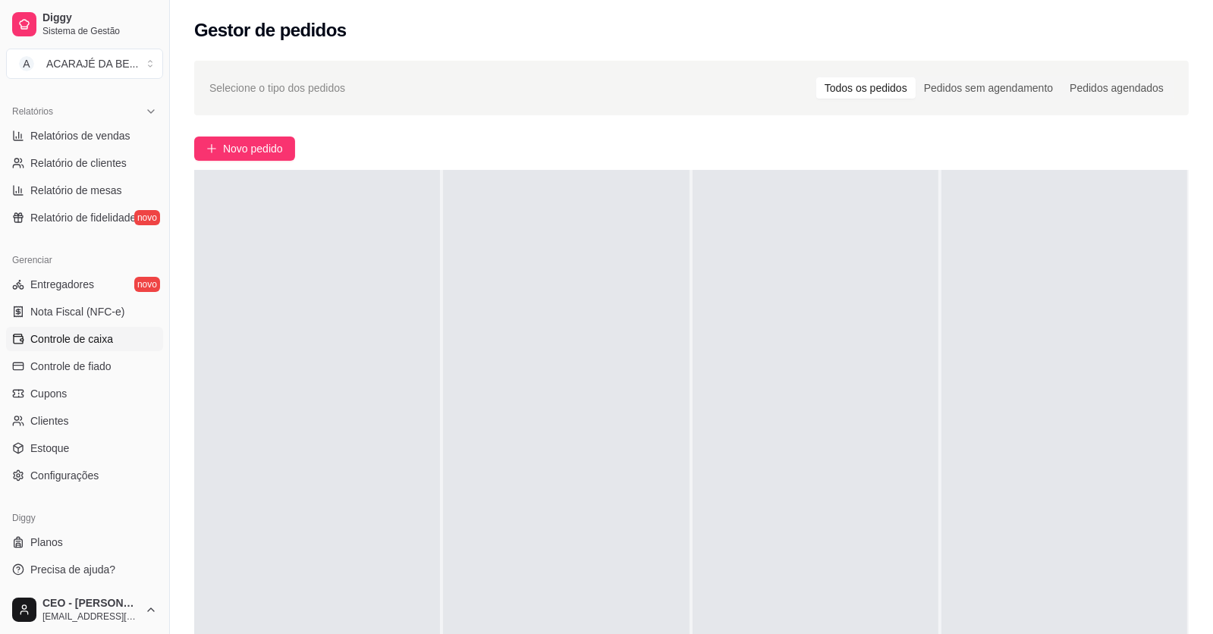
click at [92, 334] on span "Controle de caixa" at bounding box center [71, 338] width 83 height 15
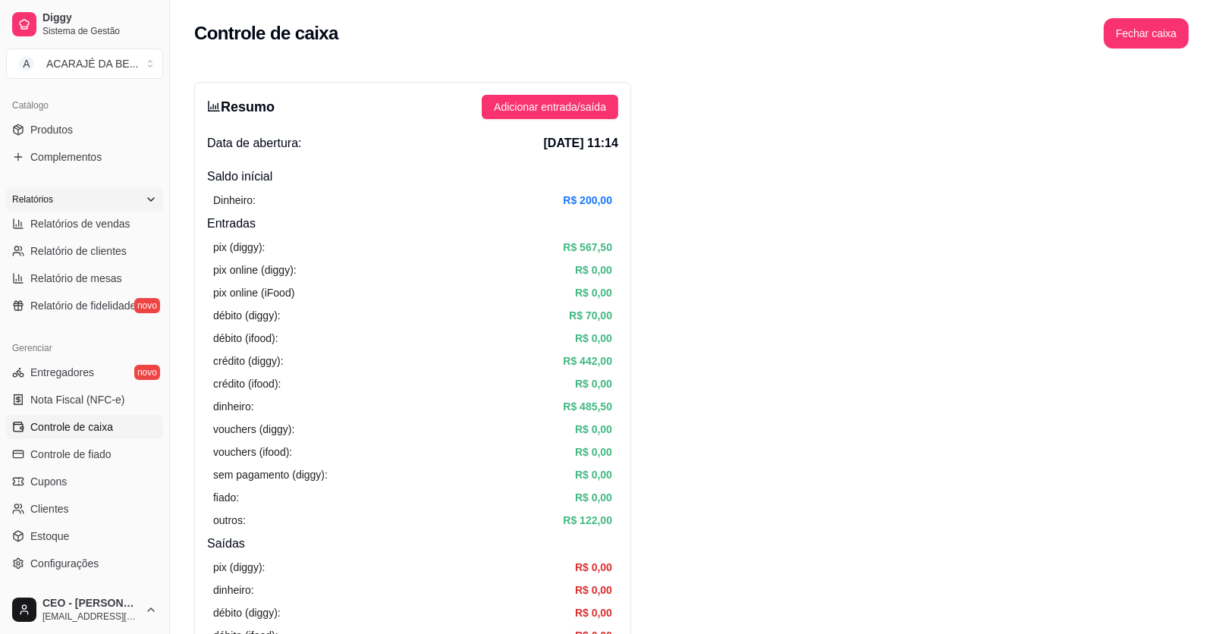
scroll to position [303, 0]
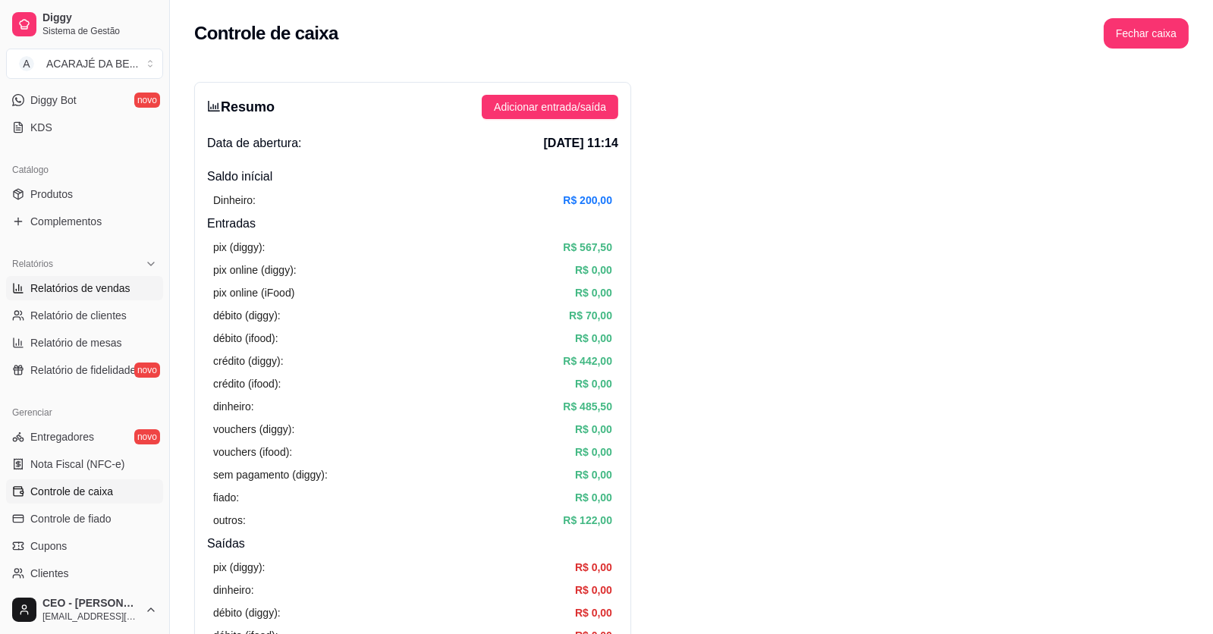
click at [113, 282] on span "Relatórios de vendas" at bounding box center [80, 288] width 100 height 15
select select "ALL"
select select "0"
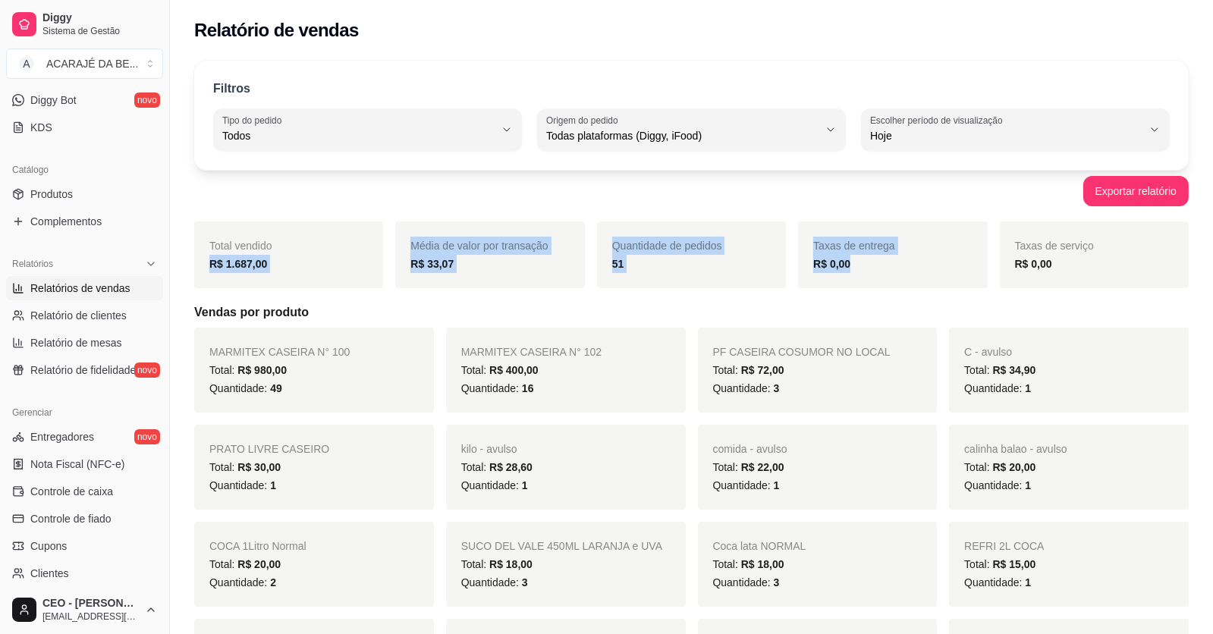
drag, startPoint x: 195, startPoint y: 274, endPoint x: 873, endPoint y: 277, distance: 678.1
click at [873, 276] on div "Total vendido R$ 1.687,00 Média de valor por transação R$ 33,07 Quantidade de p…" at bounding box center [691, 254] width 994 height 67
copy div "R$ 1.687,00 Média de valor por transação R$ 33,07 Quantidade de pedidos 51 Taxa…"
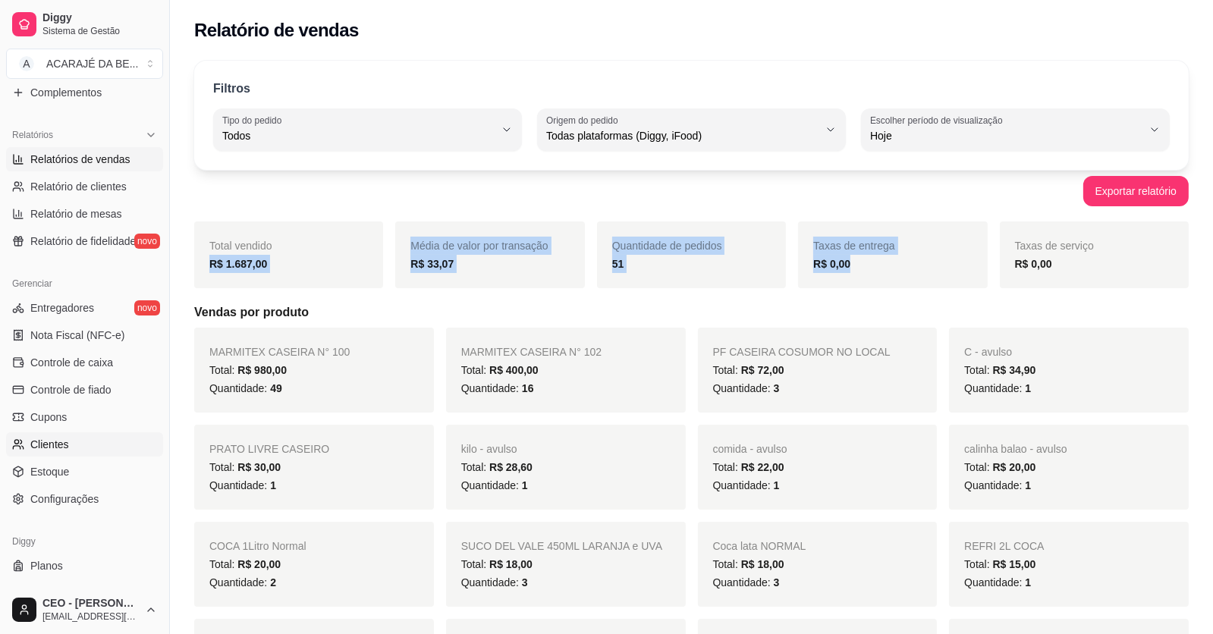
scroll to position [456, 0]
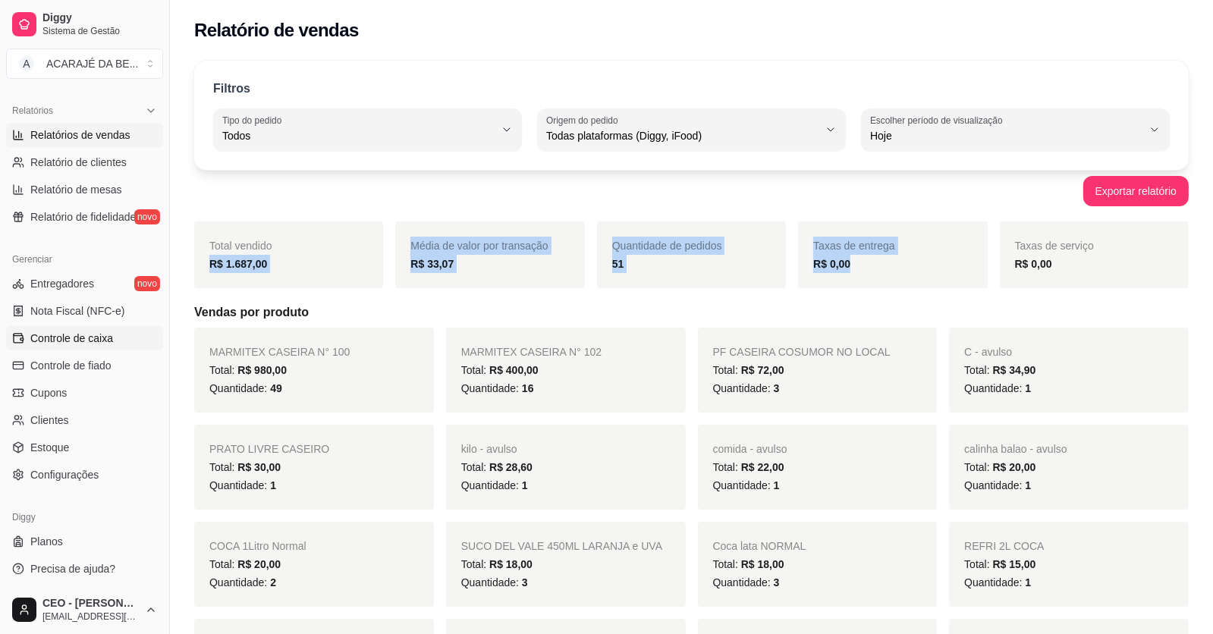
click at [86, 338] on span "Controle de caixa" at bounding box center [71, 338] width 83 height 15
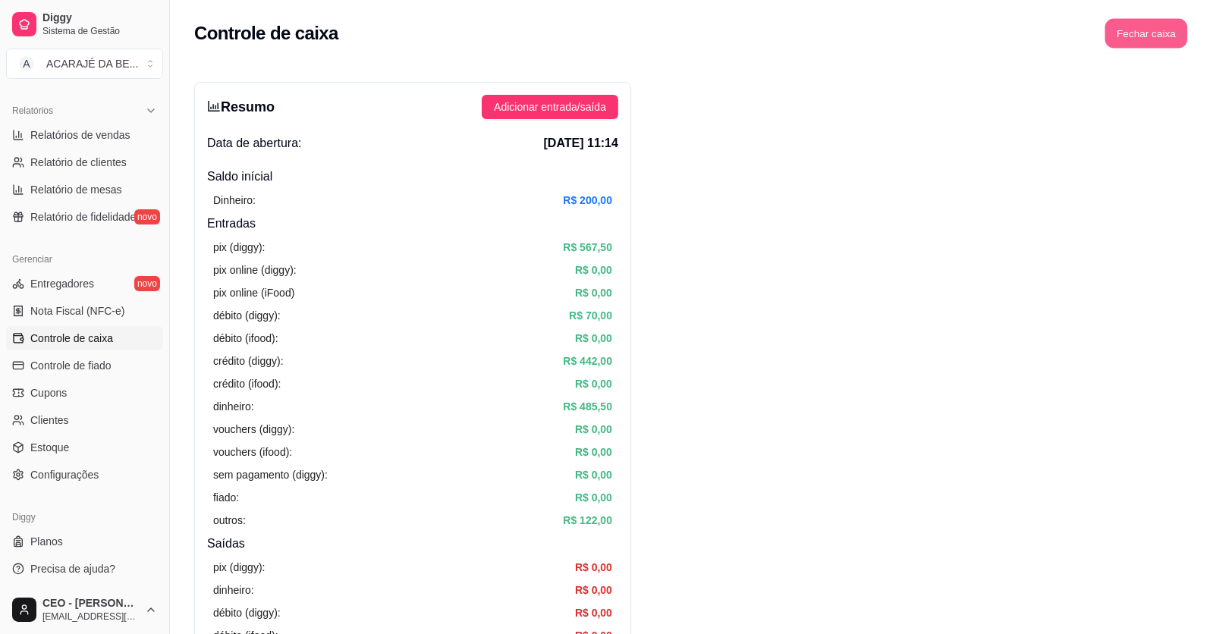
click at [1164, 33] on button "Fechar caixa" at bounding box center [1146, 34] width 83 height 30
click at [1161, 30] on button "Fechar caixa" at bounding box center [1146, 34] width 83 height 30
click at [1161, 32] on button "Fechar caixa" at bounding box center [1146, 33] width 85 height 30
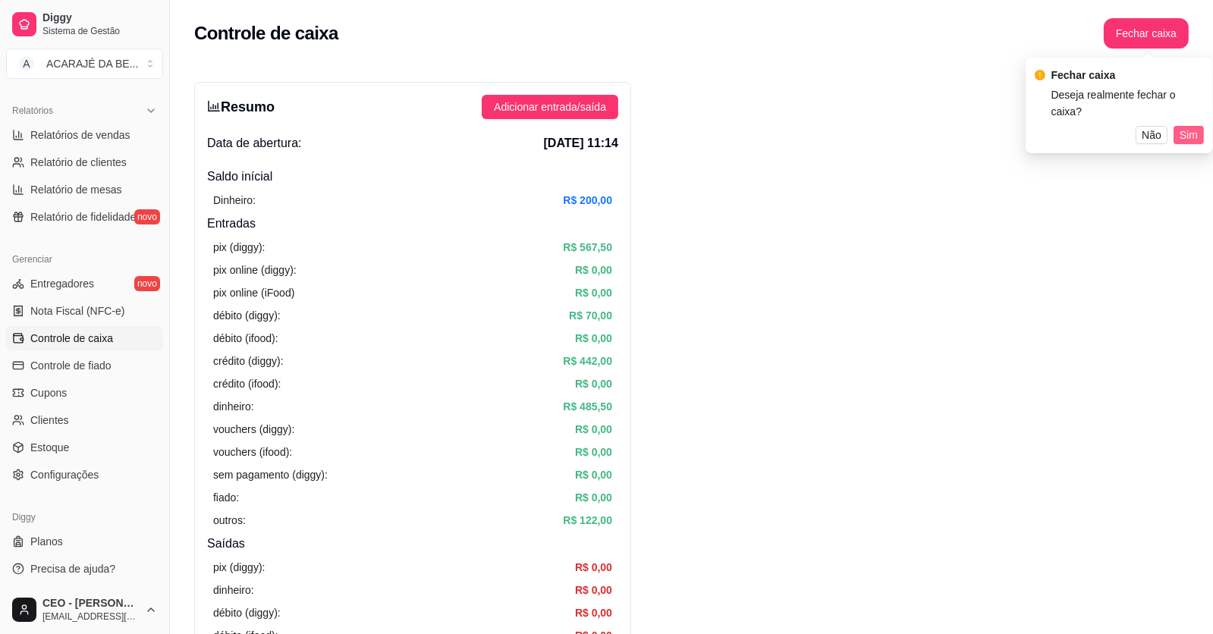
click at [1200, 126] on button "Sim" at bounding box center [1188, 135] width 30 height 18
